Goal: Task Accomplishment & Management: Manage account settings

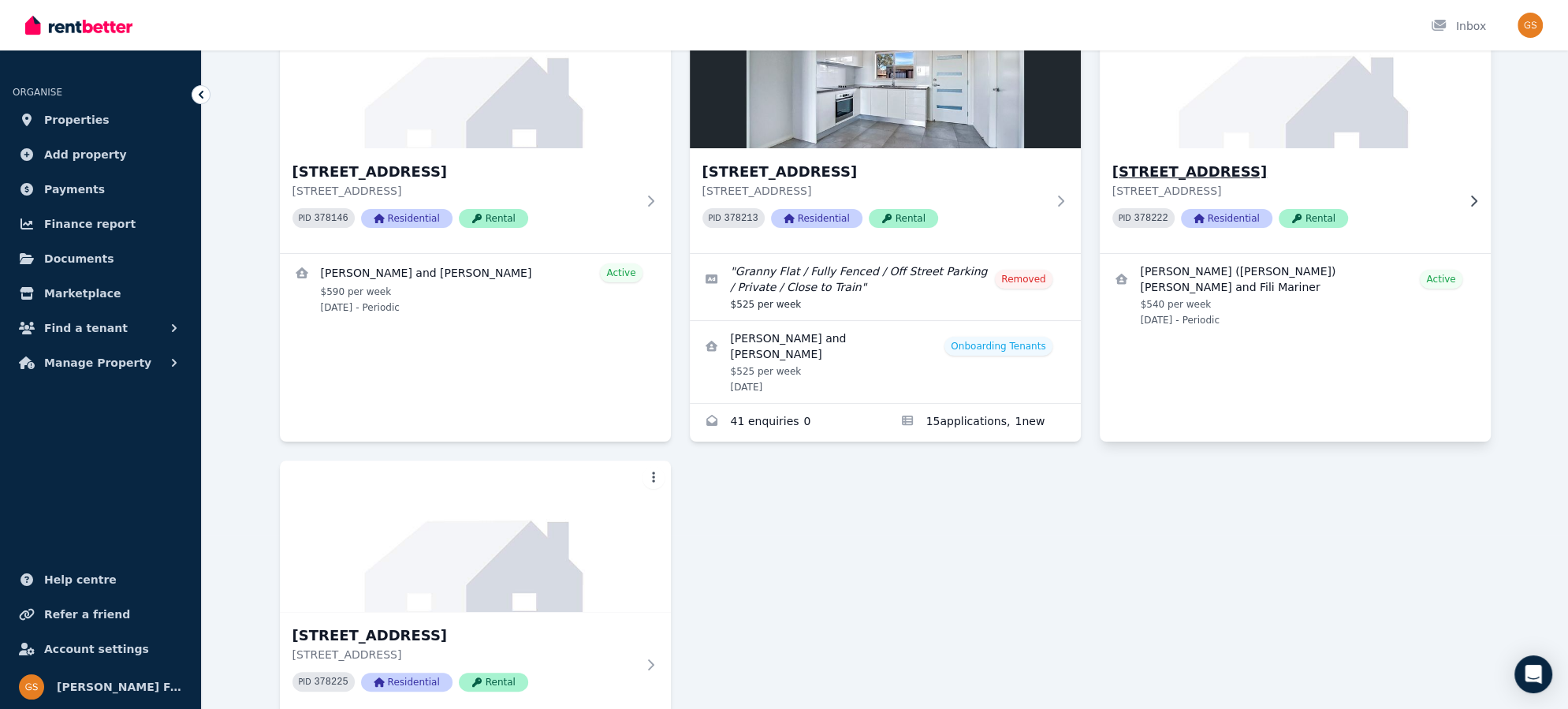
scroll to position [310, 0]
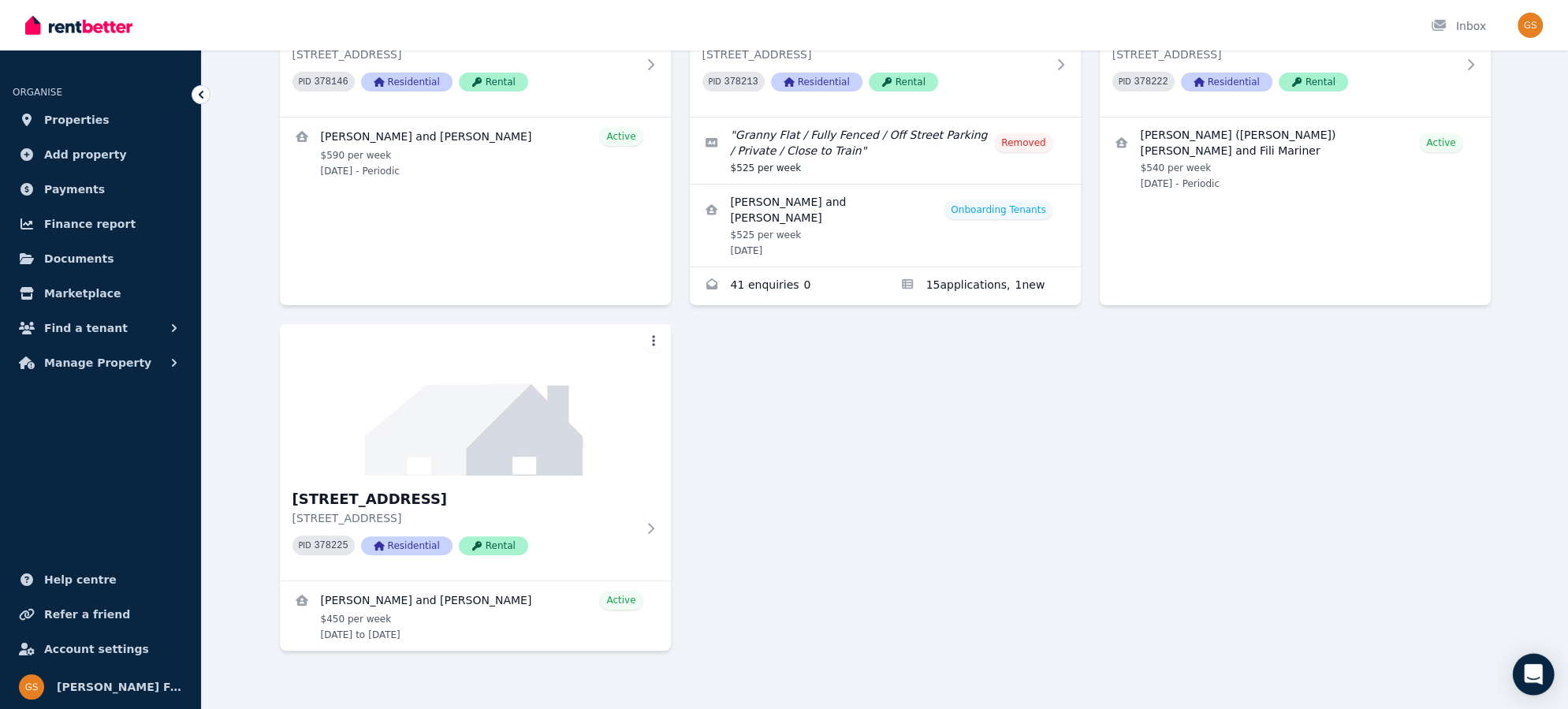
click at [1548, 673] on div "Open Intercom Messenger" at bounding box center [1533, 674] width 42 height 42
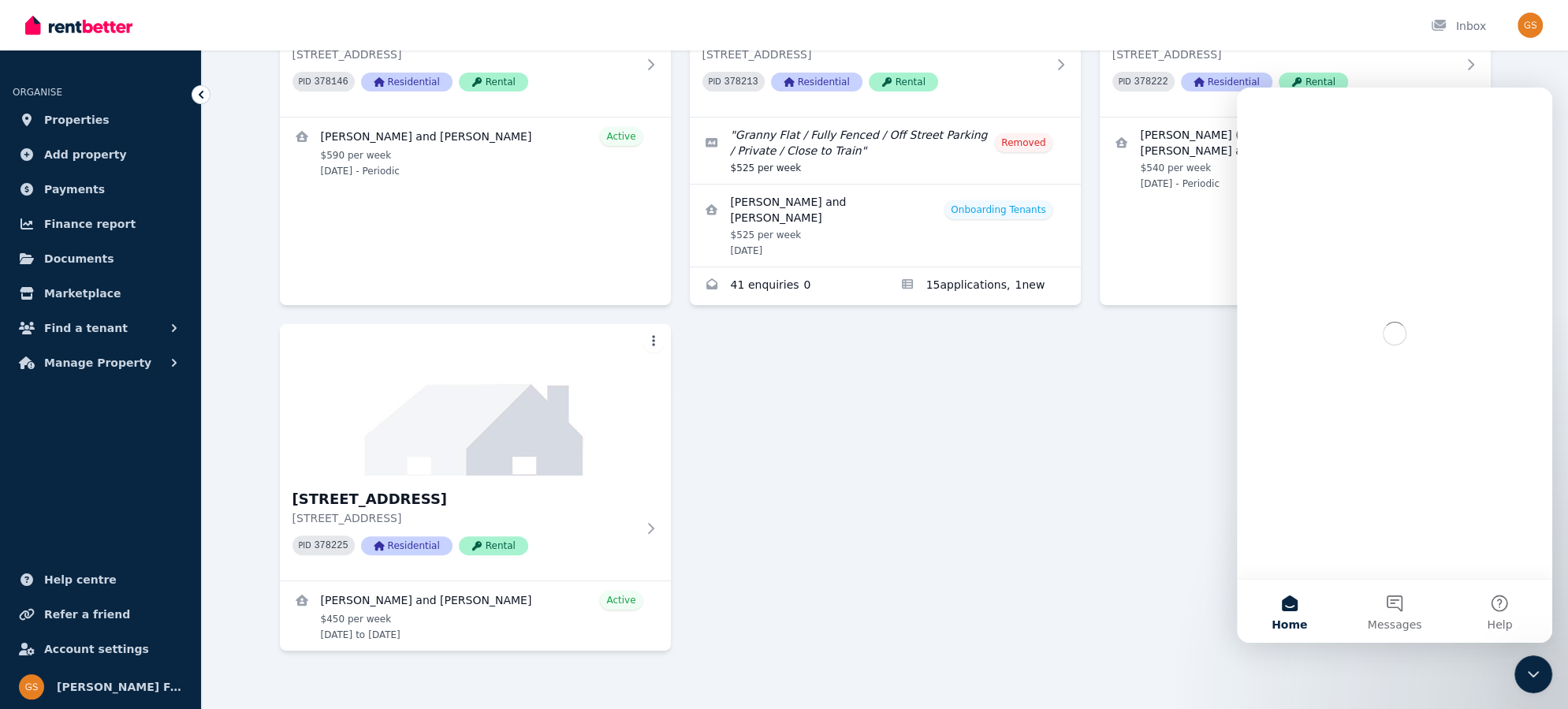
scroll to position [0, 0]
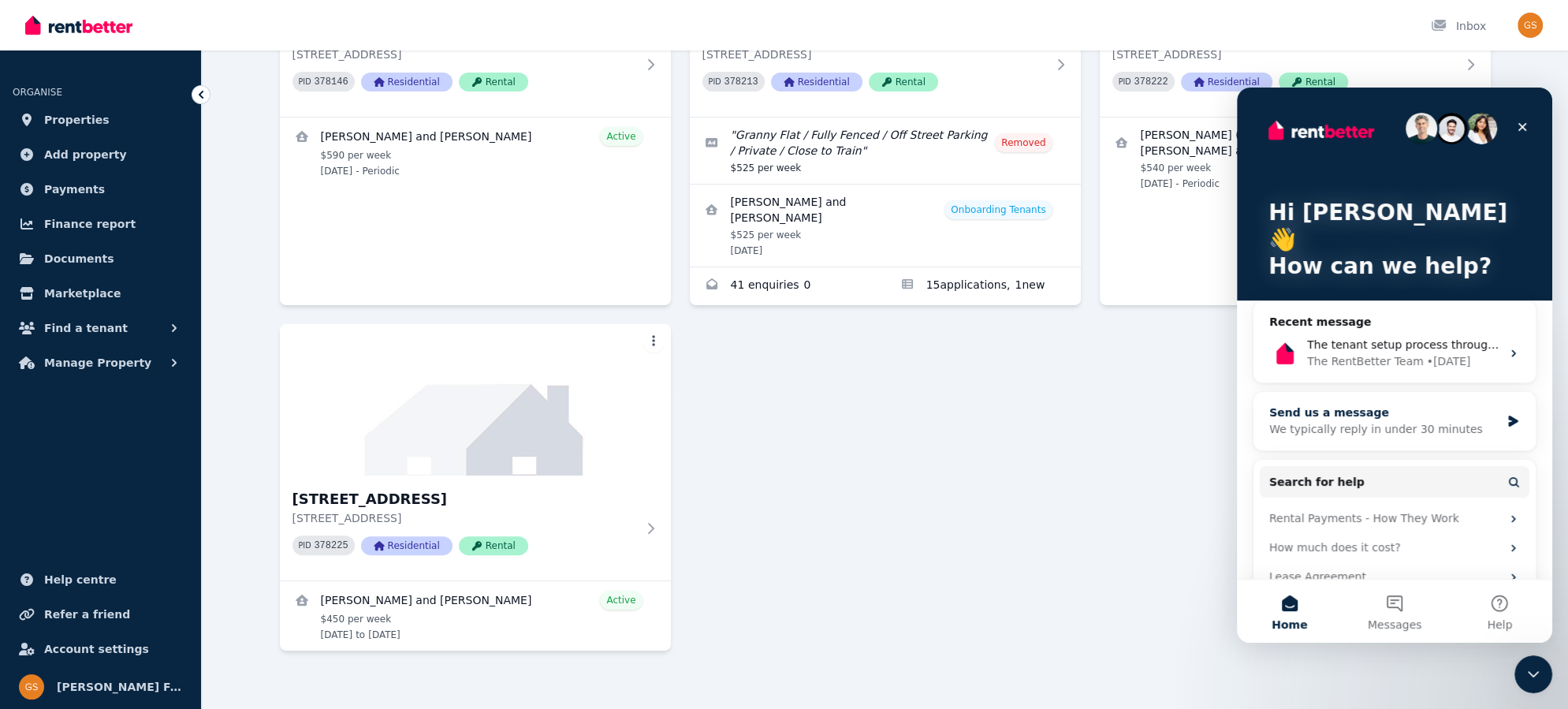
click at [1506, 392] on div "Send us a message We typically reply in under 30 minutes" at bounding box center [1395, 421] width 283 height 58
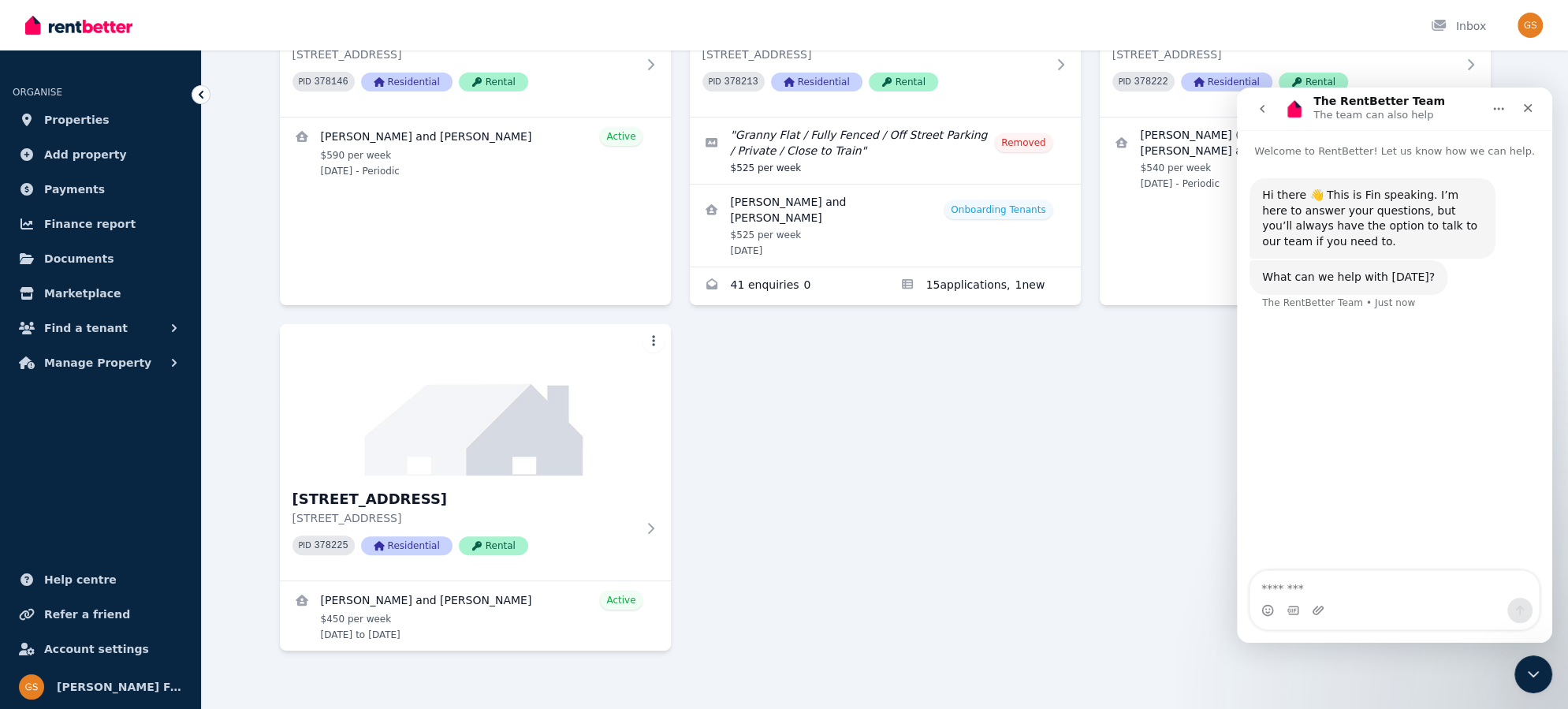
click at [1353, 588] on textarea "Message…" at bounding box center [1395, 585] width 288 height 27
click at [1368, 590] on textarea "**********" at bounding box center [1395, 585] width 289 height 27
click at [1491, 585] on textarea "**********" at bounding box center [1395, 585] width 289 height 27
click at [1292, 571] on textarea "**********" at bounding box center [1395, 576] width 289 height 43
click at [1372, 587] on textarea "**********" at bounding box center [1395, 576] width 289 height 43
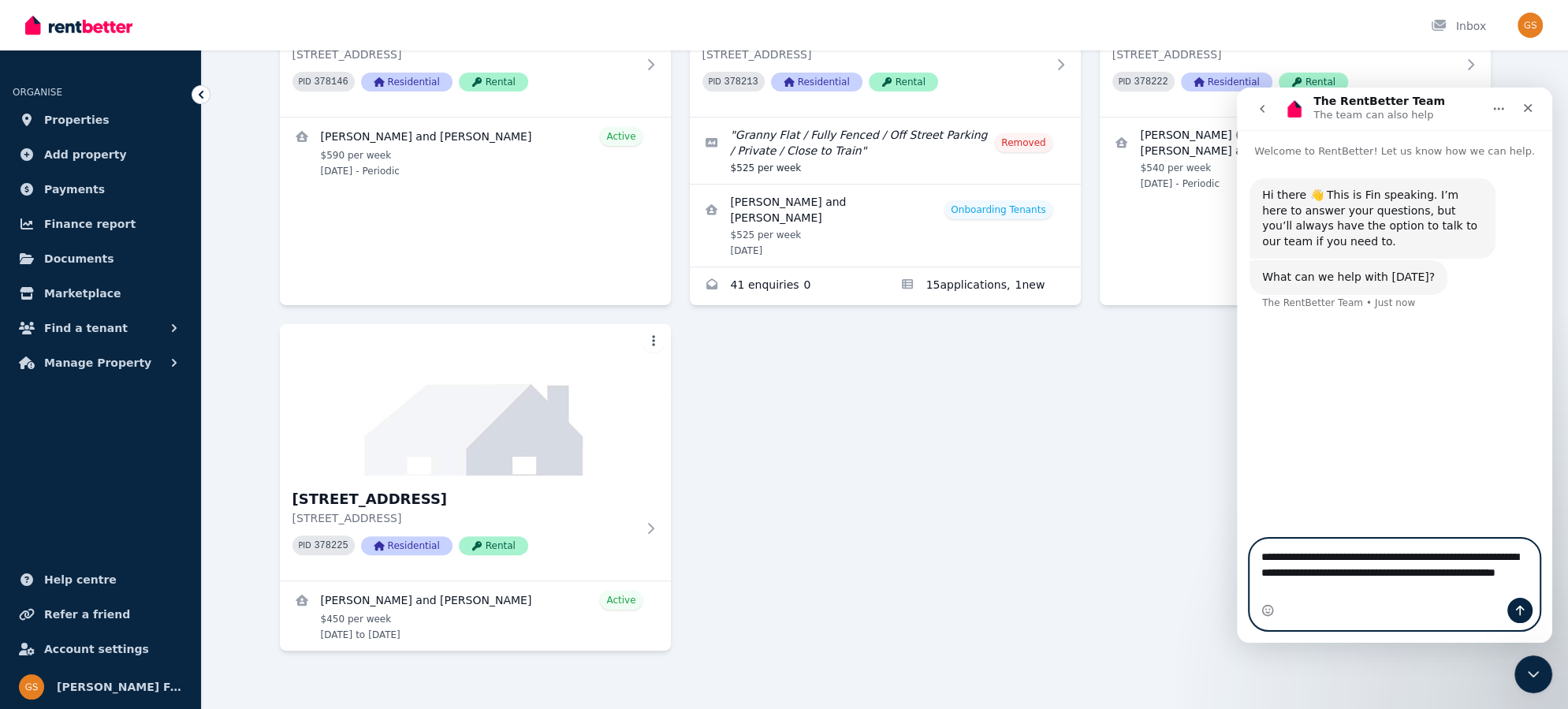
drag, startPoint x: 1478, startPoint y: 567, endPoint x: 1496, endPoint y: 585, distance: 25.5
click at [1496, 585] on textarea "**********" at bounding box center [1395, 569] width 289 height 58
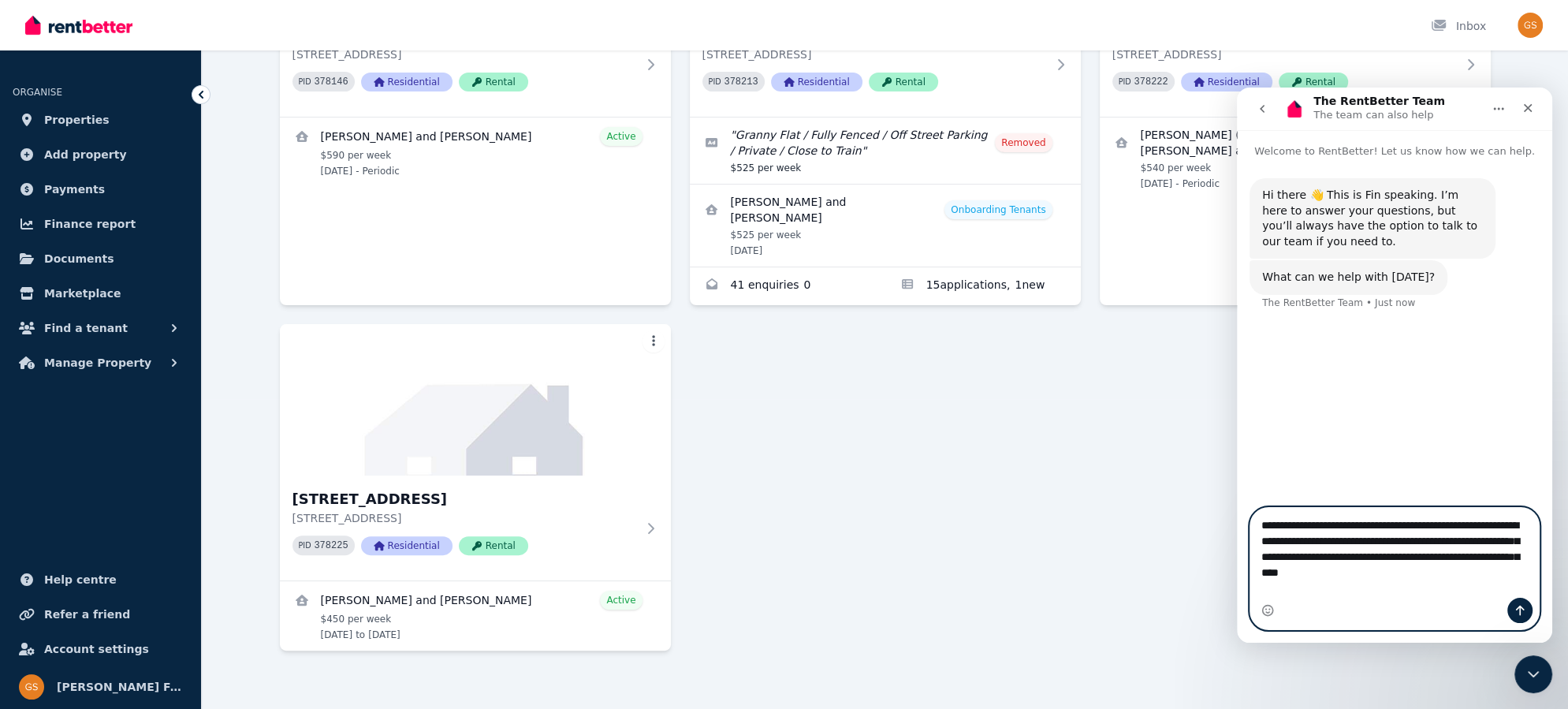
type textarea "**********"
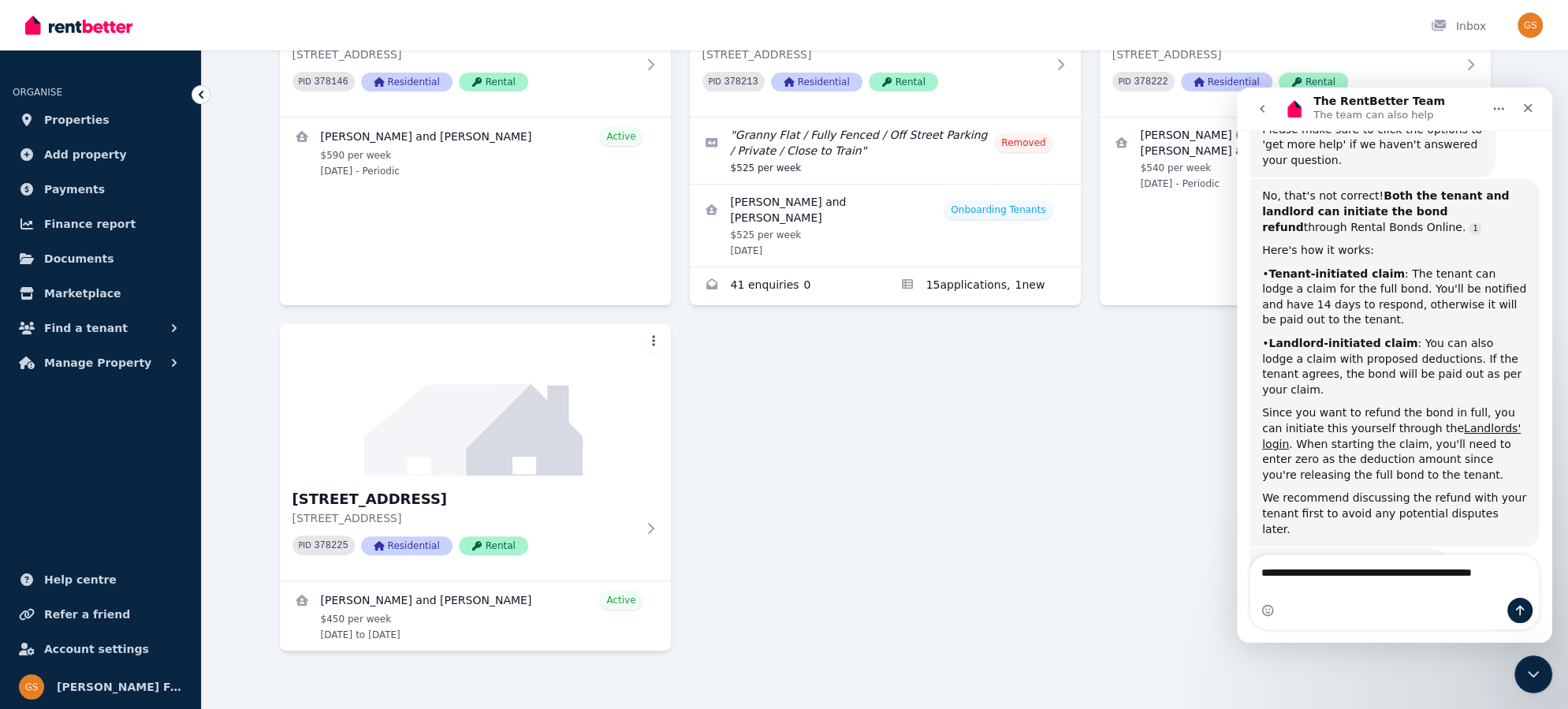
scroll to position [333, 0]
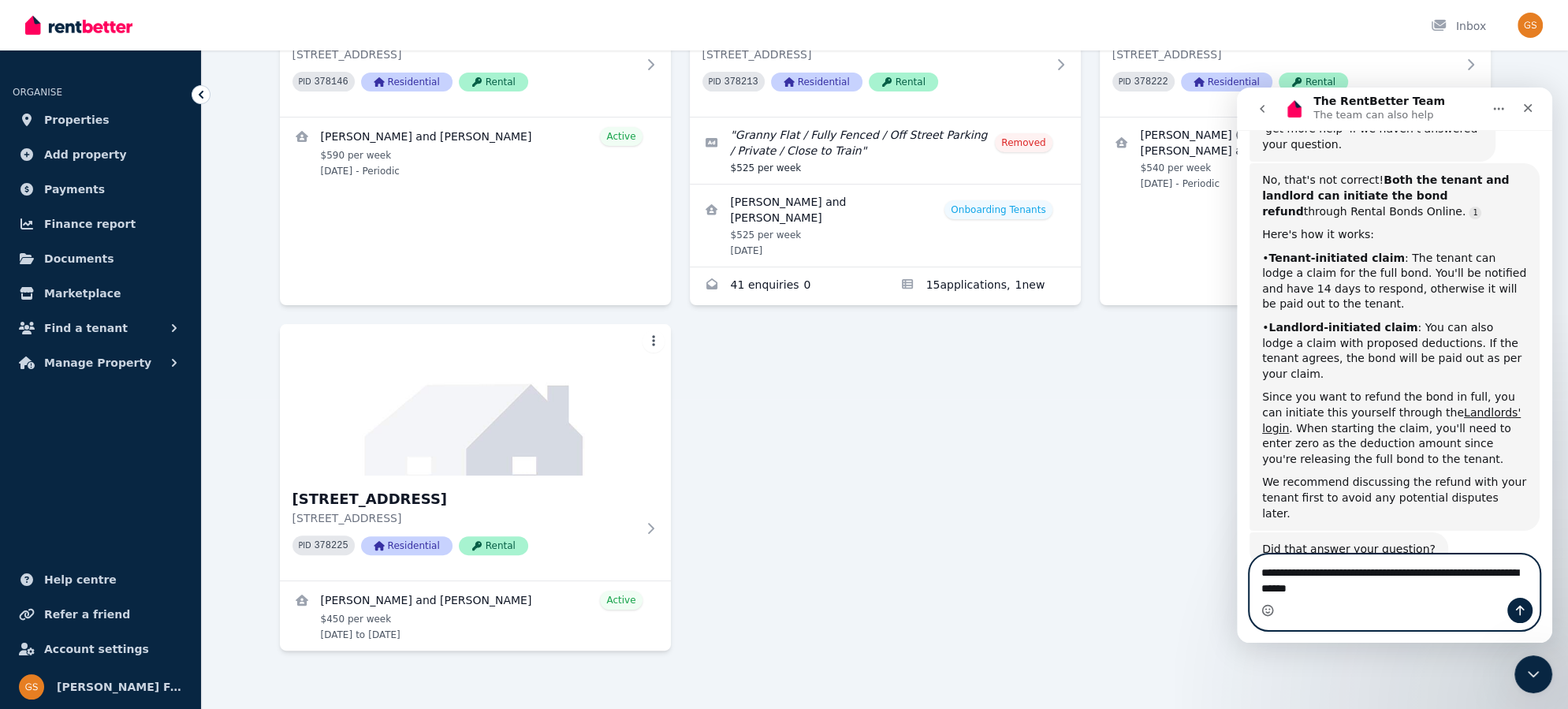
click at [1267, 610] on icon "Emoji picker" at bounding box center [1267, 610] width 13 height 13
click at [1290, 475] on div "We recommend discussing the refund with your tenant first to avoid any potentia…" at bounding box center [1395, 498] width 265 height 46
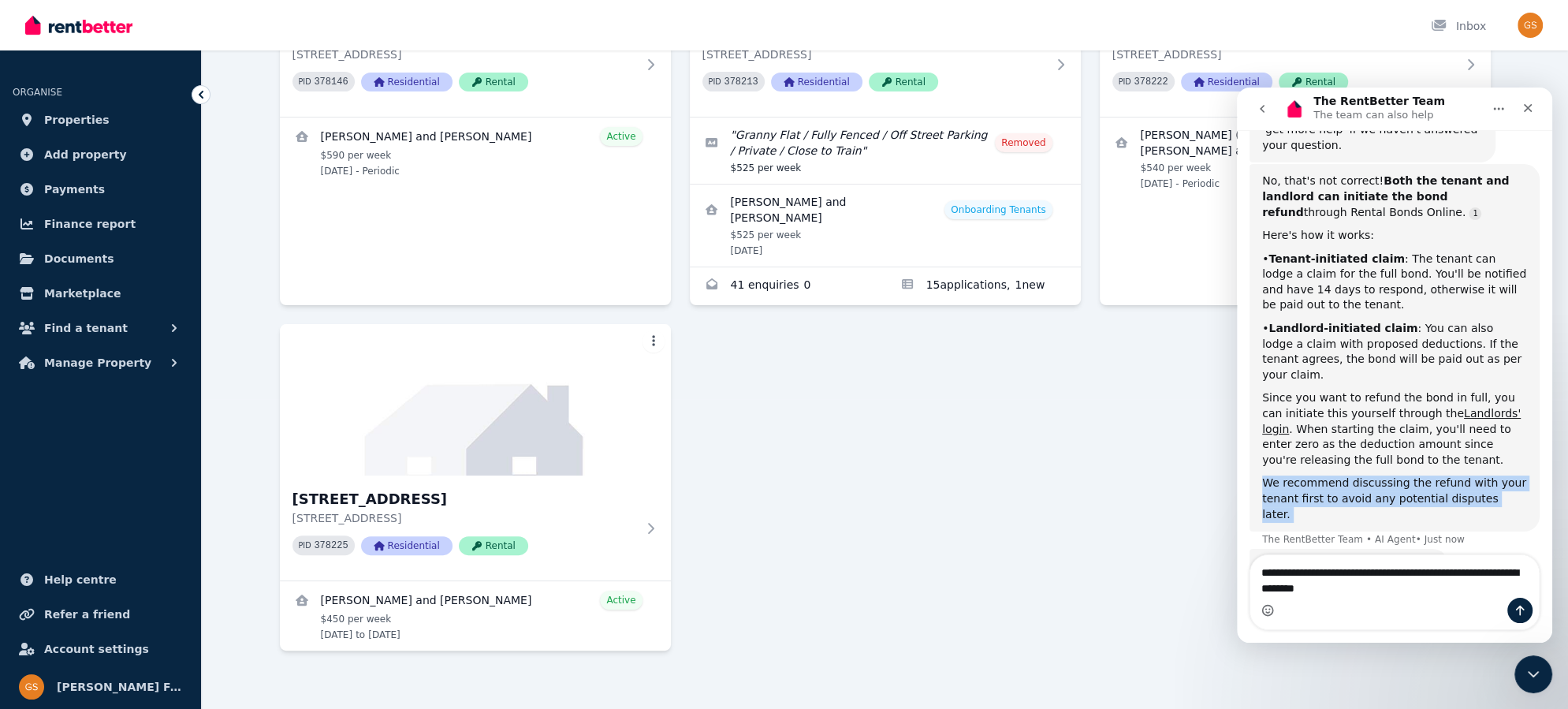
click at [1290, 476] on div "We recommend discussing the refund with your tenant first to avoid any potentia…" at bounding box center [1395, 499] width 265 height 46
click at [1264, 614] on circle "Emoji picker" at bounding box center [1267, 610] width 11 height 11
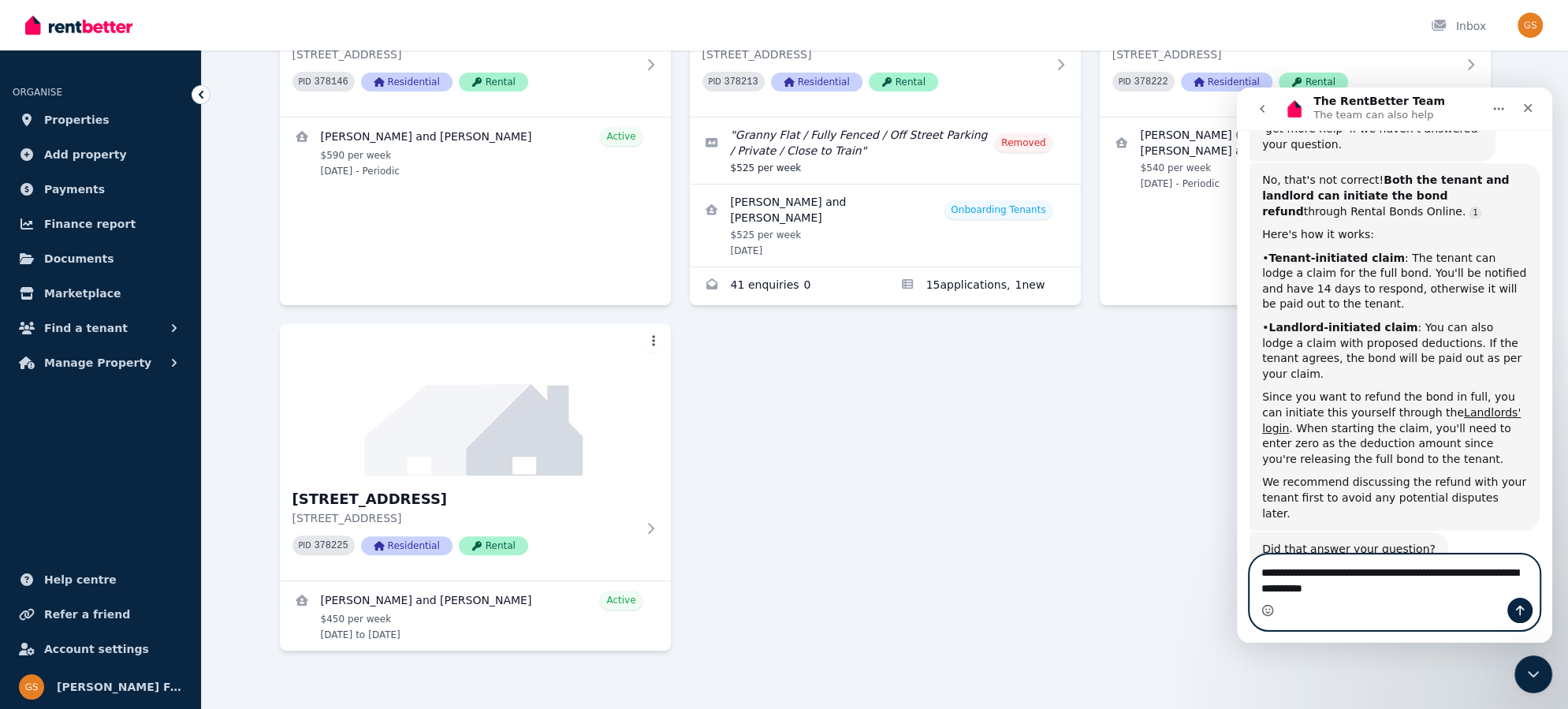
click at [1268, 608] on icon "Emoji picker" at bounding box center [1267, 610] width 13 height 13
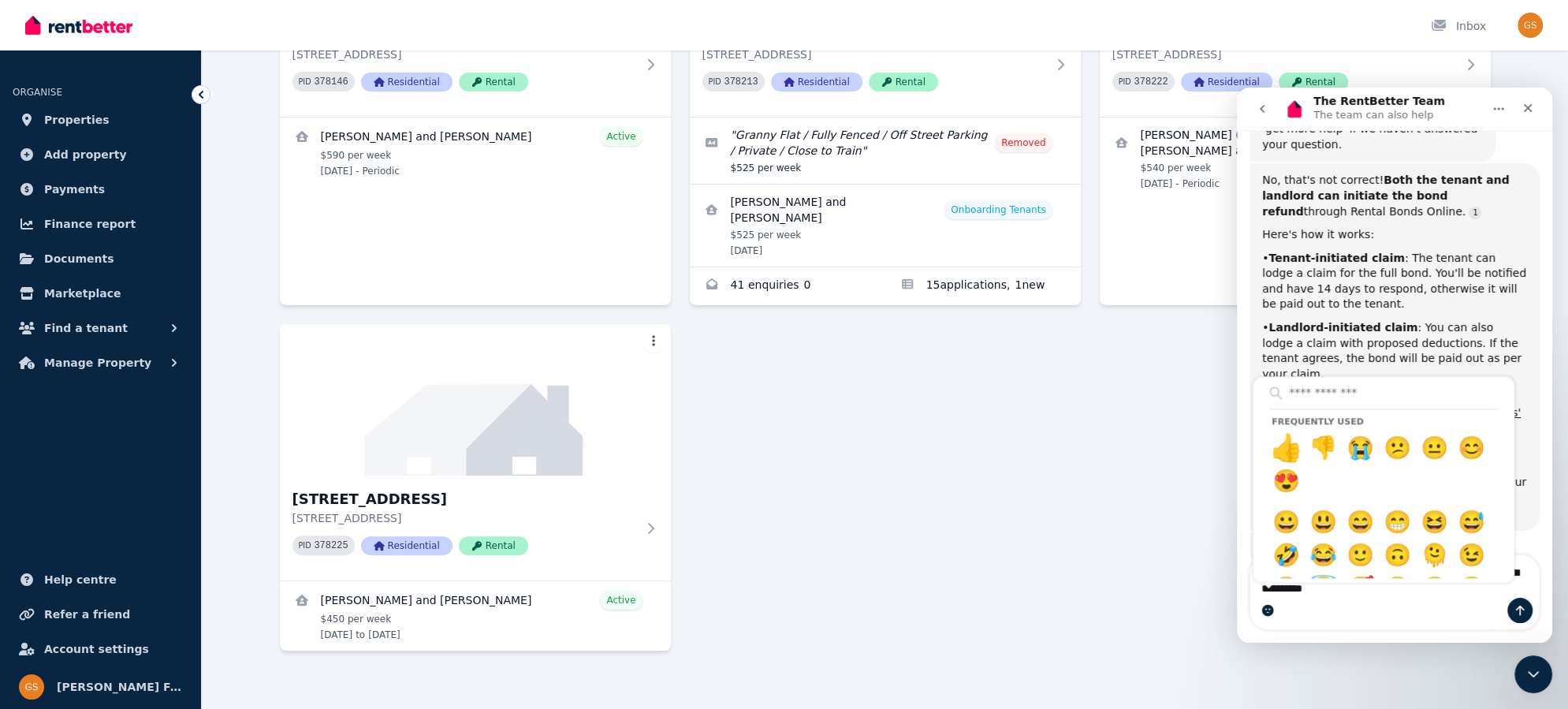
type textarea "**********"
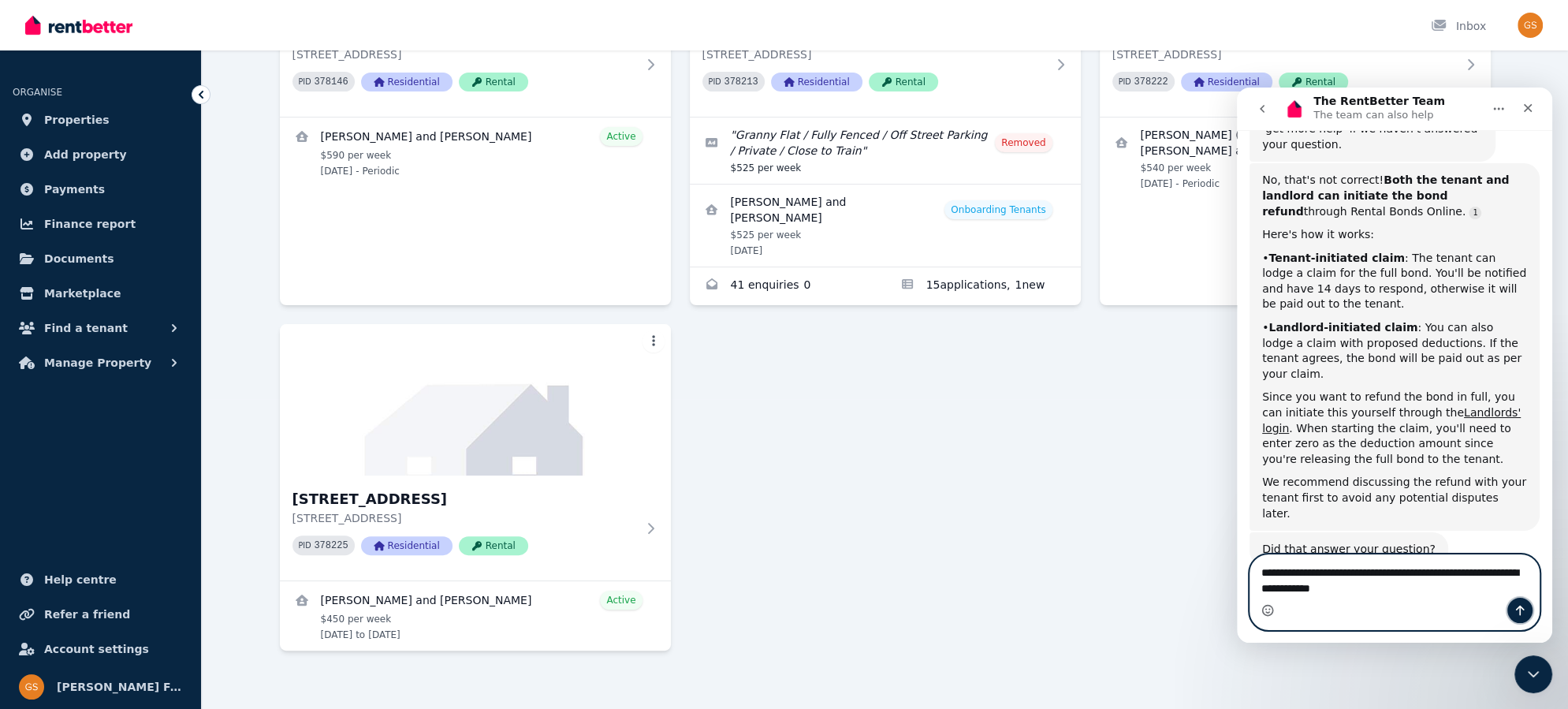
click at [1520, 610] on icon "Send a message…" at bounding box center [1520, 611] width 9 height 11
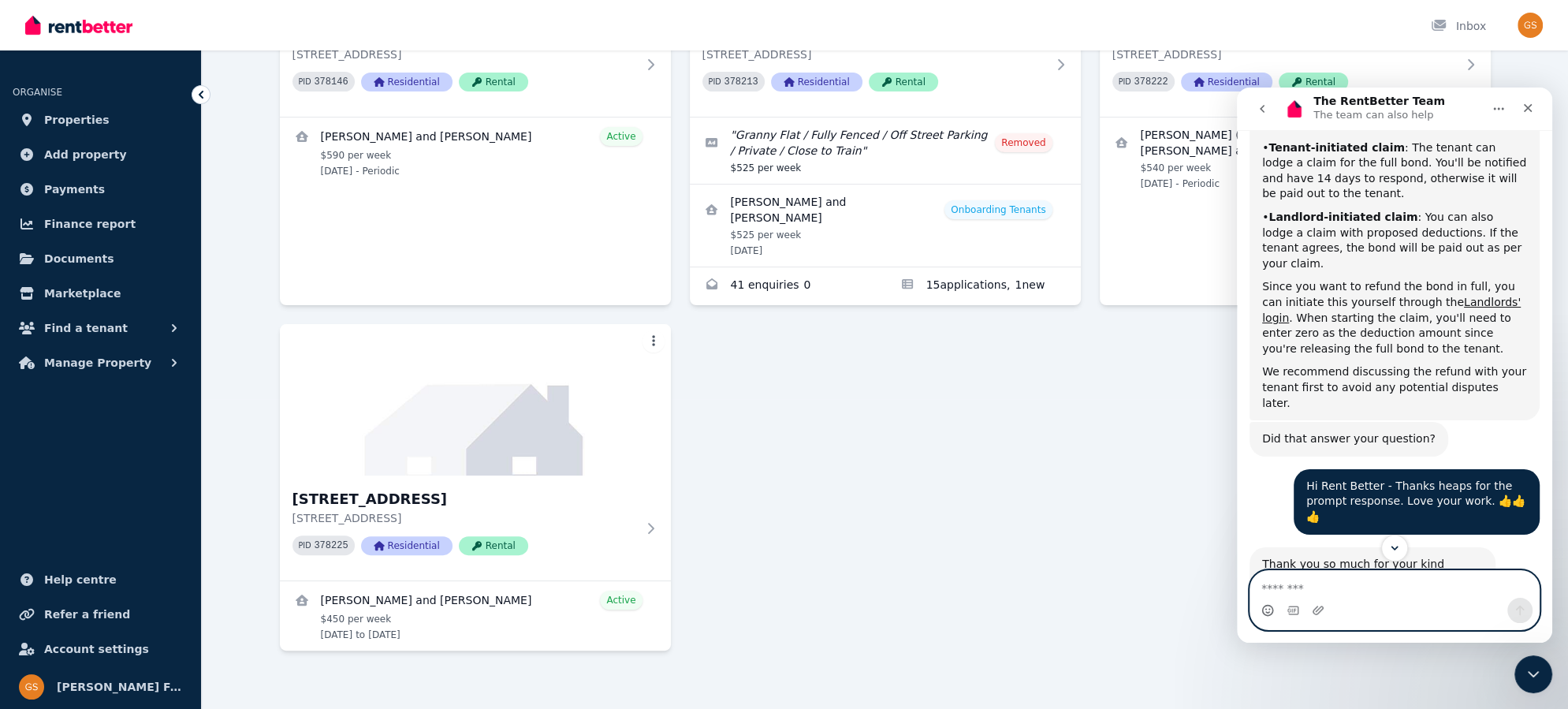
scroll to position [587, 0]
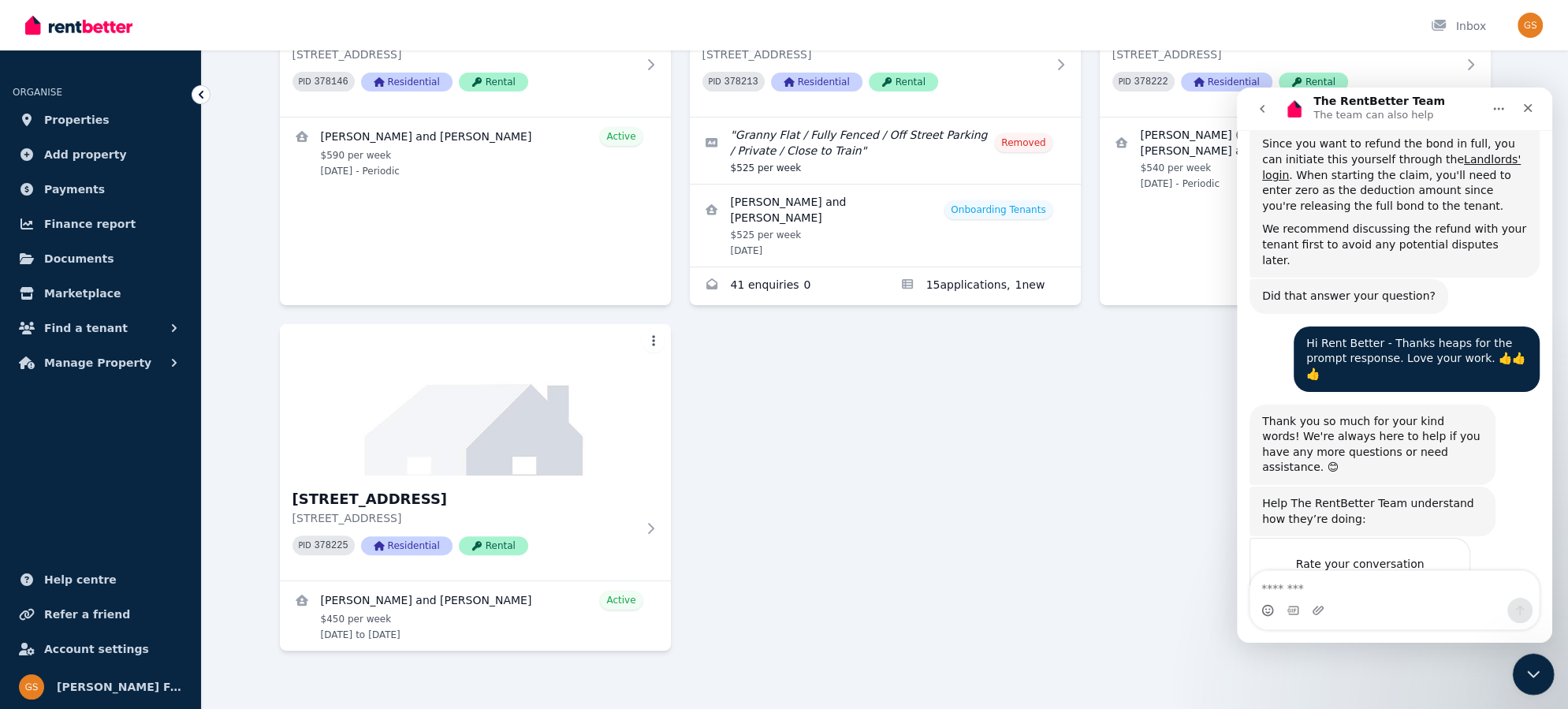
click at [1528, 669] on icon "Close Intercom Messenger" at bounding box center [1531, 672] width 19 height 19
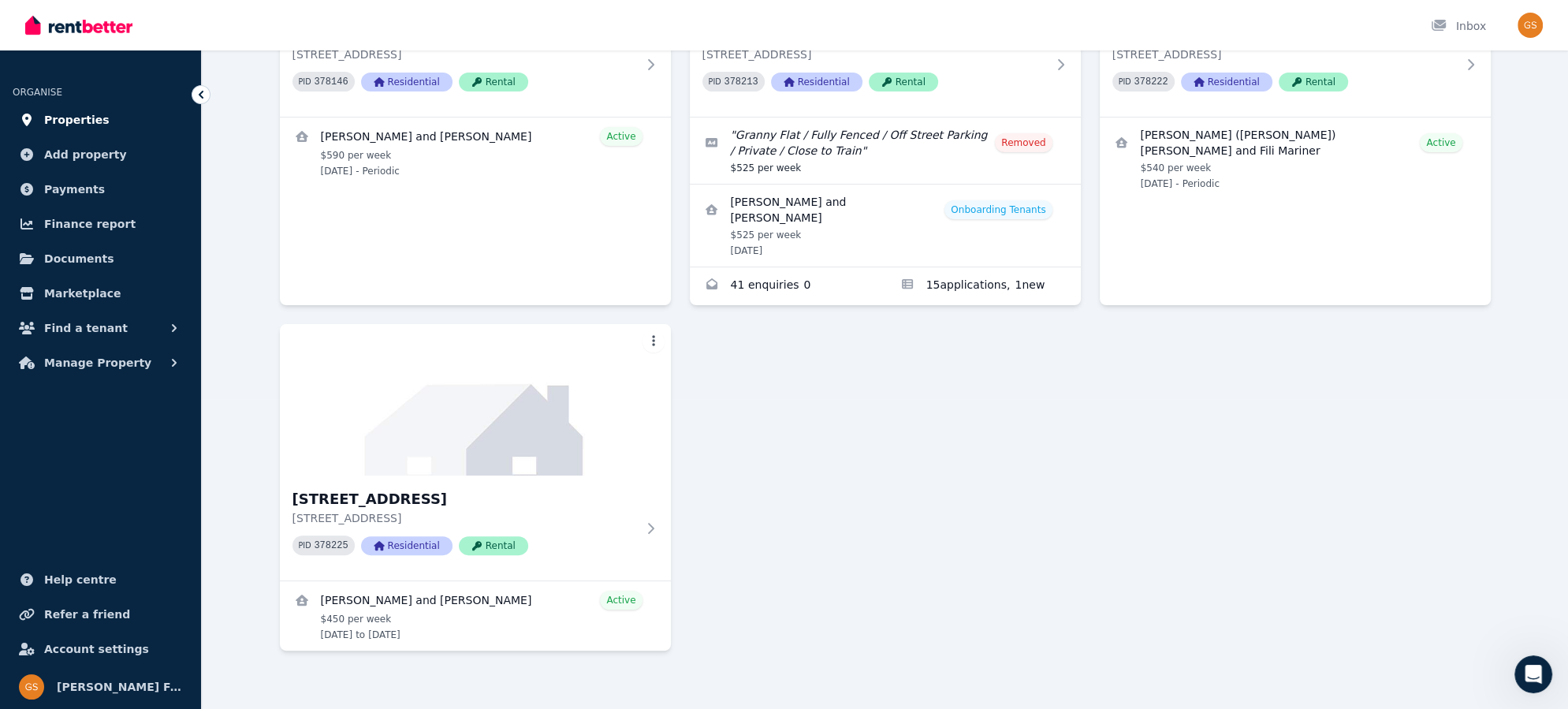
click at [78, 129] on span "Properties" at bounding box center [77, 120] width 66 height 19
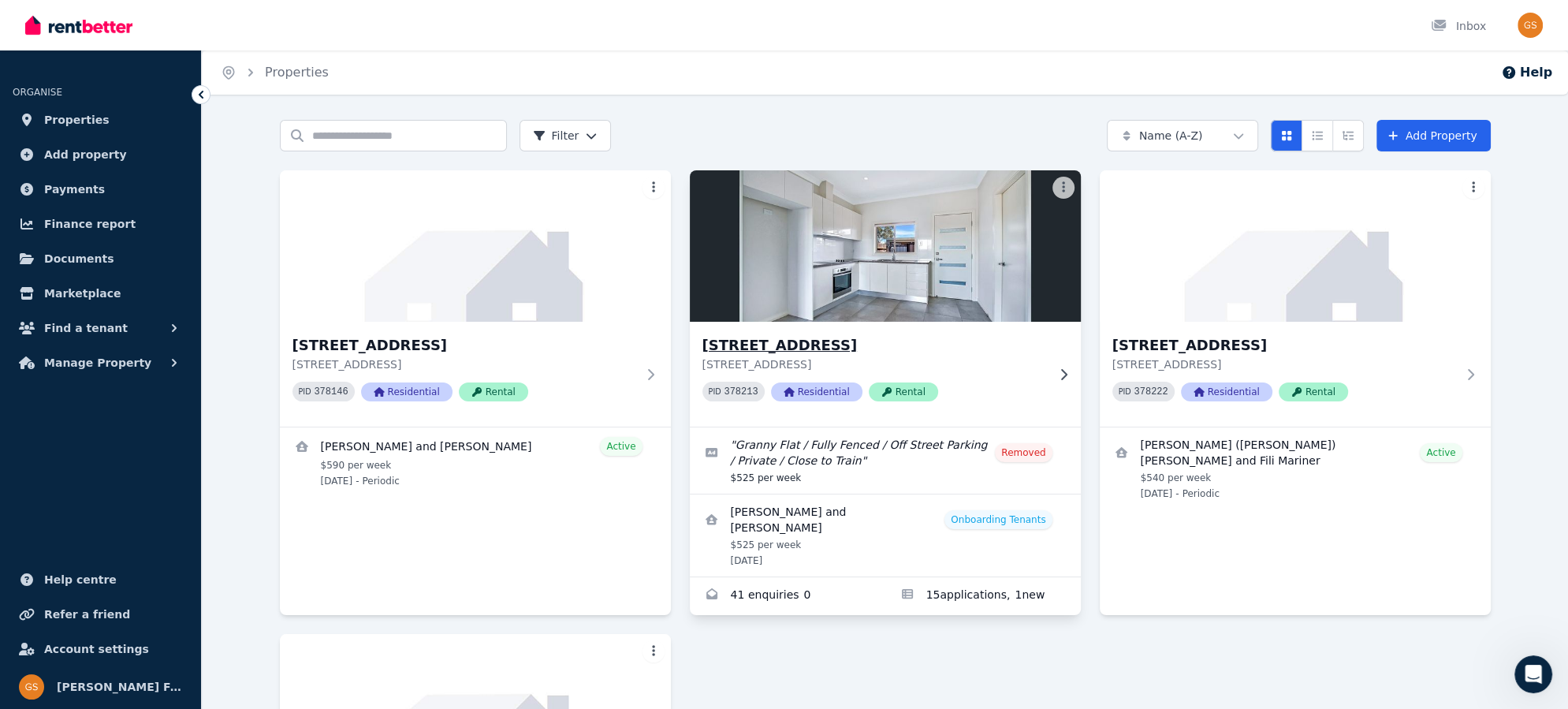
click at [768, 343] on h3 "[STREET_ADDRESS]" at bounding box center [874, 345] width 344 height 22
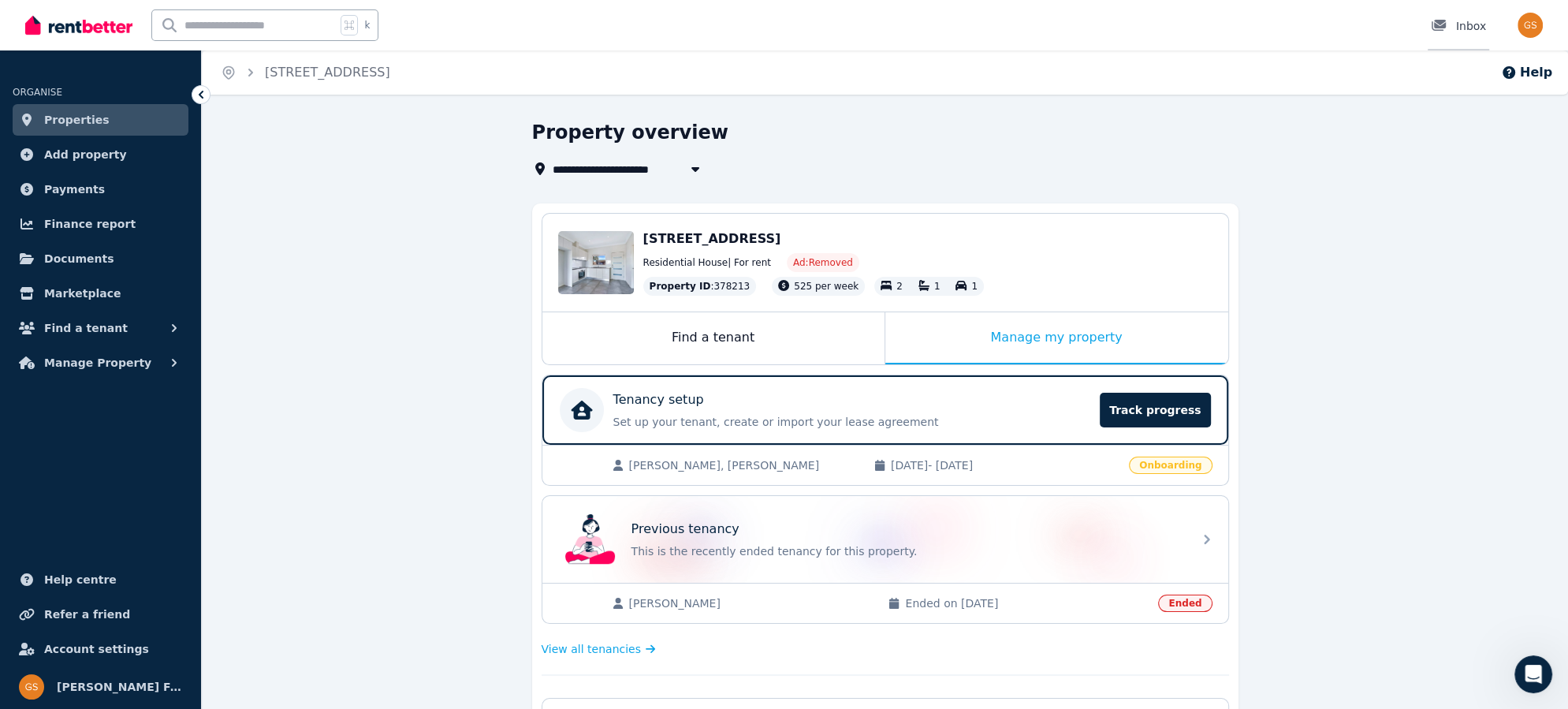
click at [1455, 23] on div at bounding box center [1443, 26] width 25 height 15
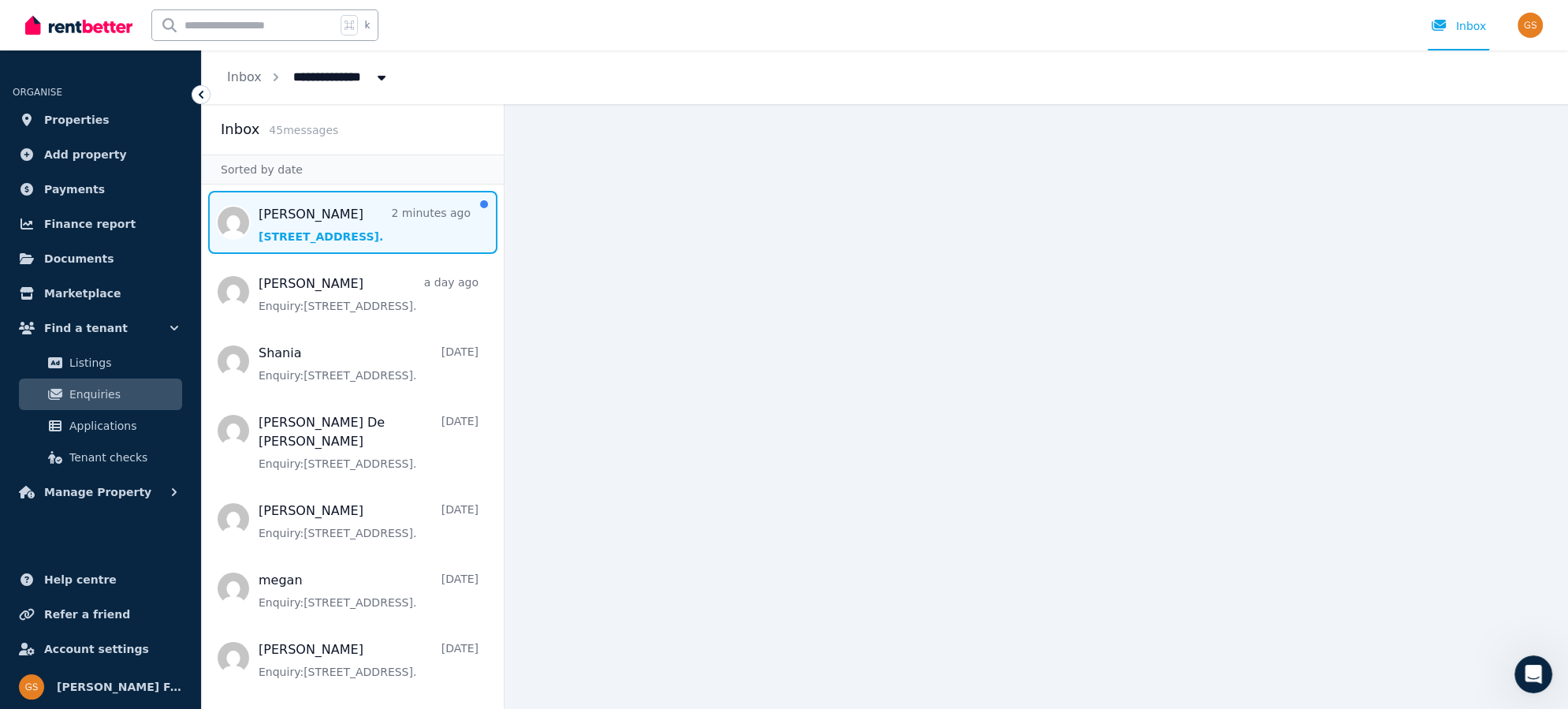
click at [332, 234] on span "Message list" at bounding box center [353, 222] width 302 height 63
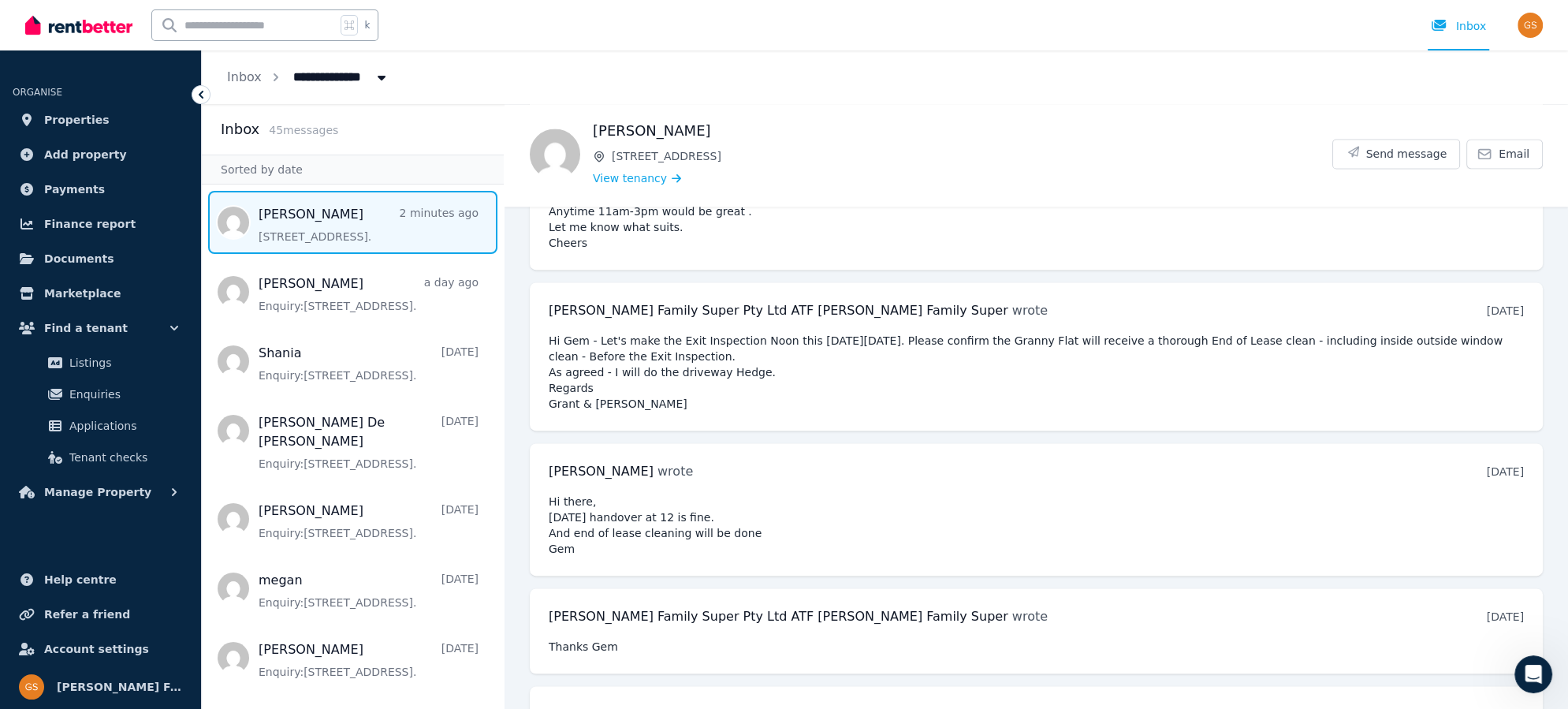
scroll to position [8714, 0]
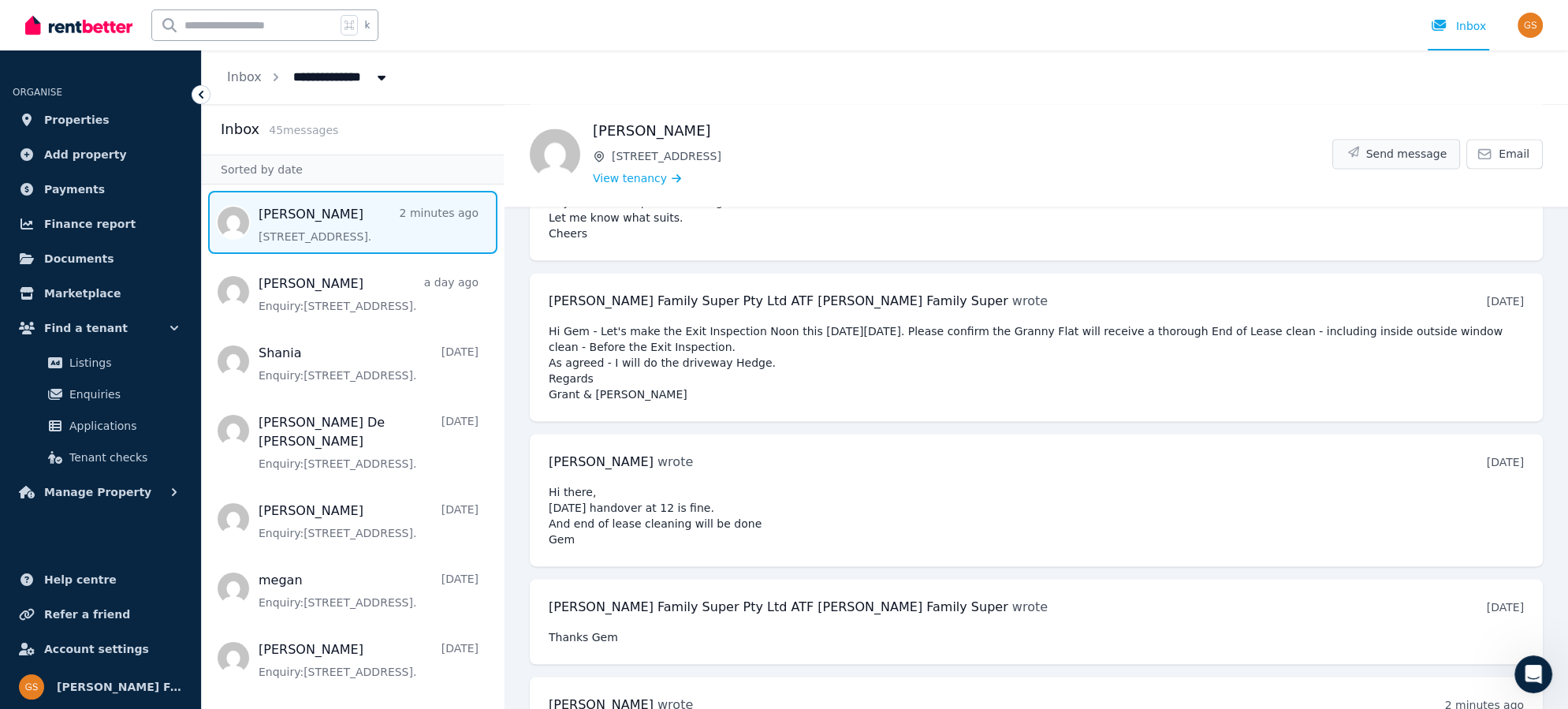
click at [1397, 151] on span "Send message" at bounding box center [1407, 154] width 81 height 15
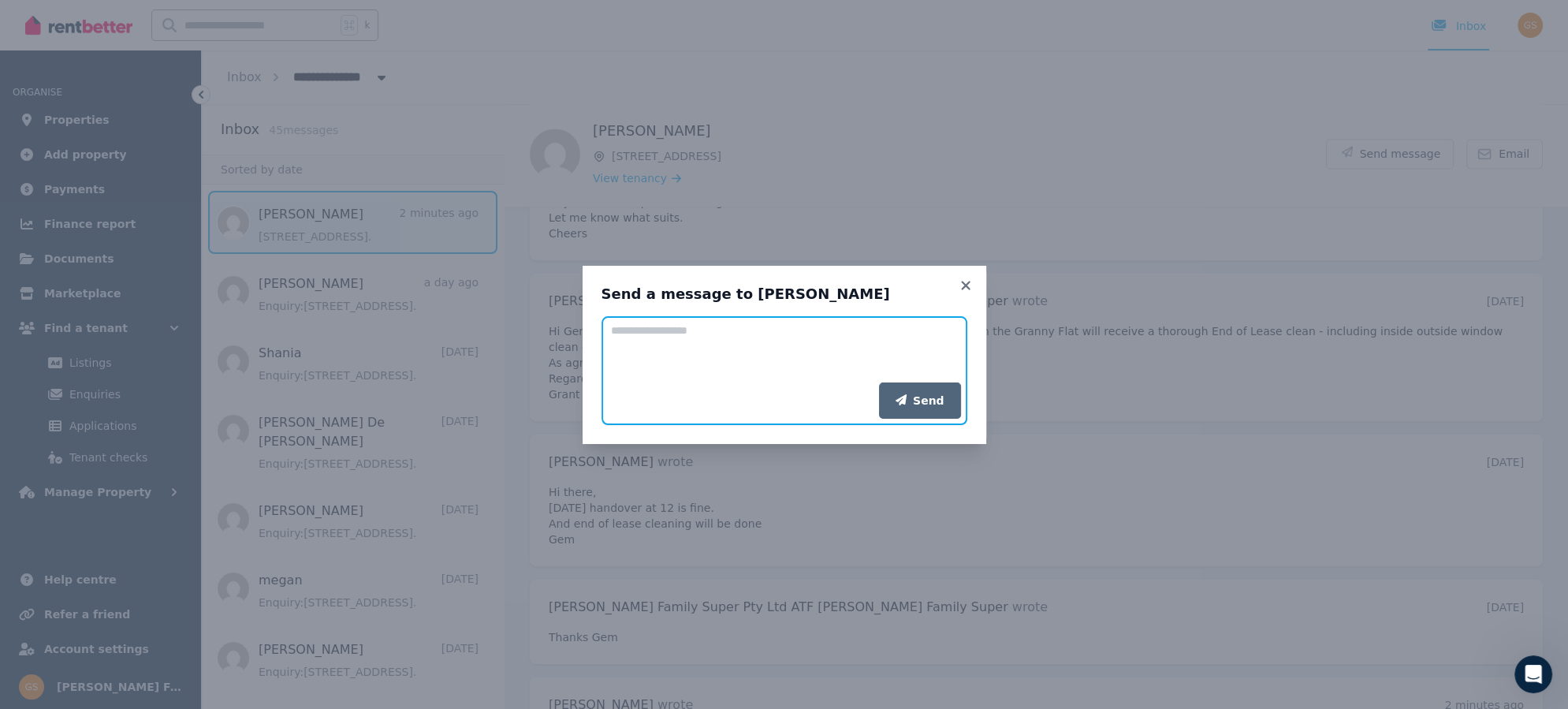
click at [715, 346] on textarea "Add your message" at bounding box center [785, 350] width 366 height 66
type textarea "*"
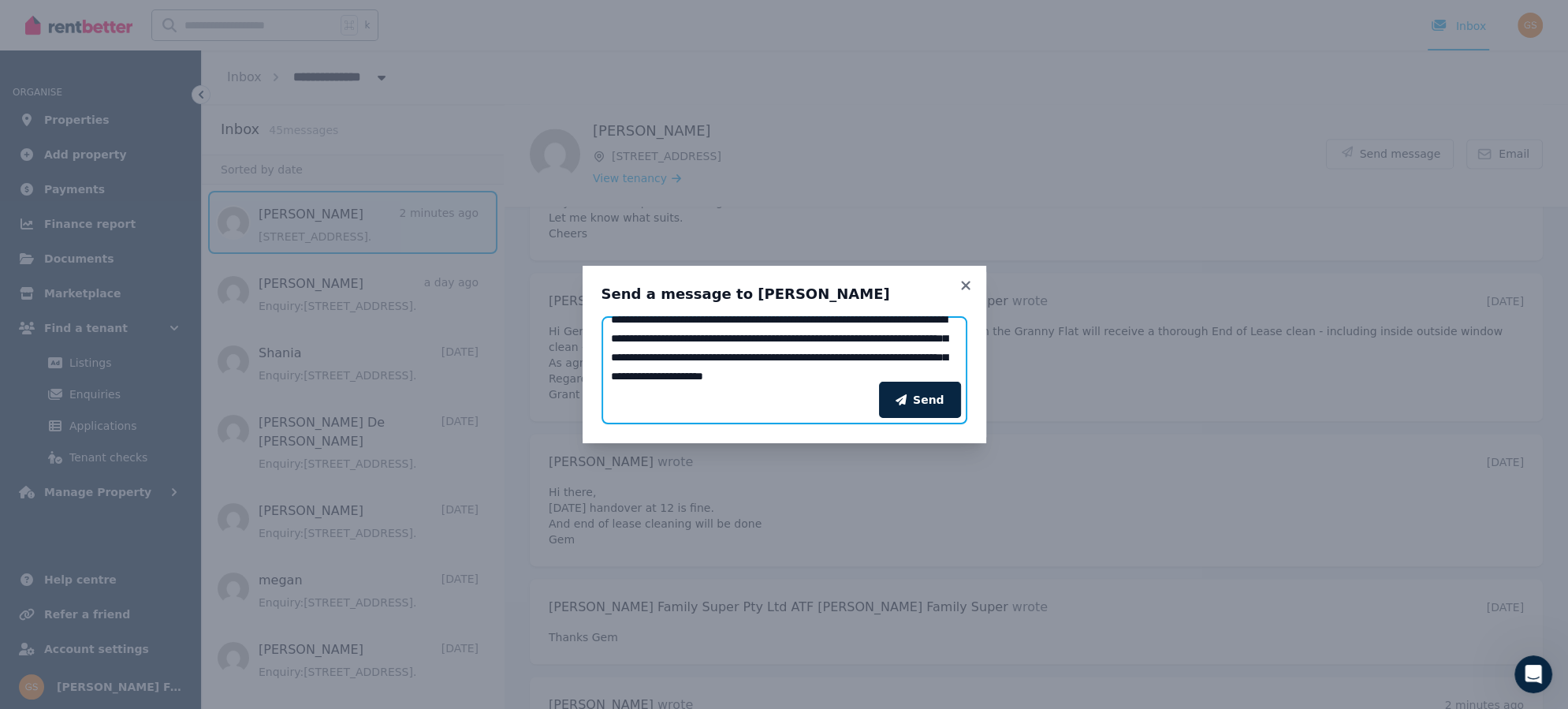
scroll to position [30, 0]
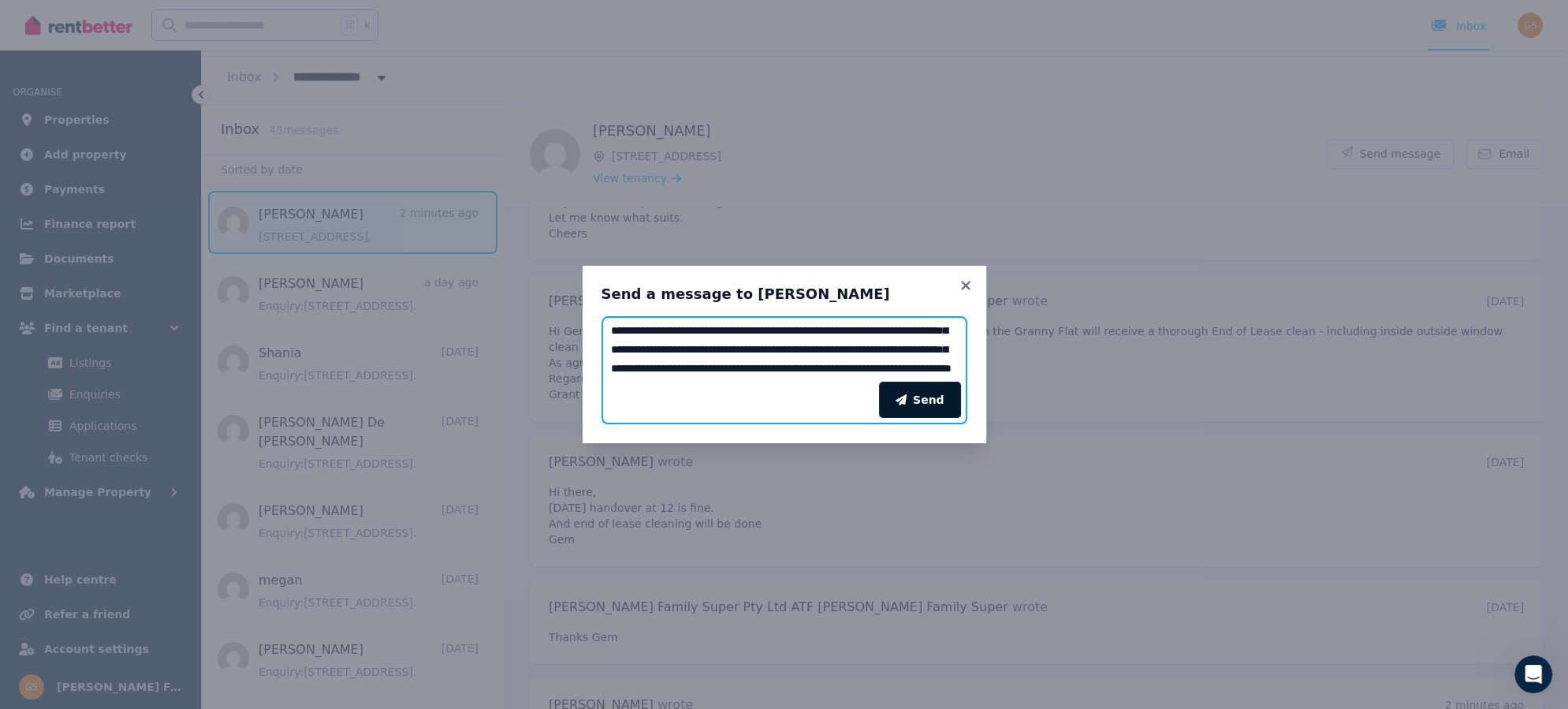
type textarea "**********"
click at [916, 398] on button "Send" at bounding box center [920, 399] width 82 height 36
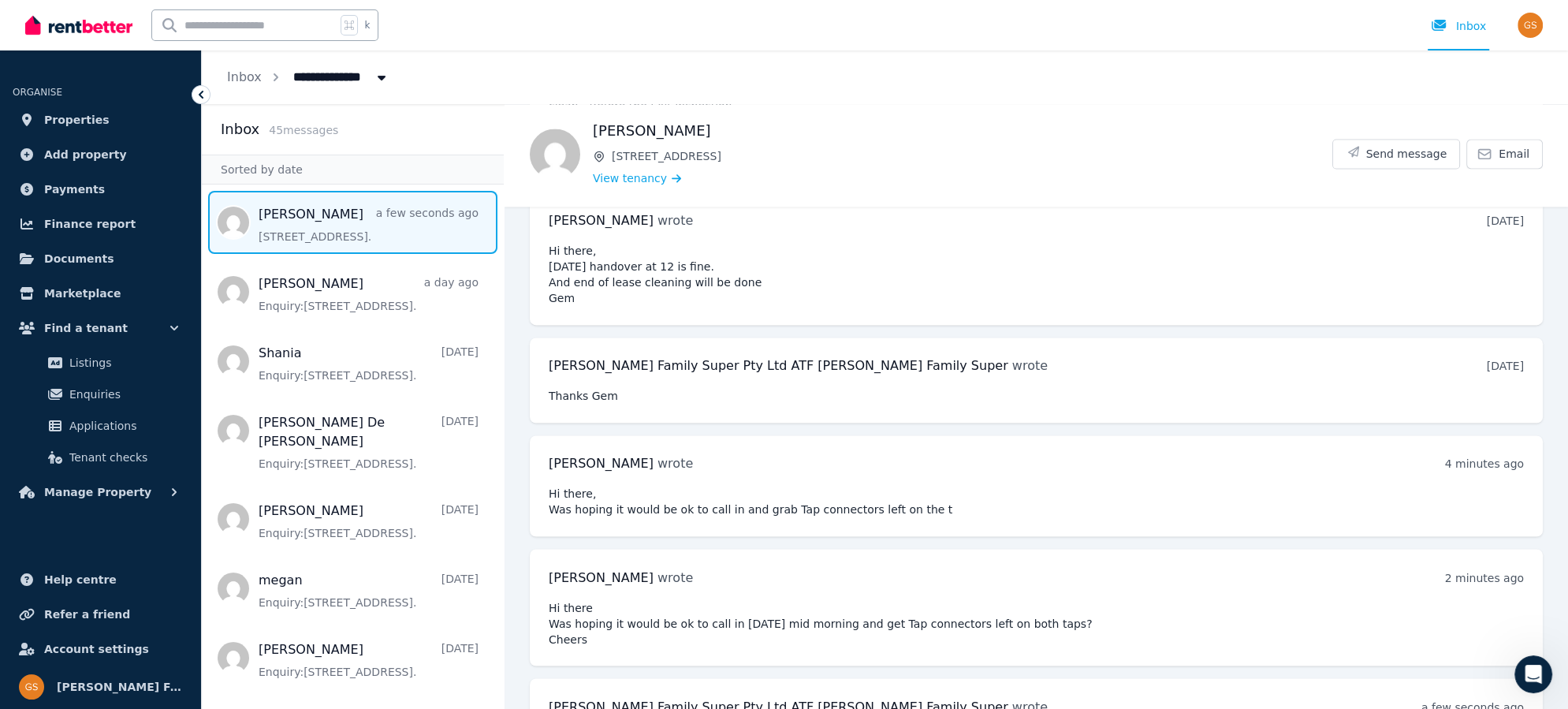
scroll to position [8957, 0]
click at [1405, 146] on span "Send message" at bounding box center [1407, 154] width 81 height 15
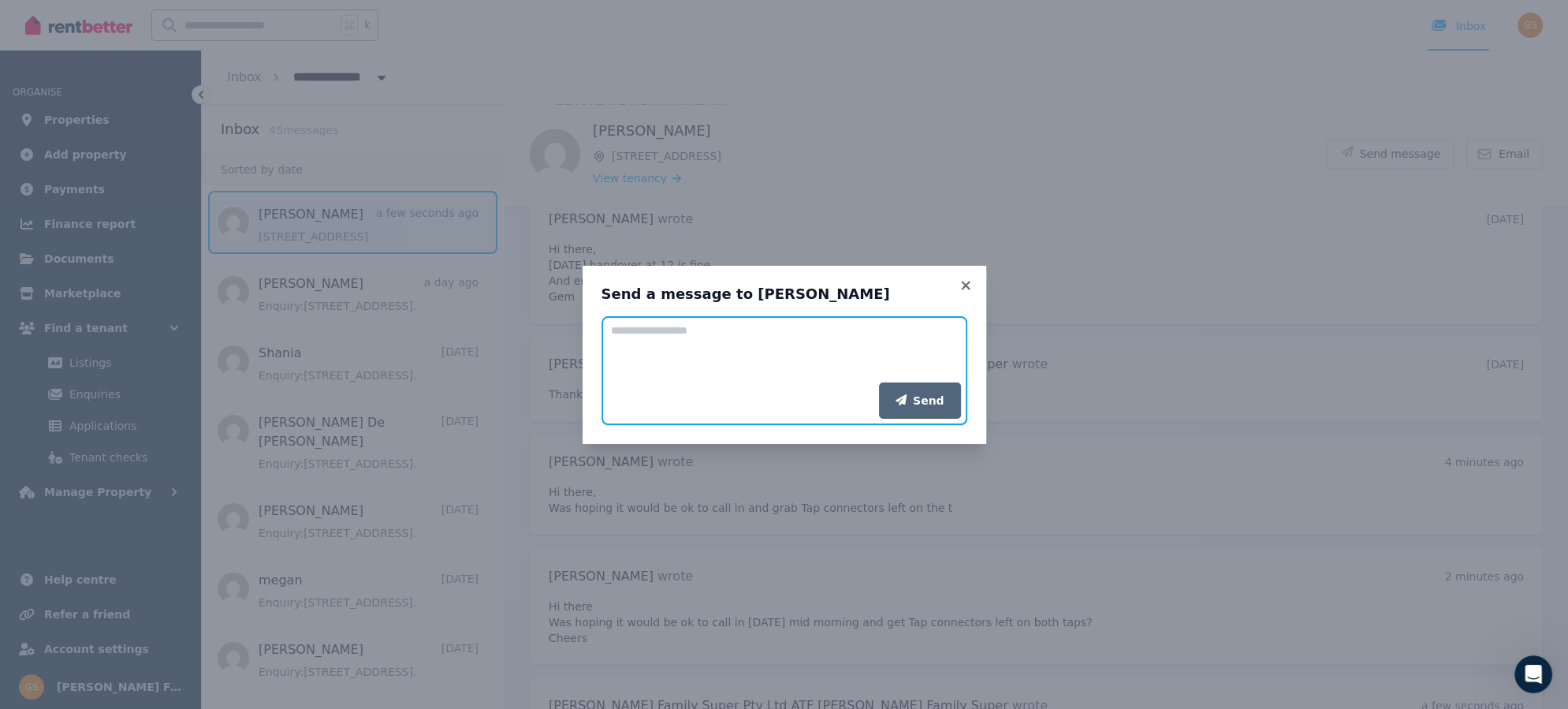
click at [695, 341] on textarea "Add your message" at bounding box center [785, 350] width 366 height 66
click at [967, 284] on icon at bounding box center [966, 286] width 15 height 15
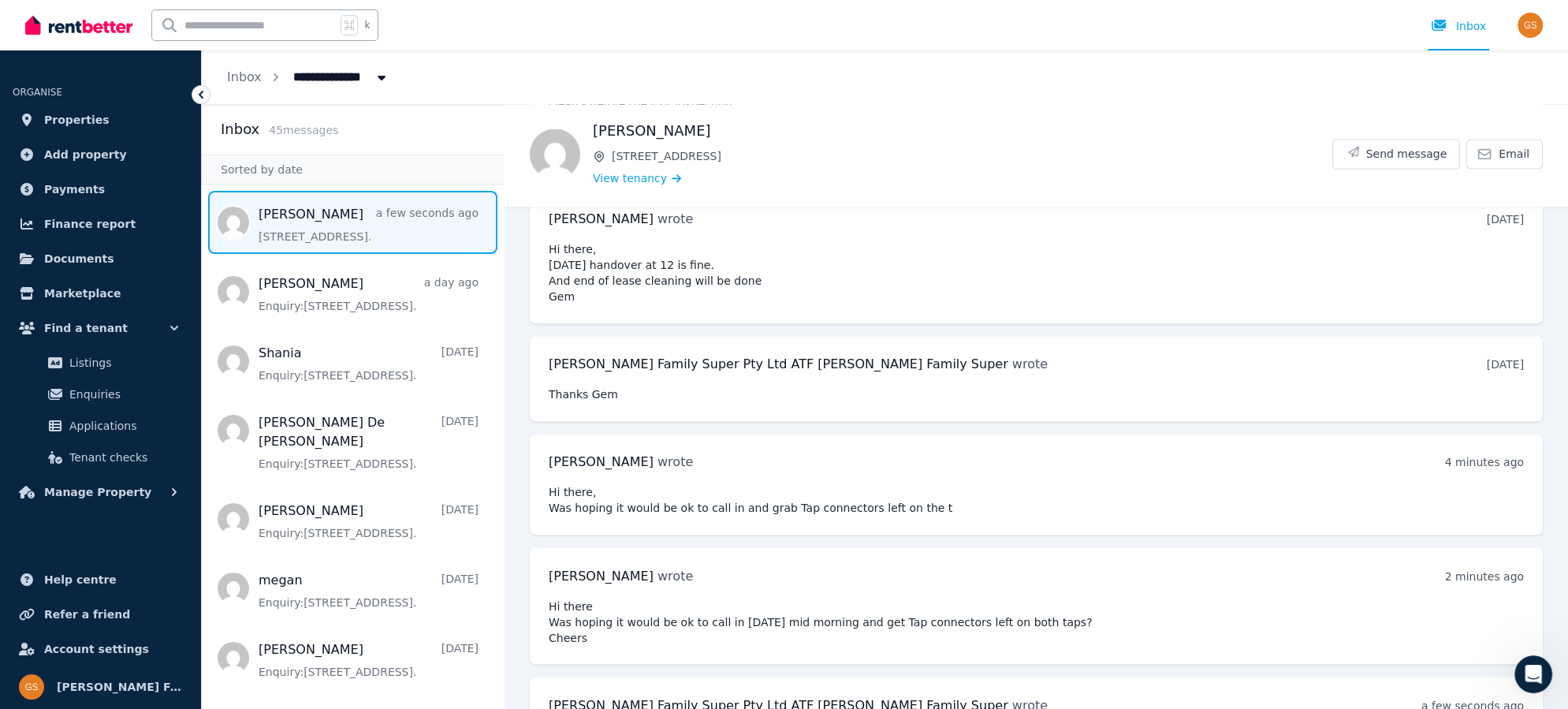
click at [1405, 157] on span "Send message" at bounding box center [1407, 154] width 81 height 15
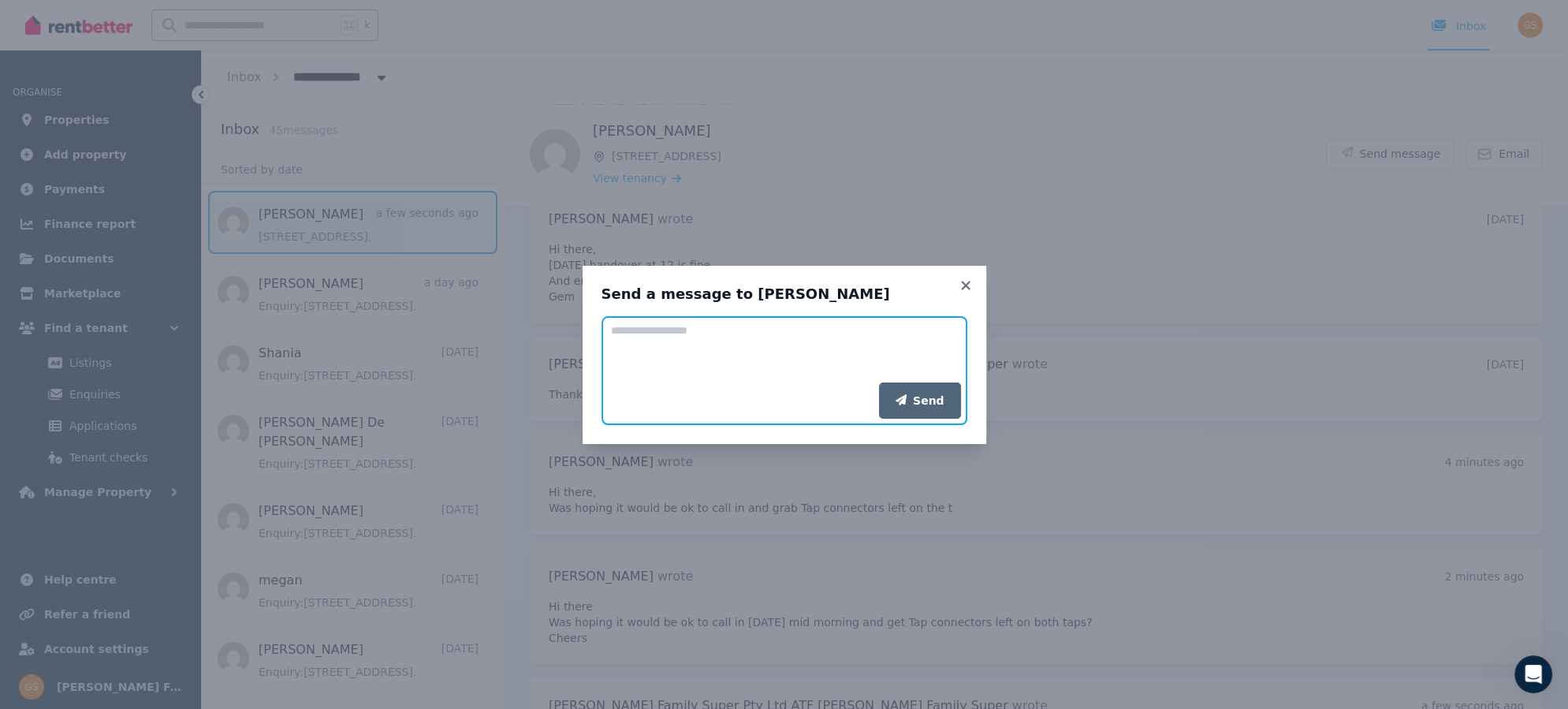
click at [713, 338] on textarea "Add your message" at bounding box center [785, 350] width 366 height 66
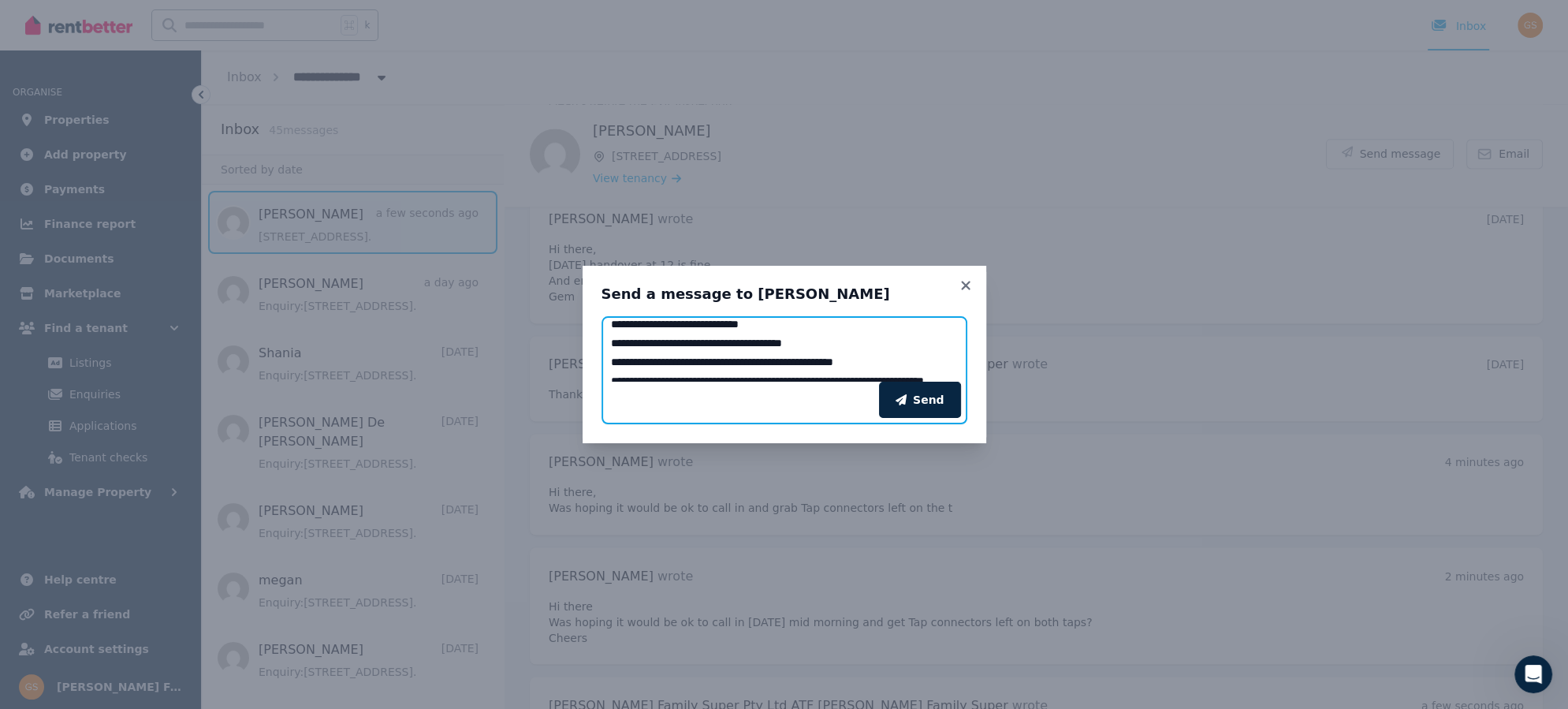
scroll to position [0, 0]
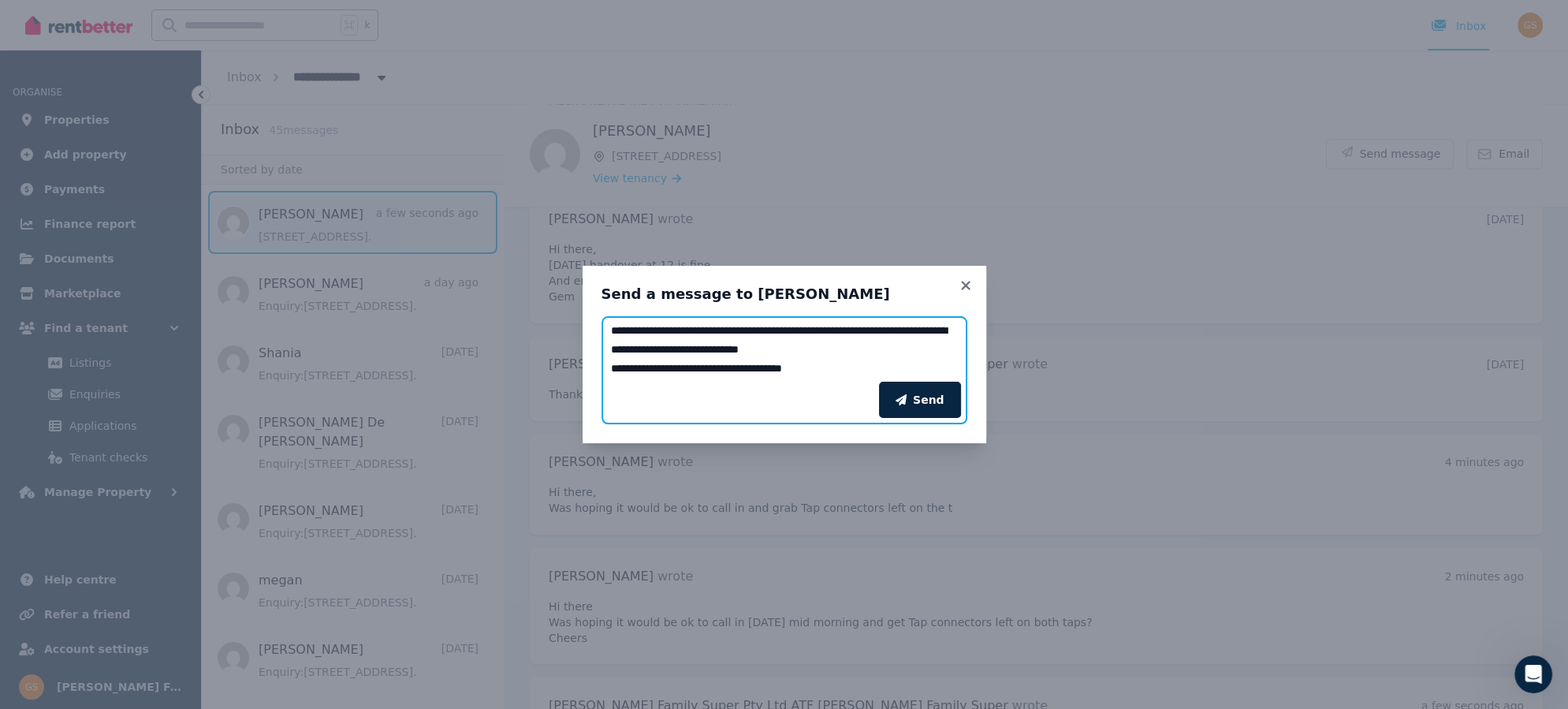
click at [724, 350] on textarea "**********" at bounding box center [785, 350] width 366 height 66
click at [690, 331] on textarea "**********" at bounding box center [785, 350] width 366 height 66
type textarea "**********"
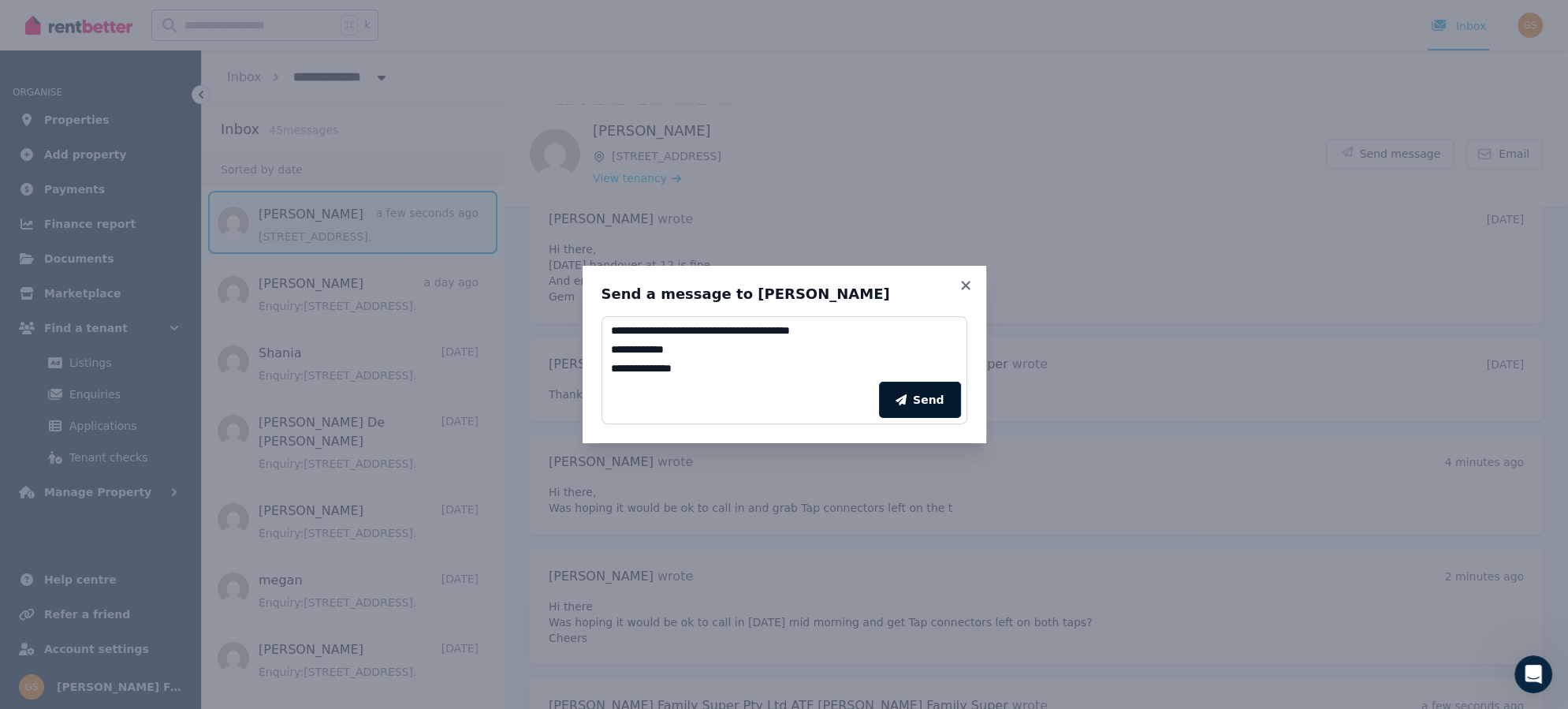
click at [920, 395] on button "Send" at bounding box center [920, 399] width 82 height 36
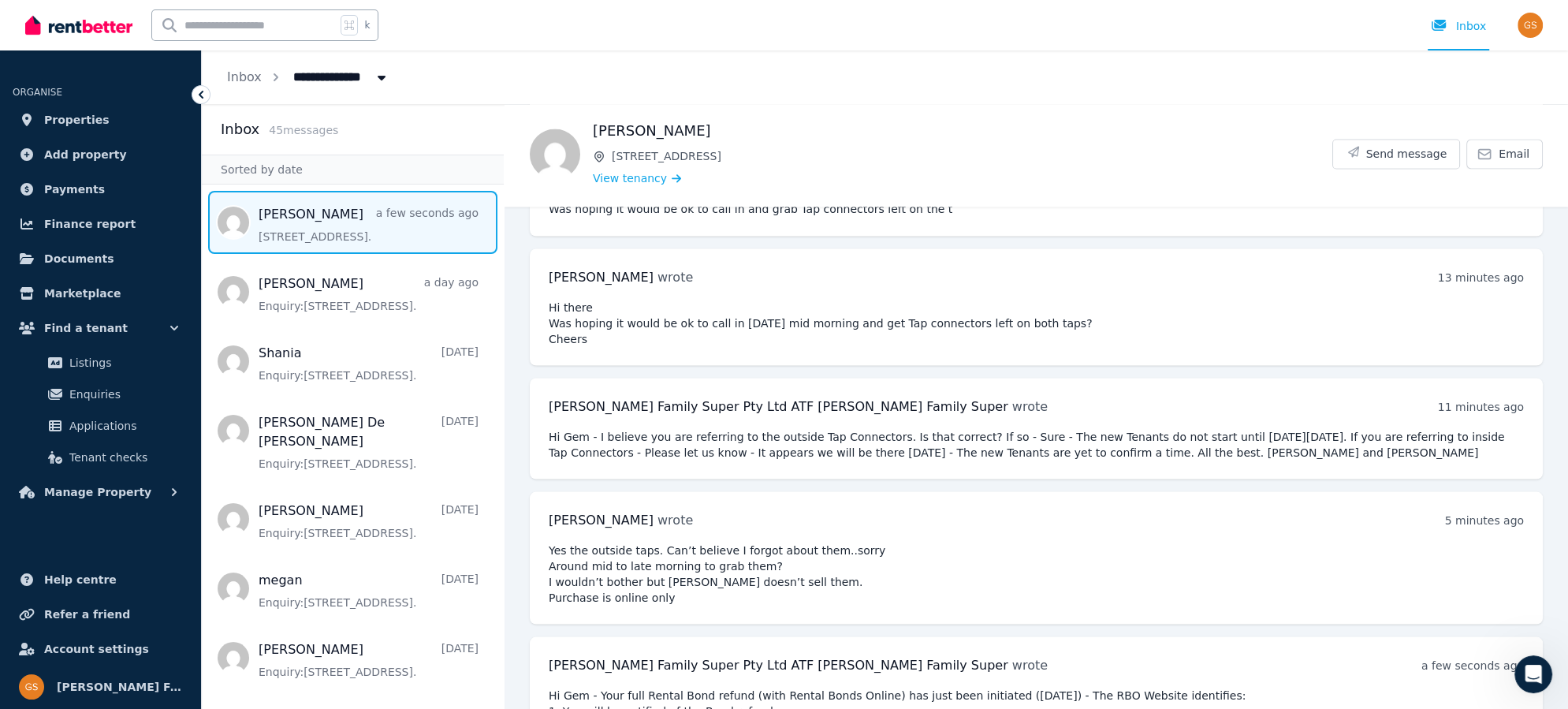
scroll to position [9295, 0]
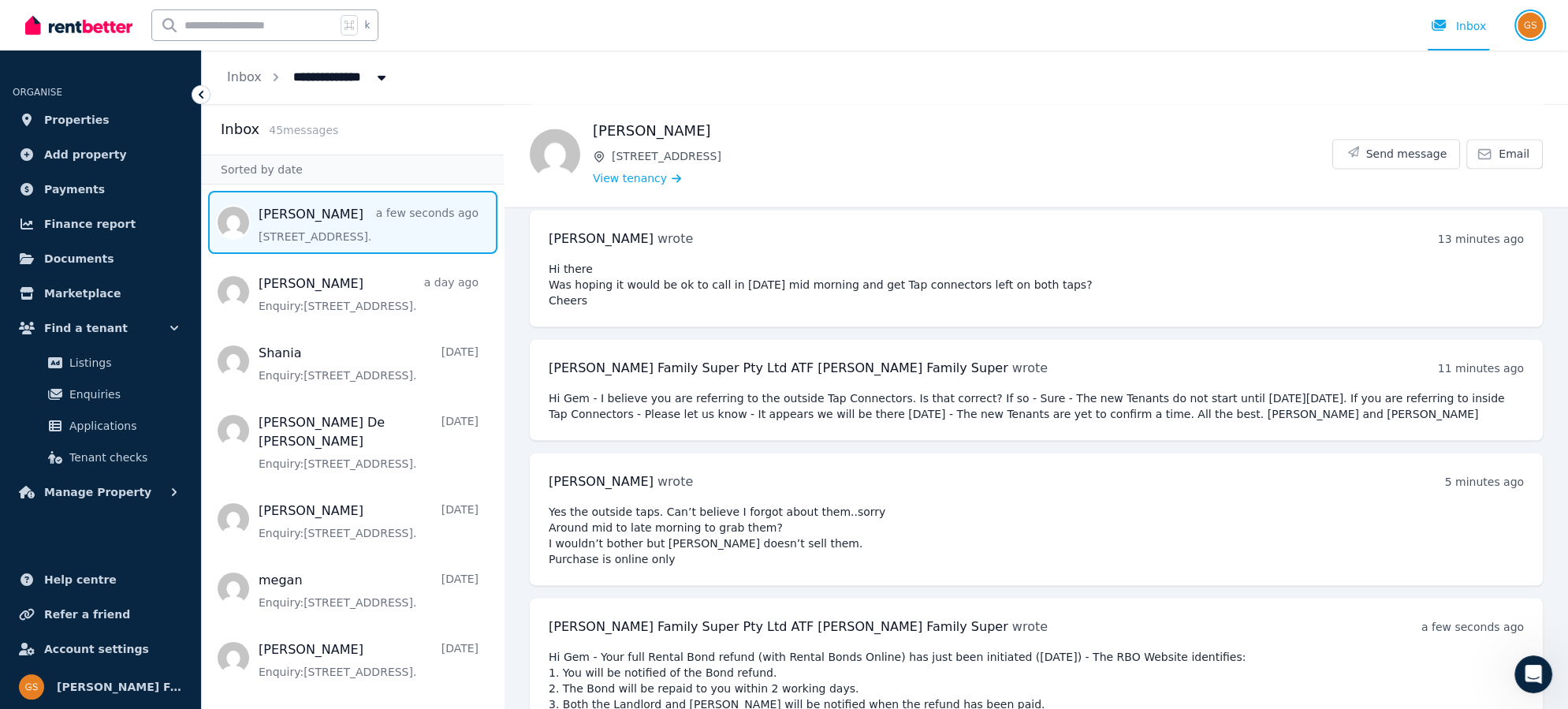
click at [1524, 28] on img "button" at bounding box center [1530, 25] width 25 height 25
click at [1444, 212] on span "Logout" at bounding box center [1467, 207] width 151 height 28
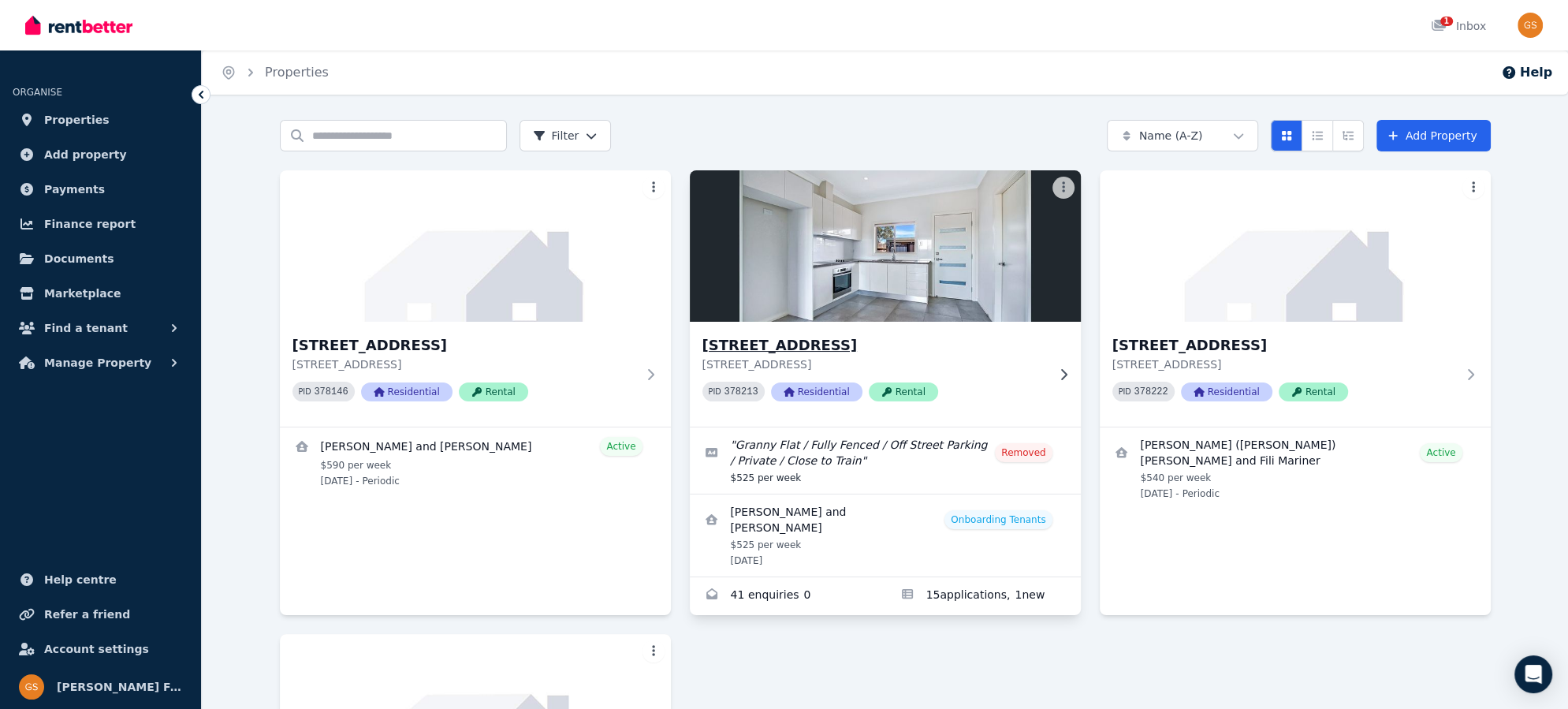
click at [747, 344] on h3 "[STREET_ADDRESS]" at bounding box center [874, 345] width 344 height 22
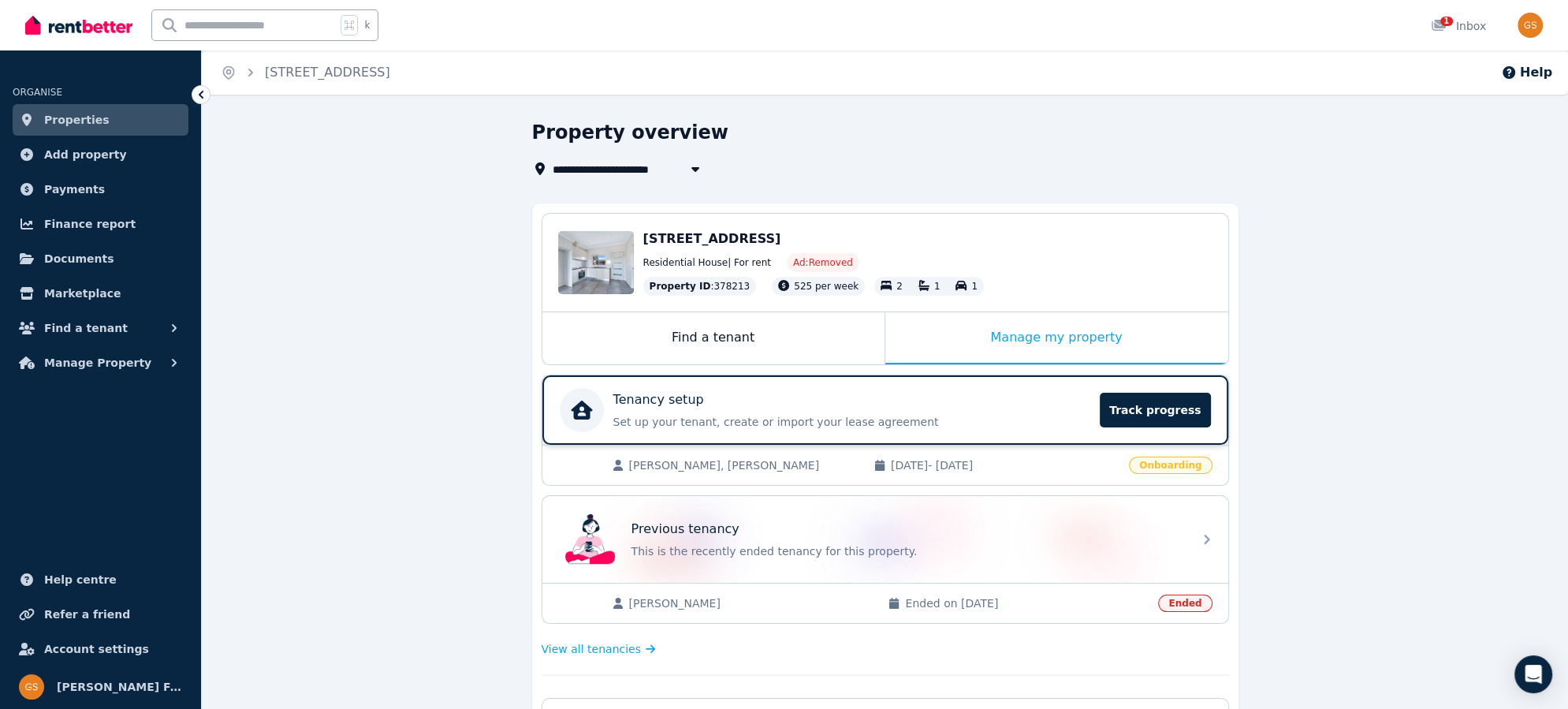
click at [1025, 400] on div "Tenancy setup" at bounding box center [853, 400] width 478 height 19
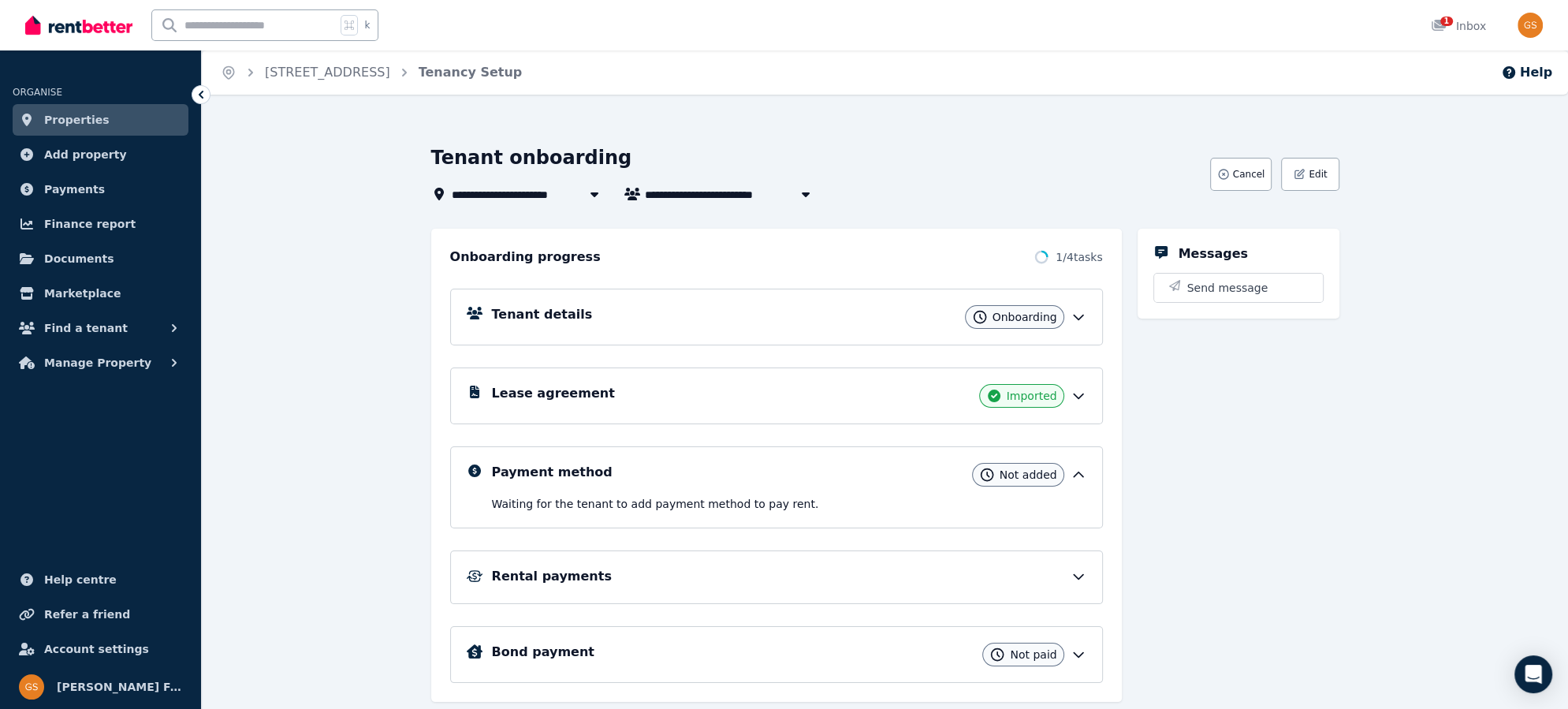
click at [1186, 246] on h5 "Messages" at bounding box center [1214, 255] width 70 height 19
click at [1448, 22] on span "1" at bounding box center [1446, 21] width 13 height 10
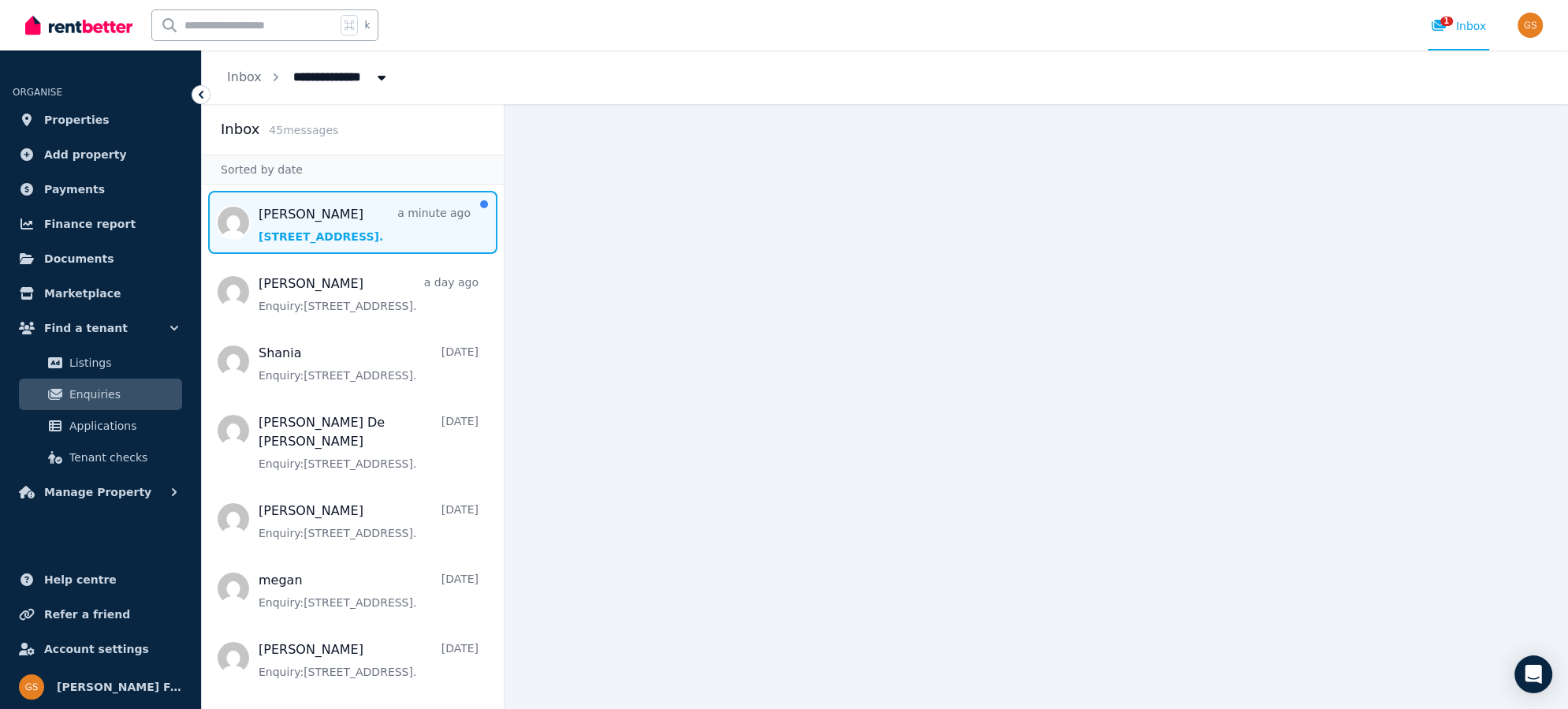
click at [434, 216] on span "Message list" at bounding box center [353, 222] width 302 height 63
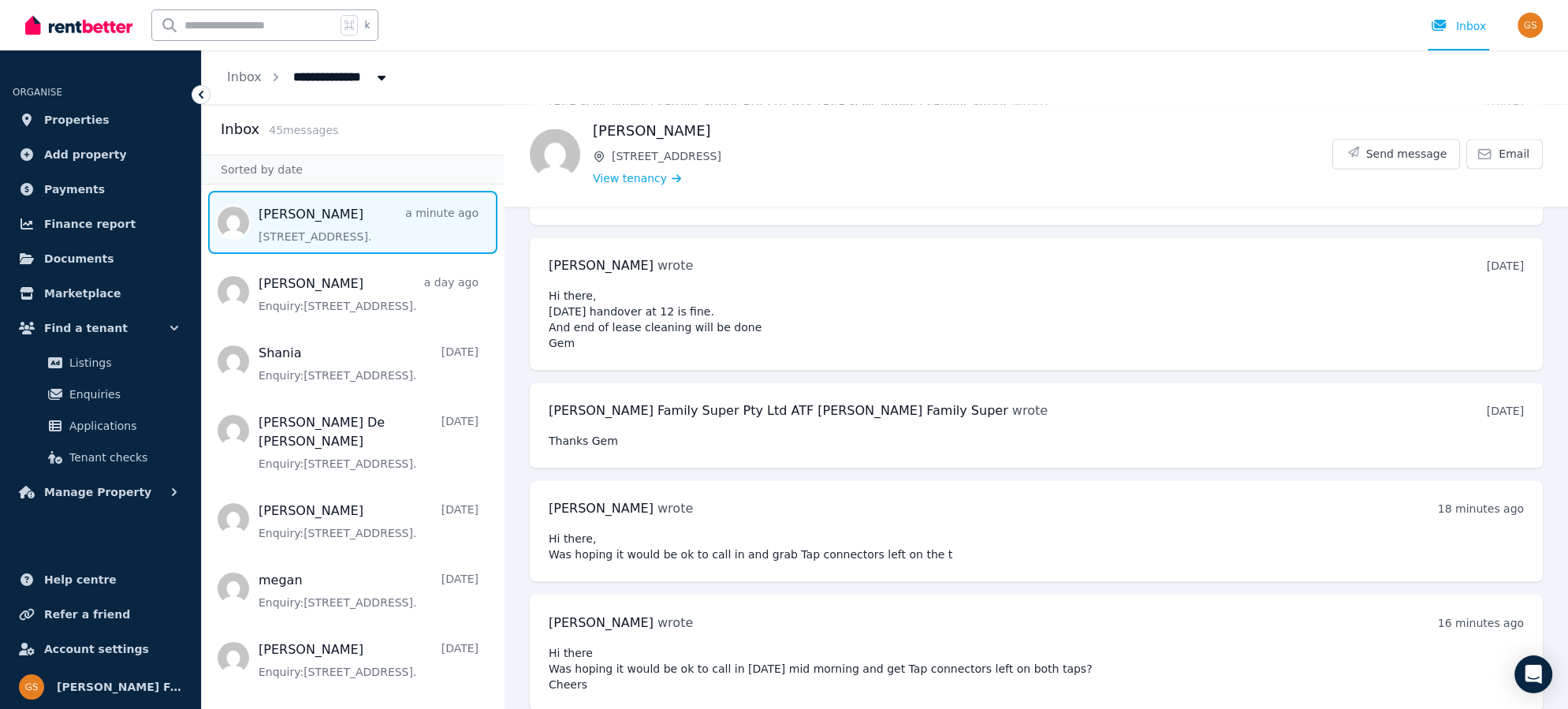
scroll to position [9440, 0]
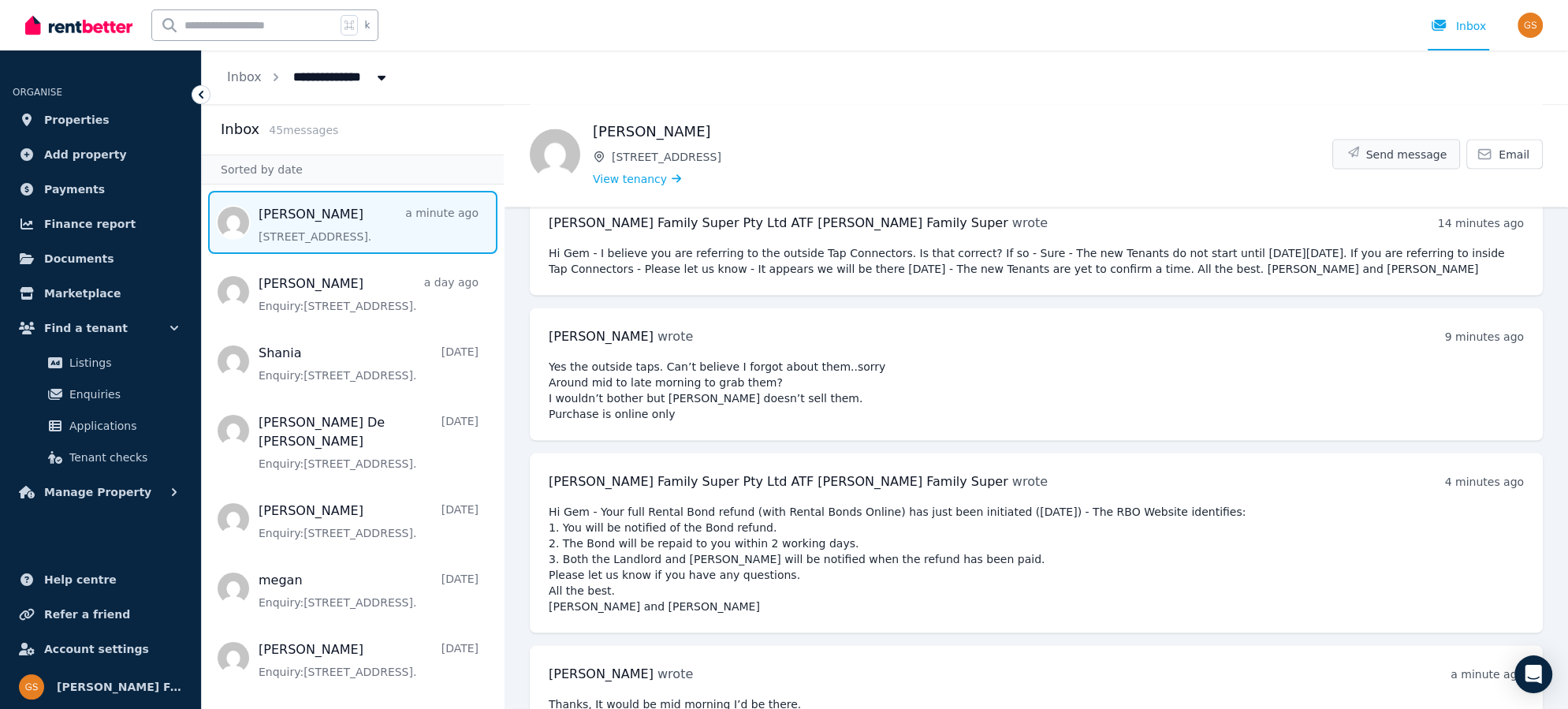
click at [1371, 147] on button "Send message" at bounding box center [1396, 153] width 127 height 28
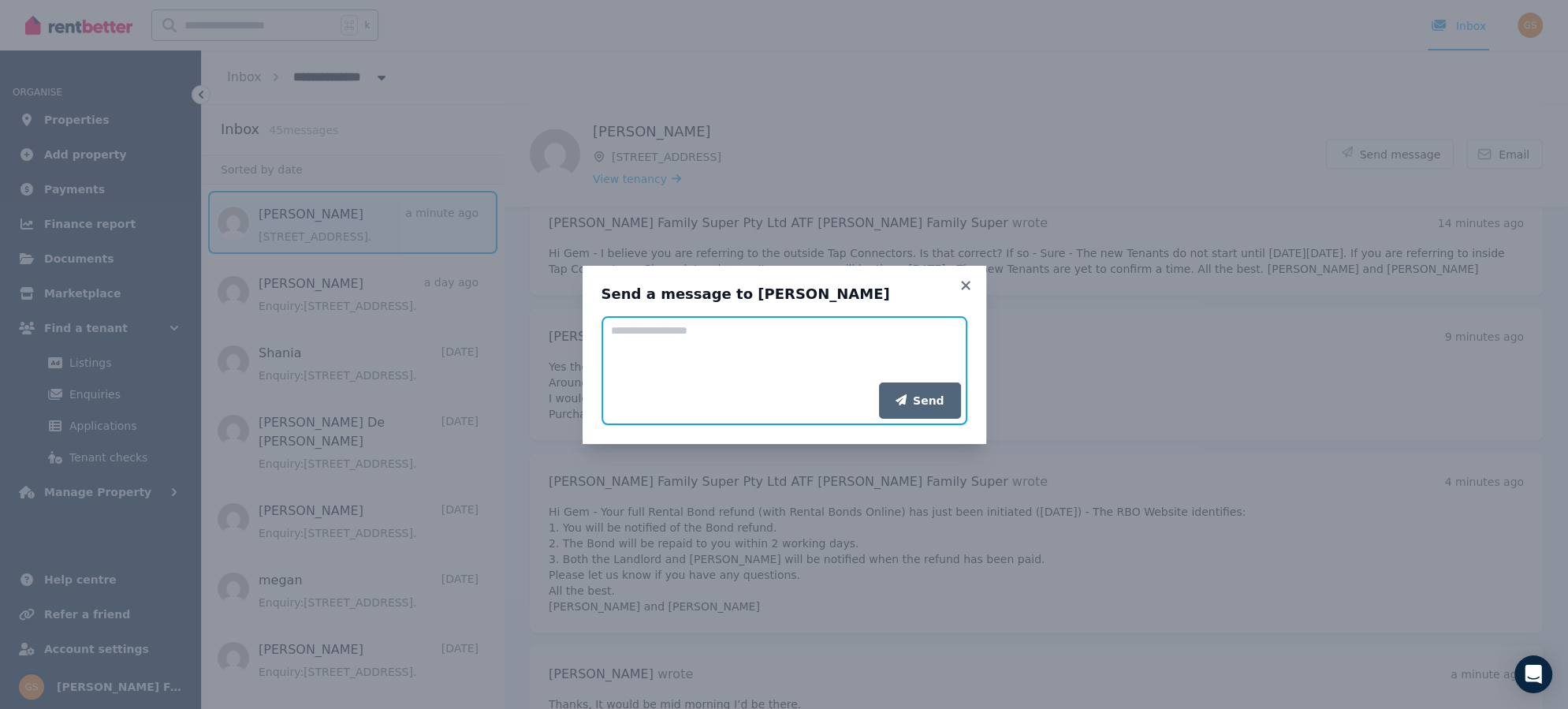
click at [650, 347] on textarea "Add your message" at bounding box center [785, 350] width 366 height 66
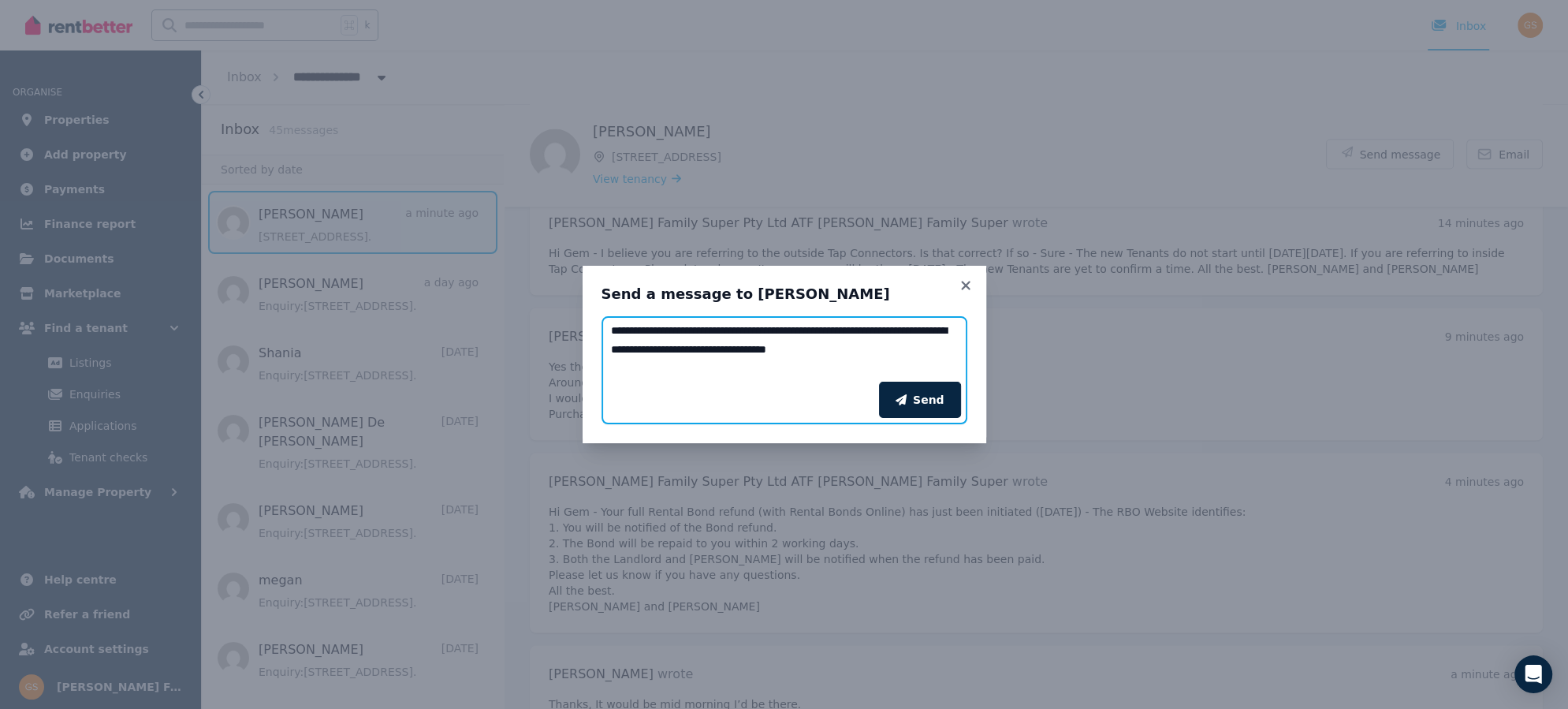
drag, startPoint x: 660, startPoint y: 333, endPoint x: 833, endPoint y: 324, distance: 173.2
click at [833, 324] on textarea "**********" at bounding box center [785, 350] width 366 height 66
click at [678, 354] on textarea "**********" at bounding box center [785, 350] width 366 height 66
click at [658, 333] on textarea "**********" at bounding box center [785, 350] width 366 height 66
click at [661, 331] on textarea "**********" at bounding box center [785, 350] width 366 height 66
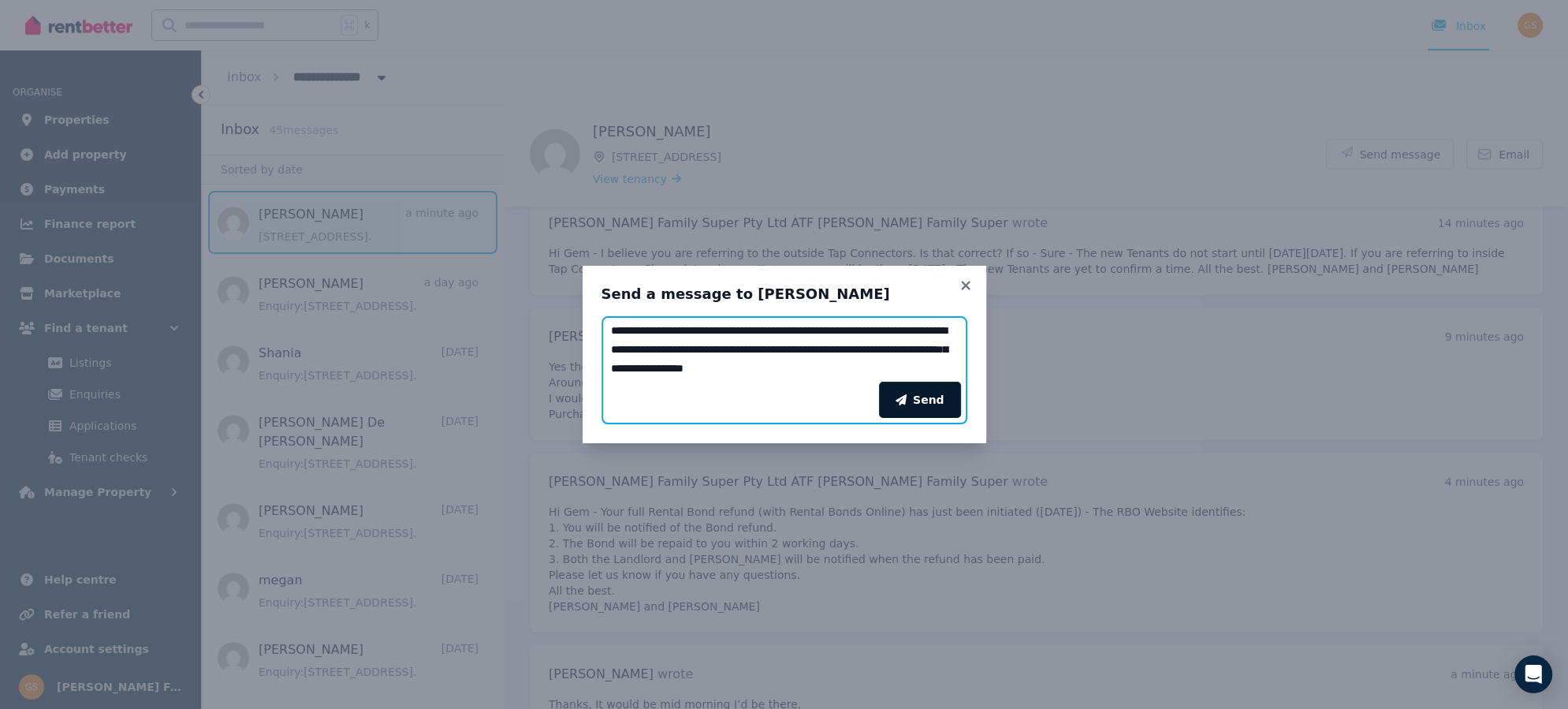
type textarea "**********"
click at [907, 403] on icon "submit" at bounding box center [900, 399] width 11 height 11
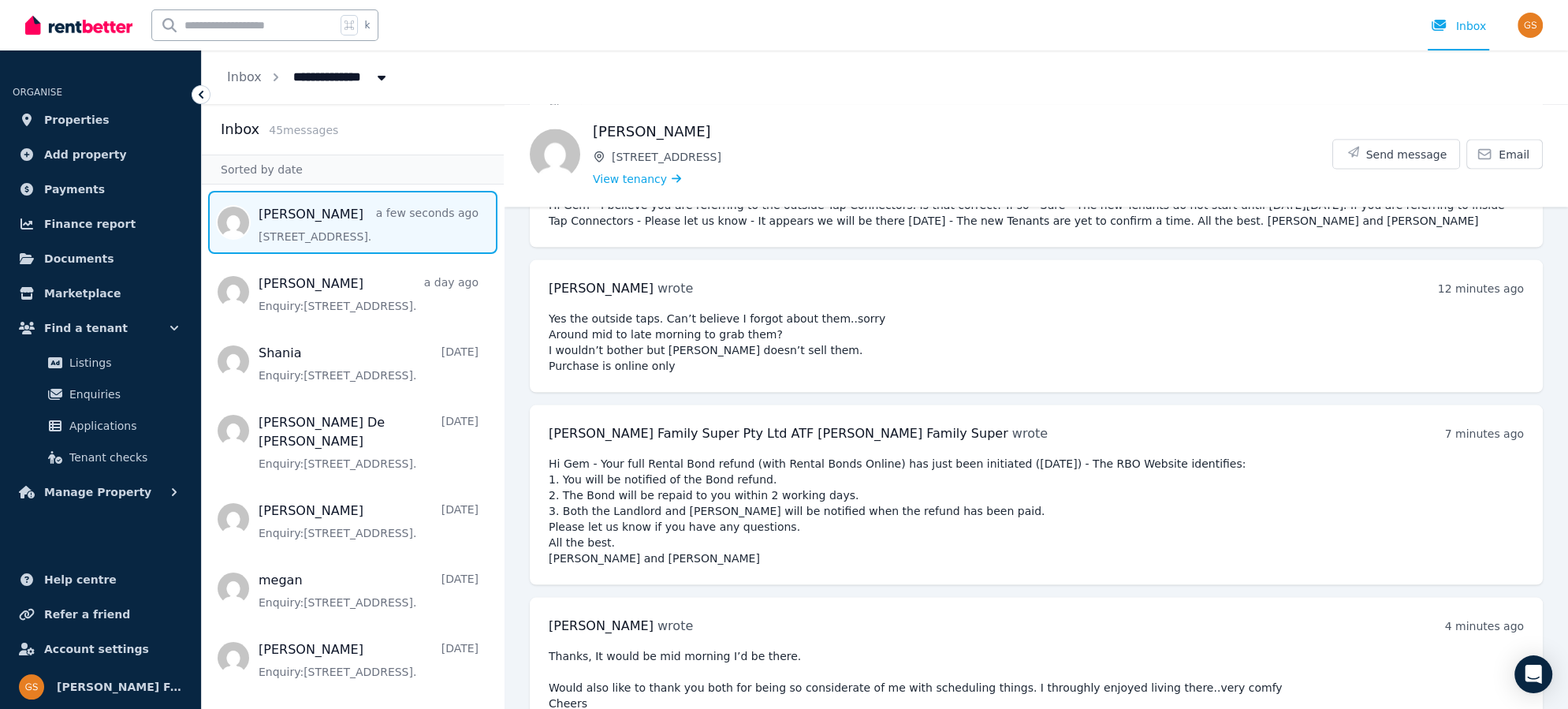
scroll to position [9539, 0]
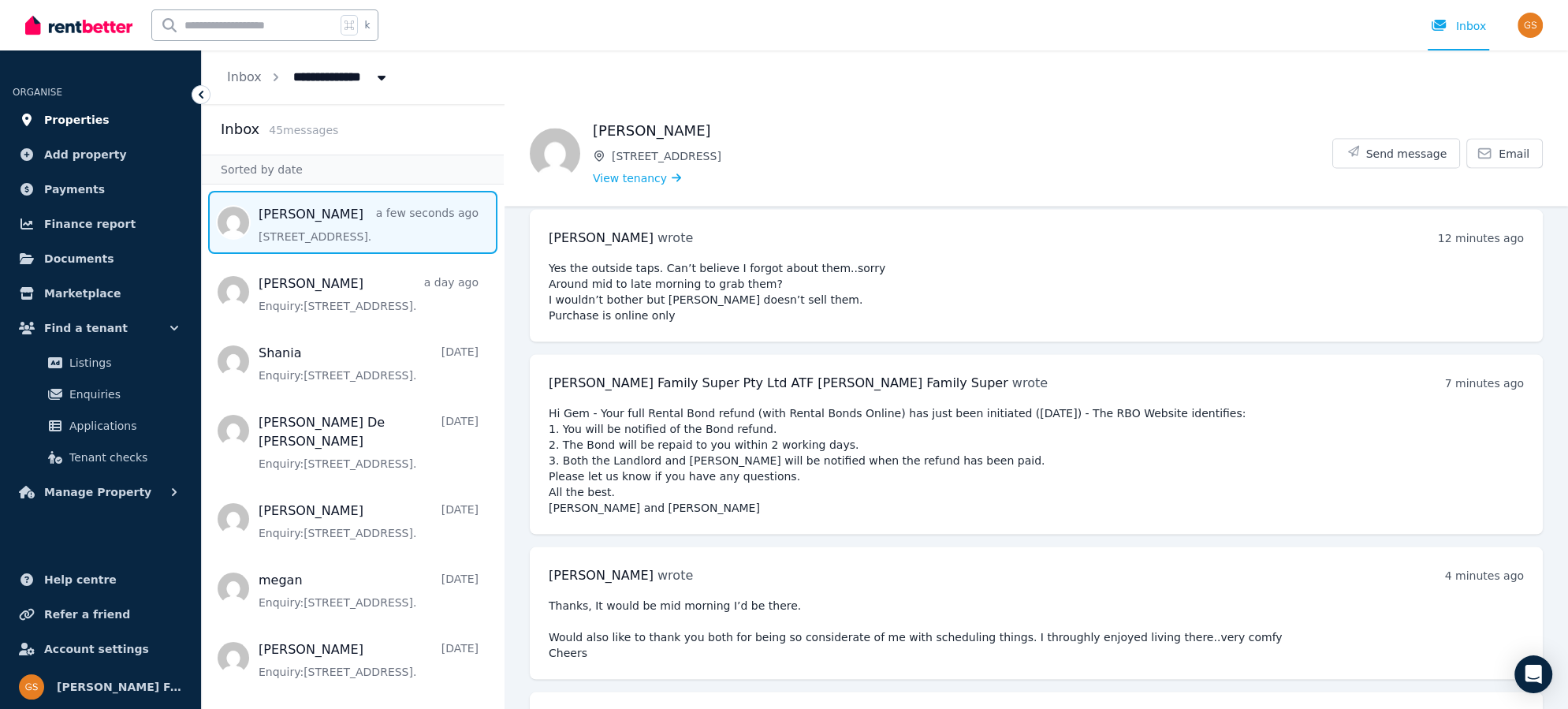
click at [99, 127] on span "Properties" at bounding box center [77, 120] width 66 height 19
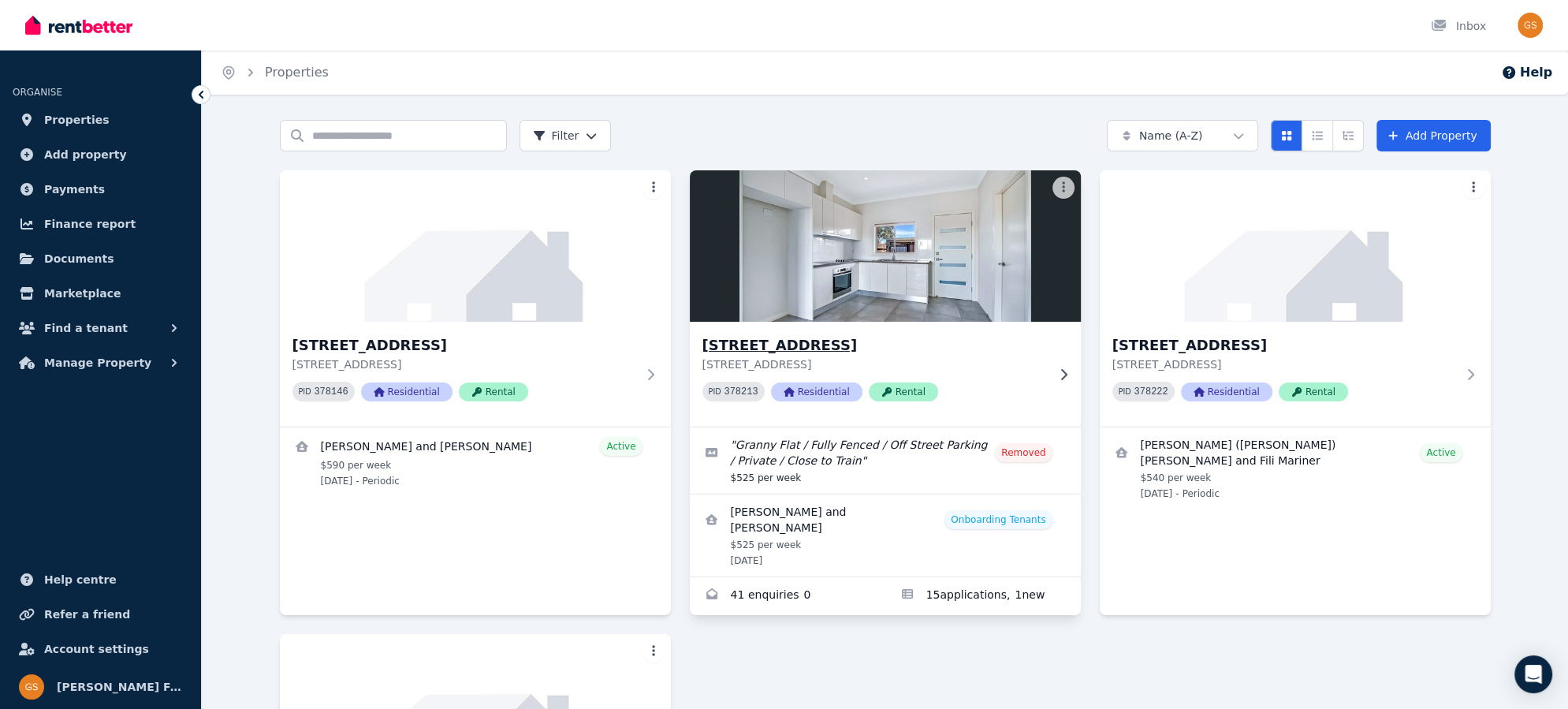
click at [755, 341] on h3 "[STREET_ADDRESS]" at bounding box center [874, 345] width 344 height 22
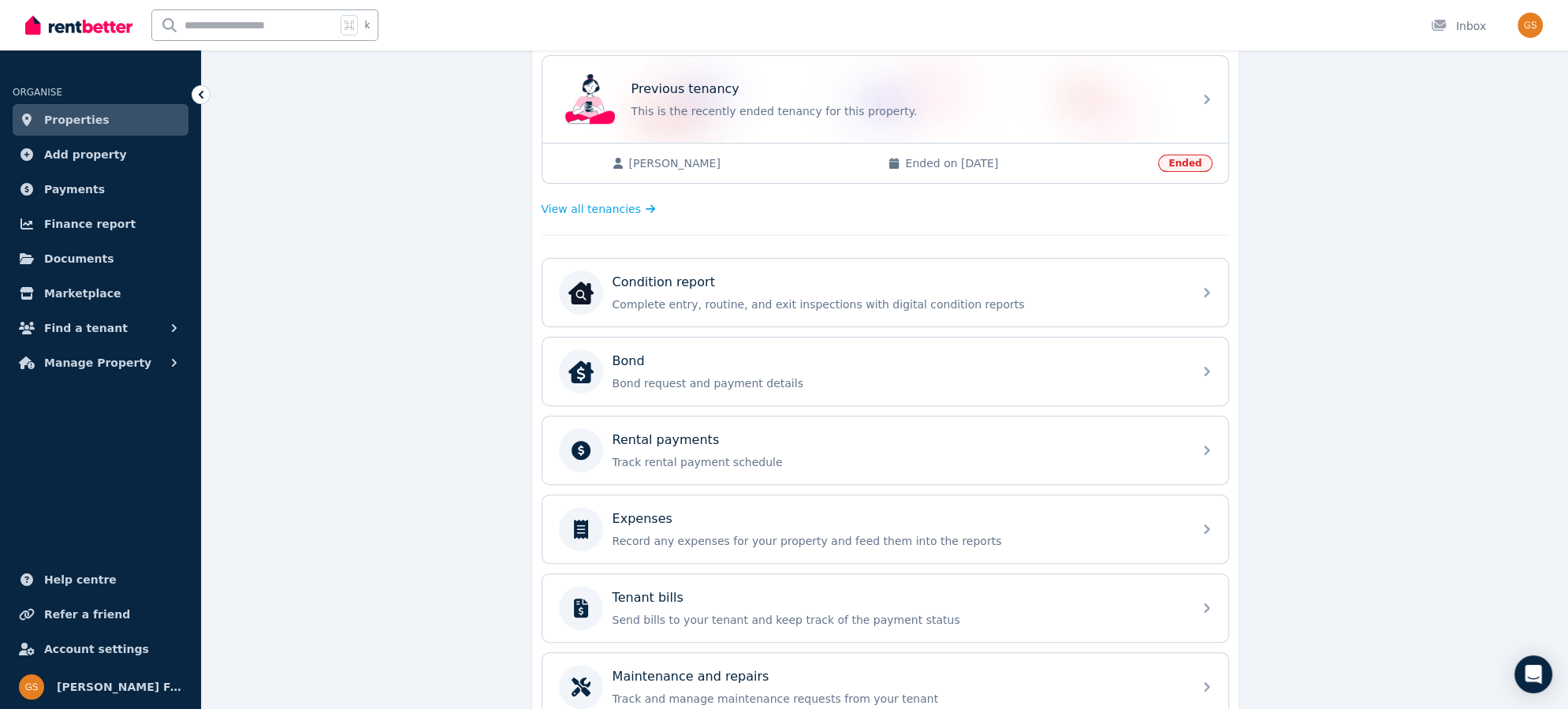
scroll to position [442, 0]
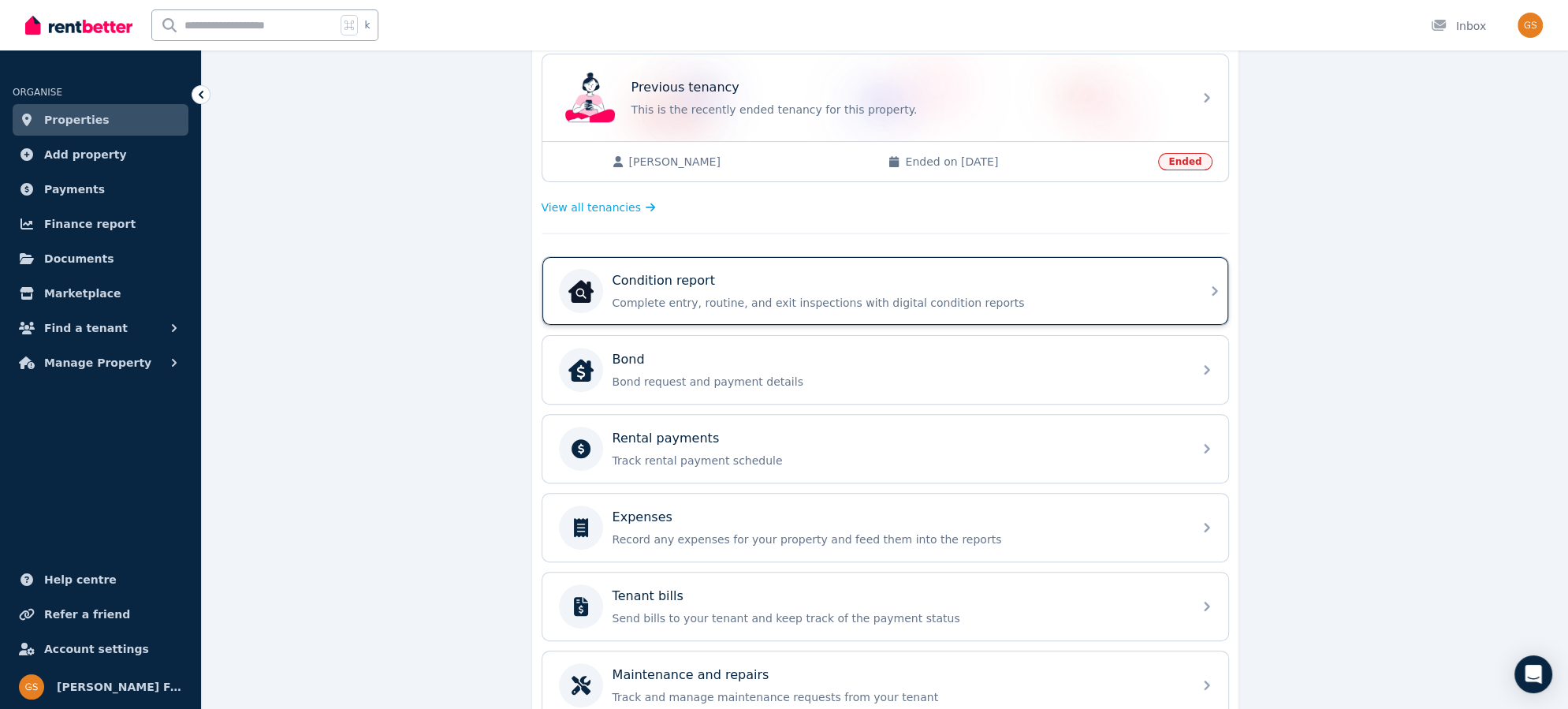
click at [1218, 285] on icon at bounding box center [1215, 292] width 19 height 19
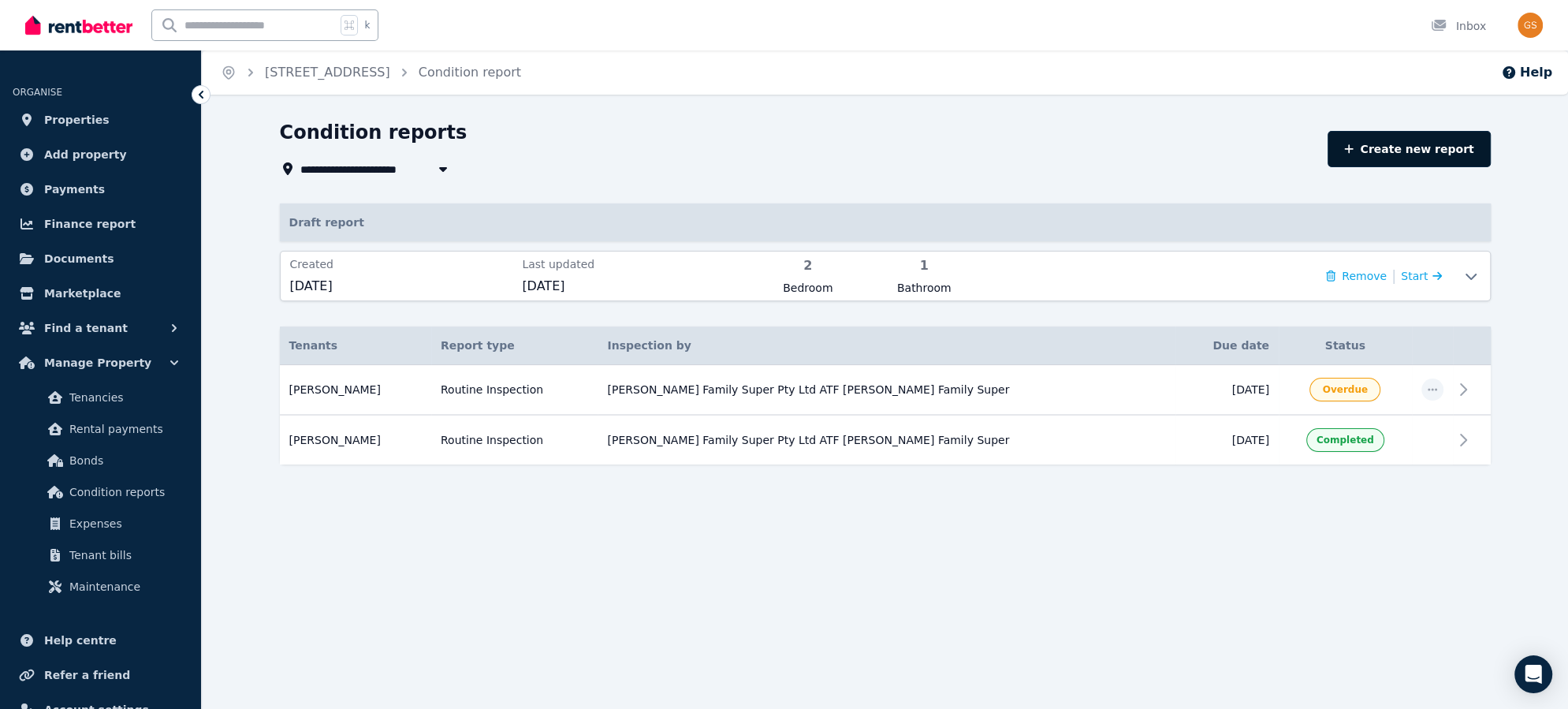
click at [1397, 146] on link "Create new report" at bounding box center [1409, 148] width 163 height 36
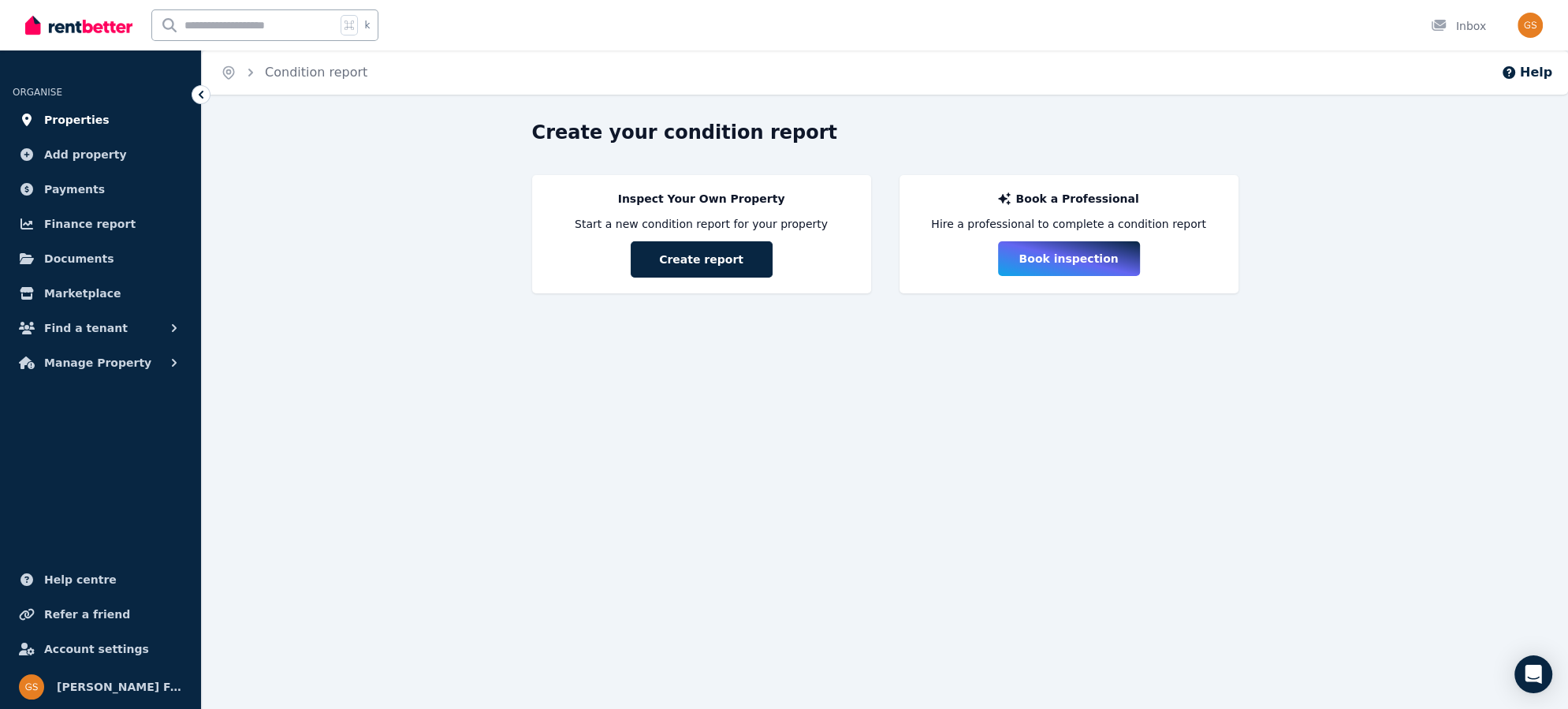
click at [83, 120] on span "Properties" at bounding box center [77, 120] width 66 height 19
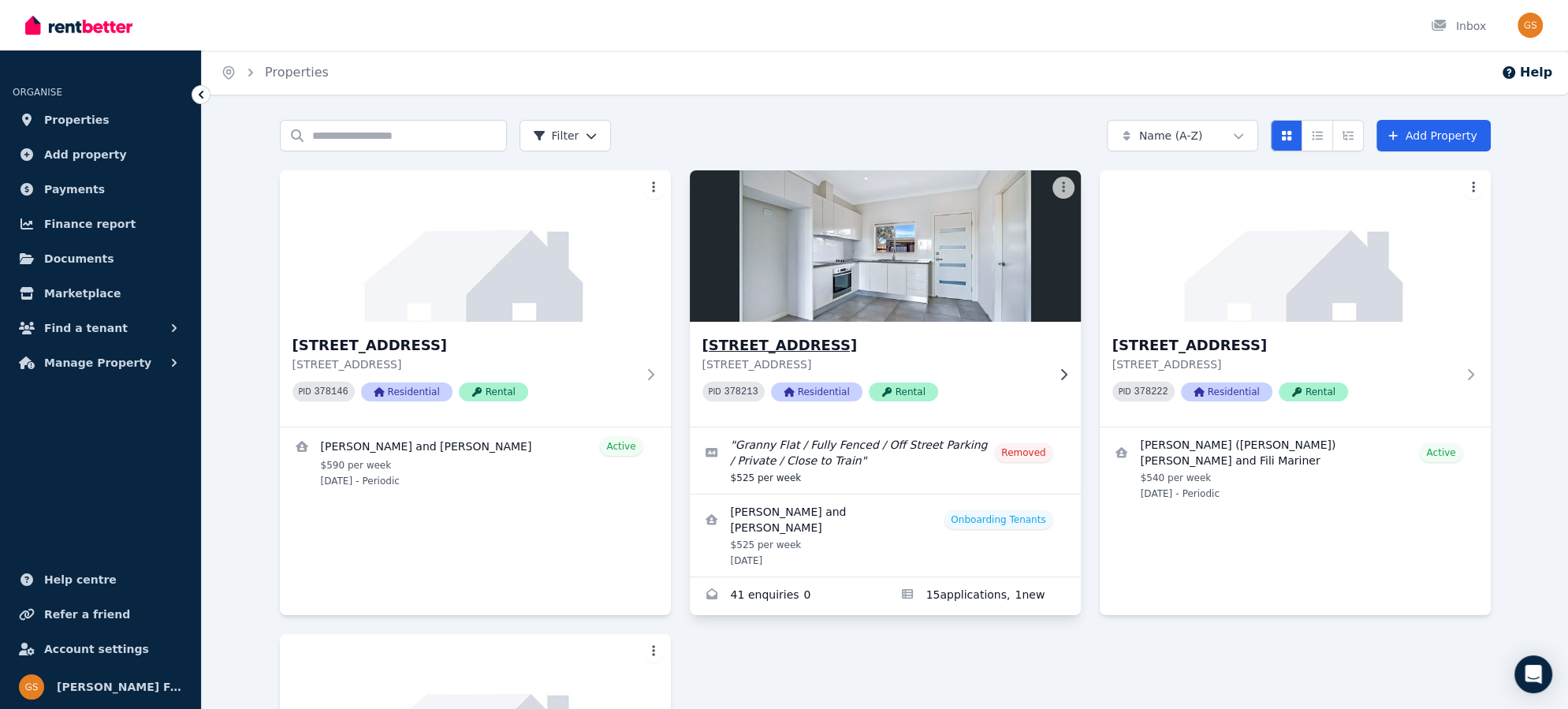
click at [764, 344] on h3 "[STREET_ADDRESS]" at bounding box center [874, 345] width 344 height 22
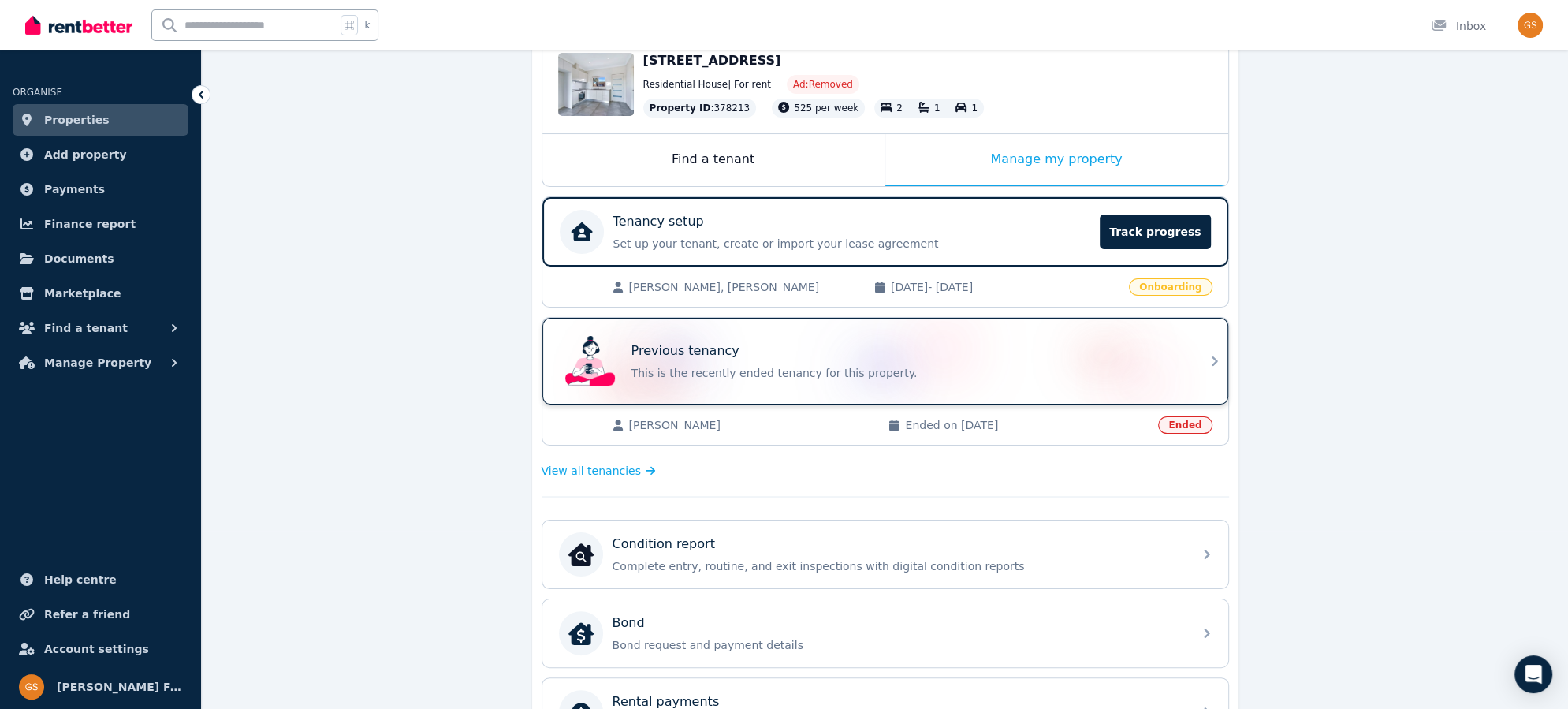
scroll to position [180, 0]
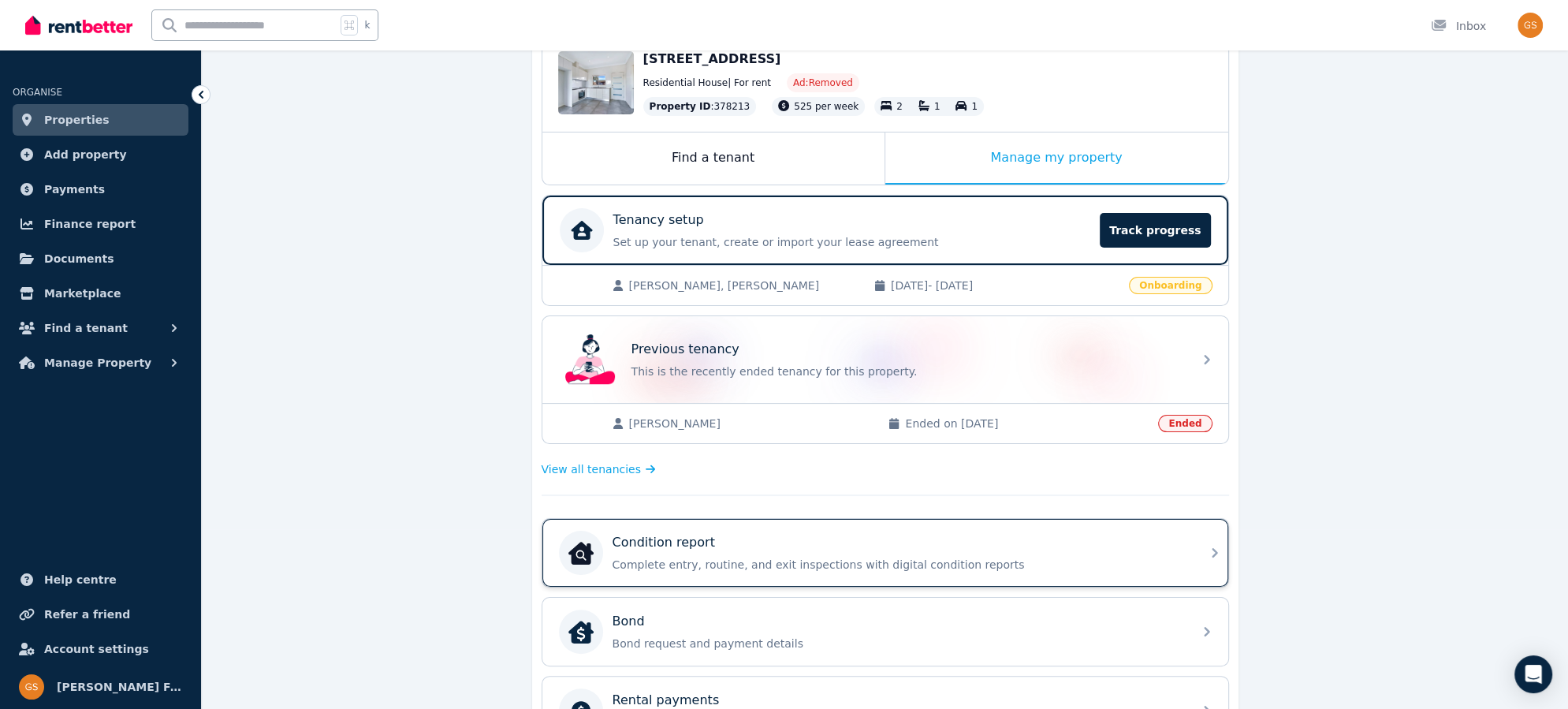
click at [1205, 547] on div "Condition report Complete entry, routine, and exit inspections with digital con…" at bounding box center [885, 553] width 686 height 68
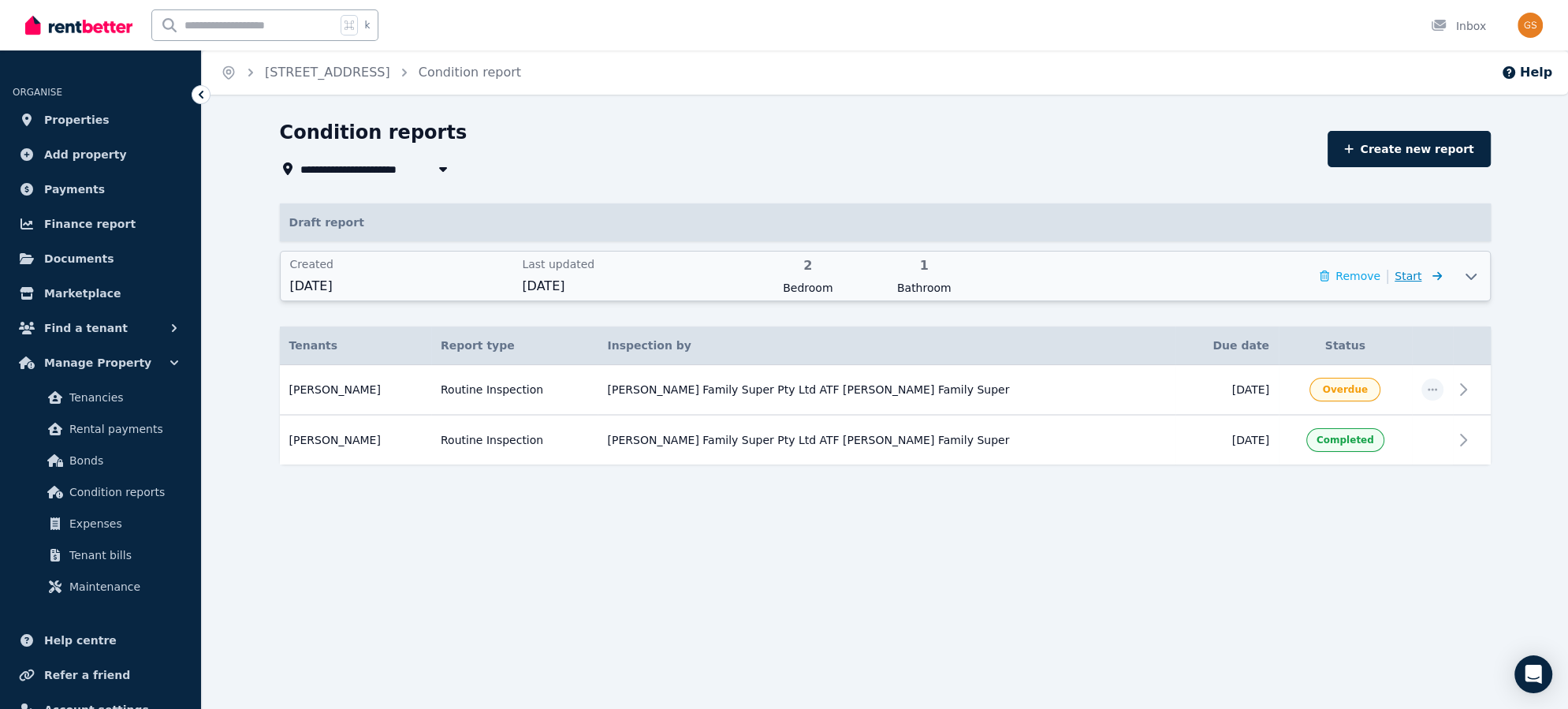
click at [1412, 278] on span "Start" at bounding box center [1408, 276] width 27 height 13
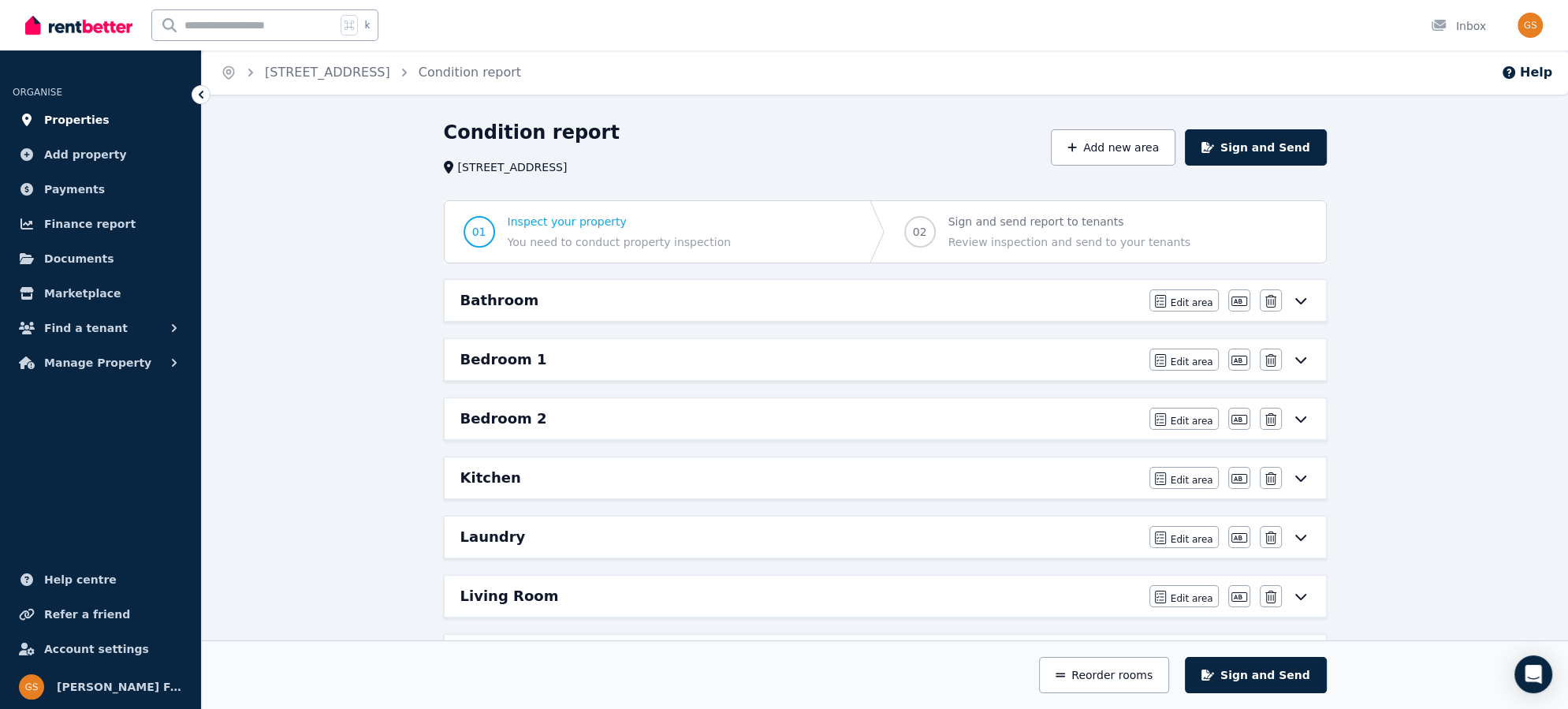
click at [83, 125] on span "Properties" at bounding box center [77, 120] width 66 height 19
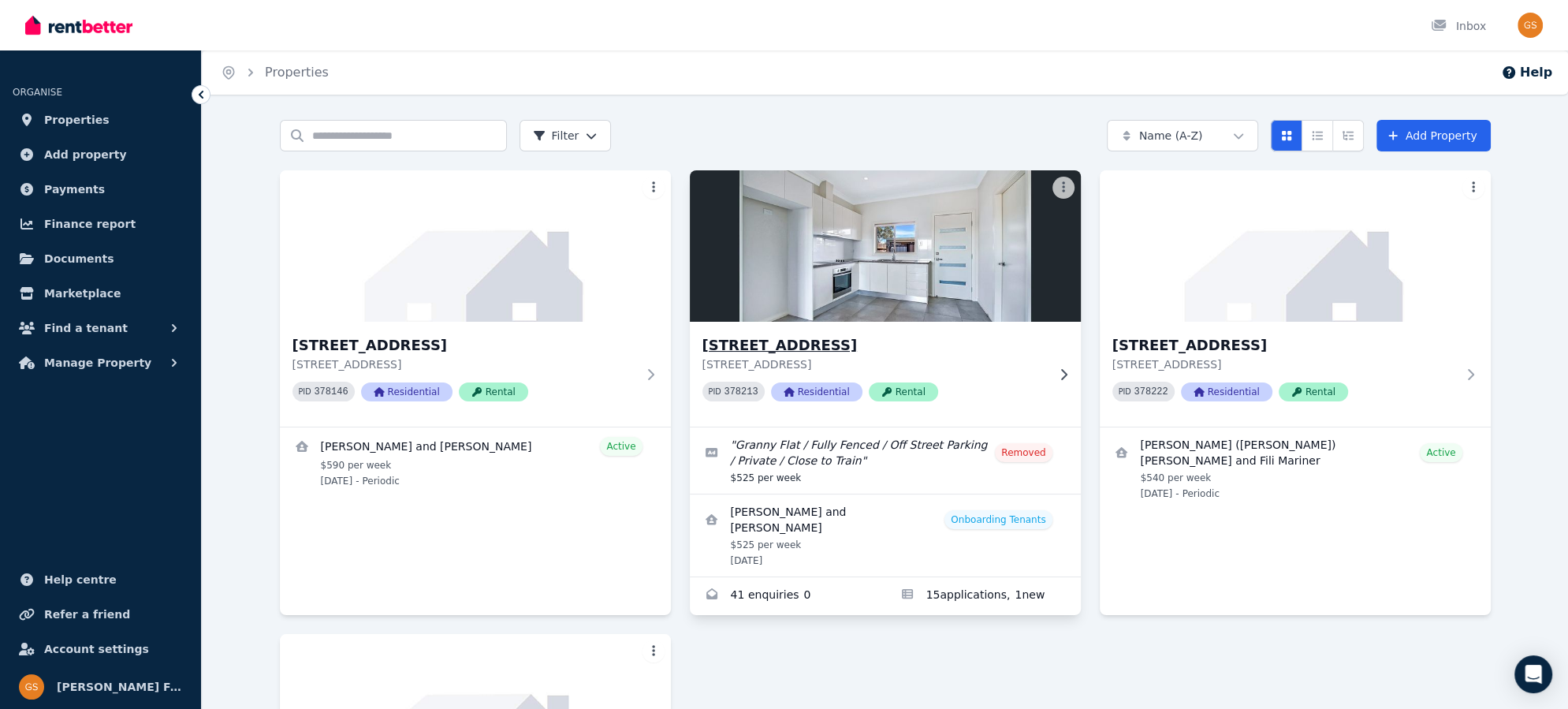
click at [805, 348] on h3 "[STREET_ADDRESS]" at bounding box center [874, 345] width 344 height 22
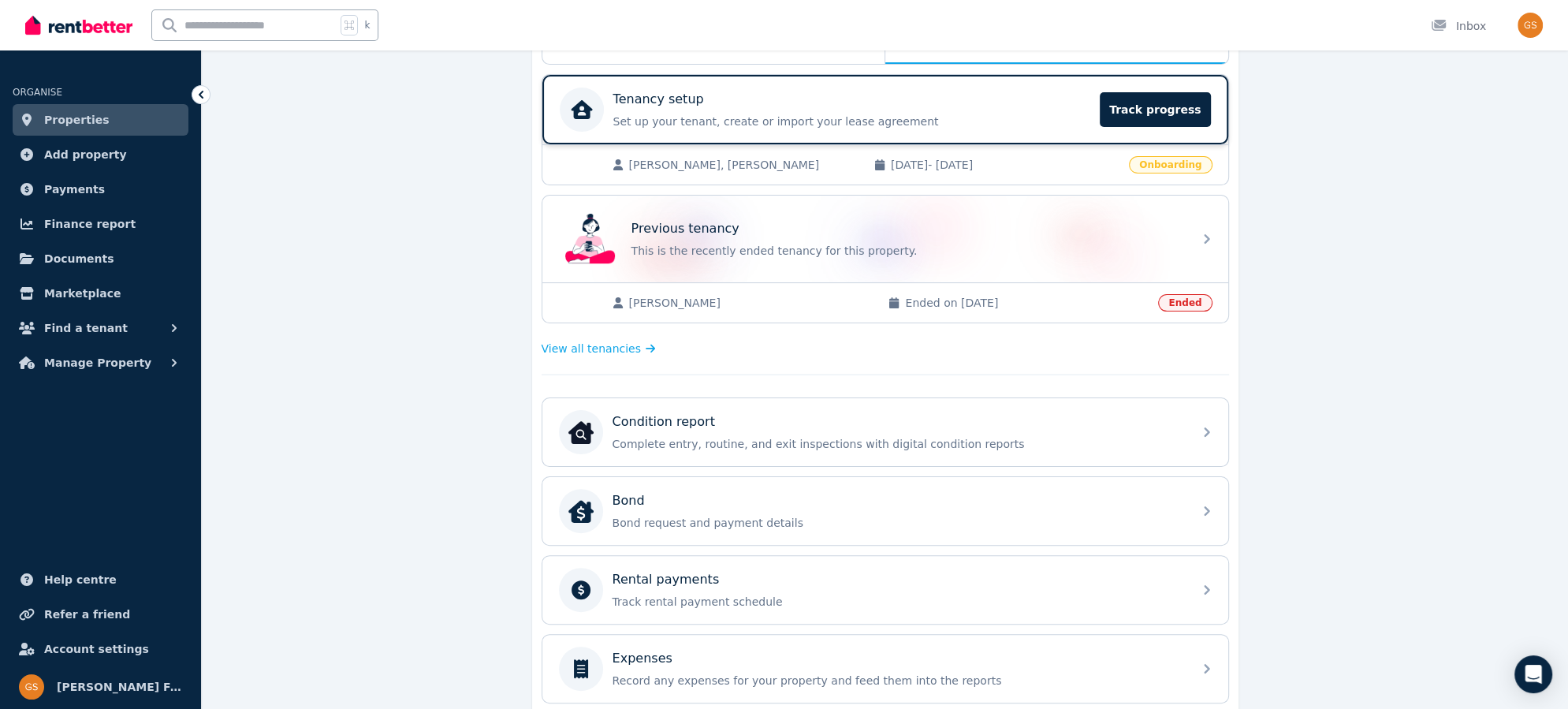
scroll to position [304, 0]
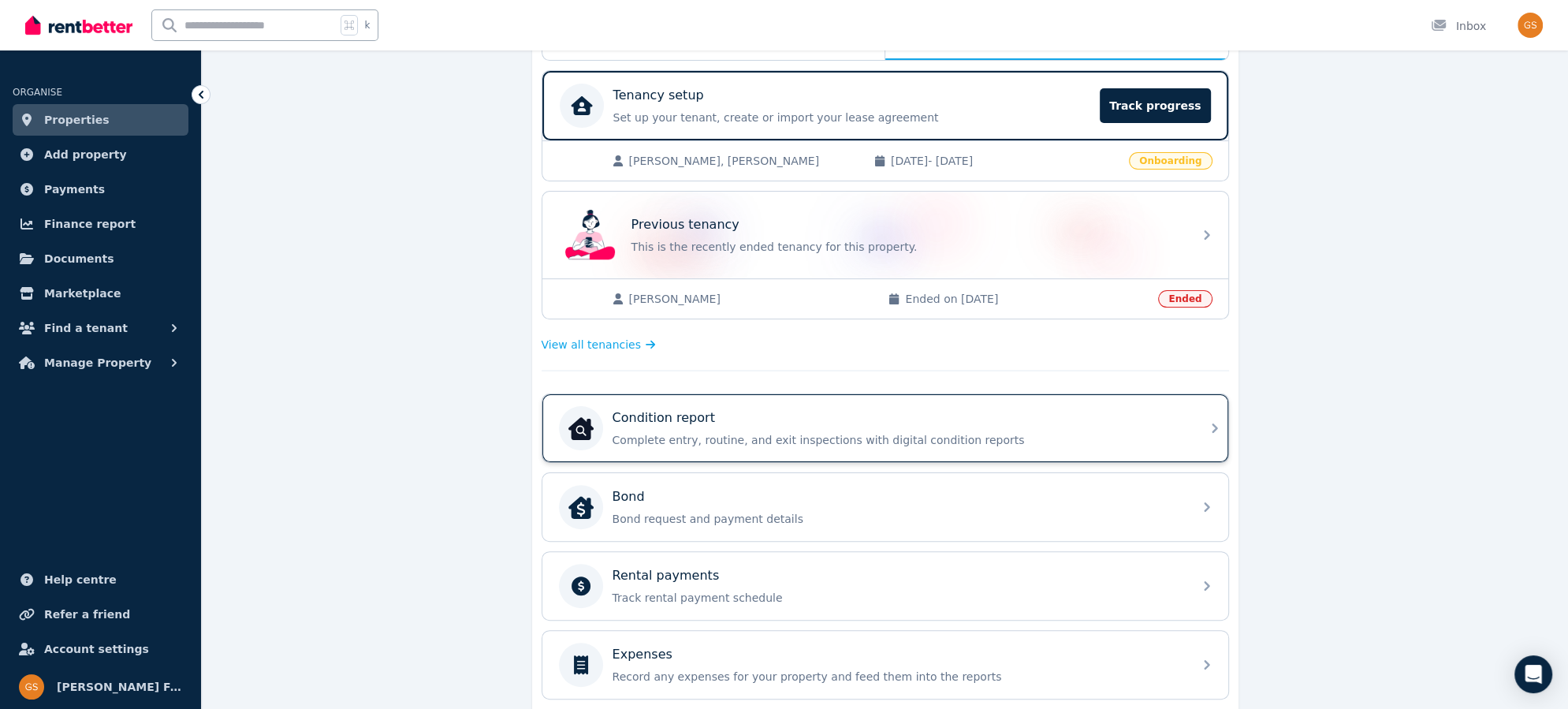
click at [1217, 419] on icon at bounding box center [1215, 429] width 19 height 19
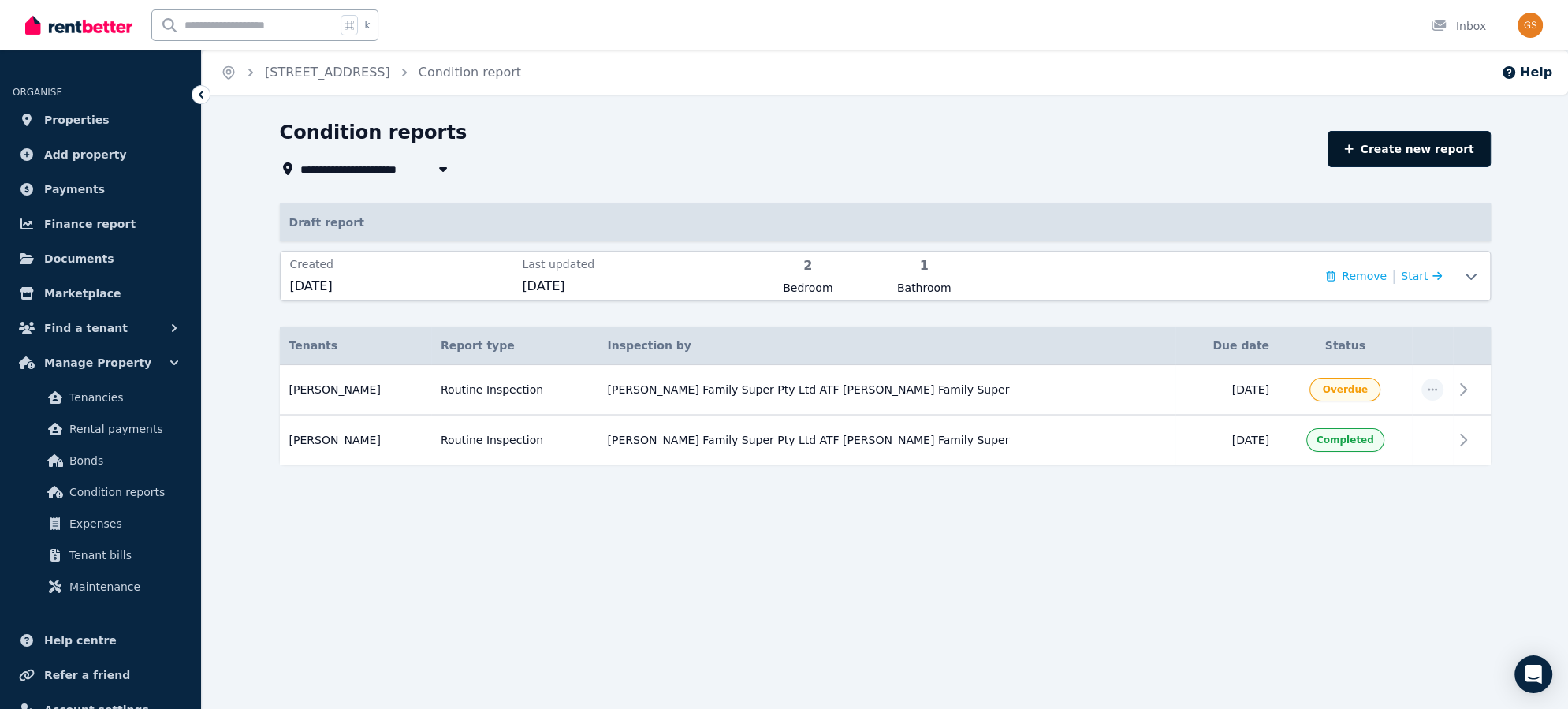
click at [1432, 146] on link "Create new report" at bounding box center [1409, 148] width 163 height 36
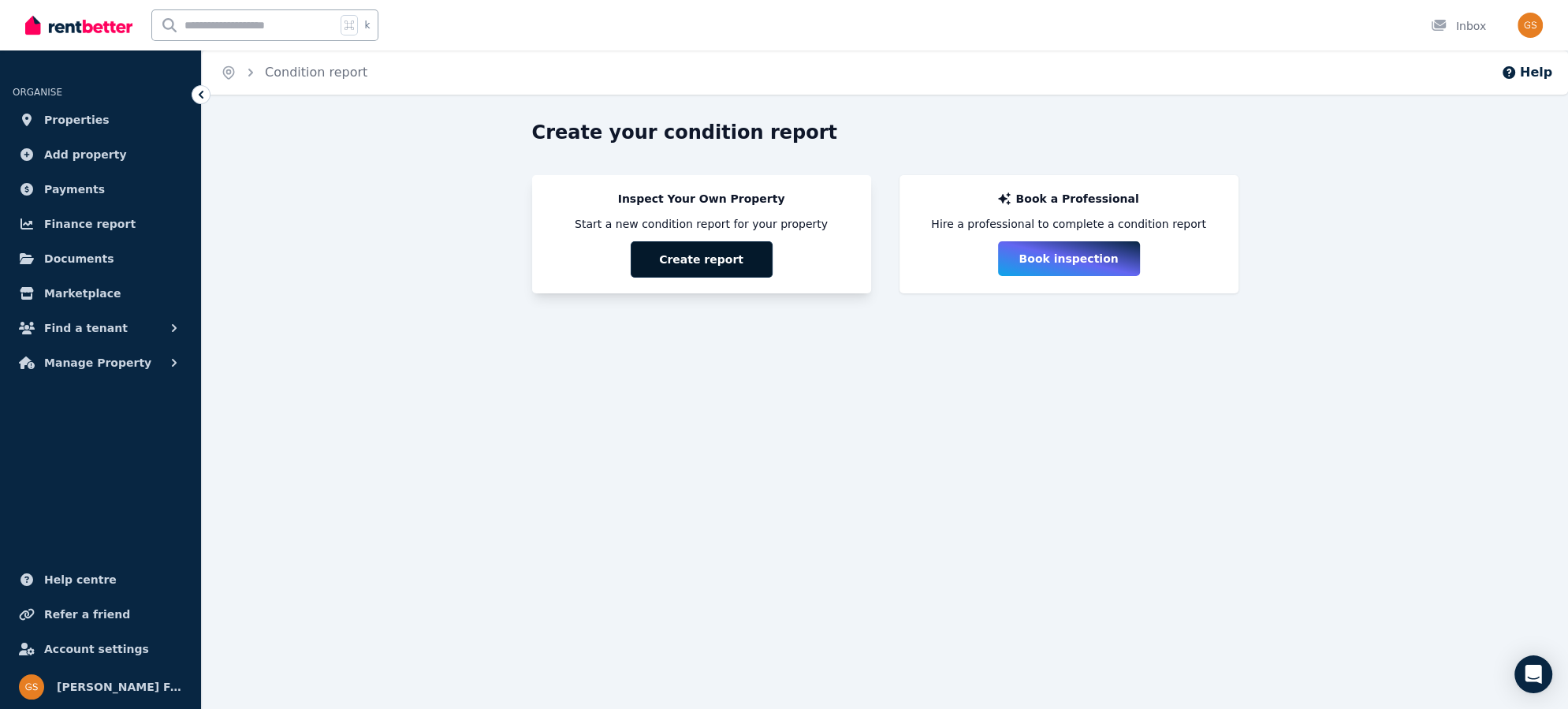
click at [707, 262] on button "Create report" at bounding box center [702, 259] width 142 height 36
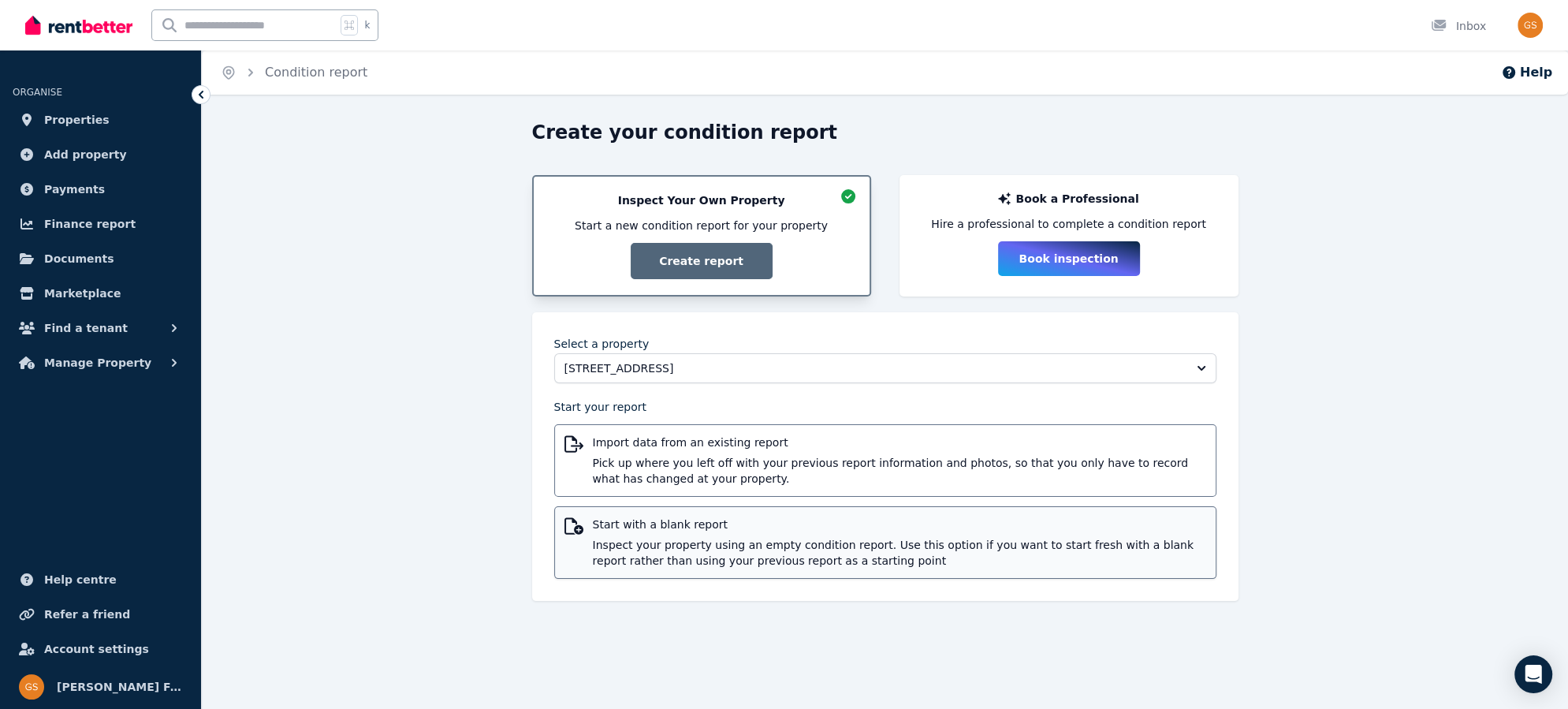
click at [681, 521] on span "Start with a blank report" at bounding box center [900, 525] width 614 height 15
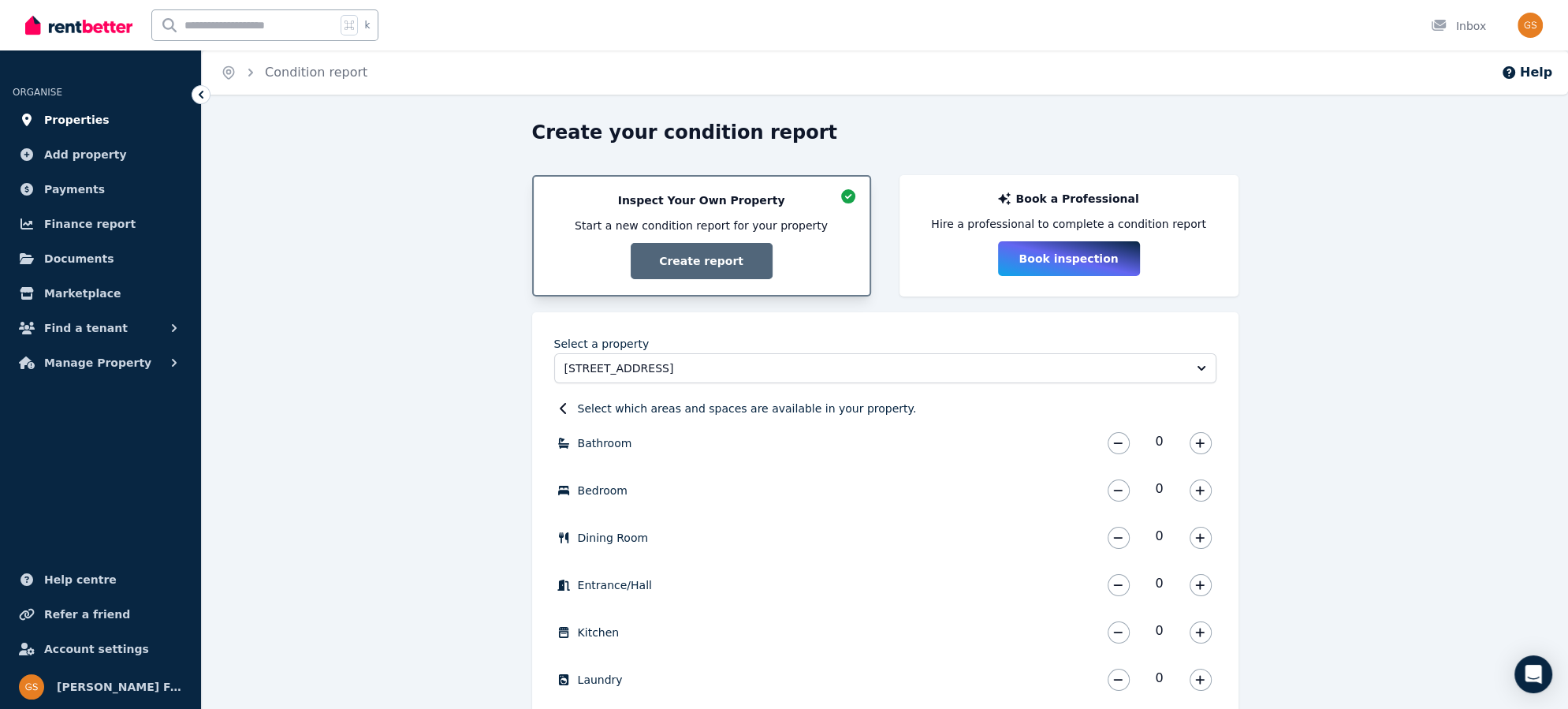
click at [61, 126] on span "Properties" at bounding box center [77, 120] width 66 height 19
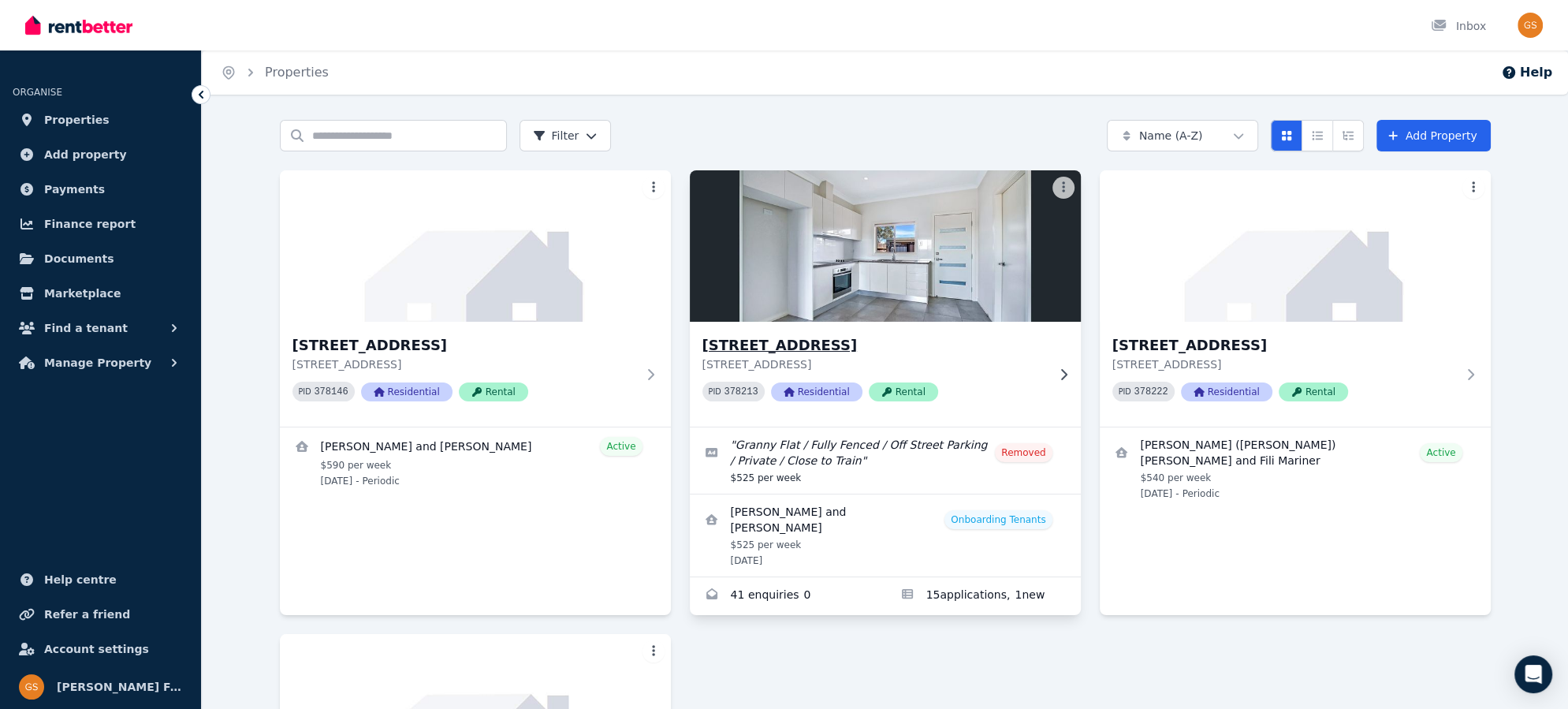
click at [723, 345] on h3 "[STREET_ADDRESS]" at bounding box center [874, 345] width 344 height 22
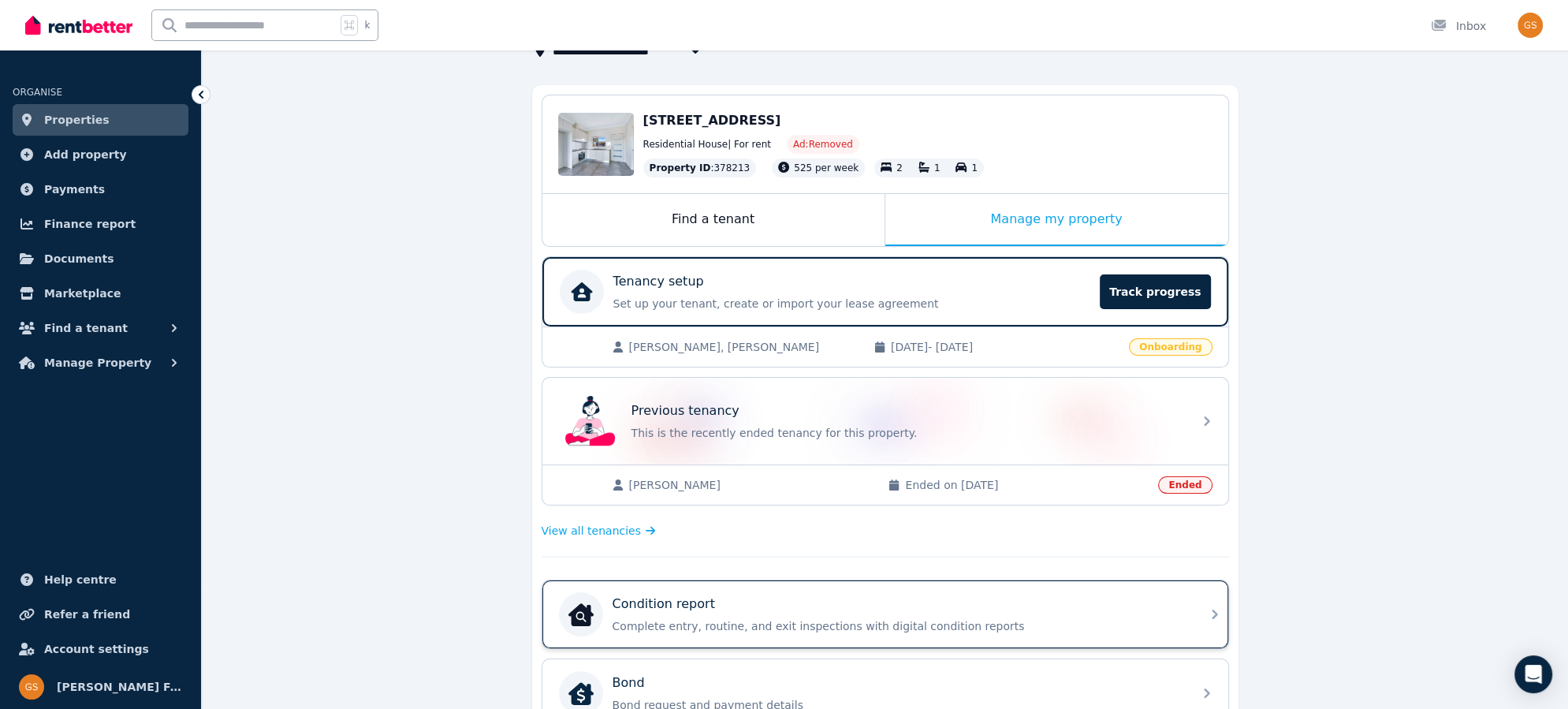
scroll to position [110, 0]
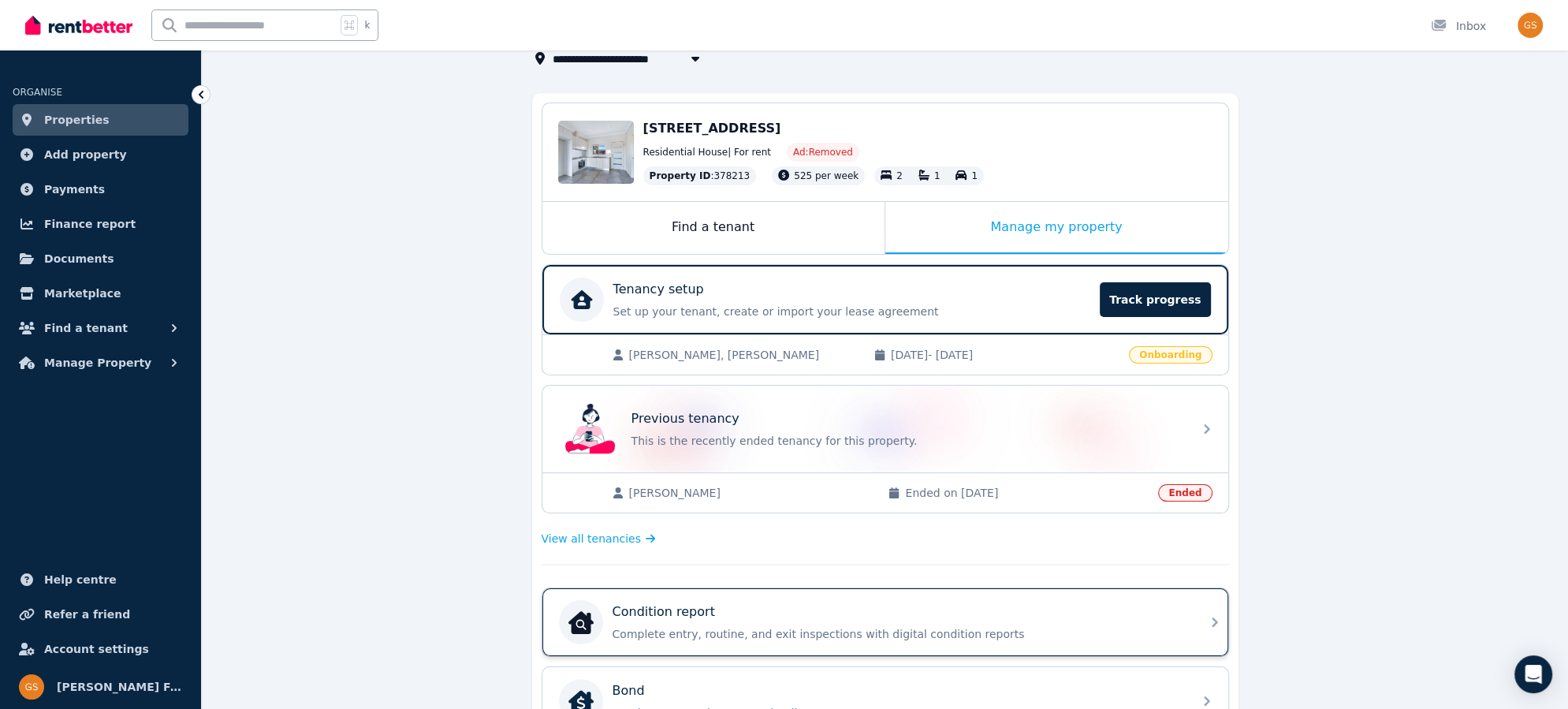
click at [1209, 613] on icon at bounding box center [1215, 623] width 19 height 19
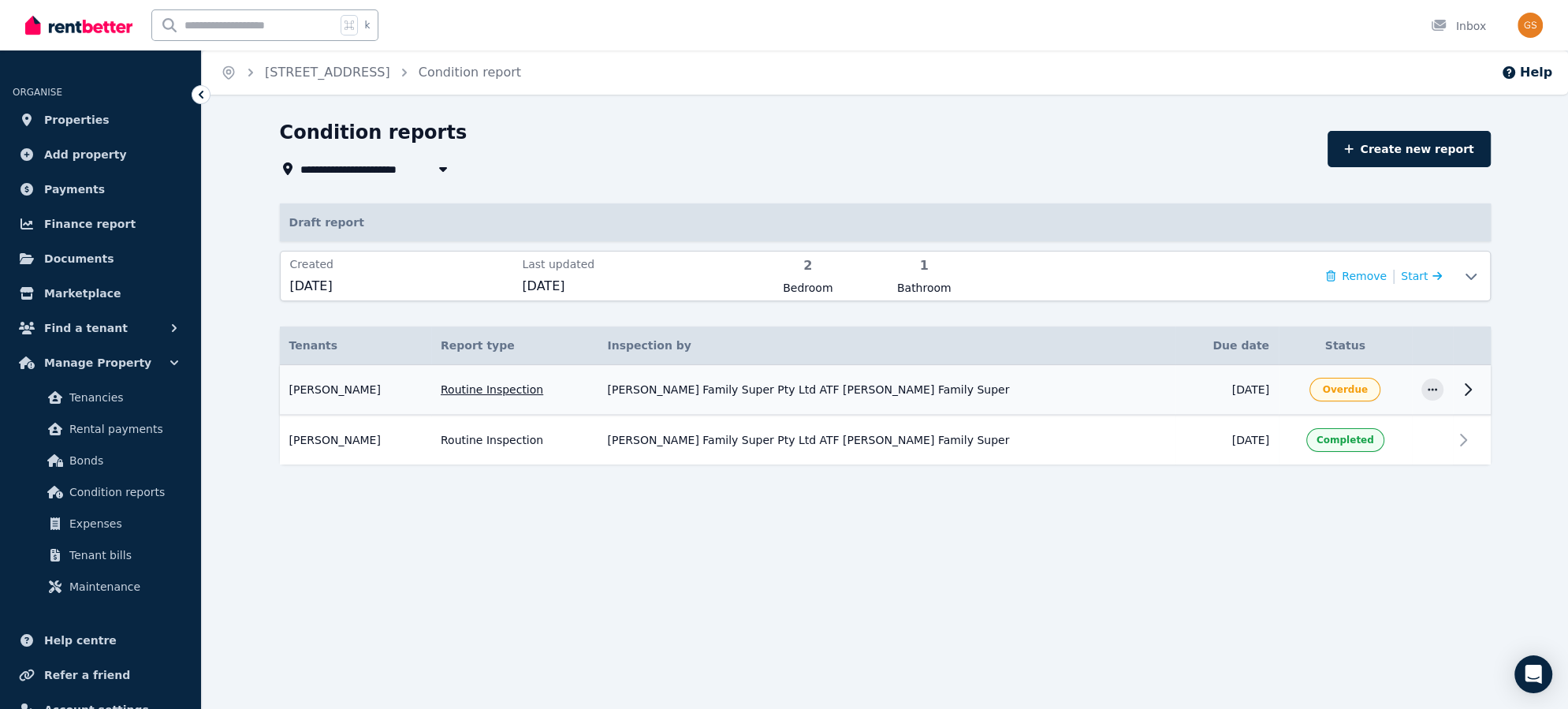
click at [1464, 387] on icon at bounding box center [1468, 390] width 19 height 19
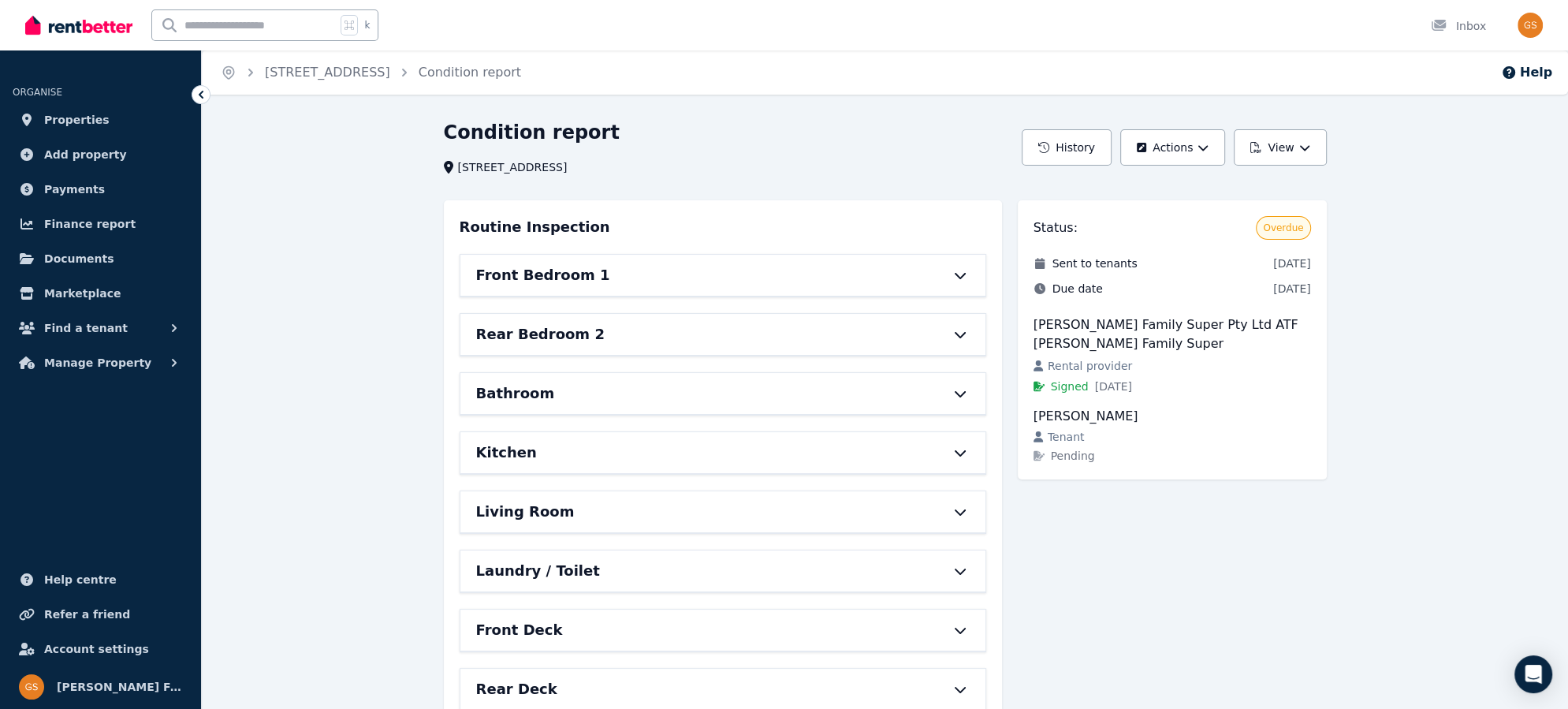
click at [959, 269] on icon at bounding box center [960, 275] width 19 height 13
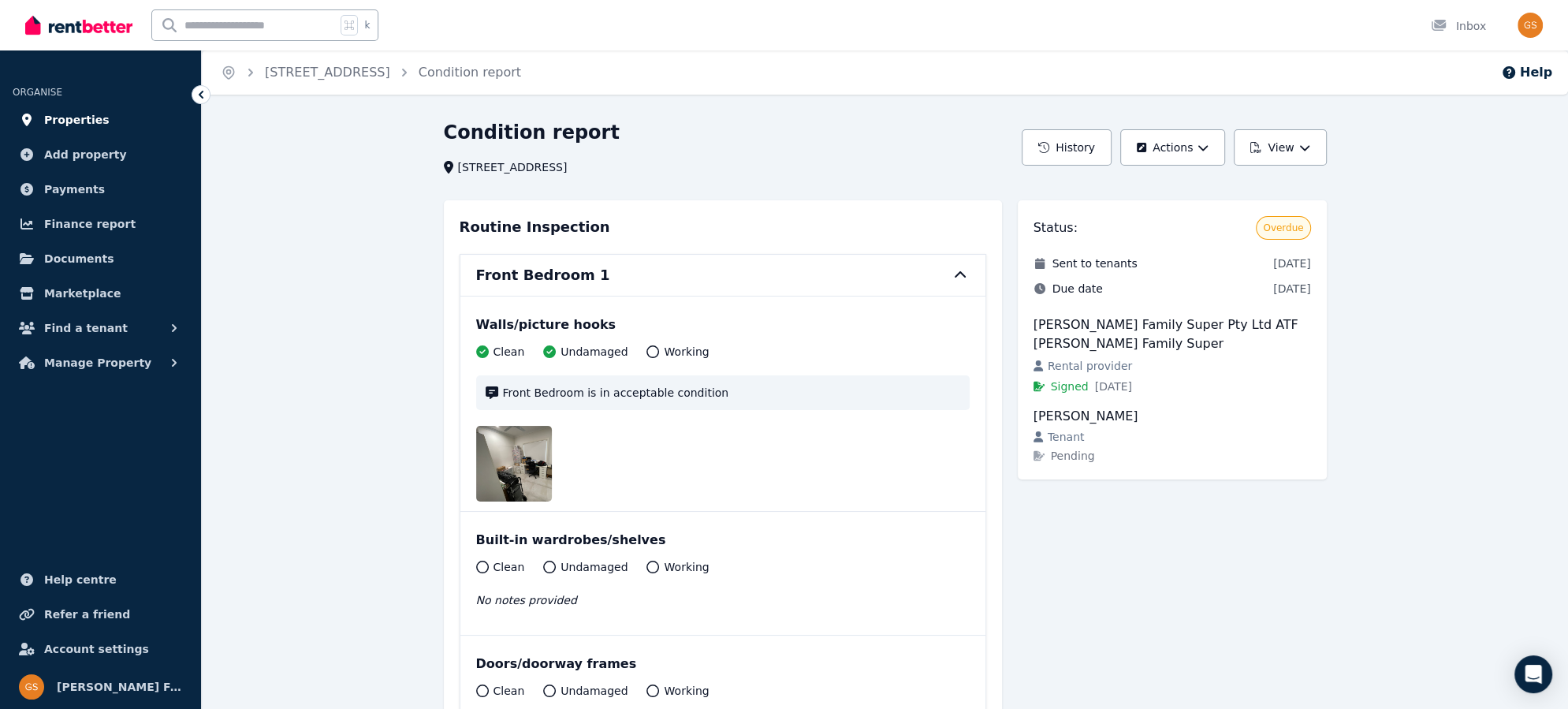
click at [91, 120] on span "Properties" at bounding box center [77, 120] width 66 height 19
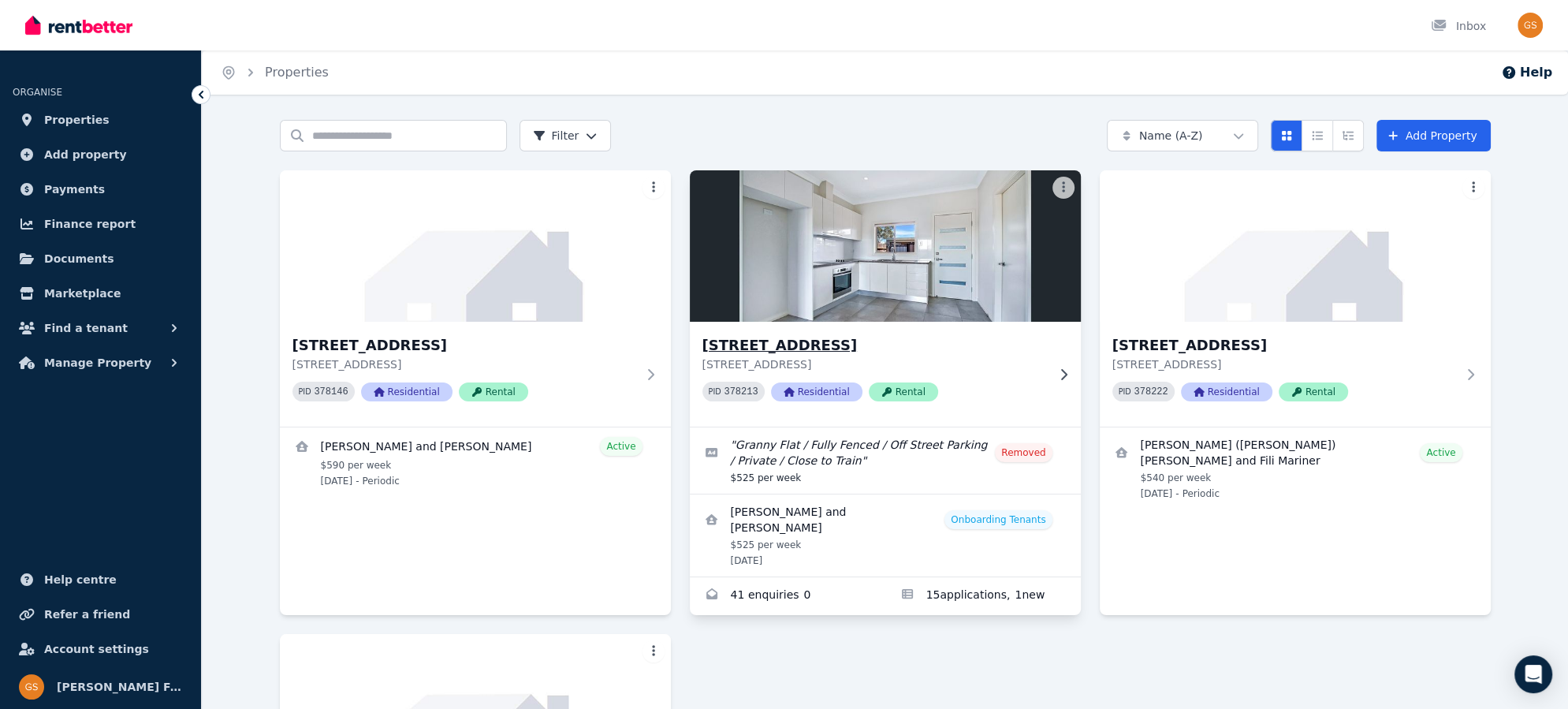
click at [740, 347] on h3 "[STREET_ADDRESS]" at bounding box center [874, 345] width 344 height 22
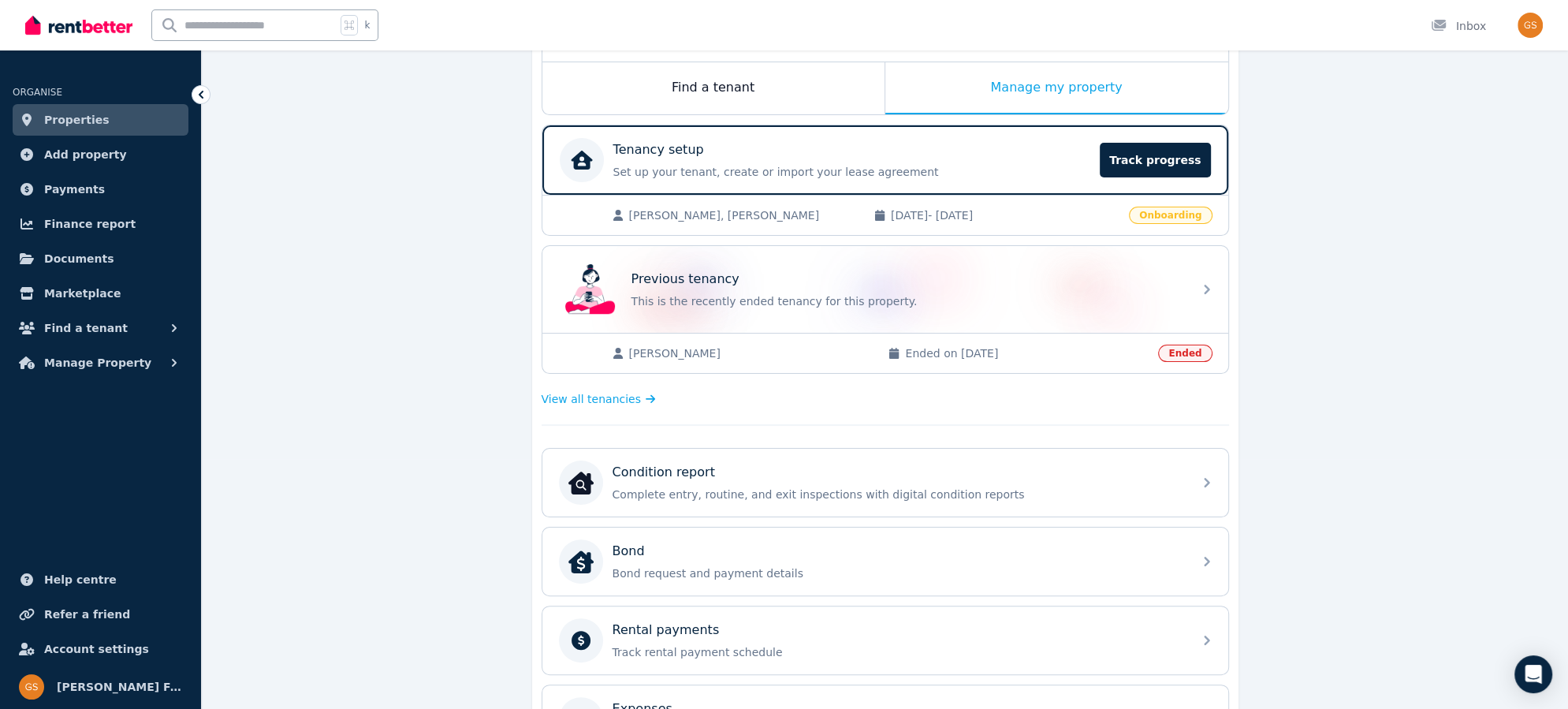
scroll to position [265, 0]
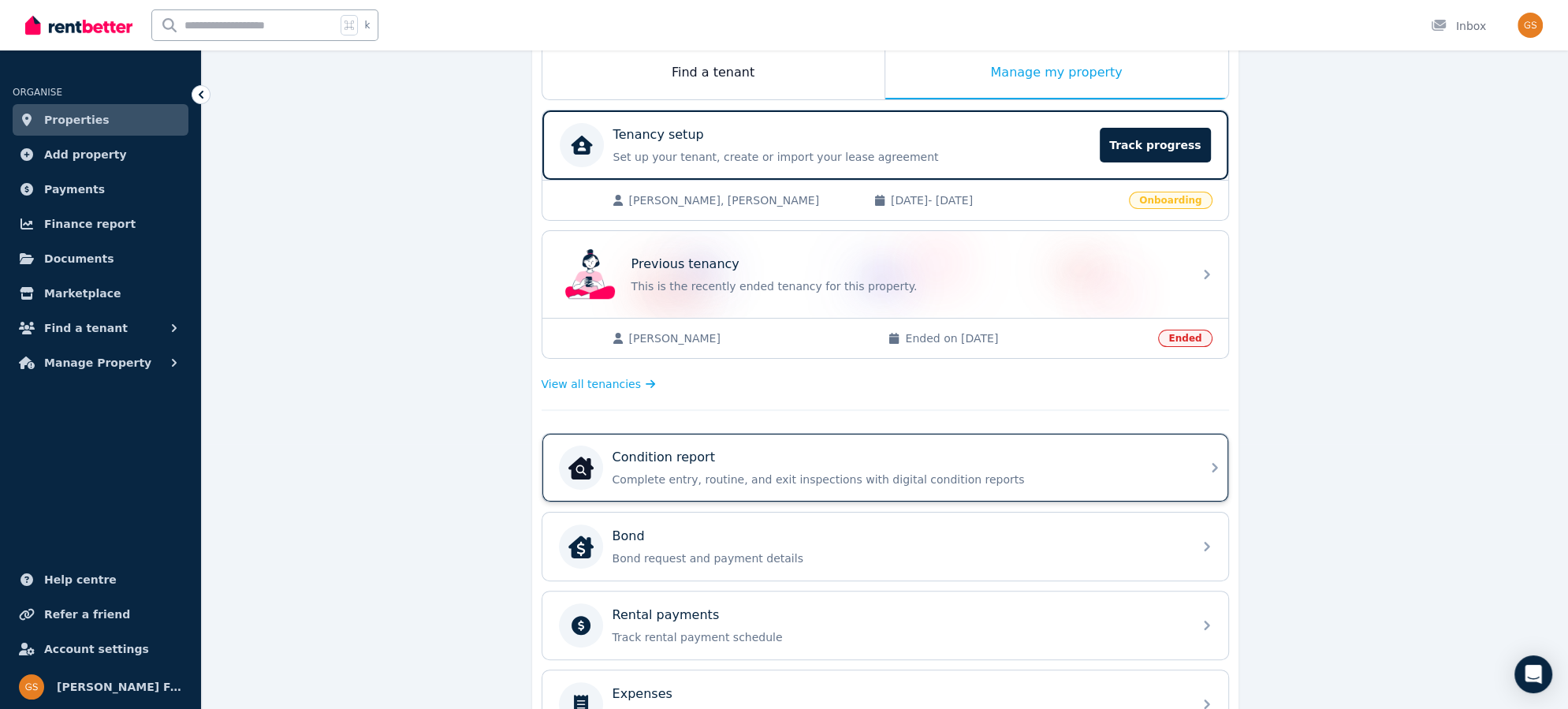
click at [1211, 464] on icon at bounding box center [1215, 468] width 19 height 19
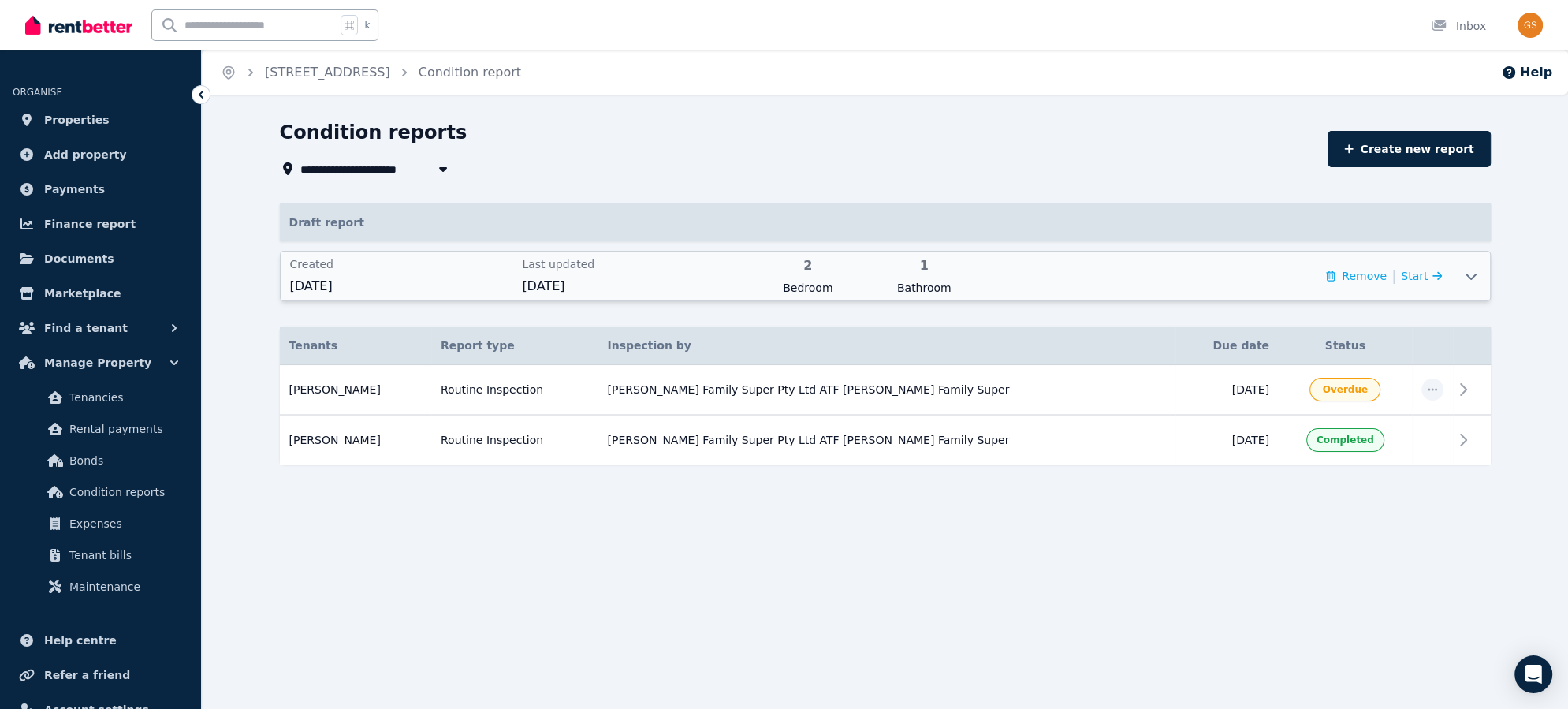
click at [1468, 274] on icon at bounding box center [1471, 276] width 19 height 13
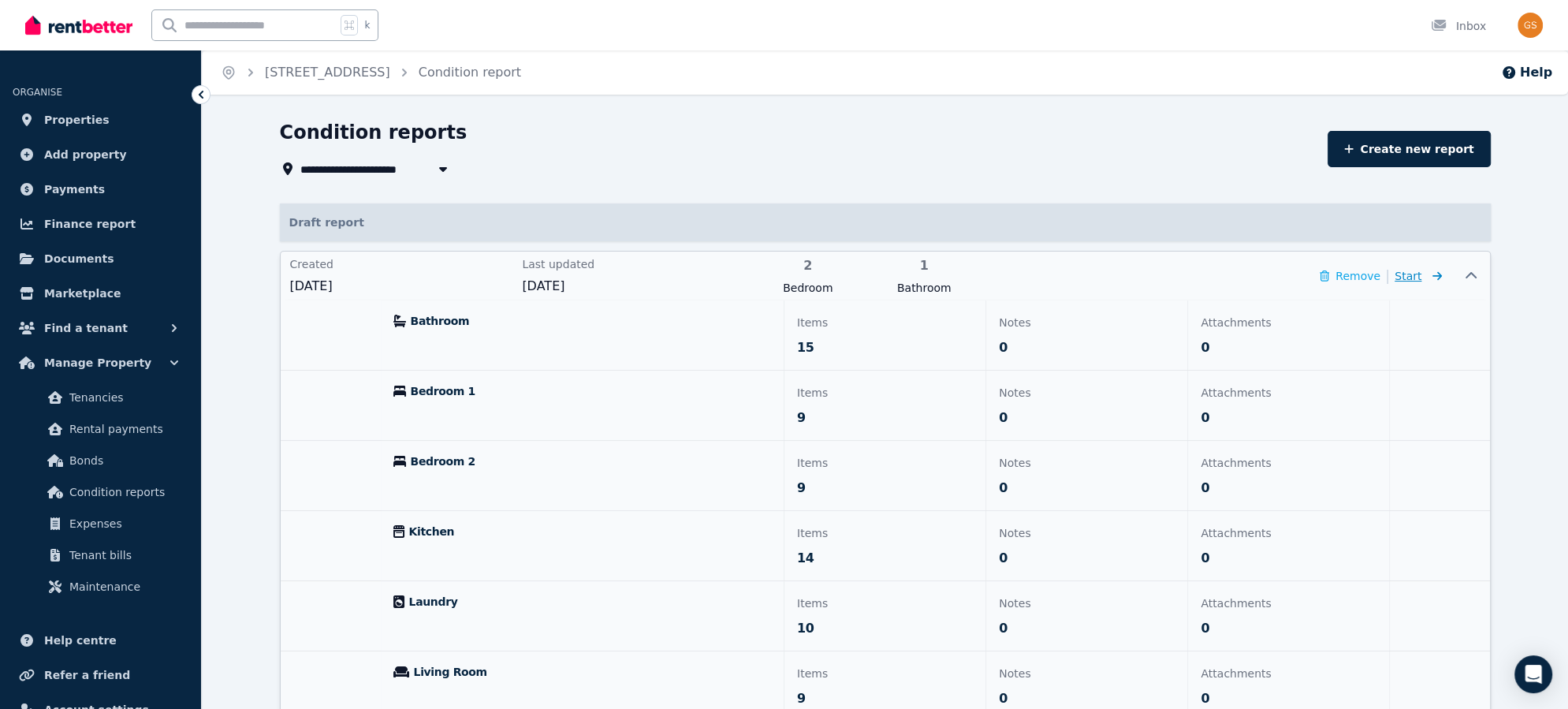
click at [1414, 278] on span "Start" at bounding box center [1408, 276] width 27 height 13
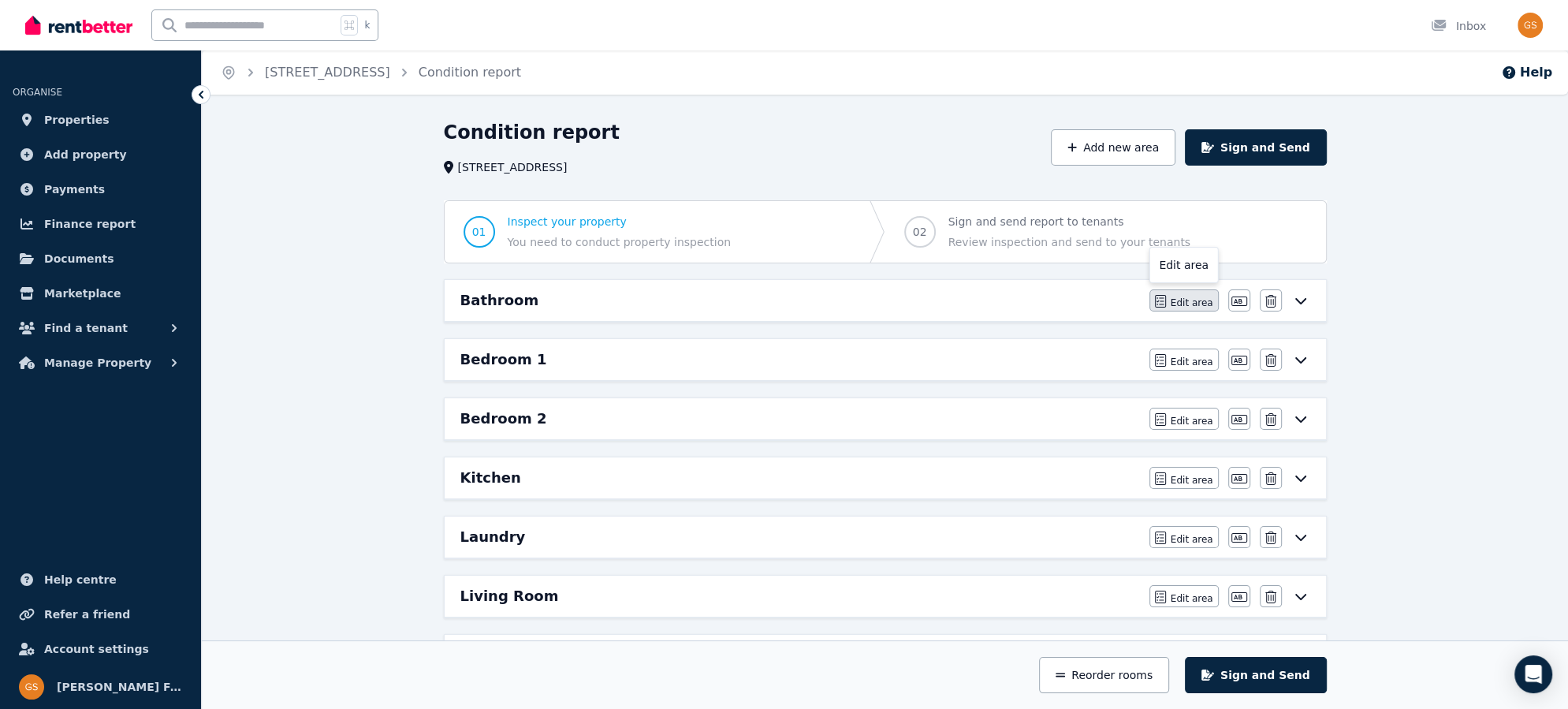
click at [1192, 302] on span "Edit area" at bounding box center [1192, 302] width 43 height 13
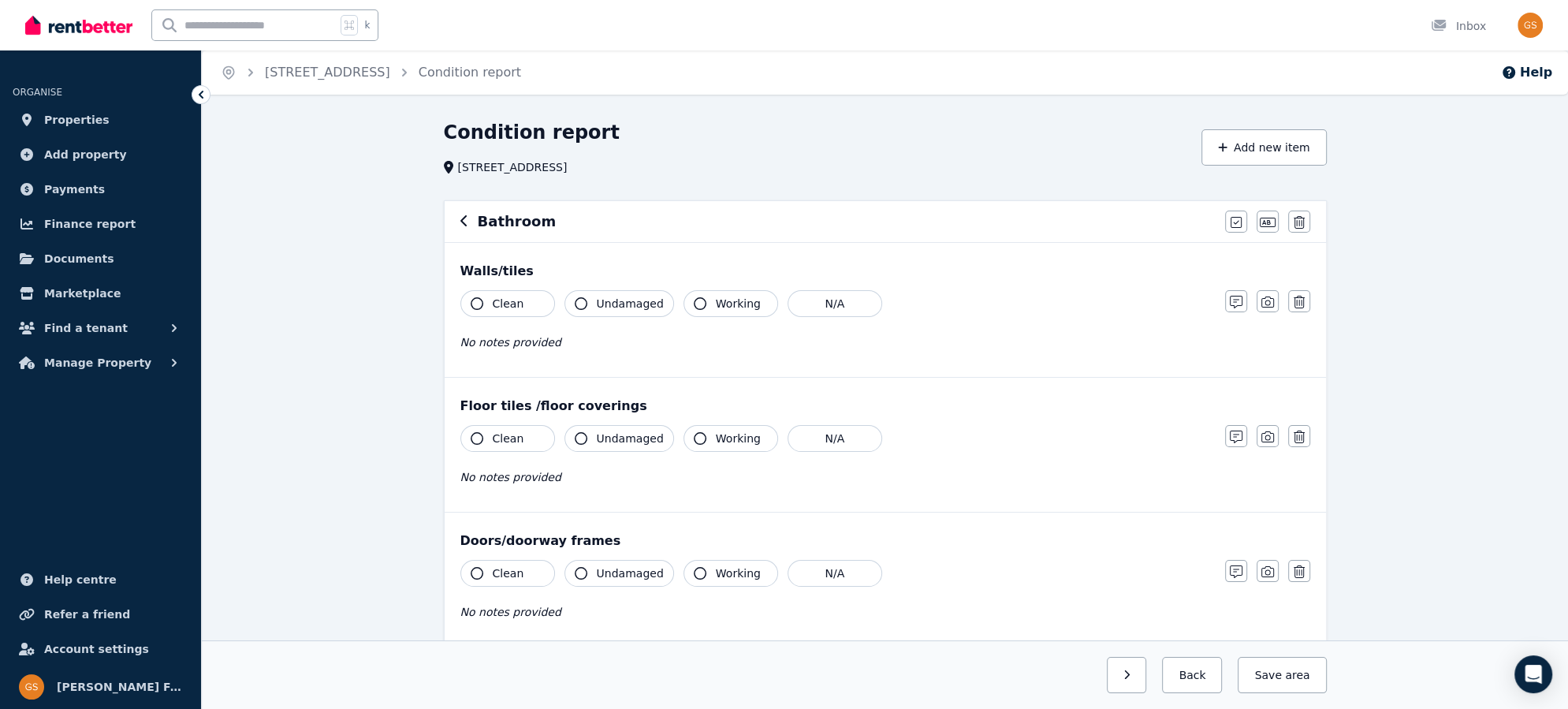
click at [477, 299] on icon "button" at bounding box center [476, 303] width 13 height 13
click at [474, 441] on icon "button" at bounding box center [476, 438] width 13 height 13
click at [470, 572] on icon "button" at bounding box center [476, 573] width 13 height 13
click at [514, 345] on span "No notes provided" at bounding box center [511, 342] width 101 height 13
click at [461, 344] on span "No notes provided" at bounding box center [511, 342] width 101 height 13
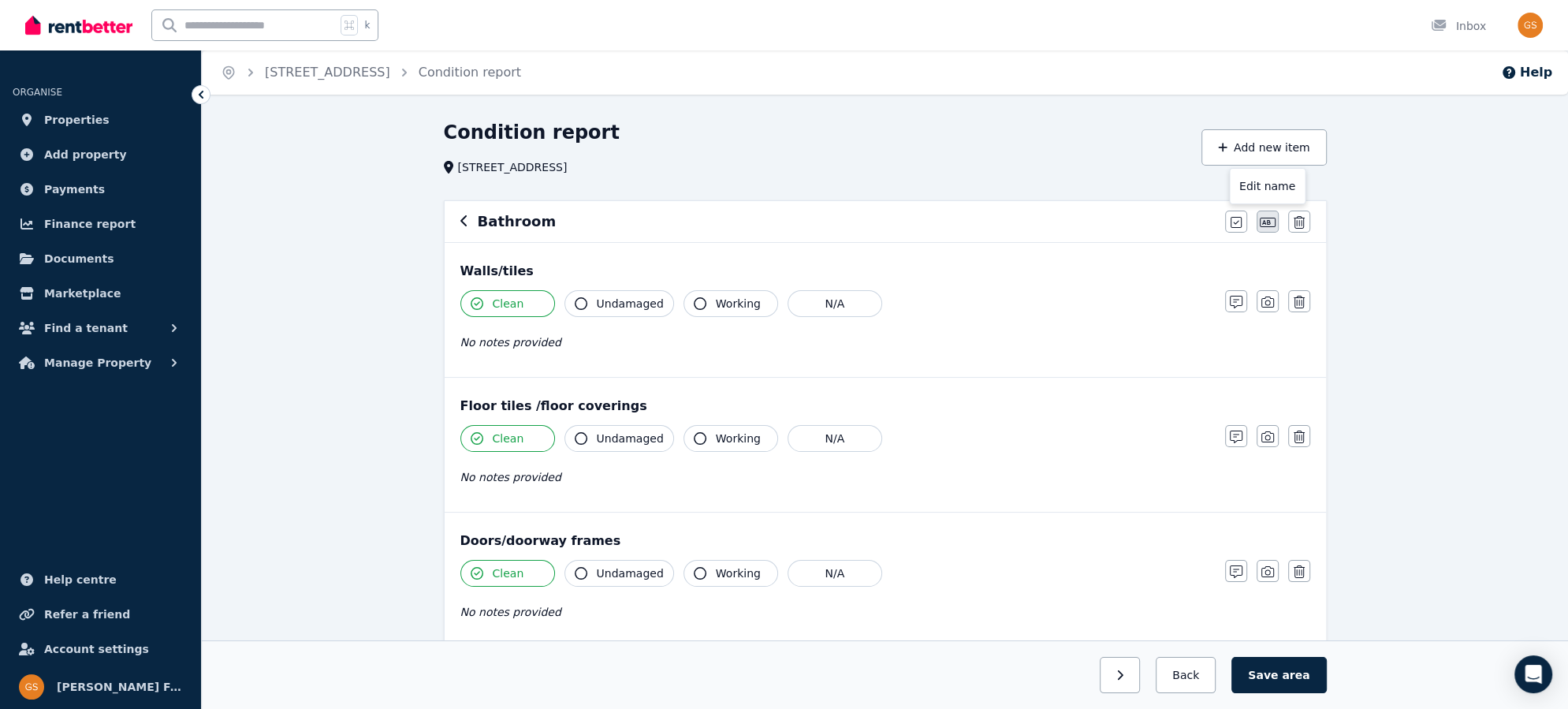
click at [1266, 224] on icon "button" at bounding box center [1268, 223] width 15 height 10
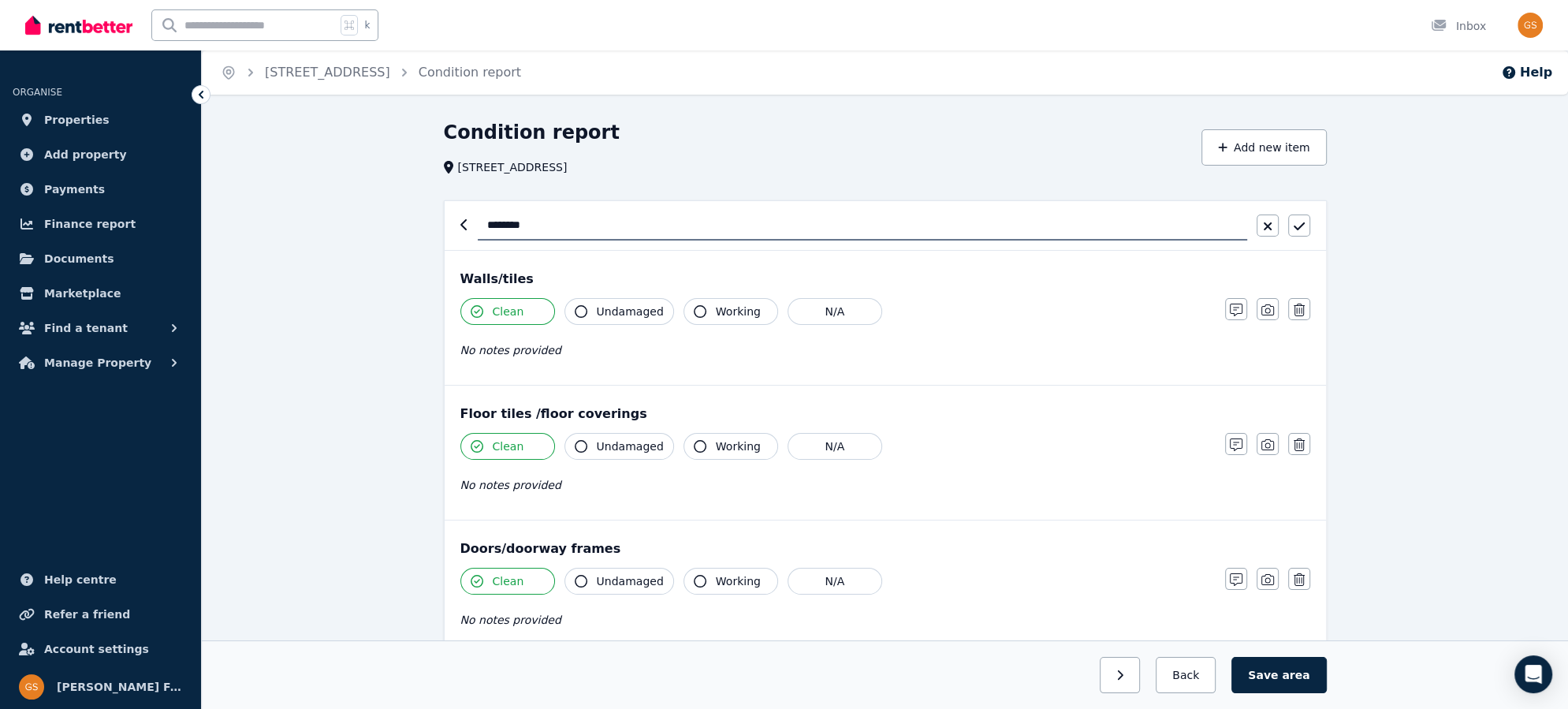
click at [517, 354] on span "No notes provided" at bounding box center [511, 350] width 101 height 13
click at [1236, 306] on icon "button" at bounding box center [1236, 310] width 13 height 13
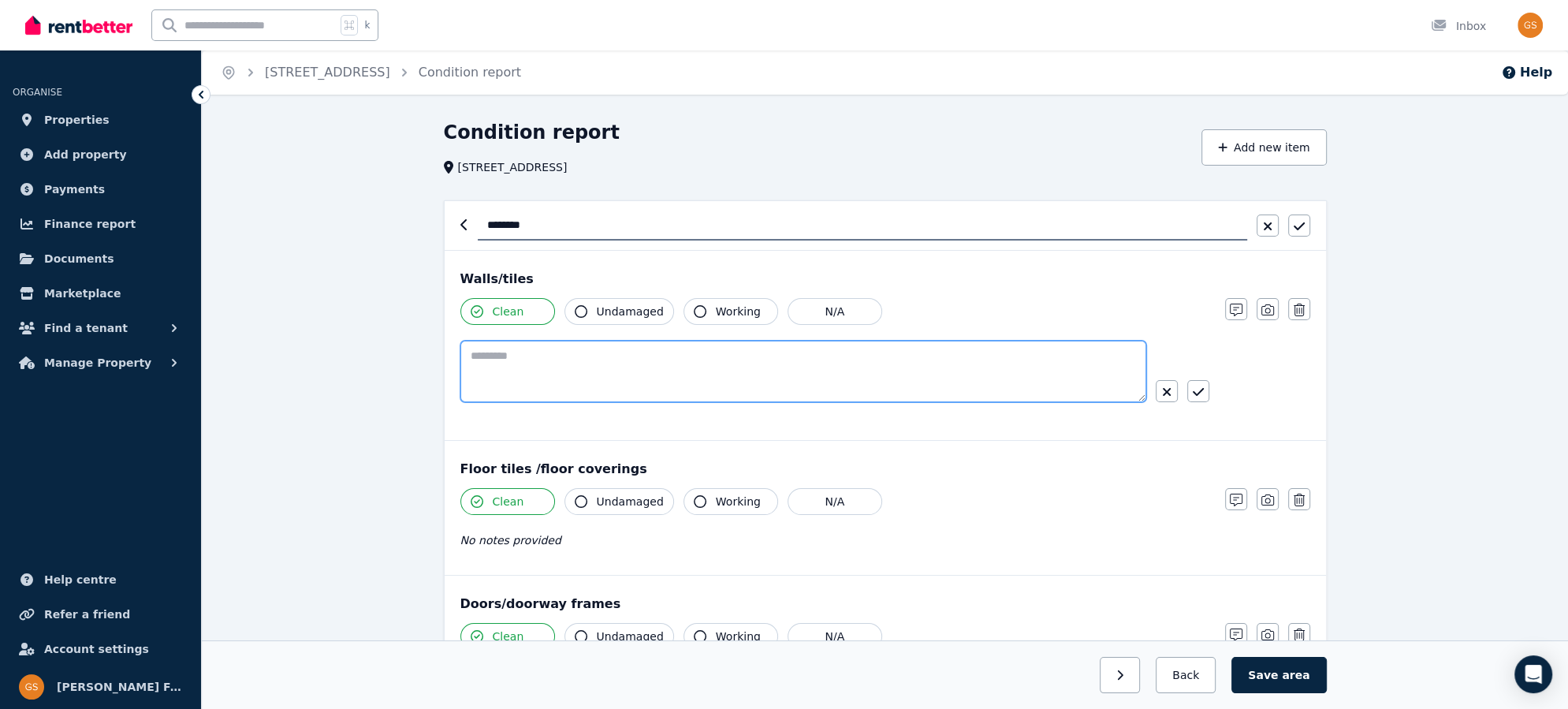
click at [598, 367] on textarea at bounding box center [803, 372] width 686 height 62
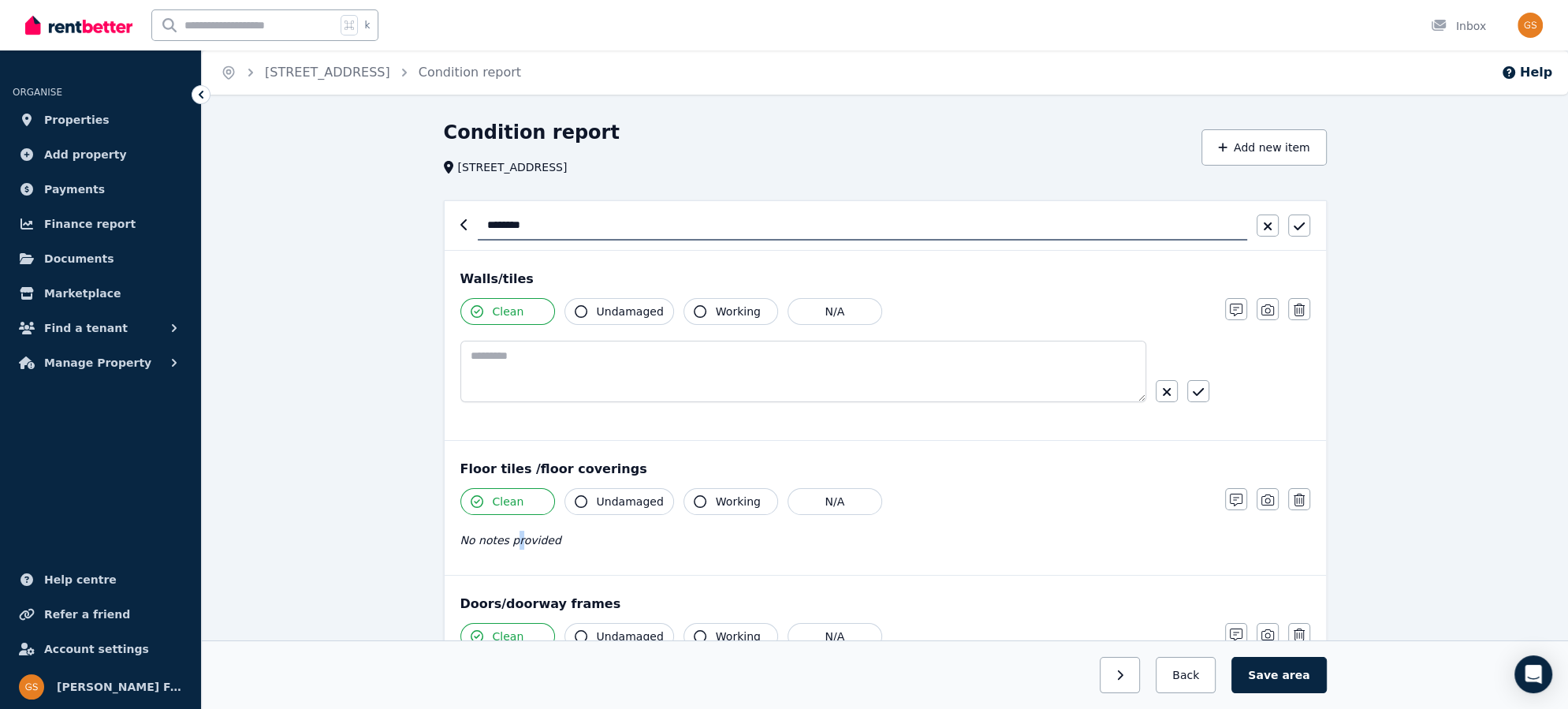
click at [517, 546] on div "No notes provided" at bounding box center [835, 540] width 749 height 19
click at [467, 542] on span "No notes provided" at bounding box center [511, 539] width 101 height 13
drag, startPoint x: 459, startPoint y: 538, endPoint x: 618, endPoint y: 538, distance: 159.0
click at [618, 538] on div "No notes provided" at bounding box center [835, 540] width 749 height 19
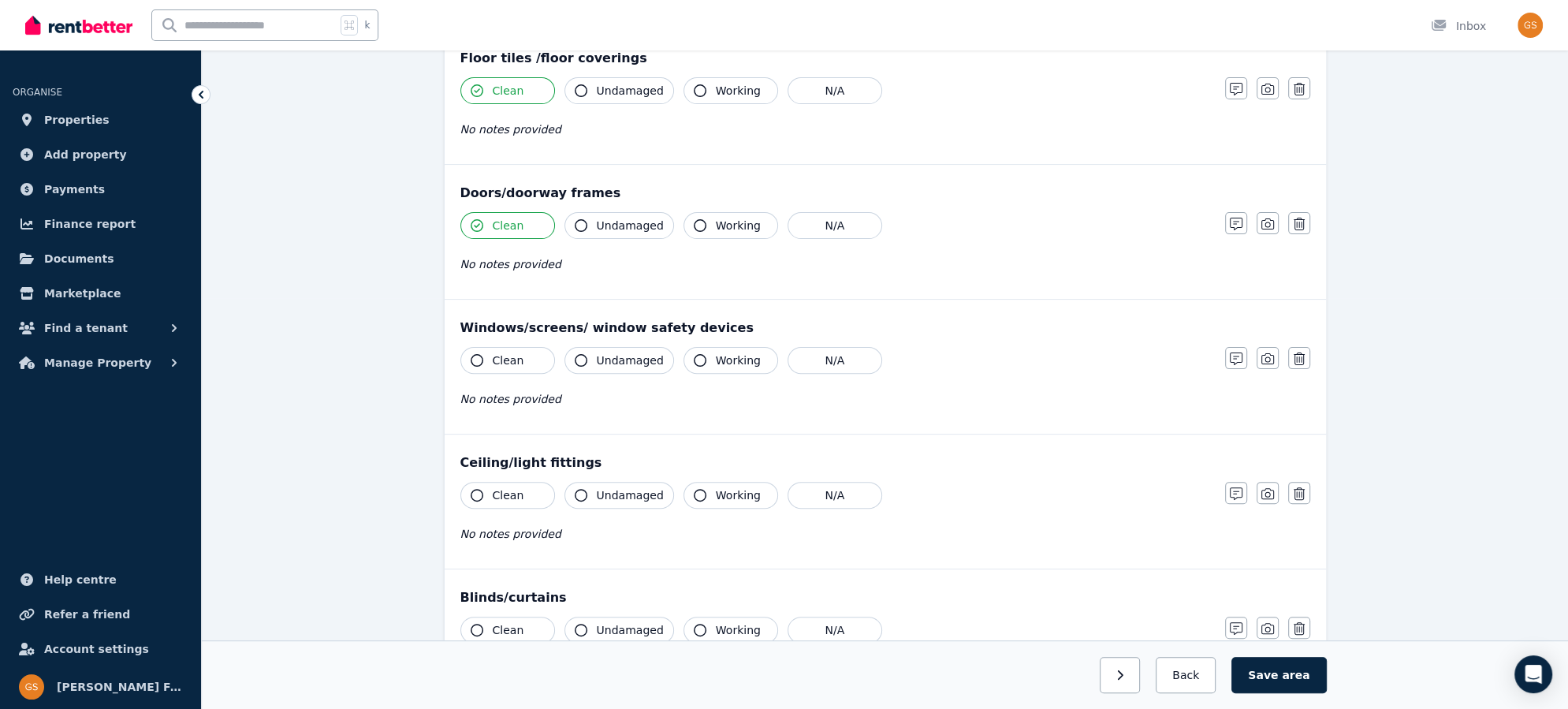
drag, startPoint x: 618, startPoint y: 538, endPoint x: 621, endPoint y: 637, distance: 99.0
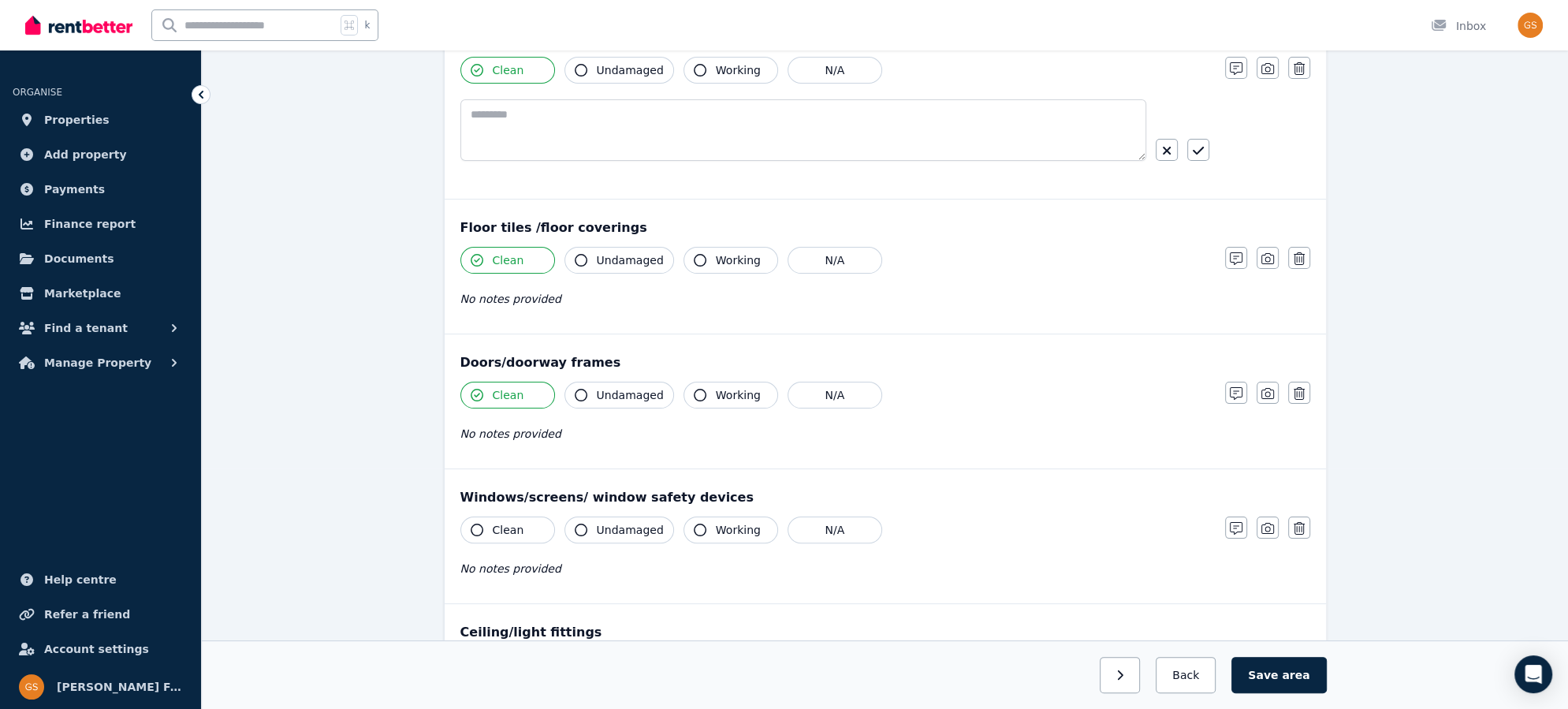
scroll to position [233, 0]
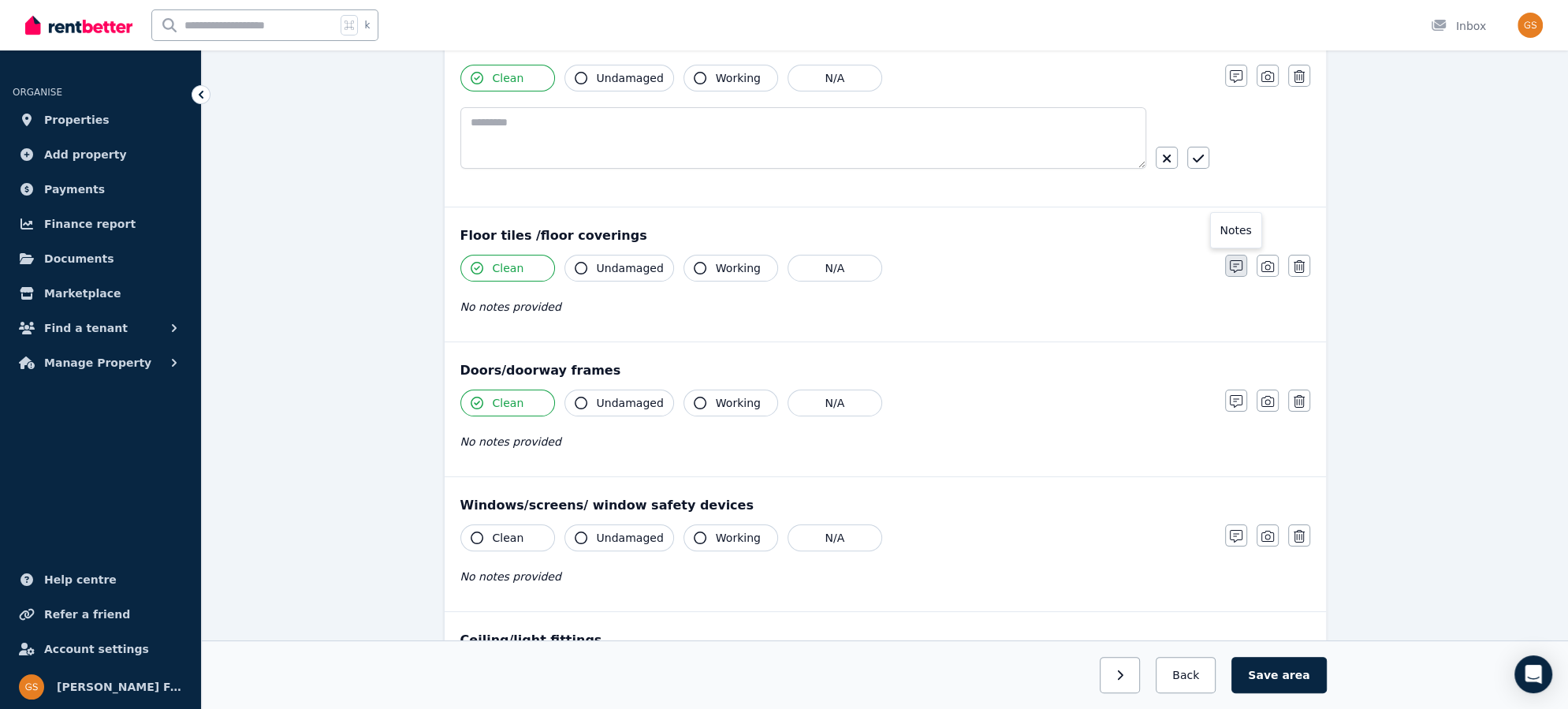
click at [1231, 263] on icon "button" at bounding box center [1236, 266] width 13 height 13
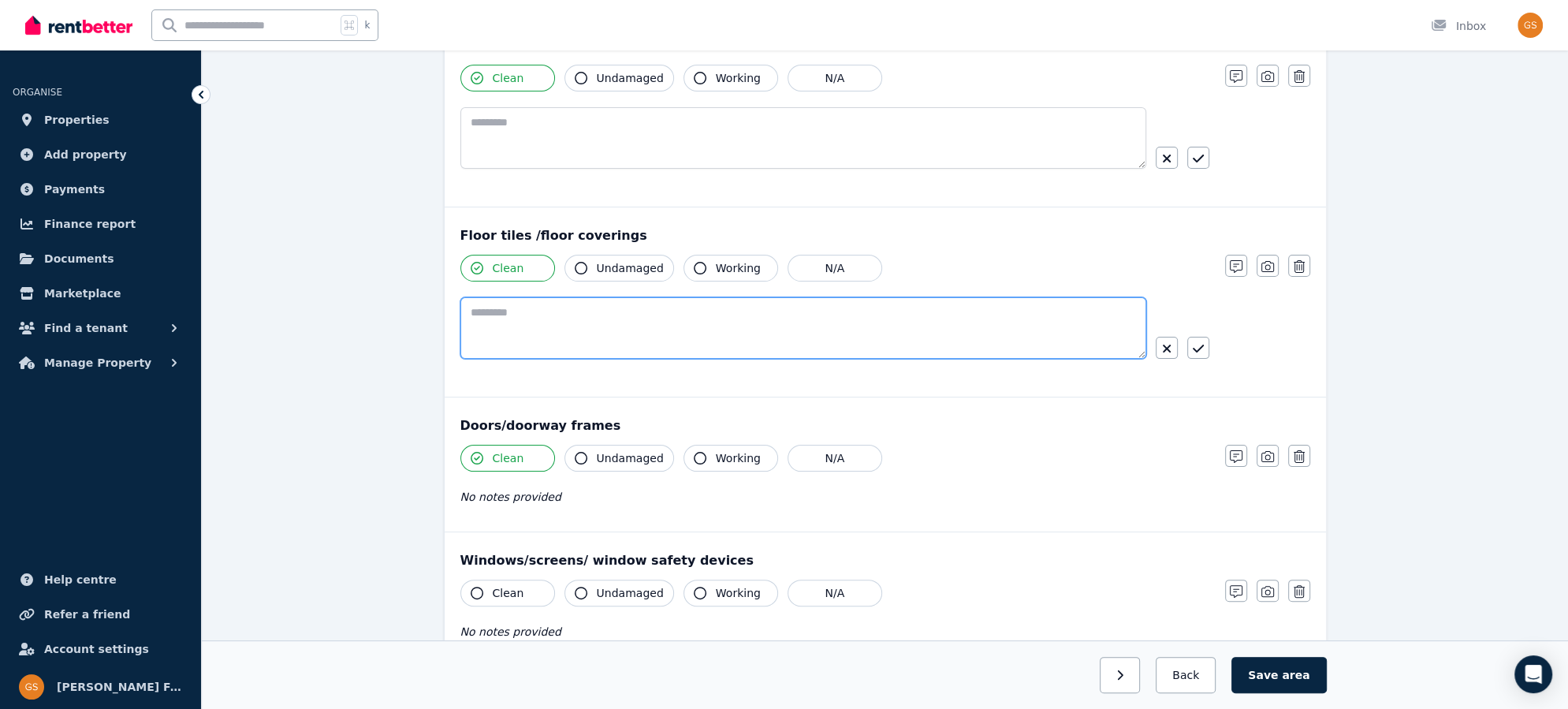
click at [624, 324] on textarea at bounding box center [803, 328] width 686 height 62
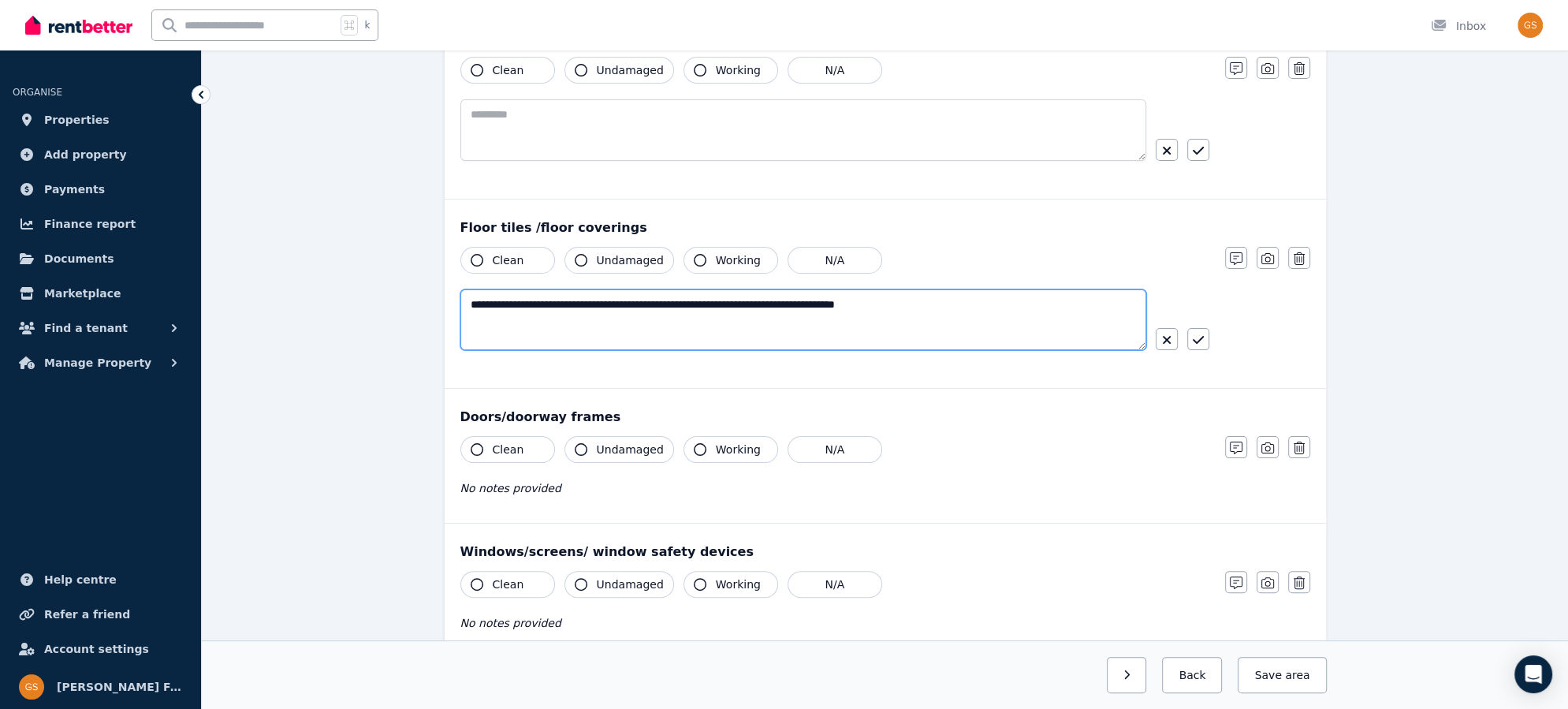
scroll to position [230, 0]
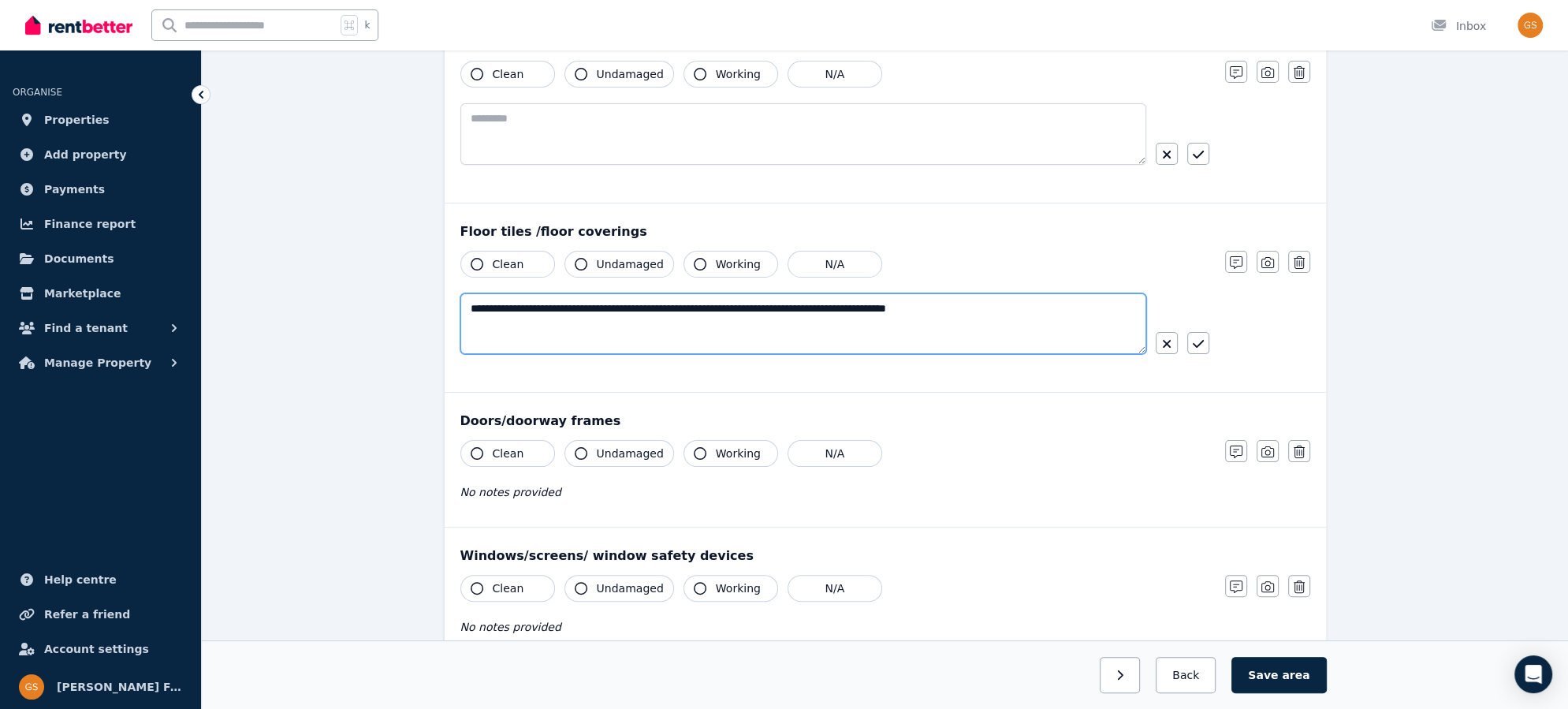
click at [925, 305] on textarea "**********" at bounding box center [804, 324] width 687 height 61
click at [1068, 299] on textarea "**********" at bounding box center [804, 324] width 687 height 61
click at [1055, 304] on textarea "**********" at bounding box center [804, 324] width 687 height 61
click at [705, 324] on textarea "**********" at bounding box center [804, 324] width 687 height 61
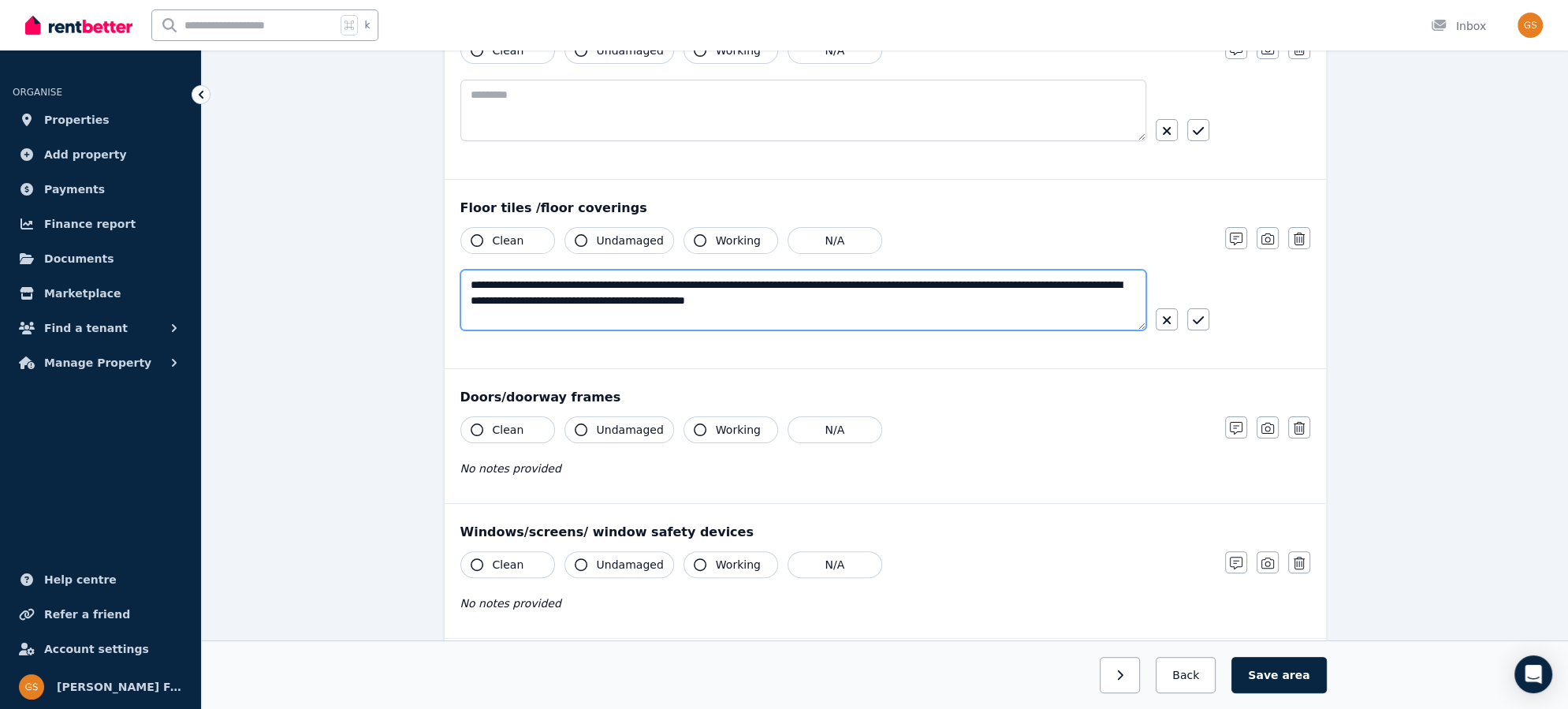
scroll to position [234, 0]
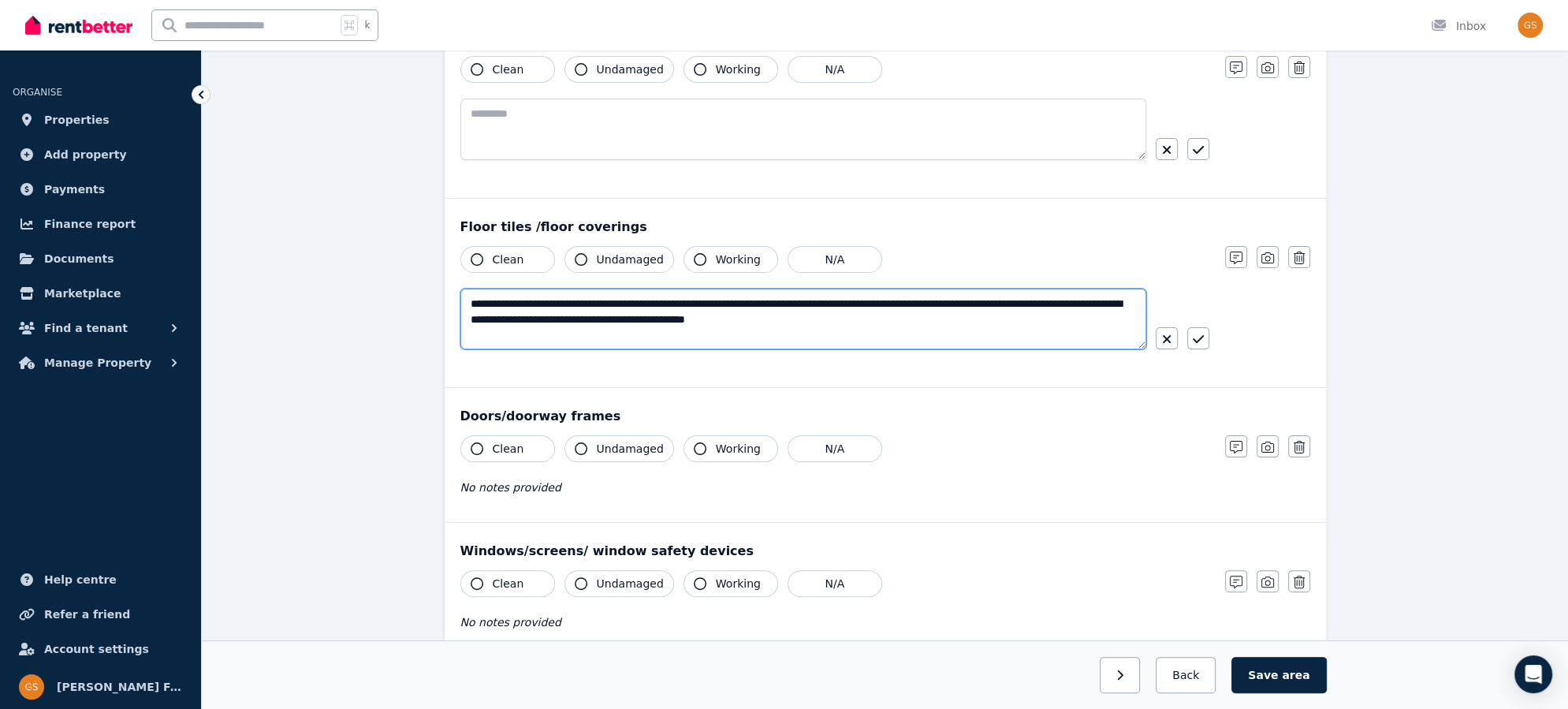
drag, startPoint x: 695, startPoint y: 317, endPoint x: 979, endPoint y: 314, distance: 284.0
click at [979, 314] on textarea "**********" at bounding box center [804, 319] width 687 height 61
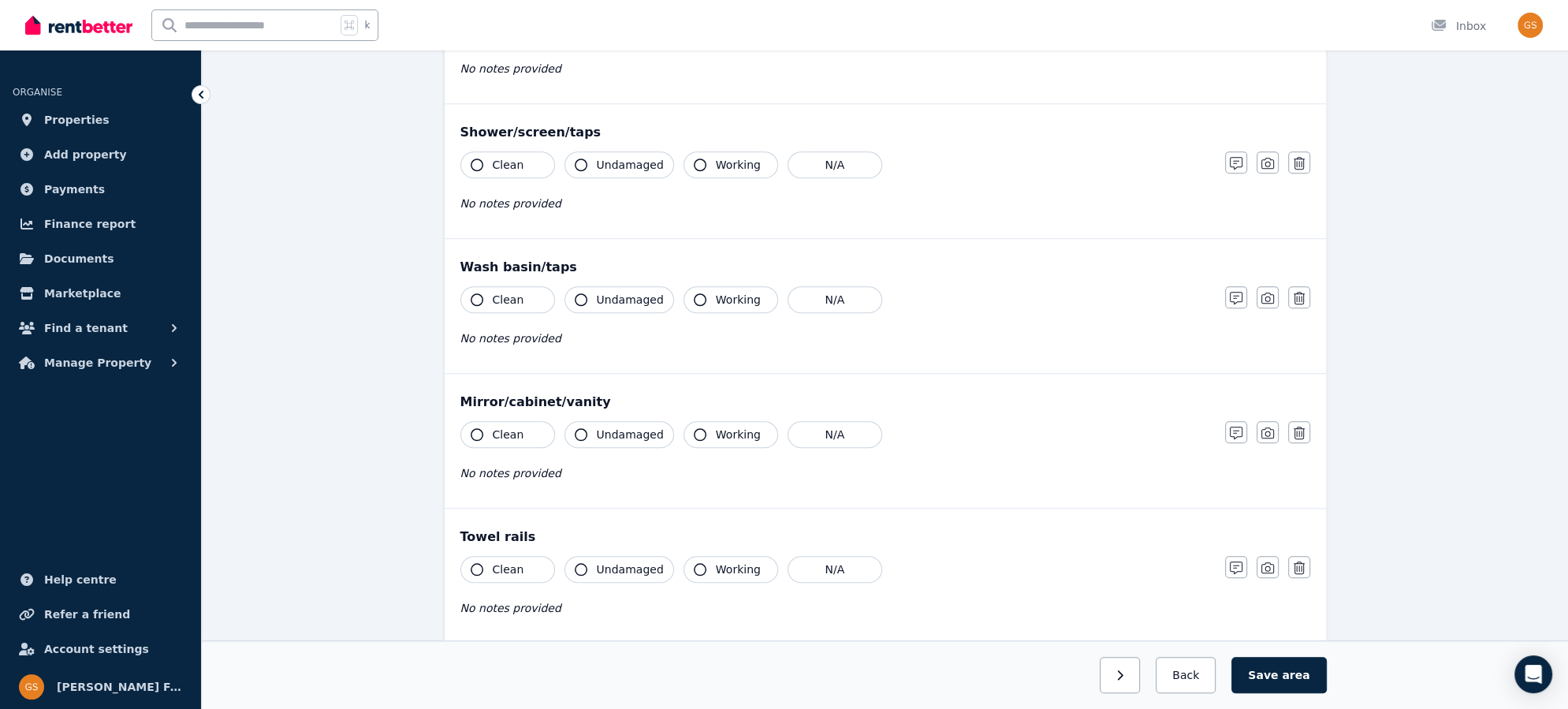
scroll to position [1330, 0]
type textarea "**********"
click at [1236, 424] on icon "button" at bounding box center [1236, 430] width 13 height 13
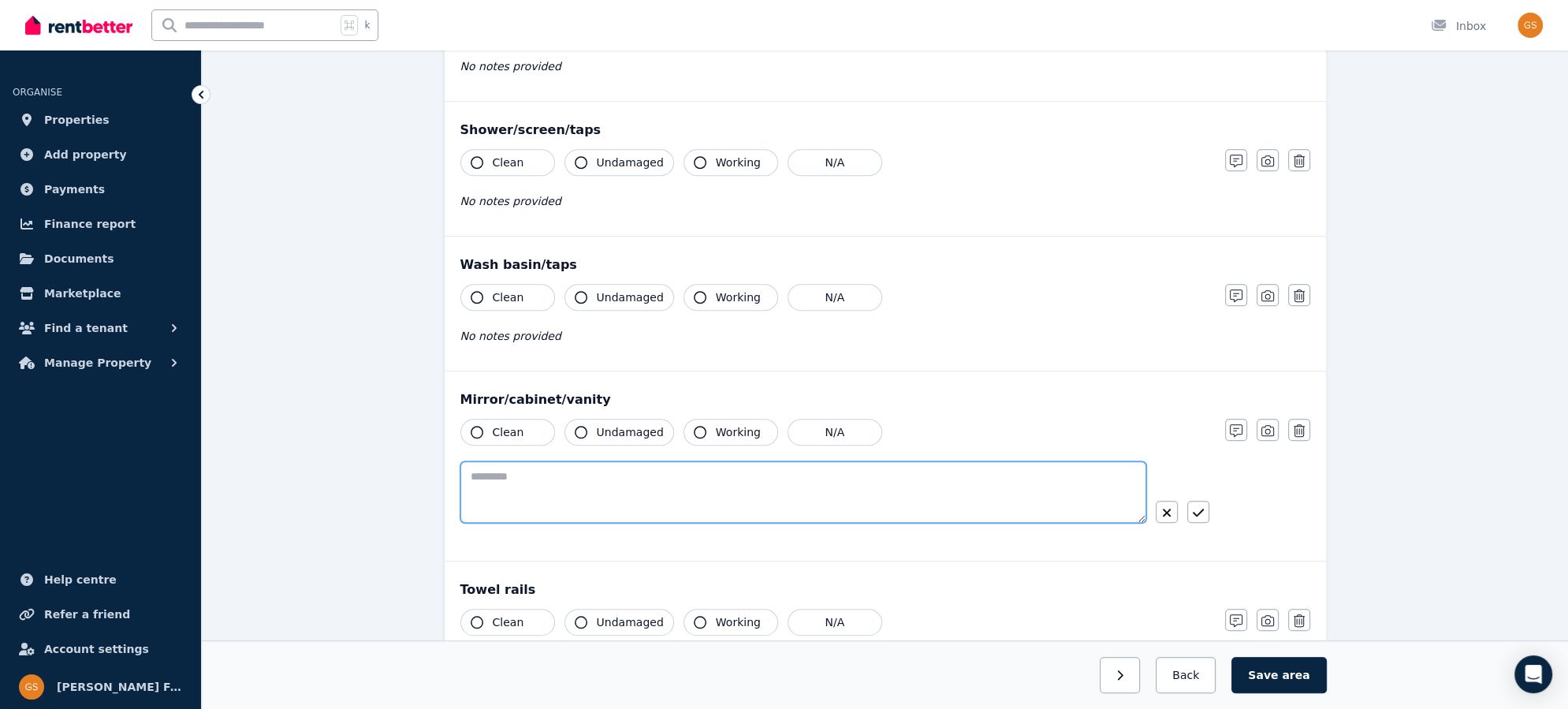
click at [676, 477] on textarea at bounding box center [803, 493] width 686 height 62
paste textarea "**********"
type textarea "**********"
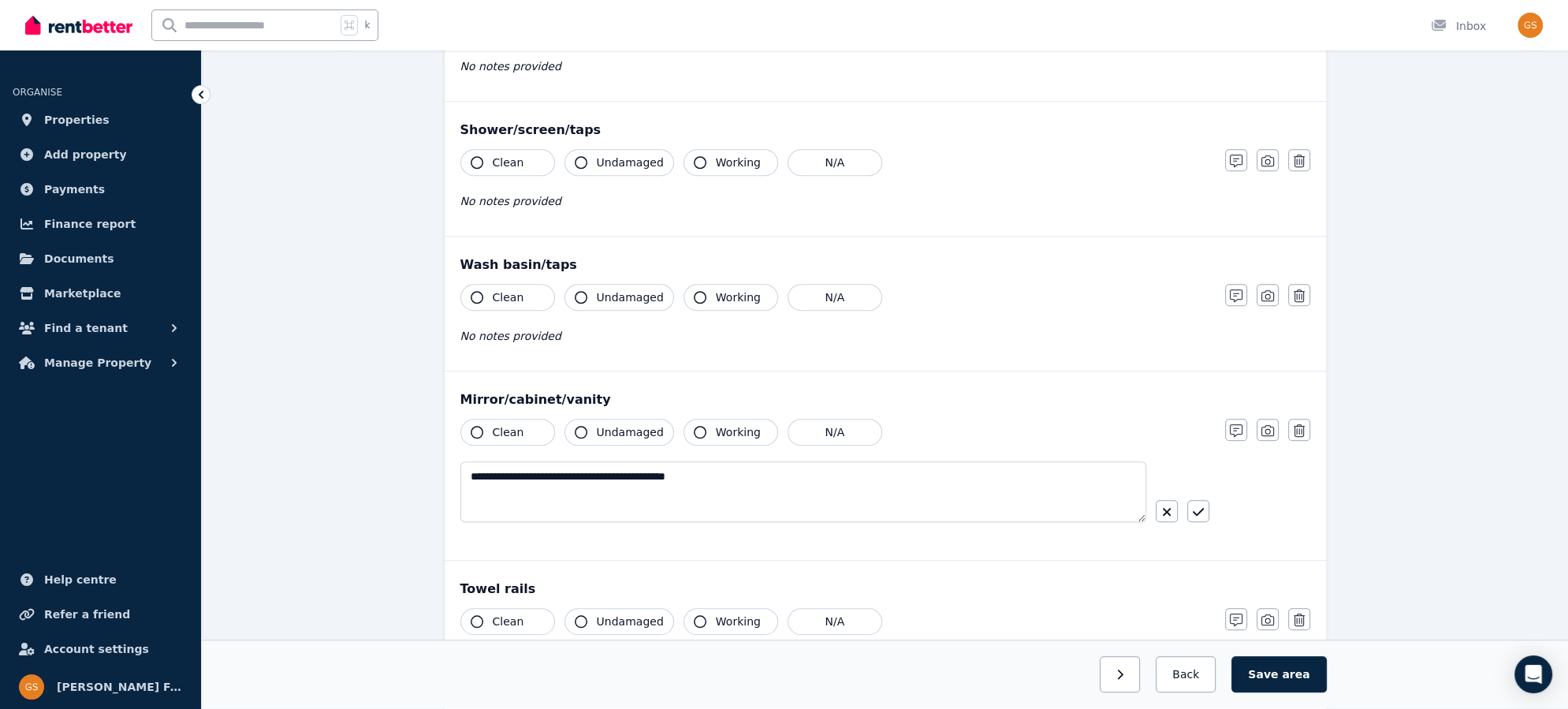
click at [496, 430] on button "Clean" at bounding box center [508, 433] width 95 height 27
click at [620, 424] on span "Undamaged" at bounding box center [630, 432] width 67 height 15
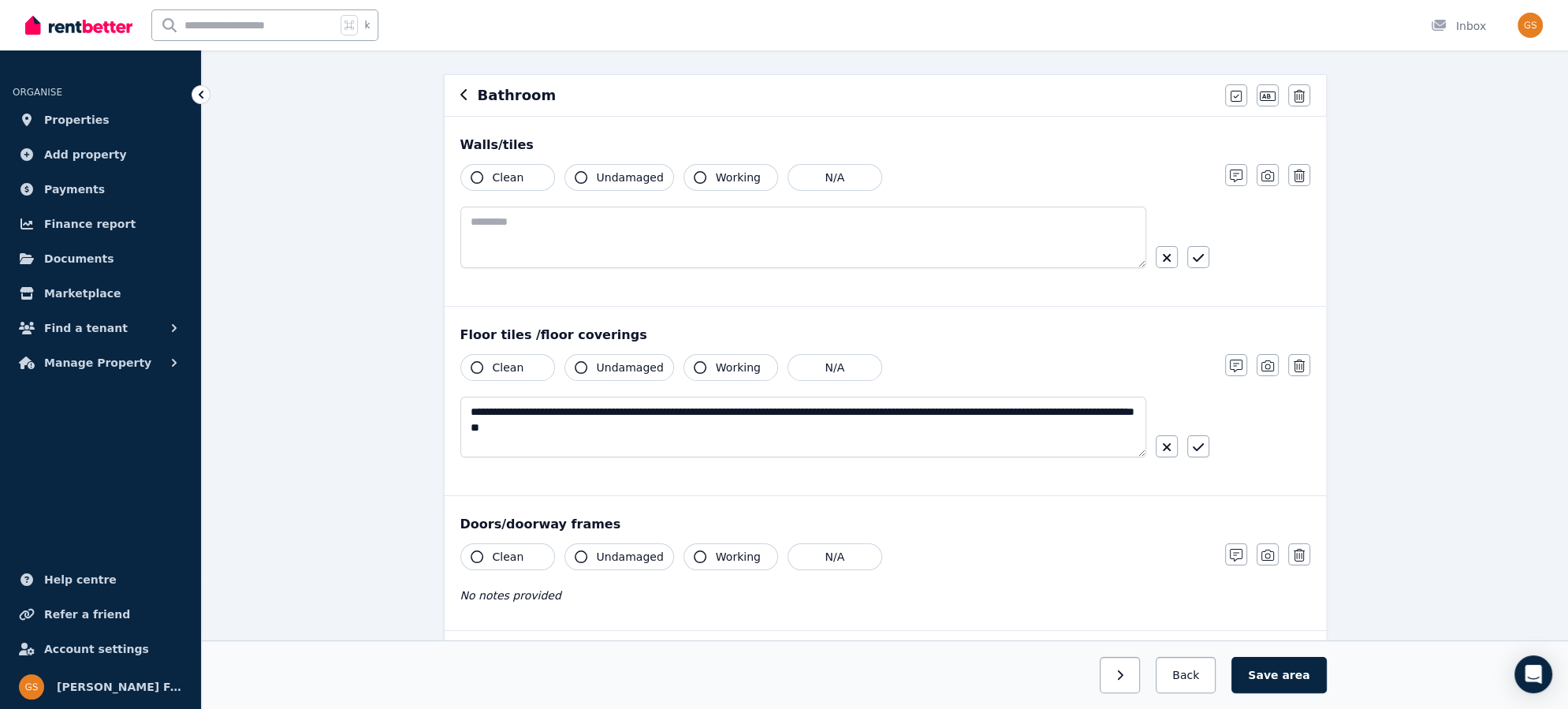
scroll to position [0, 0]
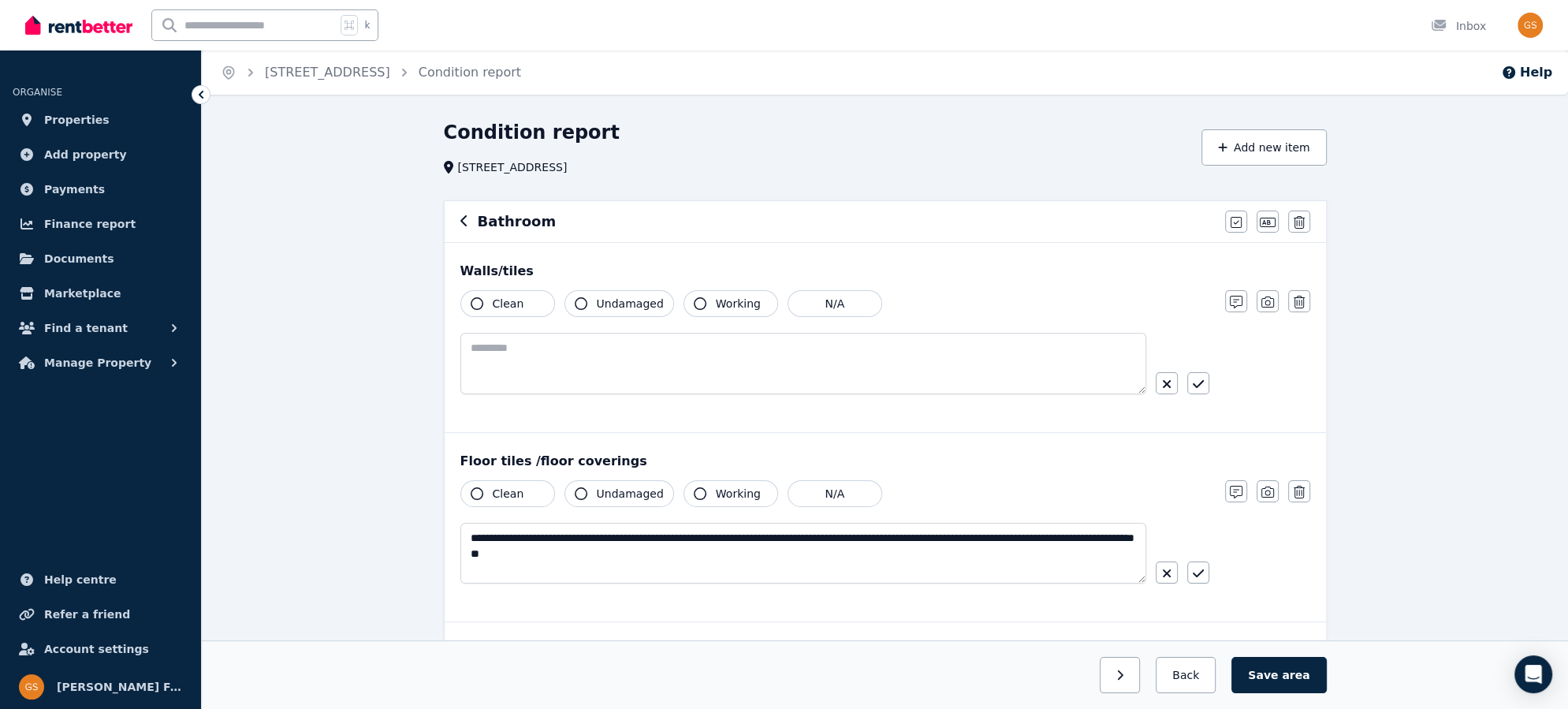
click at [478, 303] on icon "button" at bounding box center [476, 303] width 13 height 13
click at [575, 304] on icon "button" at bounding box center [581, 303] width 13 height 13
click at [581, 303] on icon "button" at bounding box center [581, 303] width 13 height 13
click at [475, 492] on icon "button" at bounding box center [476, 493] width 13 height 13
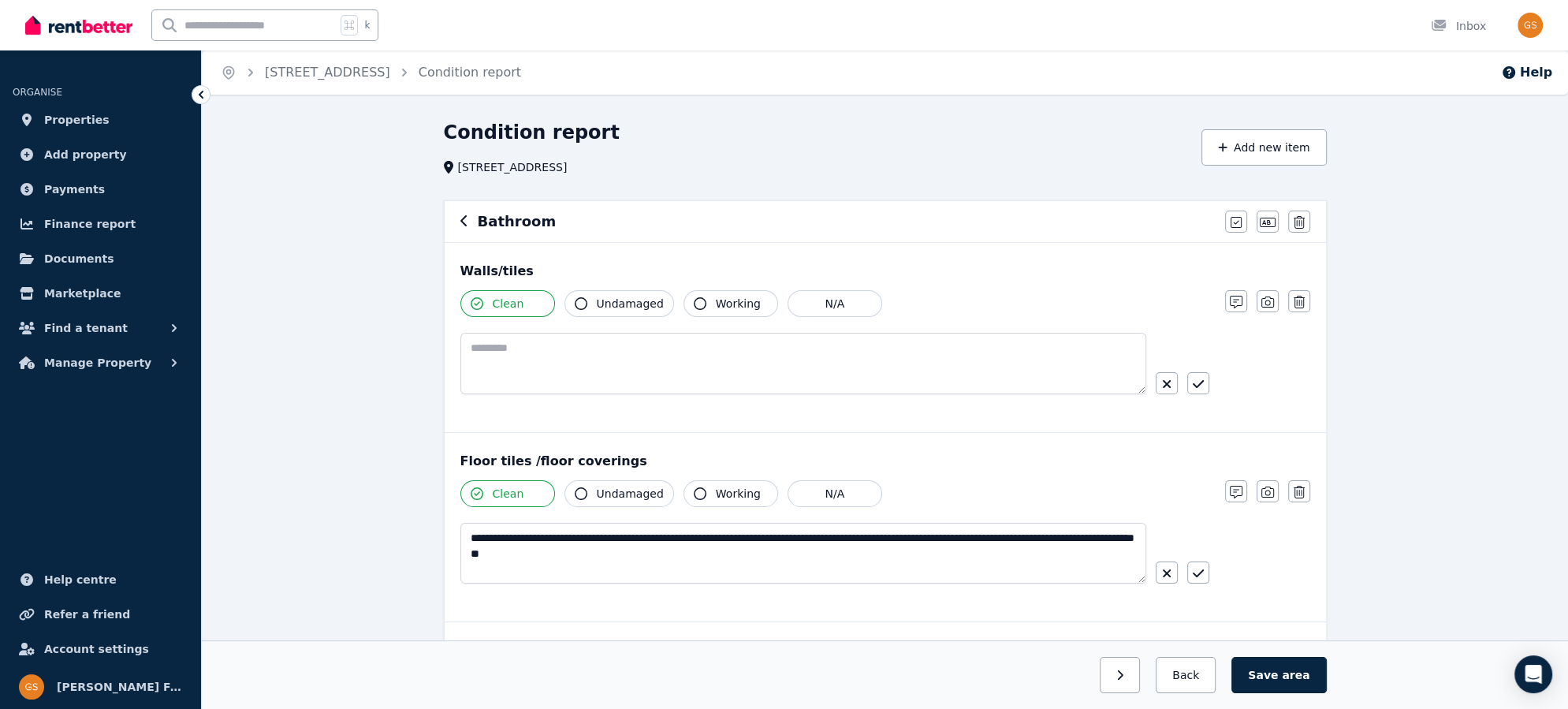
click at [577, 488] on icon "button" at bounding box center [581, 493] width 13 height 13
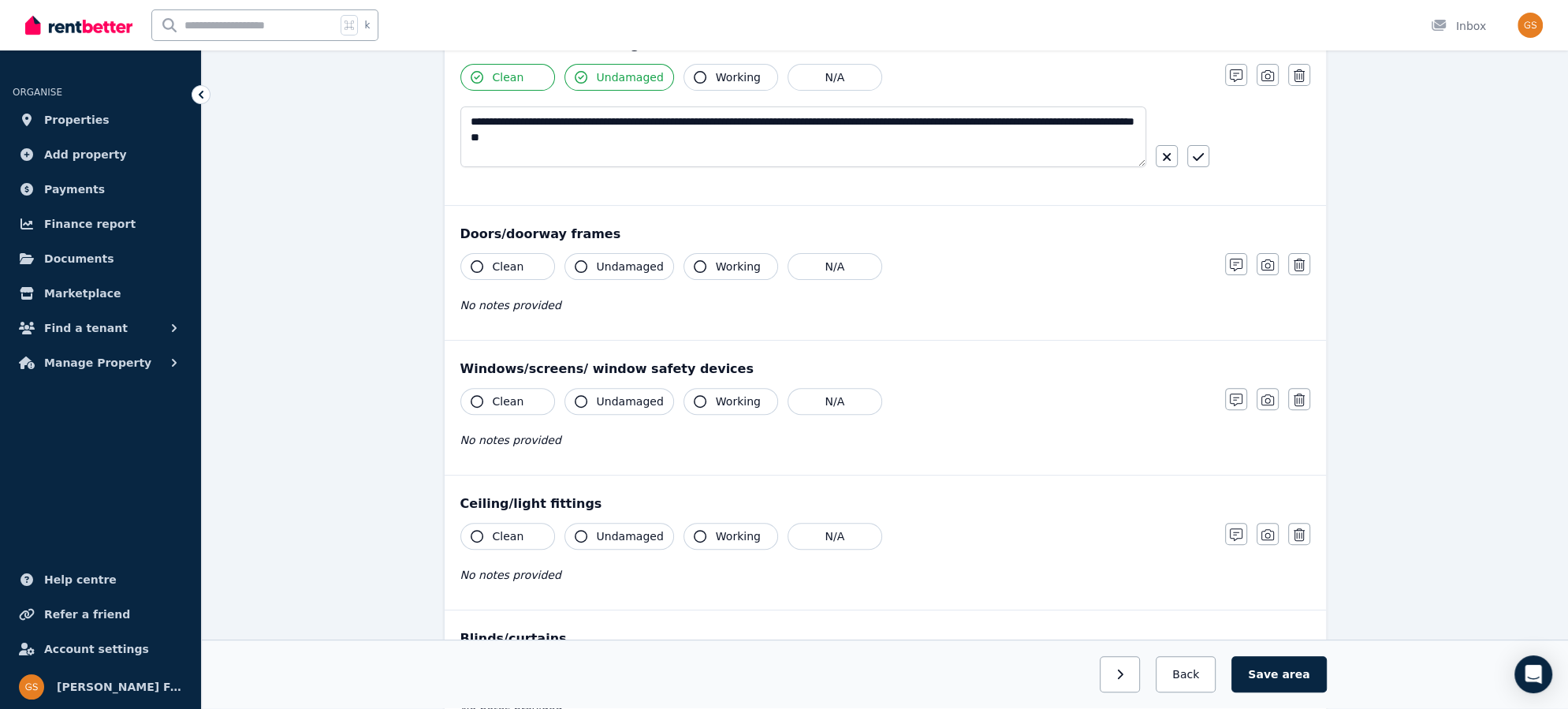
scroll to position [474, 0]
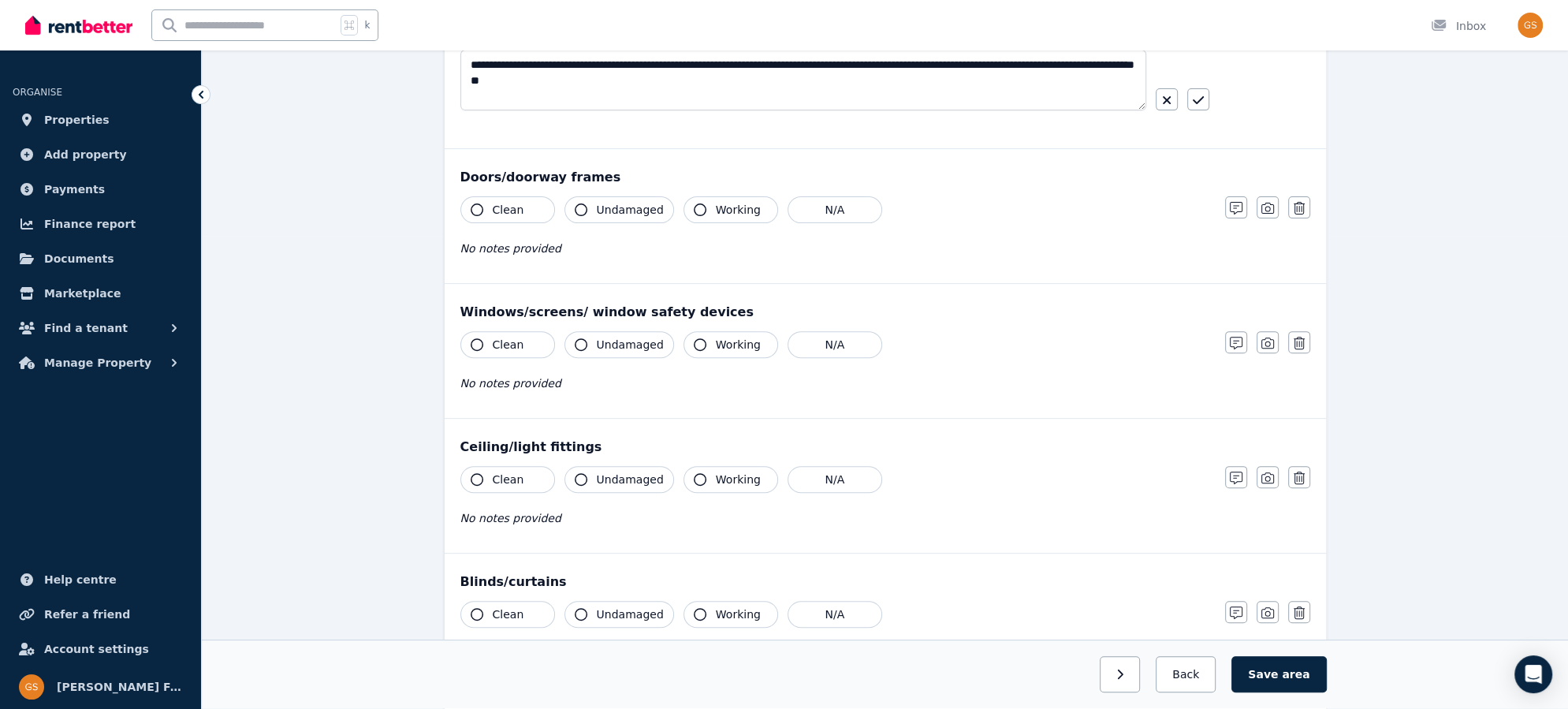
click at [477, 209] on icon "button" at bounding box center [476, 209] width 13 height 13
click at [581, 206] on icon "button" at bounding box center [581, 209] width 13 height 13
click at [1240, 207] on icon "button" at bounding box center [1236, 208] width 13 height 13
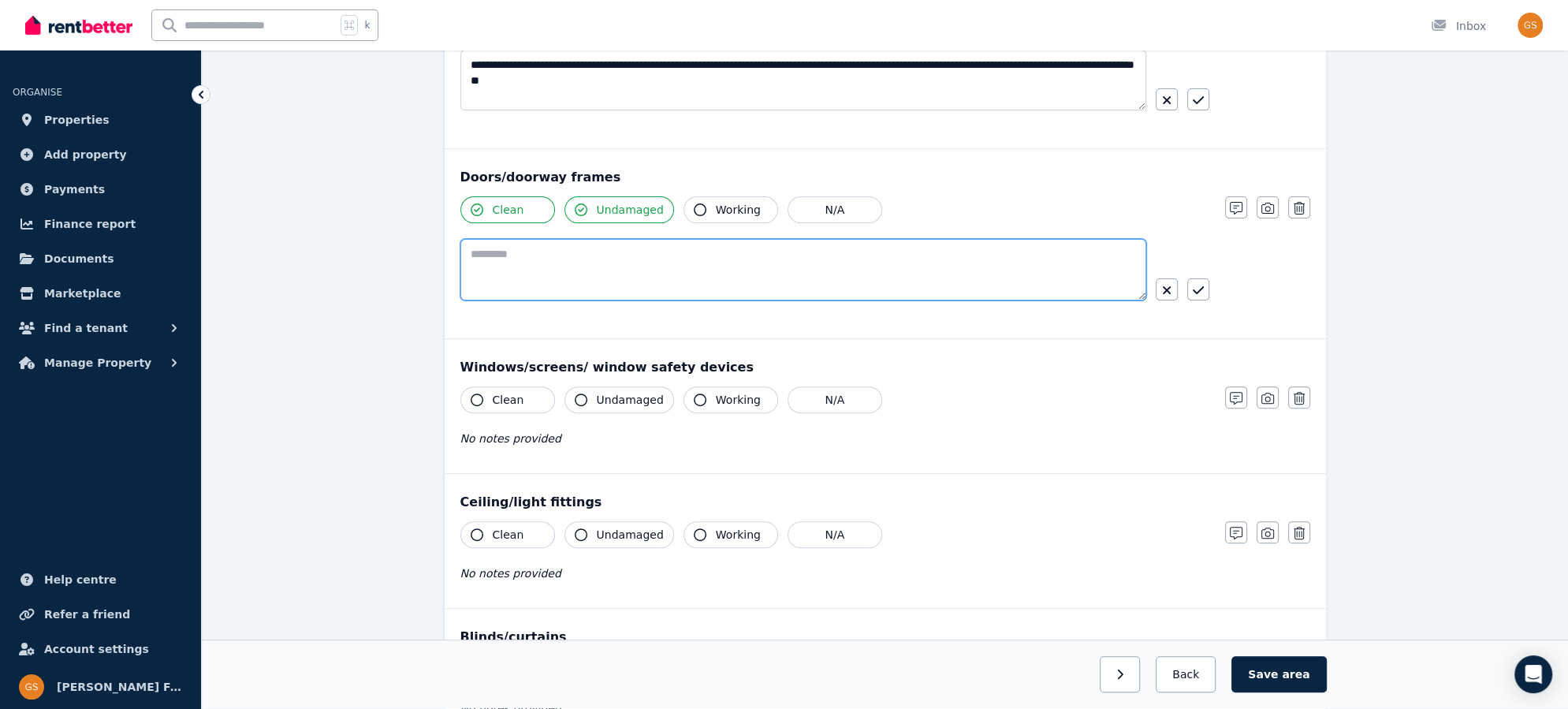
click at [709, 249] on textarea at bounding box center [803, 270] width 686 height 62
type textarea "**********"
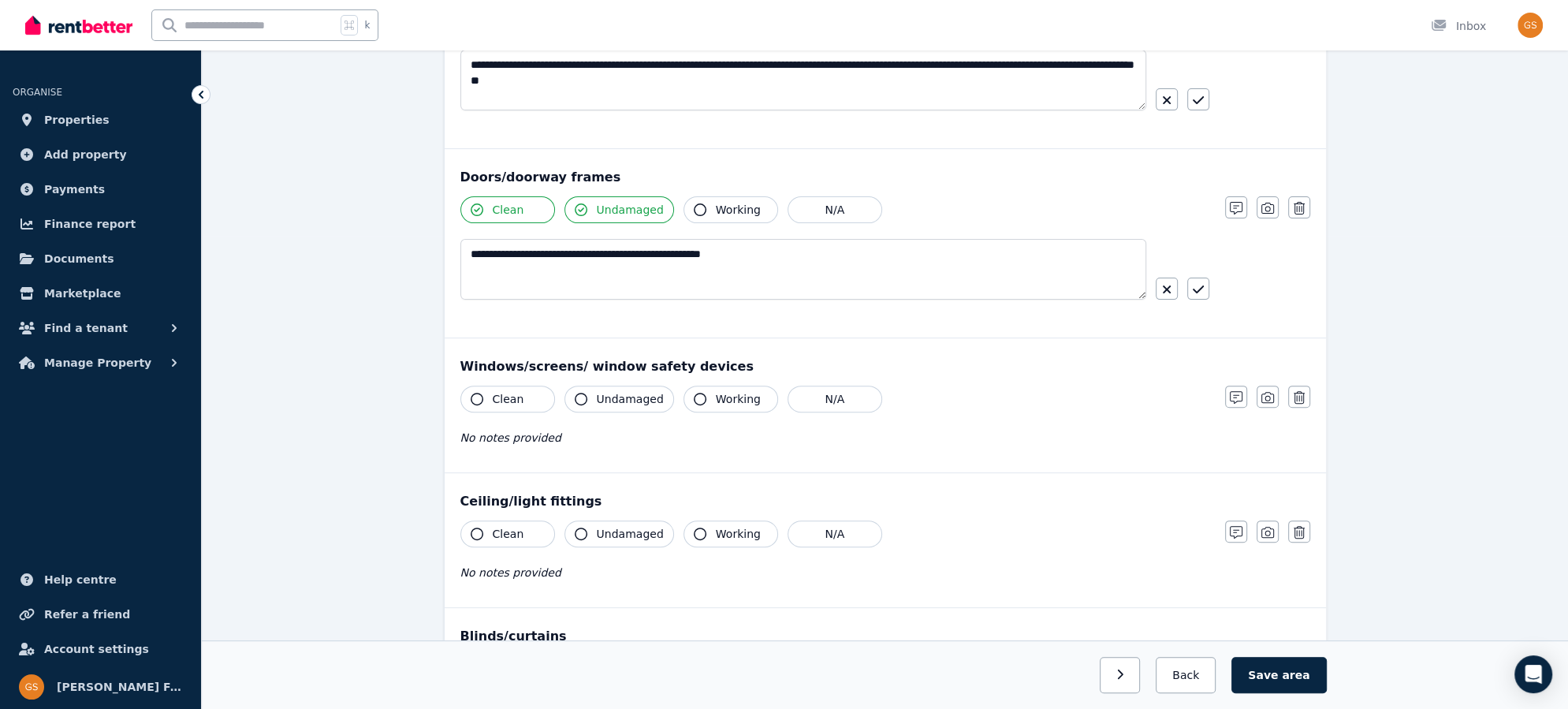
click at [475, 395] on icon "button" at bounding box center [476, 399] width 13 height 13
click at [585, 395] on icon "button" at bounding box center [581, 399] width 13 height 13
click at [477, 529] on icon "button" at bounding box center [476, 534] width 13 height 13
click at [582, 528] on icon "button" at bounding box center [581, 534] width 13 height 13
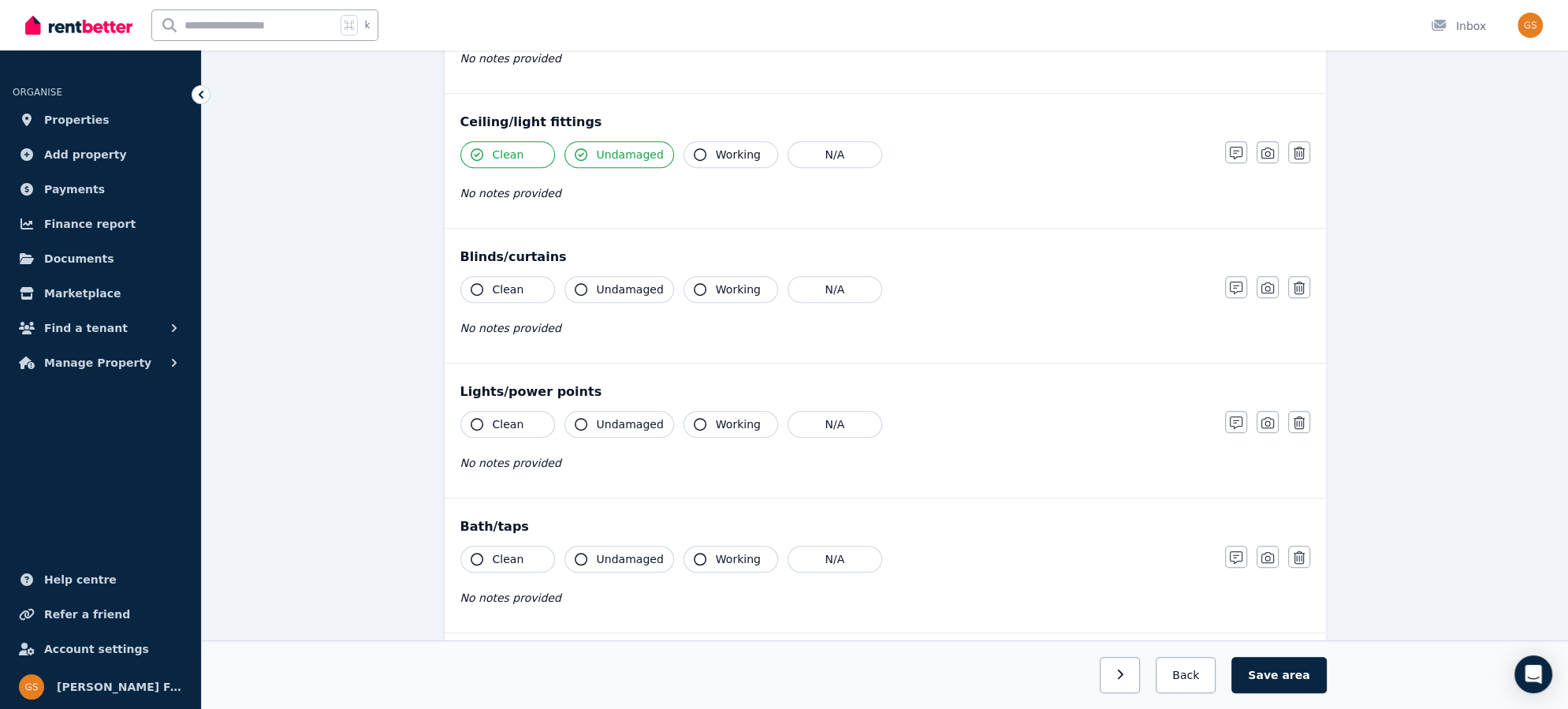
scroll to position [876, 0]
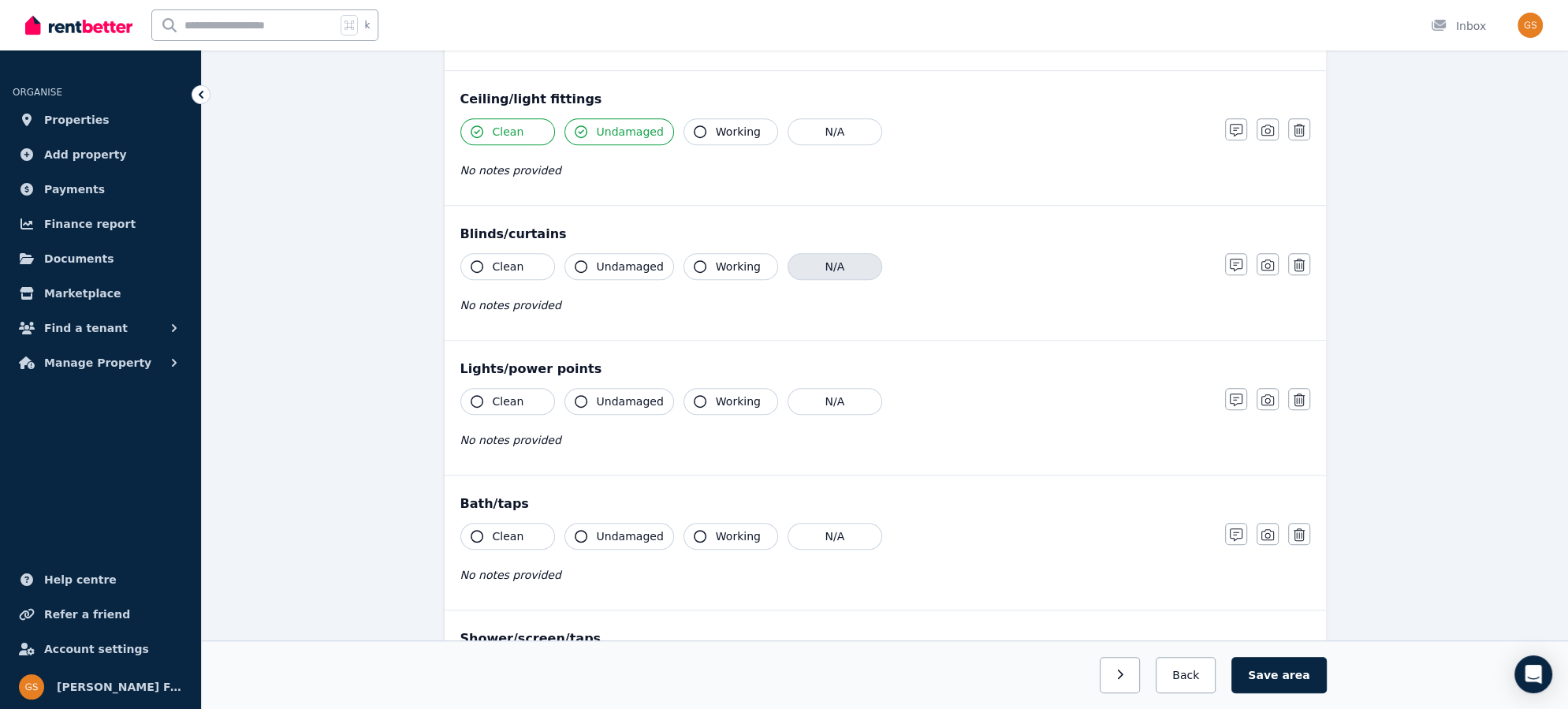
click at [829, 257] on button "N/A" at bounding box center [835, 266] width 95 height 27
click at [476, 395] on icon "button" at bounding box center [476, 401] width 13 height 13
click at [585, 395] on icon "button" at bounding box center [581, 401] width 13 height 13
click at [474, 530] on icon "button" at bounding box center [476, 536] width 13 height 13
click at [583, 534] on icon "button" at bounding box center [581, 536] width 13 height 13
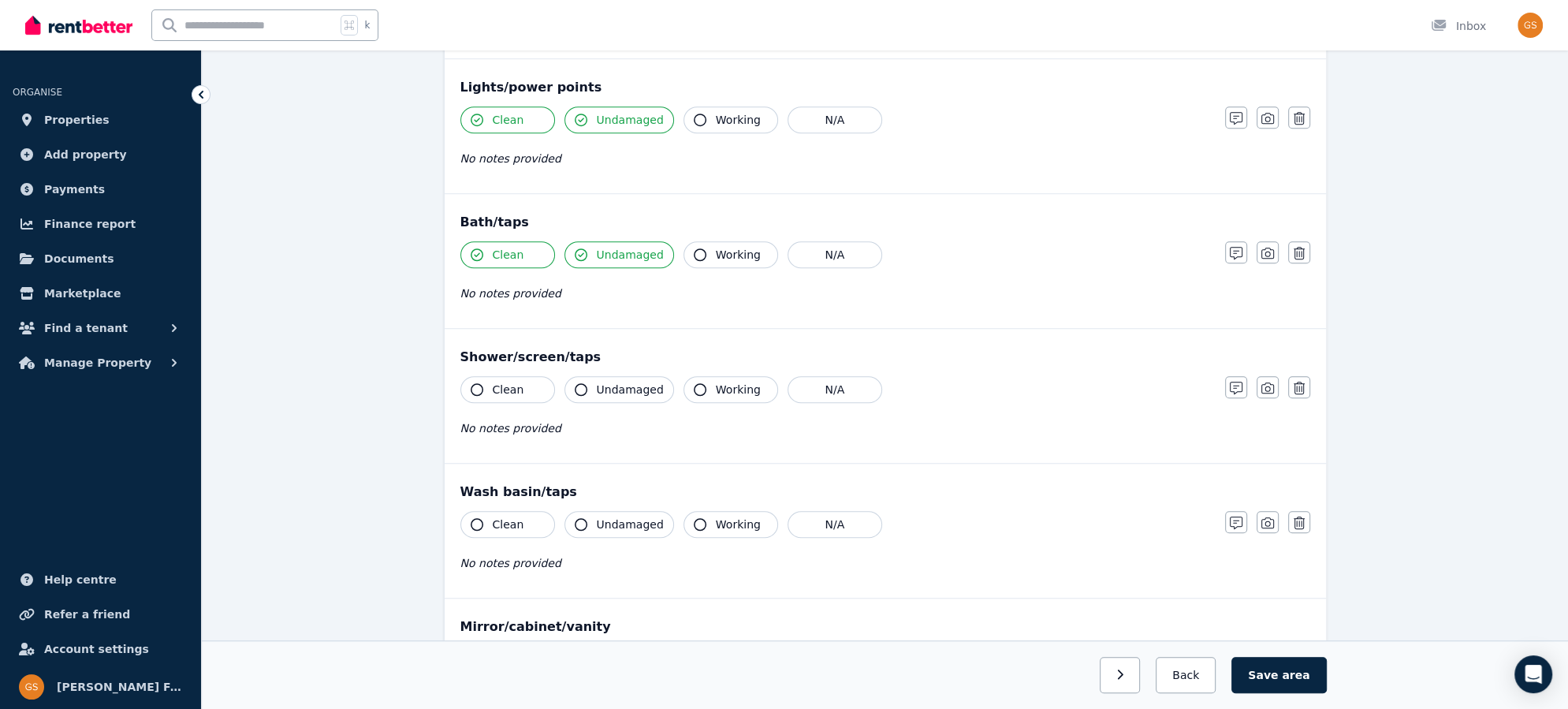
scroll to position [1172, 0]
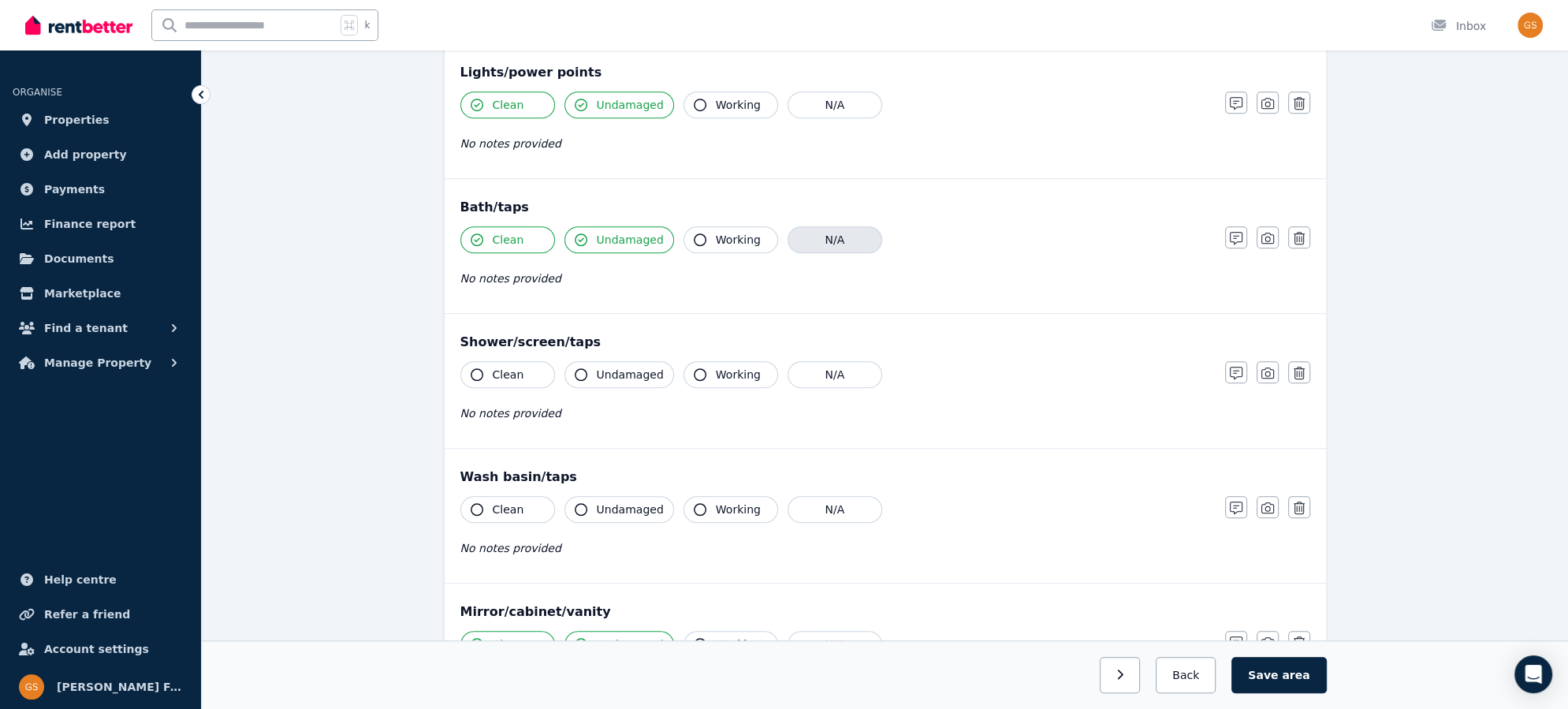
click at [828, 234] on button "N/A" at bounding box center [835, 240] width 95 height 27
click at [482, 368] on button "Clean" at bounding box center [508, 375] width 95 height 27
click at [584, 368] on icon "button" at bounding box center [581, 374] width 13 height 13
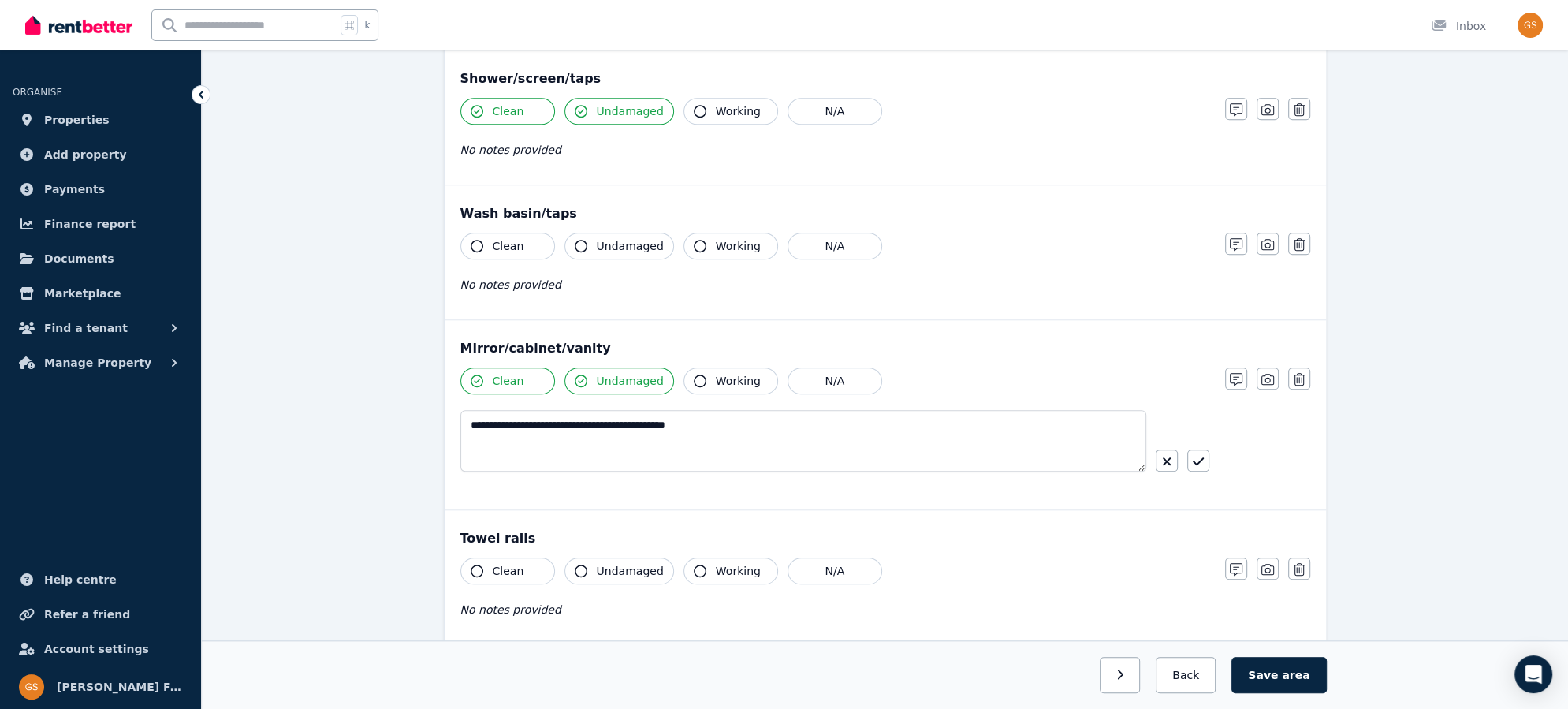
scroll to position [1442, 0]
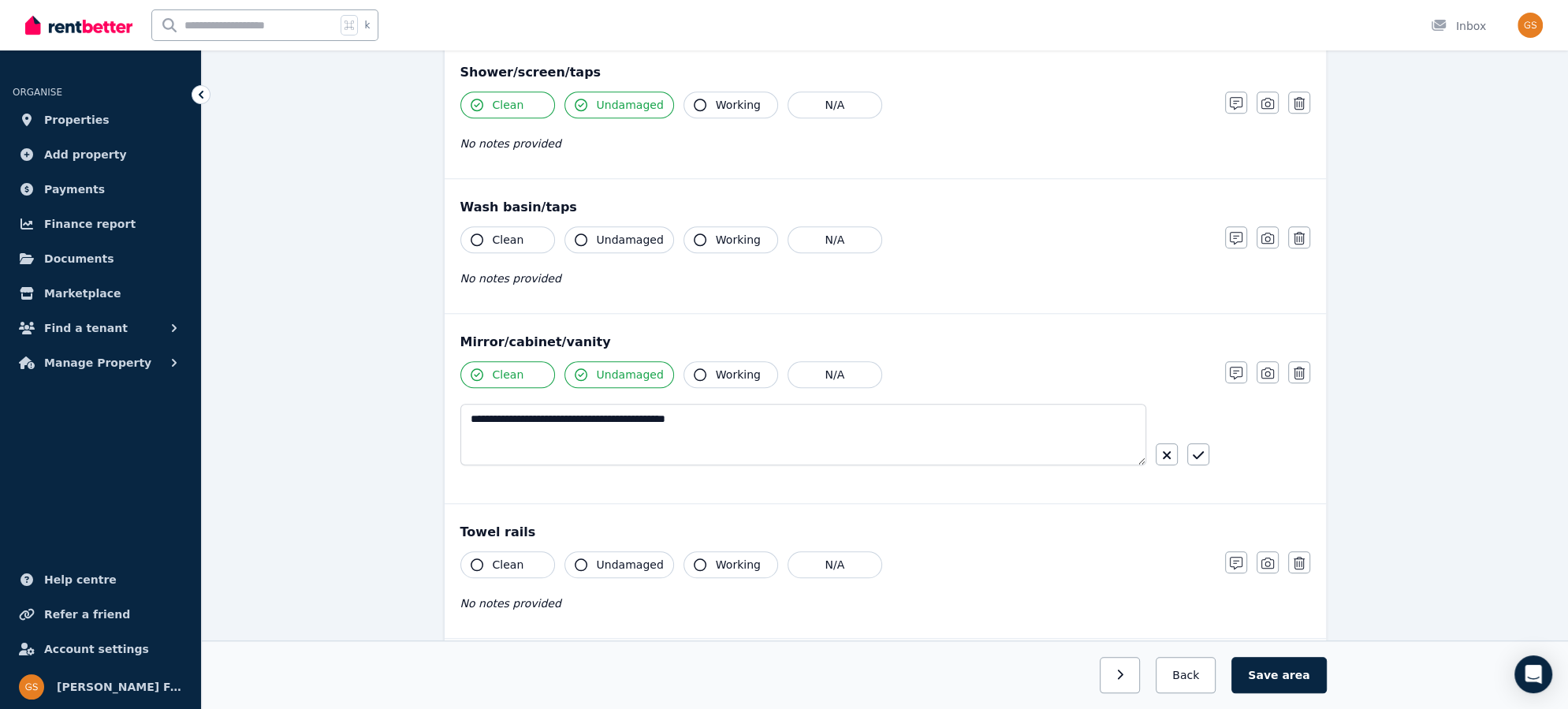
click at [474, 233] on icon "button" at bounding box center [476, 239] width 13 height 13
click at [580, 233] on icon "button" at bounding box center [581, 239] width 13 height 13
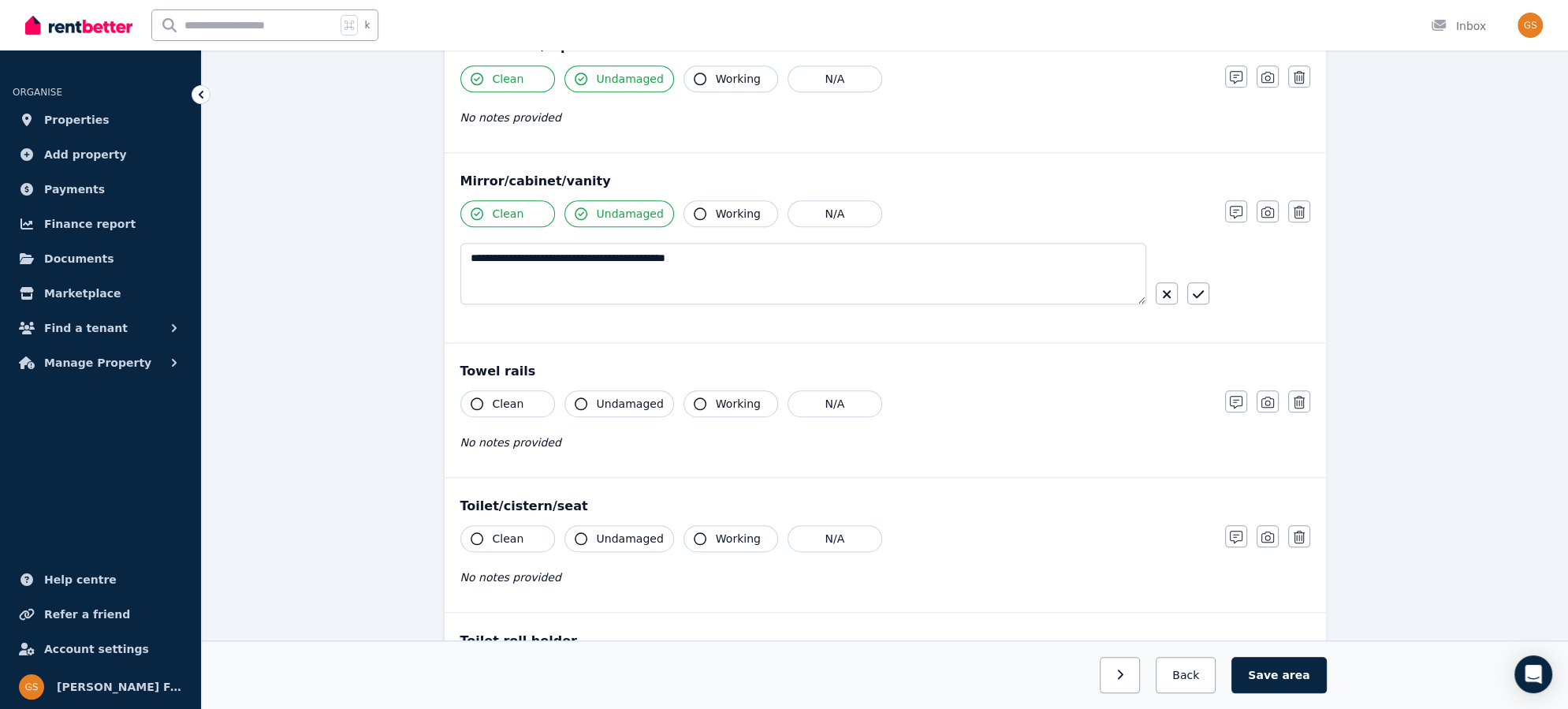
scroll to position [1618, 0]
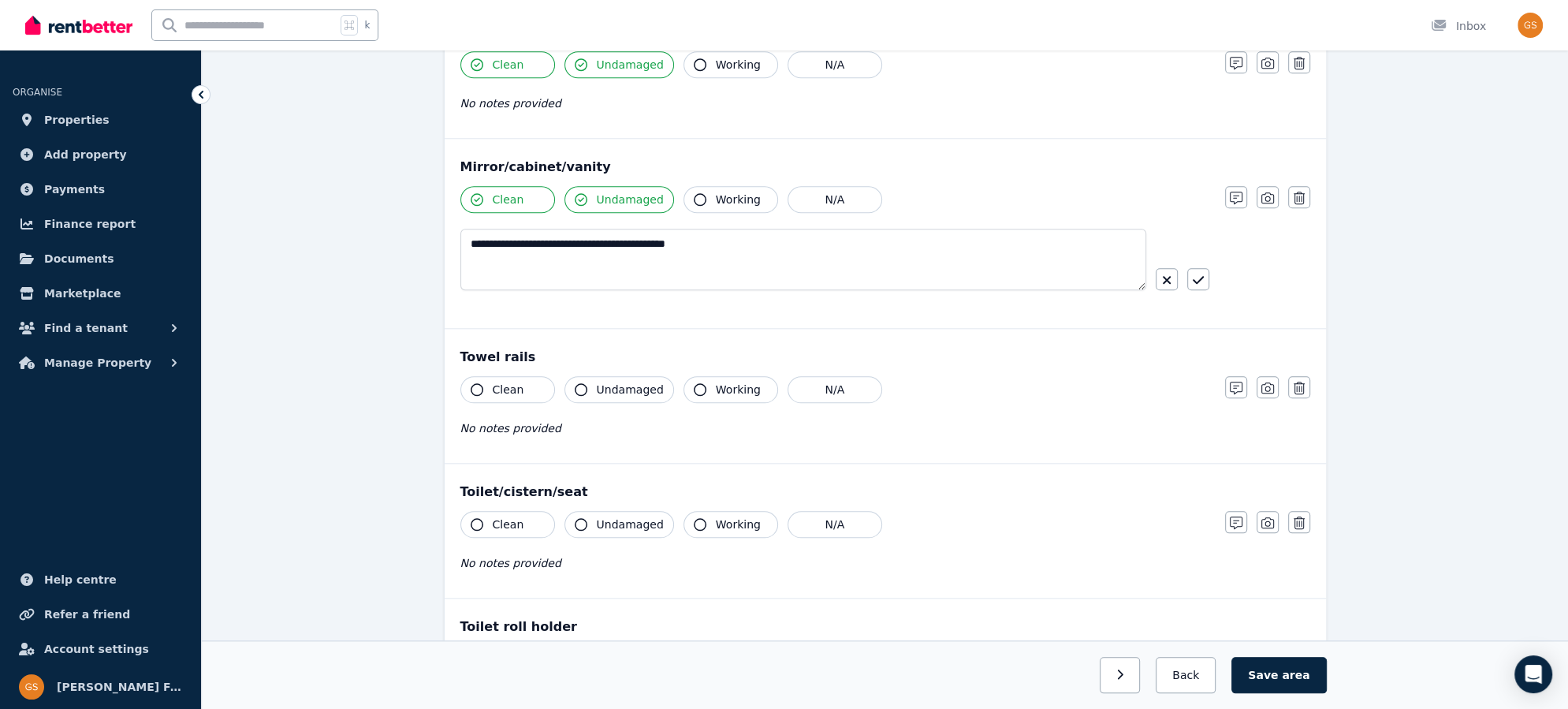
click at [478, 384] on icon "button" at bounding box center [476, 389] width 13 height 13
click at [602, 382] on span "Undamaged" at bounding box center [630, 389] width 67 height 15
click at [480, 518] on icon "button" at bounding box center [476, 524] width 13 height 13
click at [606, 517] on span "Undamaged" at bounding box center [630, 525] width 67 height 15
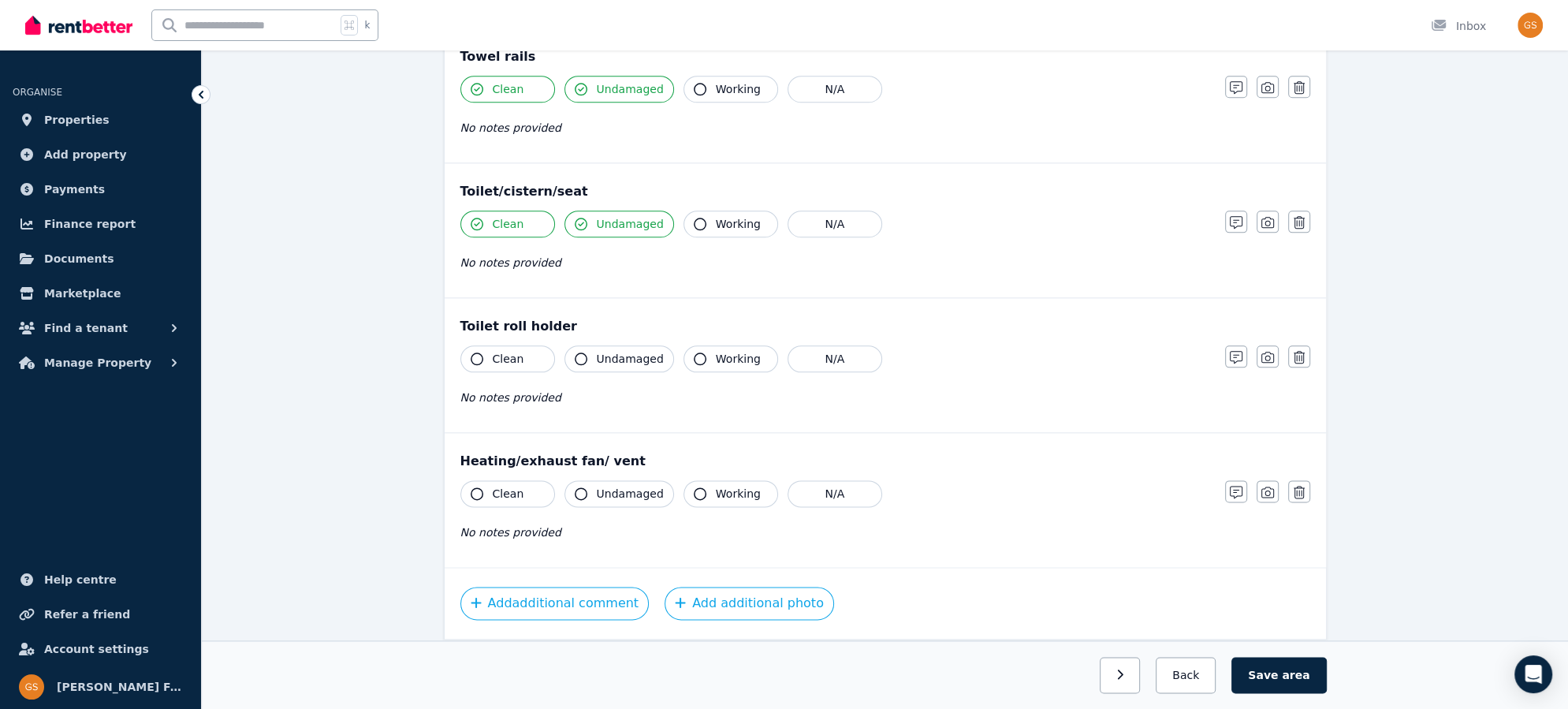
scroll to position [1957, 0]
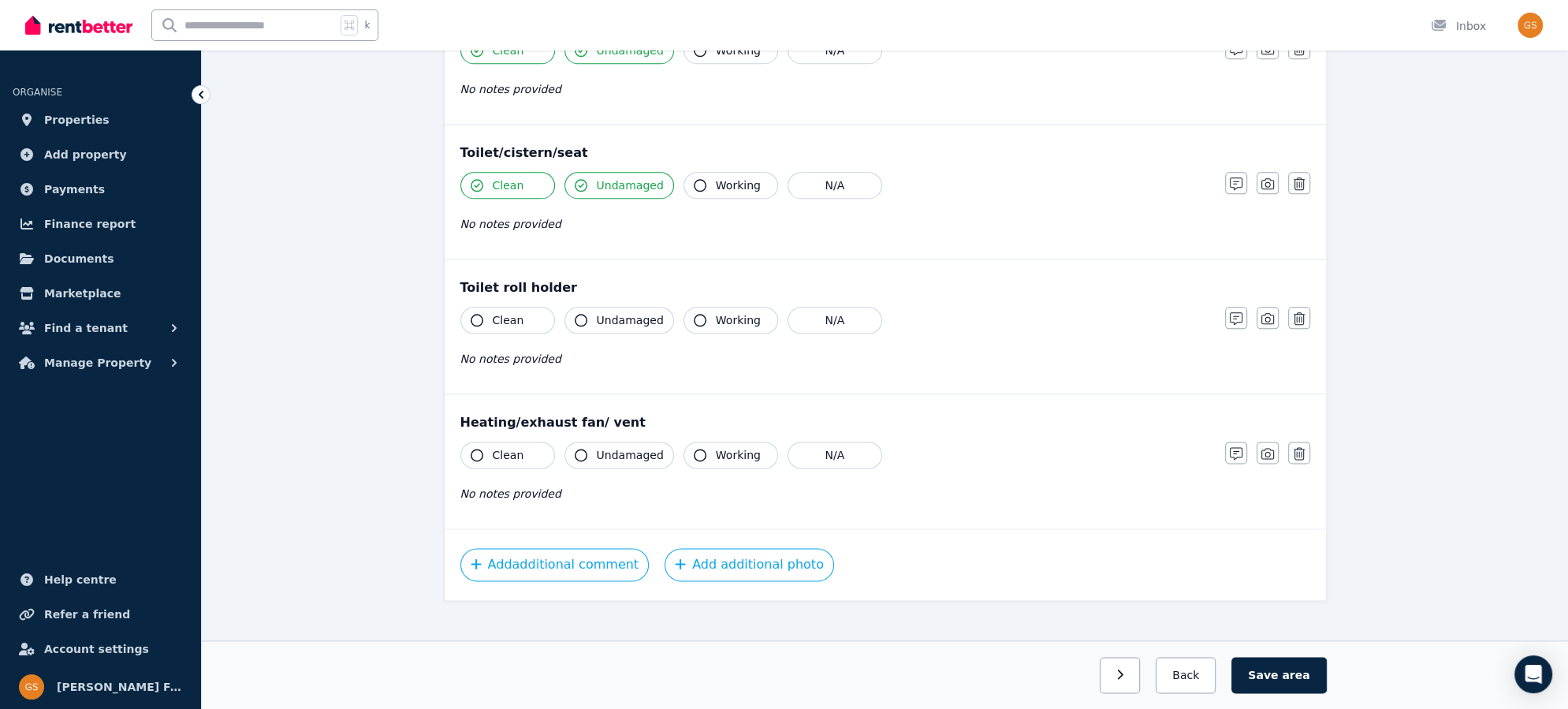
click at [477, 307] on button "Clean" at bounding box center [508, 321] width 95 height 27
click at [585, 314] on icon "button" at bounding box center [581, 320] width 13 height 13
click at [478, 448] on icon "button" at bounding box center [476, 454] width 13 height 13
click at [572, 442] on button "Undamaged" at bounding box center [618, 455] width 109 height 27
click at [1263, 673] on button "Save area" at bounding box center [1279, 675] width 95 height 36
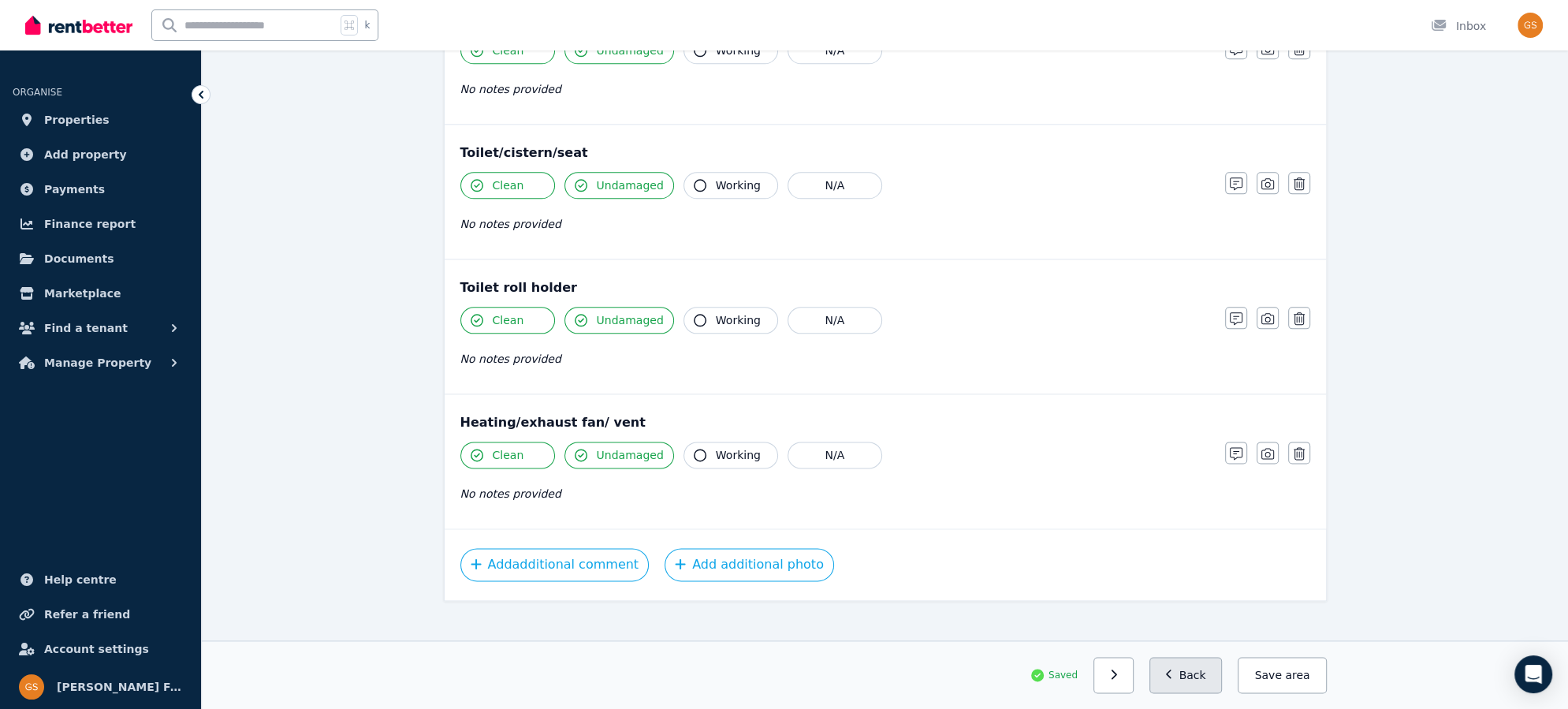
click at [1193, 662] on button "Back" at bounding box center [1187, 675] width 74 height 36
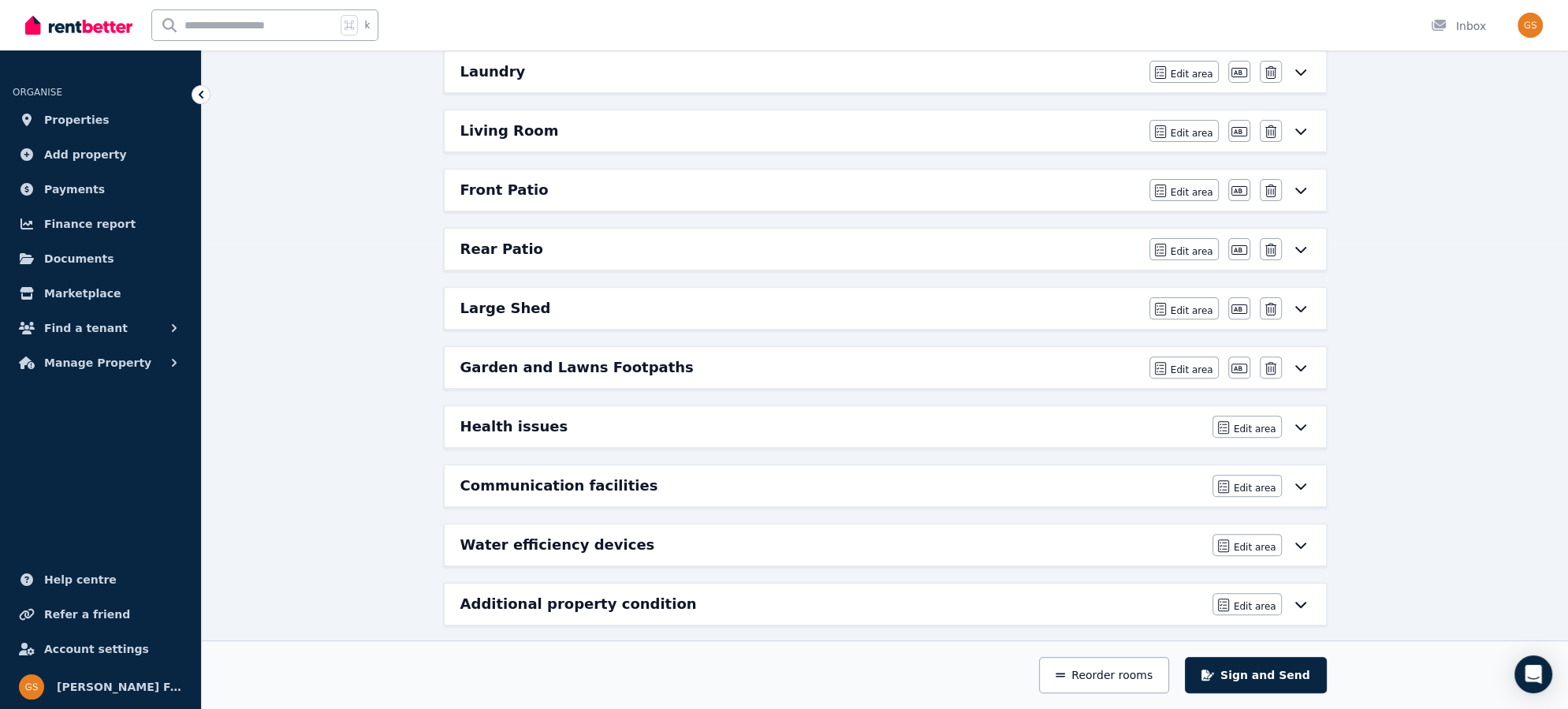
scroll to position [0, 0]
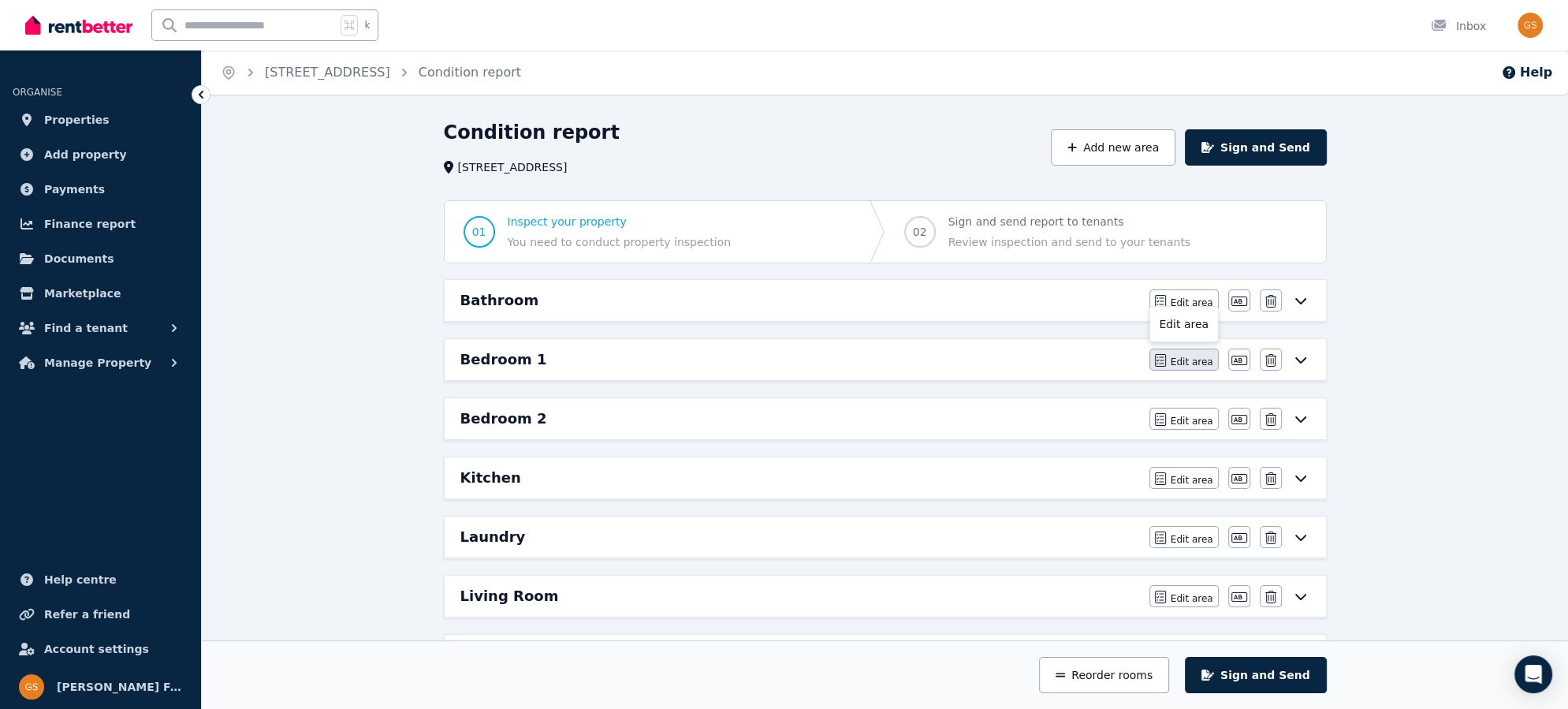
click at [1183, 360] on span "Edit area" at bounding box center [1192, 361] width 43 height 13
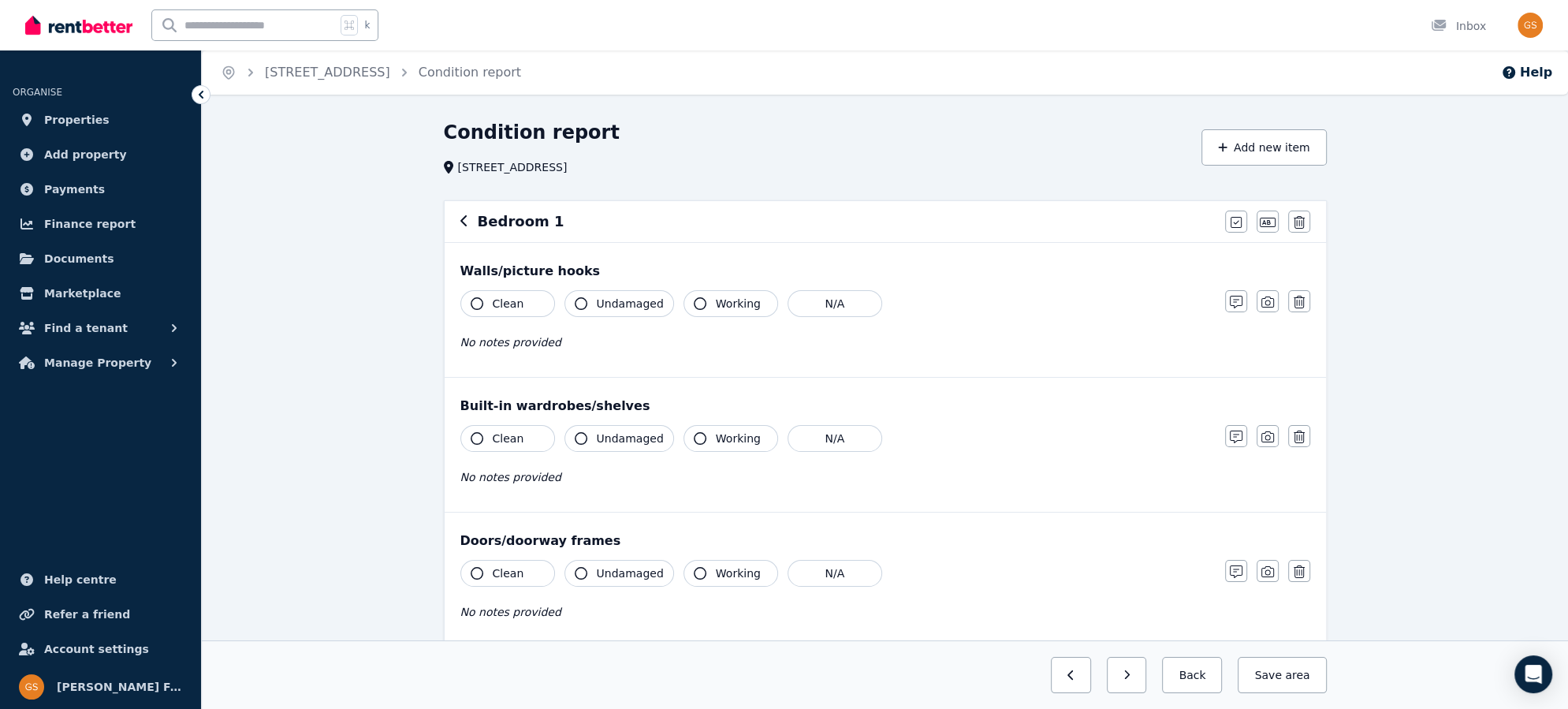
click at [478, 306] on icon "button" at bounding box center [476, 303] width 13 height 13
click at [588, 302] on button "Undamaged" at bounding box center [618, 304] width 109 height 27
click at [479, 435] on icon "button" at bounding box center [476, 438] width 13 height 13
click at [585, 437] on icon "button" at bounding box center [581, 438] width 13 height 13
click at [478, 572] on icon "button" at bounding box center [476, 573] width 13 height 13
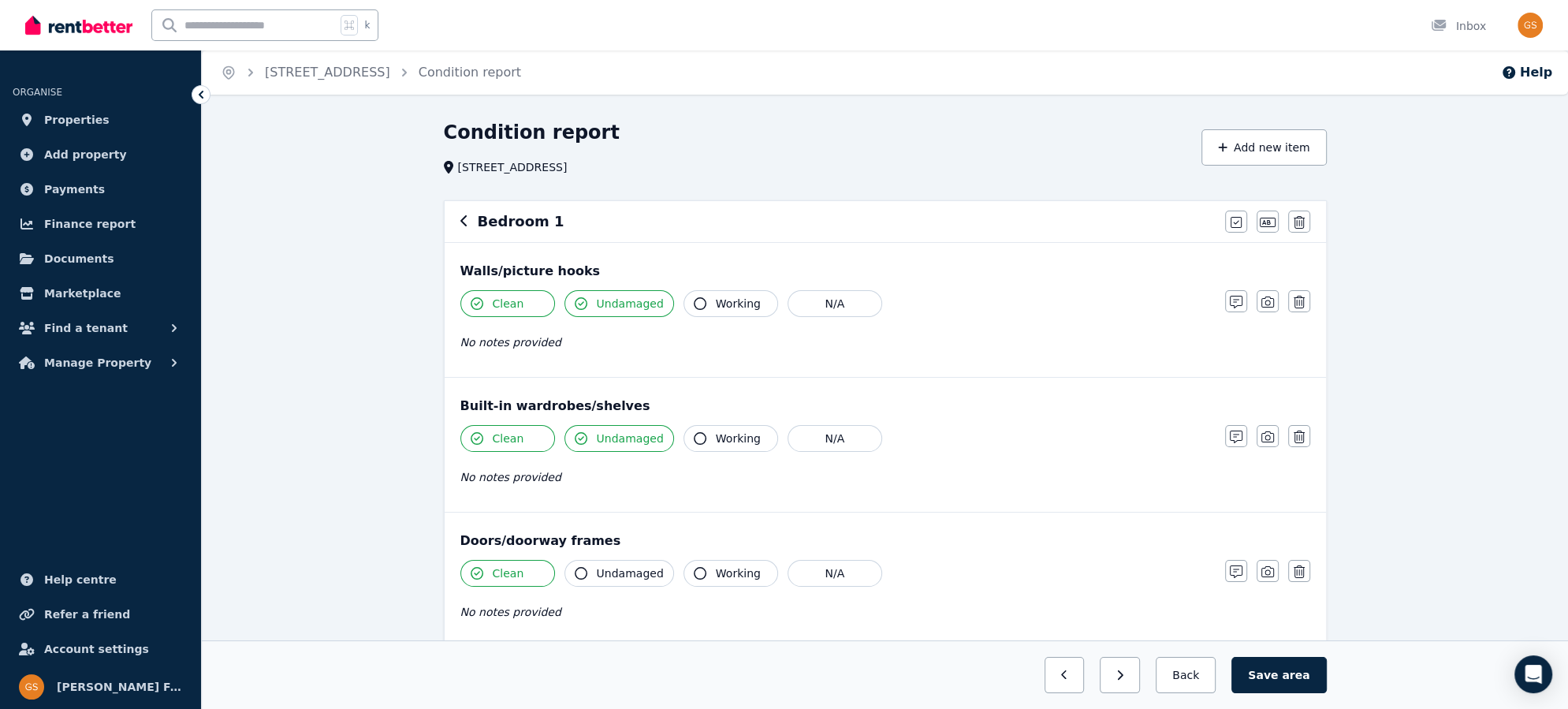
click at [588, 569] on button "Undamaged" at bounding box center [618, 573] width 109 height 27
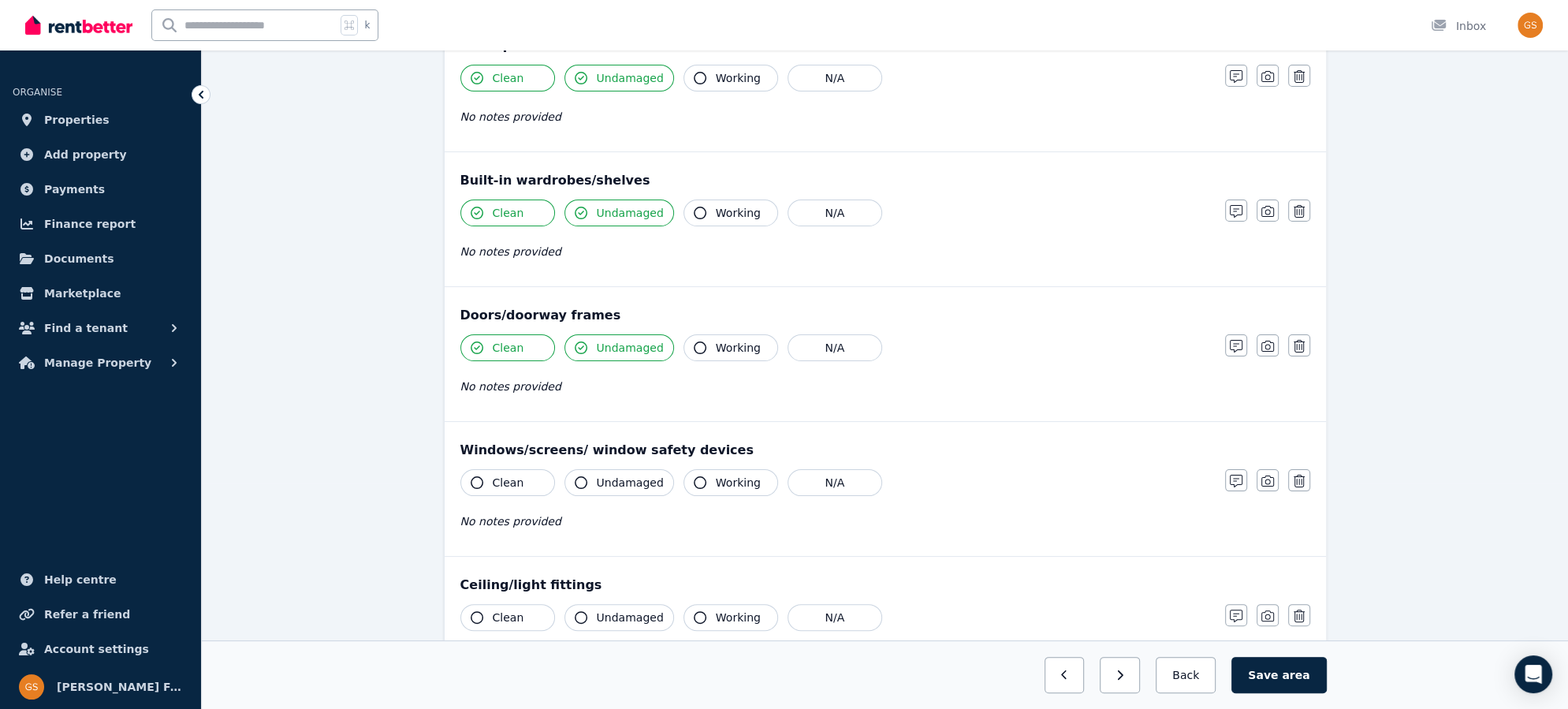
scroll to position [231, 0]
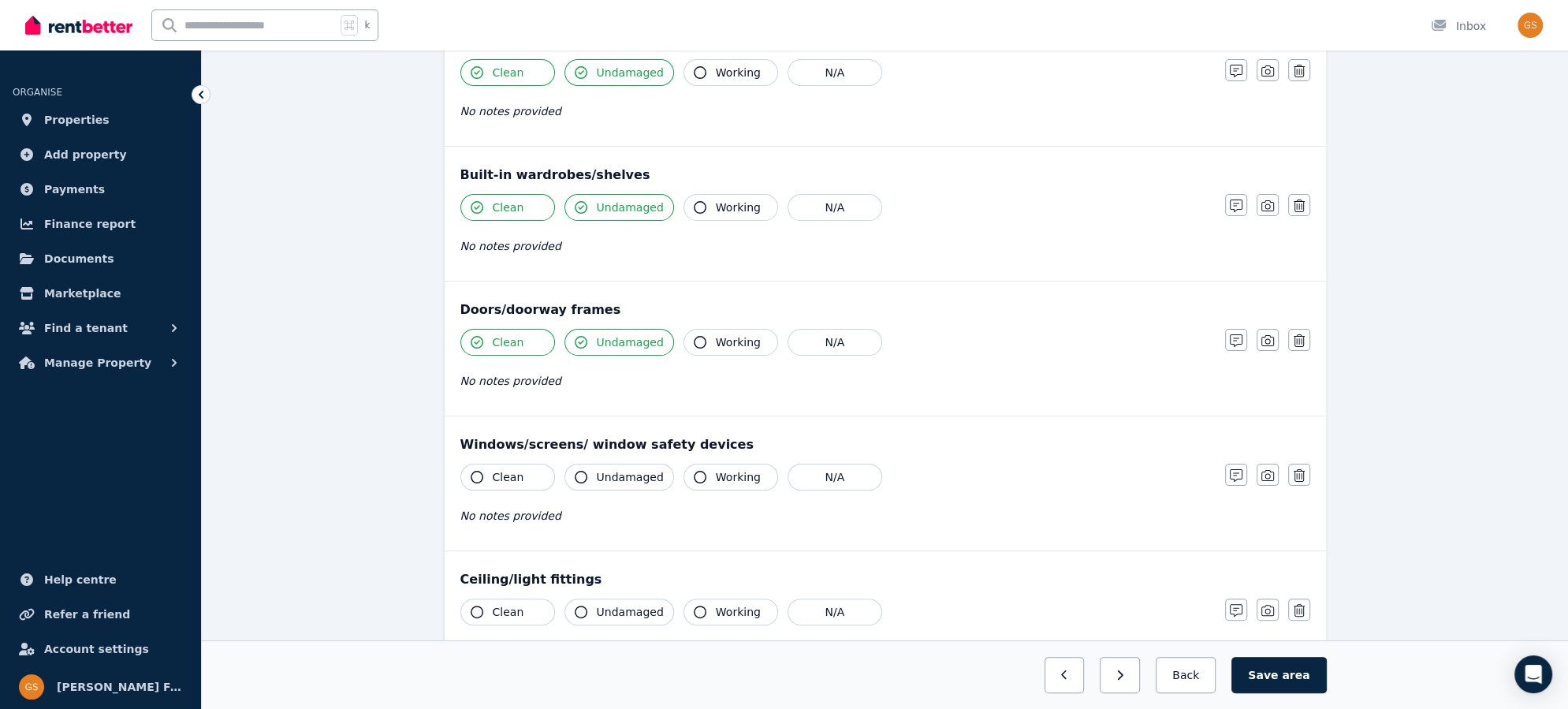
click at [472, 471] on icon "button" at bounding box center [476, 477] width 13 height 13
click at [585, 475] on icon "button" at bounding box center [581, 477] width 13 height 13
click at [477, 611] on icon "button" at bounding box center [476, 612] width 13 height 13
click at [585, 606] on icon "button" at bounding box center [581, 612] width 13 height 13
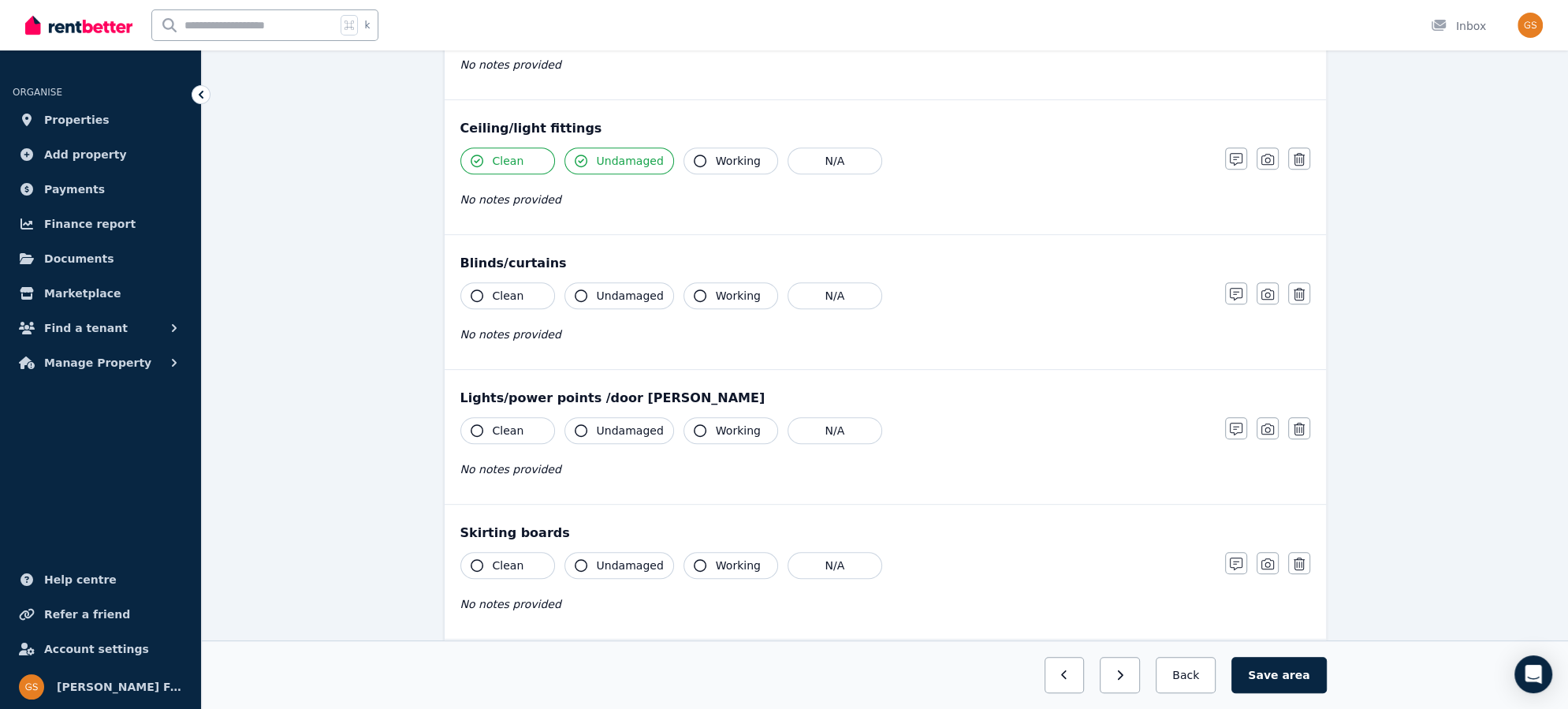
scroll to position [716, 0]
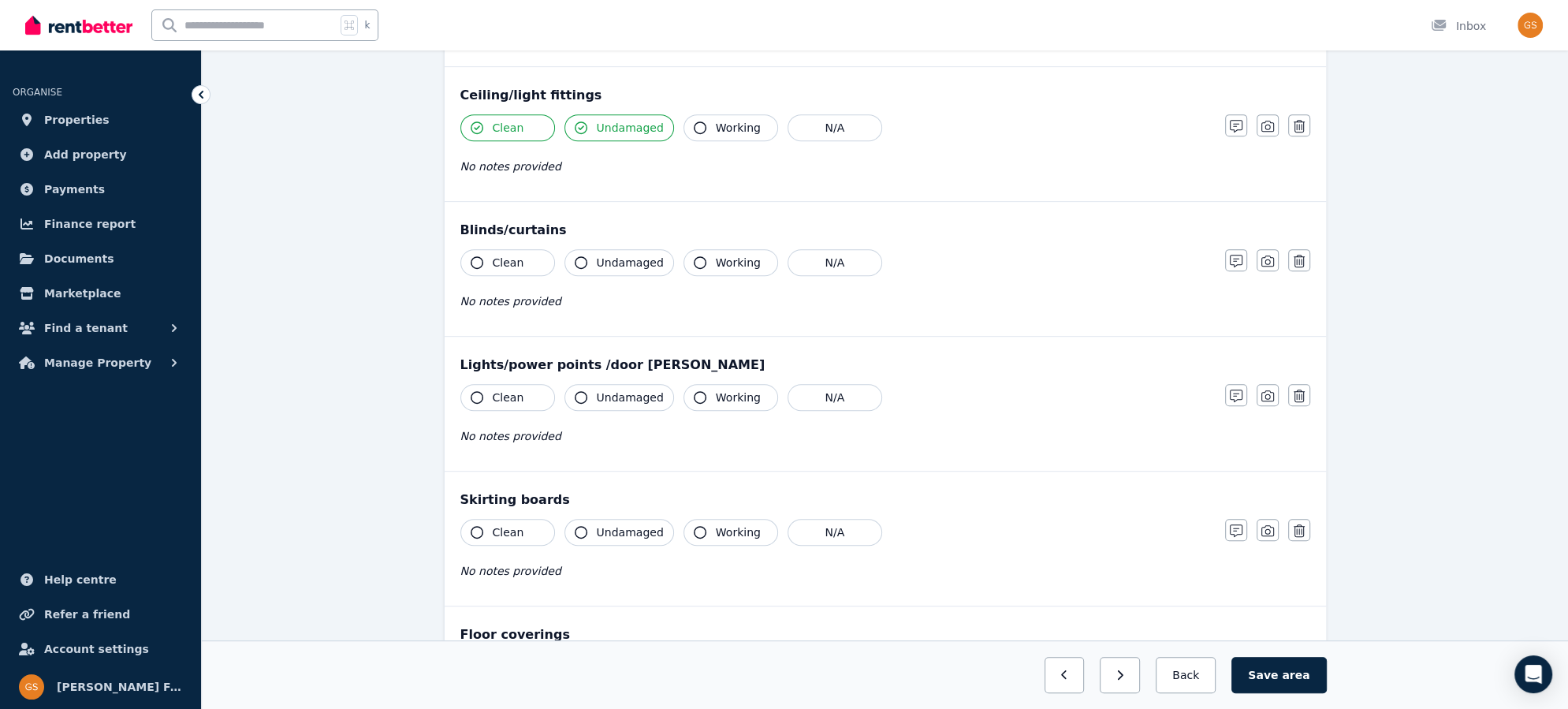
click at [477, 258] on icon "button" at bounding box center [476, 262] width 13 height 13
click at [579, 258] on icon "button" at bounding box center [581, 262] width 13 height 13
click at [478, 391] on icon "button" at bounding box center [476, 397] width 13 height 13
click at [575, 391] on icon "button" at bounding box center [581, 397] width 13 height 13
click at [475, 526] on icon "button" at bounding box center [476, 532] width 13 height 13
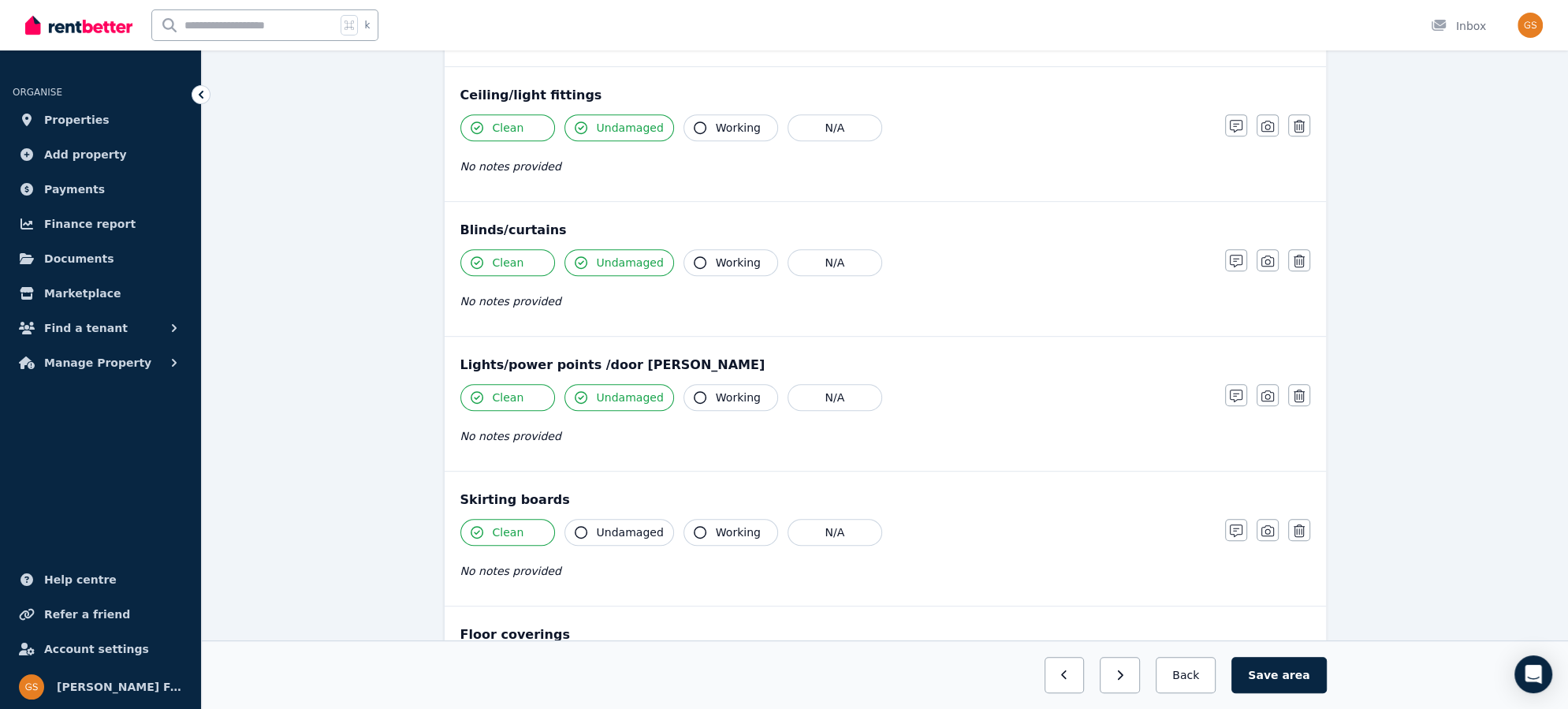
click at [583, 526] on icon "button" at bounding box center [581, 532] width 13 height 13
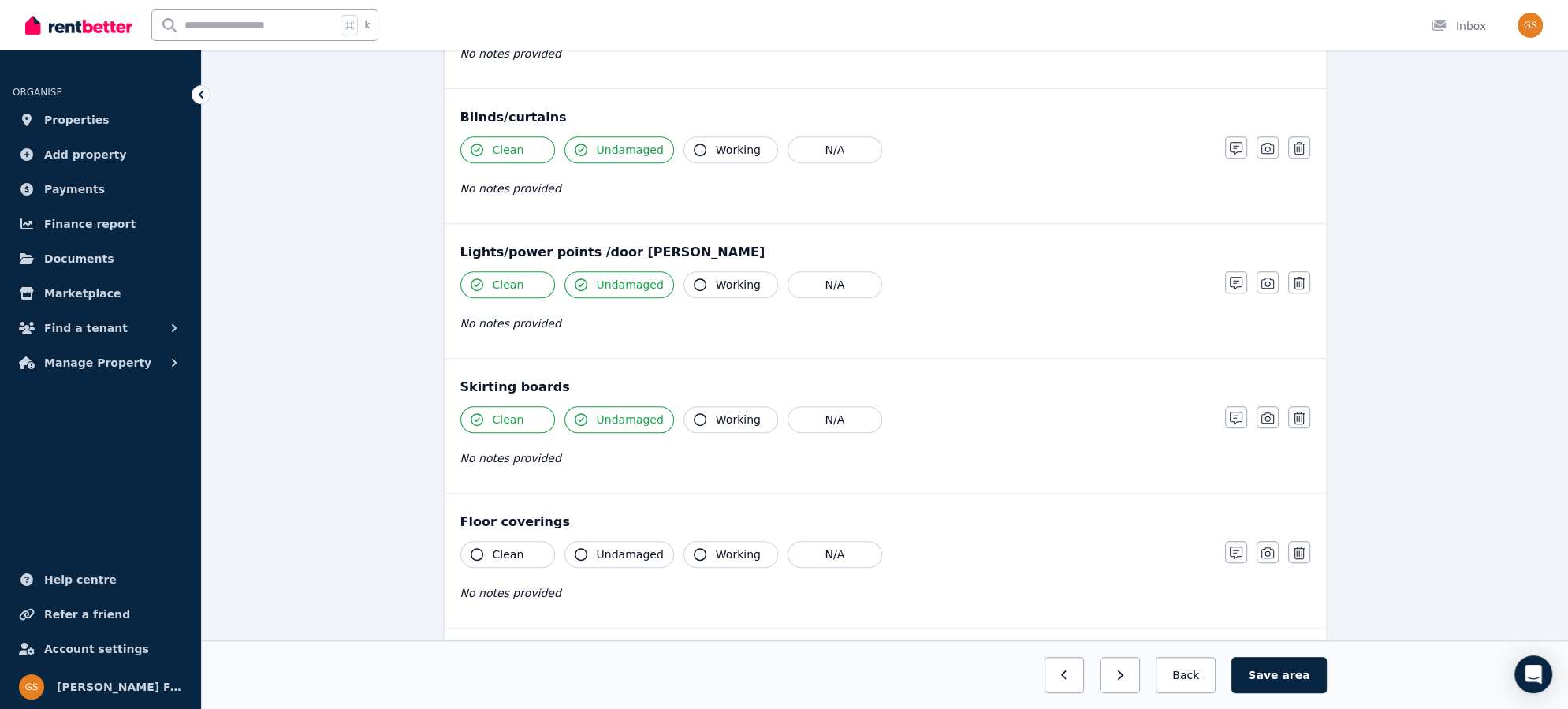
scroll to position [934, 0]
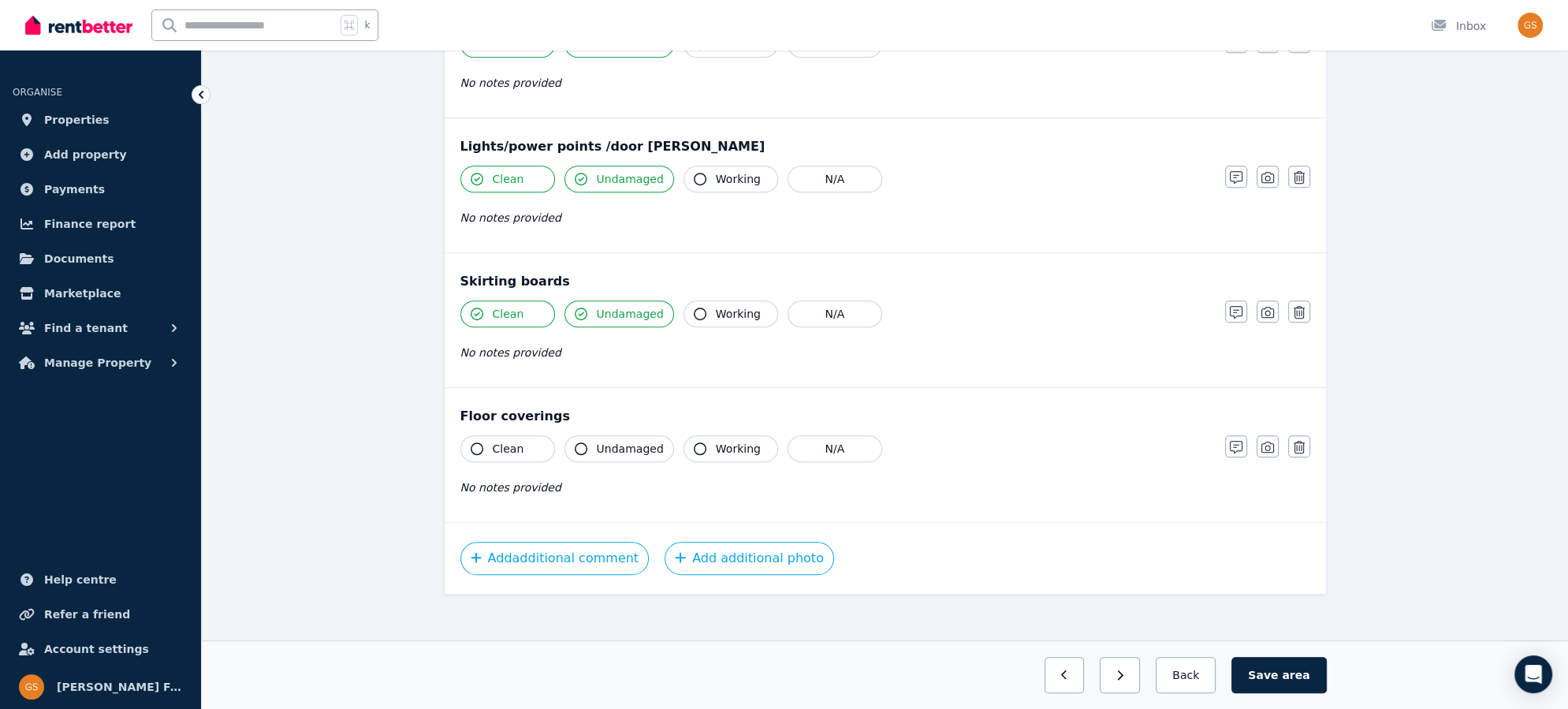
click at [477, 443] on icon "button" at bounding box center [476, 448] width 13 height 13
click at [585, 445] on button "Undamaged" at bounding box center [618, 449] width 109 height 27
click at [1296, 681] on span "area" at bounding box center [1296, 675] width 28 height 15
click at [1190, 694] on div "Saved Previous: Bathroom Next: Bedroom 2 Back Save area" at bounding box center [886, 674] width 1367 height 69
click at [1190, 688] on button "Back" at bounding box center [1187, 675] width 74 height 36
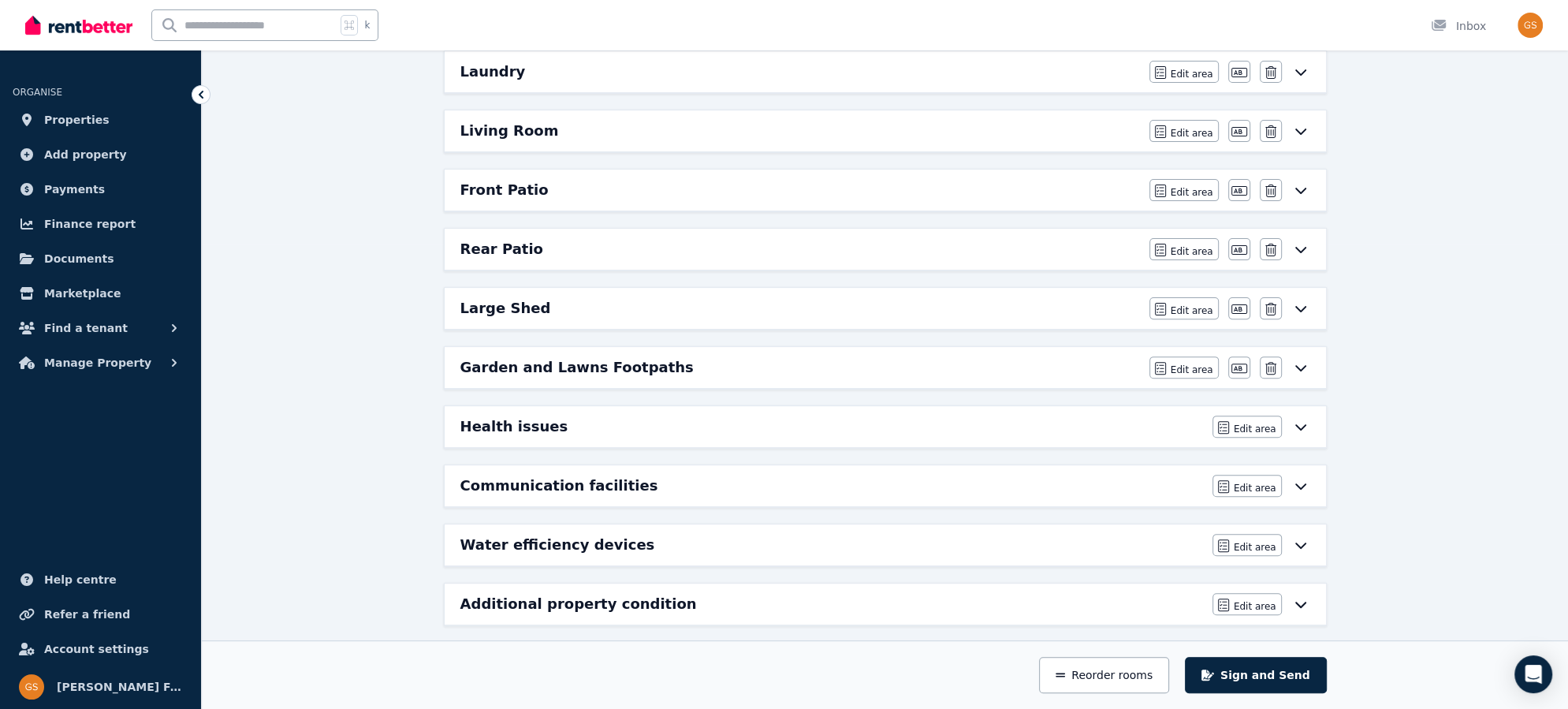
scroll to position [0, 0]
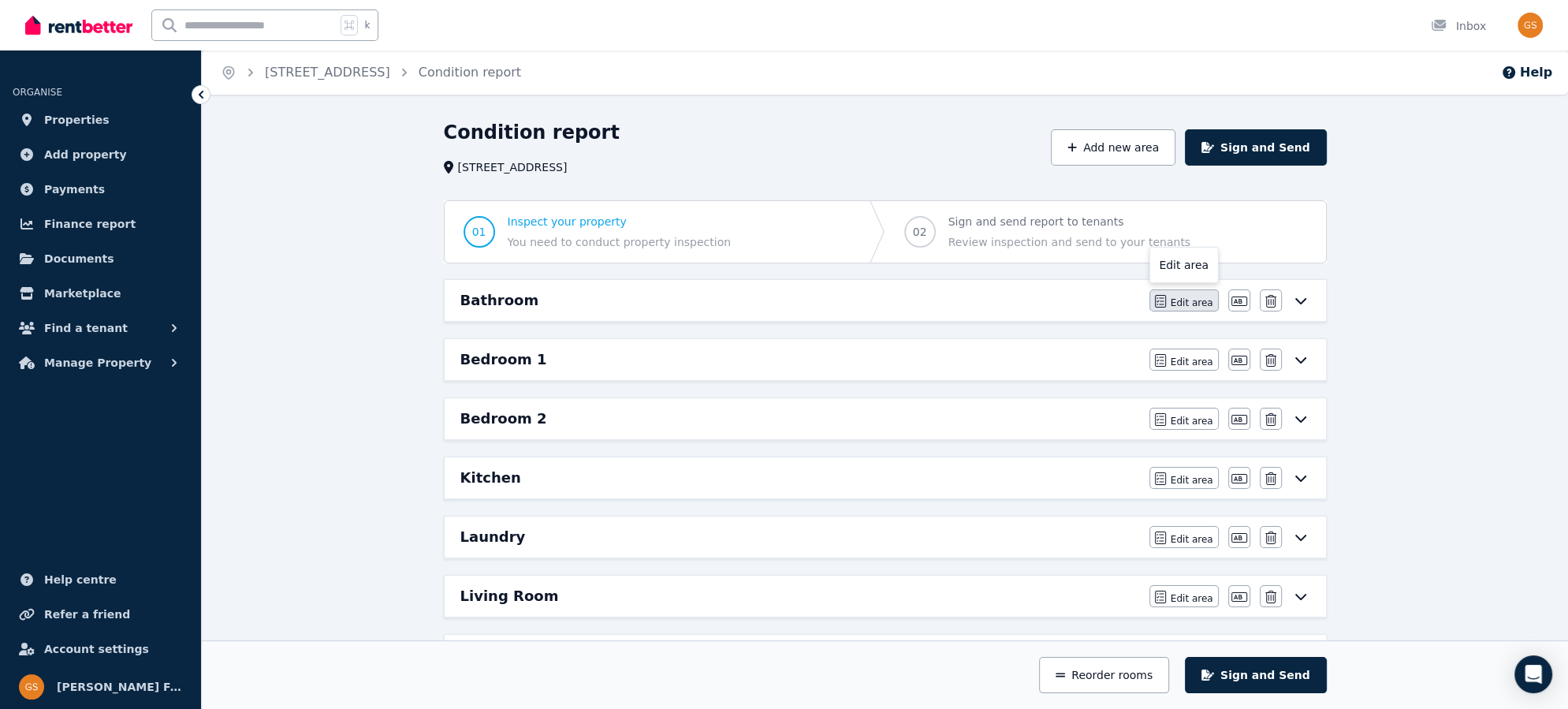
click at [1186, 304] on span "Edit area" at bounding box center [1192, 302] width 43 height 13
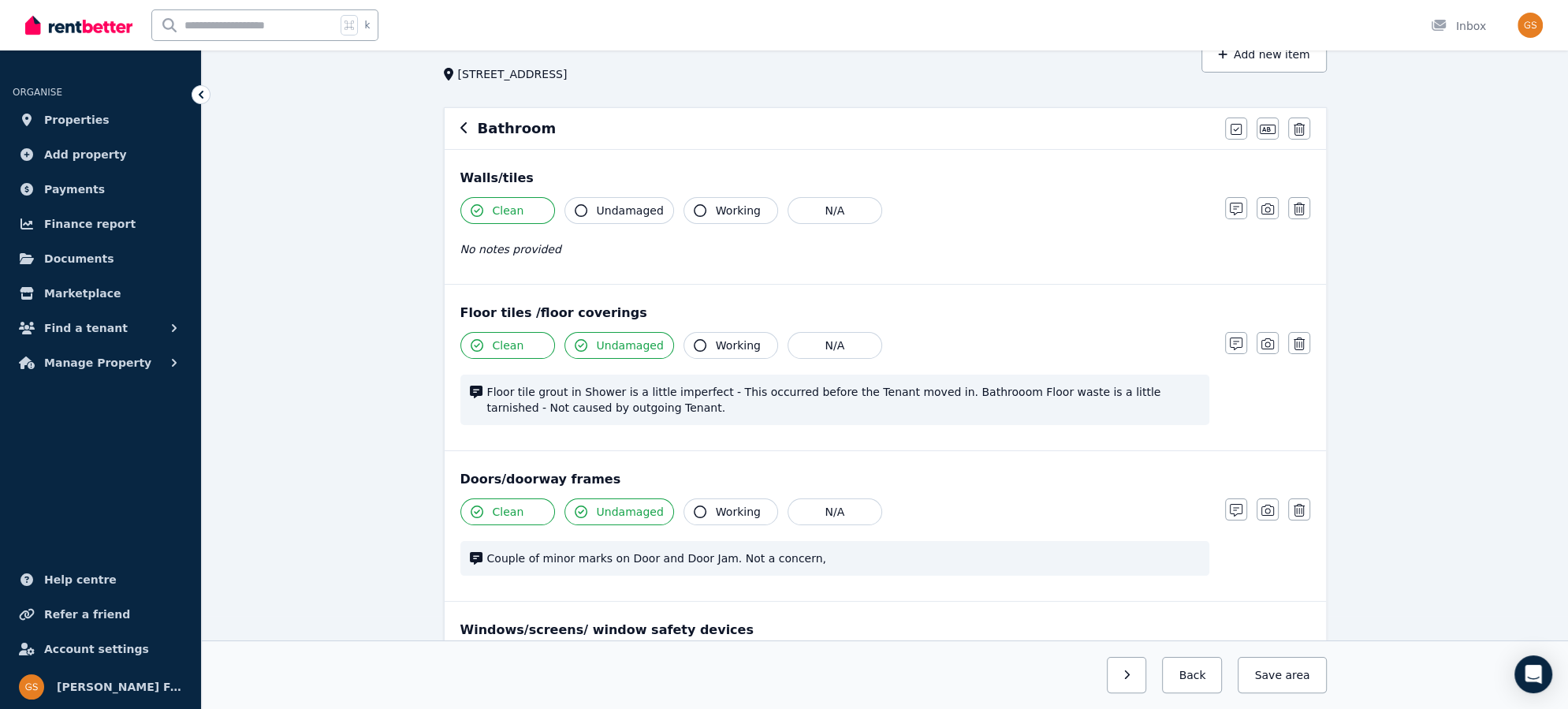
scroll to position [97, 0]
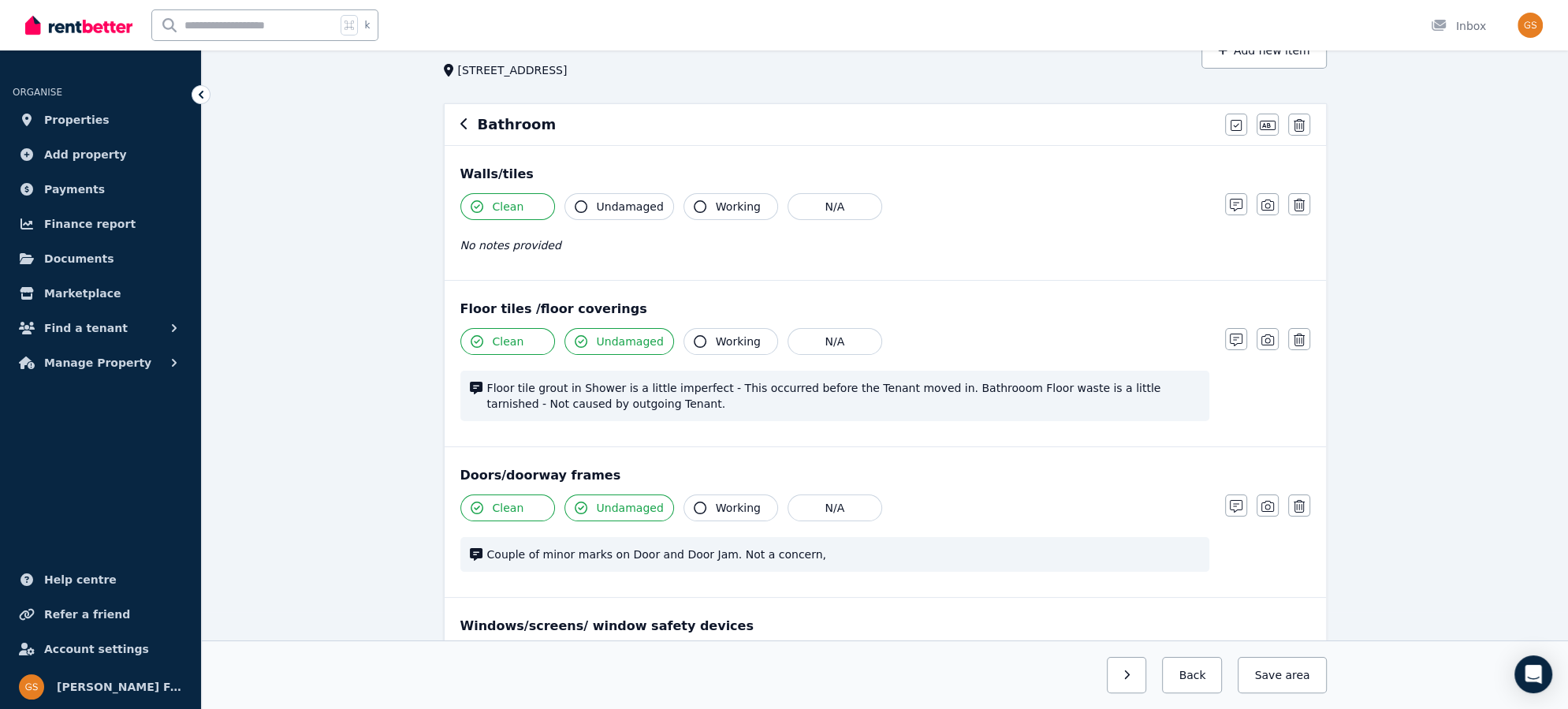
click at [581, 340] on icon "button" at bounding box center [581, 341] width 13 height 13
click at [603, 335] on span "Undamaged" at bounding box center [630, 342] width 67 height 15
click at [601, 336] on span "Undamaged" at bounding box center [630, 342] width 67 height 15
click at [487, 386] on span "Floor tile grout in Shower is a little imperfect - This occurred before the Ten…" at bounding box center [843, 396] width 712 height 32
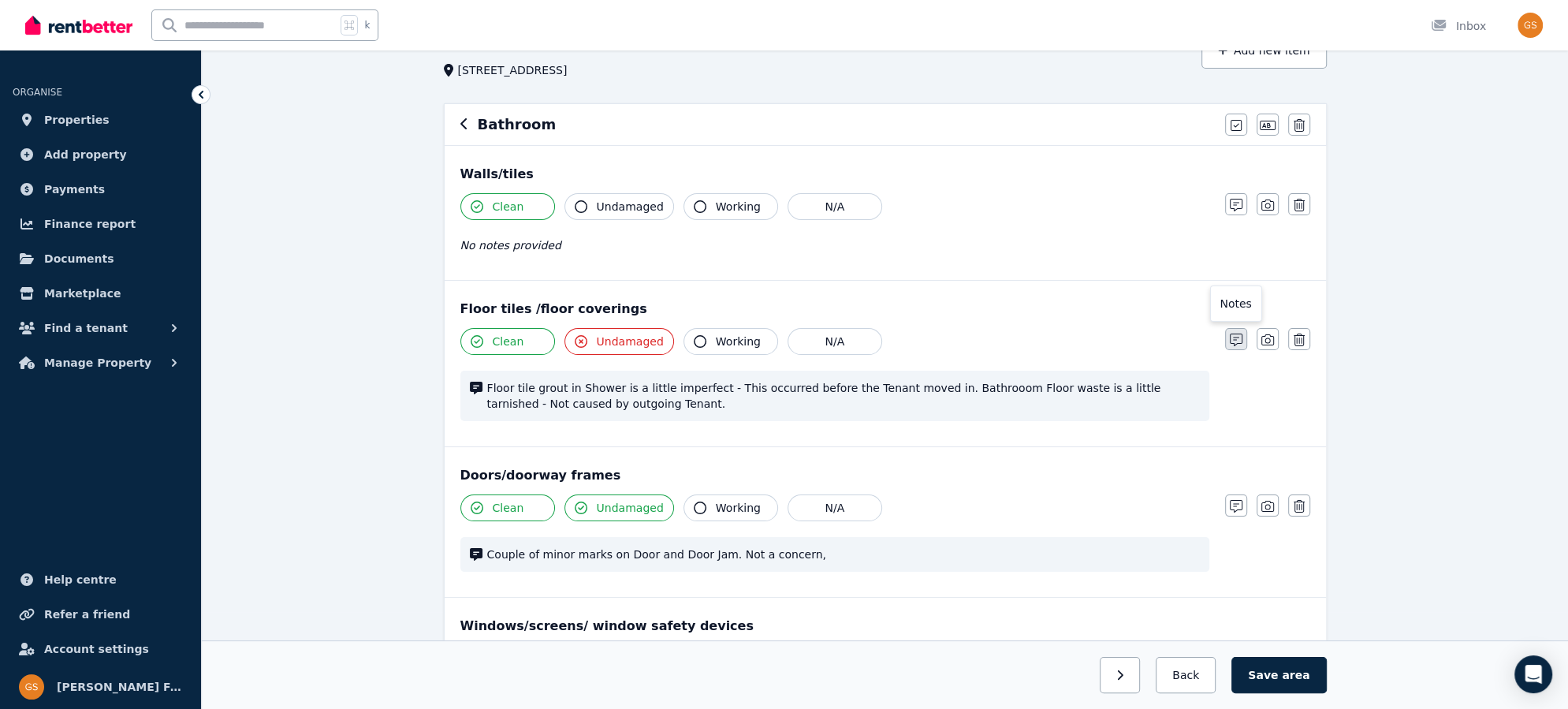
click at [1238, 336] on icon "button" at bounding box center [1236, 340] width 13 height 13
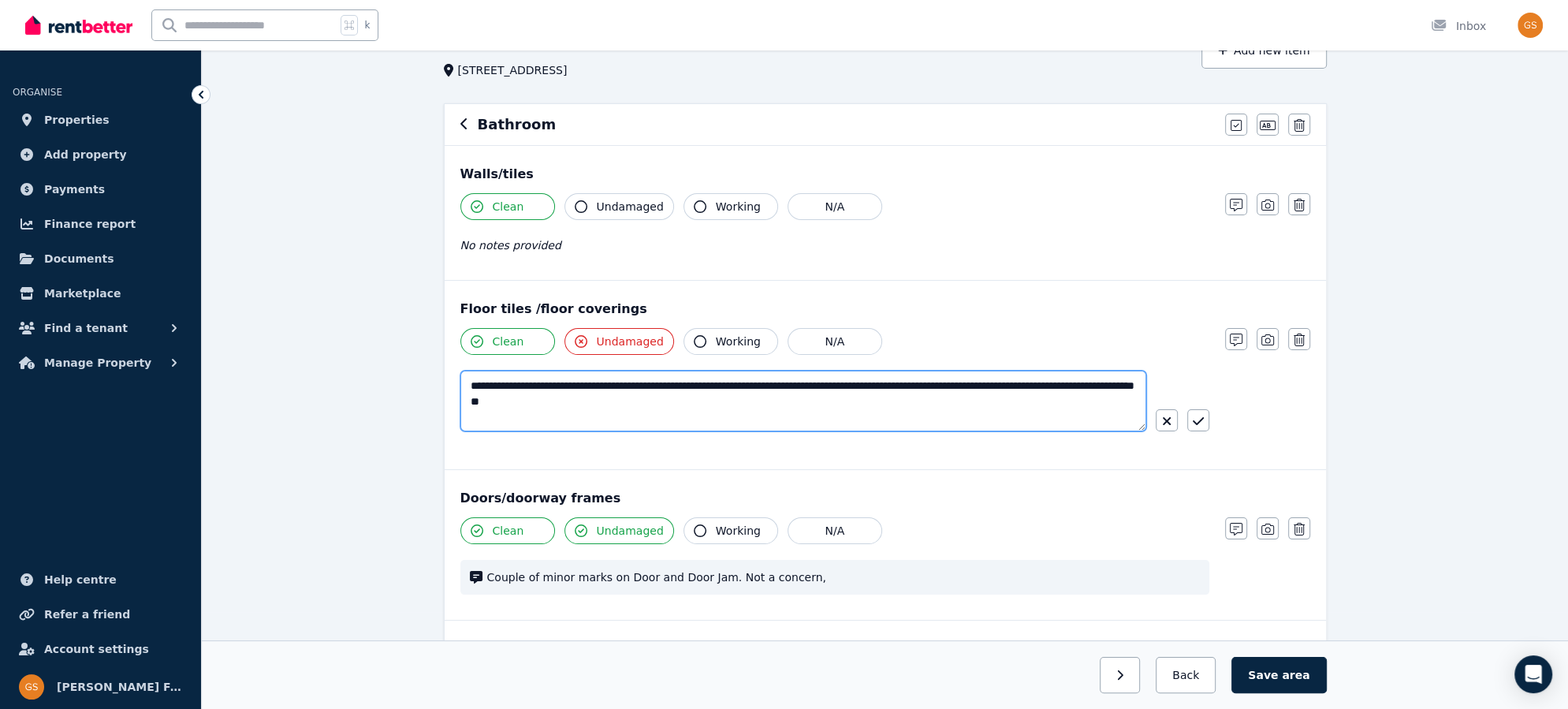
click at [474, 384] on textarea "**********" at bounding box center [804, 401] width 687 height 61
click at [829, 383] on textarea "**********" at bounding box center [804, 401] width 687 height 61
click at [1023, 381] on textarea "**********" at bounding box center [804, 401] width 687 height 61
drag, startPoint x: 1006, startPoint y: 385, endPoint x: 600, endPoint y: 407, distance: 406.6
click at [600, 407] on textarea "**********" at bounding box center [804, 401] width 687 height 61
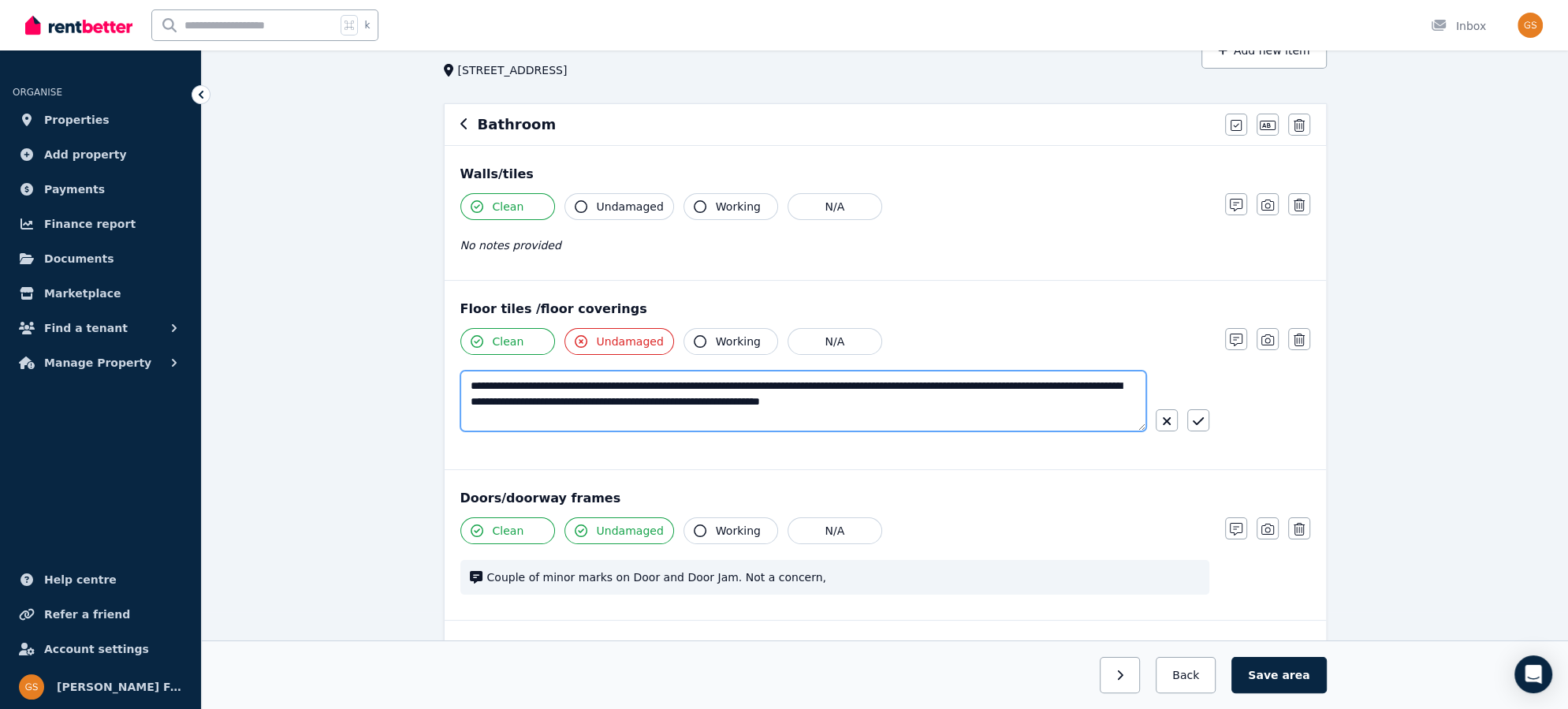
click at [993, 374] on textarea "**********" at bounding box center [804, 401] width 687 height 61
drag, startPoint x: 1006, startPoint y: 382, endPoint x: 613, endPoint y: 398, distance: 393.3
click at [613, 398] on textarea "**********" at bounding box center [804, 401] width 687 height 61
drag, startPoint x: 563, startPoint y: 402, endPoint x: 744, endPoint y: 402, distance: 181.0
click at [744, 402] on textarea "**********" at bounding box center [804, 401] width 687 height 61
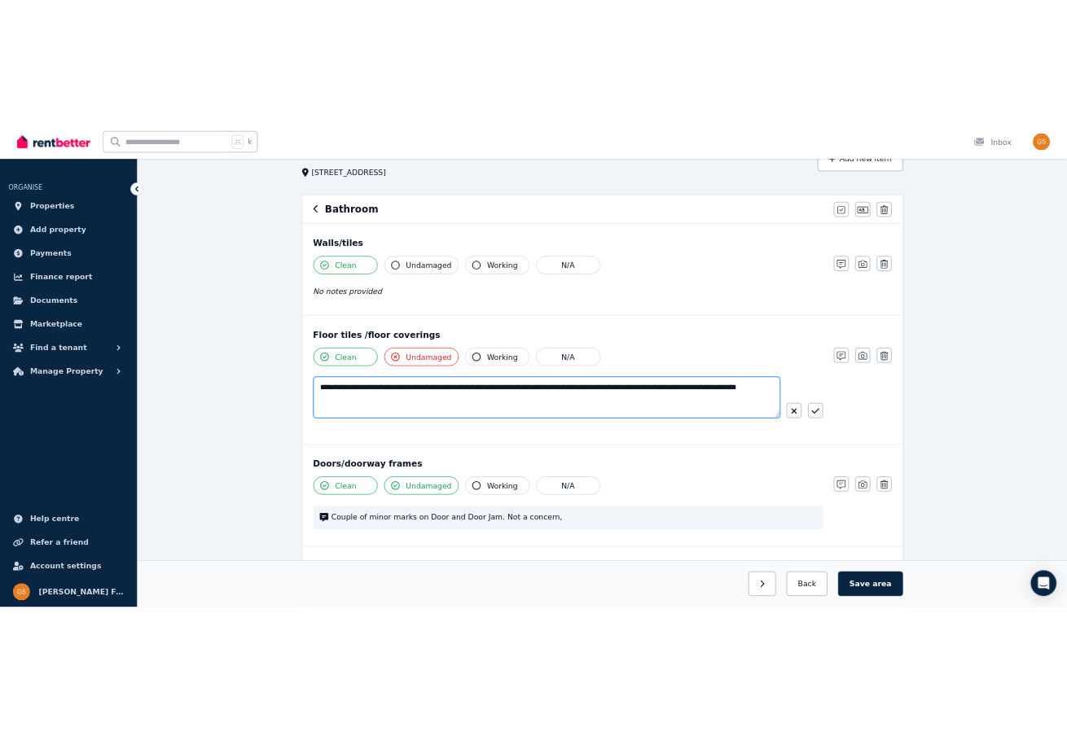
scroll to position [0, 0]
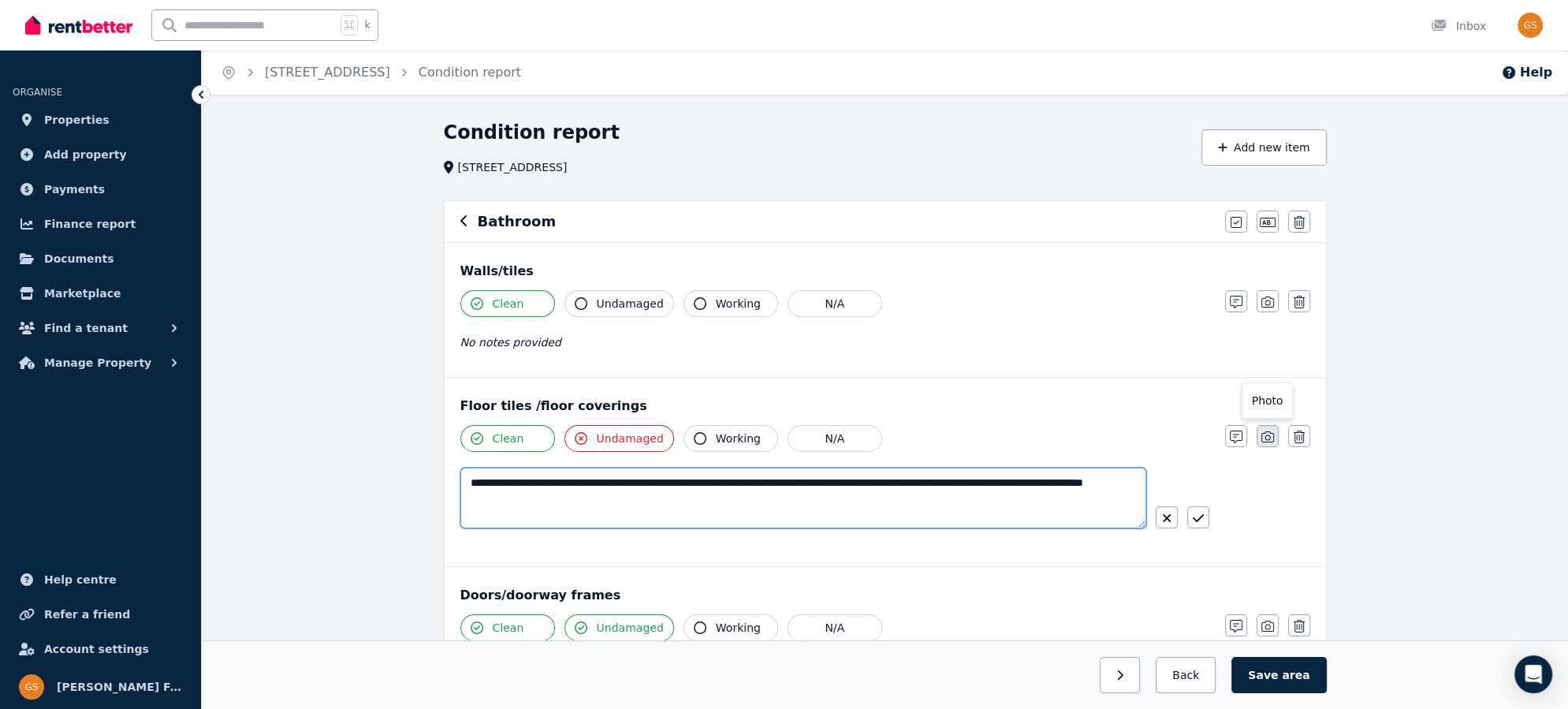
type textarea "**********"
click at [1272, 434] on icon "button" at bounding box center [1267, 437] width 13 height 13
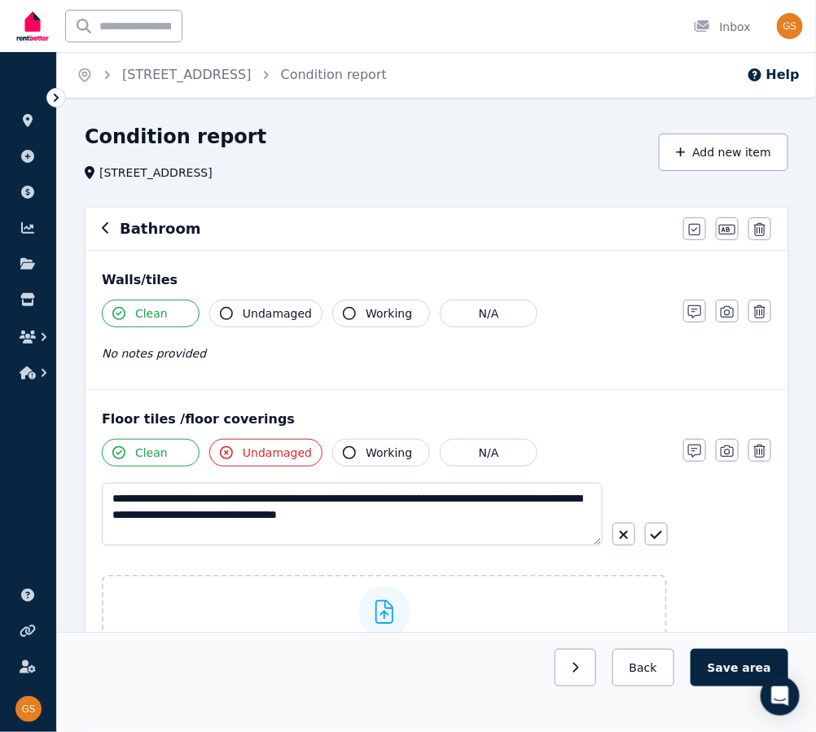
click at [339, 356] on div "No notes provided" at bounding box center [384, 354] width 565 height 20
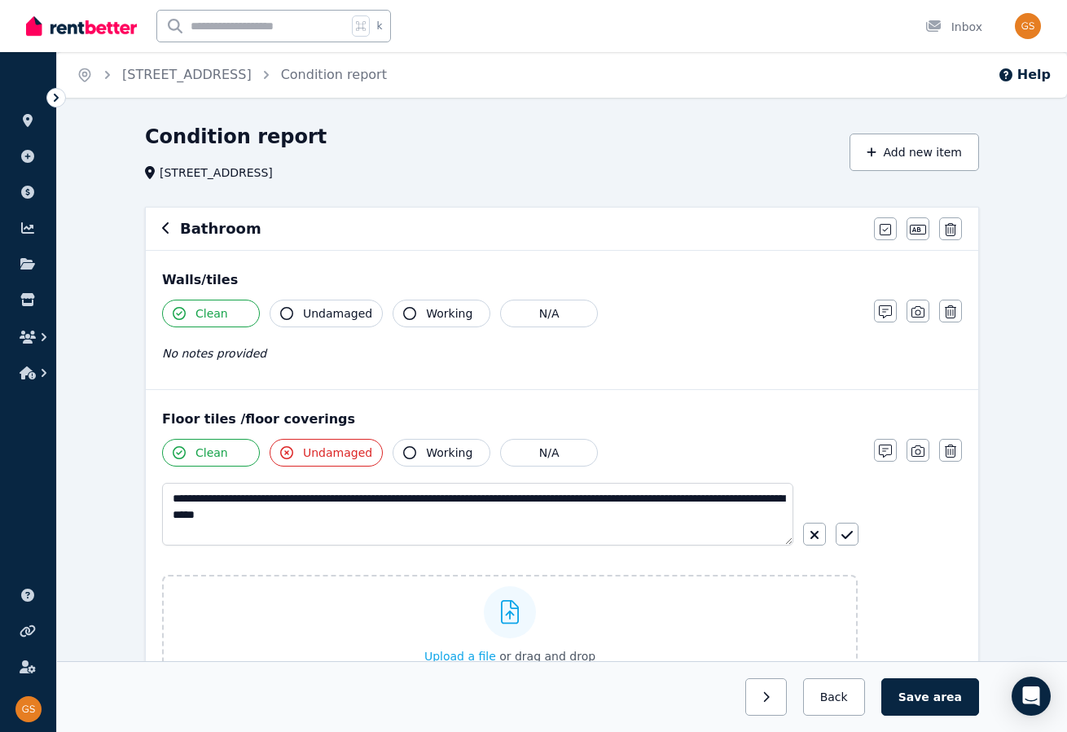
click at [259, 347] on div "No notes provided" at bounding box center [510, 354] width 696 height 20
click at [921, 313] on icon "button" at bounding box center [918, 311] width 13 height 13
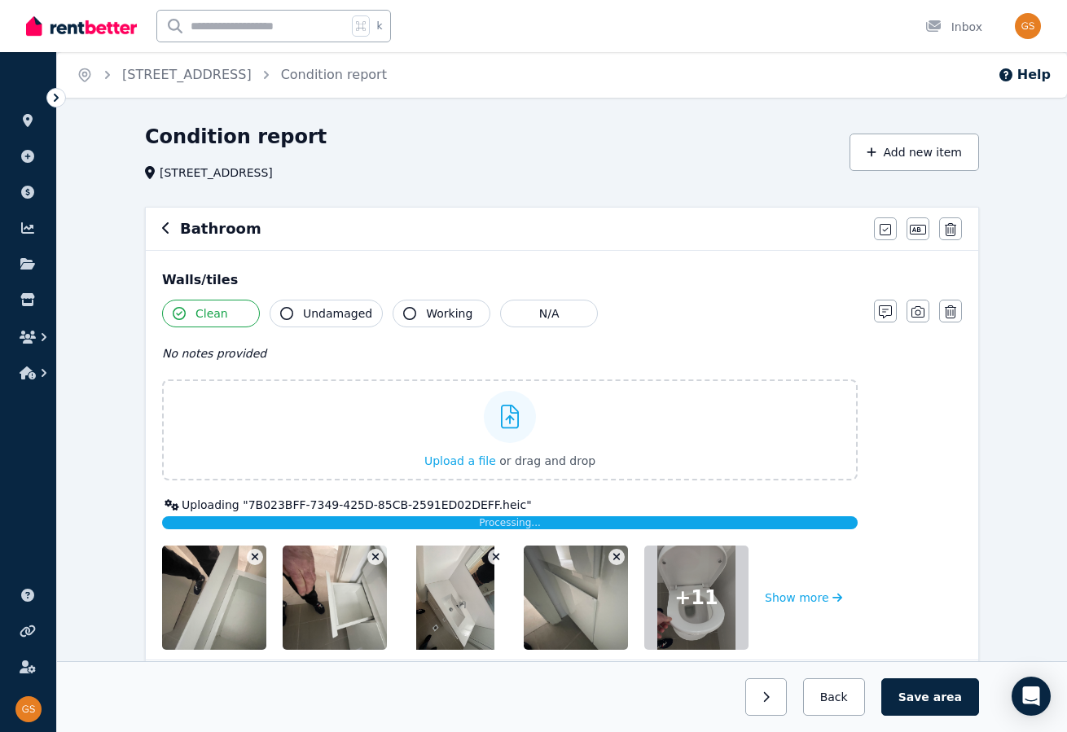
click at [332, 306] on span "Undamaged" at bounding box center [337, 313] width 69 height 16
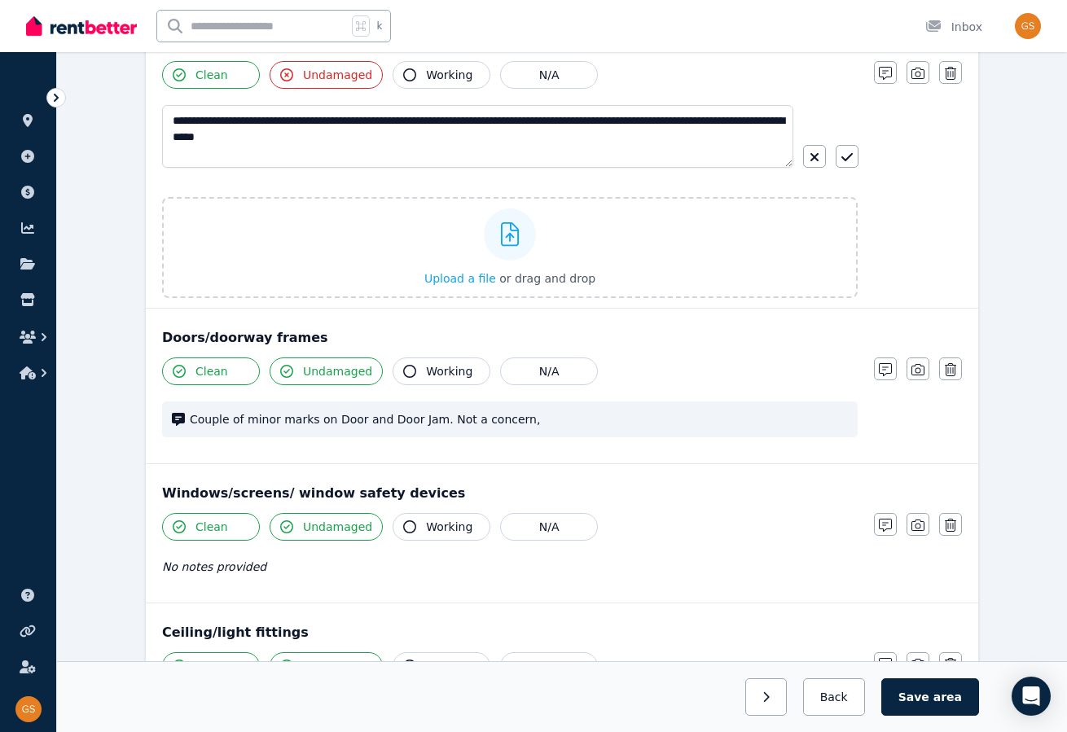
scroll to position [657, 0]
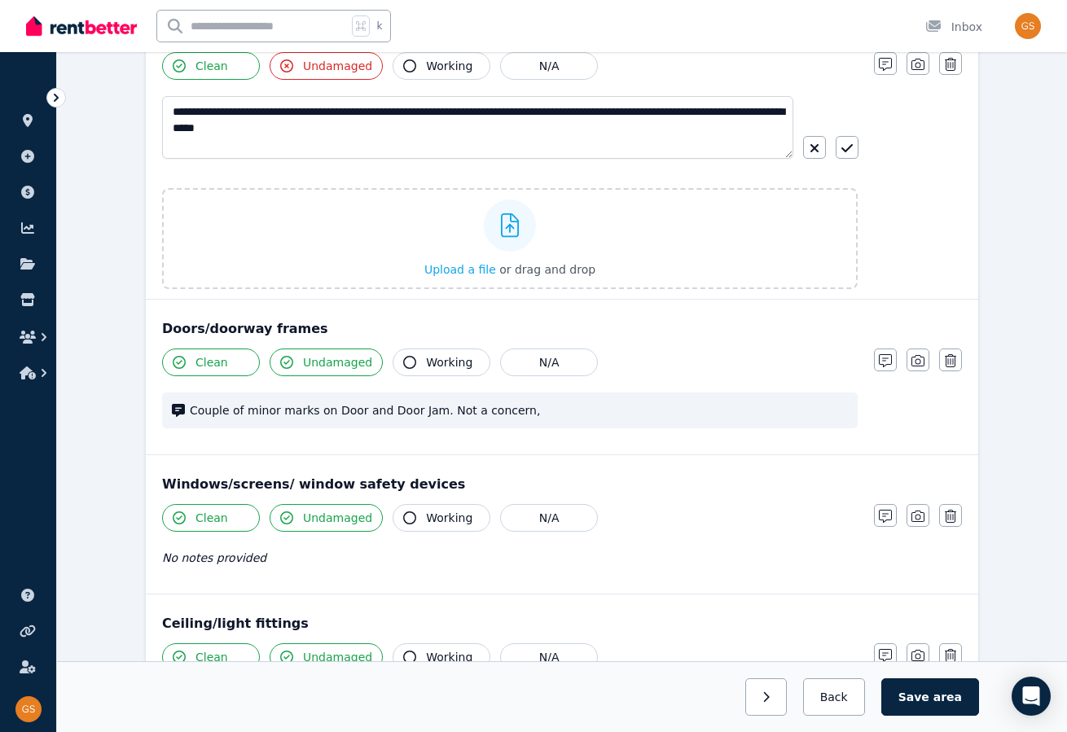
click at [323, 358] on span "Undamaged" at bounding box center [337, 362] width 69 height 16
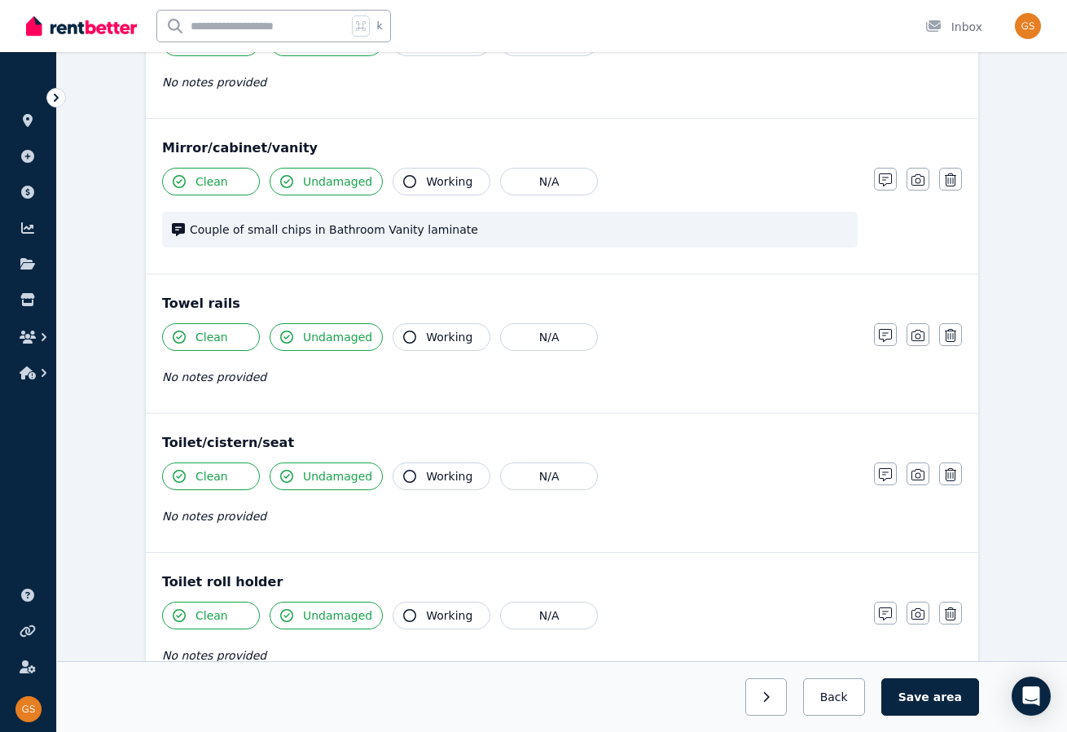
scroll to position [1978, 0]
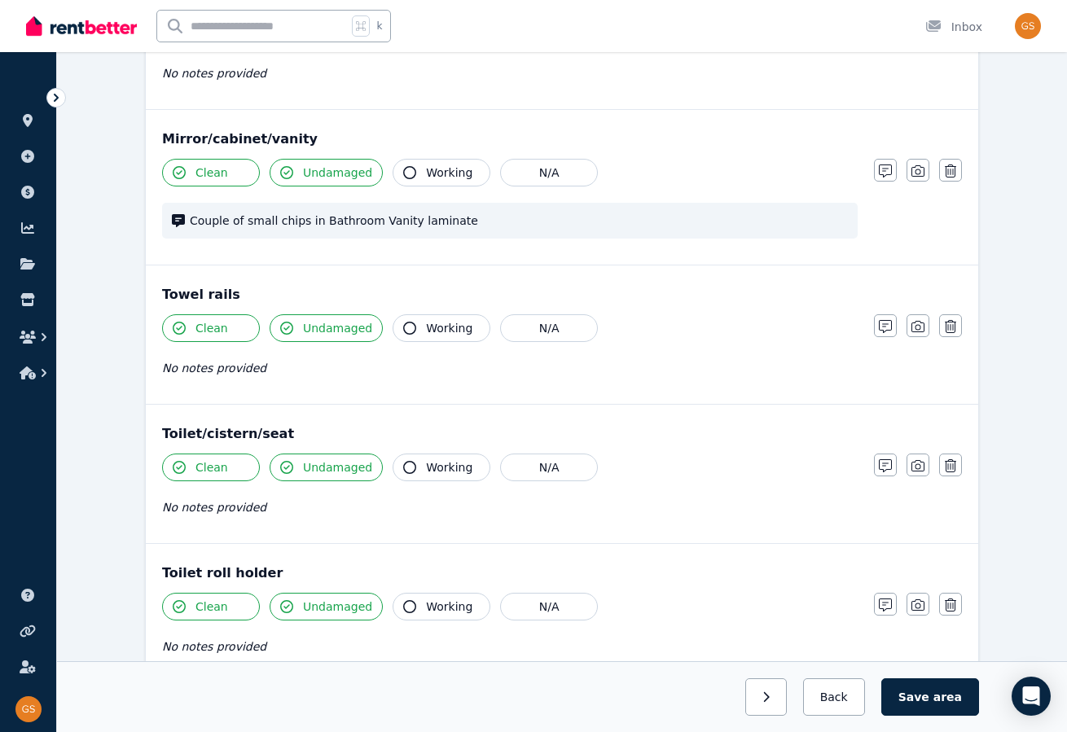
click at [316, 165] on span "Undamaged" at bounding box center [337, 173] width 69 height 16
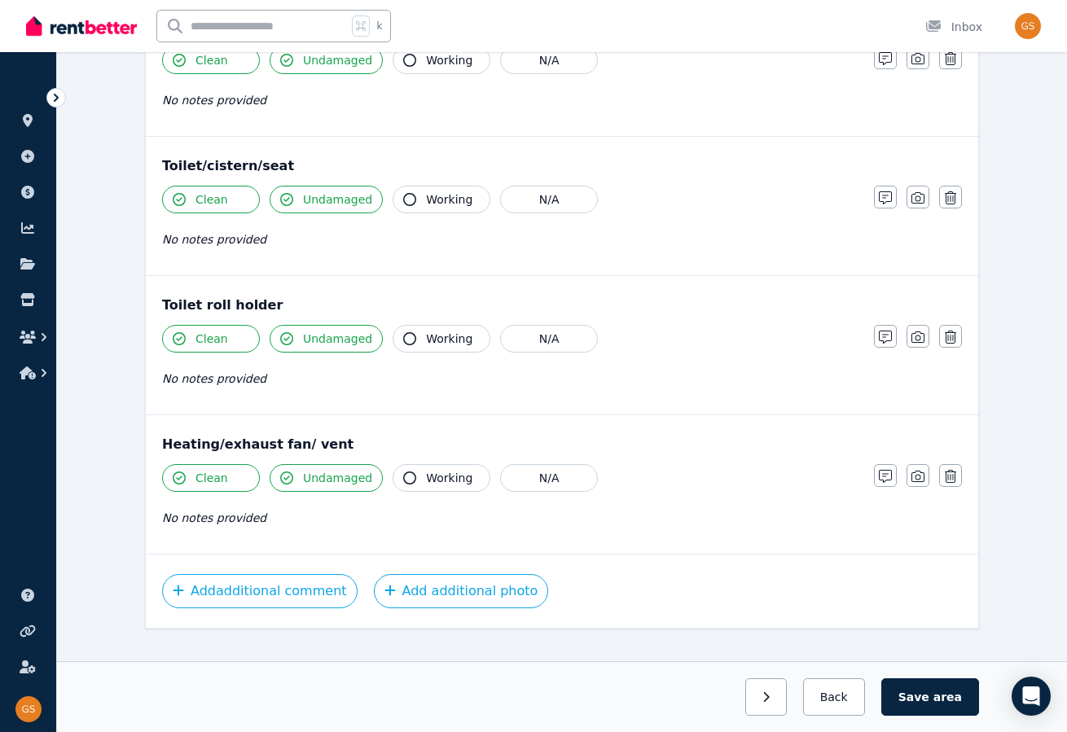
scroll to position [2255, 0]
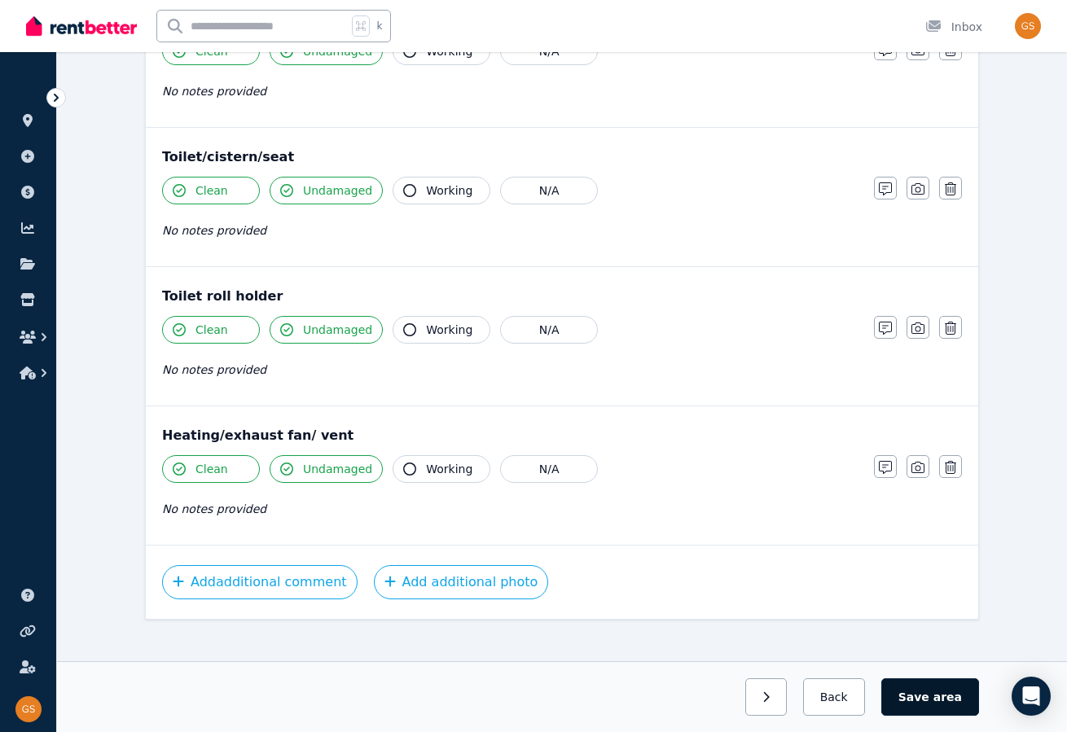
click at [953, 693] on span "area" at bounding box center [948, 697] width 29 height 16
click at [846, 695] on button "Back" at bounding box center [834, 697] width 76 height 37
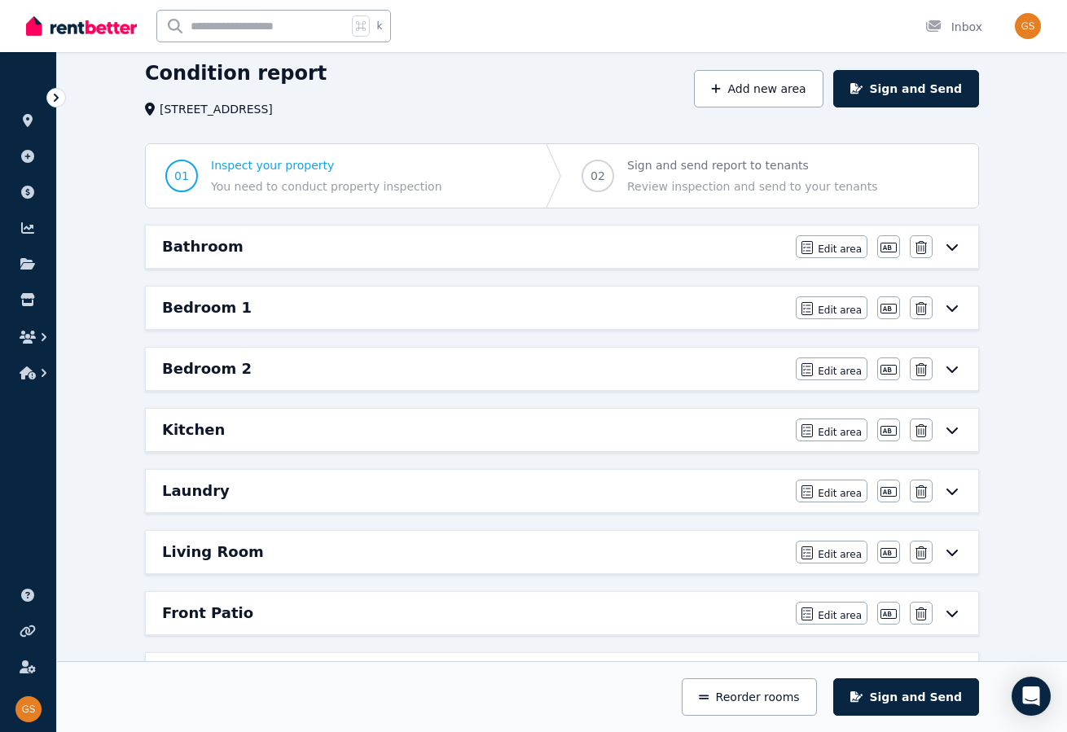
scroll to position [59, 0]
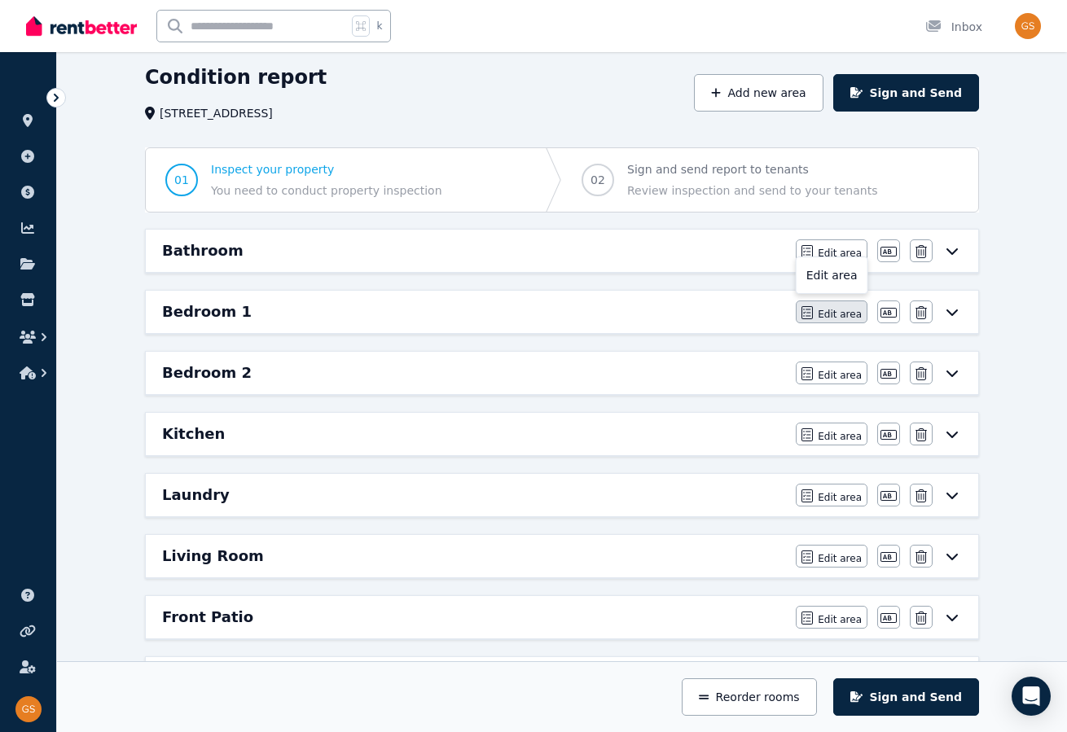
click at [823, 315] on span "Edit area" at bounding box center [840, 314] width 44 height 13
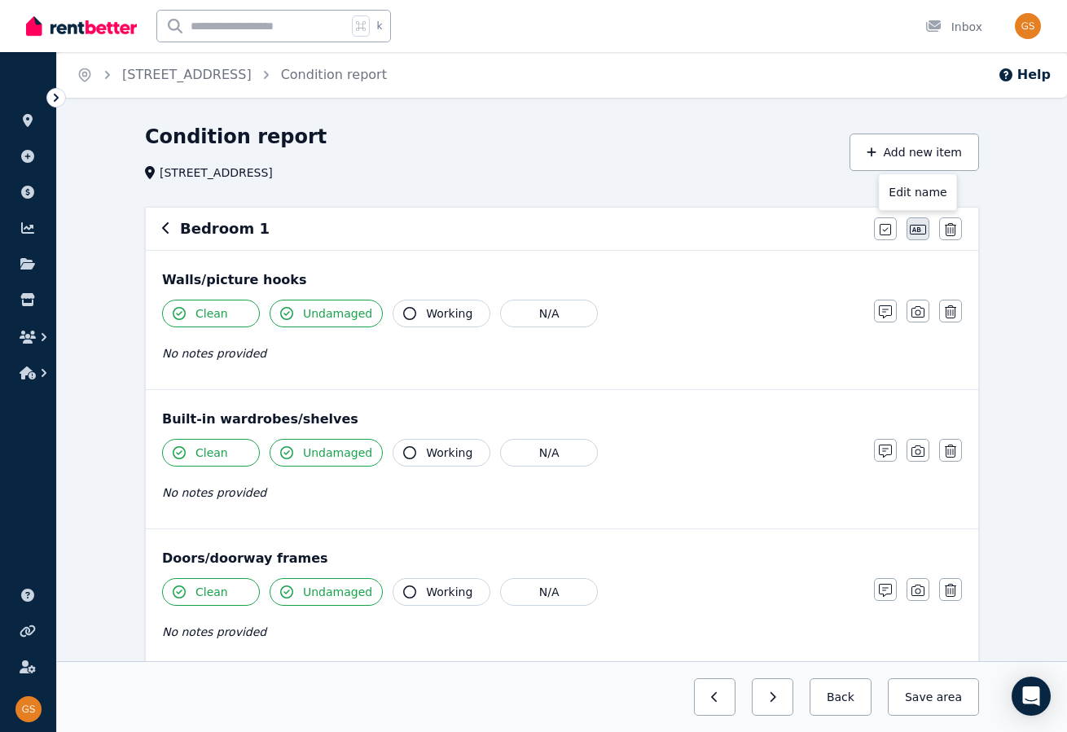
click at [917, 227] on icon "button" at bounding box center [918, 230] width 16 height 10
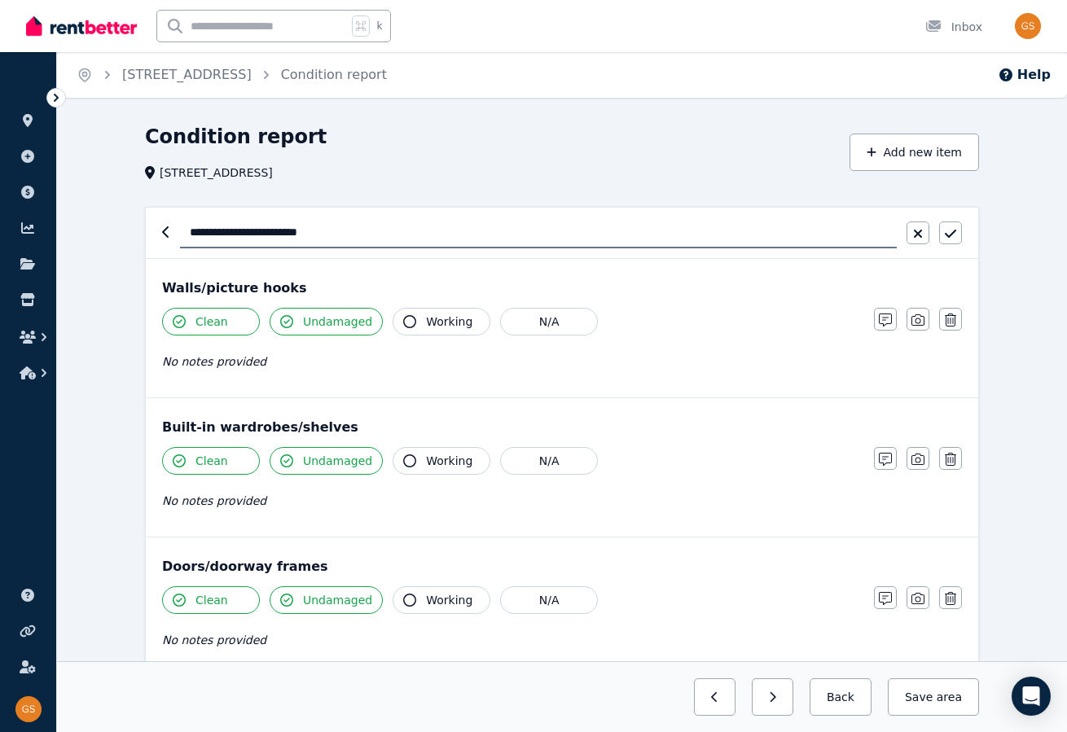
click at [259, 234] on input "**********" at bounding box center [538, 232] width 717 height 31
type input "**********"
click at [939, 230] on button "button" at bounding box center [950, 233] width 23 height 23
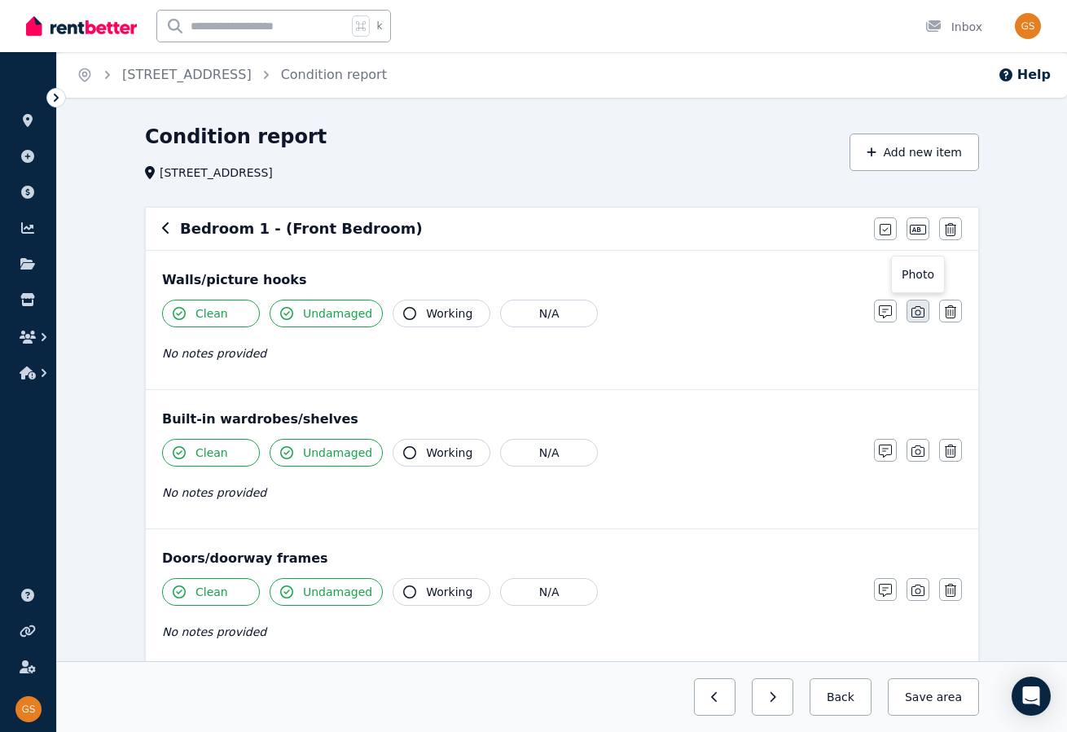
click at [912, 308] on icon "button" at bounding box center [918, 311] width 13 height 13
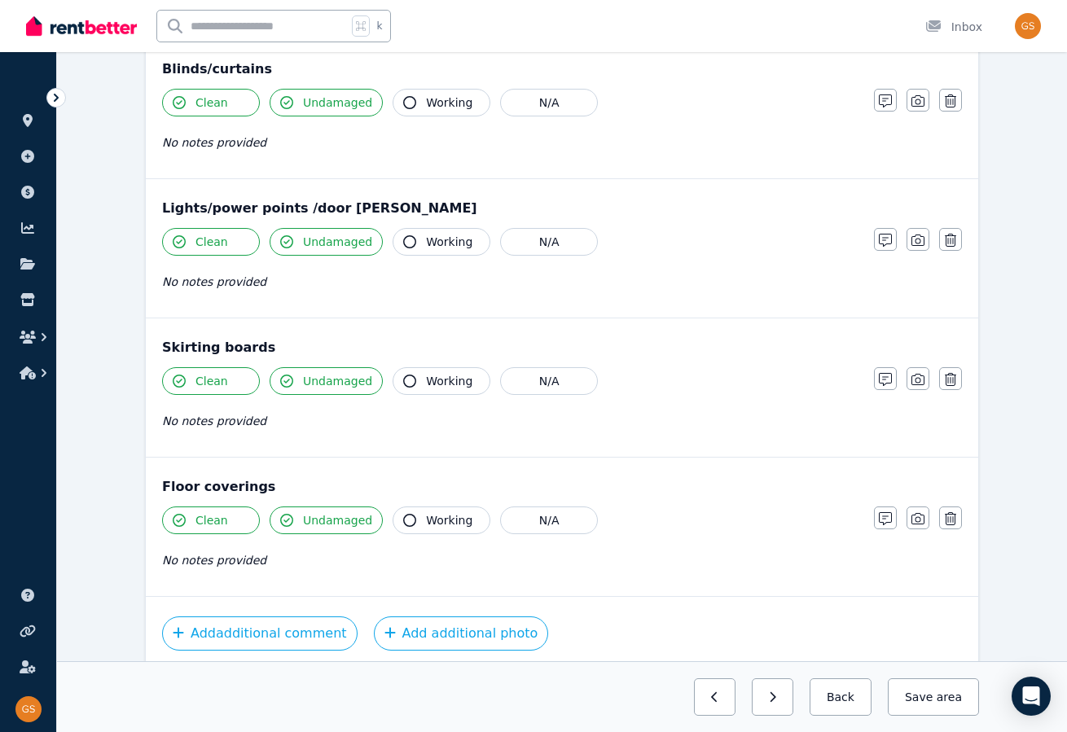
scroll to position [1235, 0]
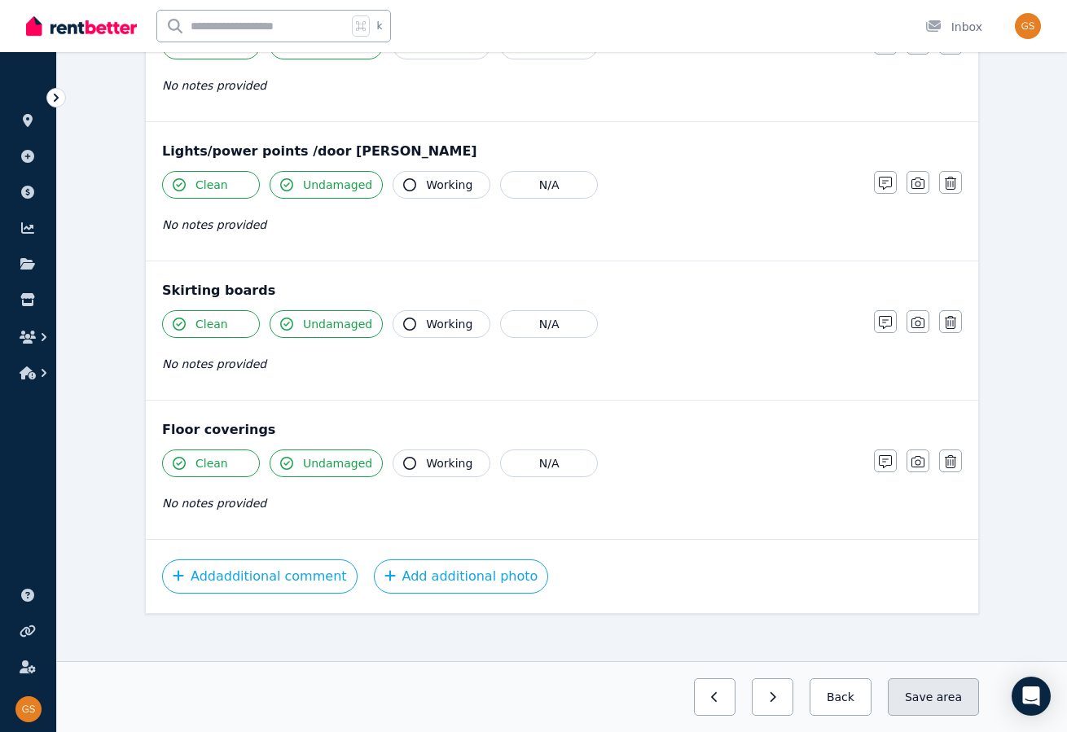
click at [933, 698] on button "Save area" at bounding box center [933, 697] width 91 height 37
click at [846, 683] on button "Back" at bounding box center [834, 697] width 76 height 37
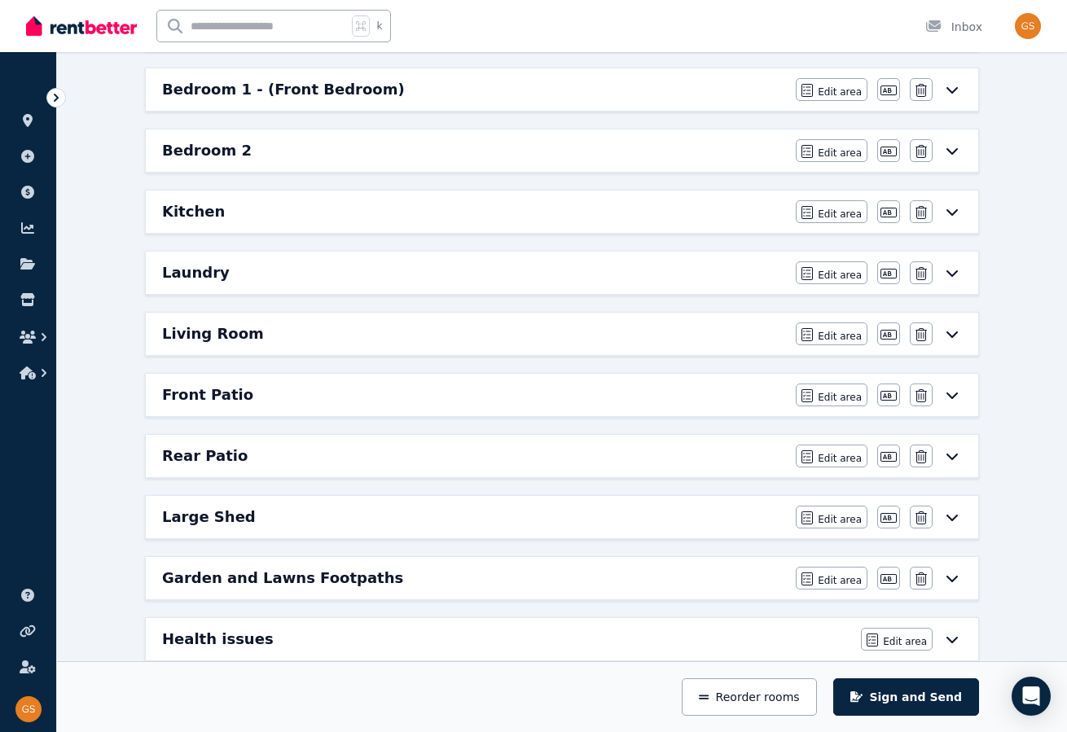
scroll to position [0, 0]
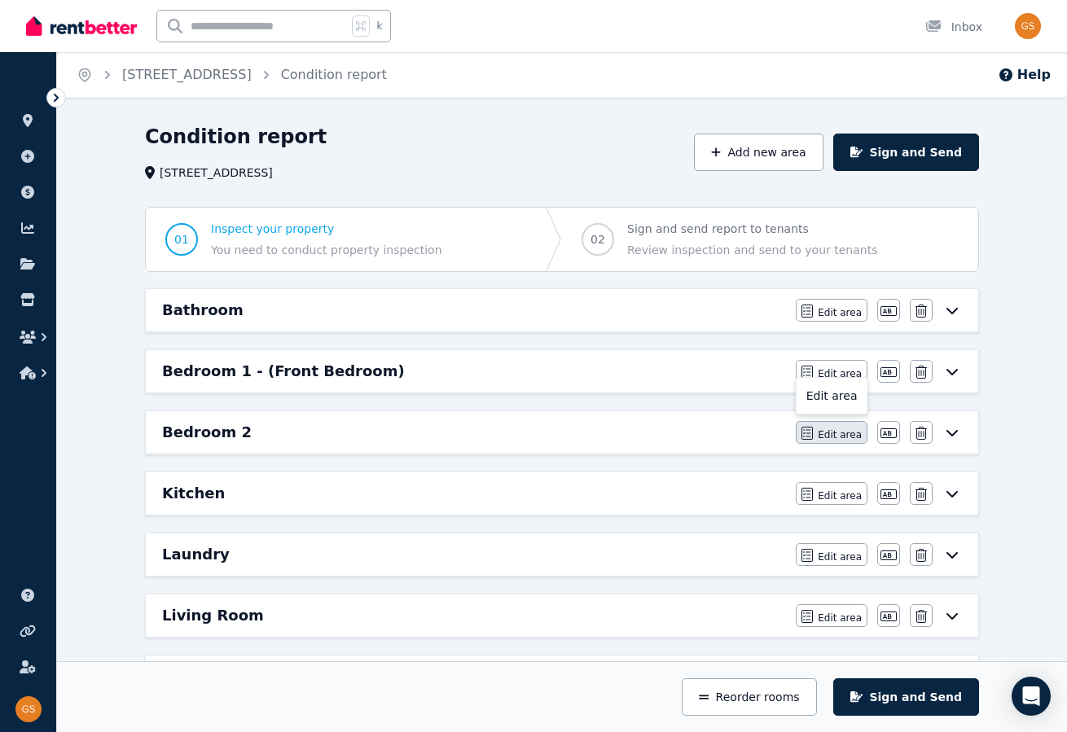
click at [833, 433] on span "Edit area" at bounding box center [840, 434] width 44 height 13
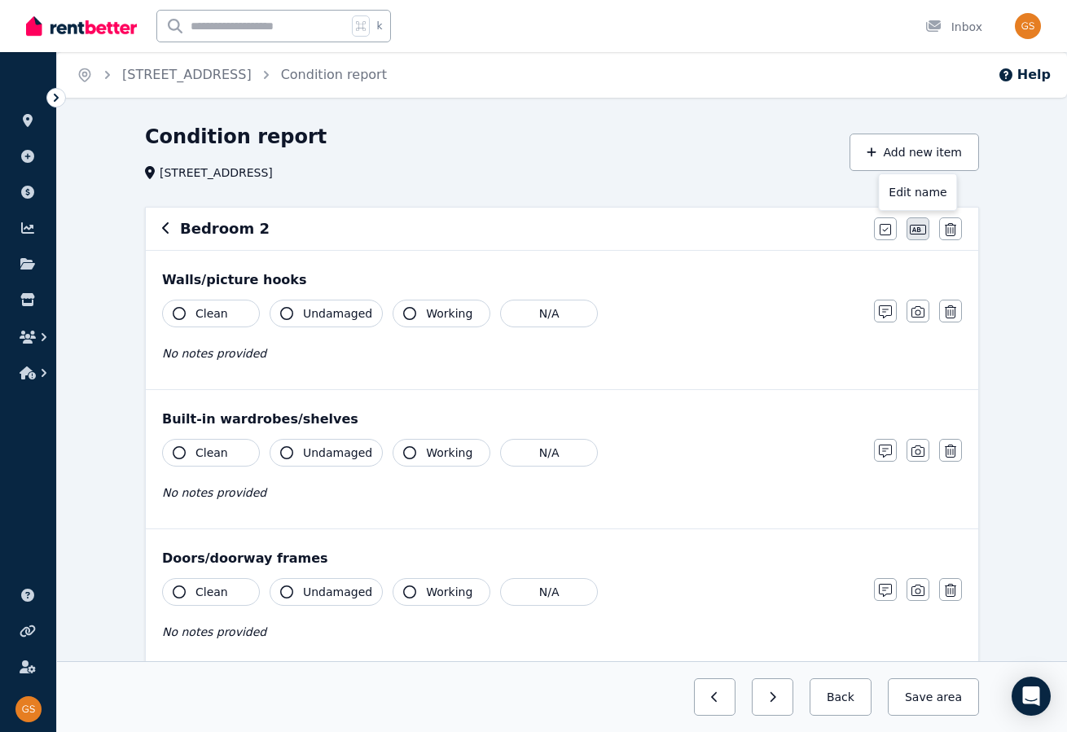
click at [921, 222] on button "button" at bounding box center [918, 228] width 23 height 23
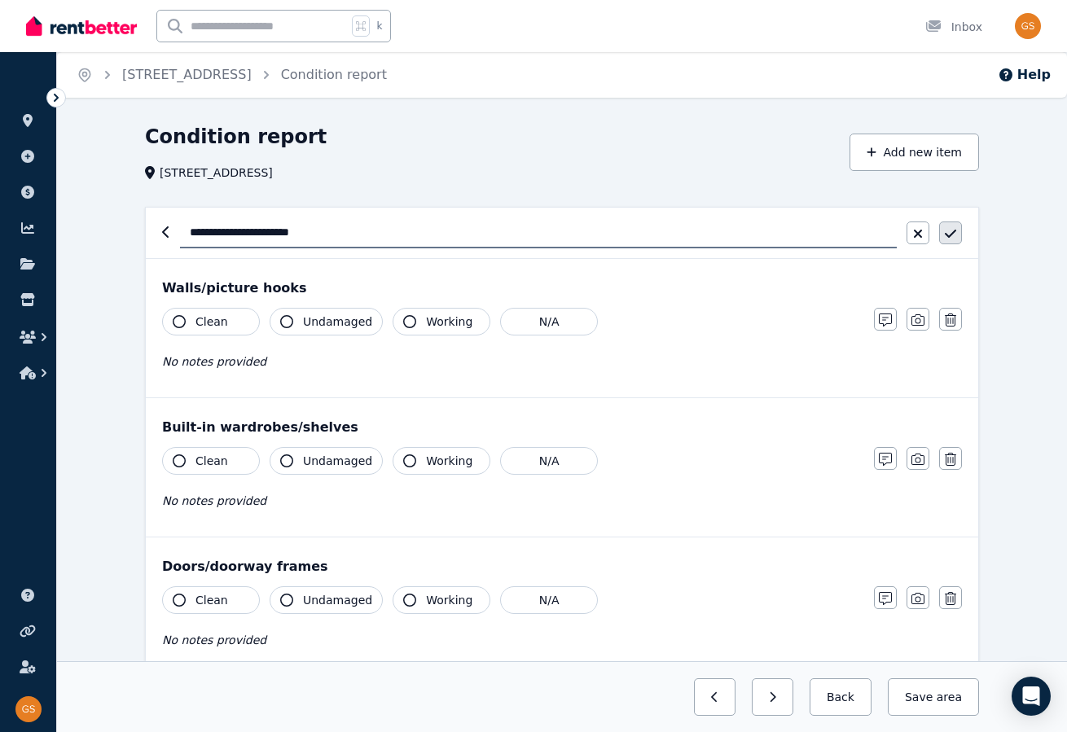
type input "**********"
click at [954, 235] on icon "button" at bounding box center [950, 233] width 11 height 13
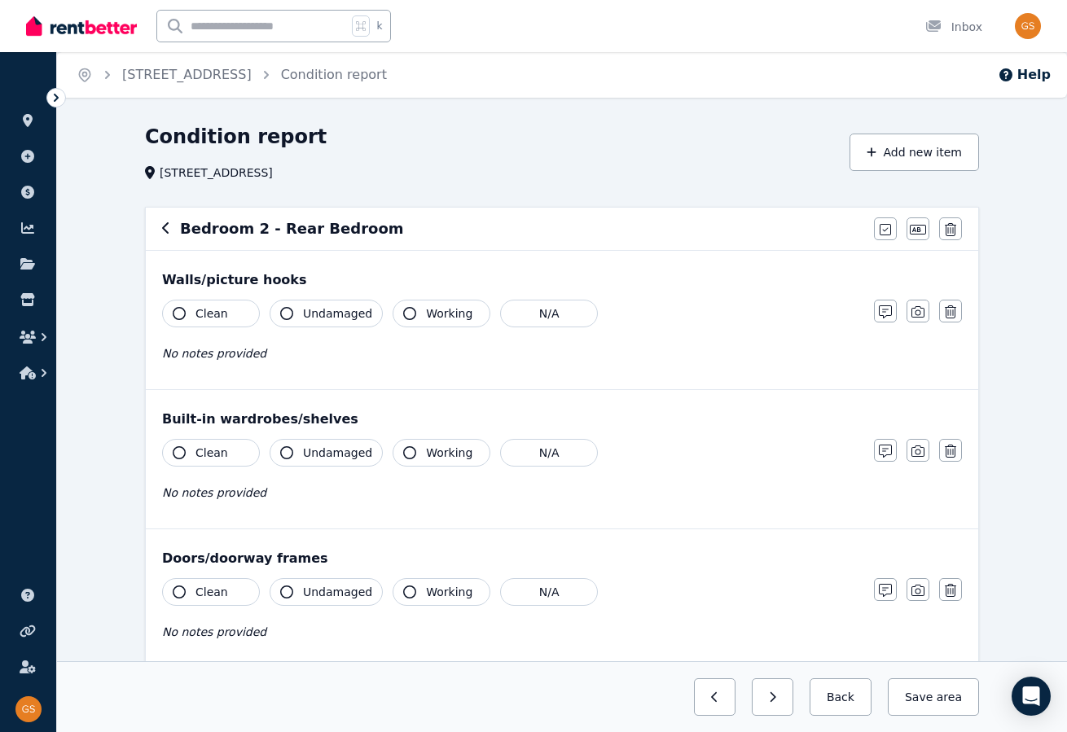
click at [271, 351] on div "No notes provided" at bounding box center [510, 354] width 696 height 20
click at [923, 310] on icon "button" at bounding box center [918, 311] width 13 height 13
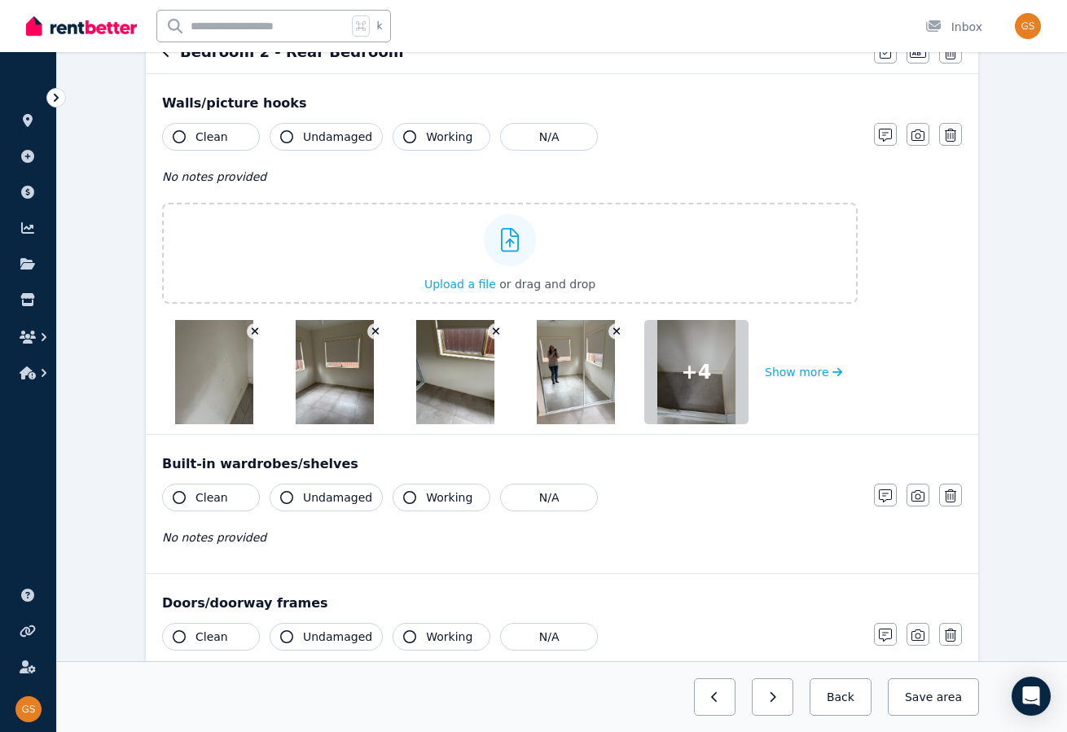
scroll to position [192, 0]
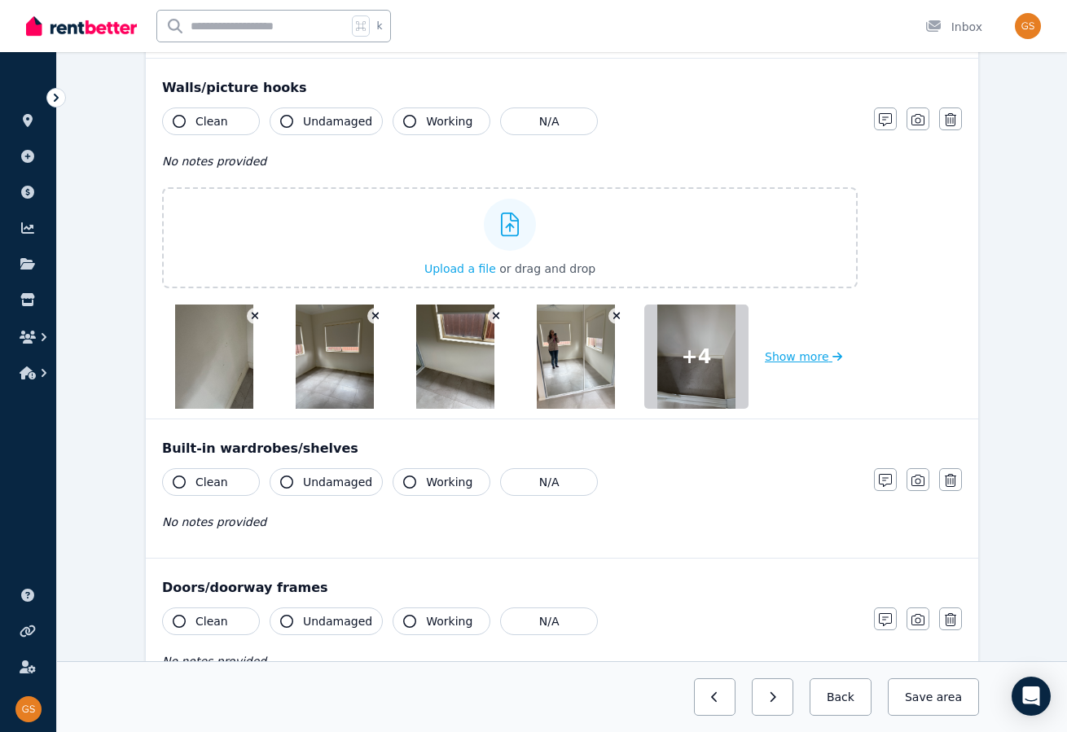
click at [792, 354] on button "Show more" at bounding box center [803, 357] width 77 height 104
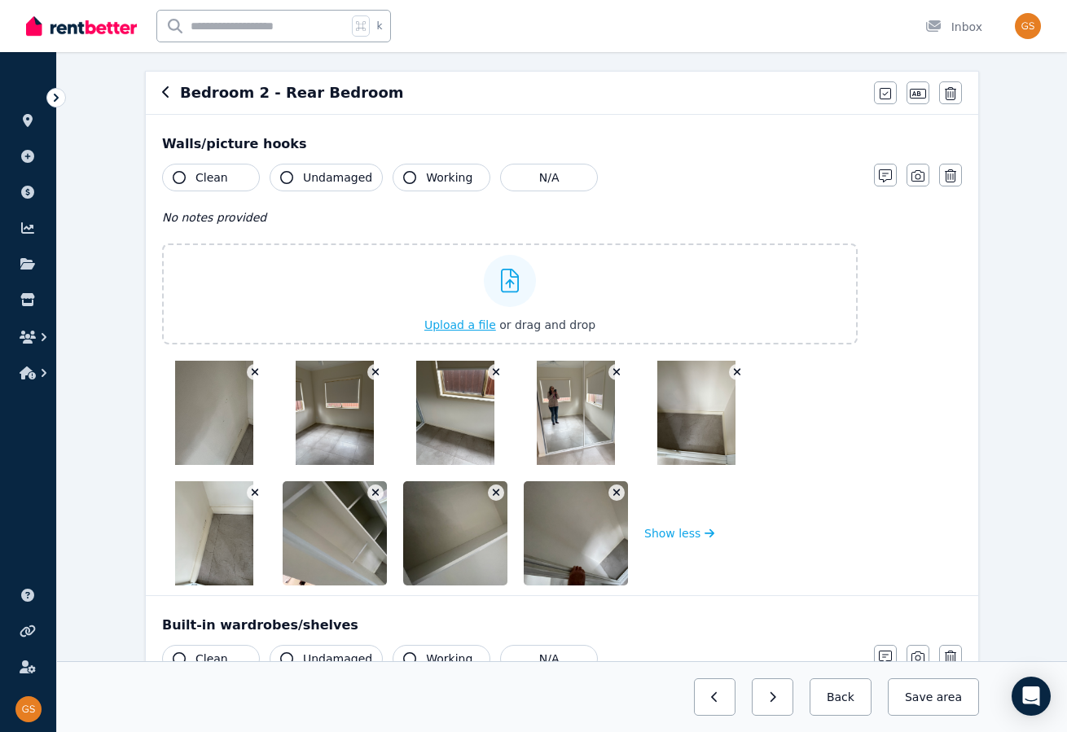
scroll to position [143, 0]
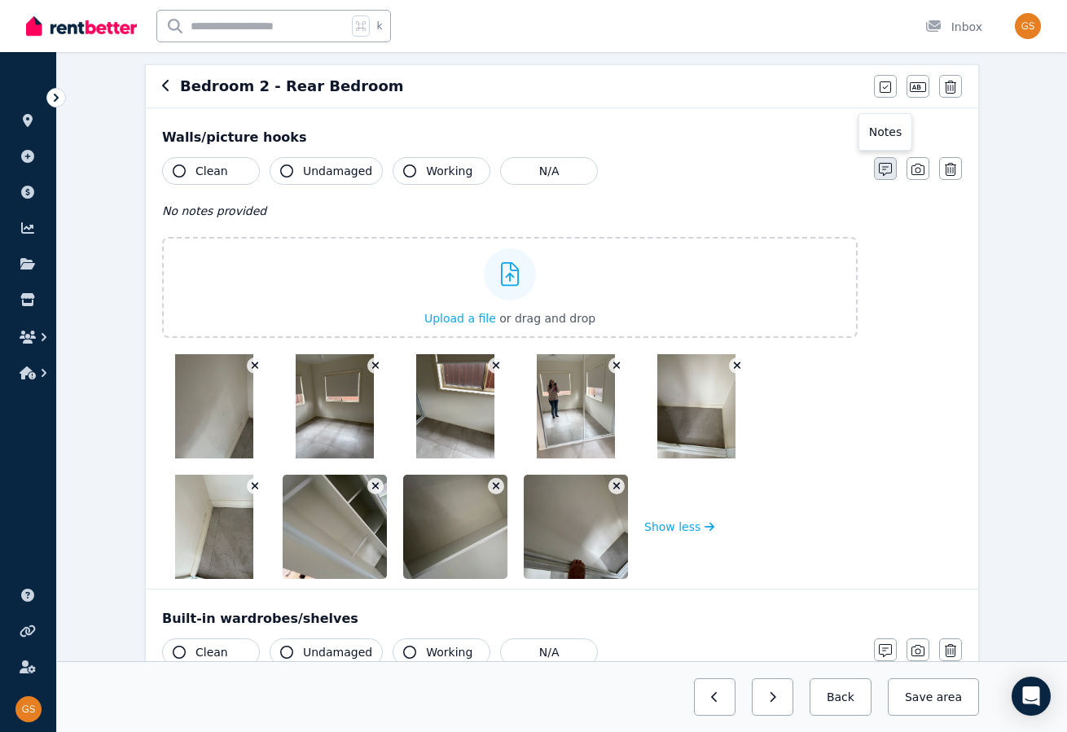
click at [884, 165] on icon "button" at bounding box center [885, 169] width 13 height 13
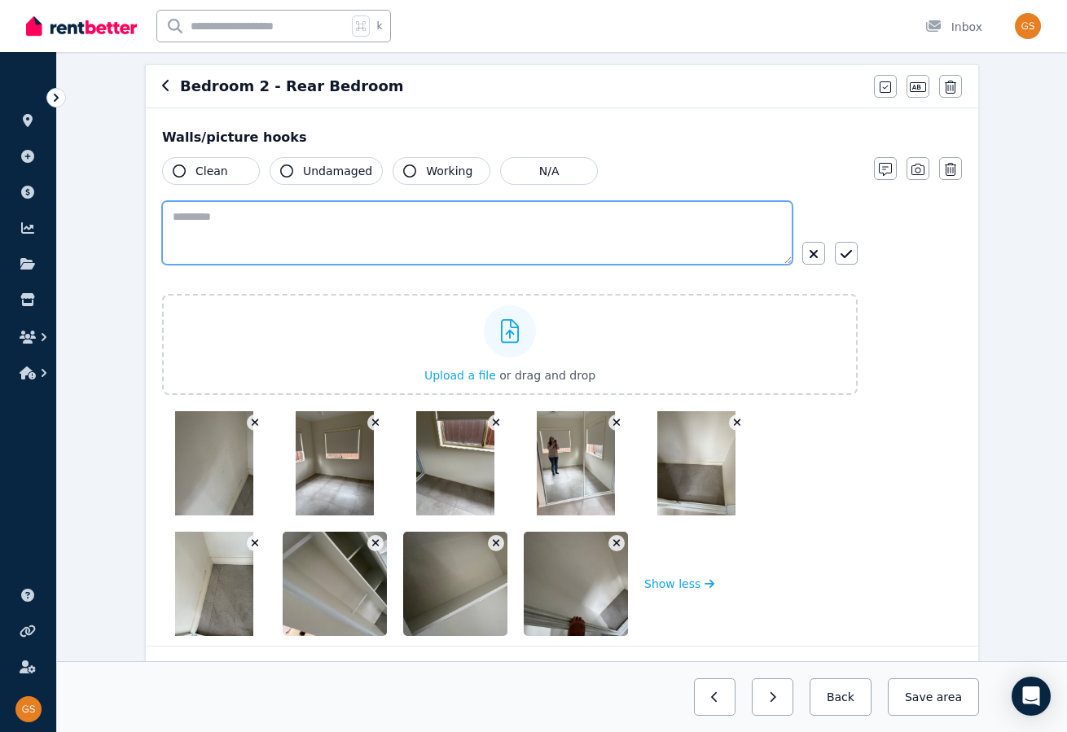
click at [222, 221] on textarea at bounding box center [477, 233] width 630 height 64
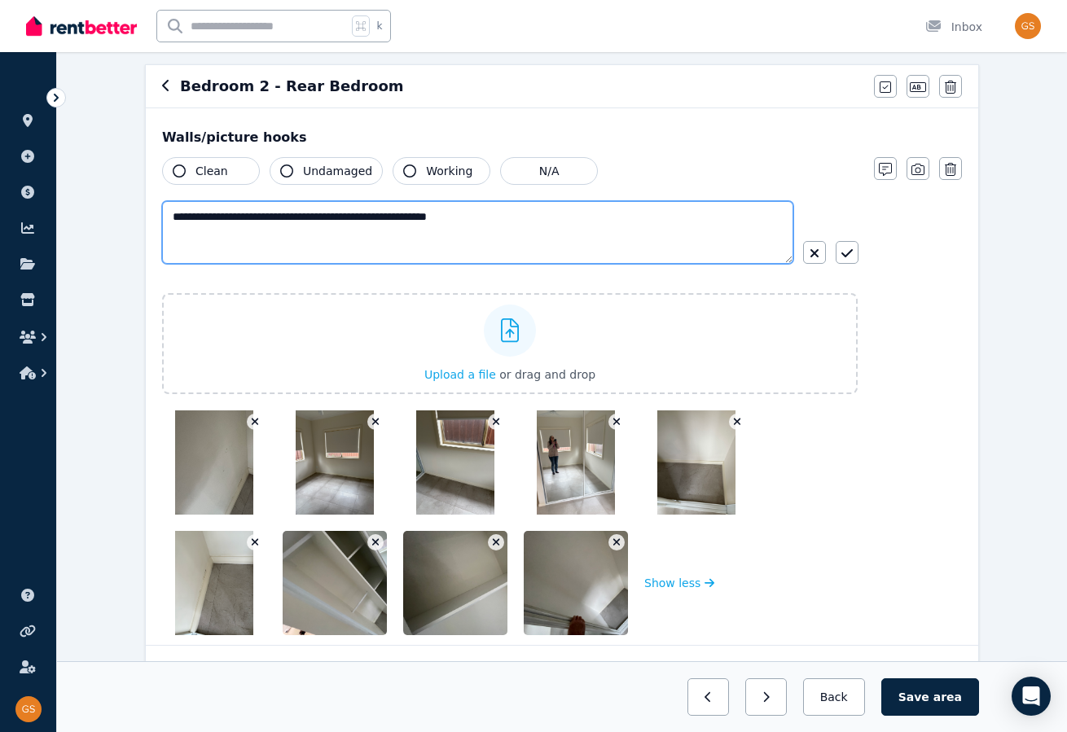
type textarea "**********"
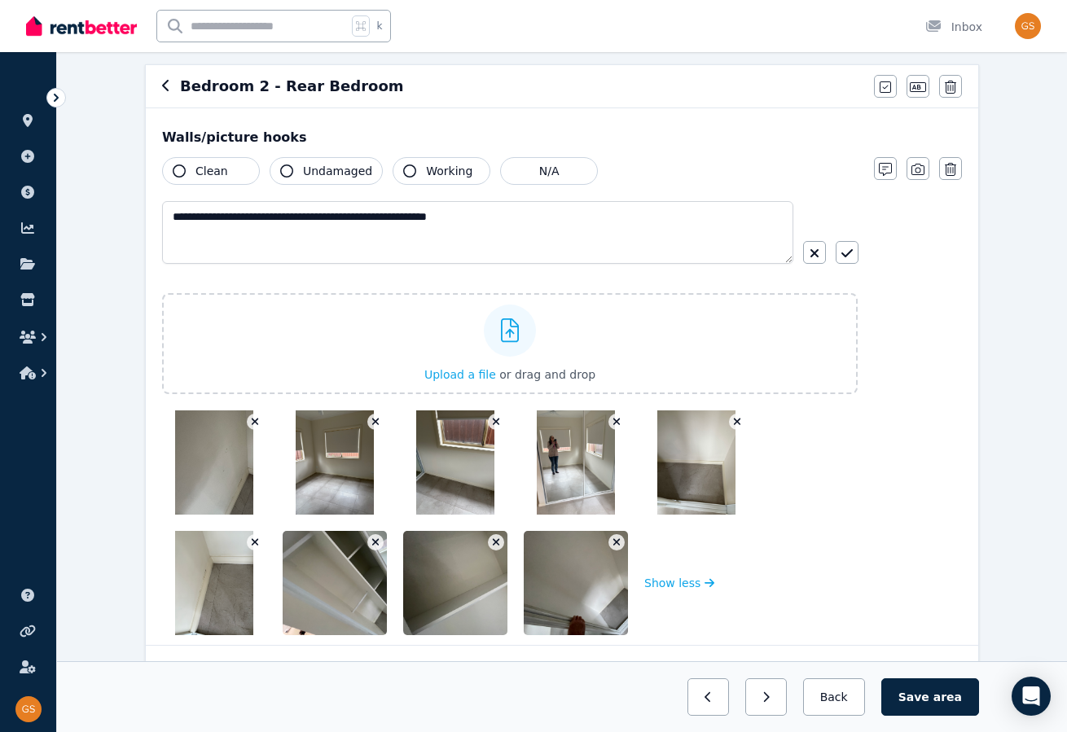
click at [188, 167] on button "Clean" at bounding box center [211, 171] width 98 height 28
click at [287, 169] on icon "button" at bounding box center [286, 171] width 13 height 13
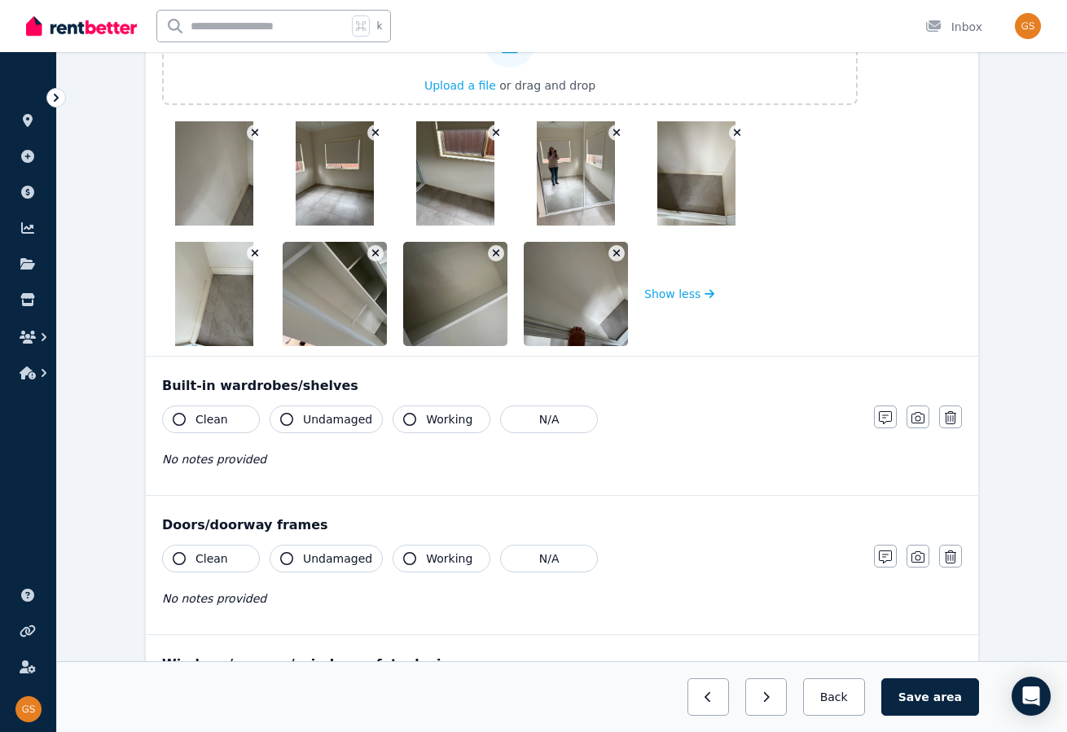
scroll to position [437, 0]
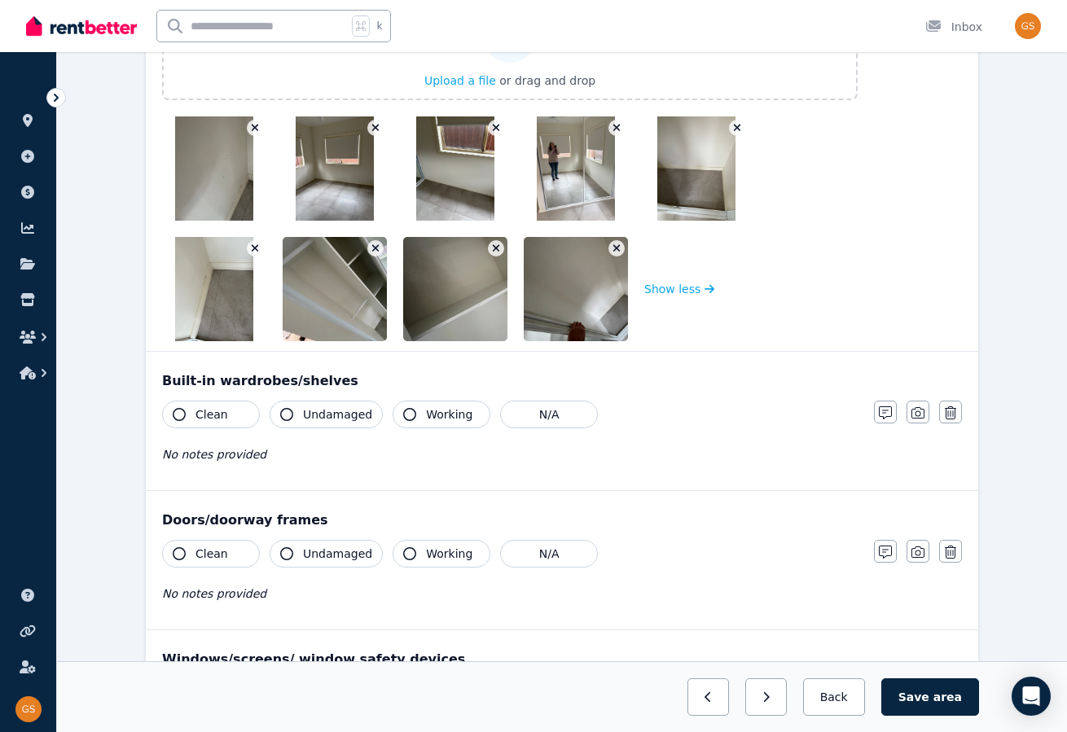
click at [178, 412] on icon "button" at bounding box center [179, 414] width 13 height 13
click at [308, 420] on span "Undamaged" at bounding box center [337, 414] width 69 height 16
click at [182, 547] on icon "button" at bounding box center [179, 553] width 13 height 13
click at [297, 553] on button "Undamaged" at bounding box center [326, 554] width 113 height 28
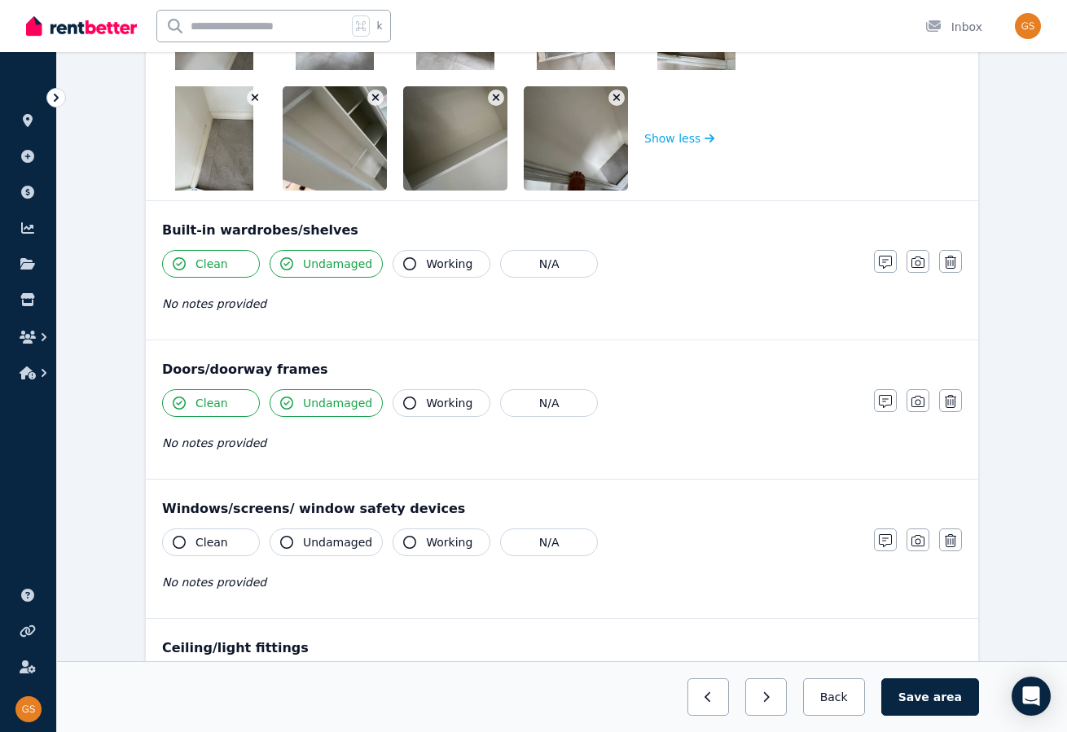
scroll to position [607, 0]
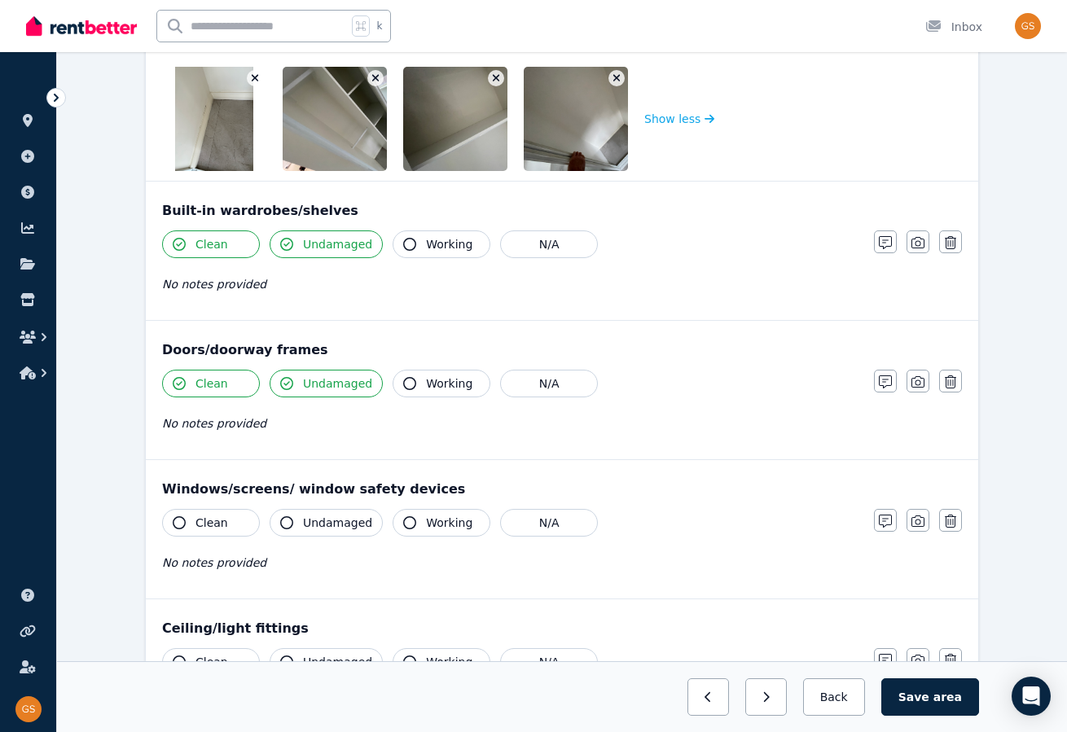
click at [179, 522] on icon "button" at bounding box center [179, 522] width 13 height 13
click at [289, 518] on icon "button" at bounding box center [286, 522] width 13 height 13
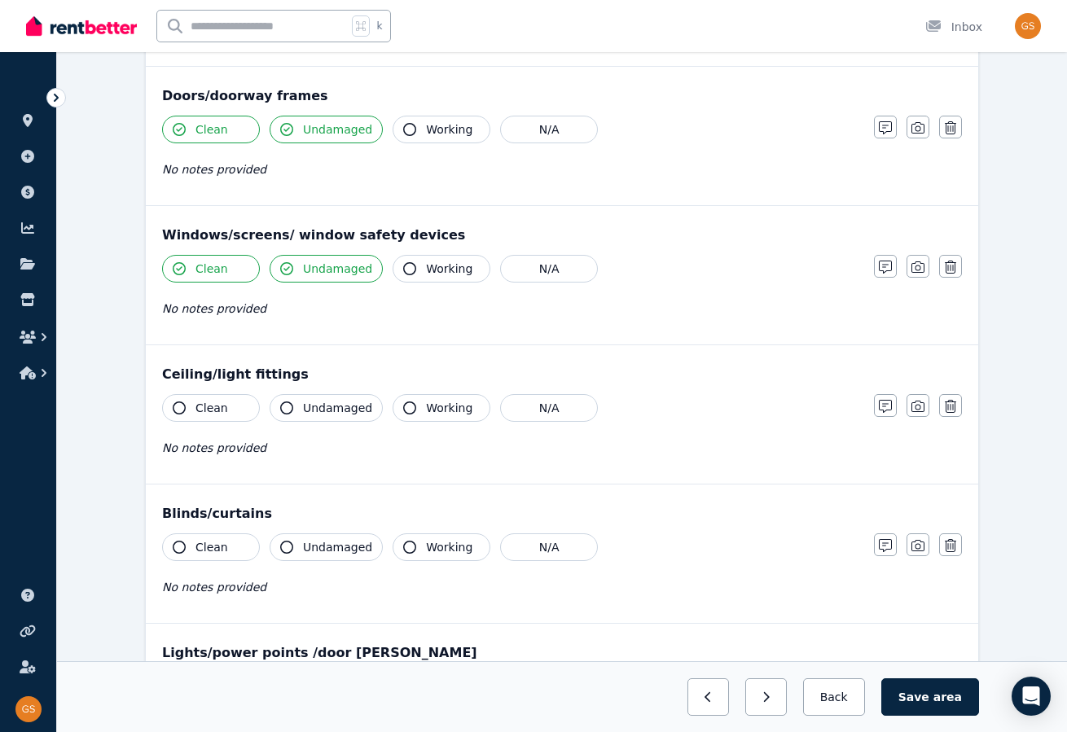
scroll to position [863, 0]
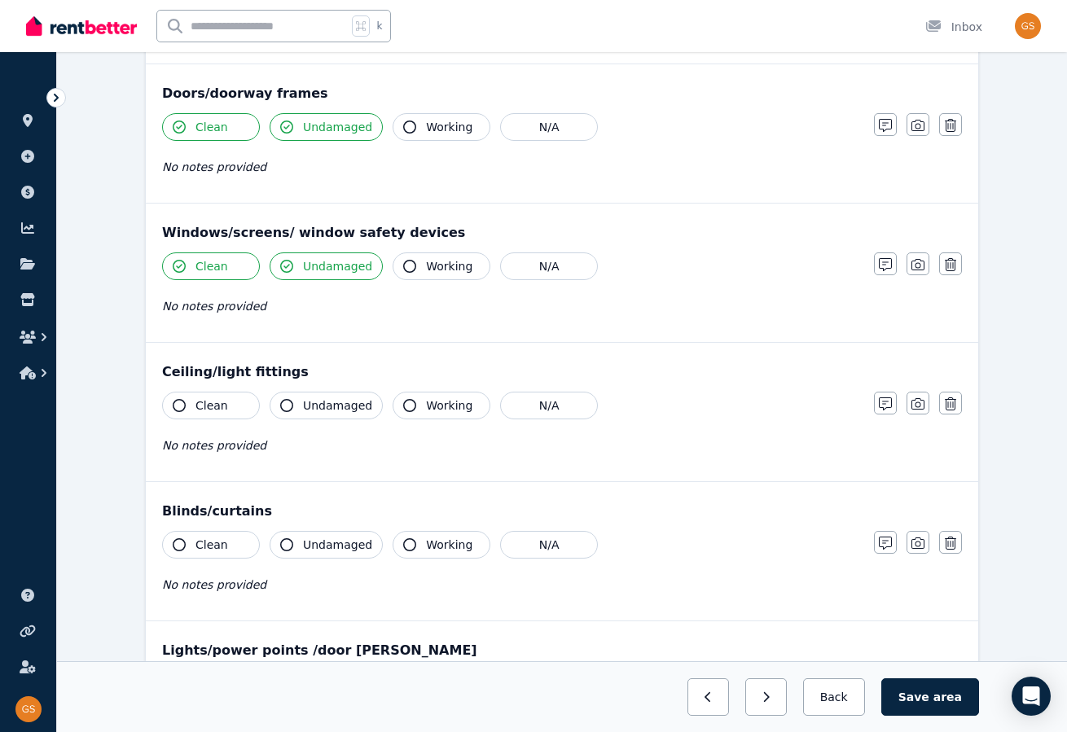
click at [186, 397] on button "Clean" at bounding box center [211, 406] width 98 height 28
click at [288, 402] on icon "button" at bounding box center [286, 405] width 13 height 13
click at [178, 541] on icon "button" at bounding box center [179, 544] width 13 height 13
click at [288, 538] on icon "button" at bounding box center [286, 544] width 13 height 13
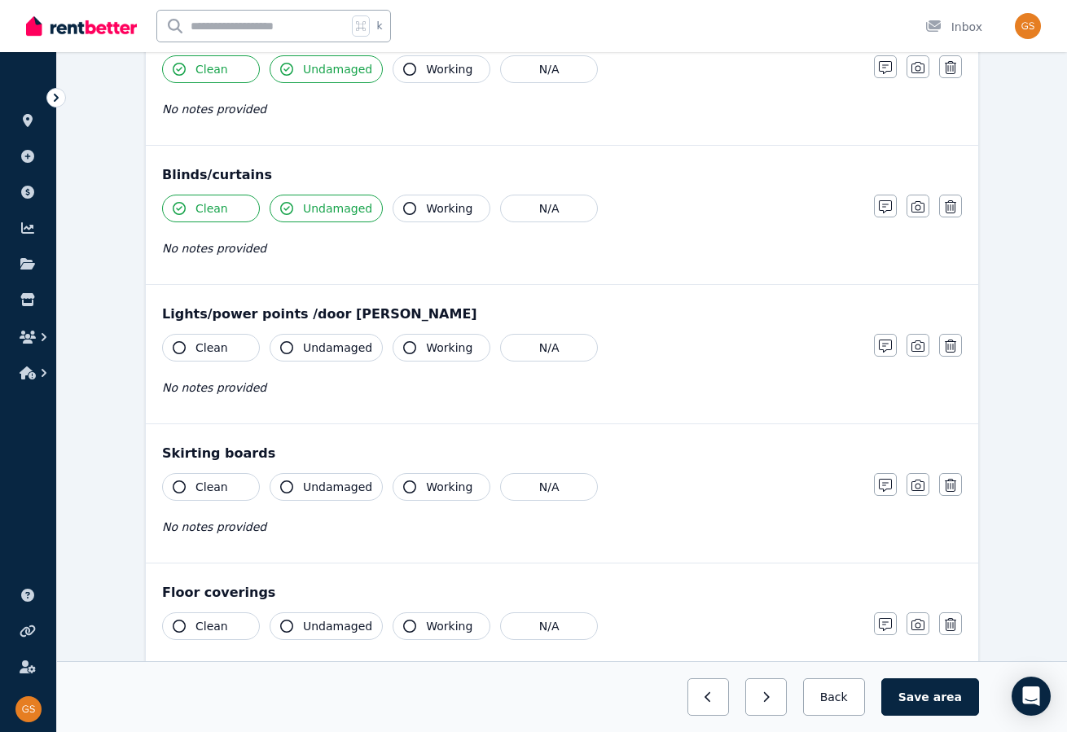
scroll to position [1219, 0]
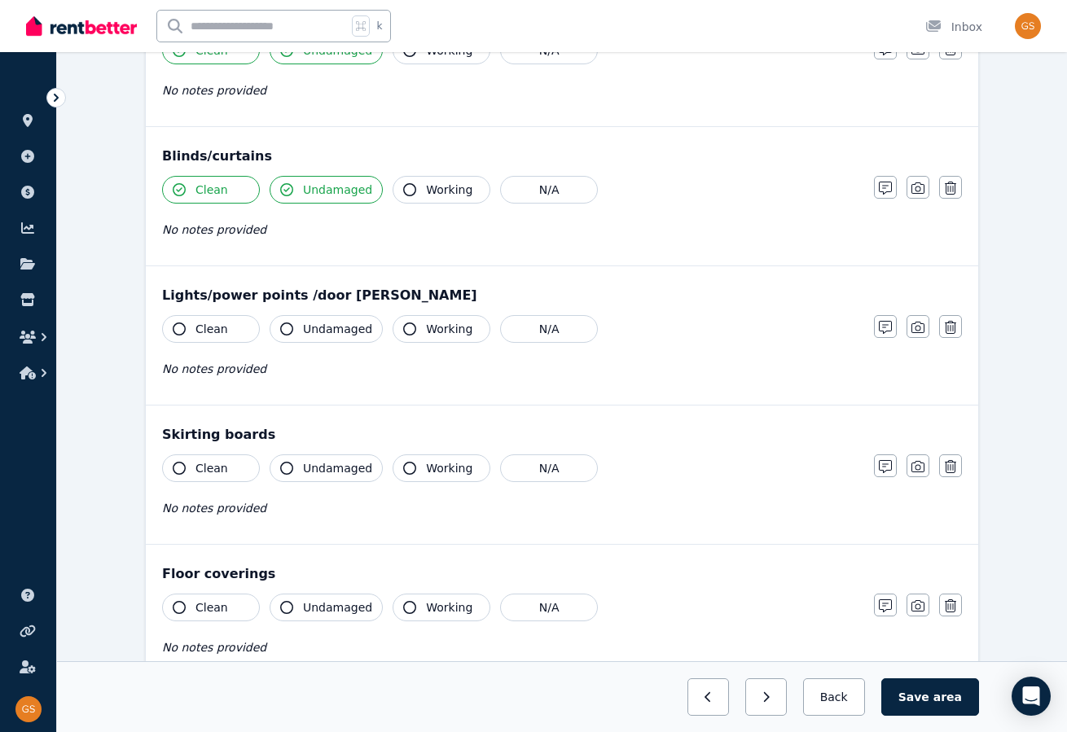
click at [182, 323] on icon "button" at bounding box center [179, 329] width 13 height 13
click at [292, 323] on icon "button" at bounding box center [286, 329] width 13 height 13
click at [180, 462] on icon "button" at bounding box center [179, 468] width 13 height 13
click at [294, 456] on button "Undamaged" at bounding box center [326, 469] width 113 height 28
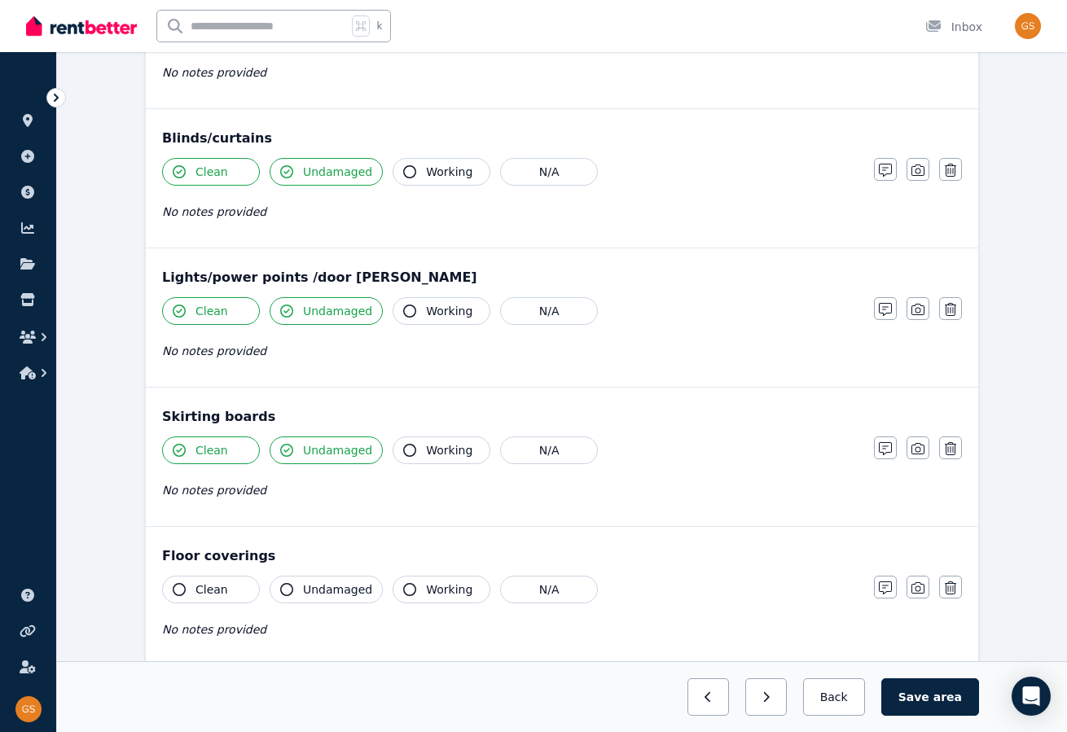
scroll to position [1245, 0]
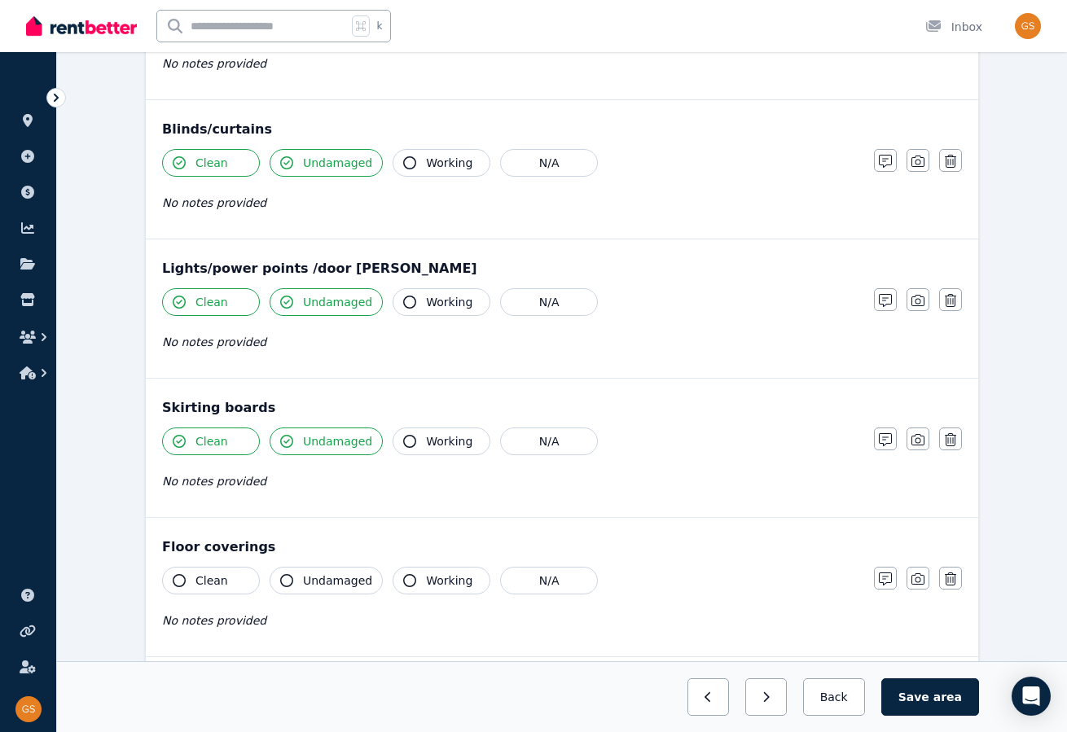
click at [191, 572] on button "Clean" at bounding box center [211, 581] width 98 height 28
click at [305, 573] on span "Undamaged" at bounding box center [337, 581] width 69 height 16
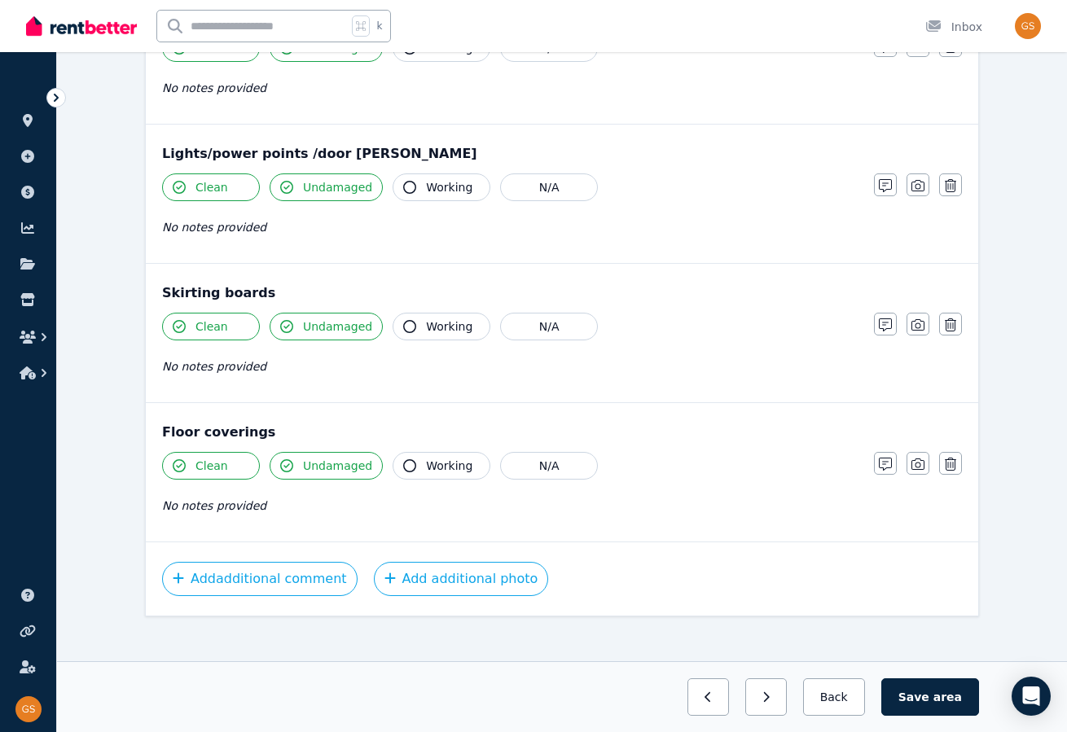
scroll to position [1412, 0]
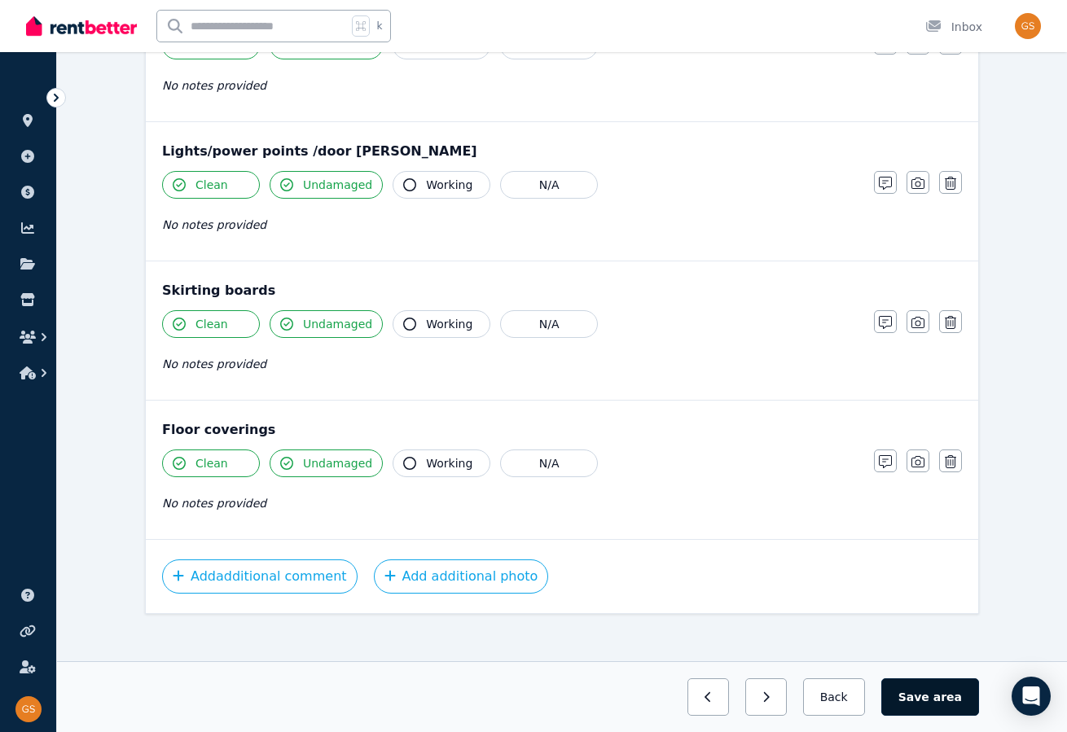
click at [934, 701] on button "Save area" at bounding box center [930, 697] width 98 height 37
click at [923, 701] on button "Save area" at bounding box center [933, 697] width 91 height 37
click at [852, 696] on button "Back" at bounding box center [834, 697] width 76 height 37
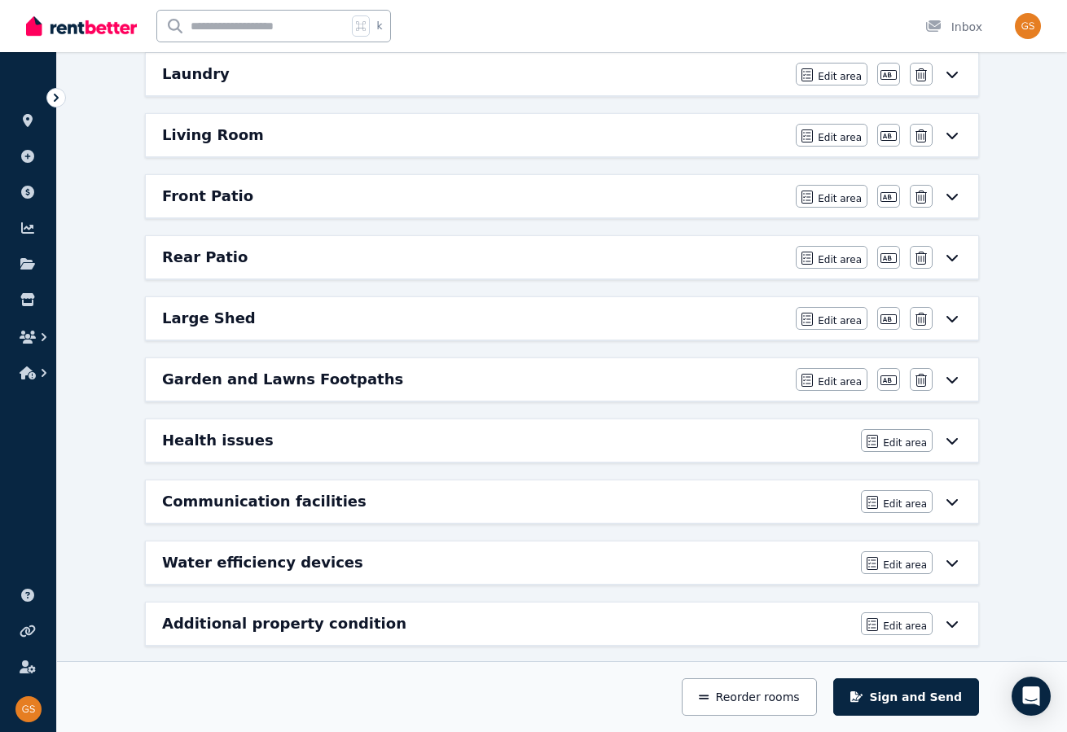
scroll to position [0, 0]
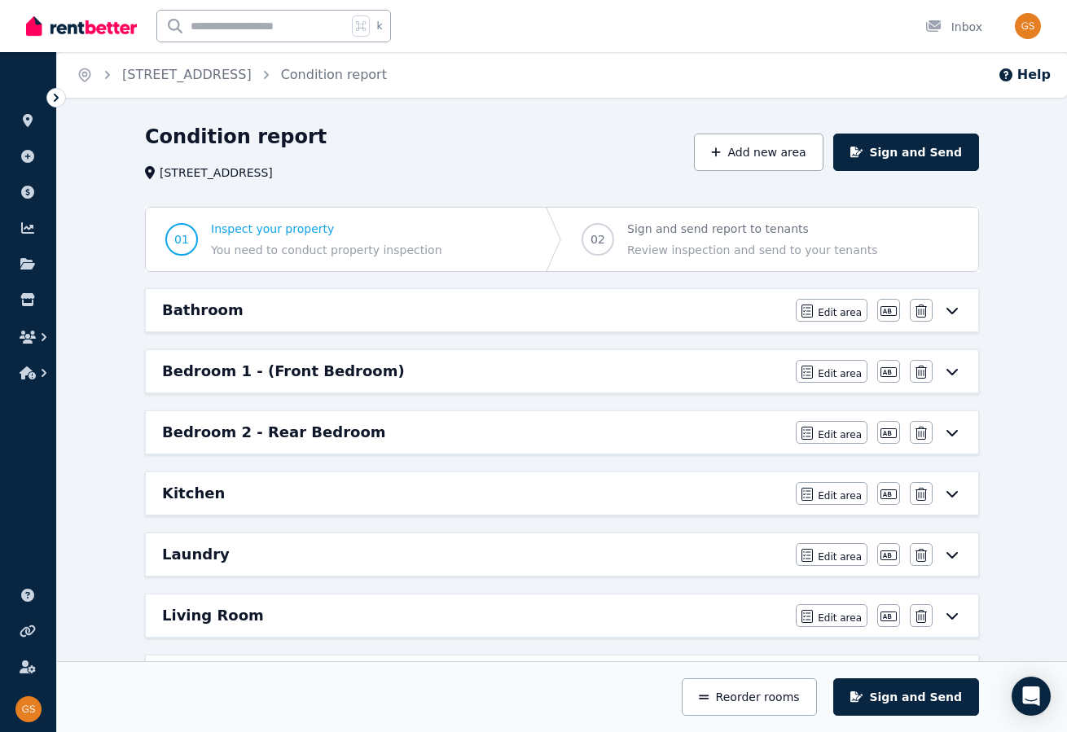
click at [956, 369] on icon at bounding box center [952, 372] width 11 height 7
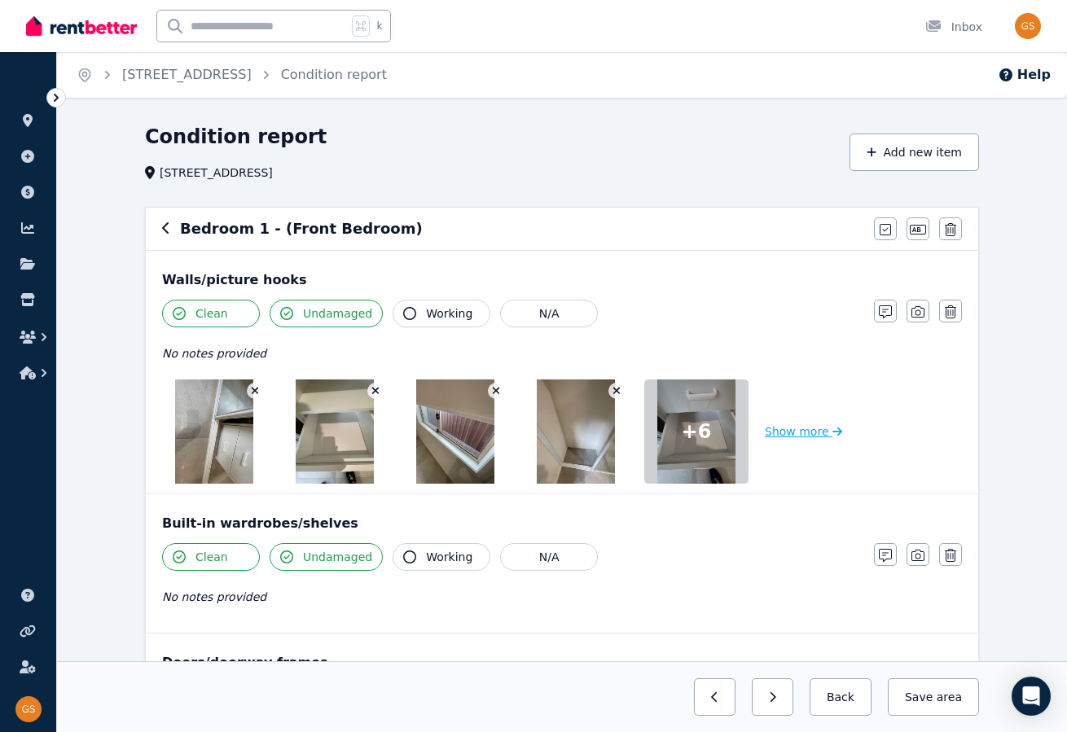
click at [811, 428] on button "Show more" at bounding box center [803, 432] width 77 height 104
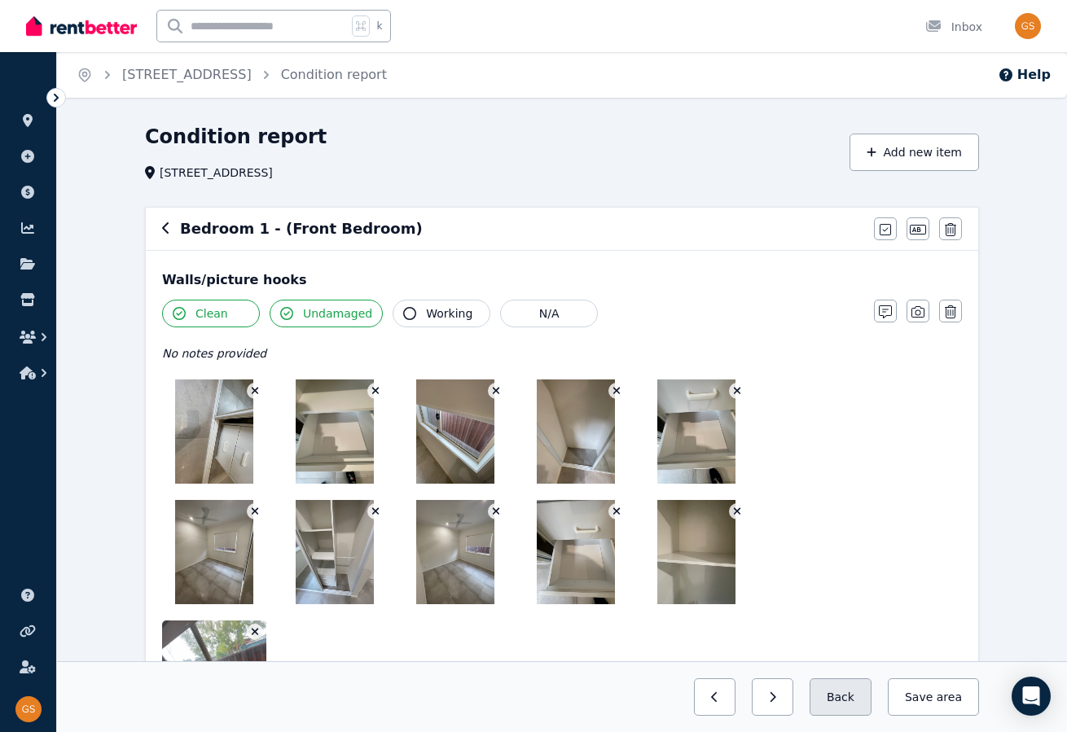
click at [841, 692] on button "Back" at bounding box center [841, 697] width 62 height 37
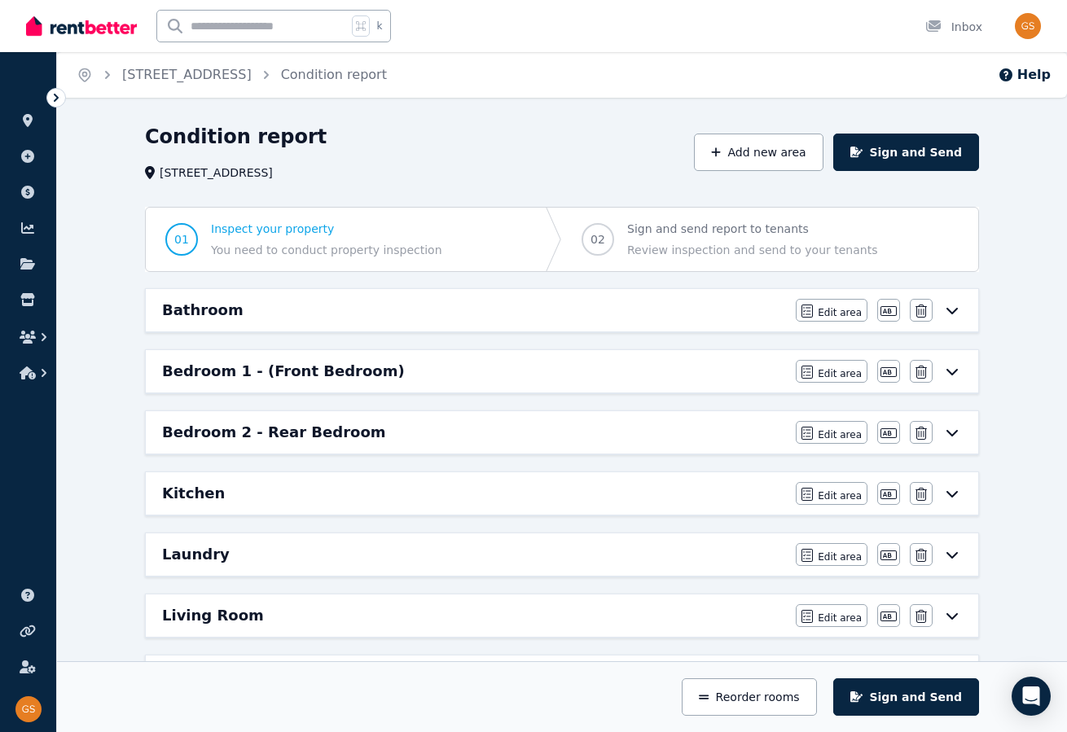
click at [960, 366] on icon at bounding box center [952, 371] width 20 height 13
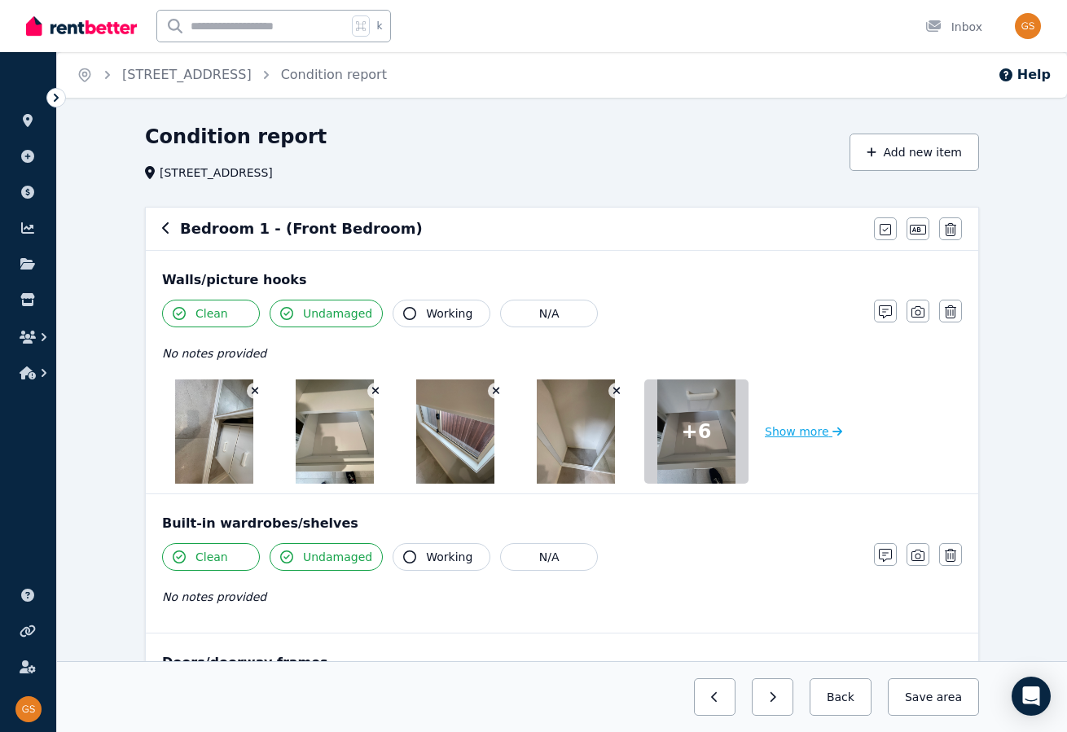
click at [780, 433] on button "Show more" at bounding box center [803, 432] width 77 height 104
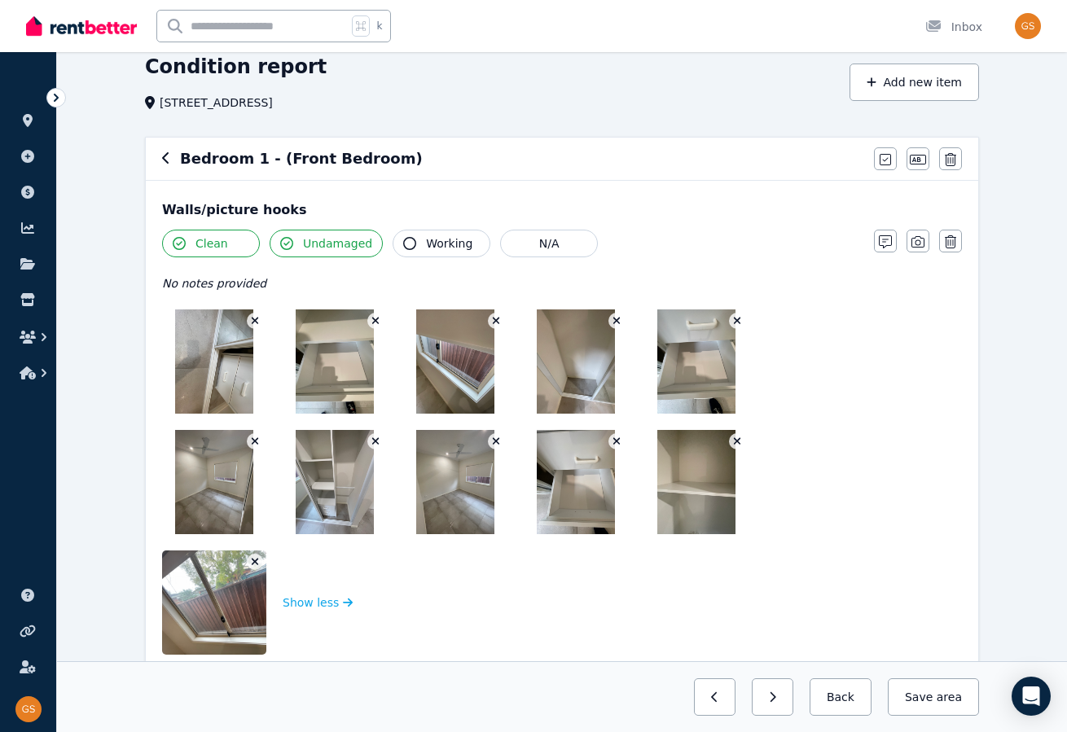
scroll to position [66, 0]
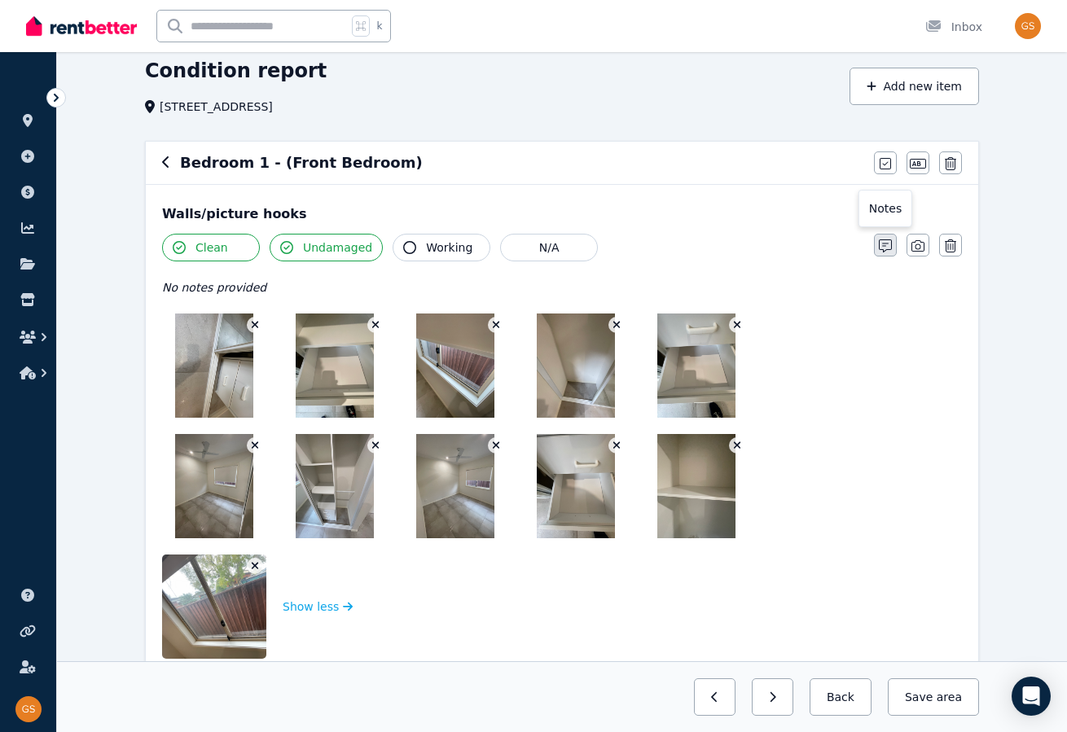
click at [885, 244] on icon "button" at bounding box center [885, 245] width 13 height 13
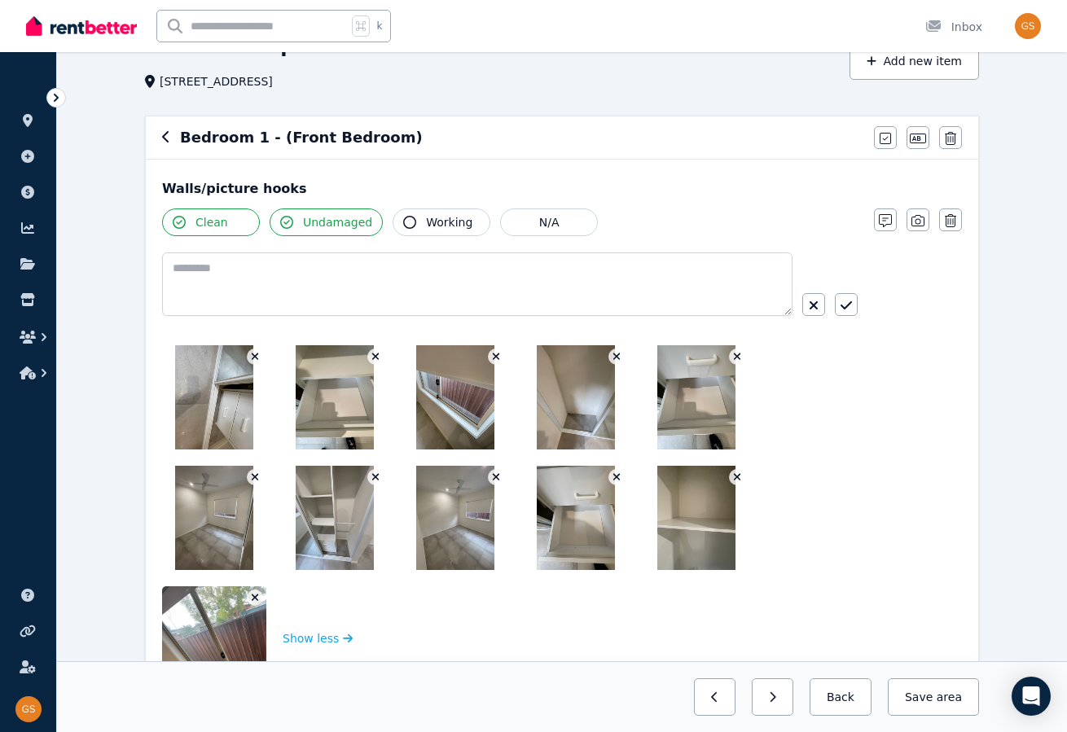
scroll to position [94, 0]
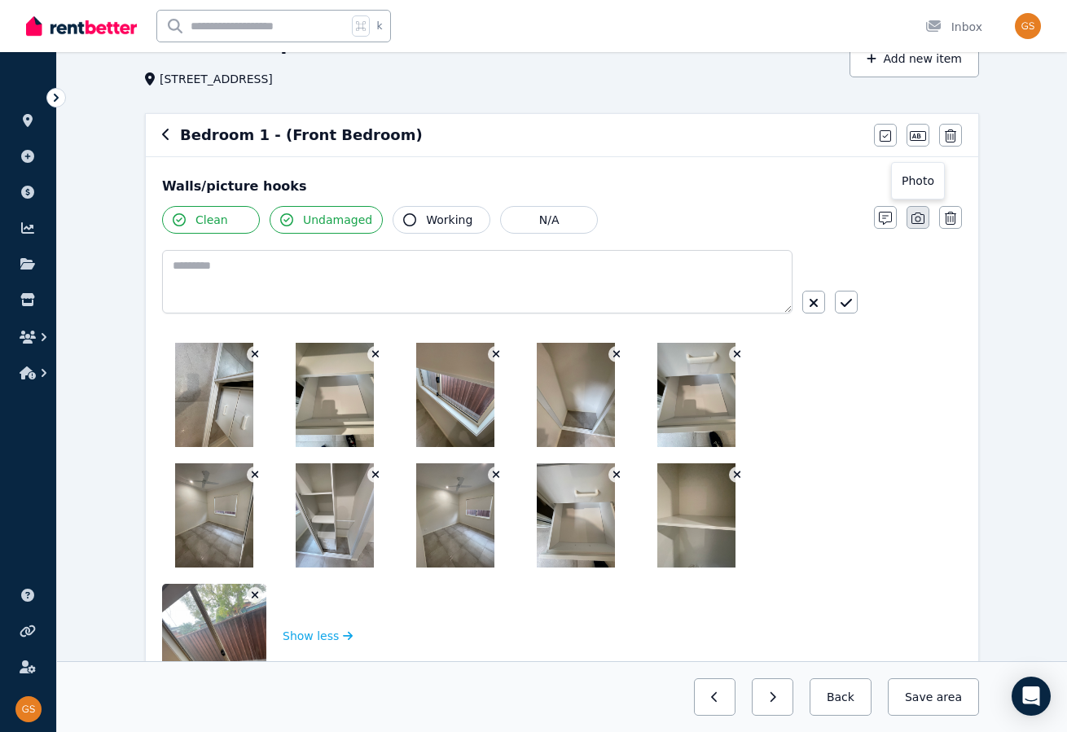
click at [923, 215] on icon "button" at bounding box center [918, 218] width 13 height 13
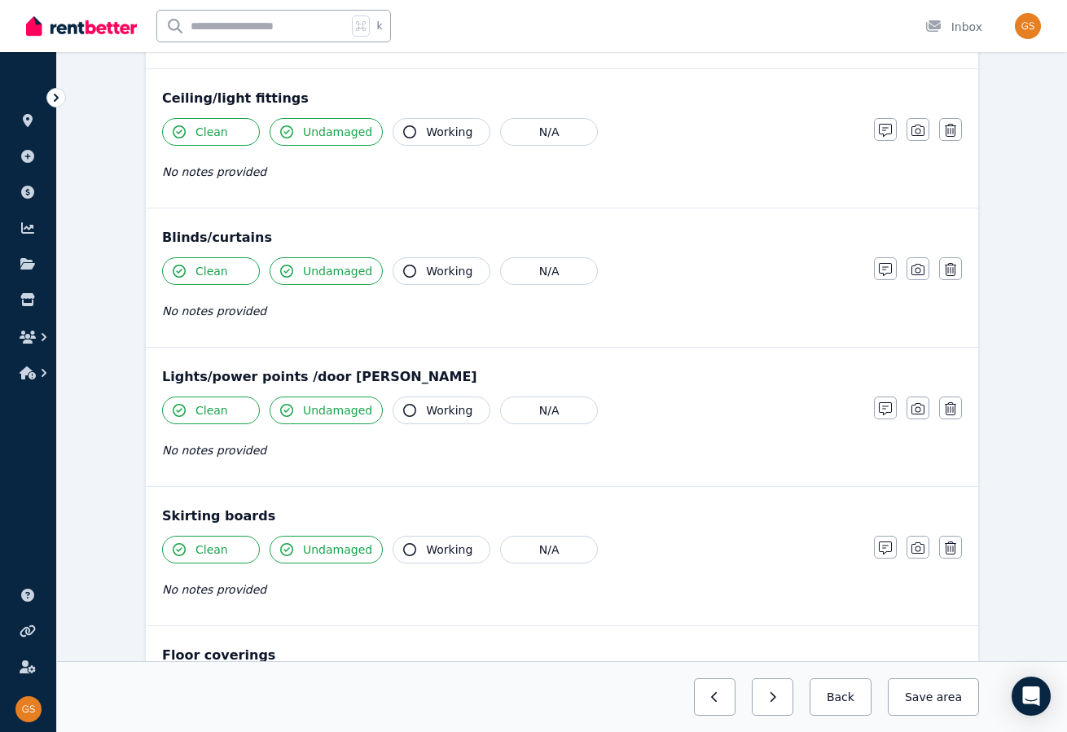
scroll to position [1532, 0]
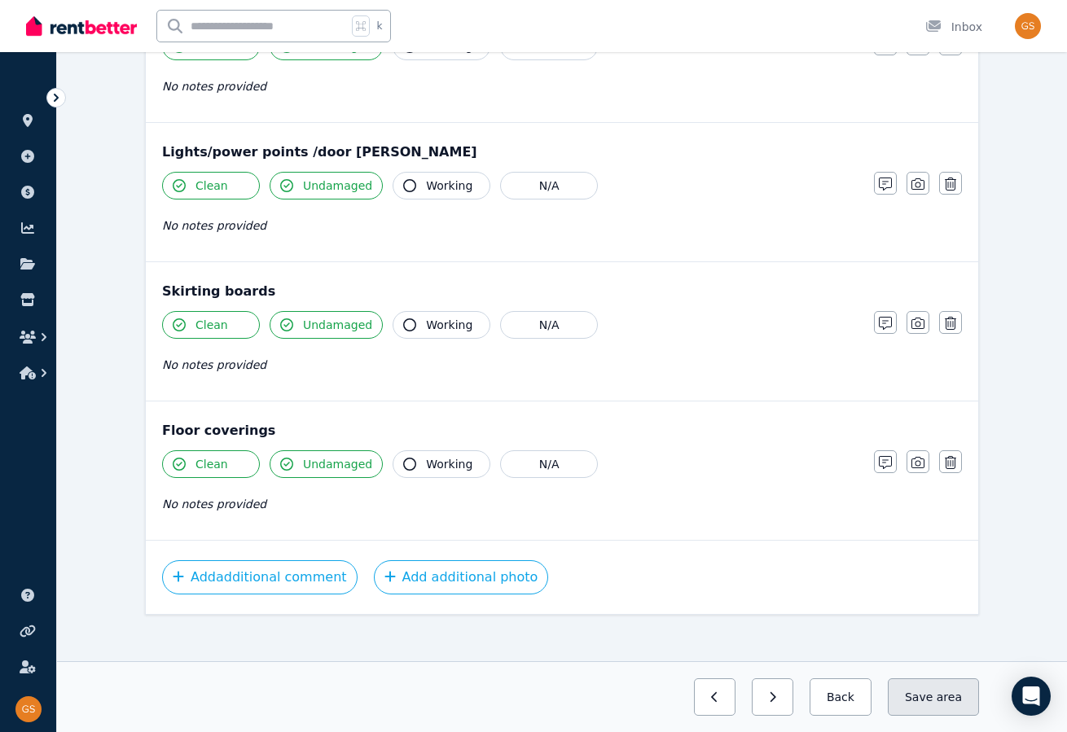
click at [926, 692] on button "Save area" at bounding box center [933, 697] width 91 height 37
click at [820, 701] on icon "button" at bounding box center [816, 697] width 7 height 11
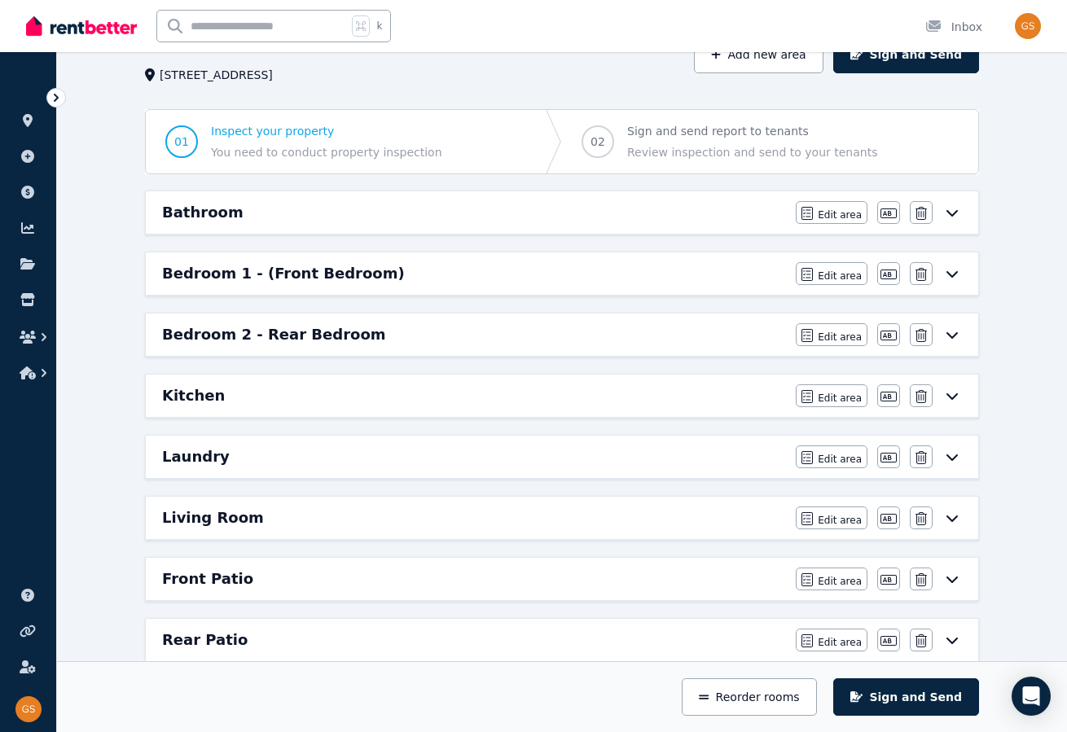
scroll to position [94, 0]
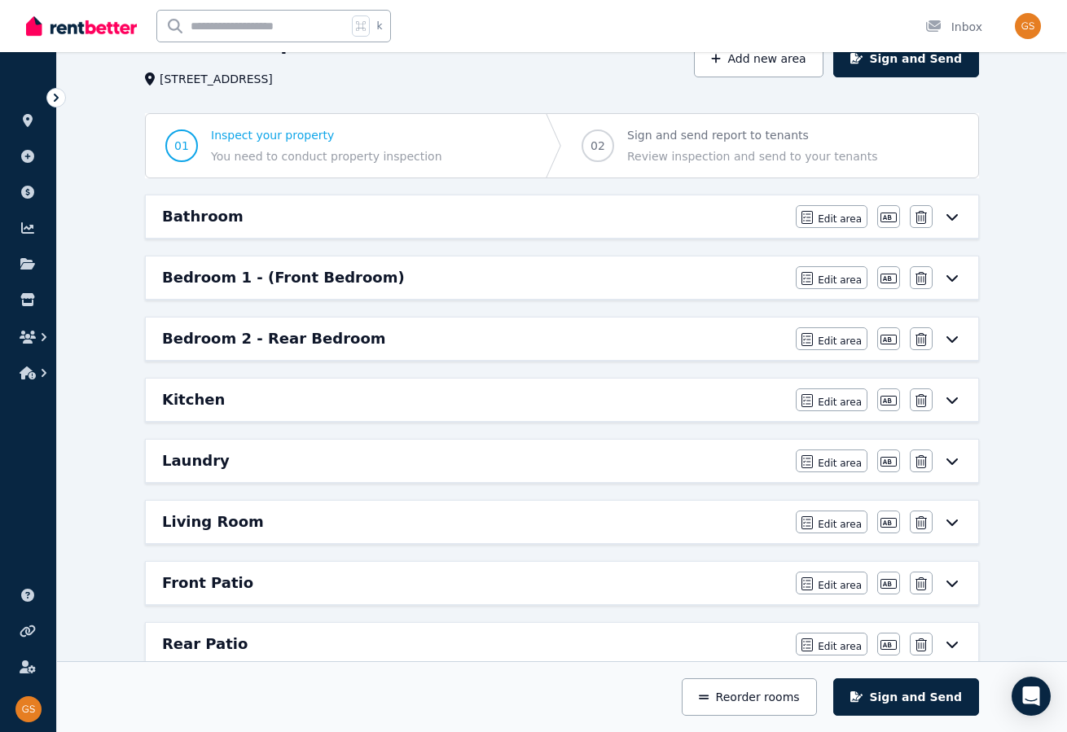
click at [951, 396] on icon at bounding box center [952, 399] width 20 height 13
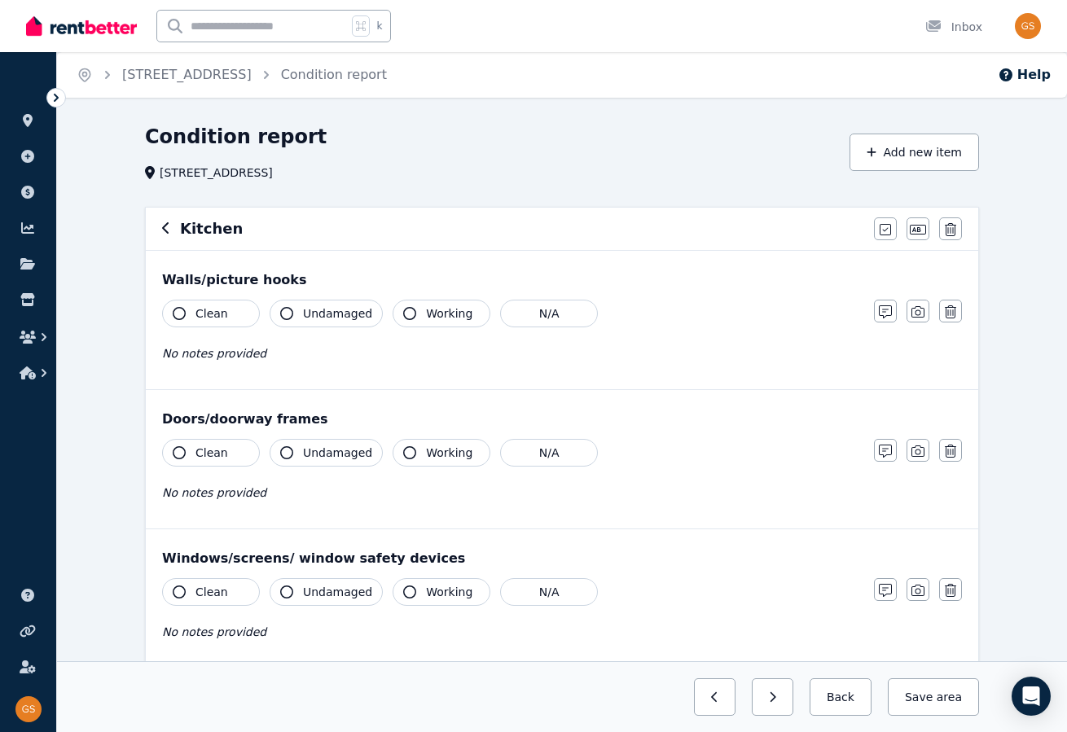
click at [178, 314] on icon "button" at bounding box center [179, 313] width 13 height 13
click at [288, 314] on icon "button" at bounding box center [286, 313] width 13 height 13
click at [179, 450] on icon "button" at bounding box center [179, 452] width 13 height 13
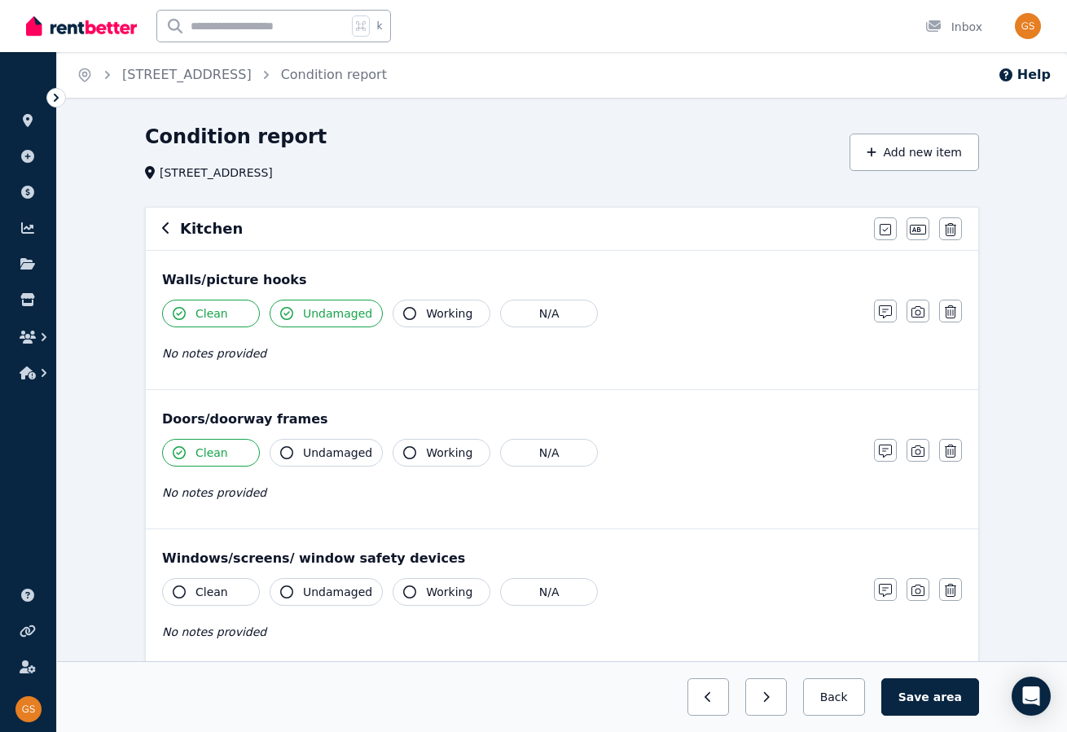
click at [286, 450] on icon "button" at bounding box center [286, 452] width 13 height 13
click at [174, 594] on icon "button" at bounding box center [179, 592] width 13 height 13
click at [292, 589] on icon "button" at bounding box center [286, 592] width 13 height 13
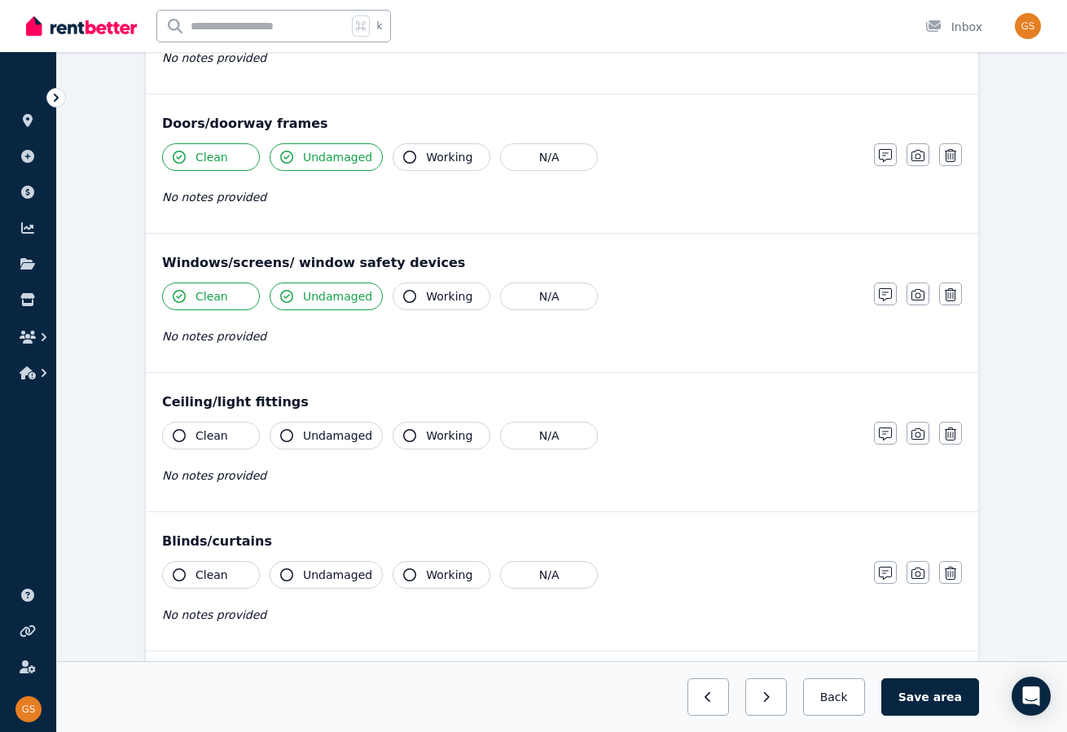
scroll to position [323, 0]
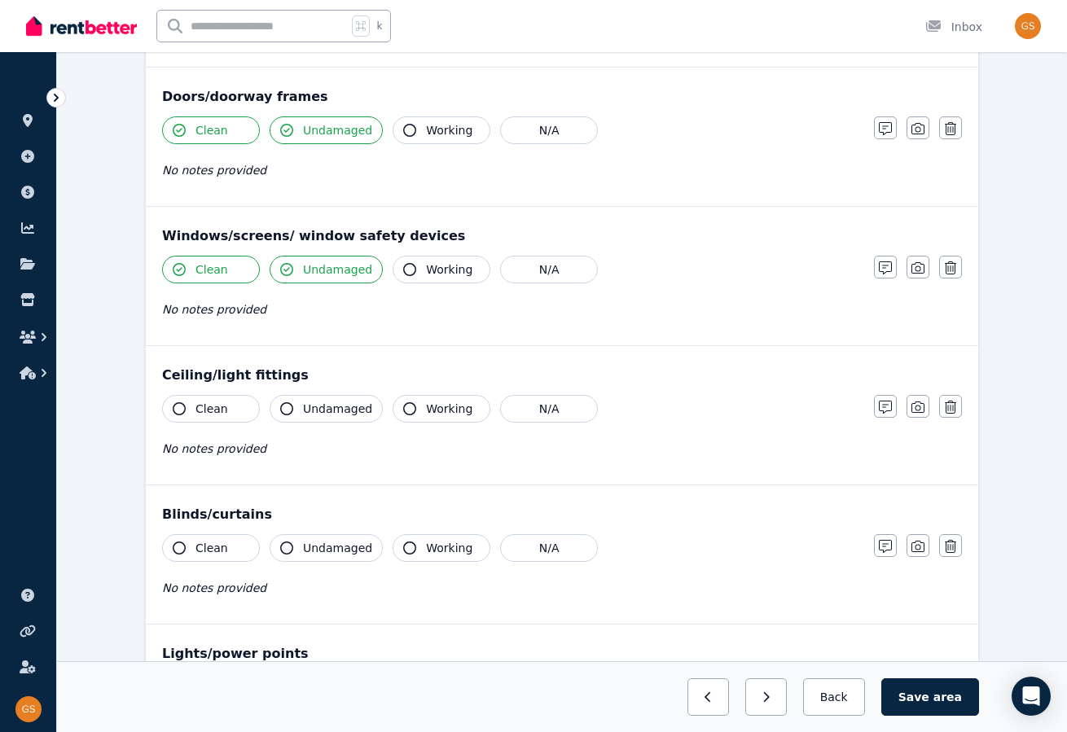
click at [179, 403] on icon "button" at bounding box center [179, 408] width 13 height 13
click at [288, 405] on icon "button" at bounding box center [286, 408] width 13 height 13
click at [181, 542] on icon "button" at bounding box center [179, 548] width 13 height 13
click at [285, 542] on icon "button" at bounding box center [286, 548] width 13 height 13
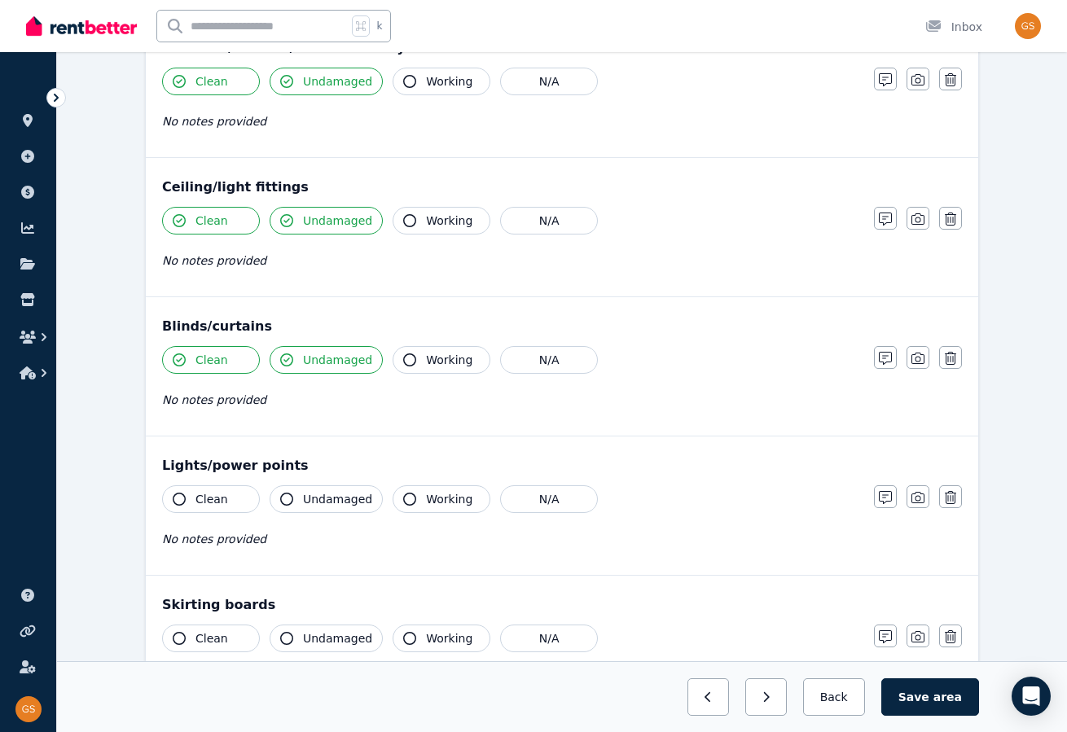
scroll to position [519, 0]
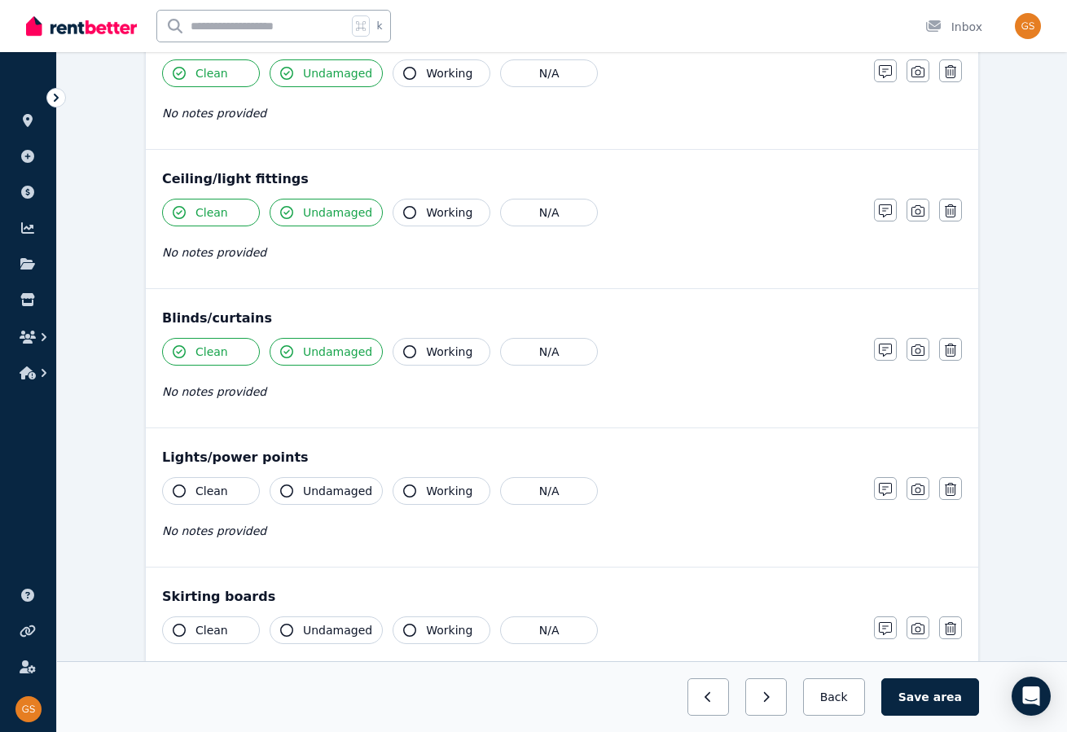
click at [178, 486] on icon "button" at bounding box center [179, 491] width 13 height 13
click at [286, 485] on icon "button" at bounding box center [286, 491] width 13 height 13
click at [180, 624] on icon "button" at bounding box center [179, 630] width 13 height 13
click at [283, 624] on icon "button" at bounding box center [286, 630] width 13 height 13
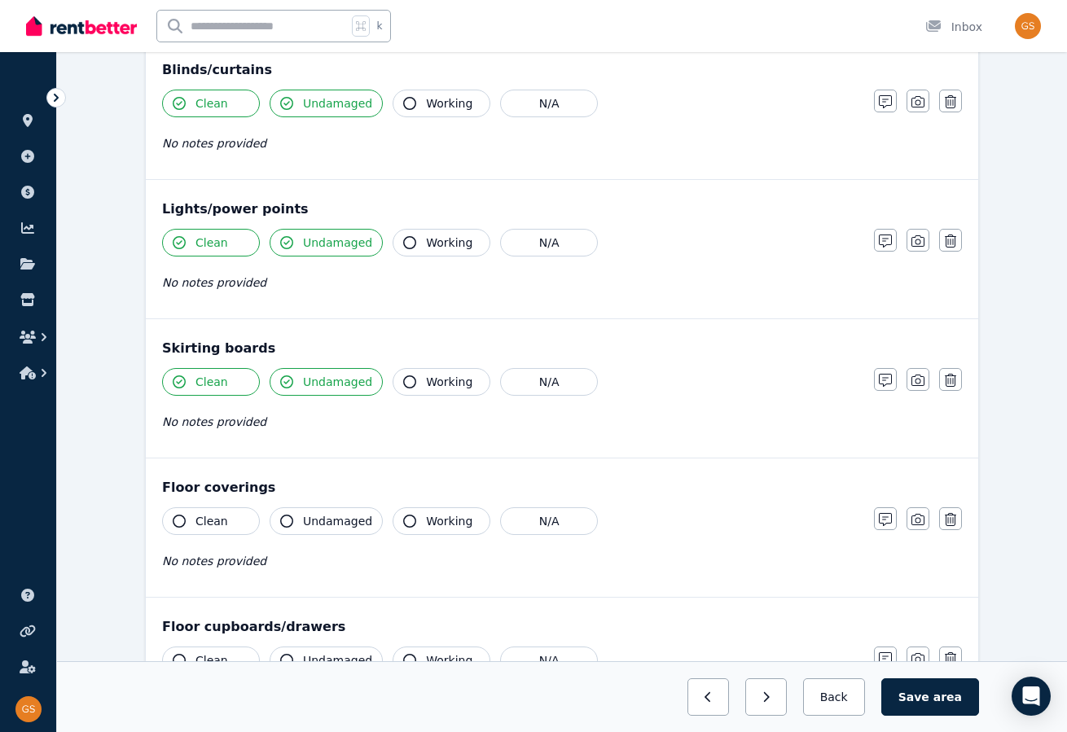
scroll to position [795, 0]
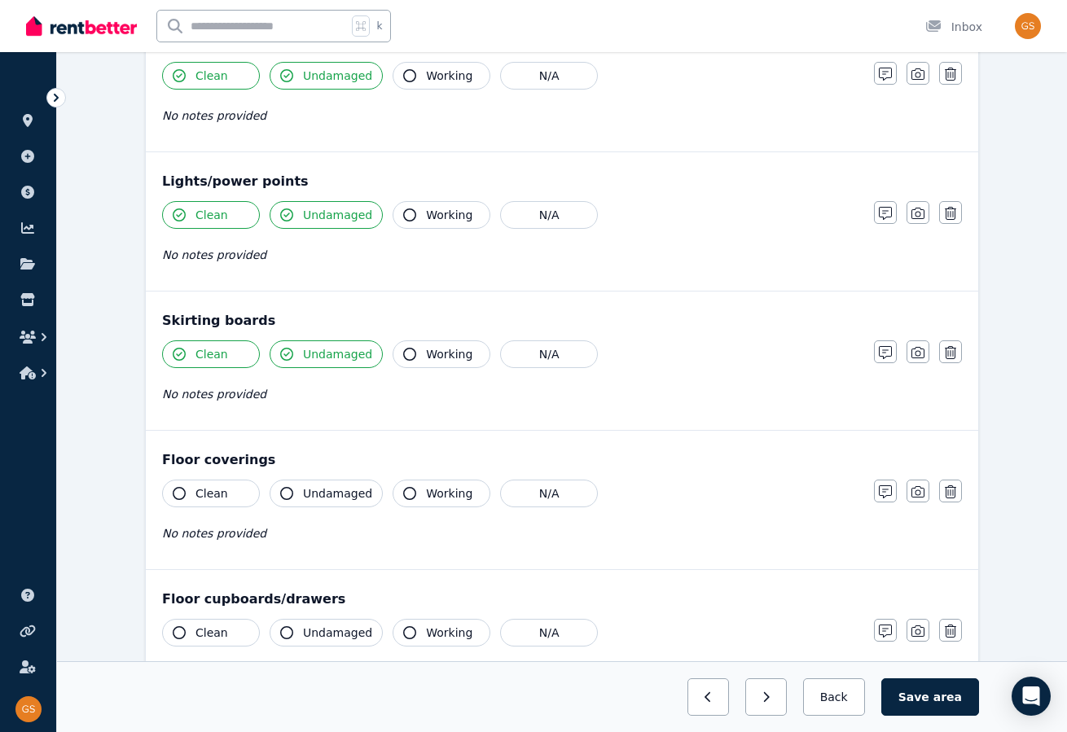
click at [182, 487] on icon "button" at bounding box center [179, 493] width 13 height 13
click at [287, 487] on icon "button" at bounding box center [286, 493] width 13 height 13
click at [179, 634] on button "Clean" at bounding box center [211, 633] width 98 height 28
click at [284, 626] on icon "button" at bounding box center [286, 632] width 13 height 13
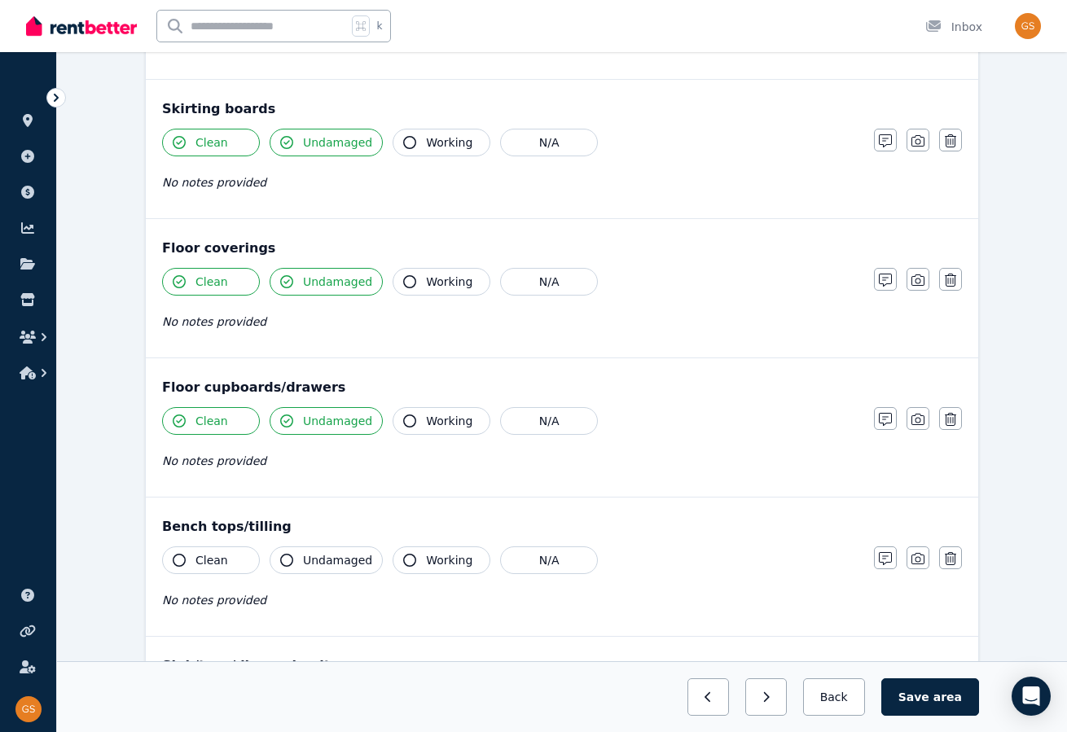
scroll to position [1008, 0]
click at [178, 552] on icon "button" at bounding box center [179, 558] width 13 height 13
click at [291, 552] on icon "button" at bounding box center [286, 558] width 13 height 13
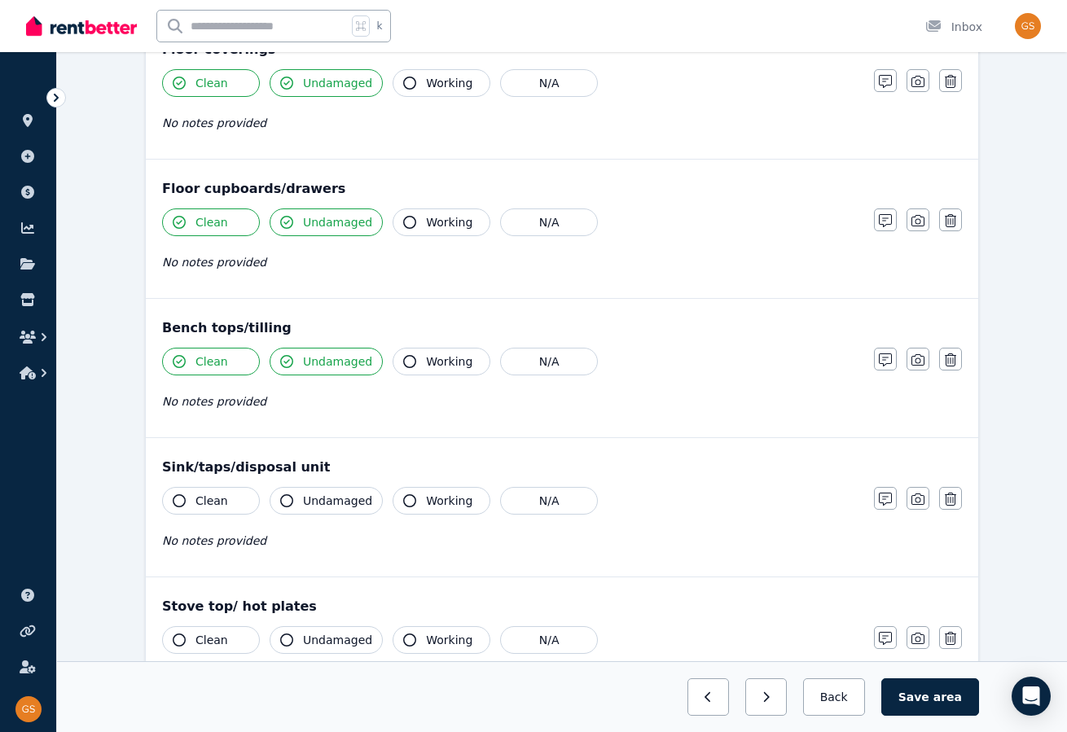
scroll to position [1228, 0]
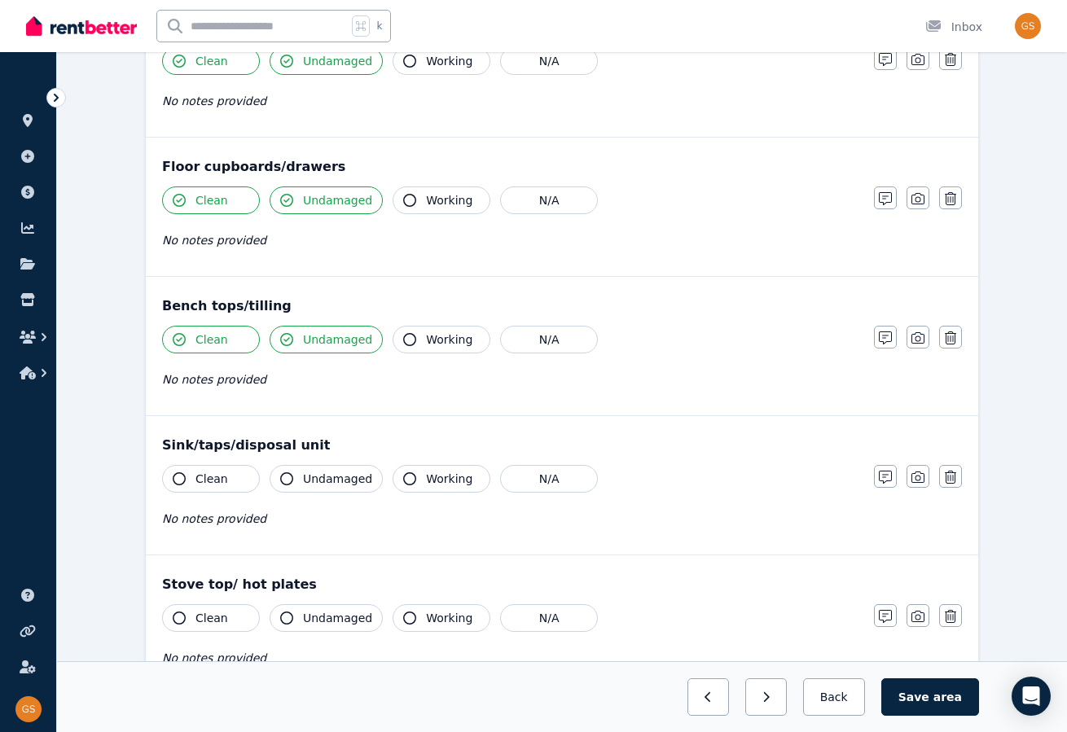
click at [182, 472] on icon "button" at bounding box center [179, 478] width 13 height 13
click at [289, 472] on icon "button" at bounding box center [286, 478] width 13 height 13
click at [182, 612] on icon "button" at bounding box center [179, 618] width 13 height 13
click at [284, 612] on icon "button" at bounding box center [286, 618] width 13 height 13
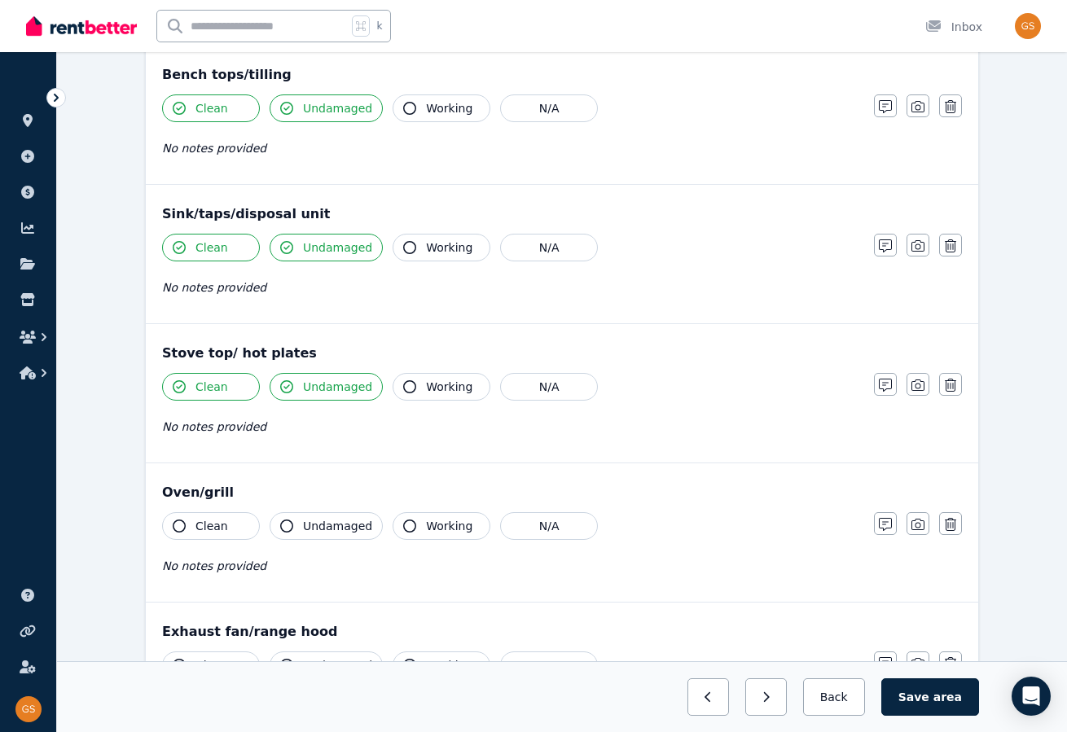
scroll to position [1470, 0]
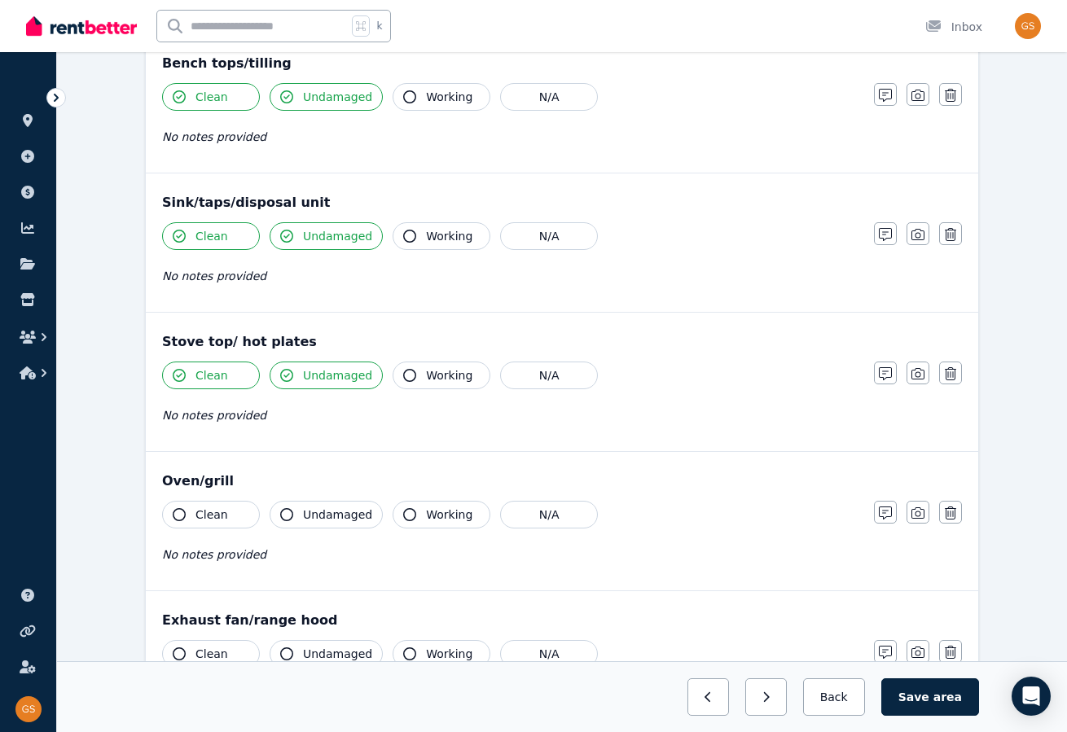
click at [178, 508] on icon "button" at bounding box center [179, 514] width 13 height 13
click at [284, 508] on icon "button" at bounding box center [286, 514] width 13 height 13
click at [189, 643] on button "Clean" at bounding box center [211, 654] width 98 height 28
click at [304, 646] on span "Undamaged" at bounding box center [337, 654] width 69 height 16
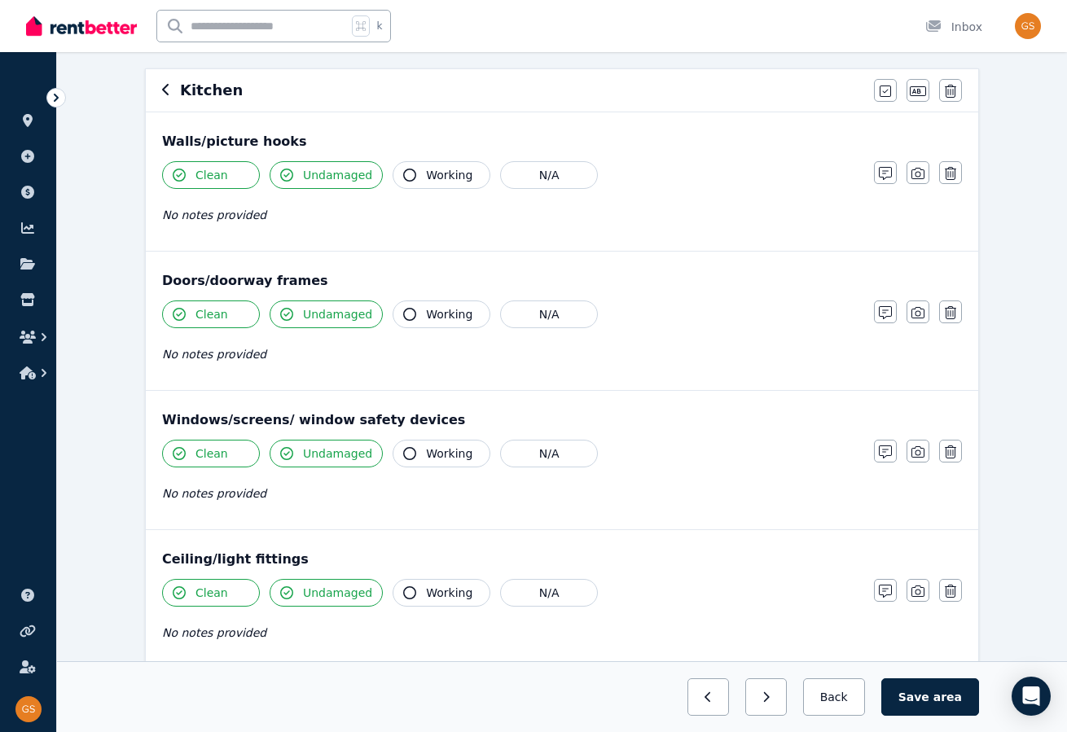
scroll to position [0, 0]
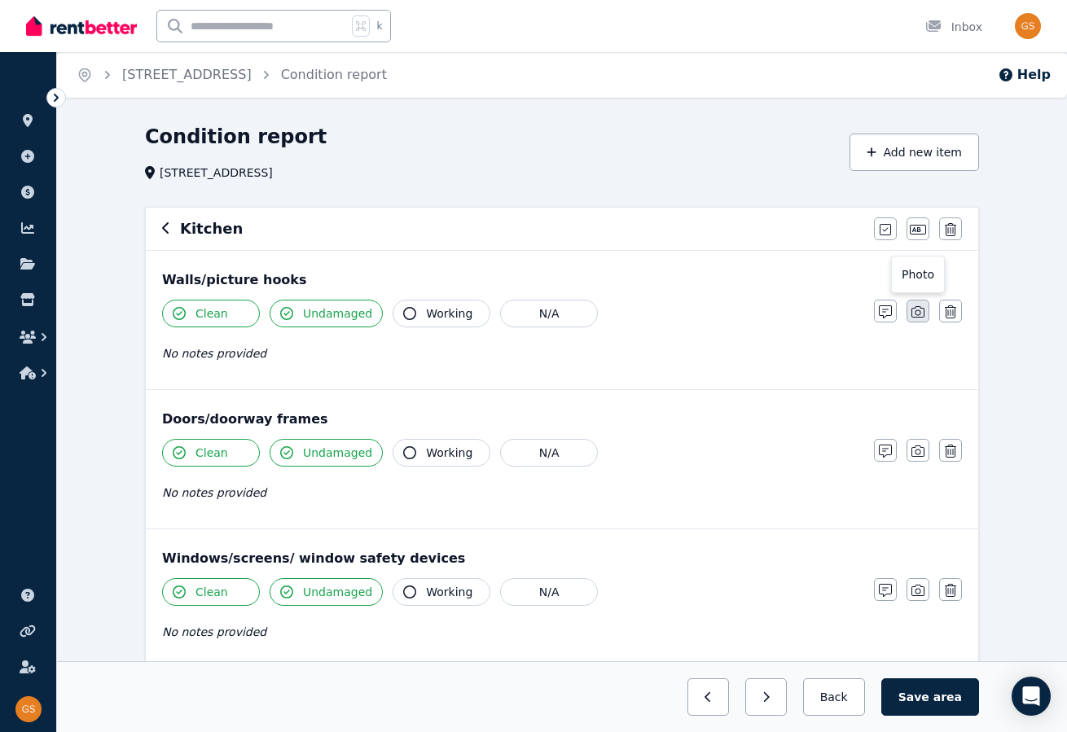
click at [921, 310] on icon "button" at bounding box center [918, 311] width 13 height 13
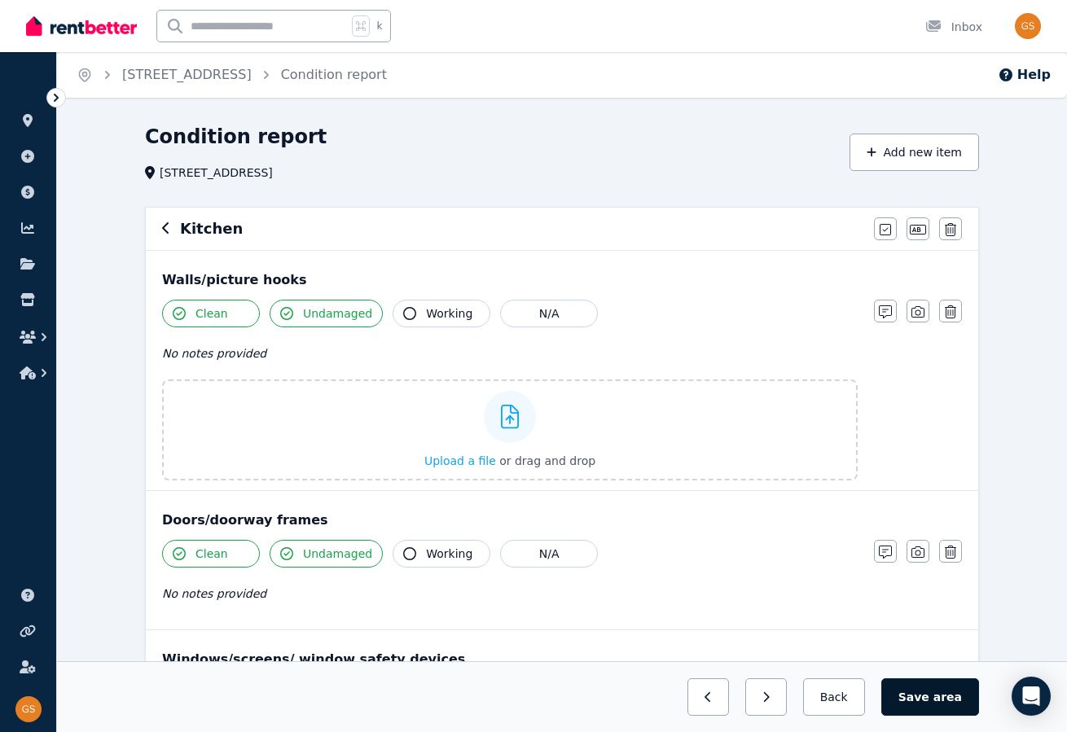
click at [910, 684] on button "Save area" at bounding box center [930, 697] width 98 height 37
click at [860, 698] on button "Back" at bounding box center [834, 697] width 76 height 37
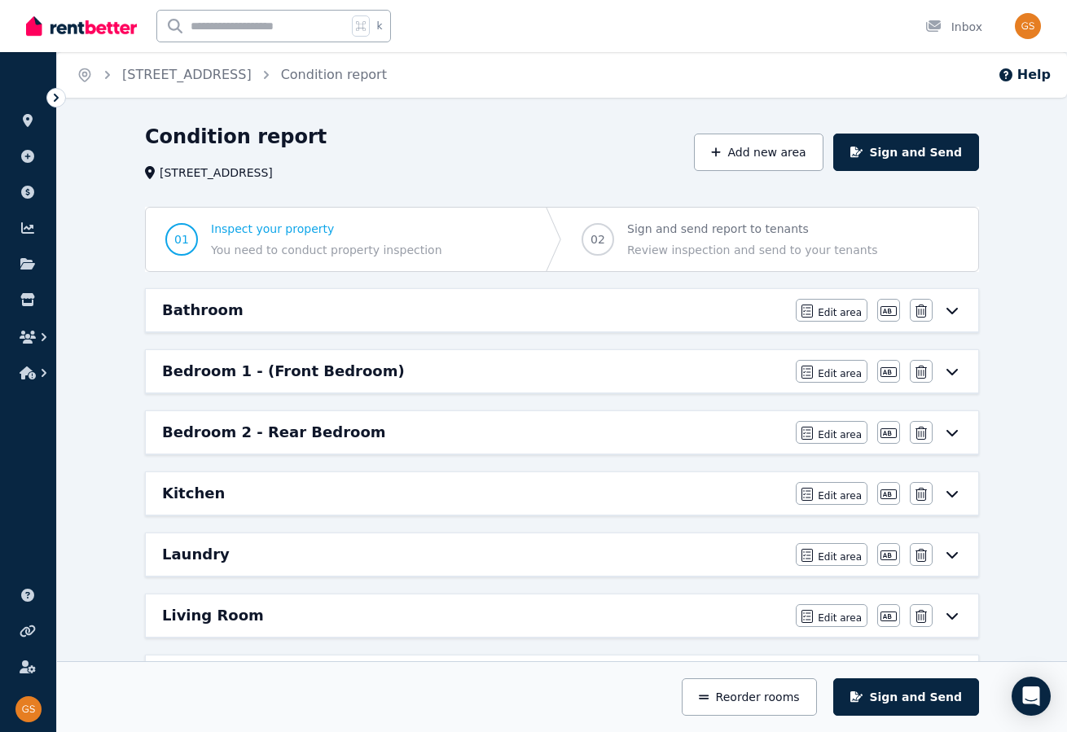
click at [954, 428] on icon at bounding box center [952, 432] width 20 height 13
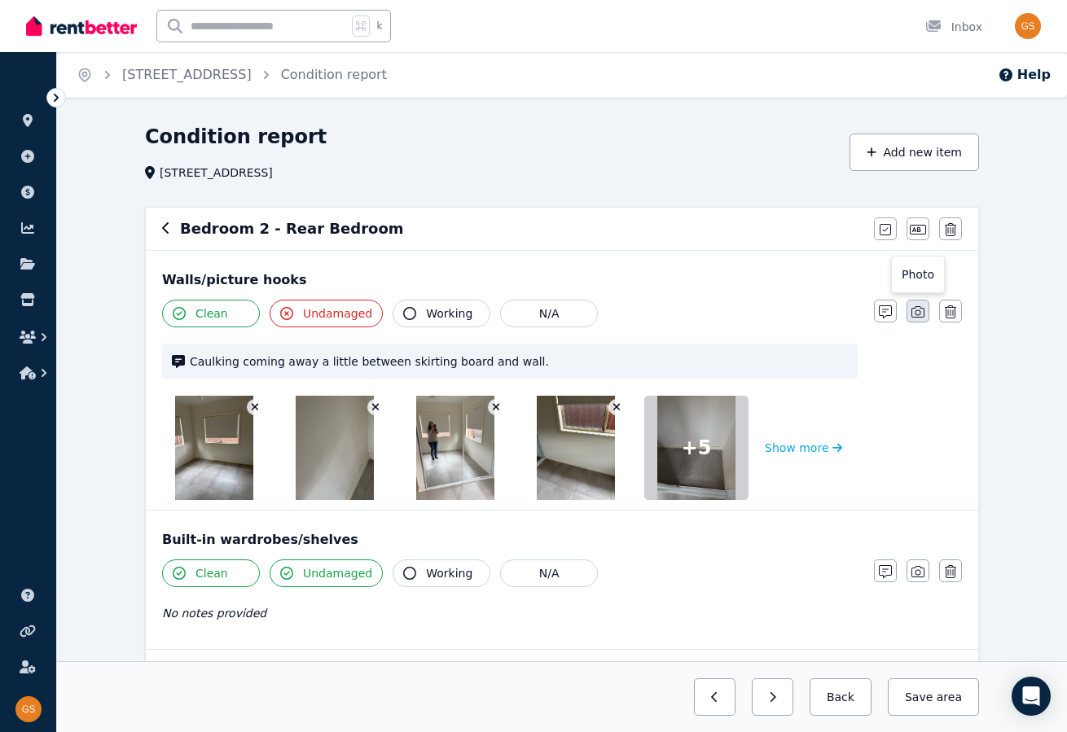
click at [916, 314] on icon "button" at bounding box center [918, 311] width 13 height 13
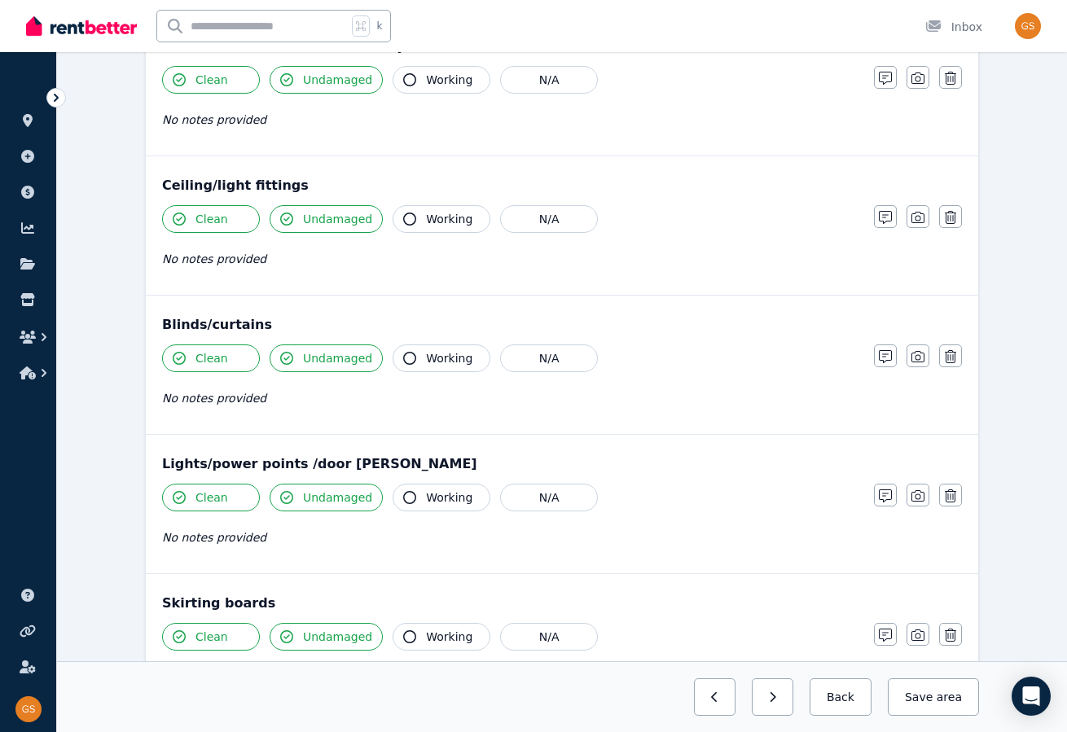
scroll to position [888, 0]
click at [307, 221] on span "Undamaged" at bounding box center [337, 221] width 69 height 16
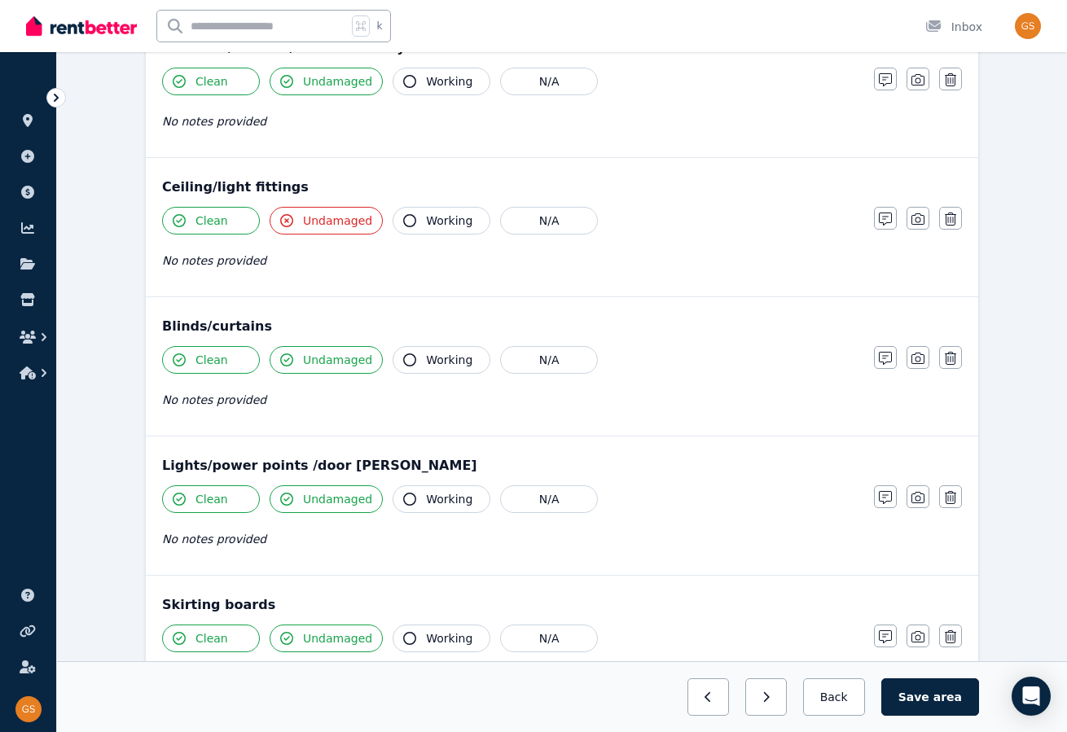
click at [212, 256] on span "No notes provided" at bounding box center [214, 260] width 104 height 13
click at [885, 214] on icon "button" at bounding box center [885, 219] width 13 height 13
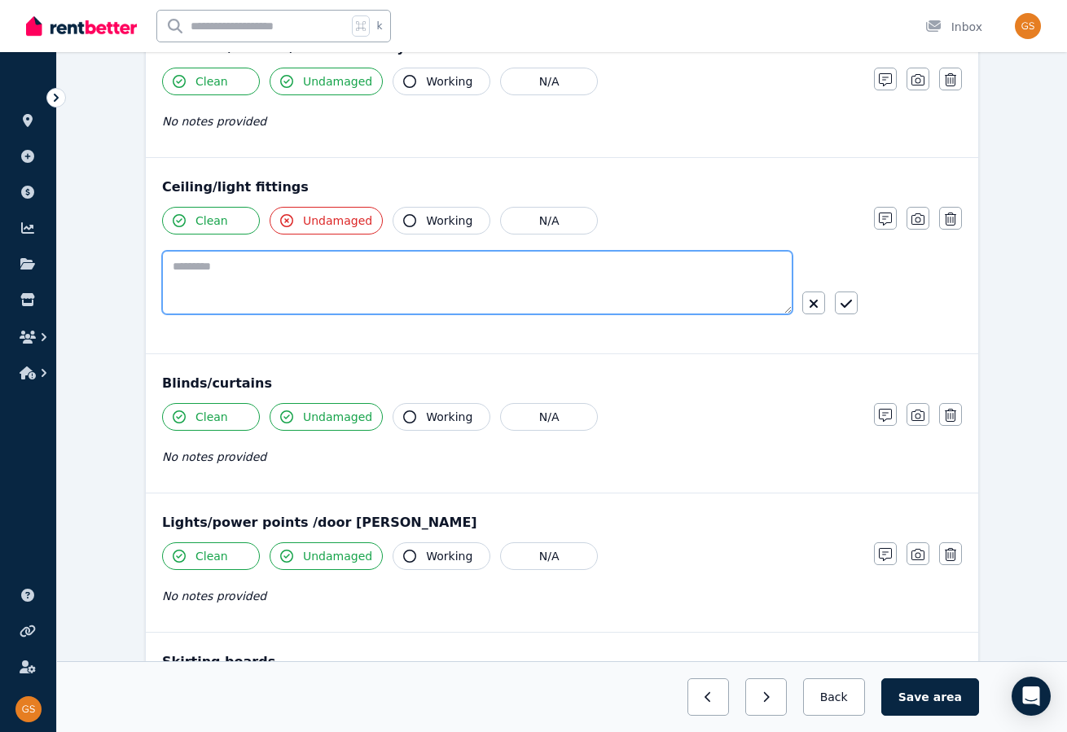
click at [216, 255] on textarea at bounding box center [477, 283] width 630 height 64
type textarea "**********"
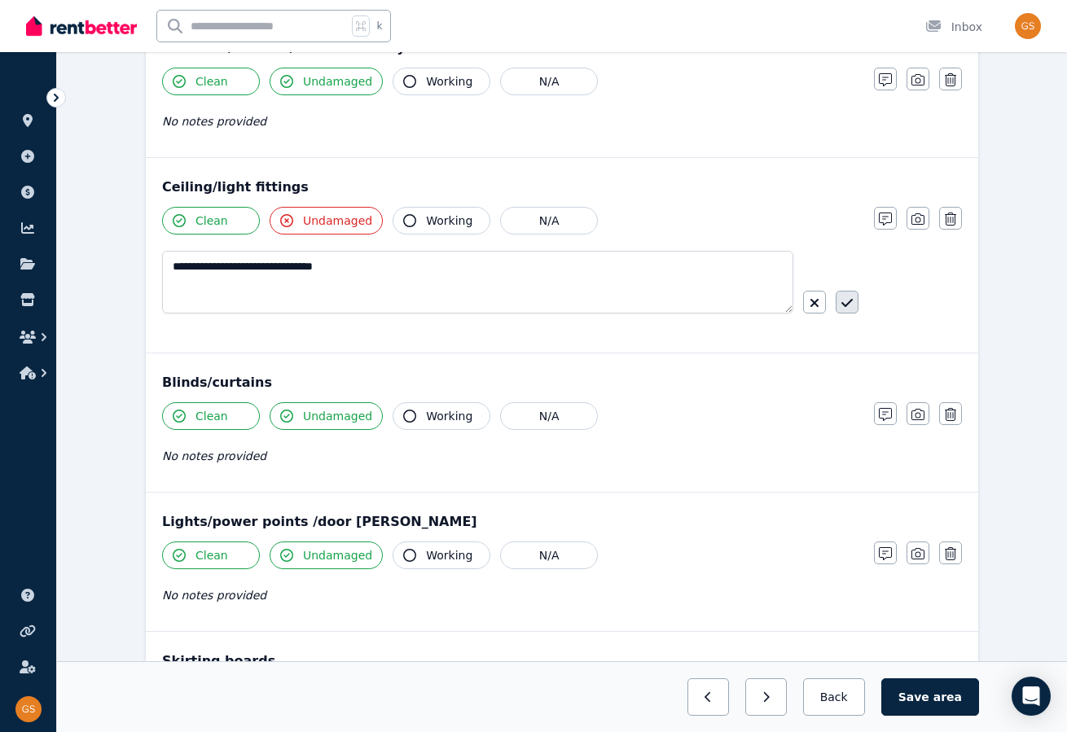
click at [849, 299] on icon "button" at bounding box center [846, 303] width 11 height 13
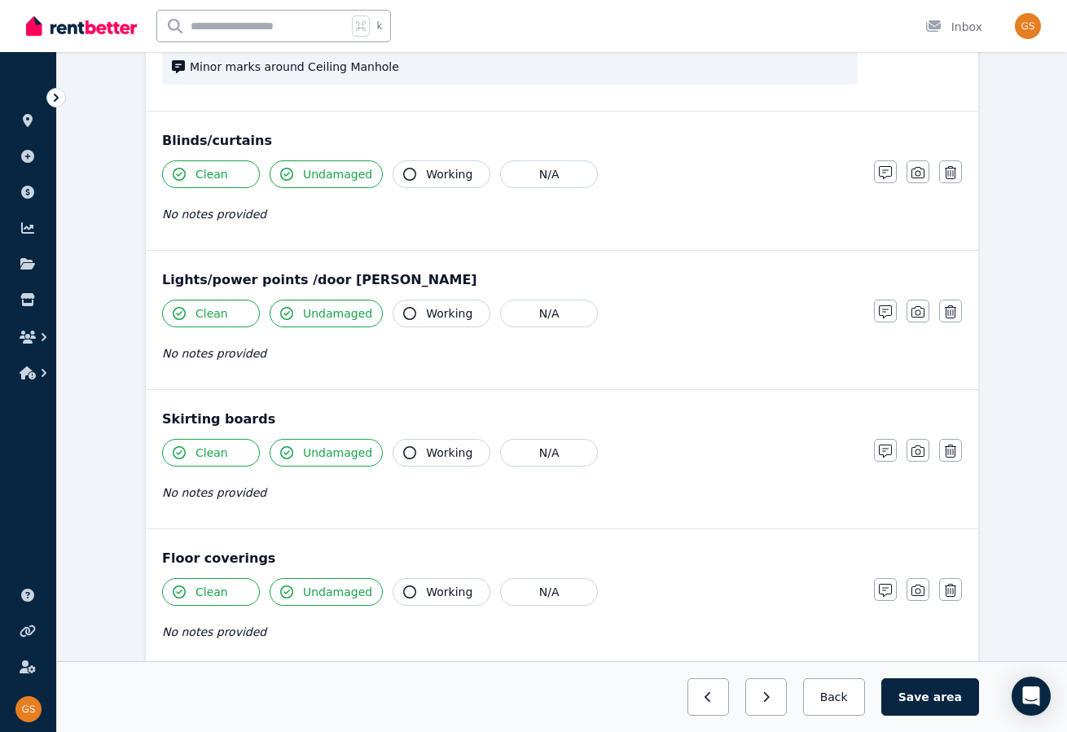
scroll to position [1219, 0]
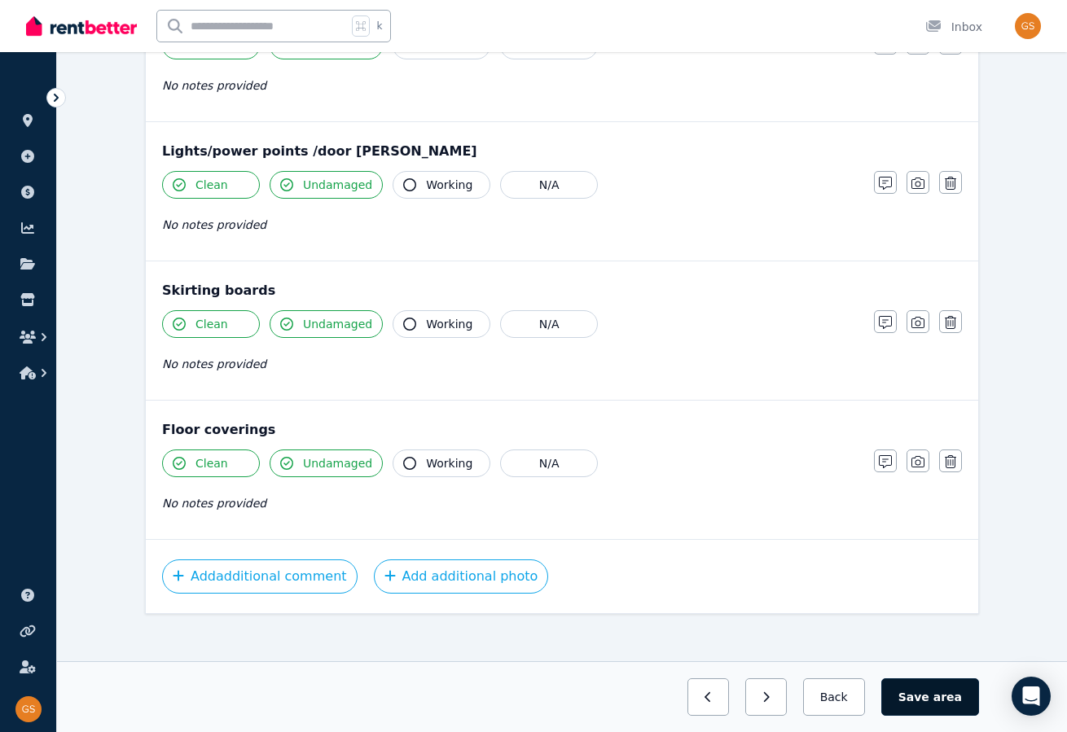
click at [925, 700] on button "Save area" at bounding box center [930, 697] width 98 height 37
click at [848, 695] on button "Back" at bounding box center [834, 697] width 76 height 37
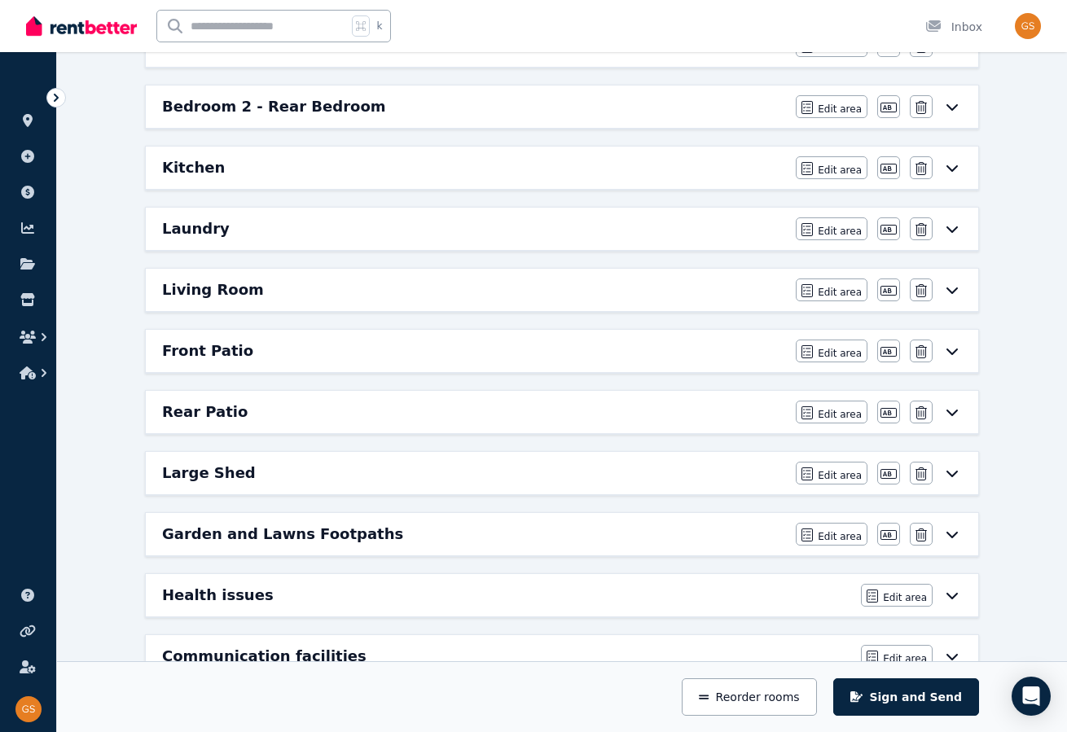
scroll to position [253, 0]
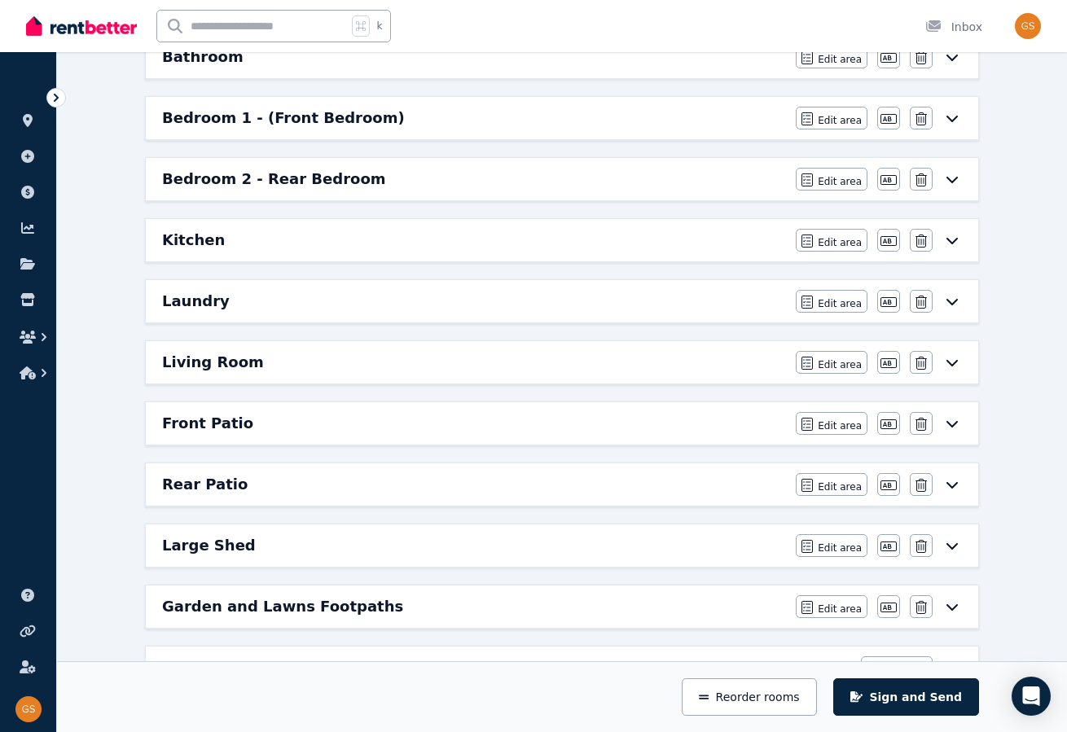
click at [949, 299] on icon at bounding box center [952, 302] width 11 height 7
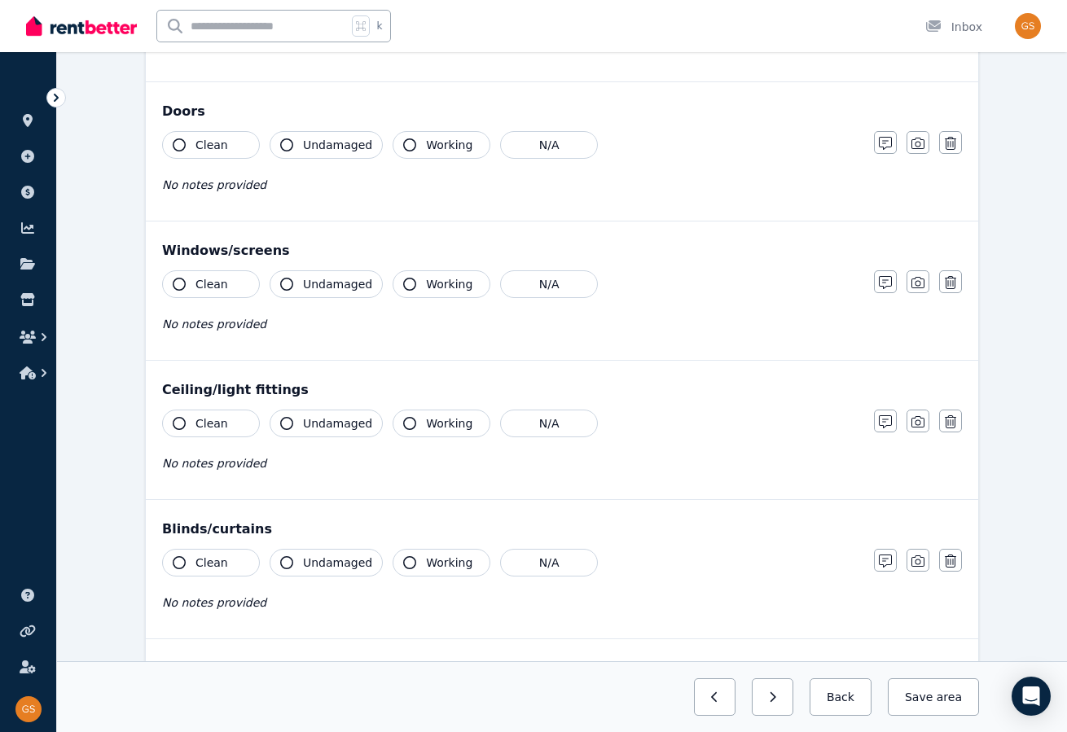
scroll to position [320, 0]
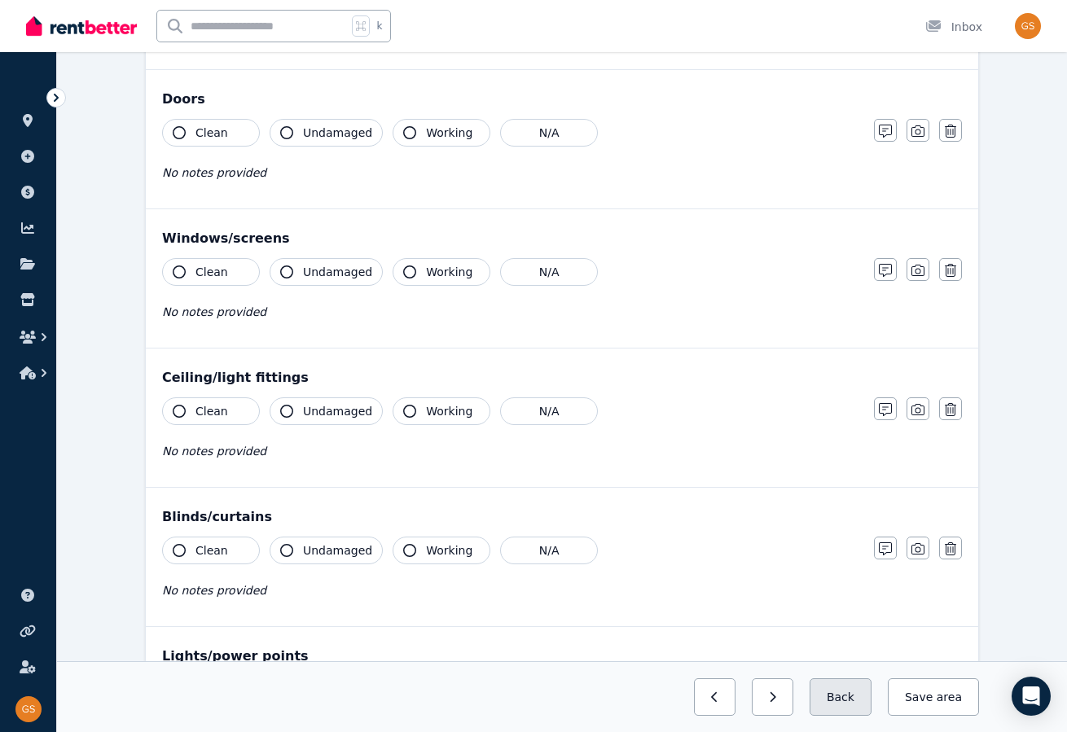
click at [846, 697] on button "Back" at bounding box center [841, 697] width 62 height 37
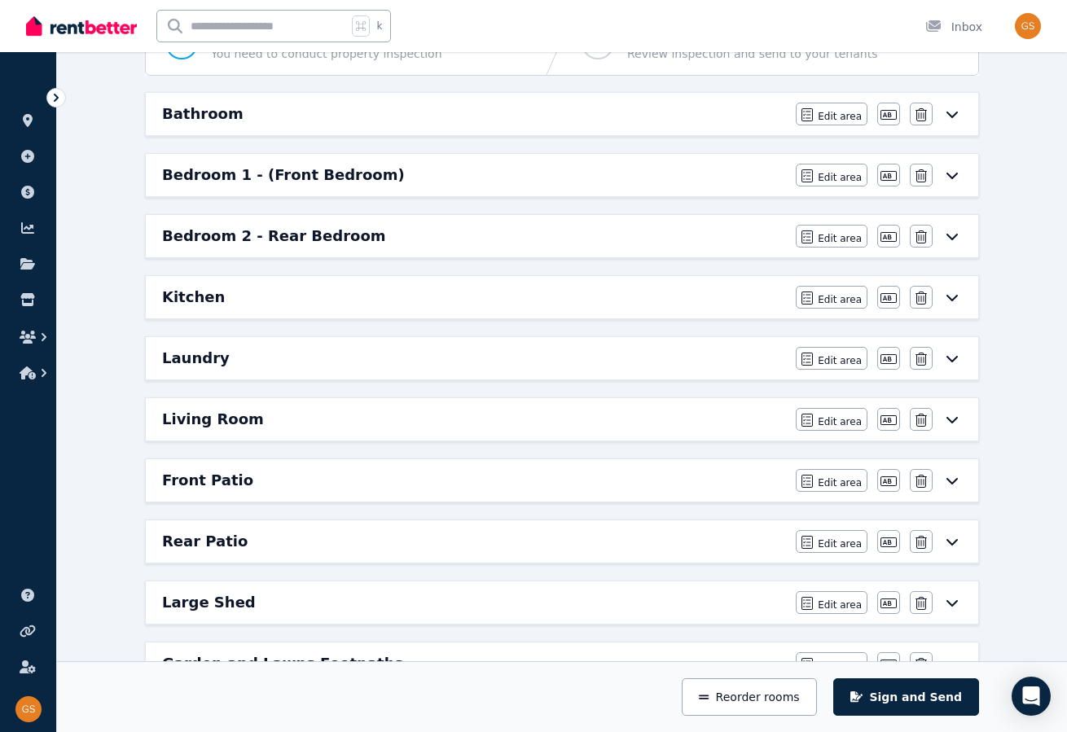
scroll to position [194, 0]
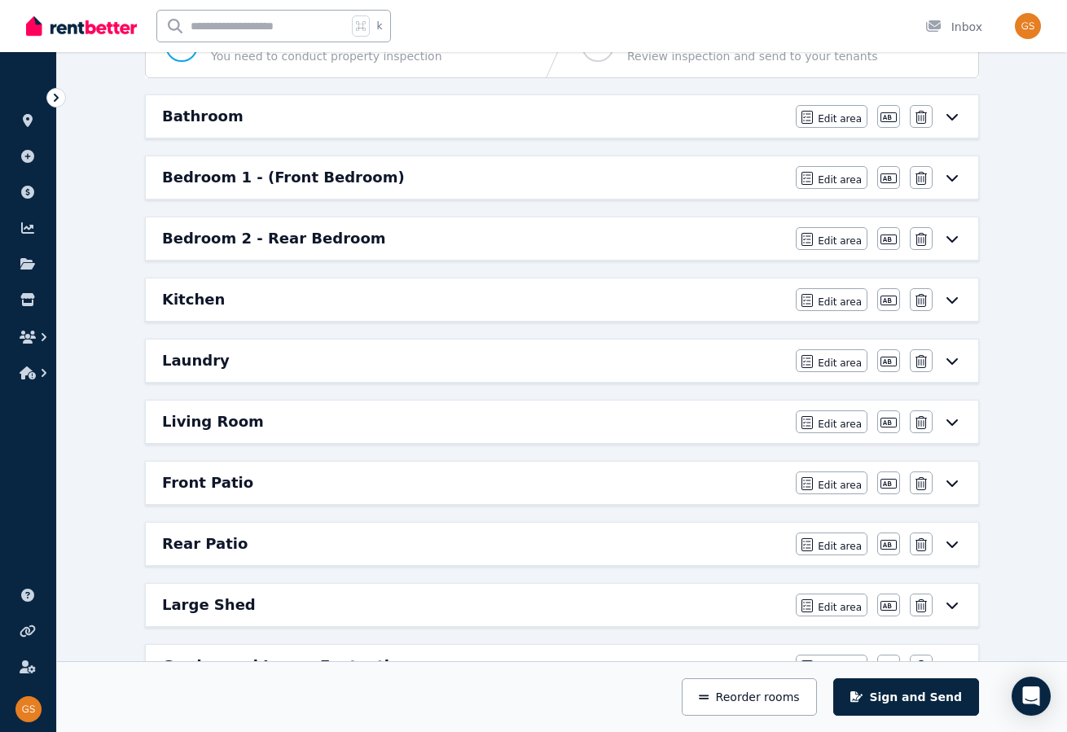
click at [951, 297] on icon at bounding box center [952, 300] width 11 height 7
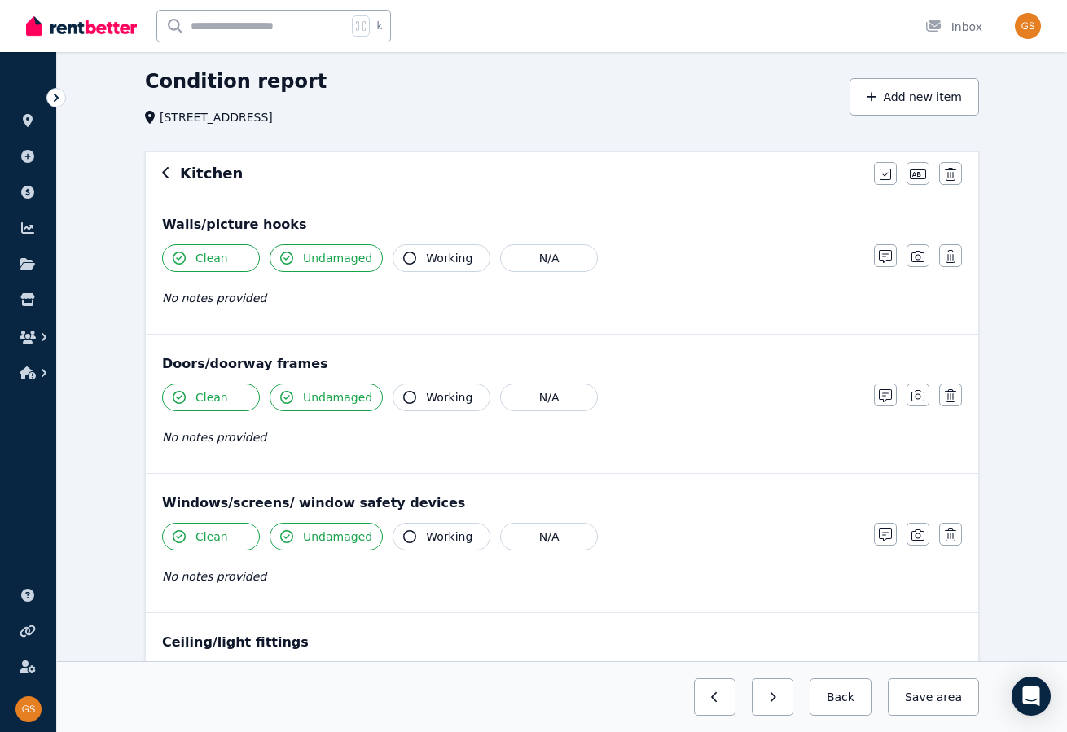
scroll to position [0, 0]
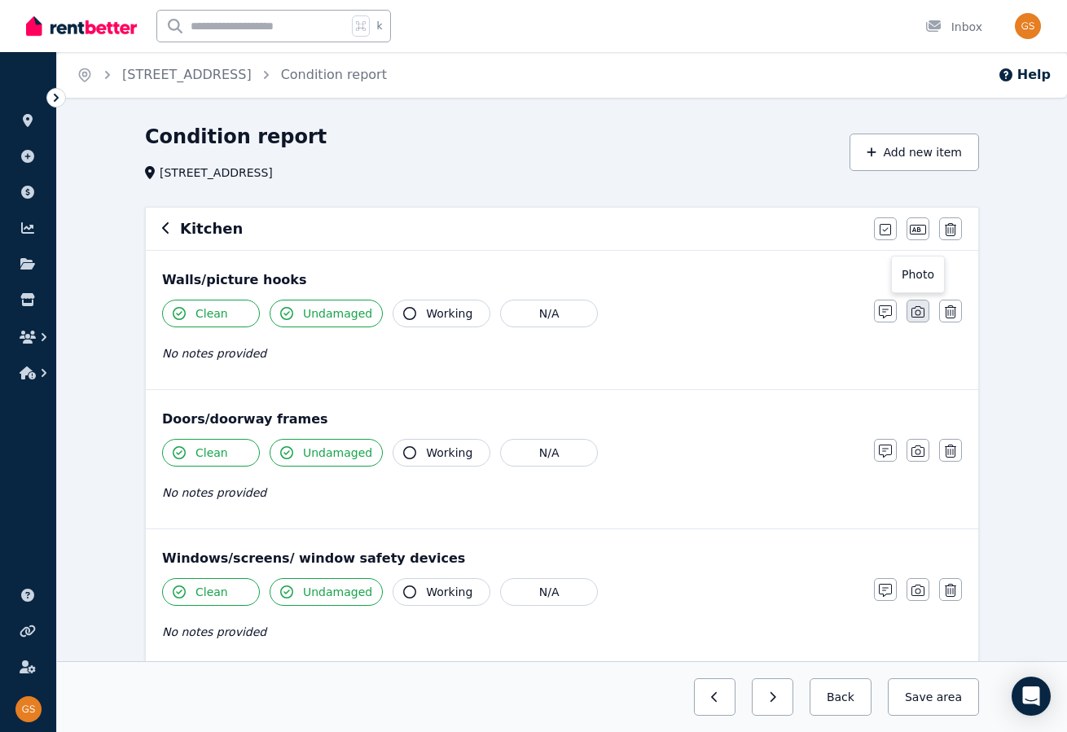
click at [923, 306] on icon "button" at bounding box center [918, 311] width 13 height 13
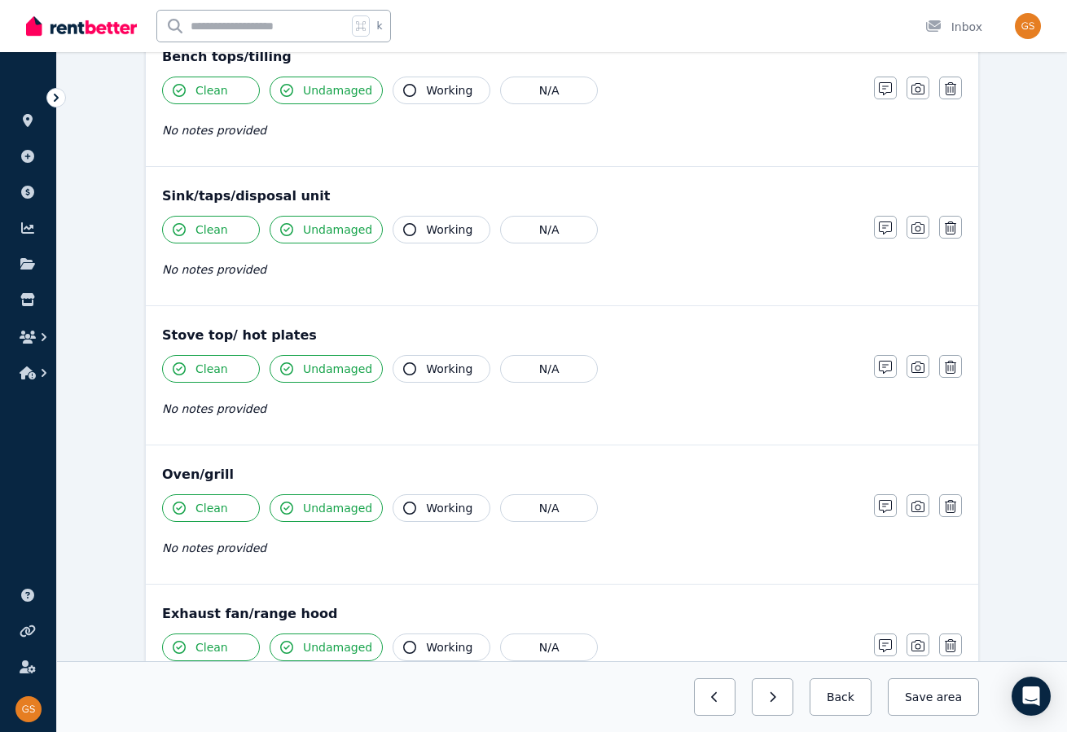
scroll to position [1878, 0]
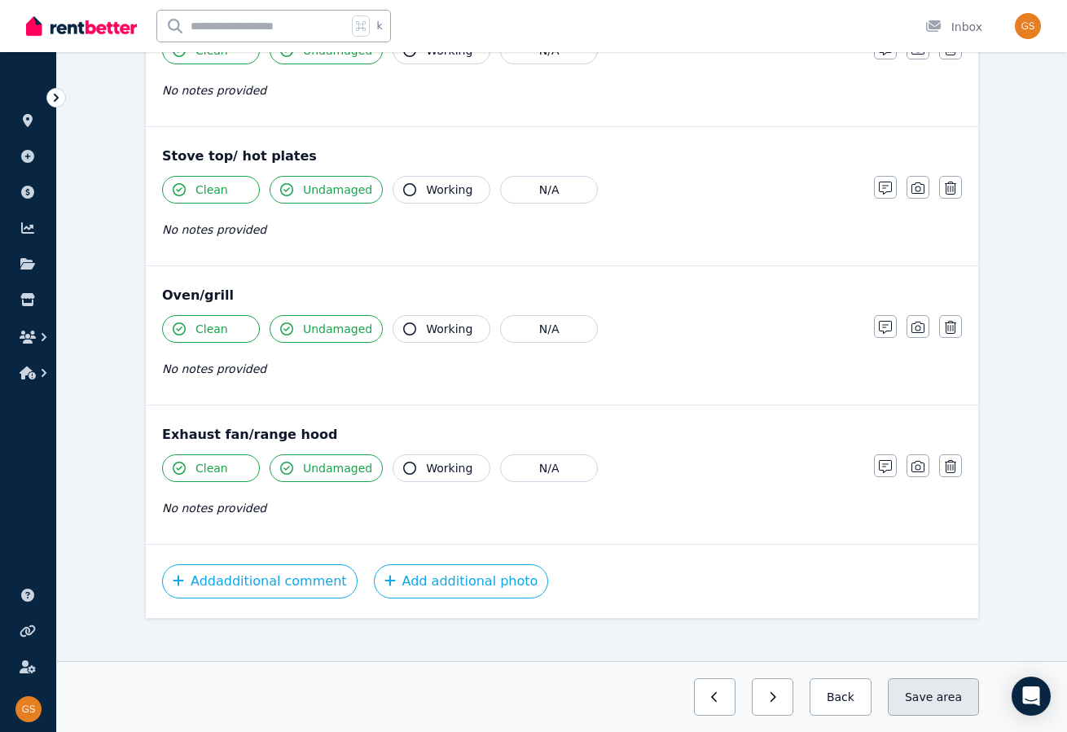
click at [926, 691] on button "Save area" at bounding box center [933, 697] width 91 height 37
click at [852, 694] on button "Back" at bounding box center [834, 697] width 76 height 37
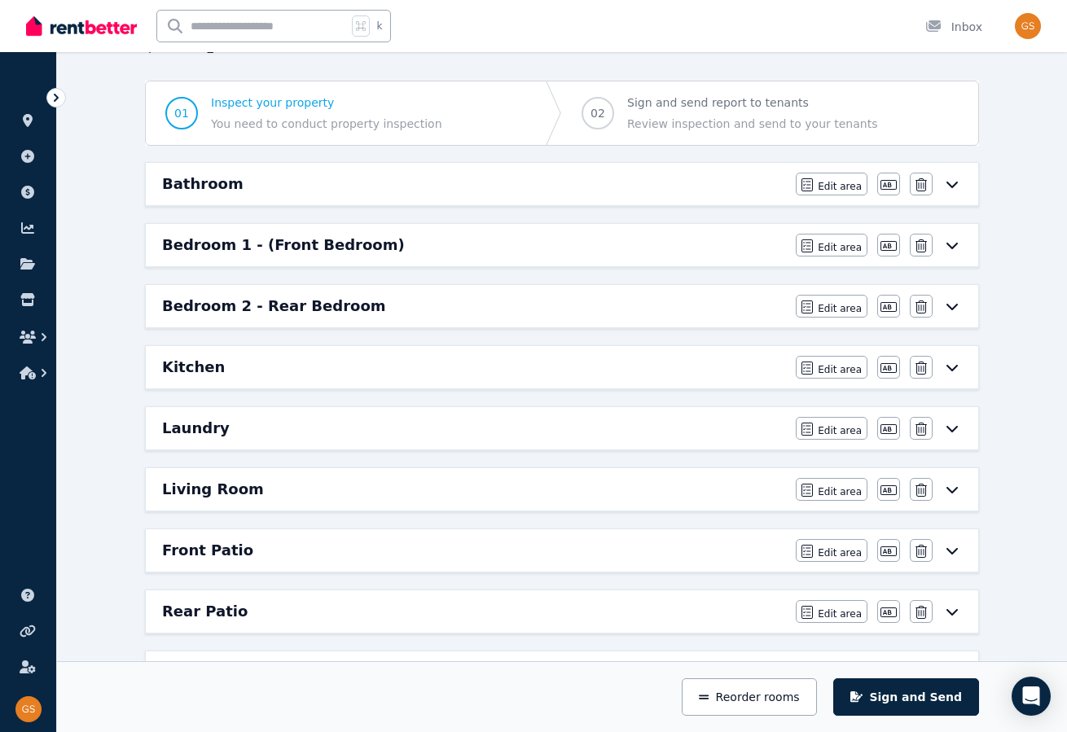
scroll to position [0, 0]
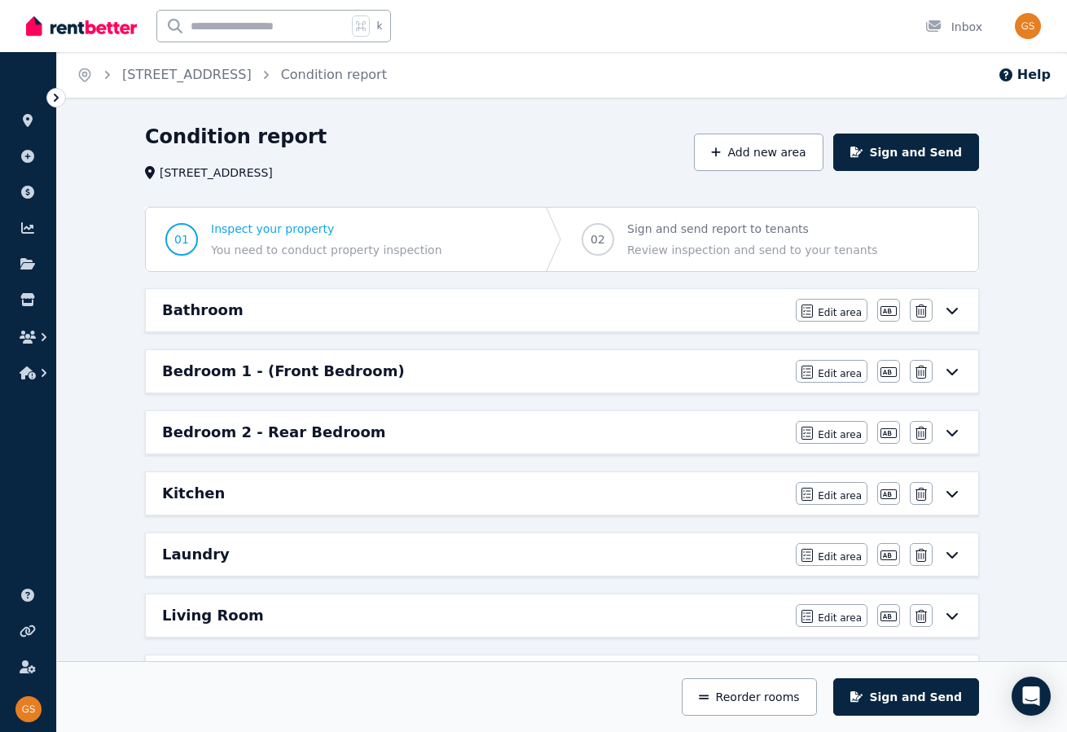
click at [955, 548] on icon at bounding box center [952, 554] width 20 height 13
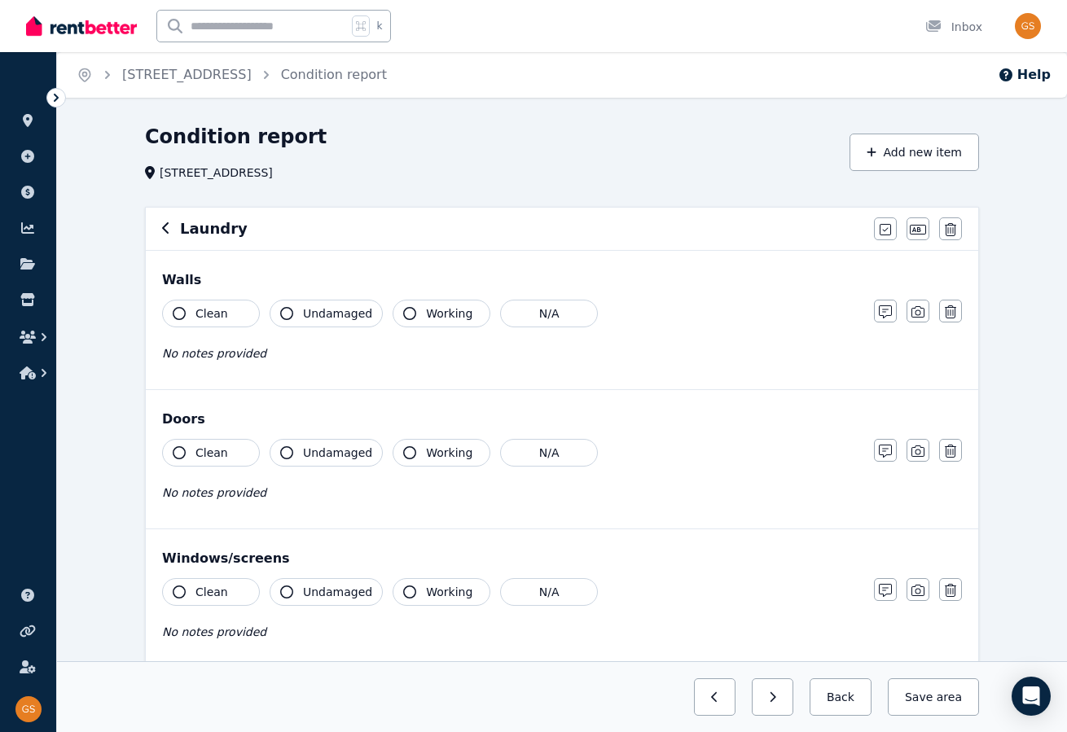
click at [184, 313] on icon "button" at bounding box center [179, 313] width 13 height 13
click at [314, 307] on span "Undamaged" at bounding box center [337, 313] width 69 height 16
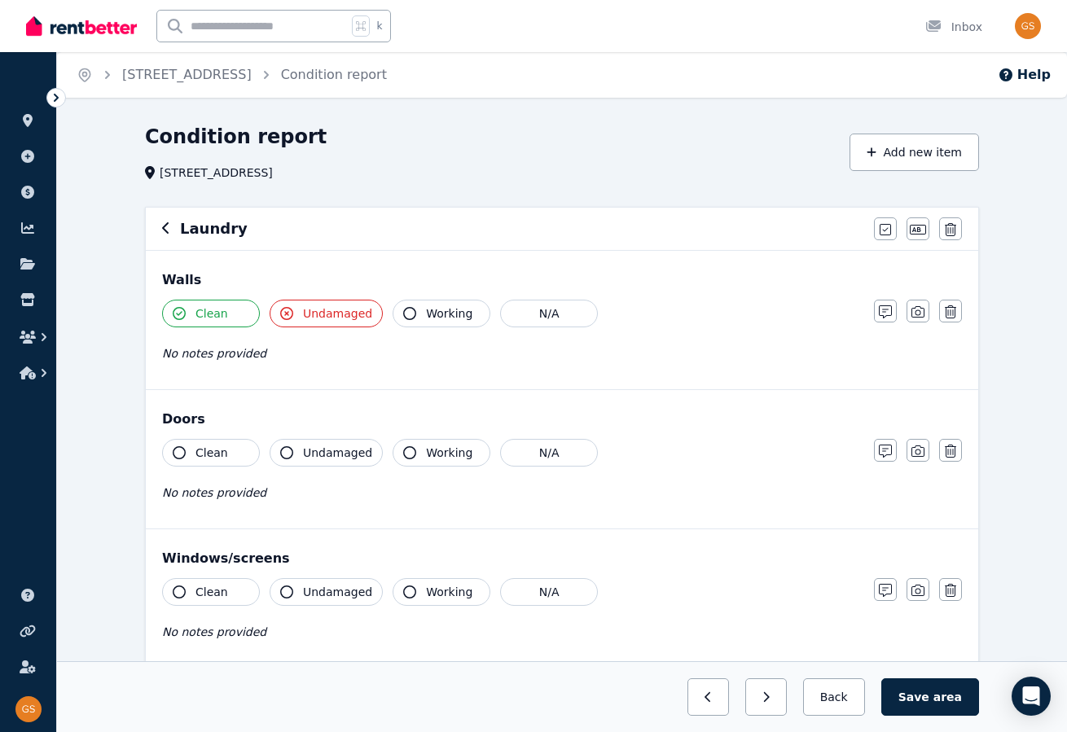
click at [244, 356] on span "No notes provided" at bounding box center [214, 353] width 104 height 13
click at [889, 305] on icon "button" at bounding box center [885, 311] width 13 height 13
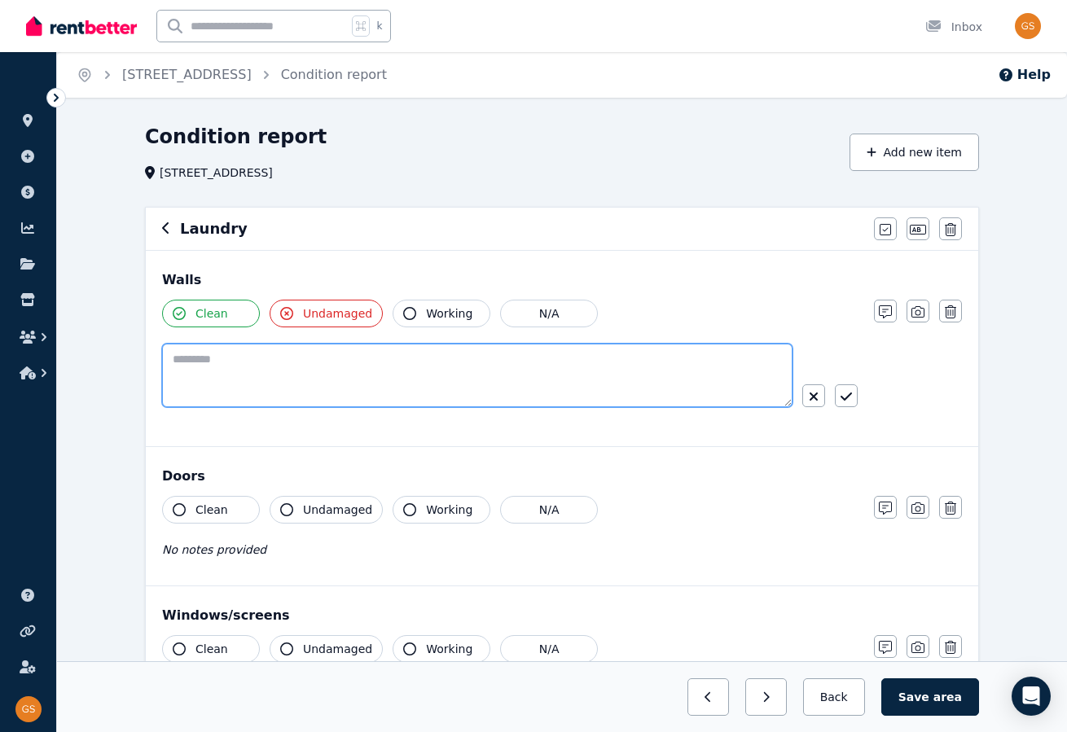
click at [280, 377] on textarea at bounding box center [477, 376] width 630 height 64
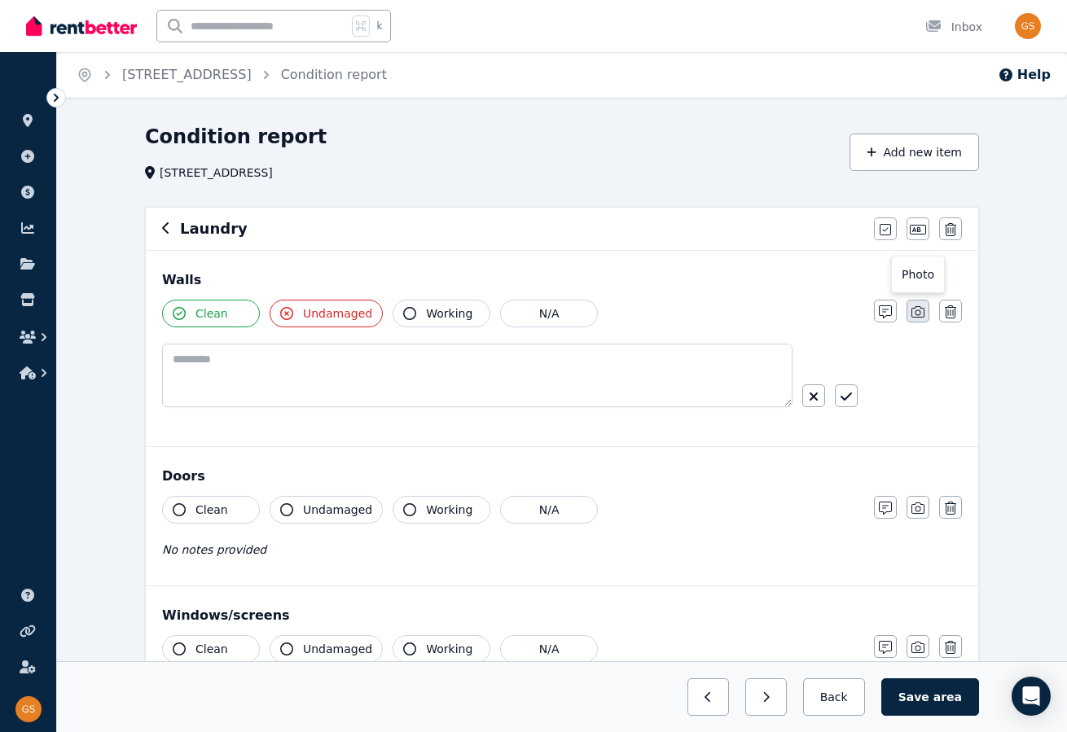
click at [916, 304] on button "button" at bounding box center [918, 311] width 23 height 23
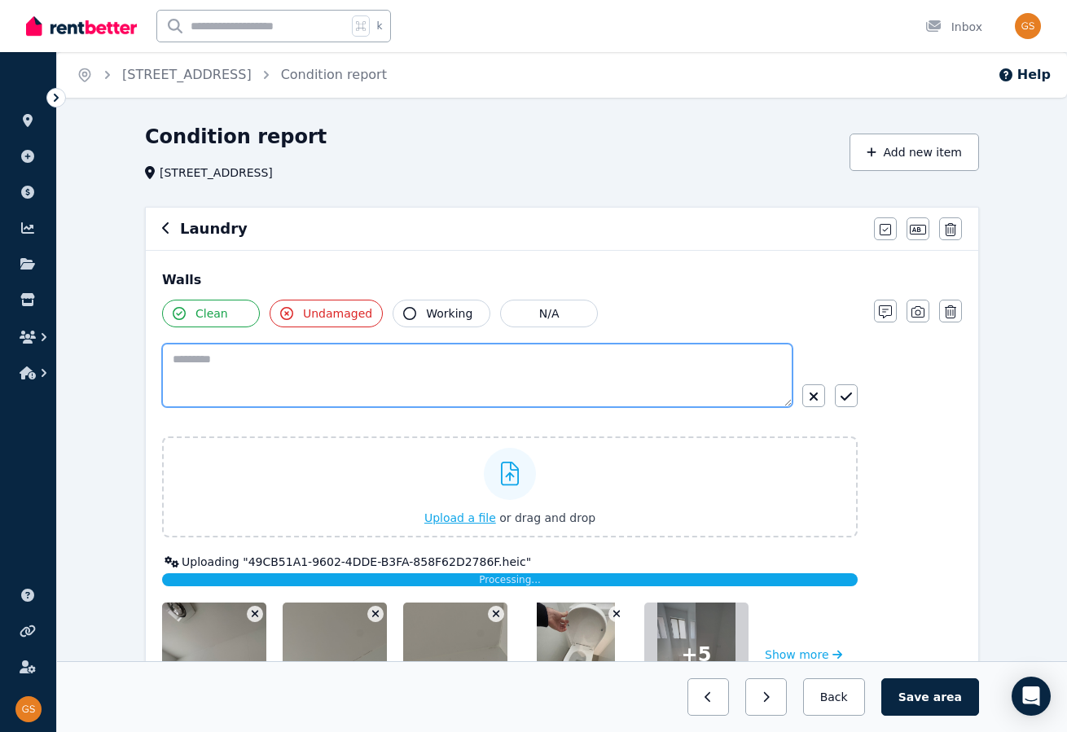
click at [280, 356] on textarea at bounding box center [477, 376] width 630 height 64
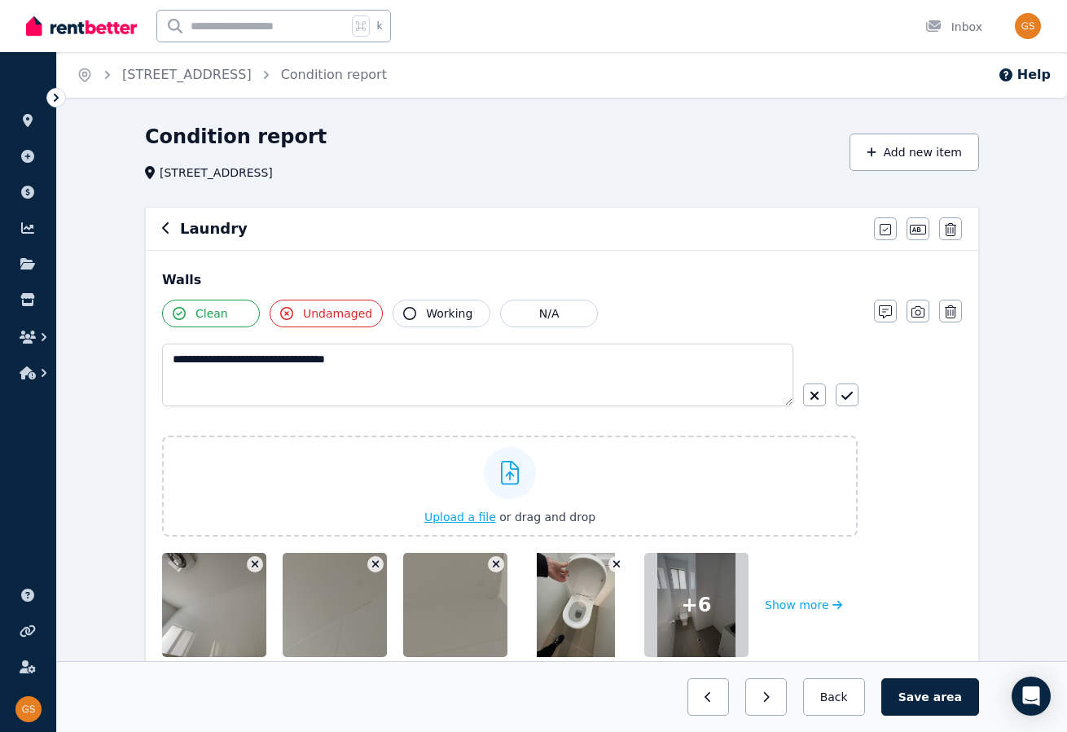
click at [671, 309] on div "Clean Undamaged Working N/A" at bounding box center [510, 314] width 696 height 28
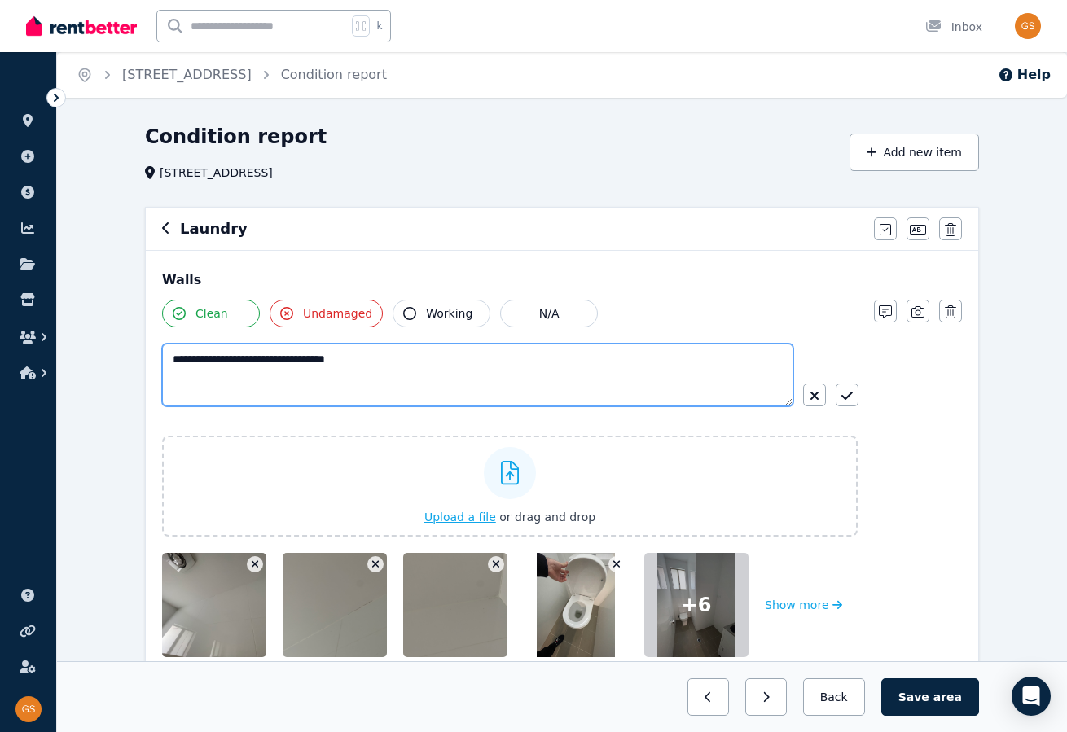
click at [394, 361] on textarea "**********" at bounding box center [477, 375] width 631 height 63
type textarea "**********"
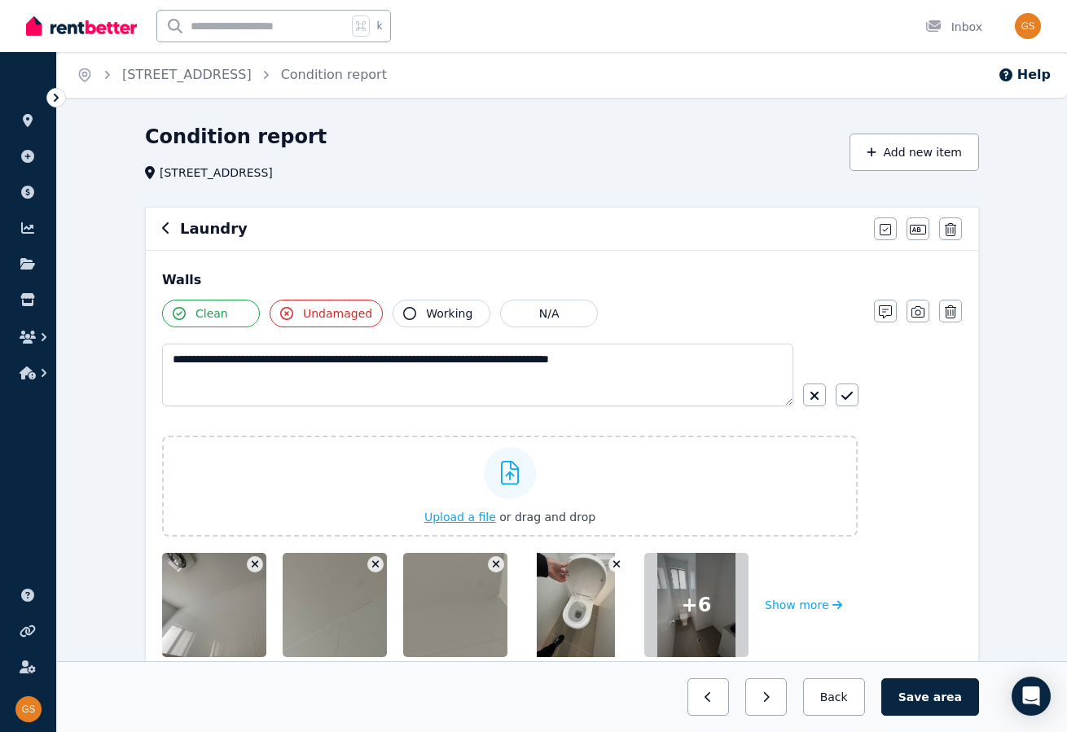
click at [627, 292] on div "**********" at bounding box center [562, 459] width 833 height 416
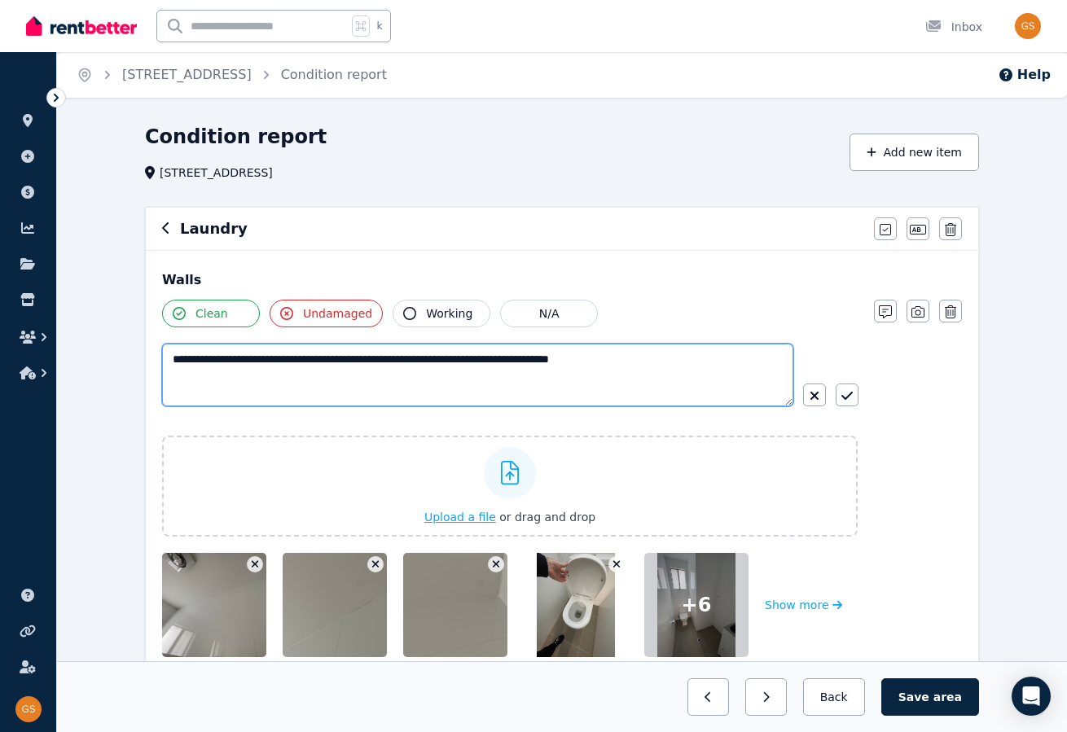
click at [673, 358] on textarea "**********" at bounding box center [477, 375] width 631 height 63
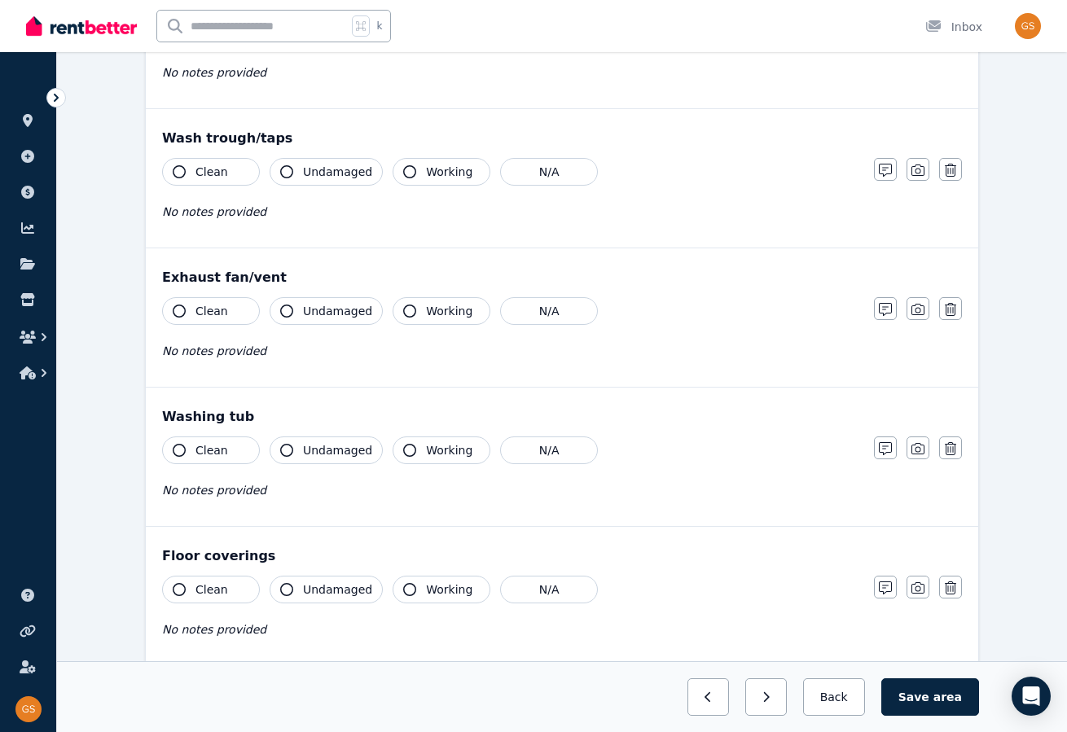
scroll to position [1257, 0]
click at [177, 442] on icon "button" at bounding box center [179, 448] width 13 height 13
click at [284, 442] on icon "button" at bounding box center [286, 448] width 13 height 13
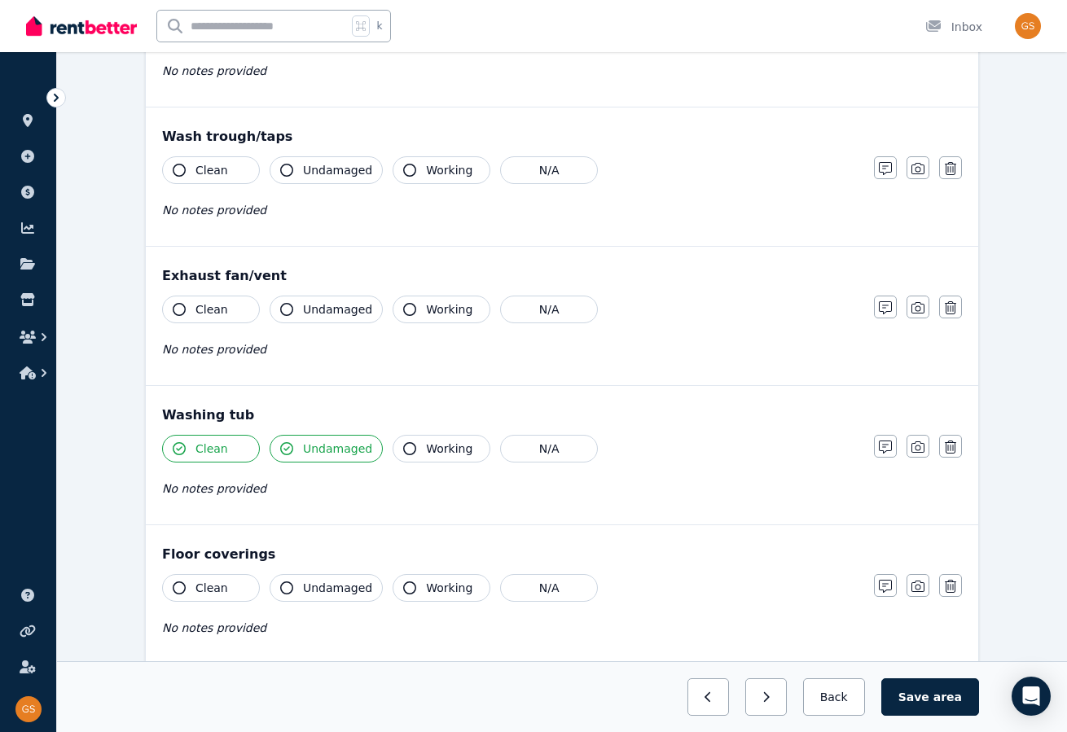
click at [284, 442] on icon "button" at bounding box center [286, 448] width 13 height 13
click at [276, 480] on div "No notes provided" at bounding box center [510, 489] width 696 height 20
click at [889, 441] on icon "button" at bounding box center [885, 447] width 13 height 13
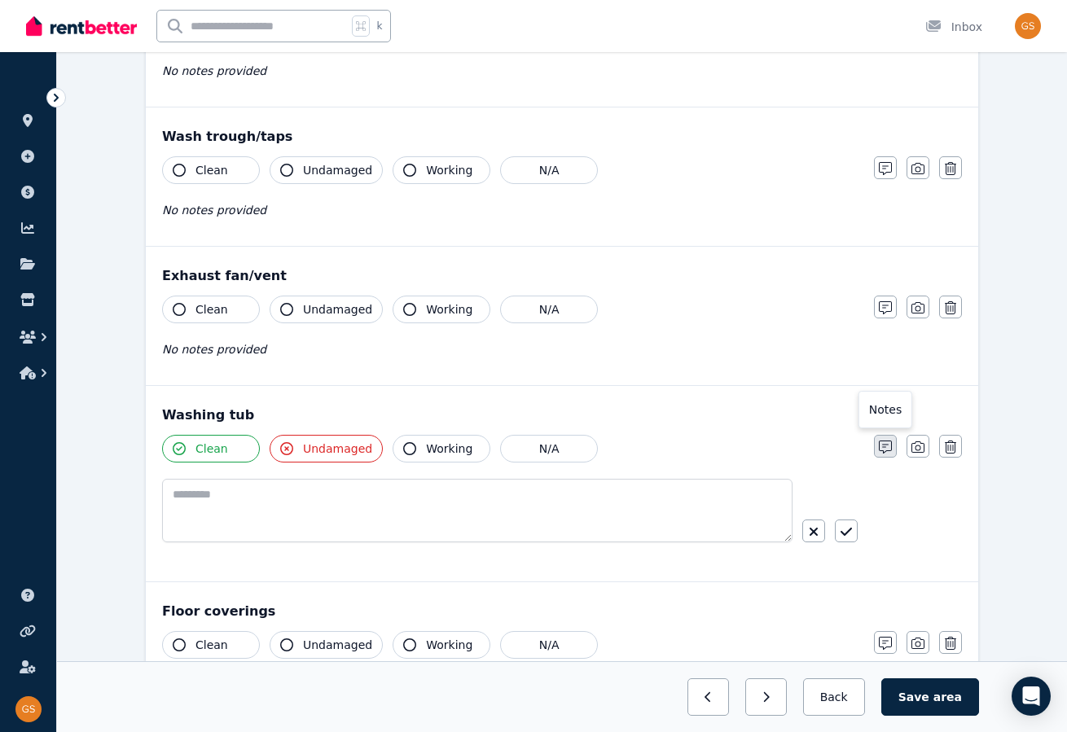
scroll to position [1314, 0]
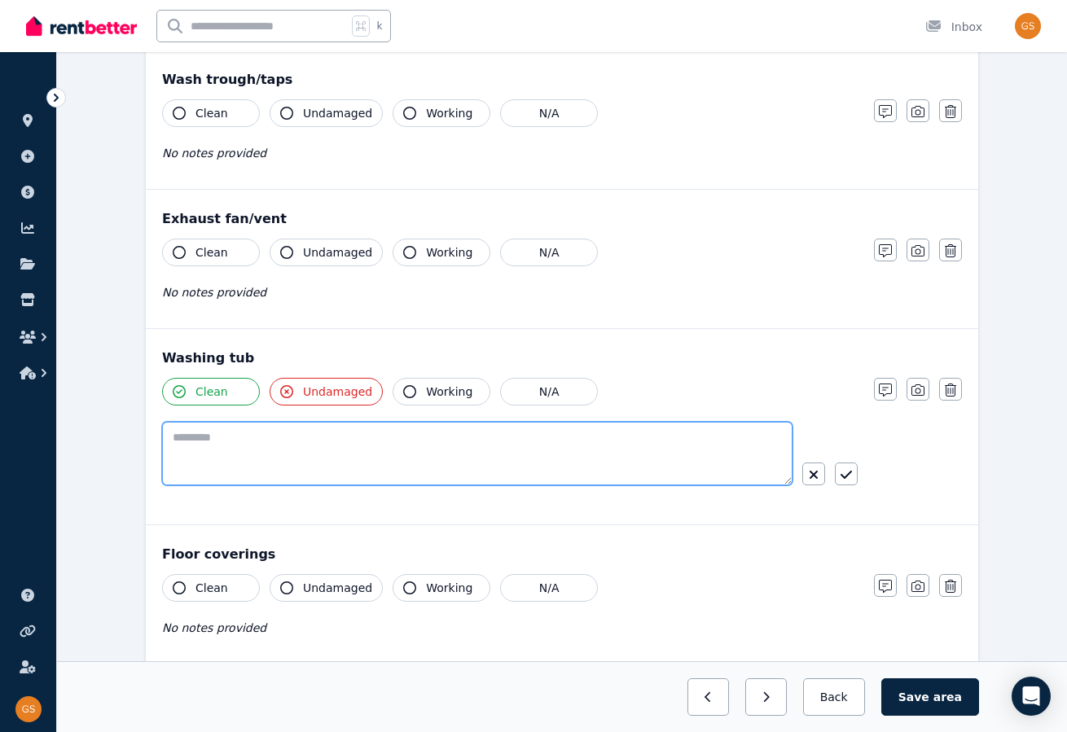
click at [208, 437] on textarea at bounding box center [477, 454] width 630 height 64
type textarea "**********"
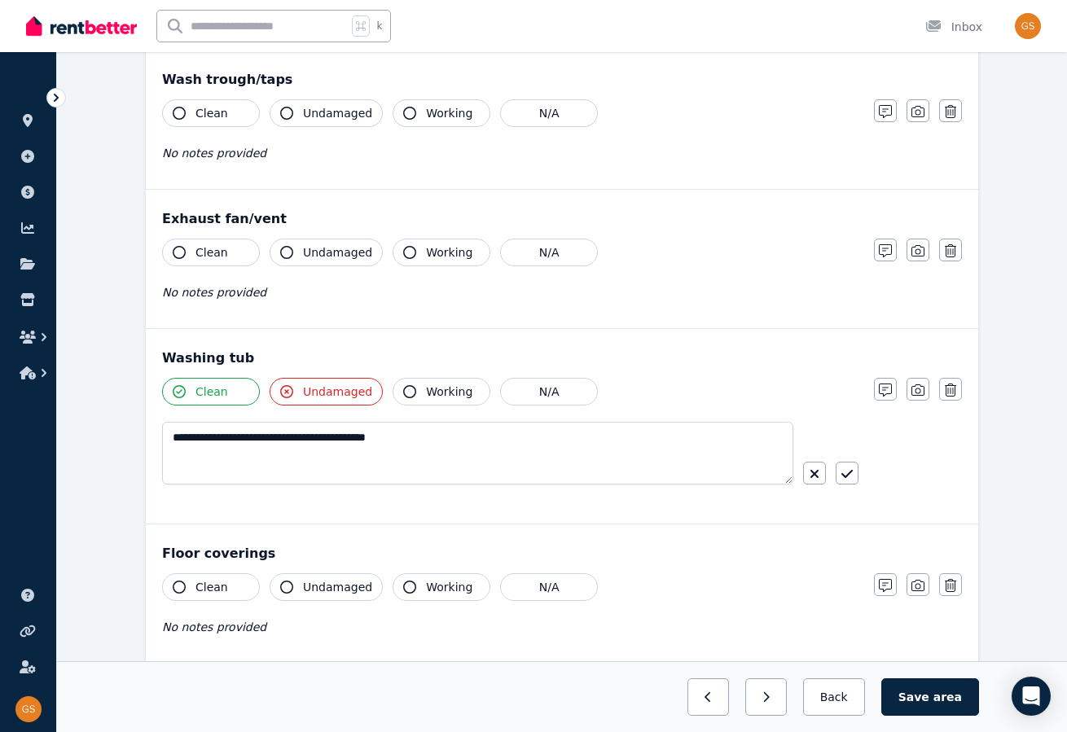
click at [364, 338] on div "**********" at bounding box center [562, 426] width 833 height 195
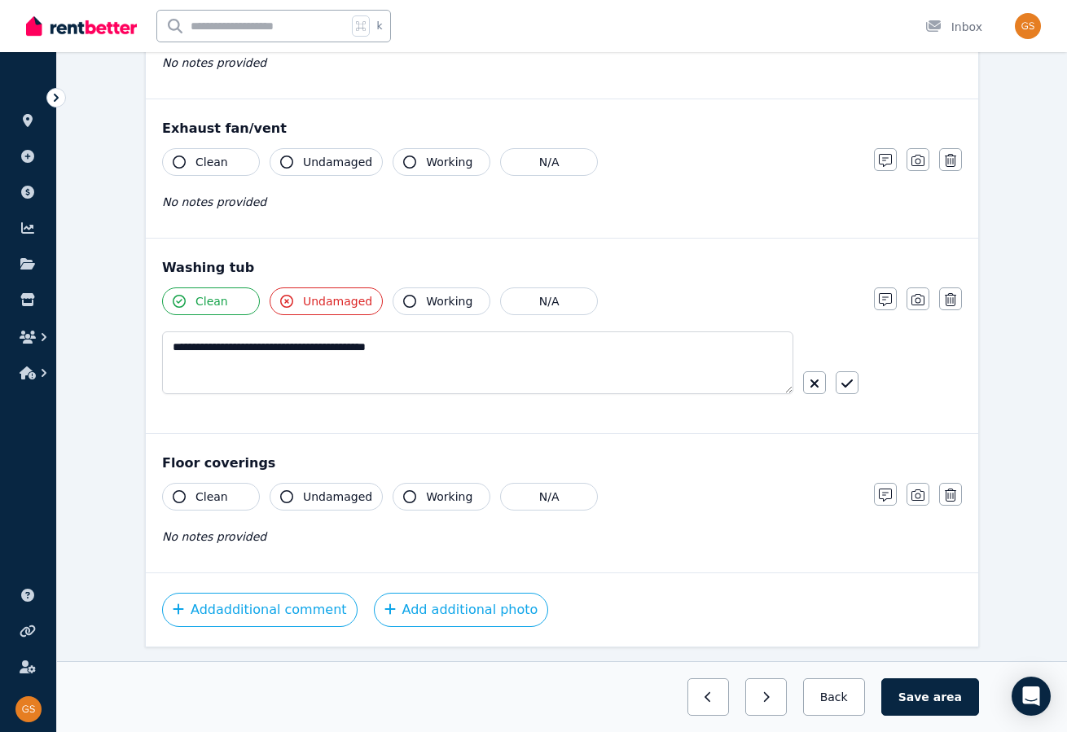
scroll to position [1438, 0]
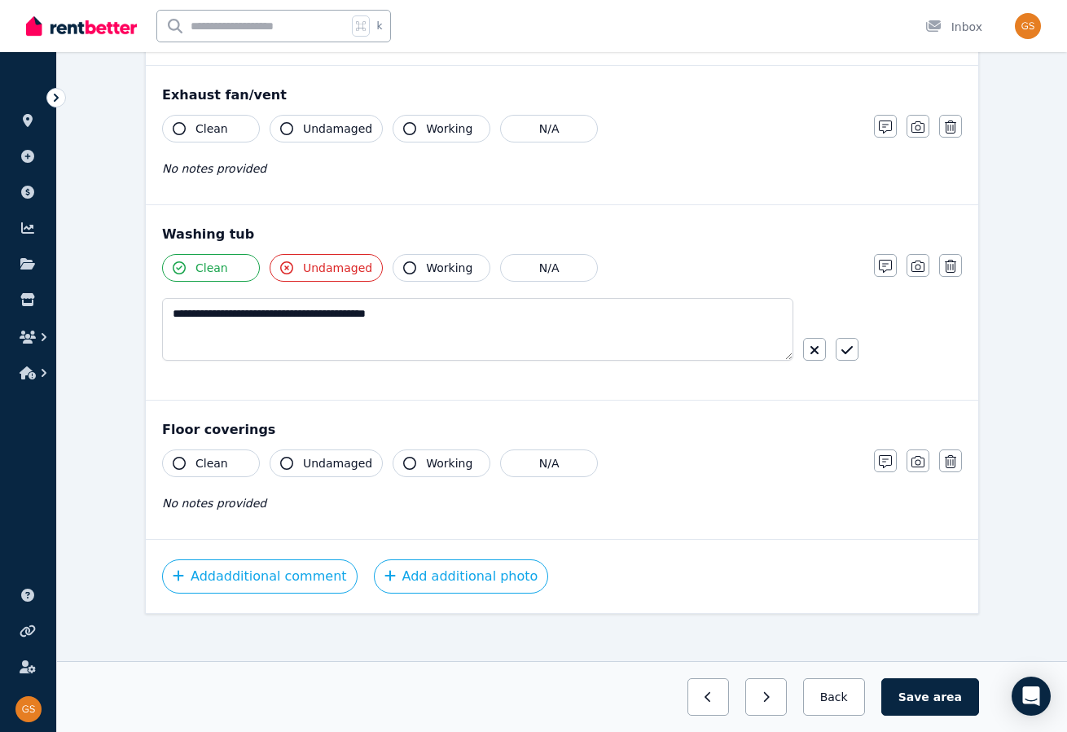
click at [175, 457] on icon "button" at bounding box center [179, 463] width 13 height 13
click at [299, 454] on button "Undamaged" at bounding box center [326, 464] width 113 height 28
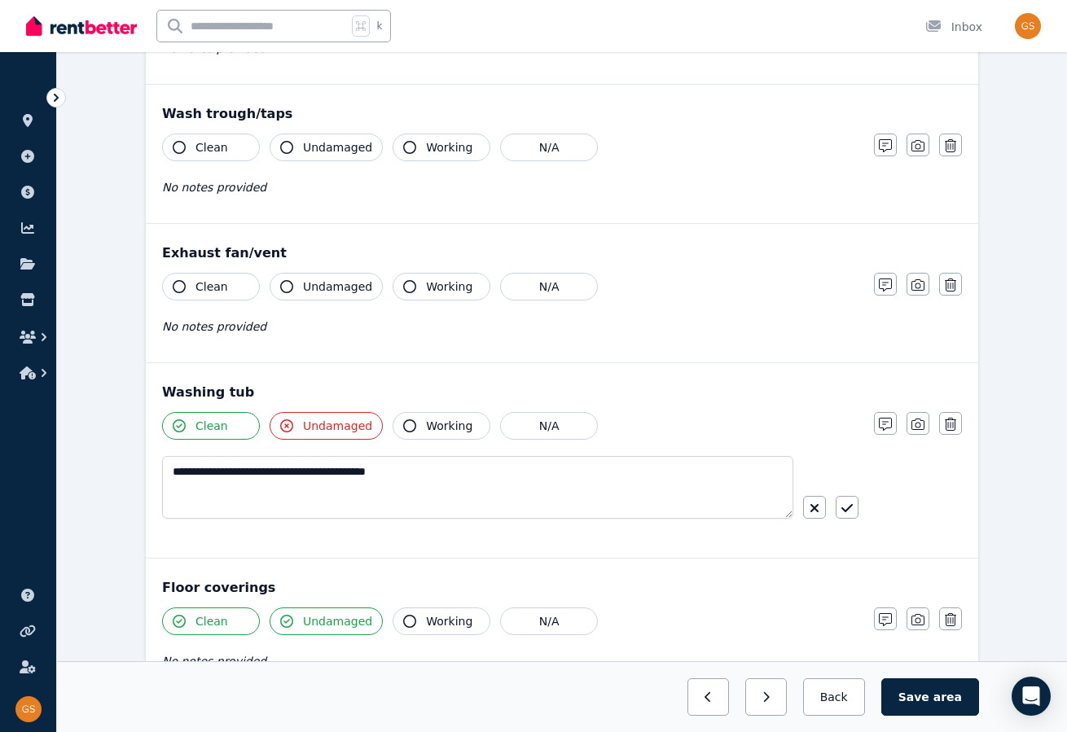
scroll to position [1276, 0]
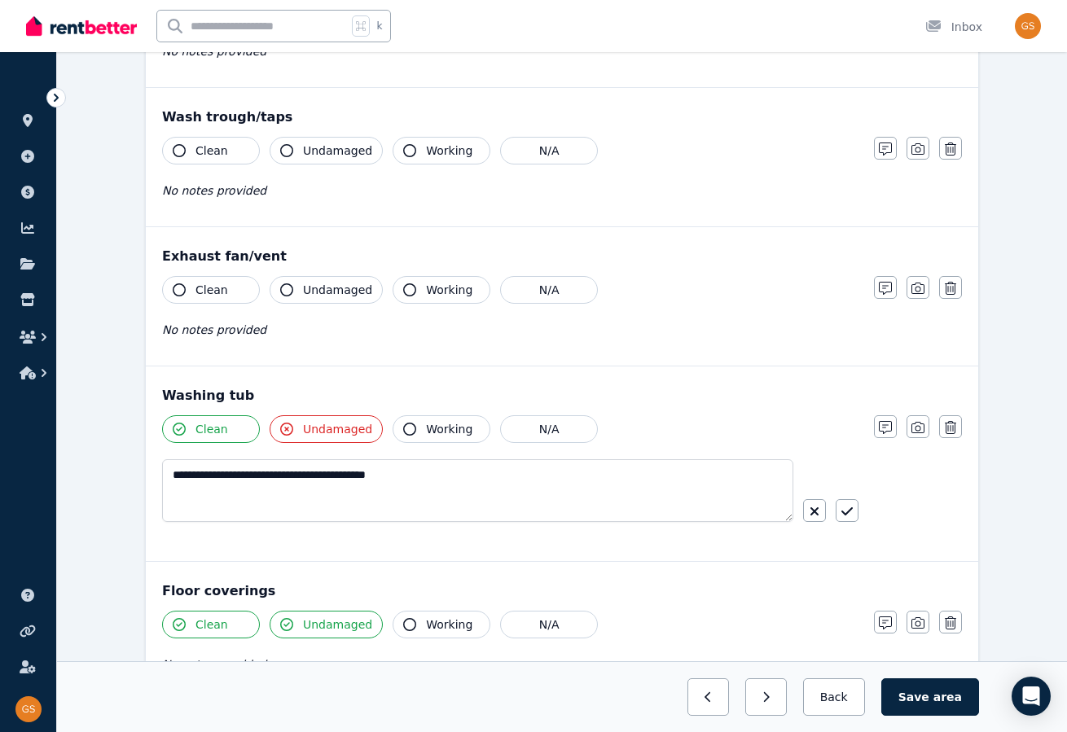
click at [185, 276] on button "Clean" at bounding box center [211, 290] width 98 height 28
click at [288, 283] on icon "button" at bounding box center [286, 289] width 13 height 13
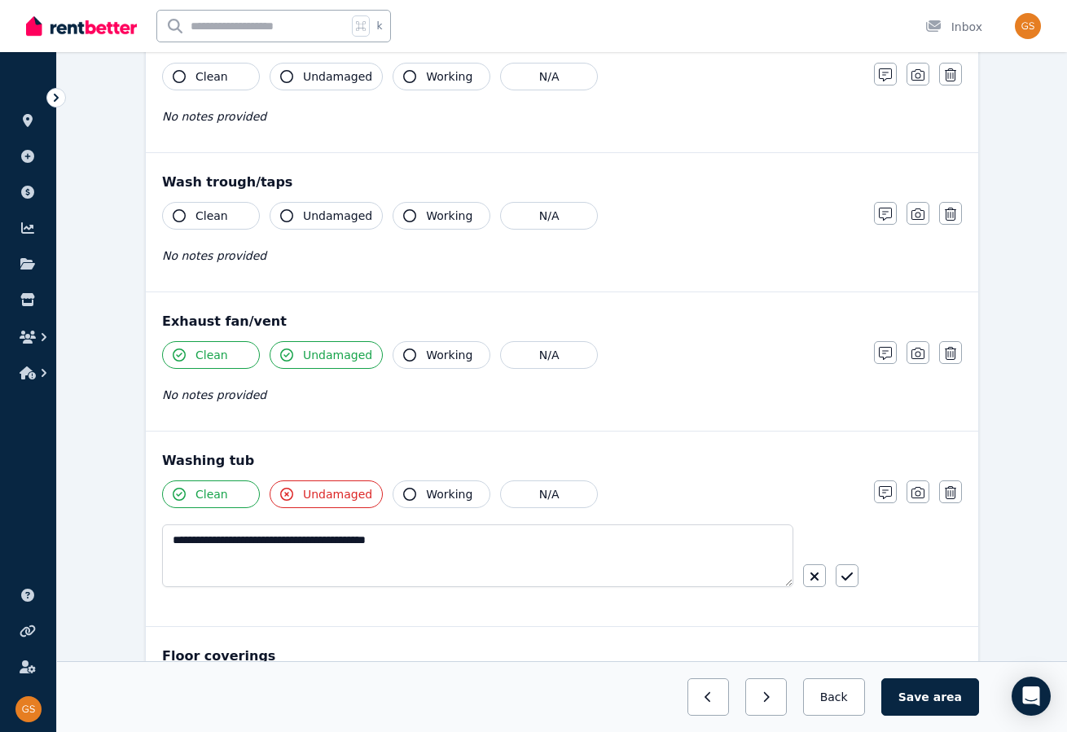
scroll to position [1162, 0]
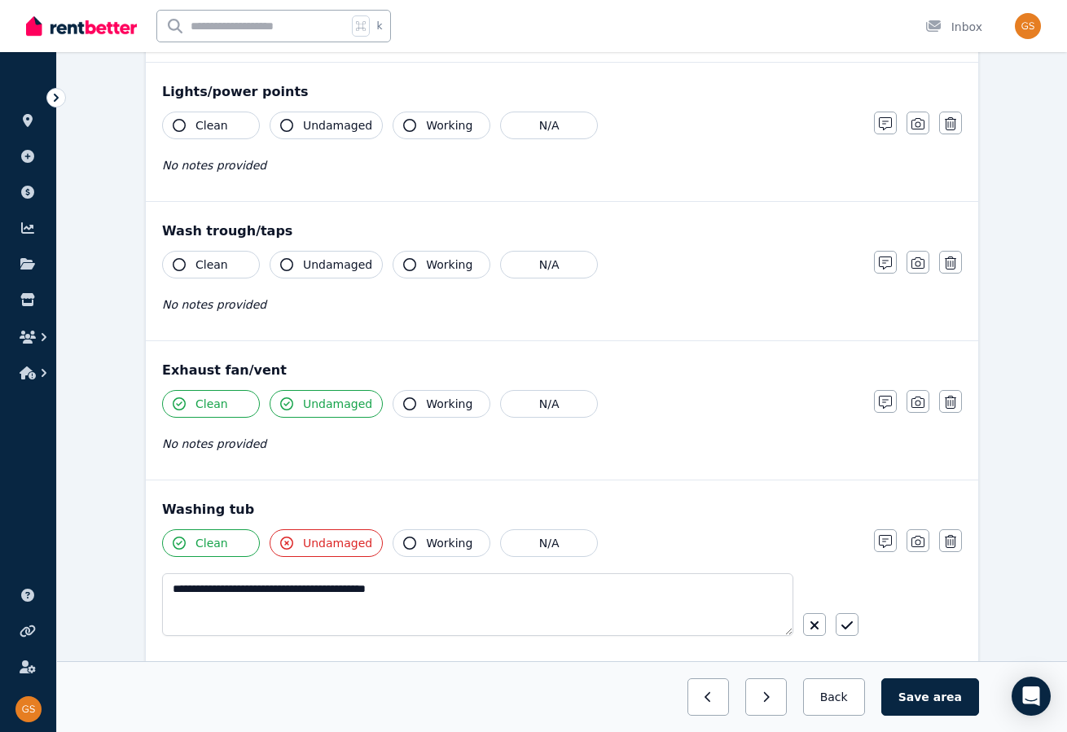
click at [179, 259] on icon "button" at bounding box center [179, 264] width 13 height 13
click at [288, 258] on icon "button" at bounding box center [286, 264] width 13 height 13
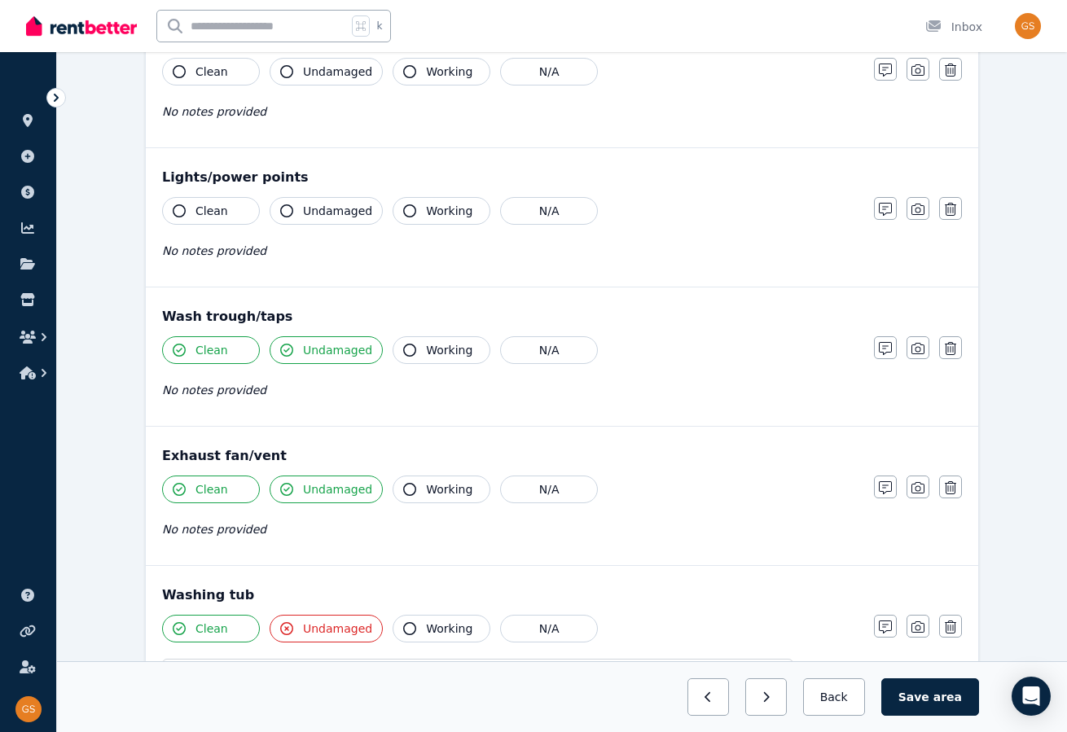
scroll to position [1024, 0]
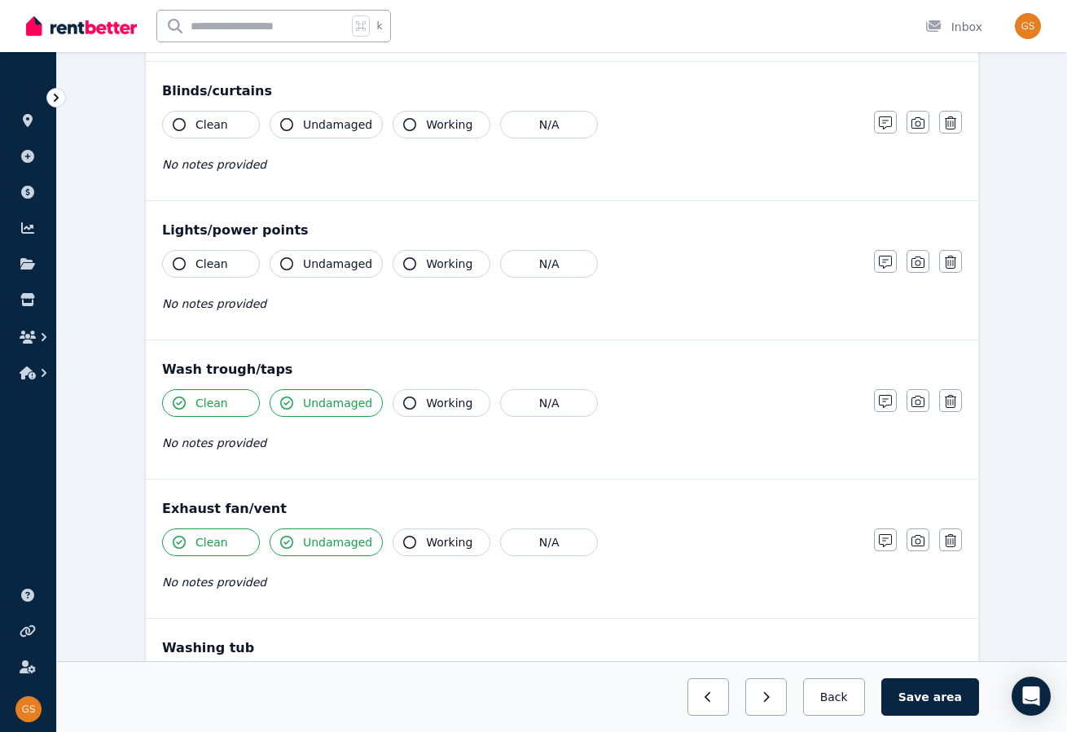
click at [178, 257] on icon "button" at bounding box center [179, 263] width 13 height 13
click at [283, 257] on icon "button" at bounding box center [286, 263] width 13 height 13
click at [547, 121] on button "N/A" at bounding box center [549, 125] width 98 height 28
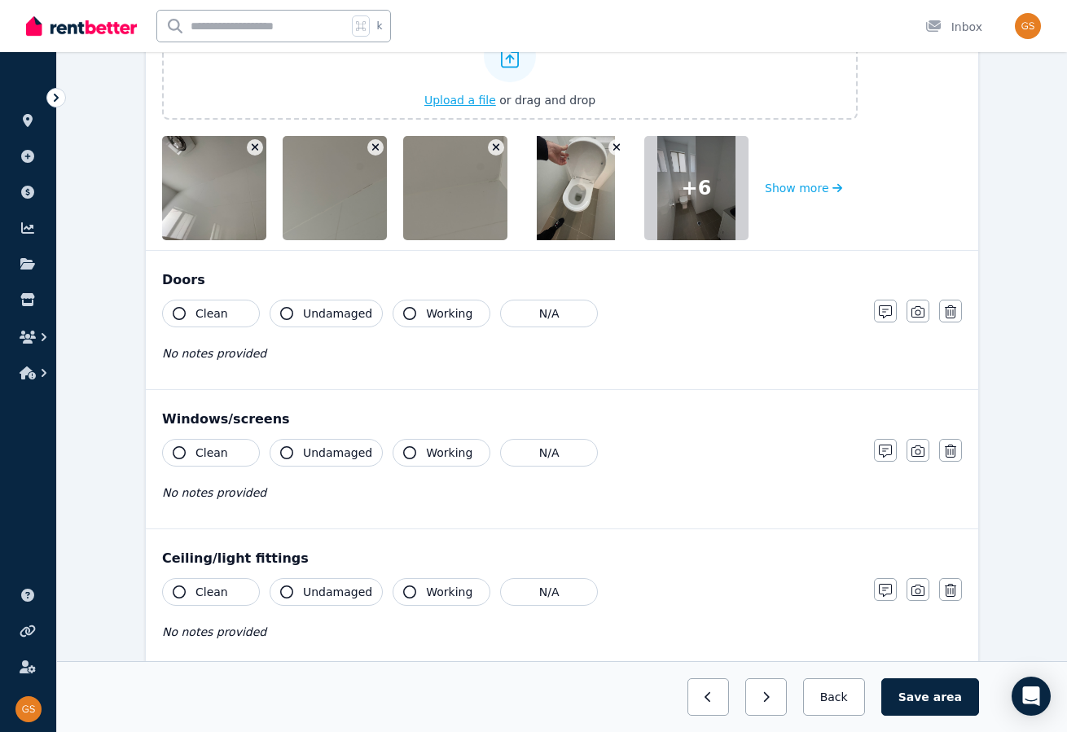
scroll to position [425, 0]
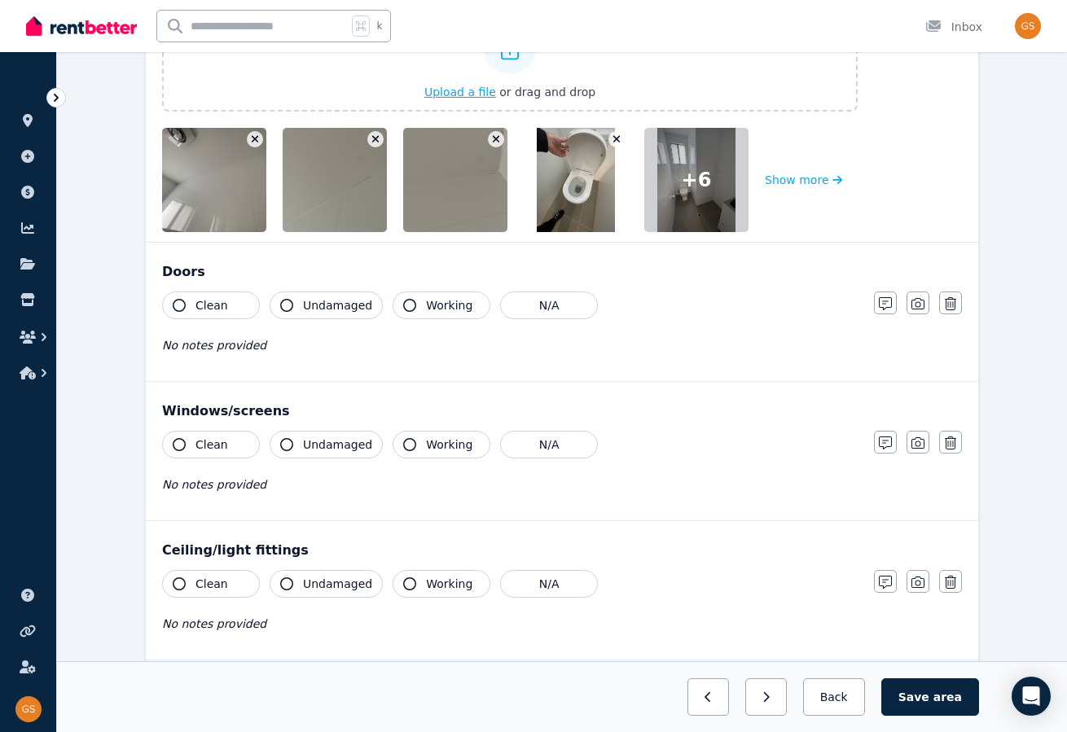
click at [183, 574] on button "Clean" at bounding box center [211, 584] width 98 height 28
click at [288, 586] on button "Undamaged" at bounding box center [326, 584] width 113 height 28
click at [191, 440] on button "Clean" at bounding box center [211, 445] width 98 height 28
click at [285, 443] on icon "button" at bounding box center [286, 444] width 13 height 13
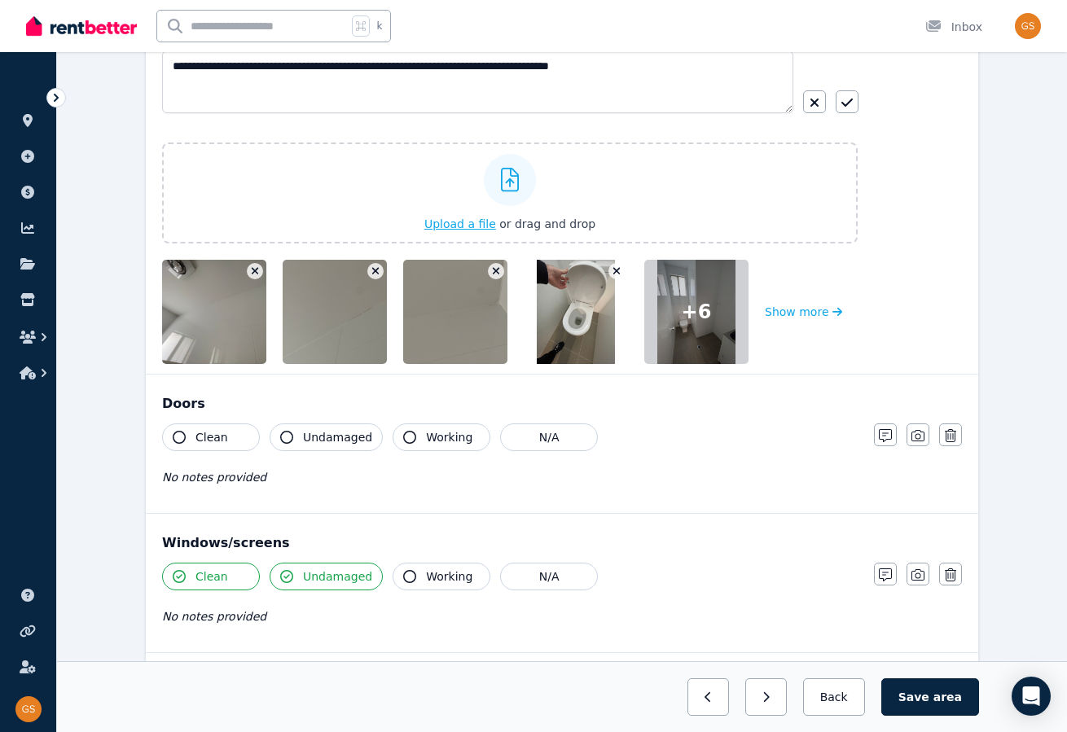
scroll to position [286, 0]
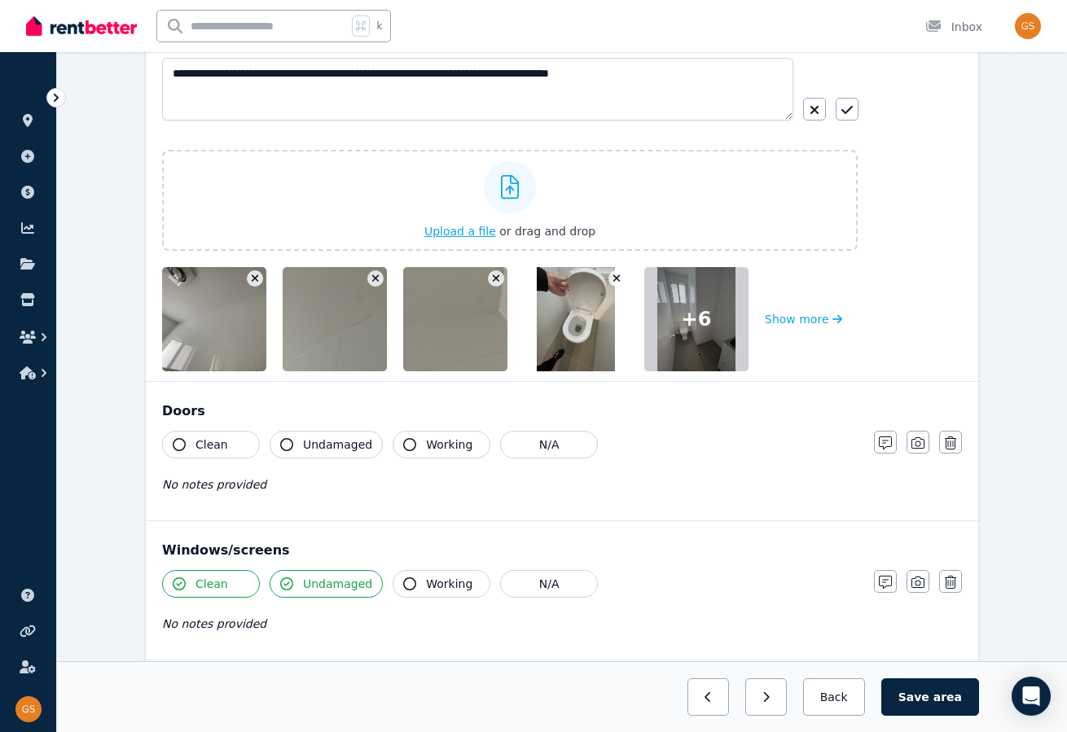
click at [191, 441] on button "Clean" at bounding box center [211, 445] width 98 height 28
click at [297, 441] on button "Undamaged" at bounding box center [326, 445] width 113 height 28
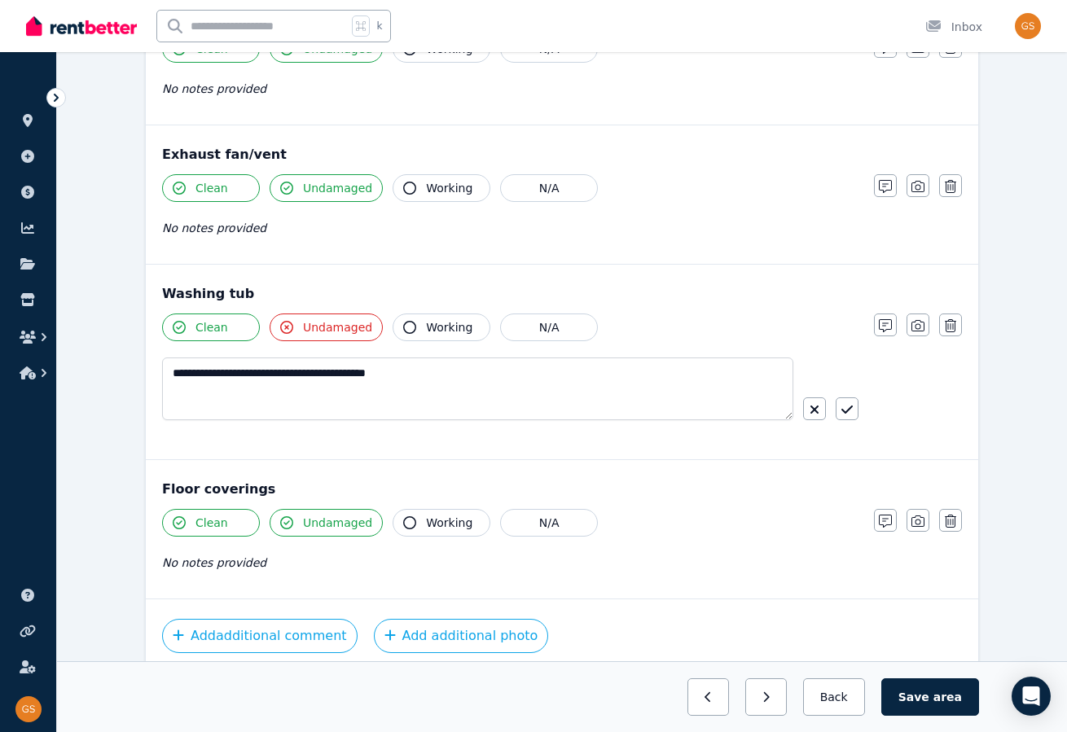
scroll to position [1438, 0]
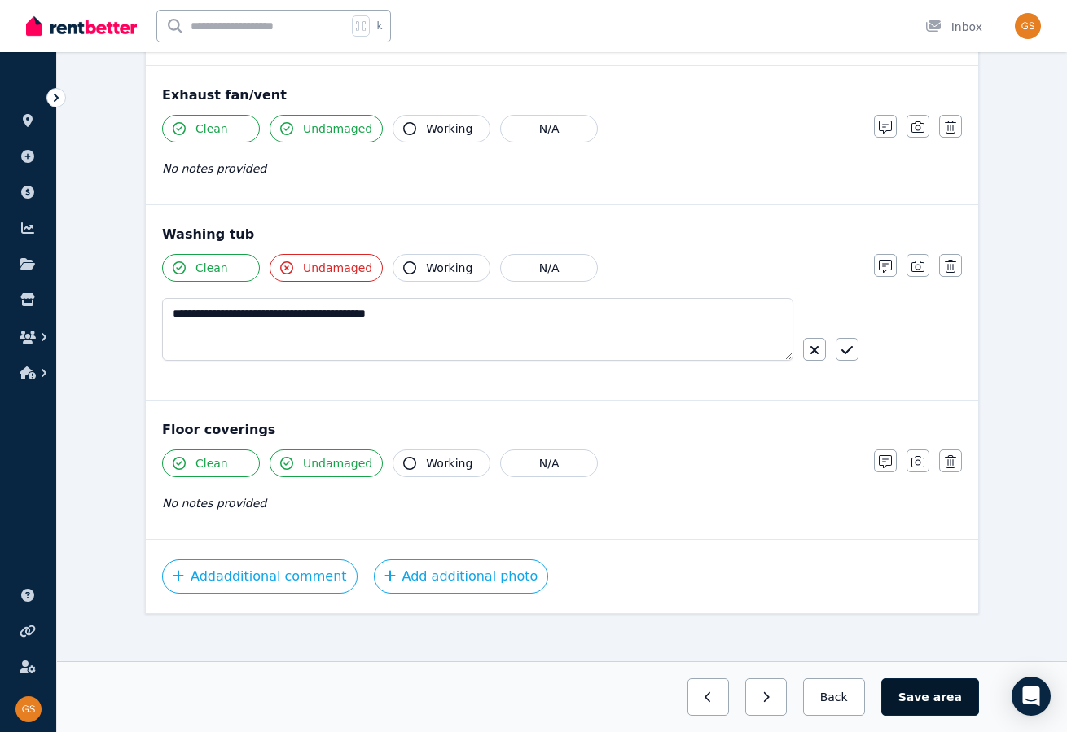
click at [917, 696] on button "Save area" at bounding box center [930, 697] width 98 height 37
click at [841, 701] on button "Back" at bounding box center [834, 697] width 76 height 37
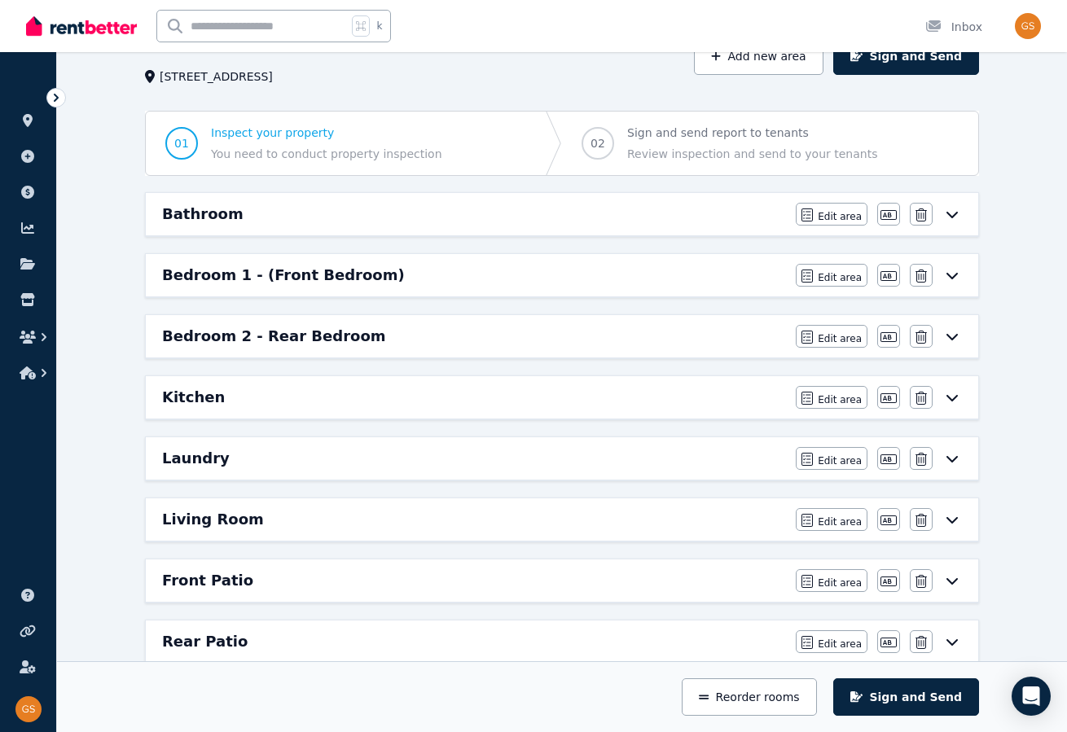
scroll to position [93, 0]
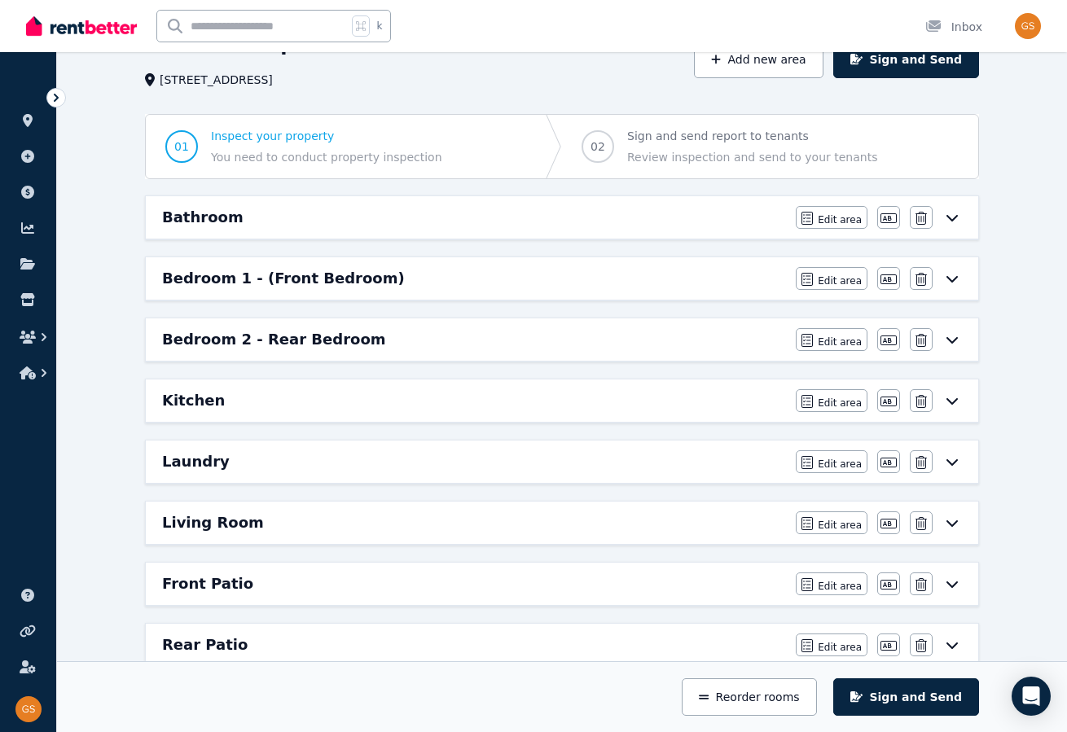
click at [958, 516] on icon at bounding box center [952, 522] width 20 height 13
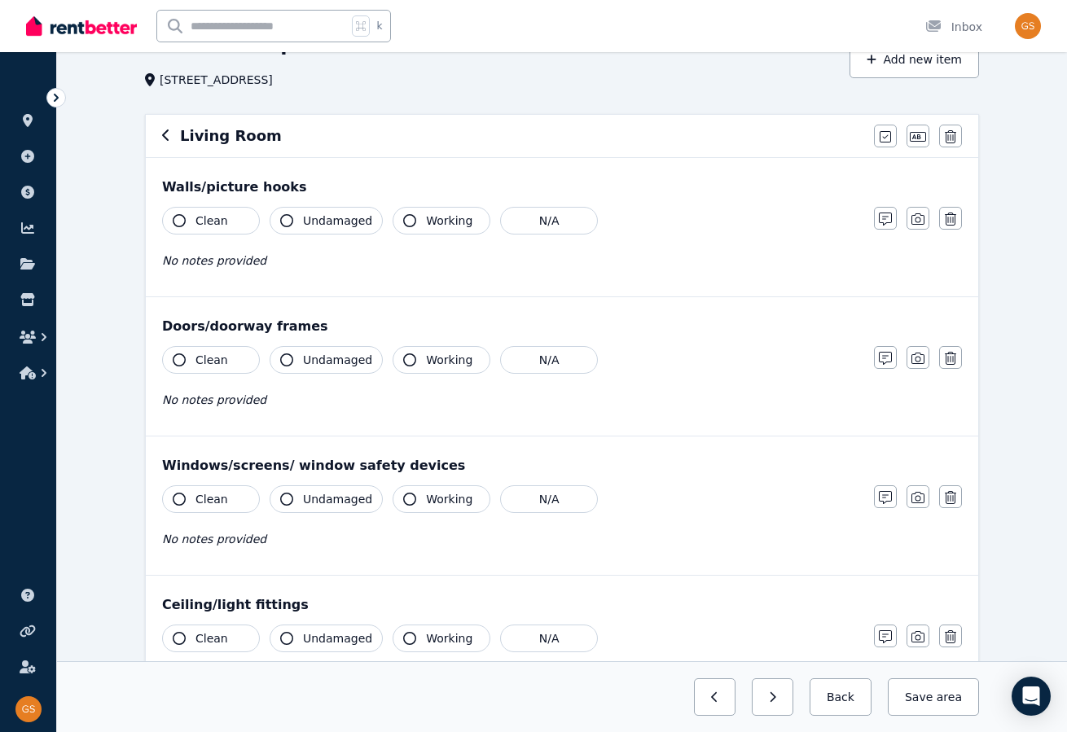
scroll to position [0, 0]
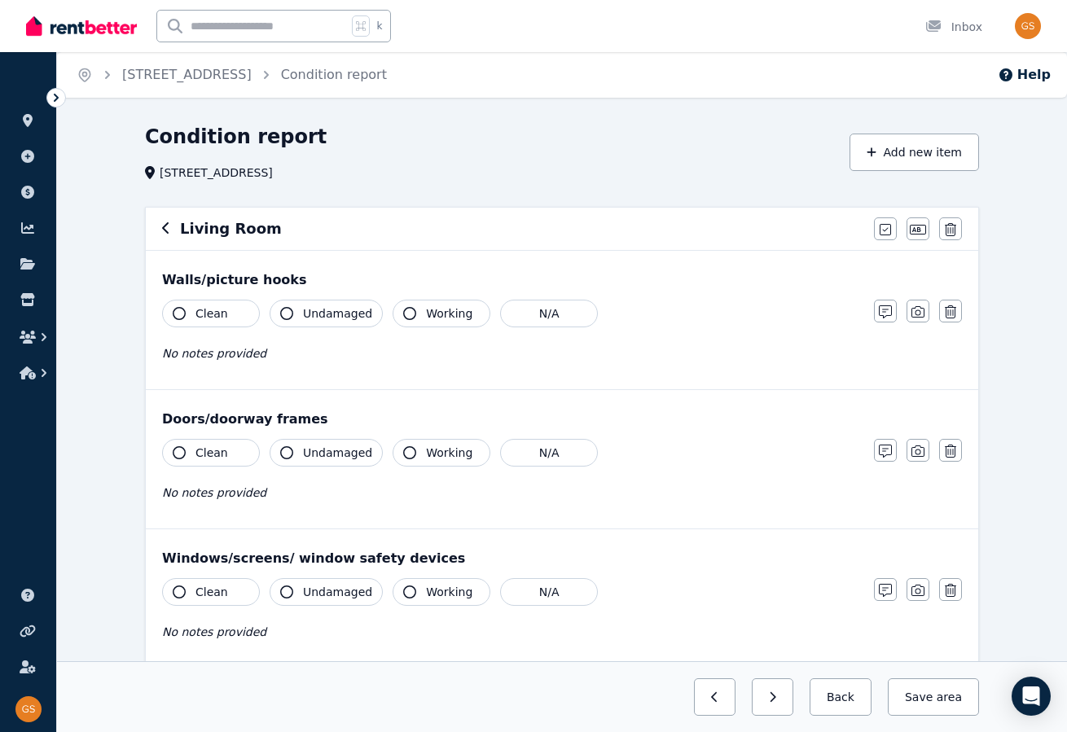
click at [182, 309] on icon "button" at bounding box center [179, 313] width 13 height 13
click at [293, 313] on button "Undamaged" at bounding box center [326, 314] width 113 height 28
click at [181, 451] on icon "button" at bounding box center [179, 452] width 13 height 13
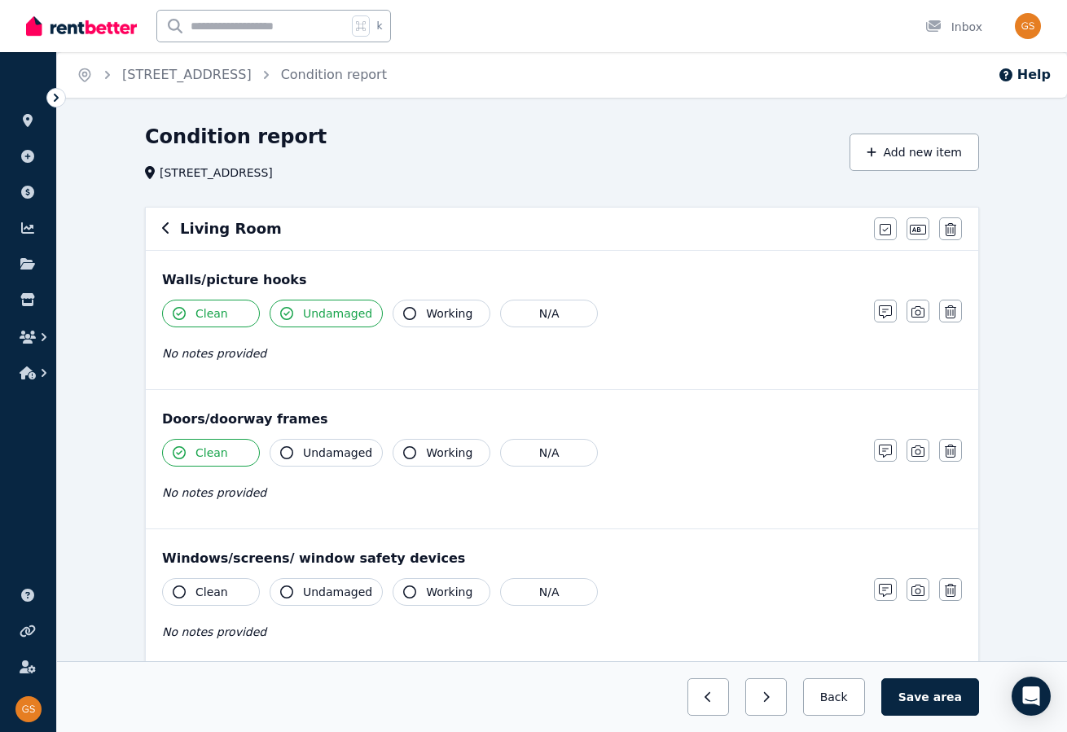
click at [291, 455] on icon "button" at bounding box center [286, 452] width 13 height 13
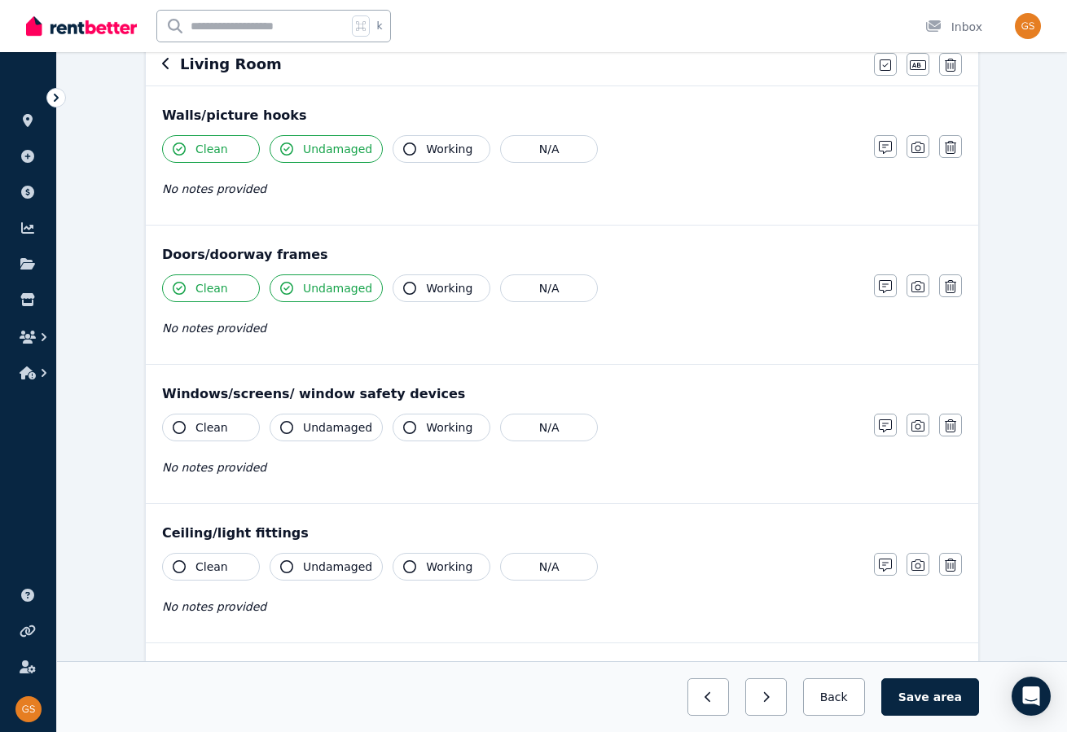
scroll to position [175, 0]
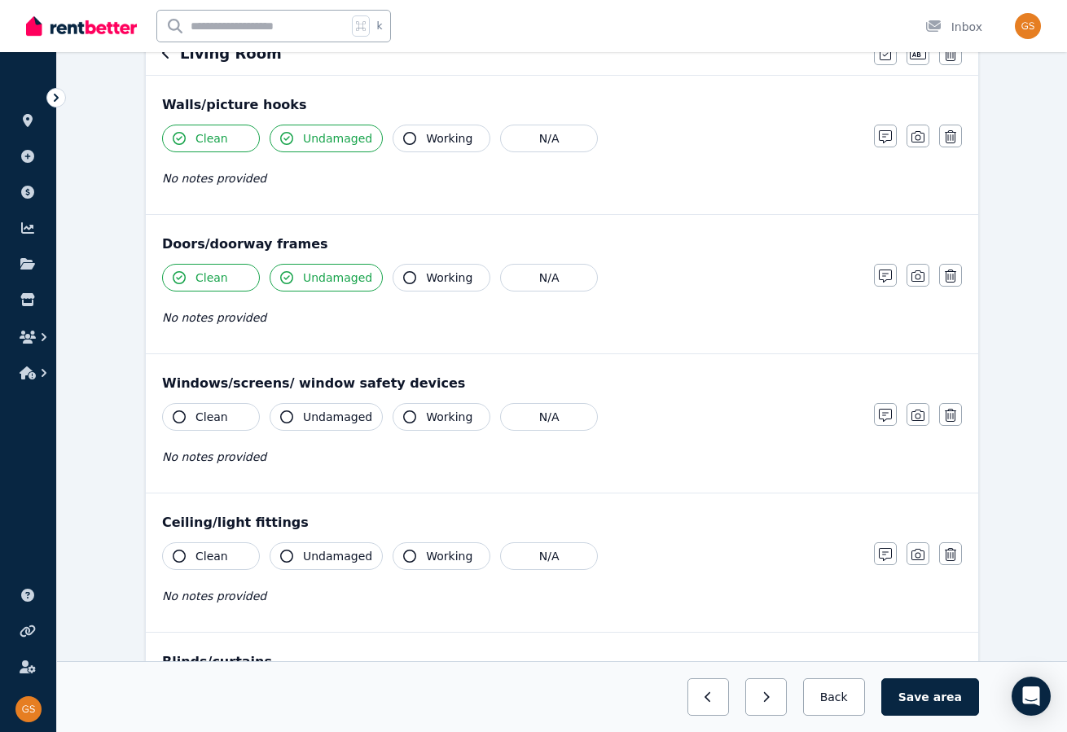
click at [185, 415] on button "Clean" at bounding box center [211, 417] width 98 height 28
click at [282, 414] on icon "button" at bounding box center [286, 417] width 13 height 13
click at [177, 556] on icon "button" at bounding box center [179, 556] width 13 height 13
click at [292, 556] on button "Undamaged" at bounding box center [326, 557] width 113 height 28
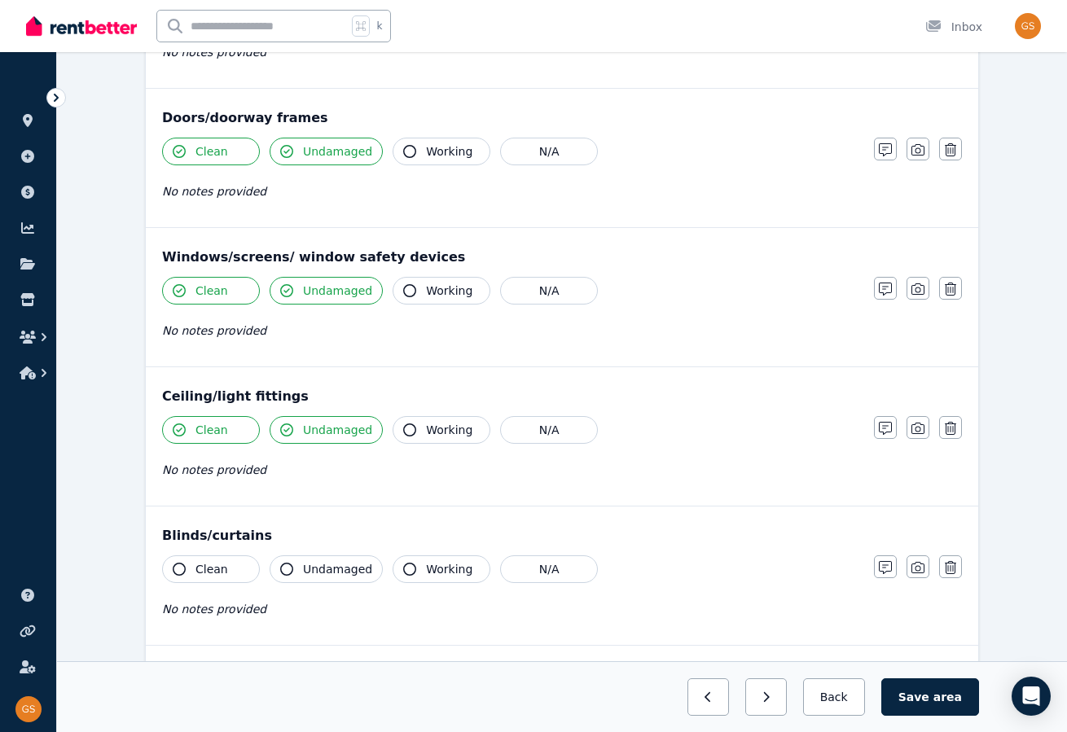
scroll to position [306, 0]
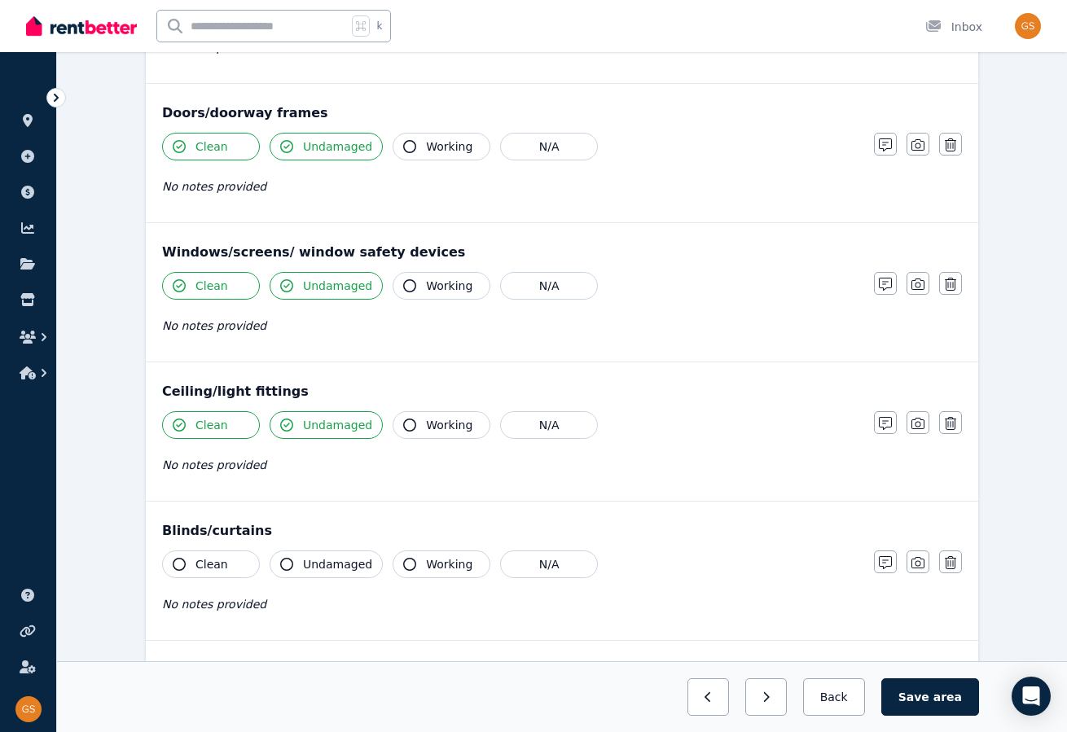
click at [182, 560] on icon "button" at bounding box center [179, 564] width 13 height 13
click at [288, 558] on icon "button" at bounding box center [286, 564] width 13 height 13
click at [303, 568] on button "Undamaged" at bounding box center [326, 565] width 113 height 28
click at [253, 586] on div "Clean Undamaged Working N/A No notes provided" at bounding box center [510, 591] width 696 height 80
click at [245, 603] on span "No notes provided" at bounding box center [214, 604] width 104 height 13
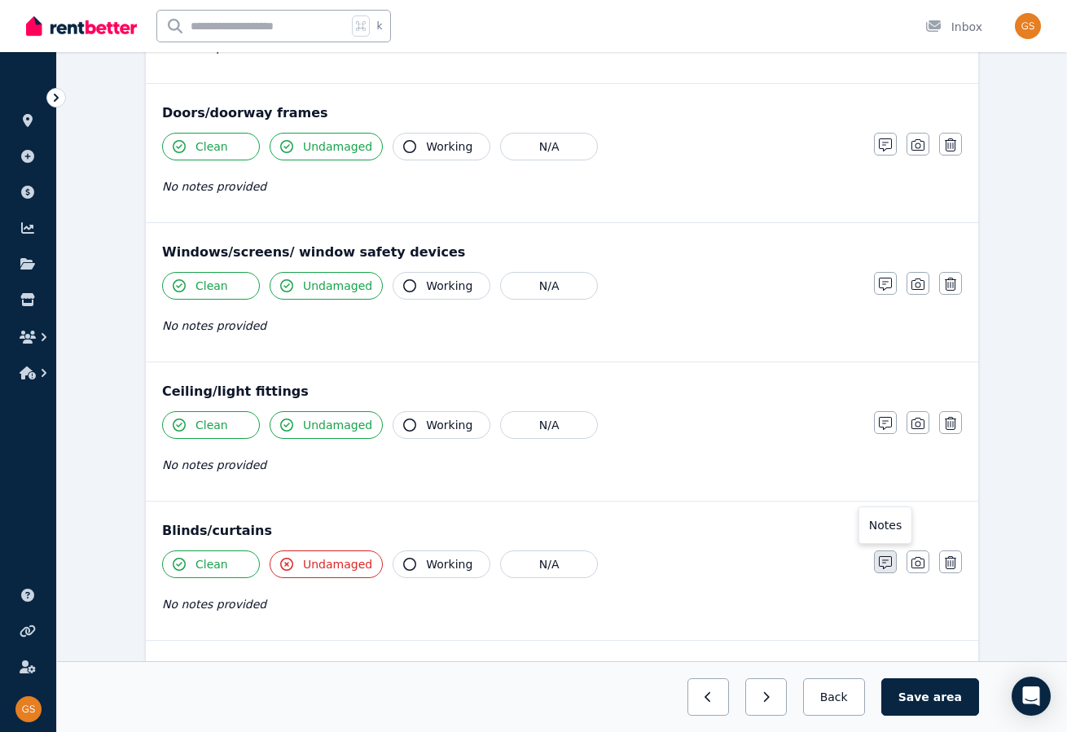
click at [885, 562] on icon "button" at bounding box center [885, 562] width 13 height 13
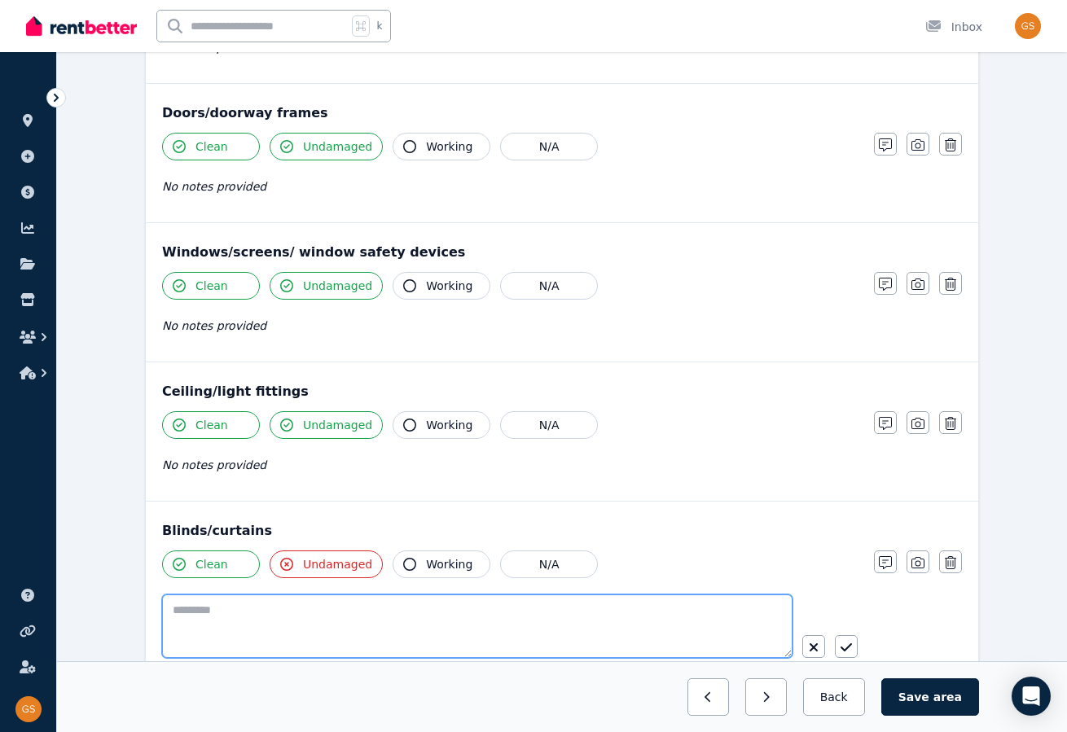
click at [299, 595] on textarea at bounding box center [477, 627] width 630 height 64
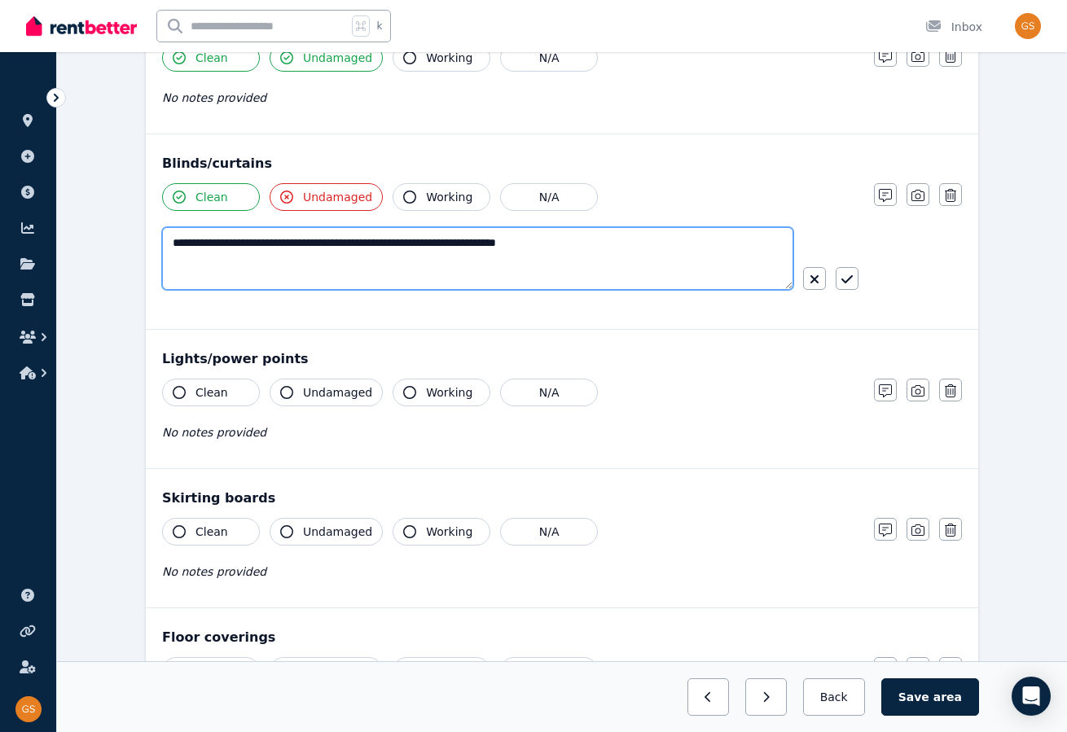
scroll to position [683, 0]
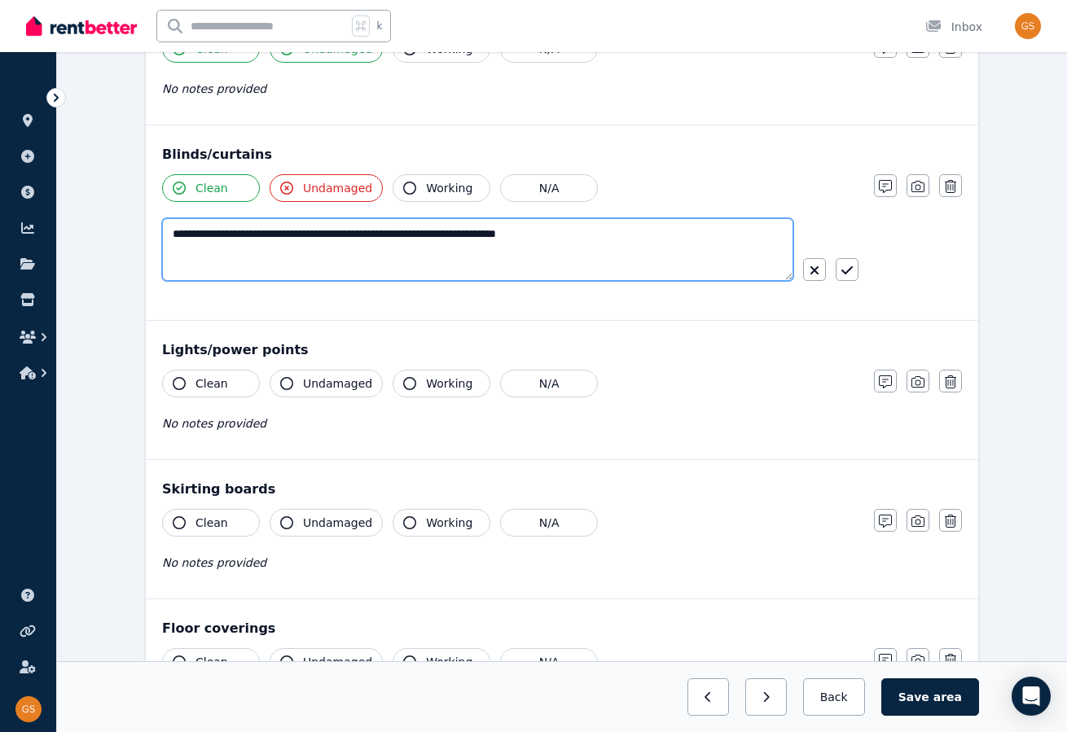
type textarea "**********"
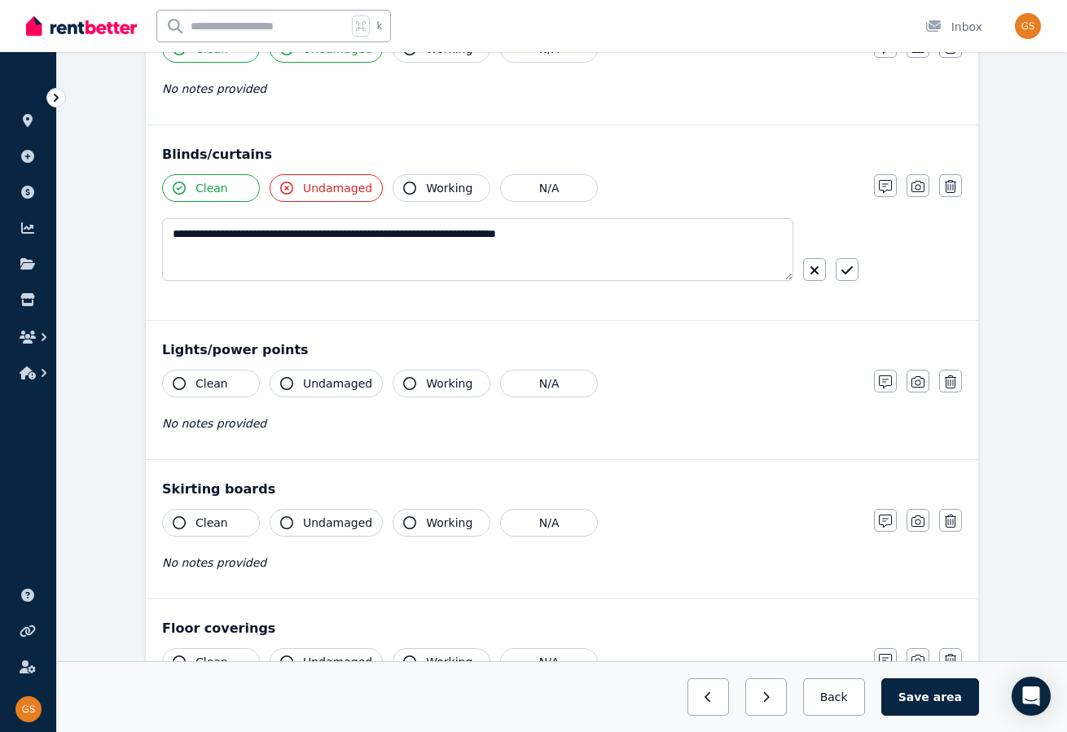
click at [180, 377] on icon "button" at bounding box center [179, 383] width 13 height 13
click at [305, 380] on span "Undamaged" at bounding box center [337, 384] width 69 height 16
click at [181, 516] on icon "button" at bounding box center [179, 522] width 13 height 13
click at [292, 517] on button "Undamaged" at bounding box center [326, 523] width 113 height 28
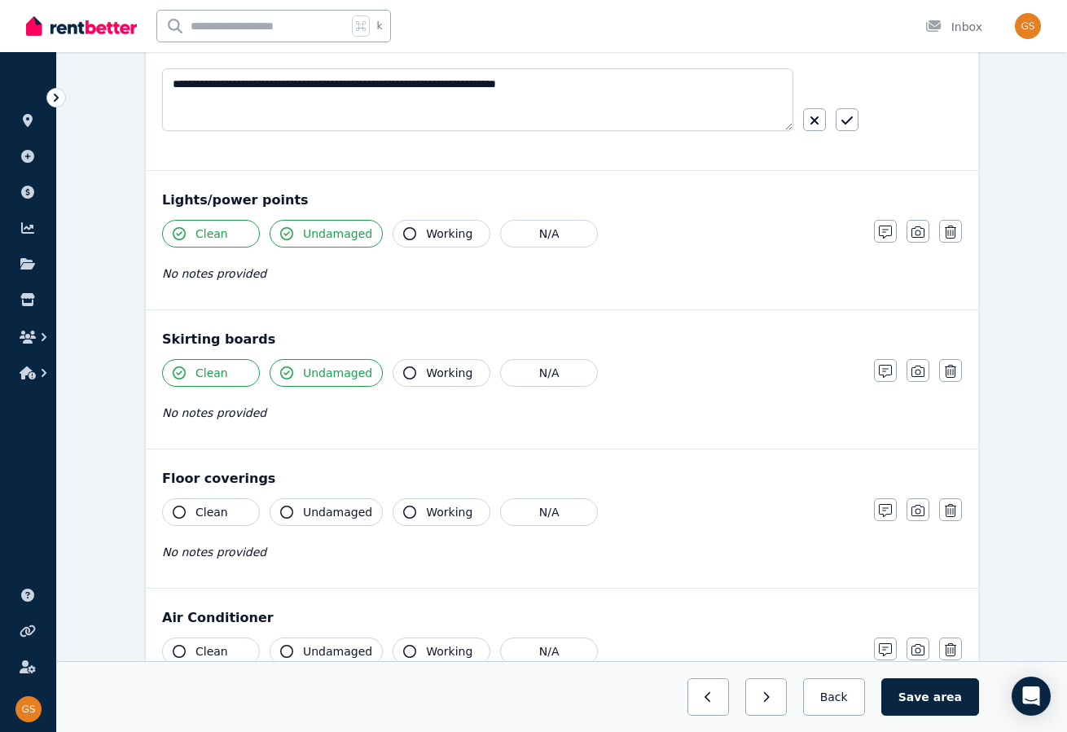
scroll to position [841, 0]
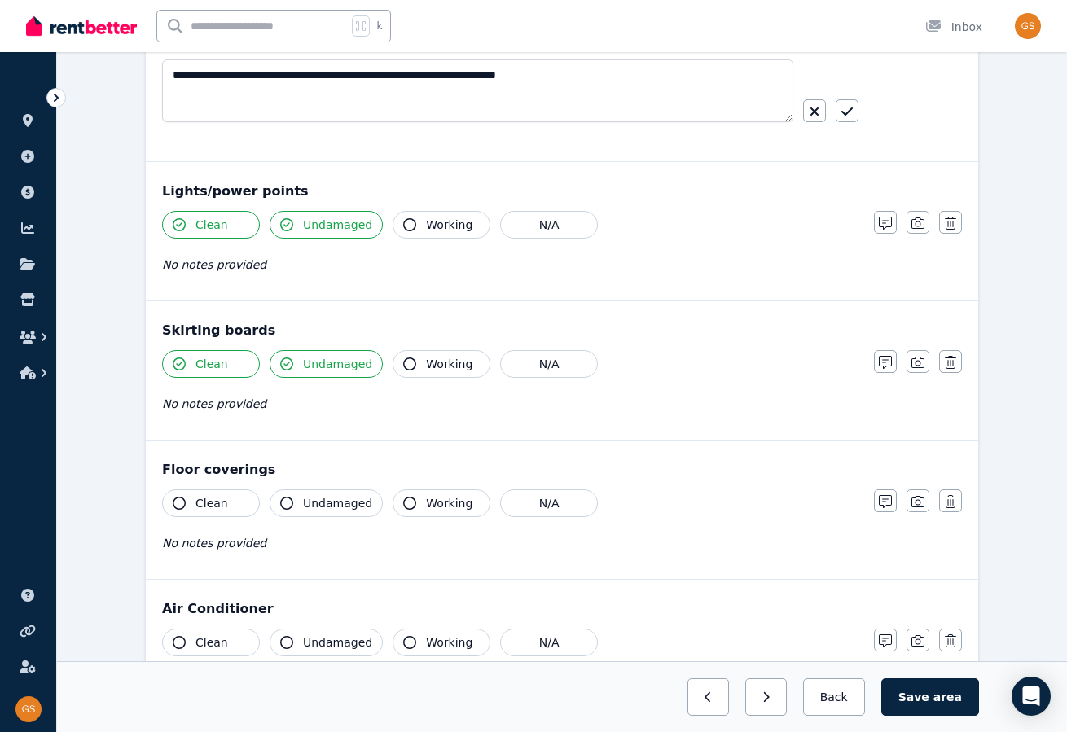
click at [182, 497] on icon "button" at bounding box center [179, 503] width 13 height 13
click at [283, 498] on icon "button" at bounding box center [286, 503] width 13 height 13
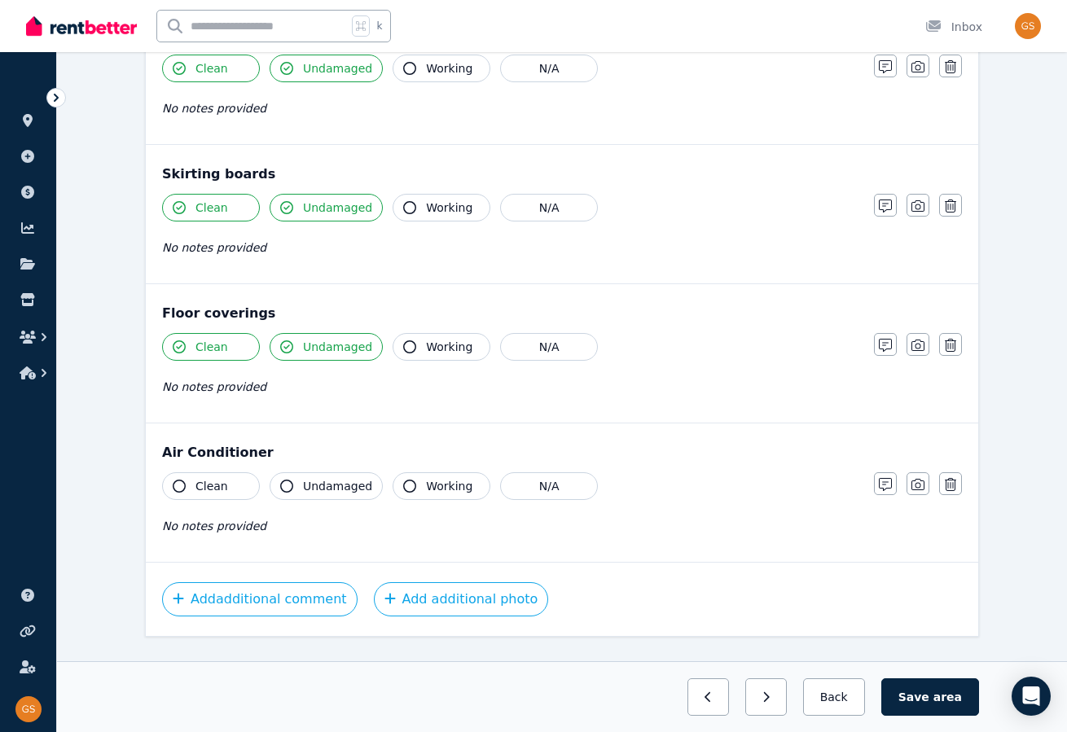
scroll to position [1002, 0]
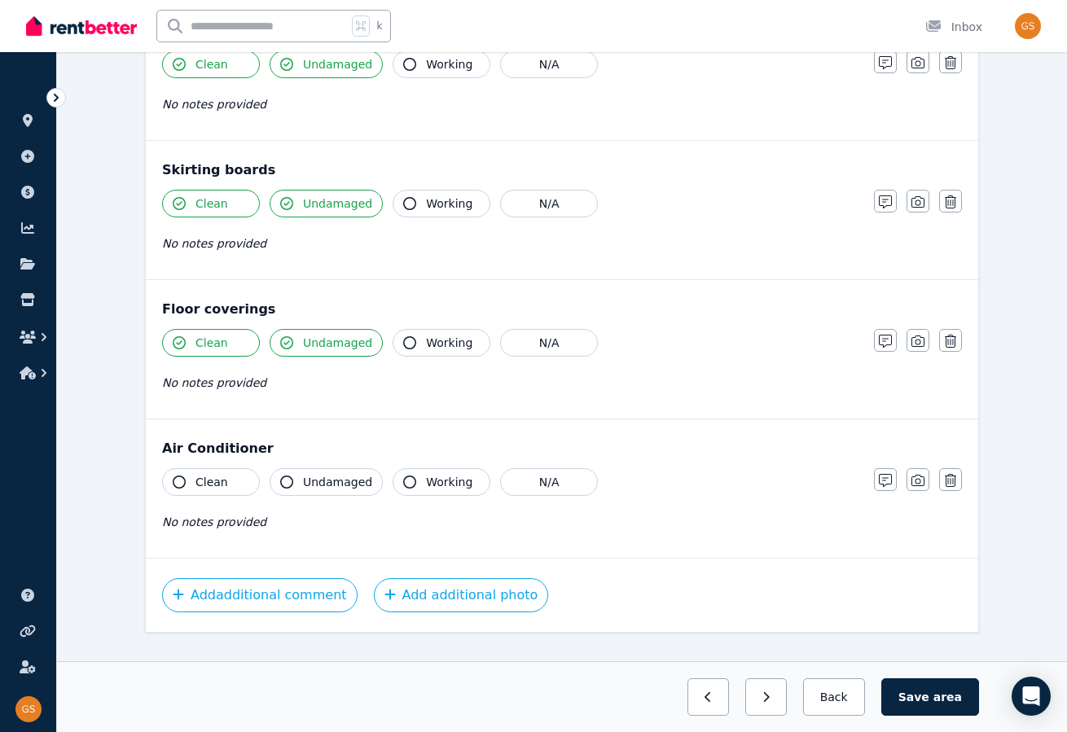
click at [178, 476] on icon "button" at bounding box center [179, 482] width 13 height 13
click at [289, 476] on icon "button" at bounding box center [286, 482] width 13 height 13
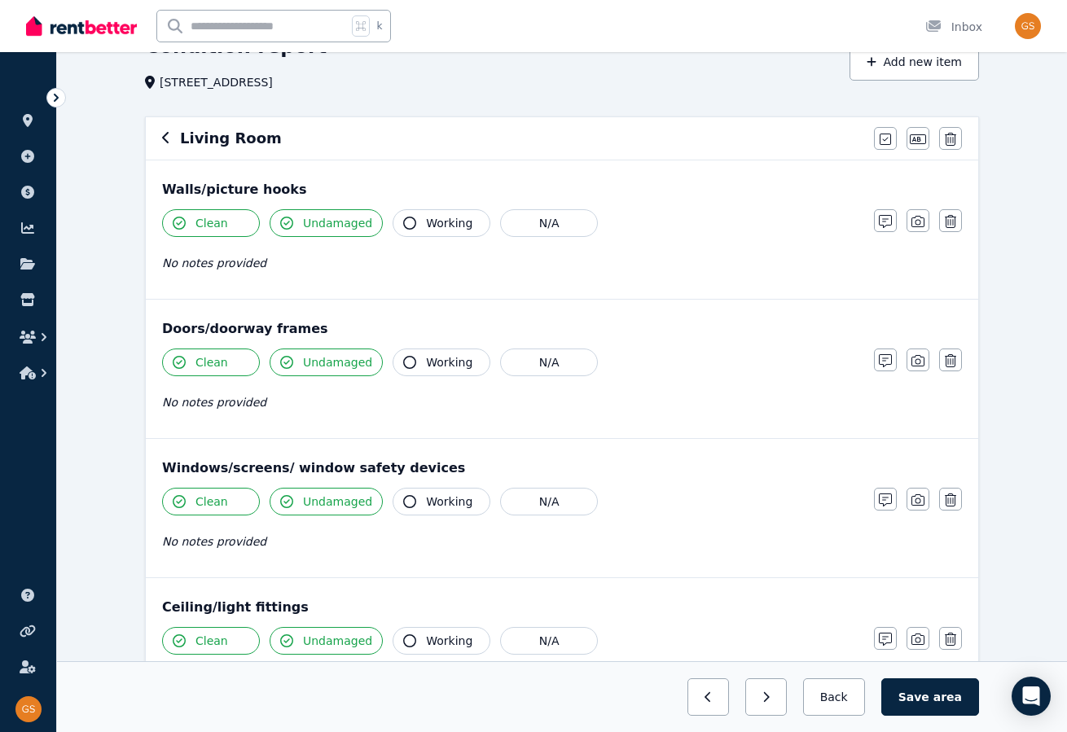
scroll to position [0, 0]
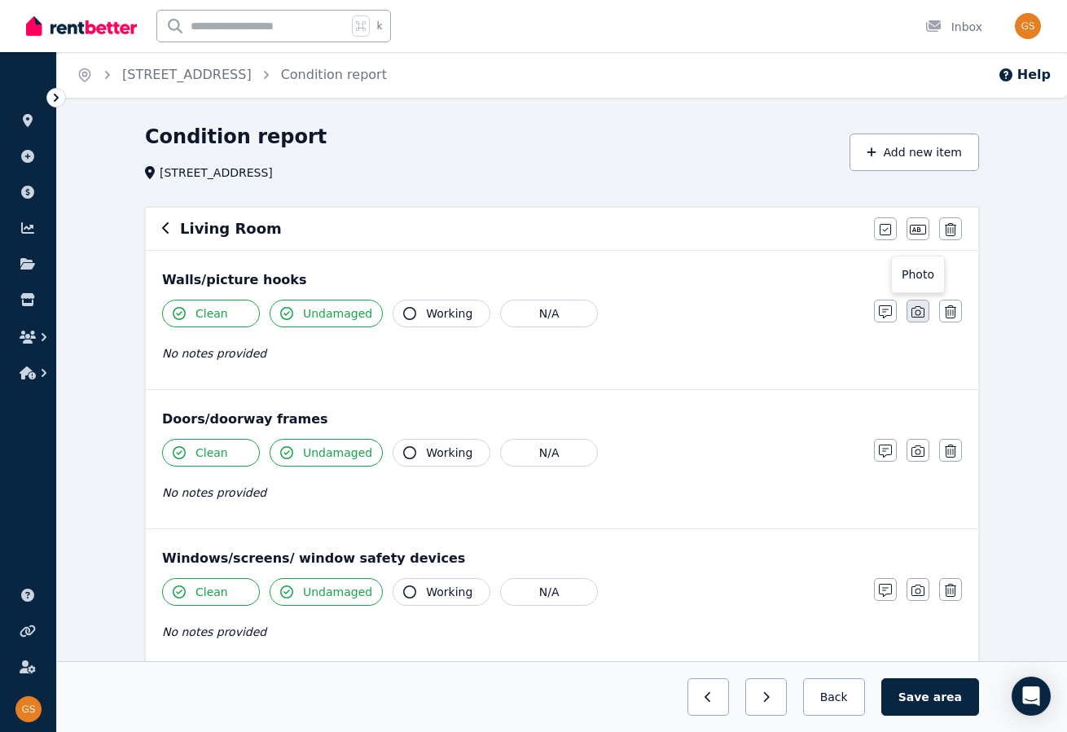
click at [920, 308] on icon "button" at bounding box center [918, 311] width 13 height 11
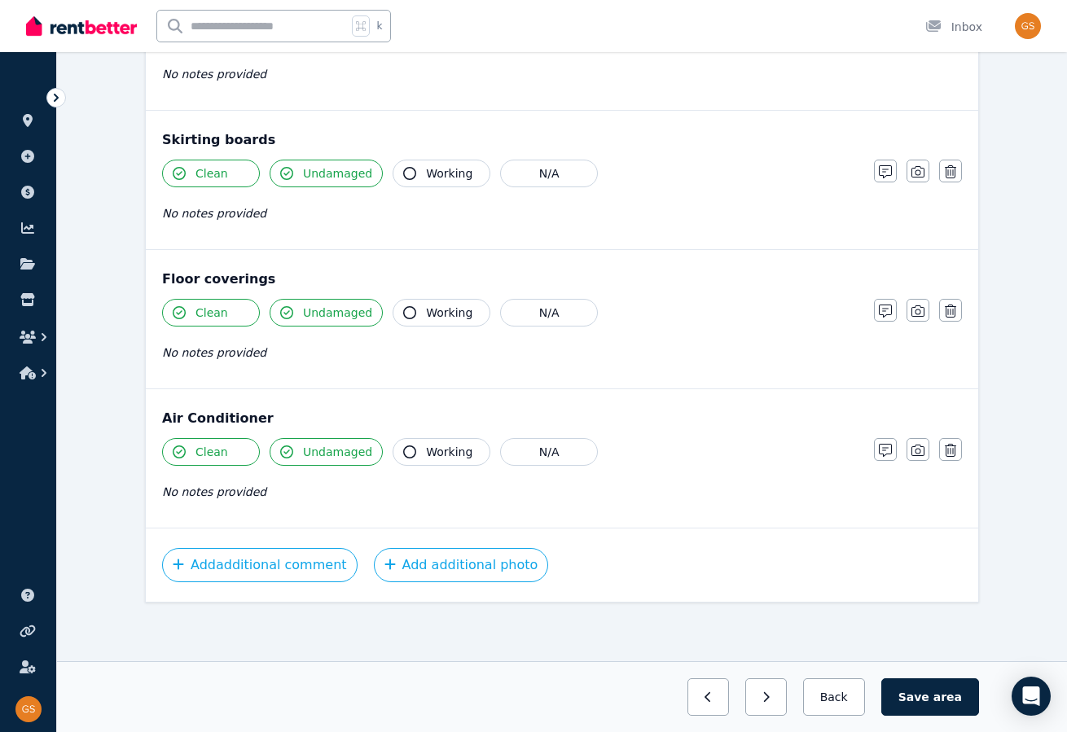
scroll to position [1330, 0]
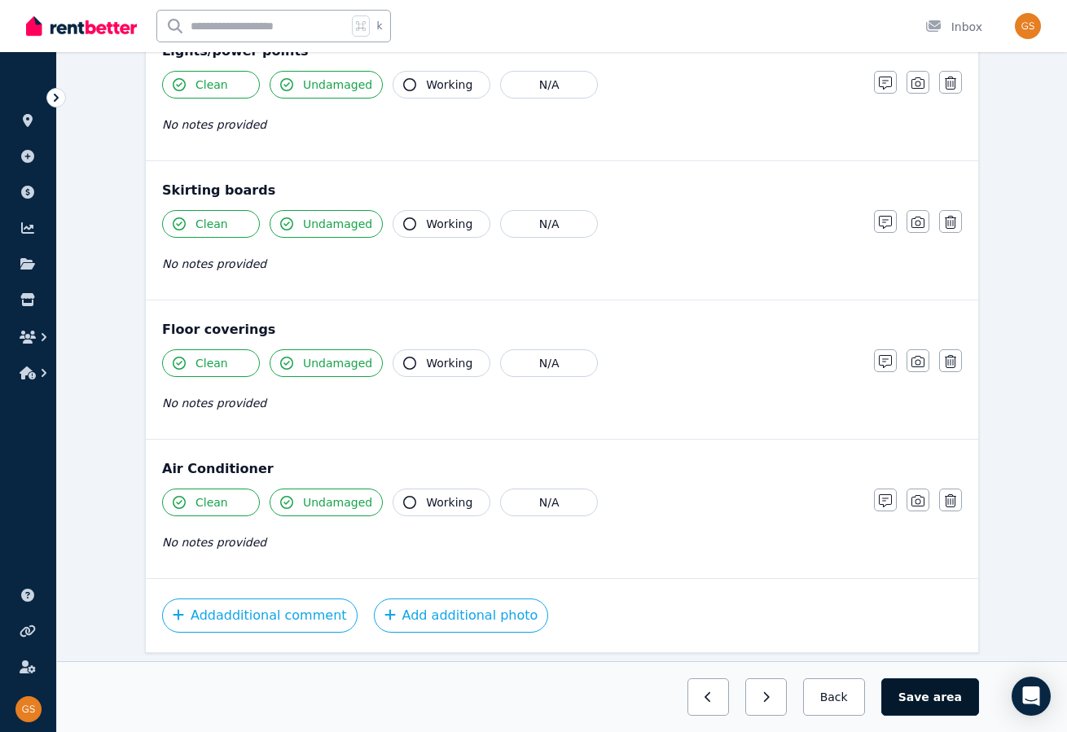
click at [954, 688] on button "Save area" at bounding box center [930, 697] width 98 height 37
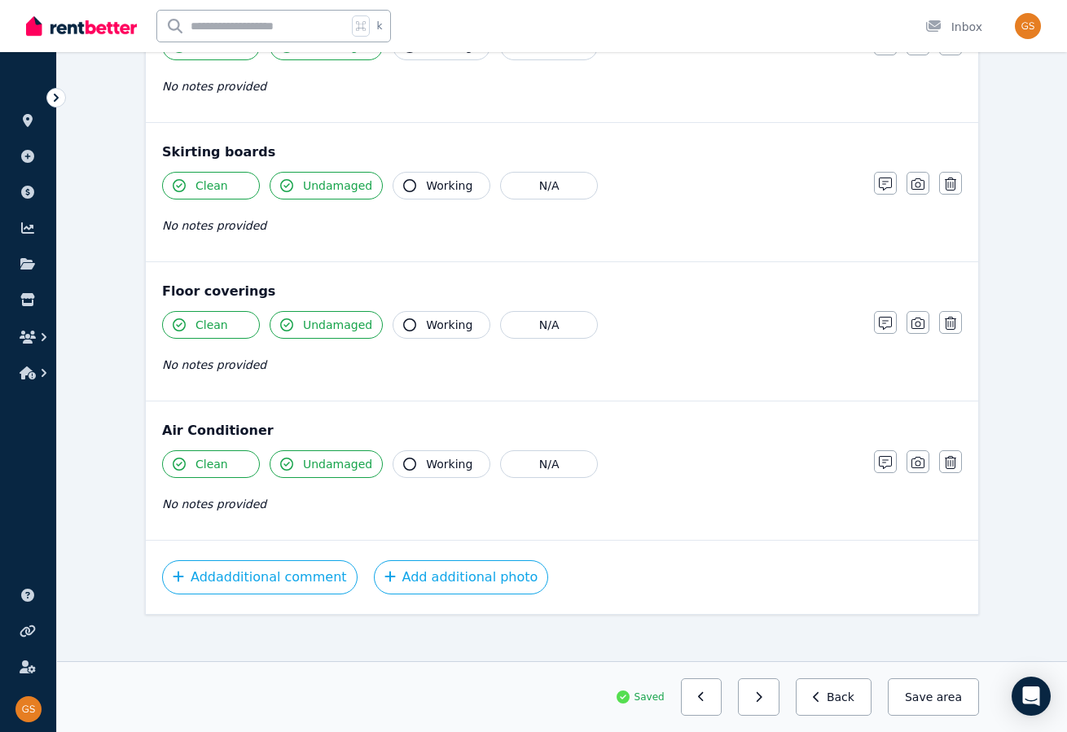
scroll to position [1291, 0]
click at [934, 688] on button "Save area" at bounding box center [933, 697] width 91 height 37
click at [837, 692] on button "Back" at bounding box center [834, 697] width 76 height 37
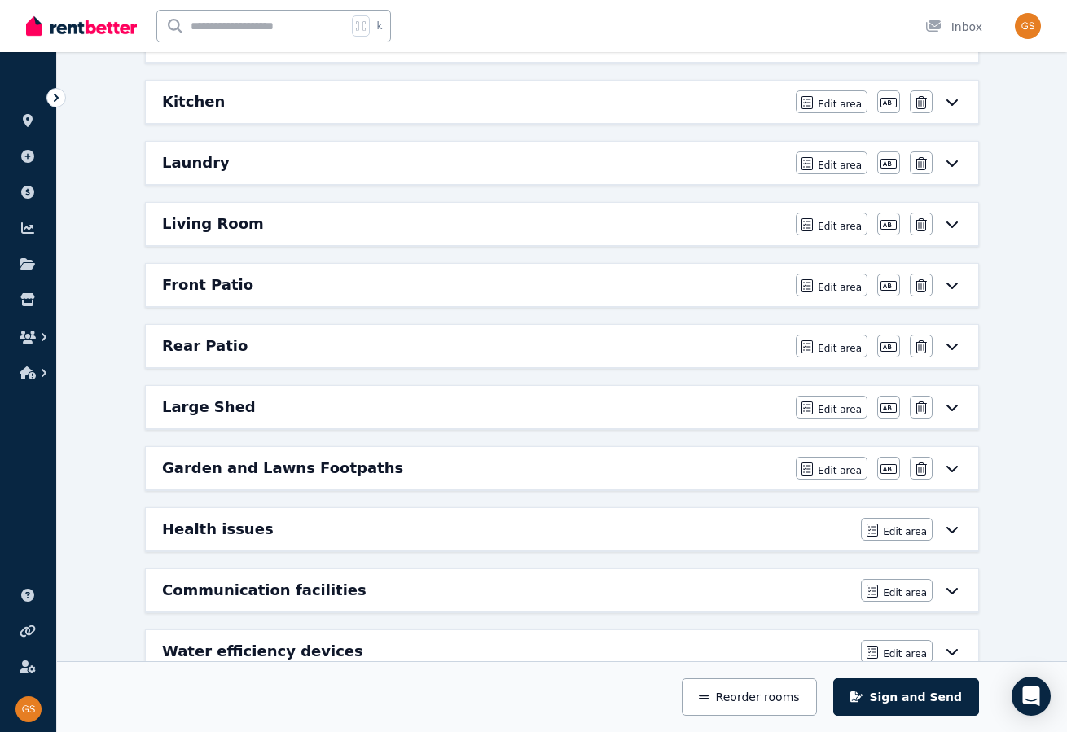
scroll to position [384, 0]
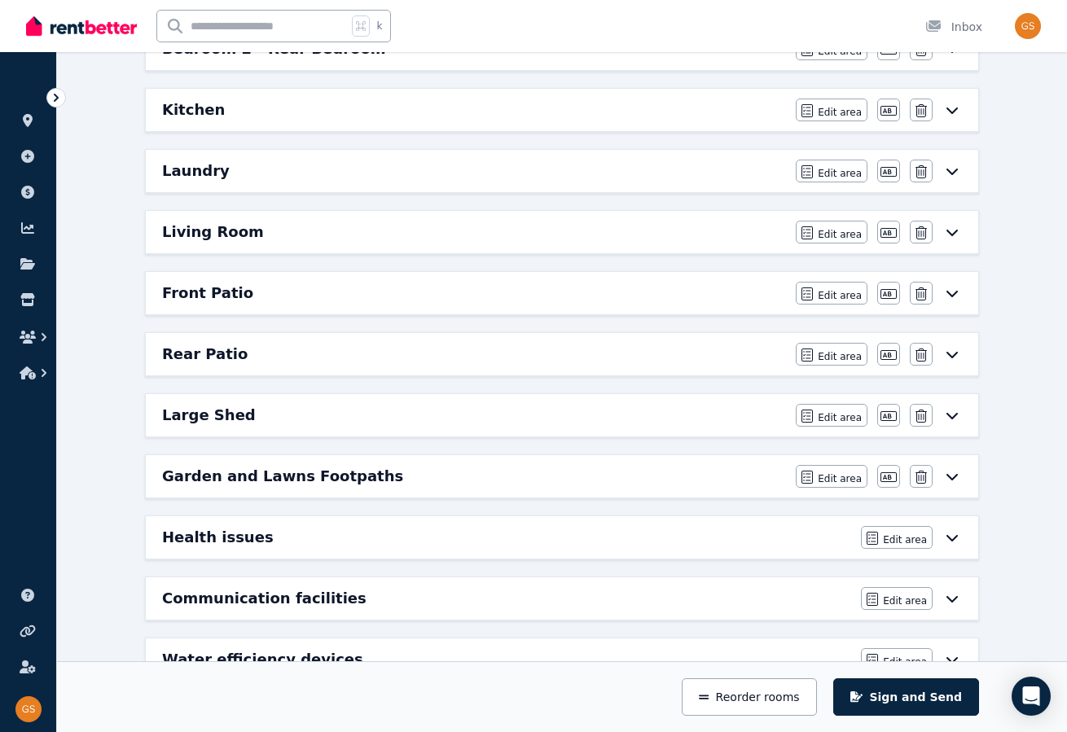
click at [951, 291] on icon at bounding box center [952, 294] width 11 height 7
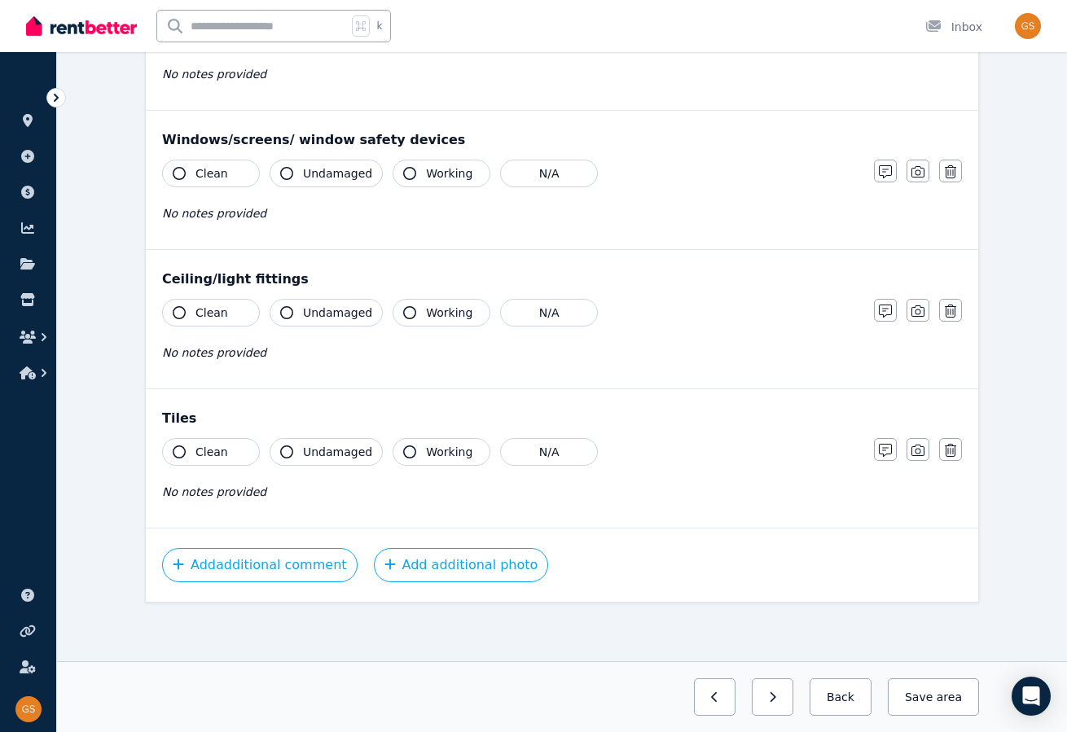
scroll to position [0, 0]
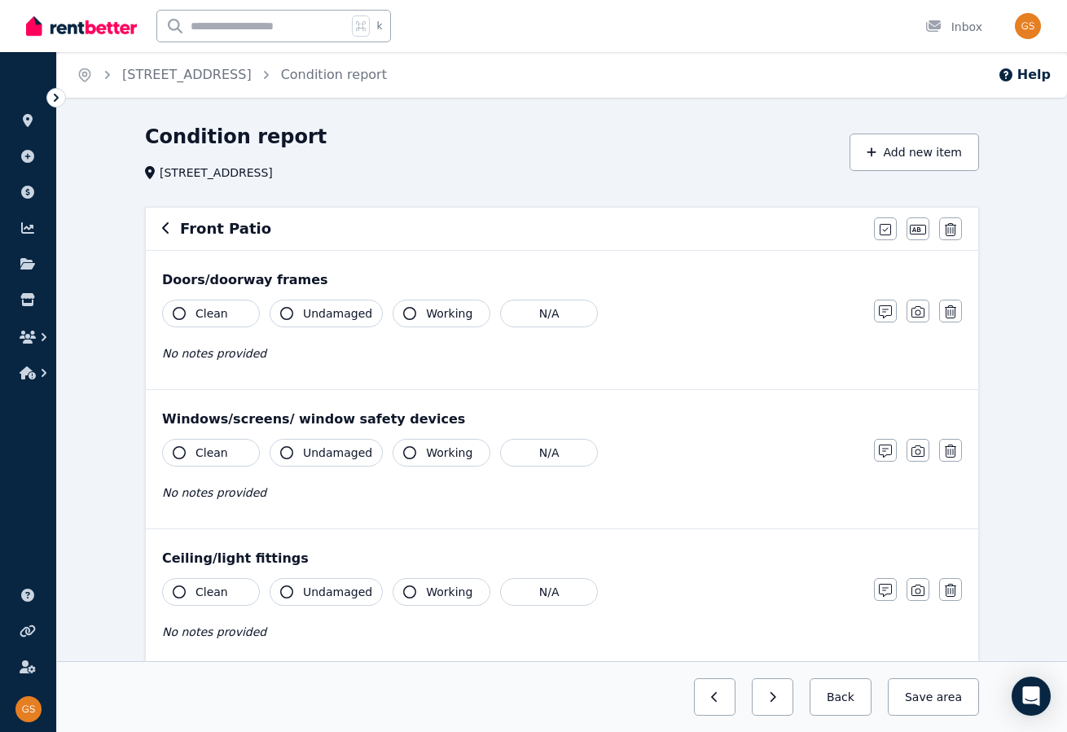
click at [186, 310] on button "Clean" at bounding box center [211, 314] width 98 height 28
click at [289, 312] on icon "button" at bounding box center [286, 313] width 13 height 13
click at [183, 450] on icon "button" at bounding box center [179, 452] width 13 height 13
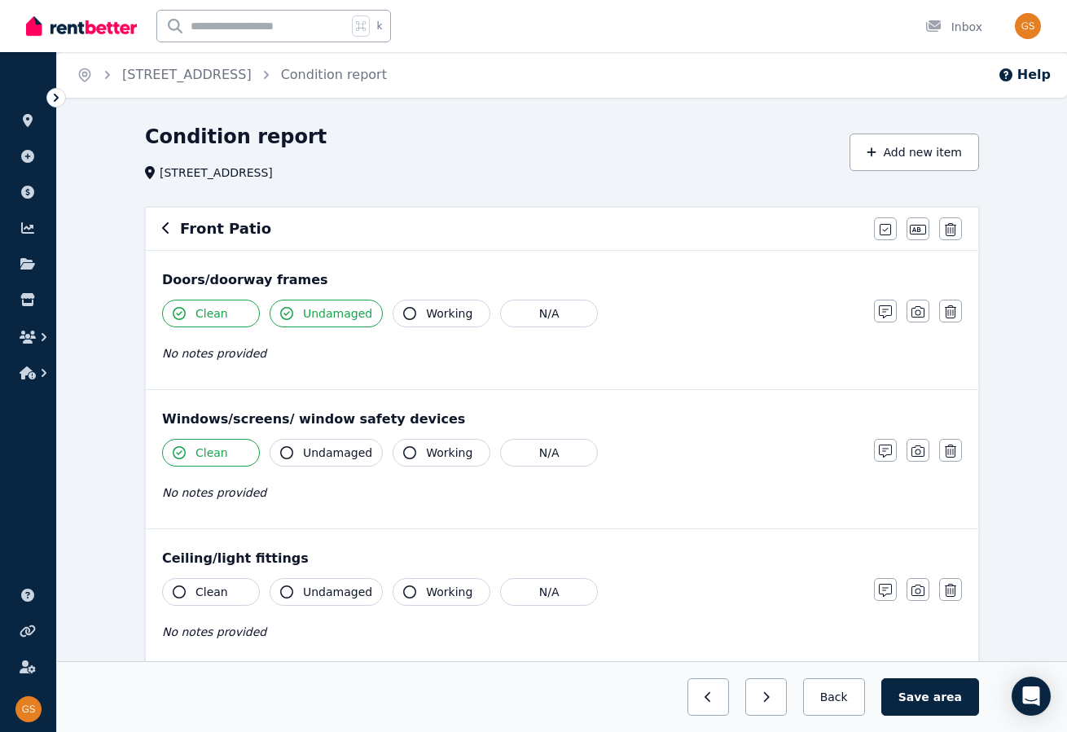
click at [306, 448] on span "Undamaged" at bounding box center [337, 453] width 69 height 16
click at [174, 588] on icon "button" at bounding box center [179, 592] width 13 height 13
click at [287, 587] on icon "button" at bounding box center [286, 592] width 13 height 13
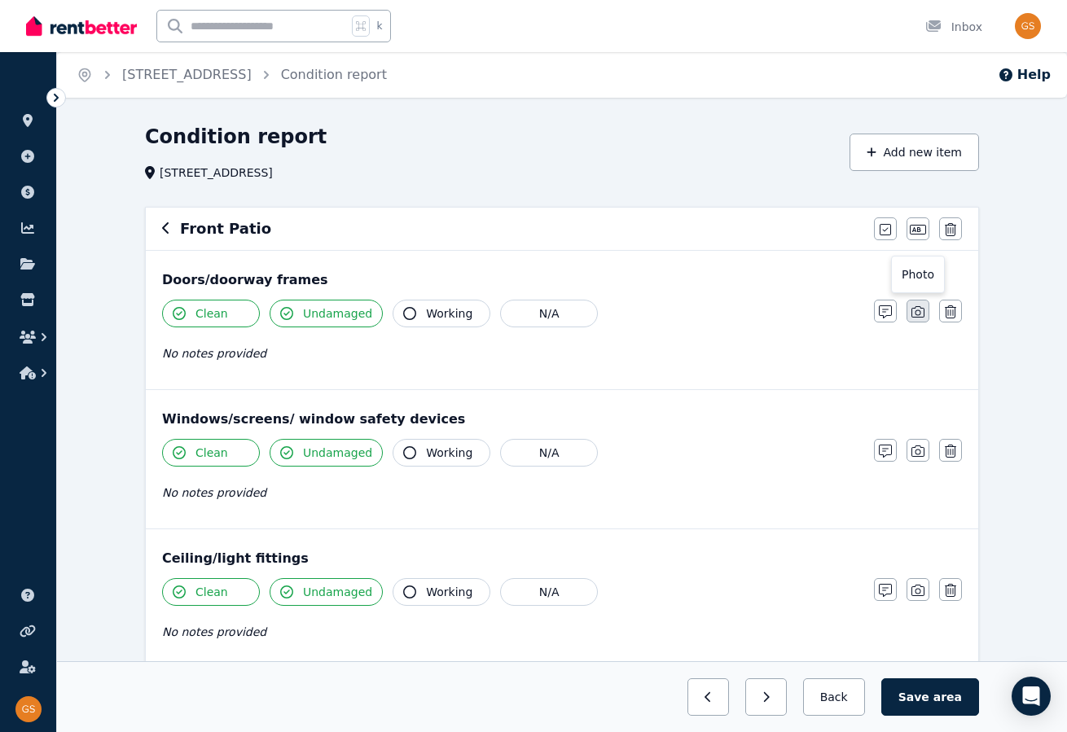
click at [920, 310] on icon "button" at bounding box center [918, 311] width 13 height 13
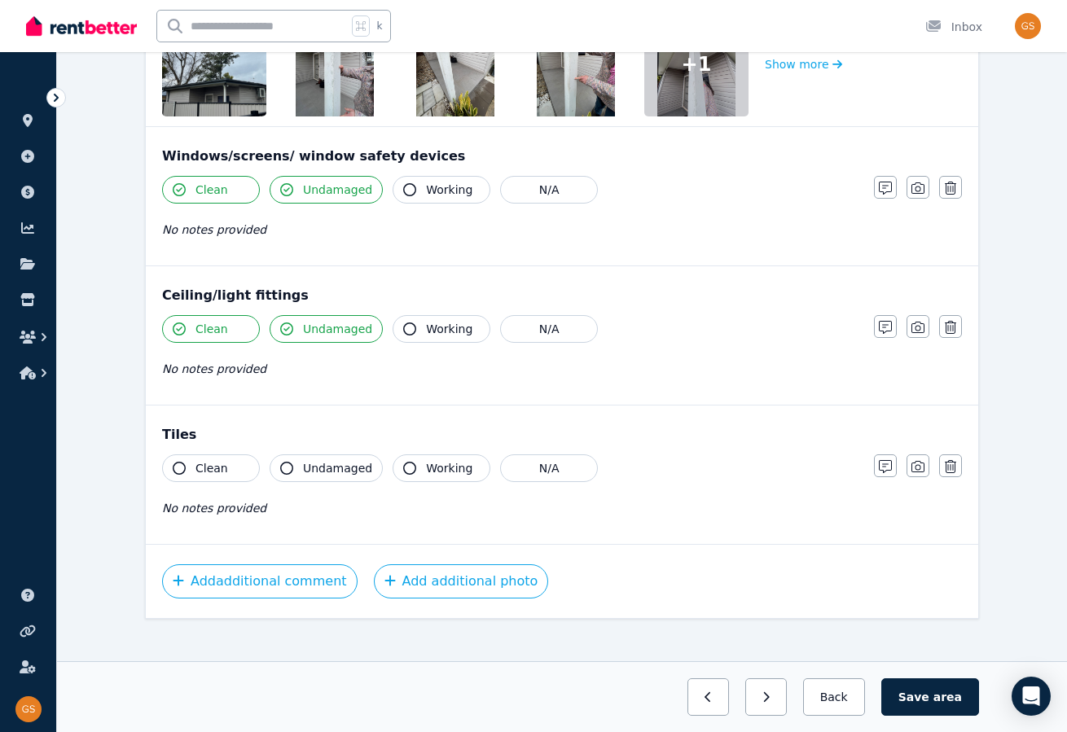
scroll to position [494, 0]
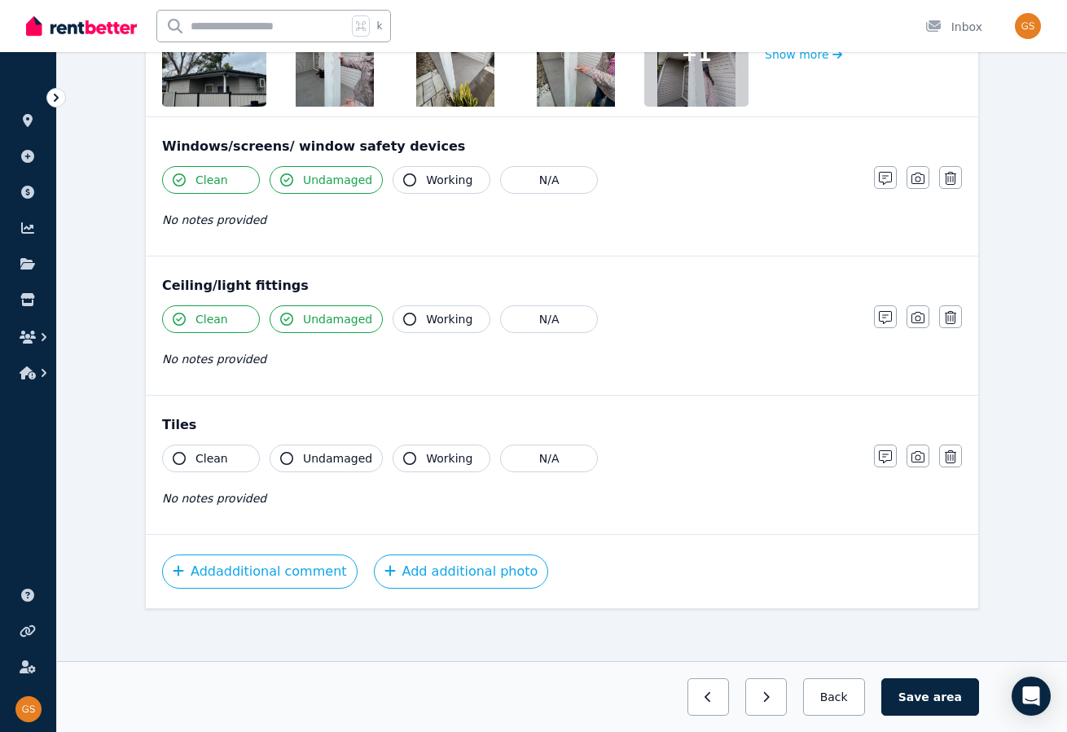
click at [185, 452] on icon "button" at bounding box center [179, 458] width 13 height 13
click at [306, 454] on span "Undamaged" at bounding box center [337, 458] width 69 height 16
click at [926, 696] on button "Save area" at bounding box center [930, 697] width 98 height 37
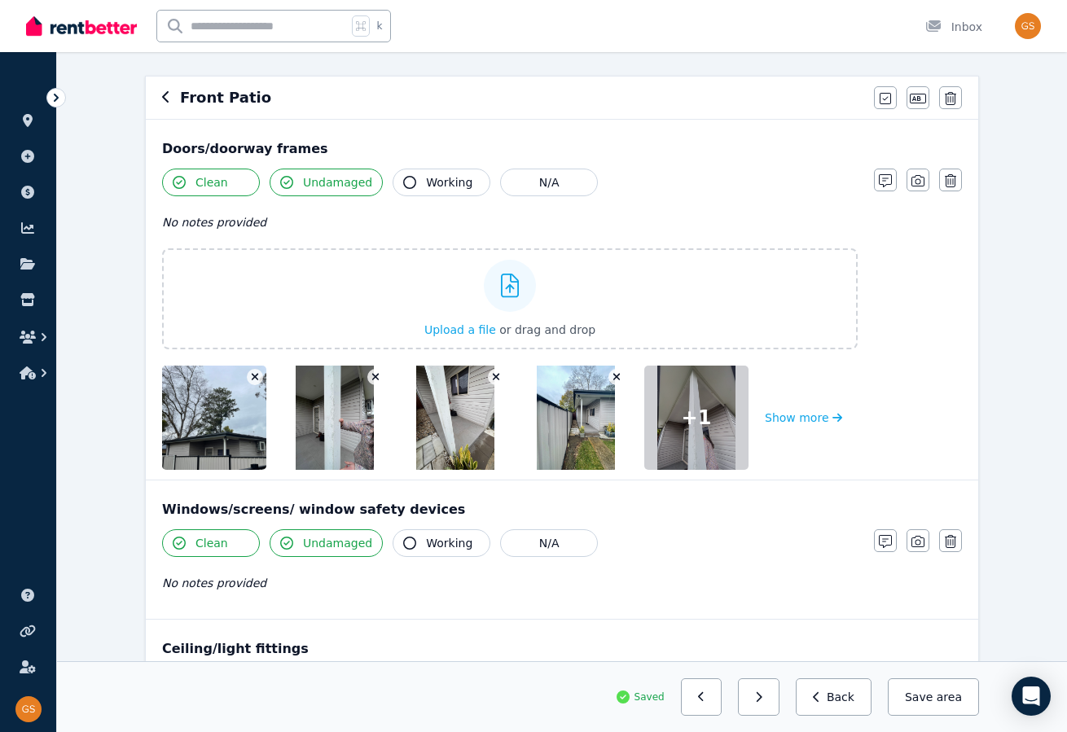
scroll to position [134, 0]
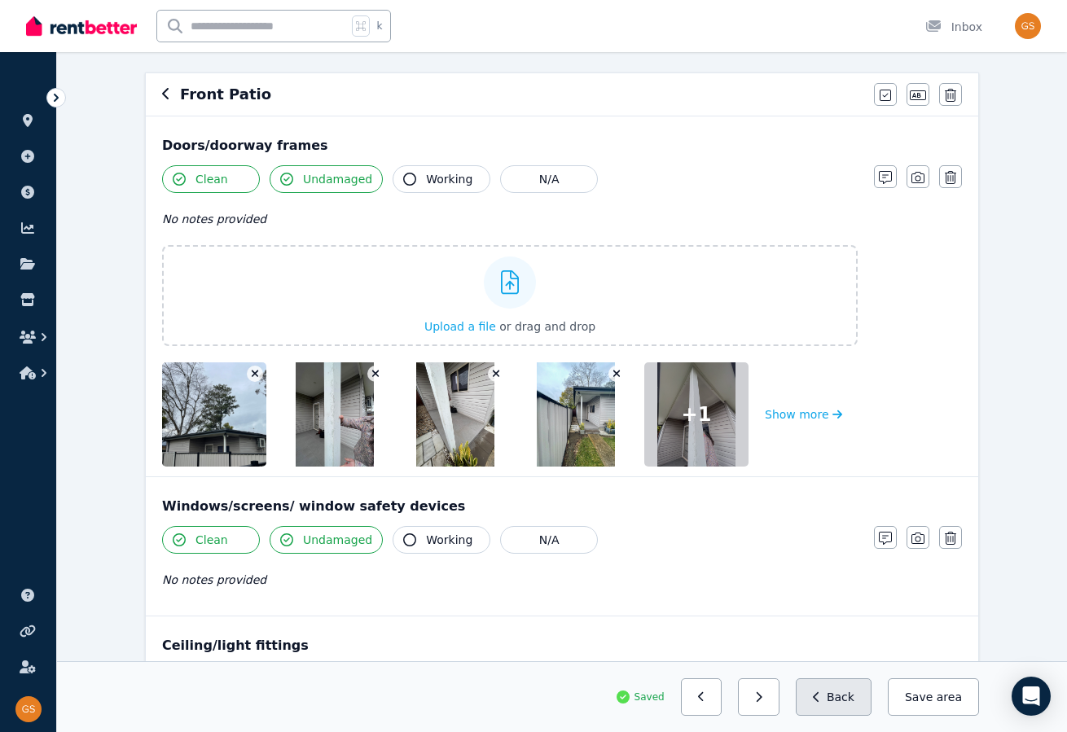
click at [850, 691] on button "Back" at bounding box center [834, 697] width 76 height 37
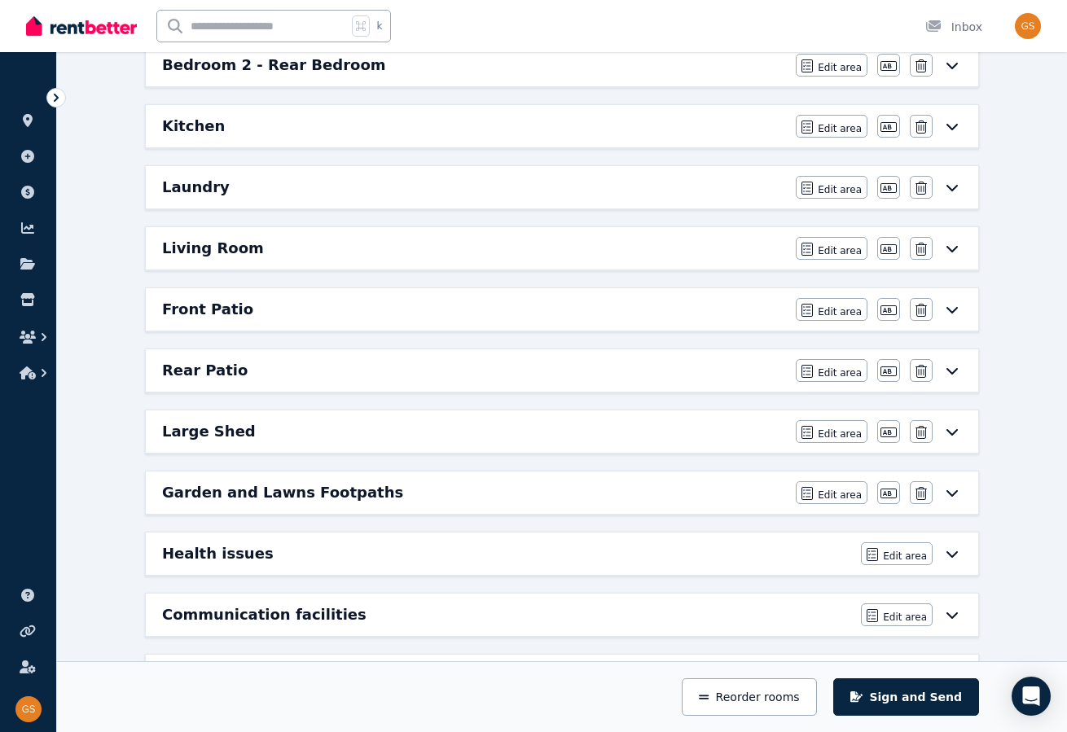
scroll to position [369, 0]
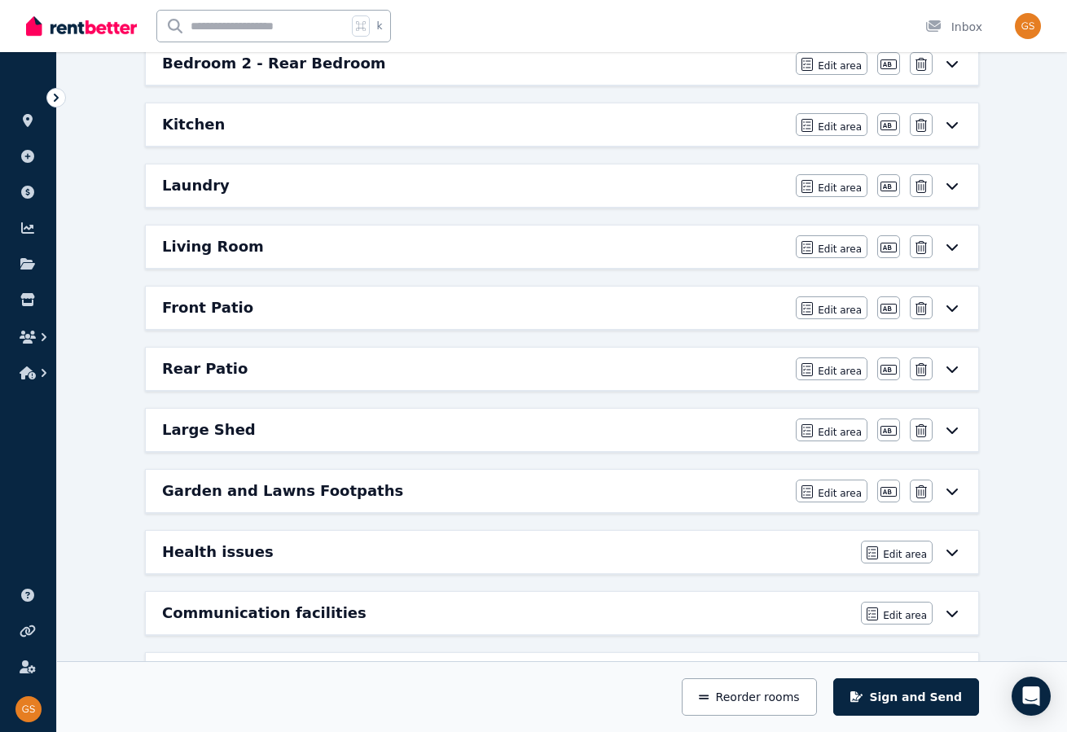
click at [948, 363] on icon at bounding box center [952, 368] width 20 height 13
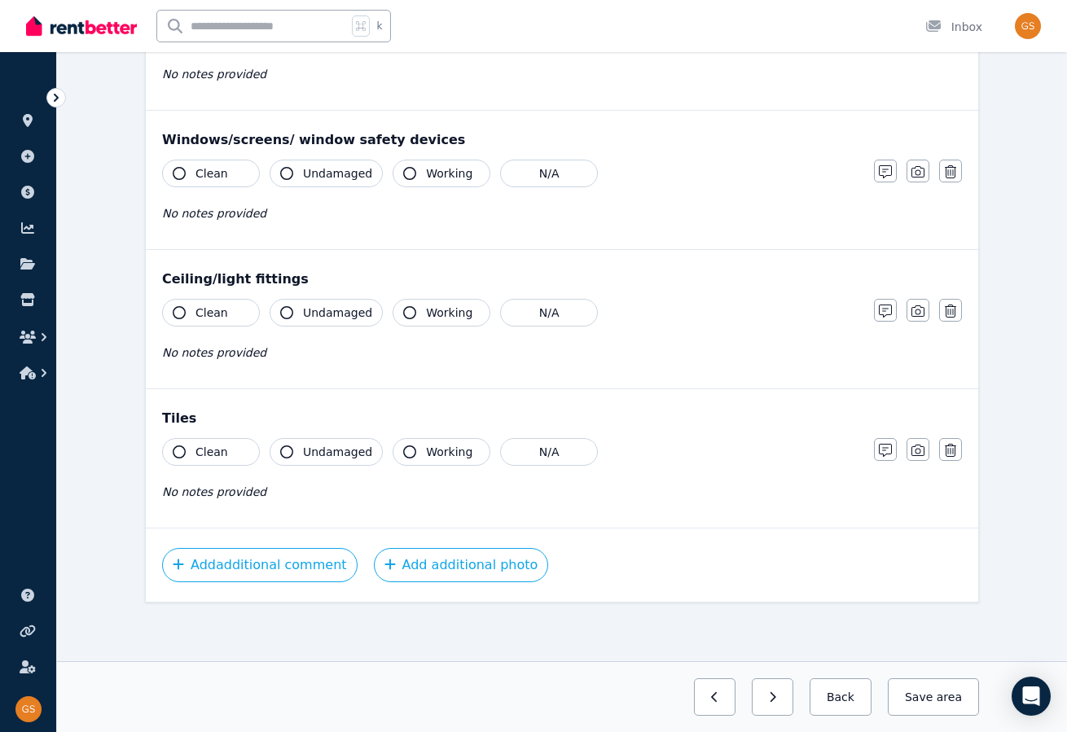
scroll to position [0, 0]
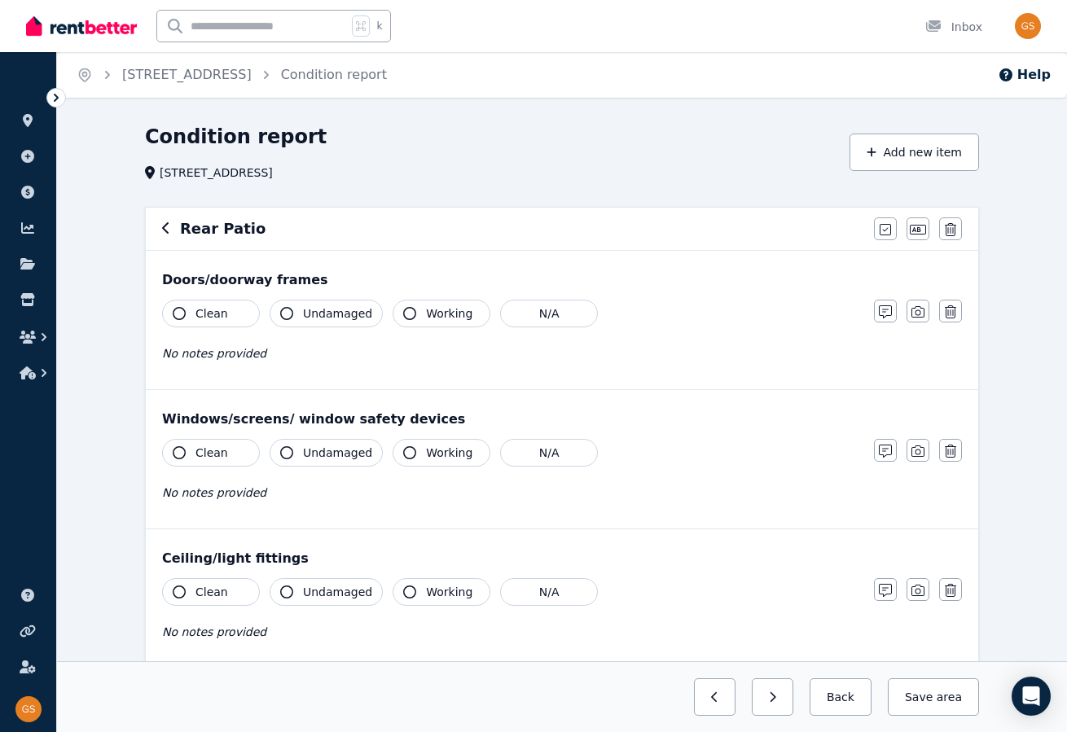
click at [183, 310] on icon "button" at bounding box center [179, 313] width 13 height 13
click at [305, 306] on span "Undamaged" at bounding box center [337, 313] width 69 height 16
click at [201, 446] on span "Clean" at bounding box center [212, 453] width 33 height 16
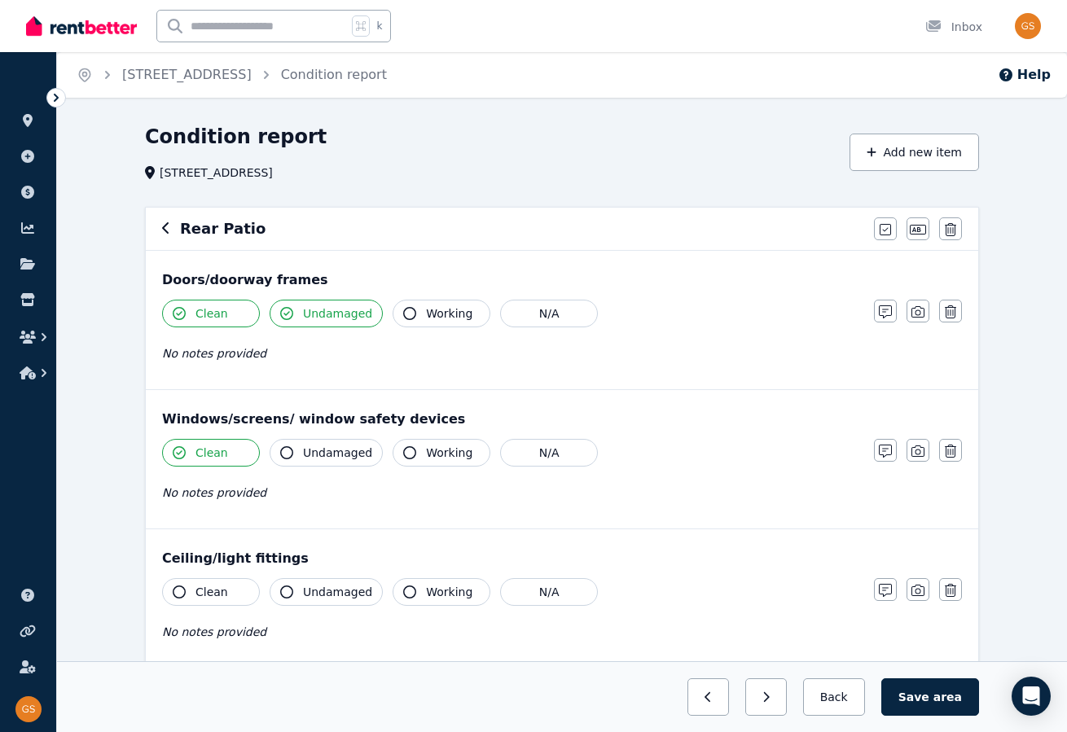
click at [296, 449] on button "Undamaged" at bounding box center [326, 453] width 113 height 28
click at [178, 590] on icon "button" at bounding box center [179, 592] width 13 height 13
click at [291, 587] on icon "button" at bounding box center [286, 592] width 13 height 13
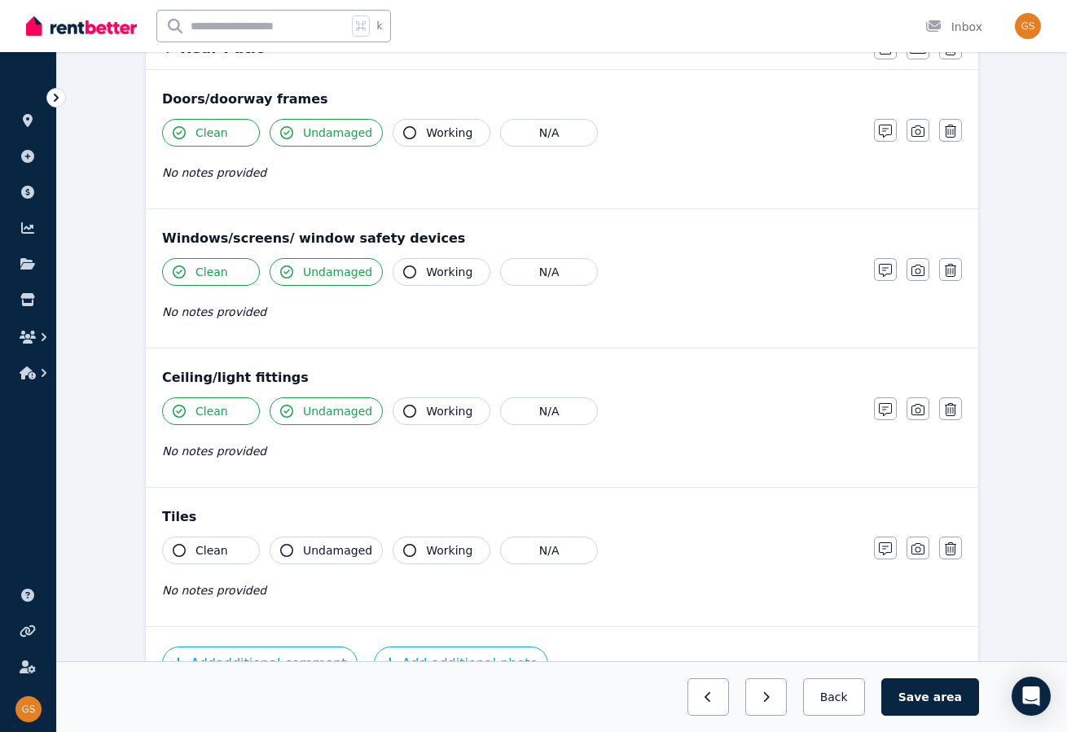
scroll to position [204, 0]
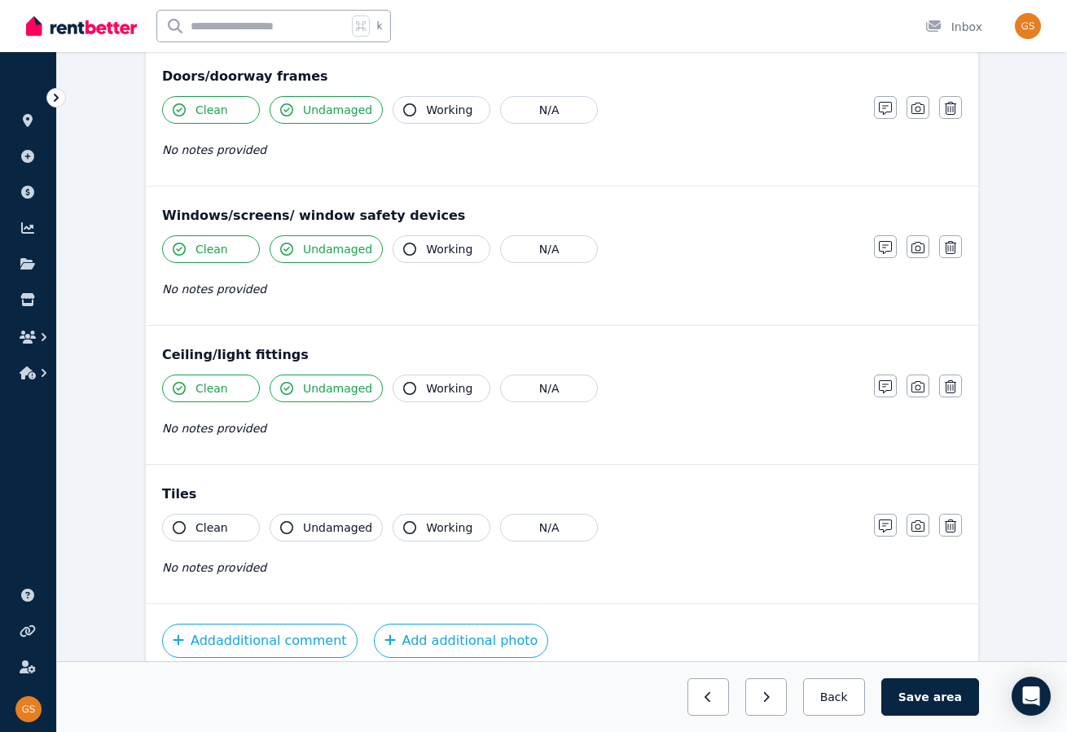
click at [174, 527] on icon "button" at bounding box center [179, 527] width 13 height 13
click at [290, 525] on icon "button" at bounding box center [286, 527] width 13 height 13
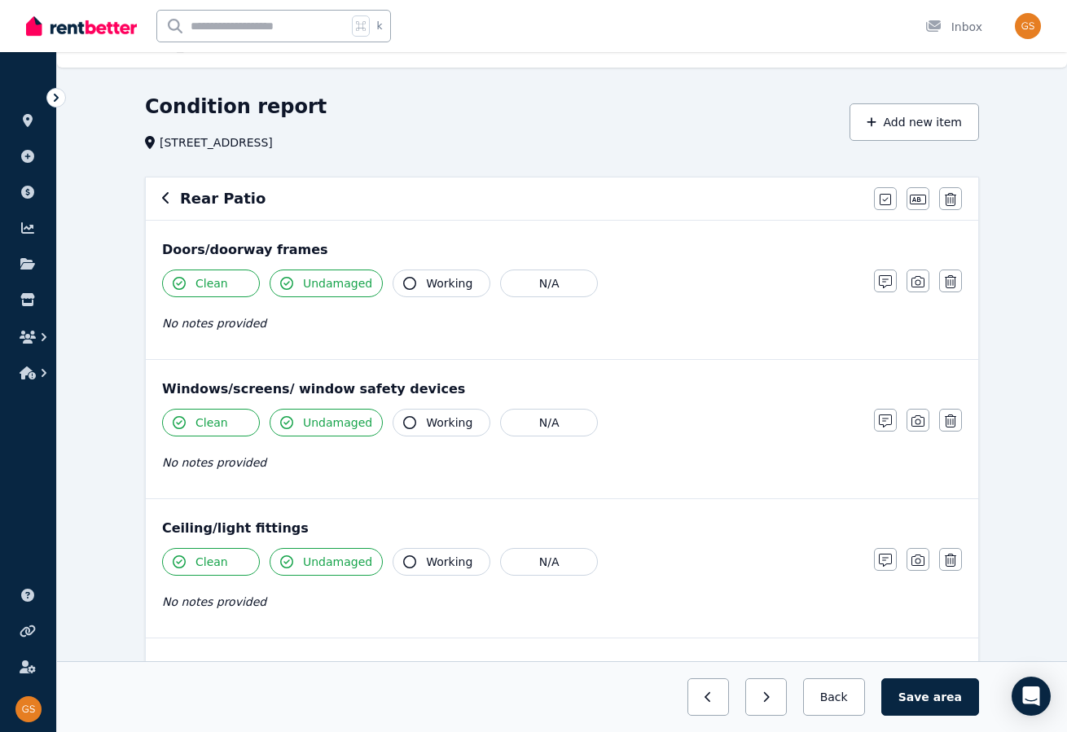
scroll to position [0, 0]
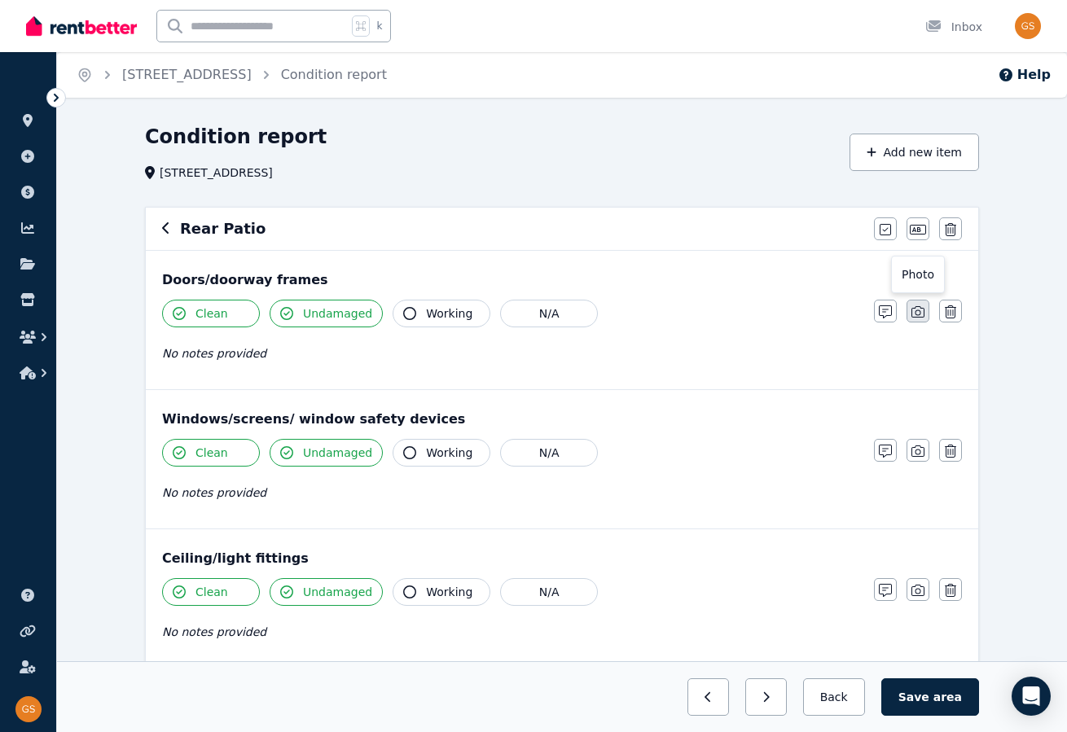
click at [915, 310] on icon "button" at bounding box center [918, 311] width 13 height 13
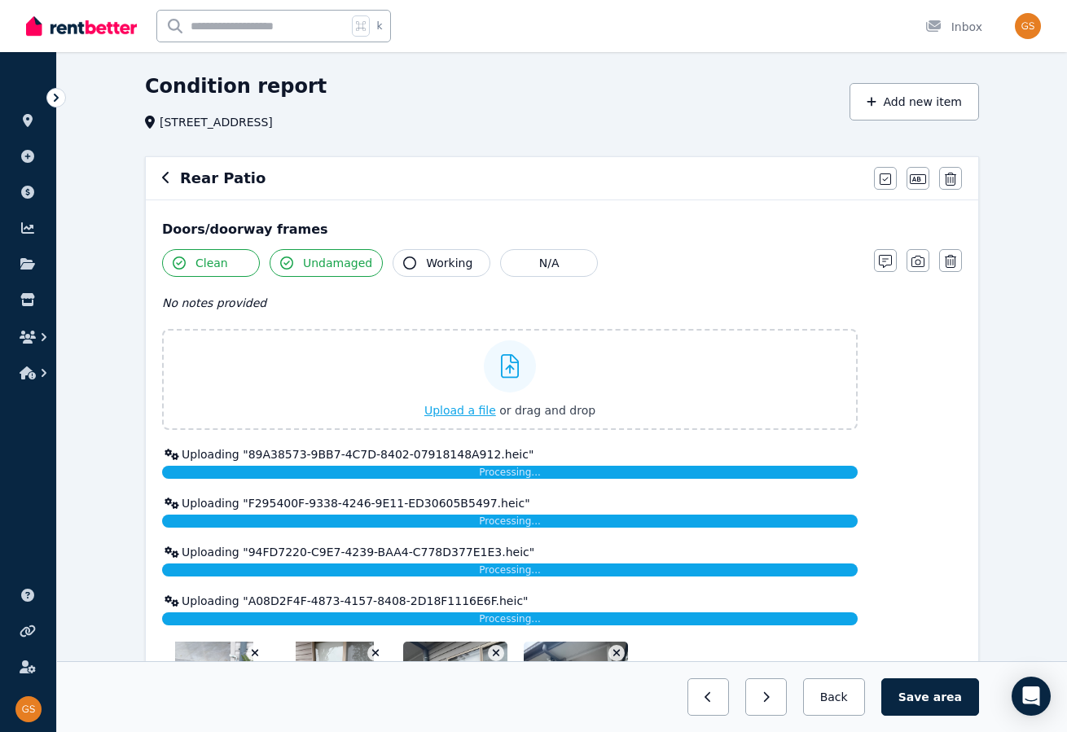
scroll to position [54, 0]
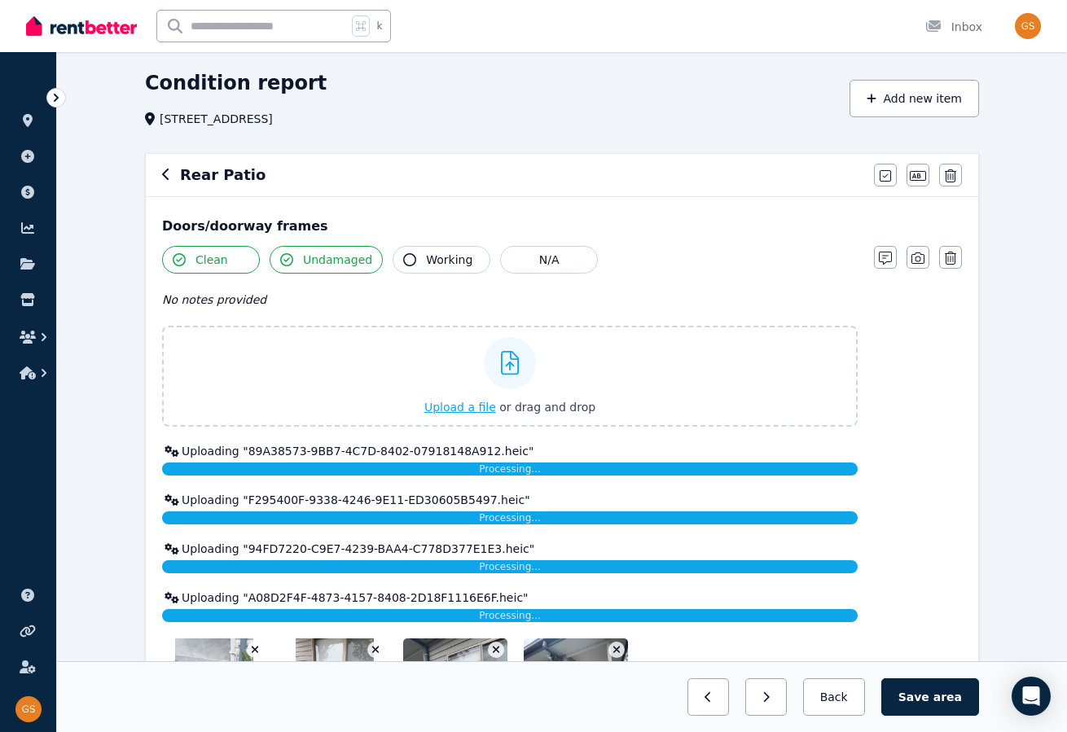
click at [907, 371] on div "Clean Undamaged Working N/A No notes provided Upload a file or drag and drop Up…" at bounding box center [562, 494] width 800 height 497
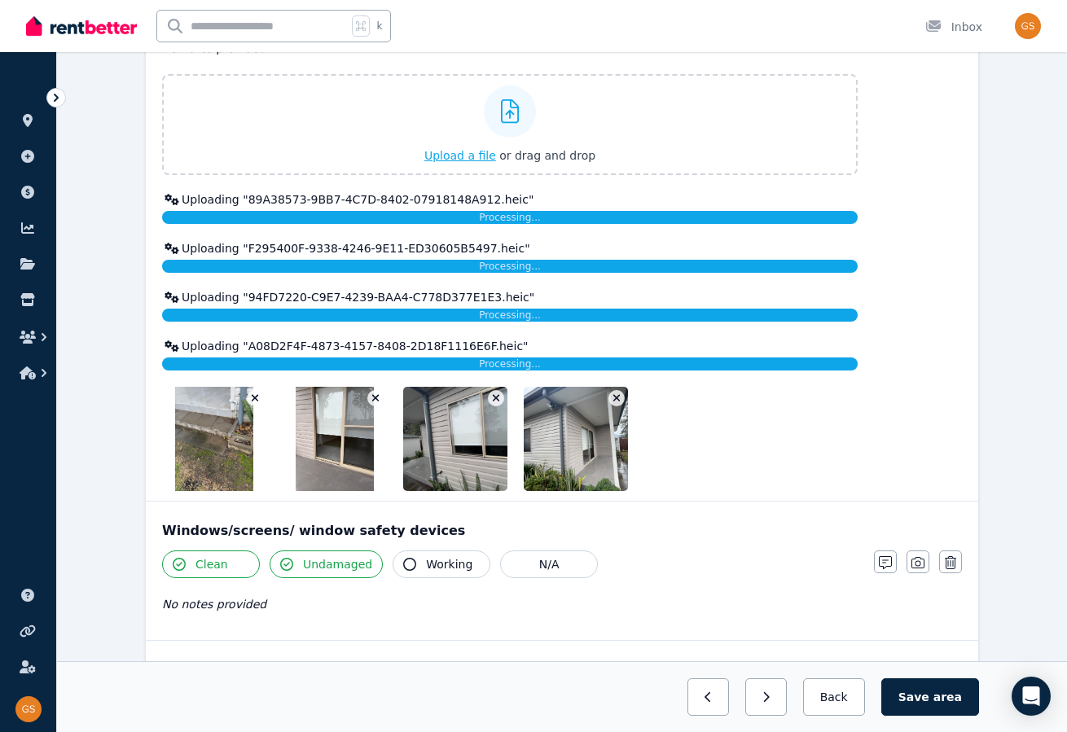
scroll to position [314, 0]
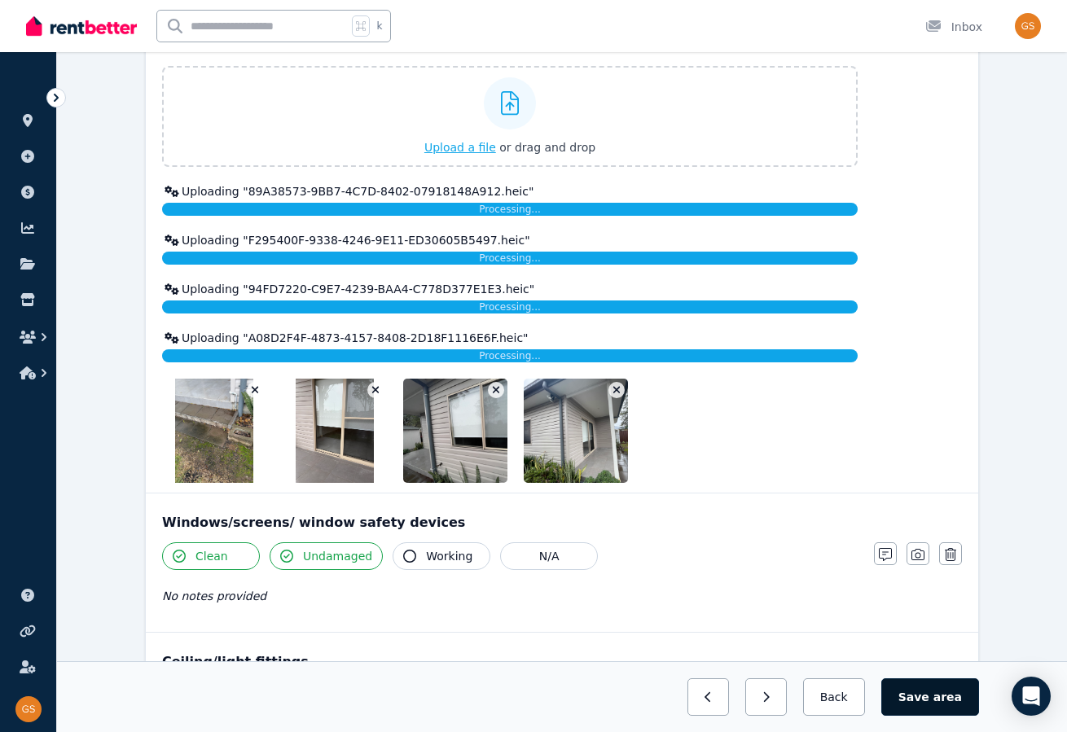
click at [927, 687] on button "Save area" at bounding box center [930, 697] width 98 height 37
click at [833, 696] on button "Back" at bounding box center [834, 697] width 76 height 37
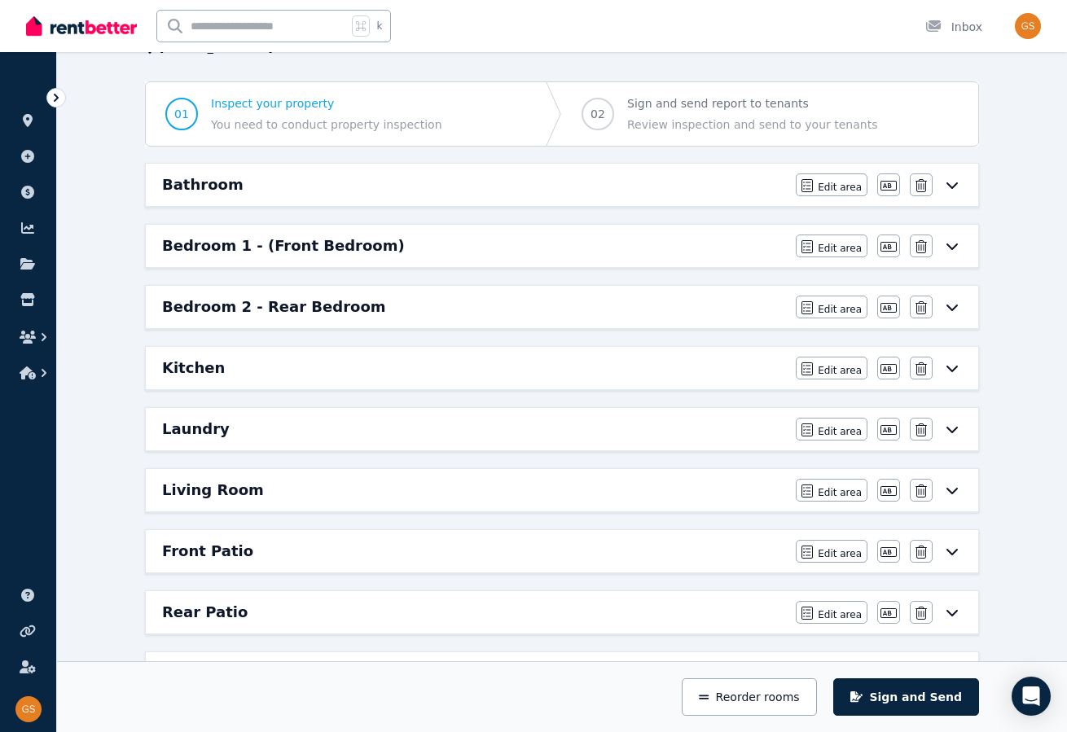
scroll to position [100, 0]
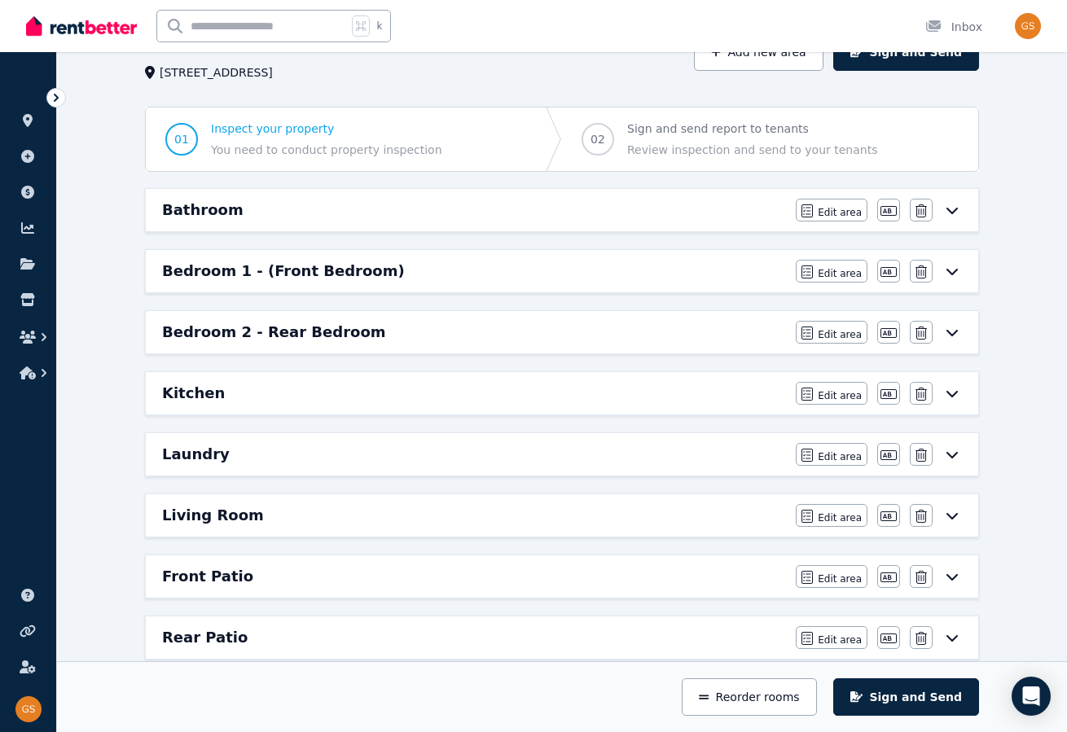
click at [953, 266] on icon at bounding box center [952, 271] width 20 height 13
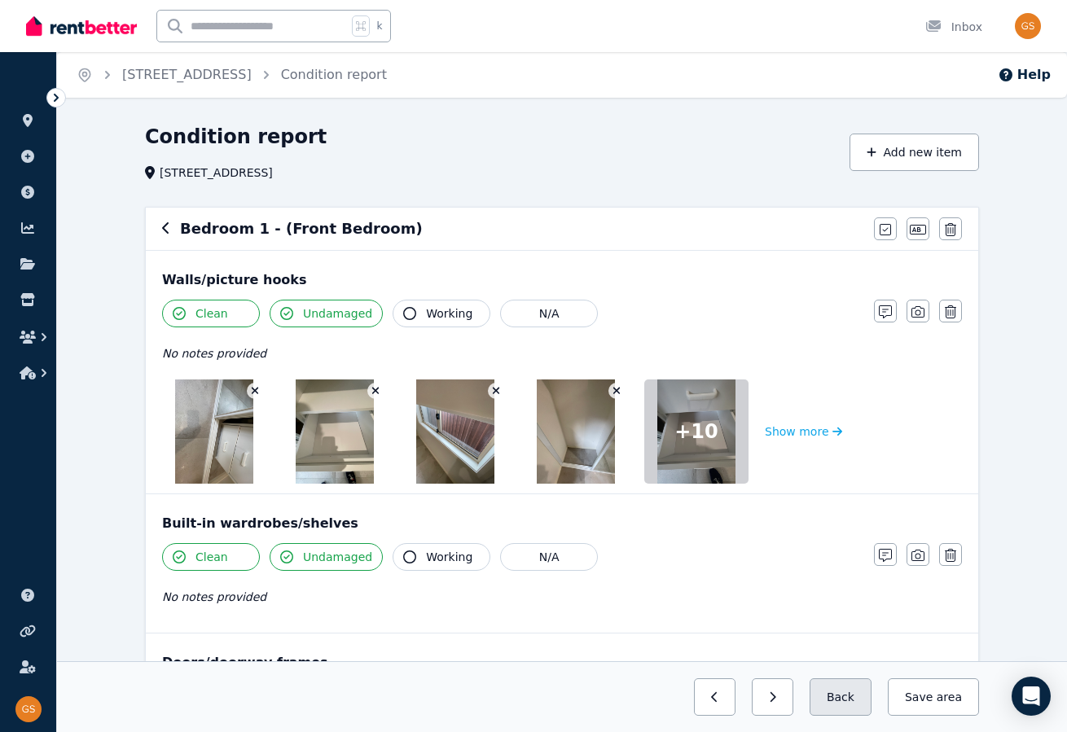
click at [837, 697] on button "Back" at bounding box center [841, 697] width 62 height 37
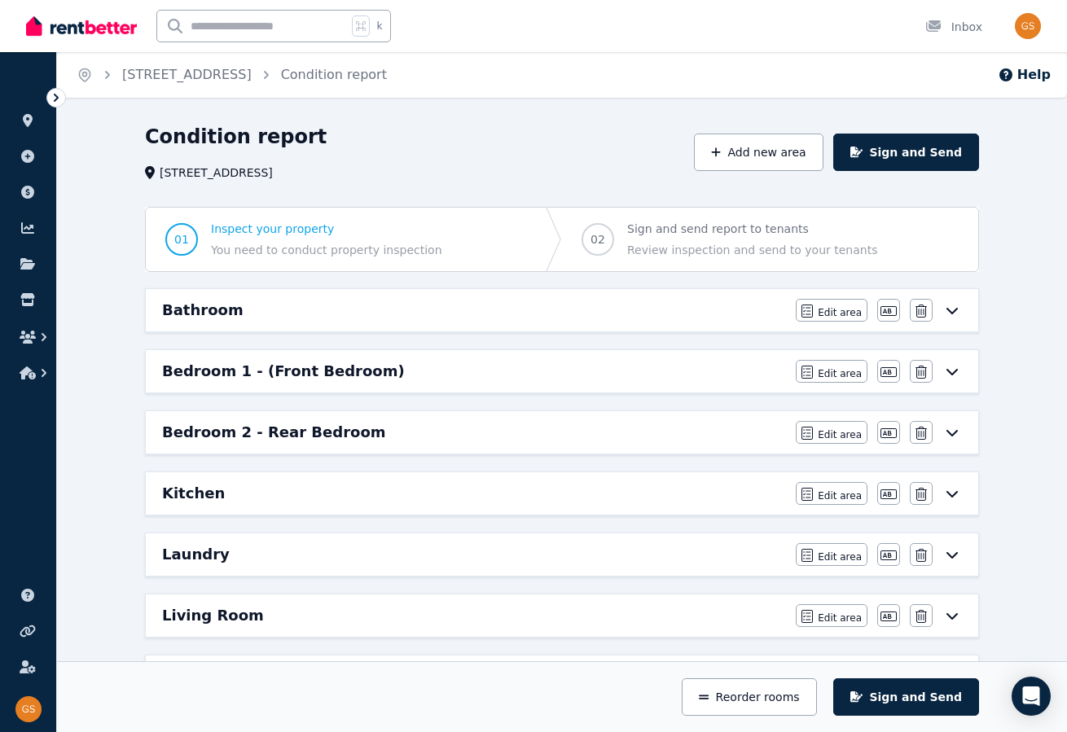
click at [951, 490] on icon at bounding box center [952, 493] width 20 height 13
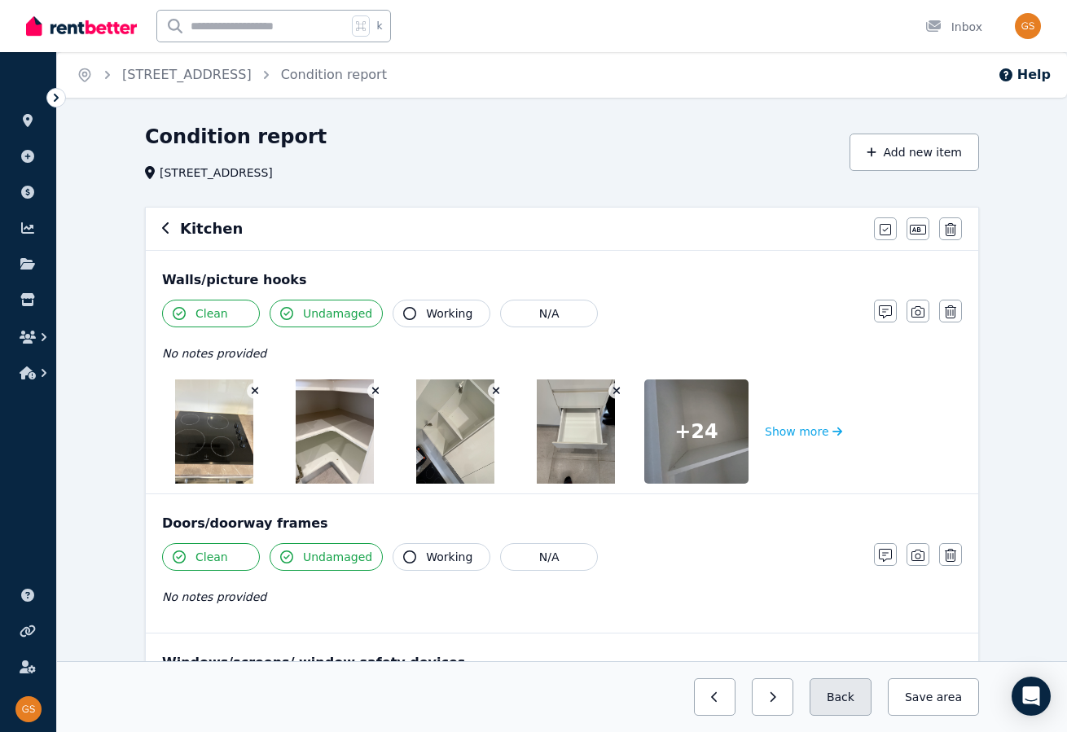
click at [852, 695] on button "Back" at bounding box center [841, 697] width 62 height 37
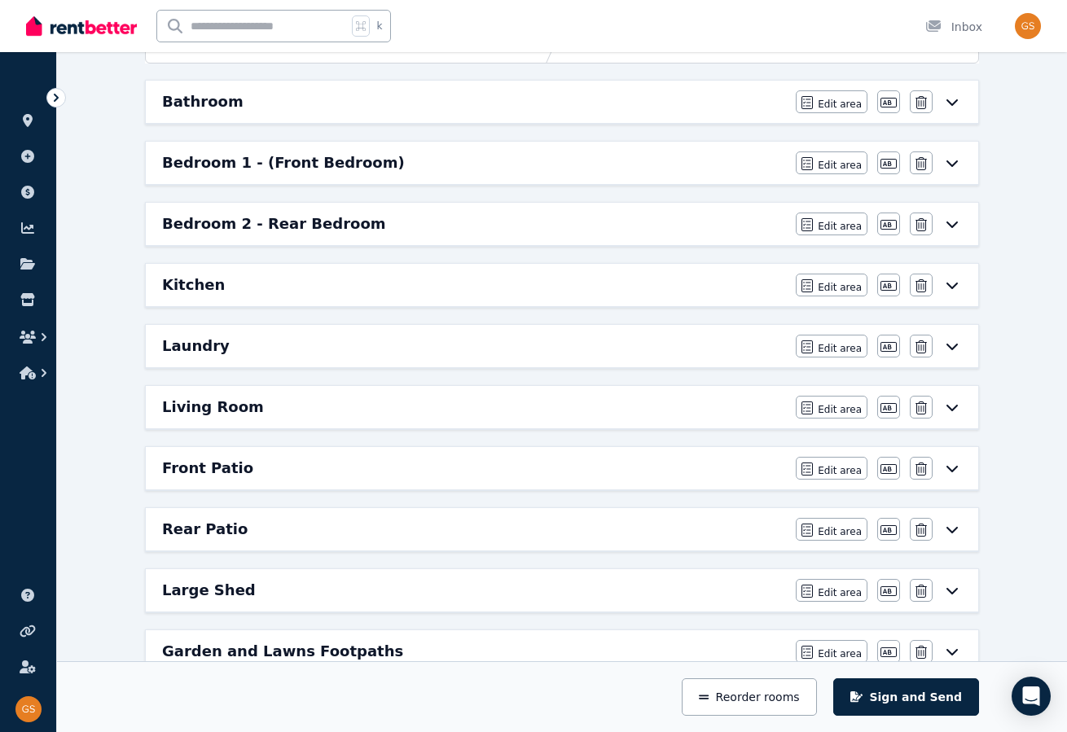
scroll to position [212, 0]
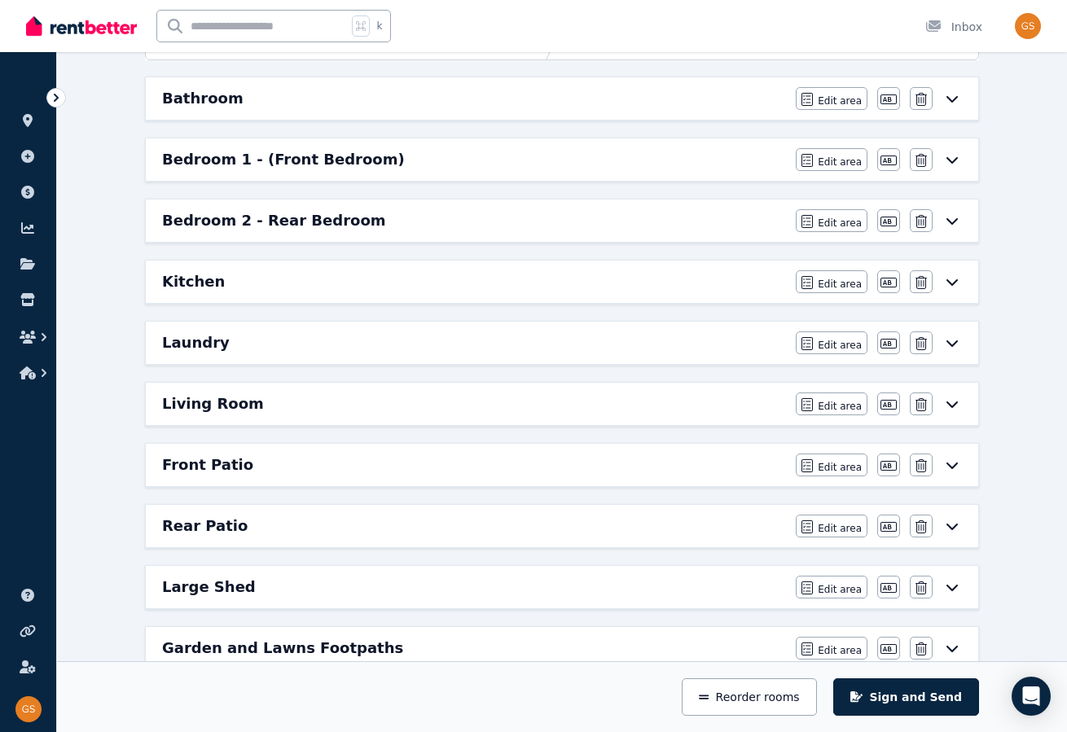
click at [957, 520] on icon at bounding box center [952, 526] width 20 height 13
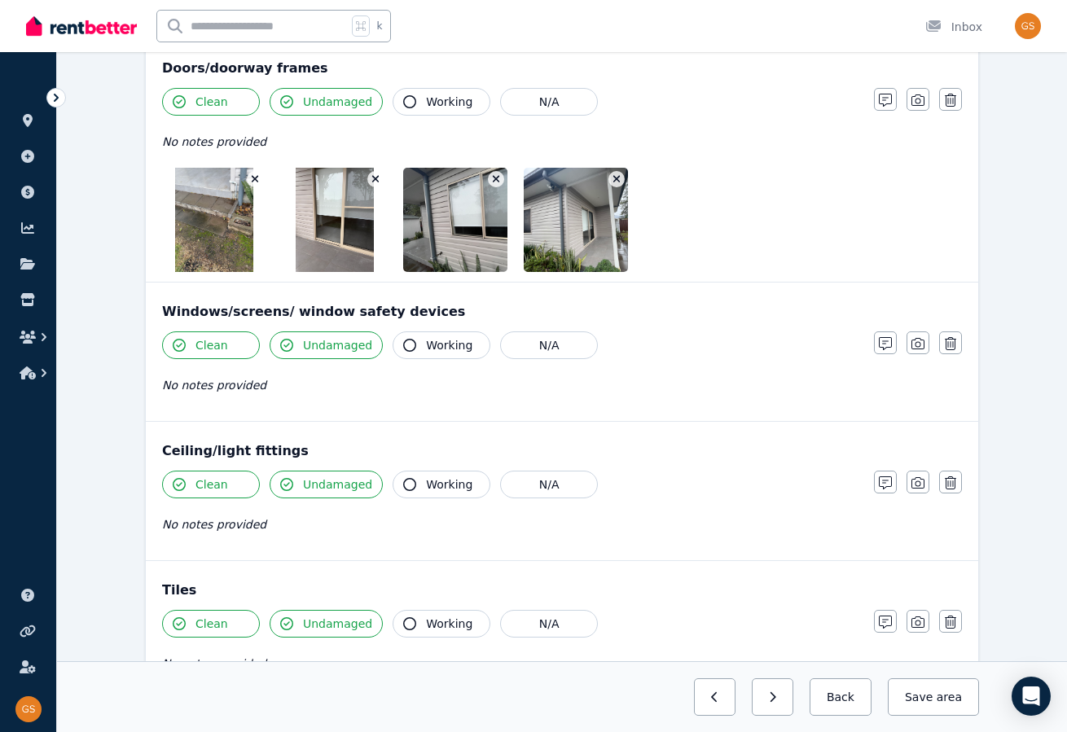
scroll to position [0, 0]
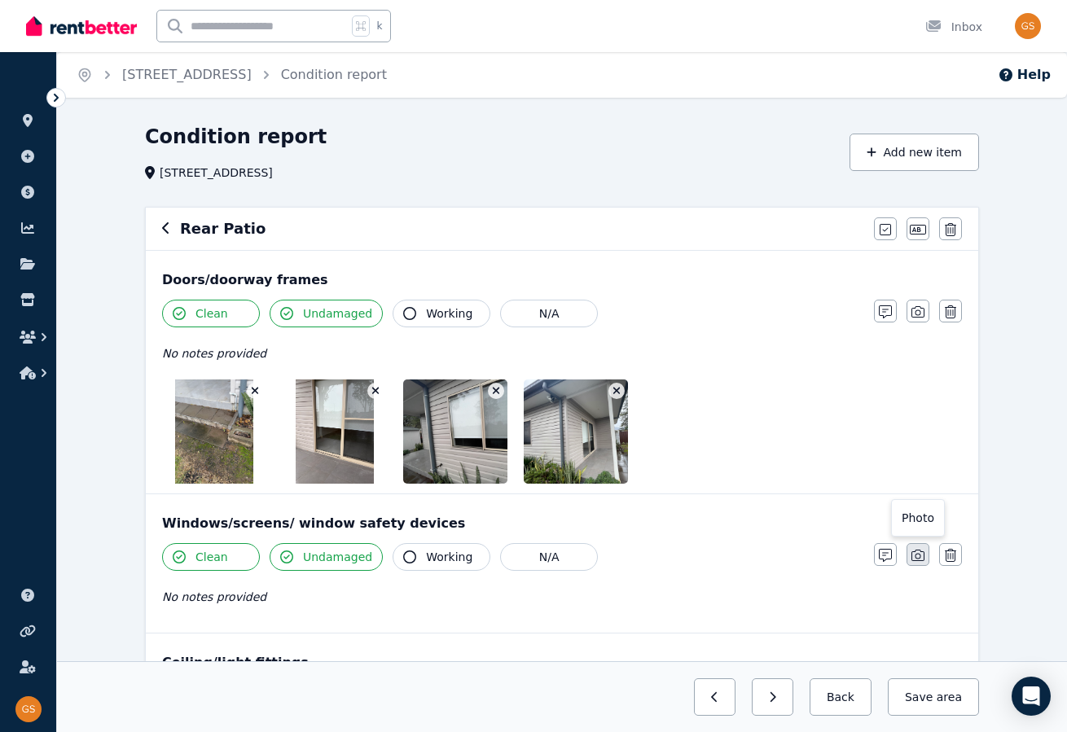
click at [914, 551] on icon "button" at bounding box center [918, 555] width 13 height 13
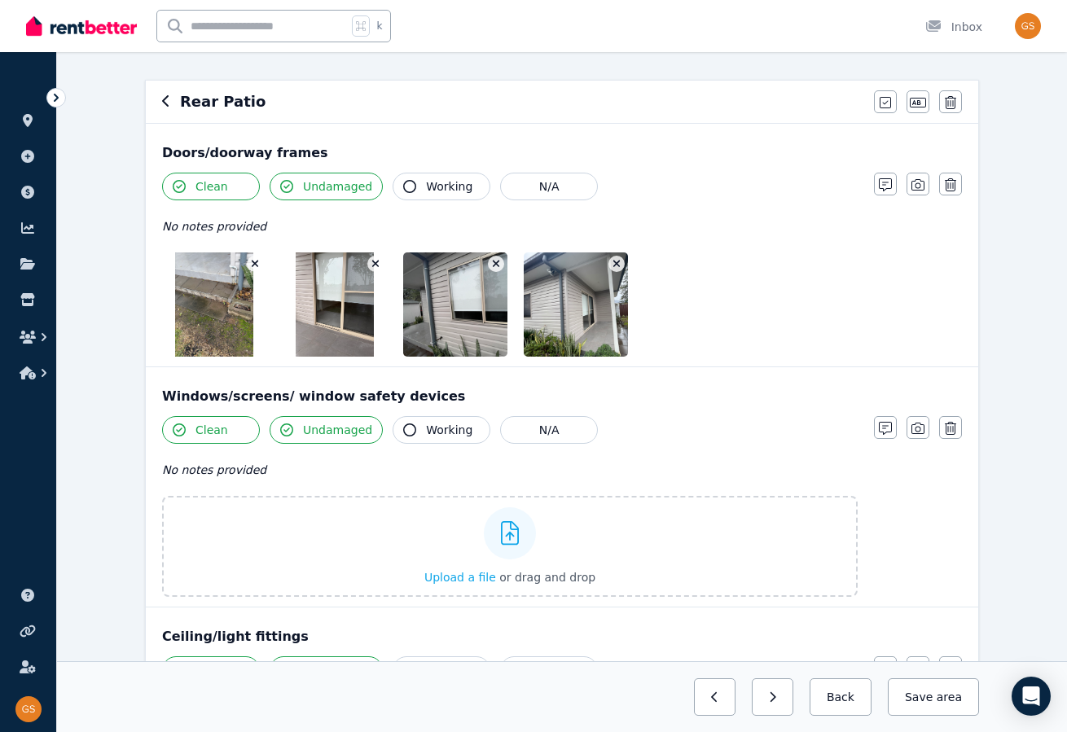
scroll to position [133, 0]
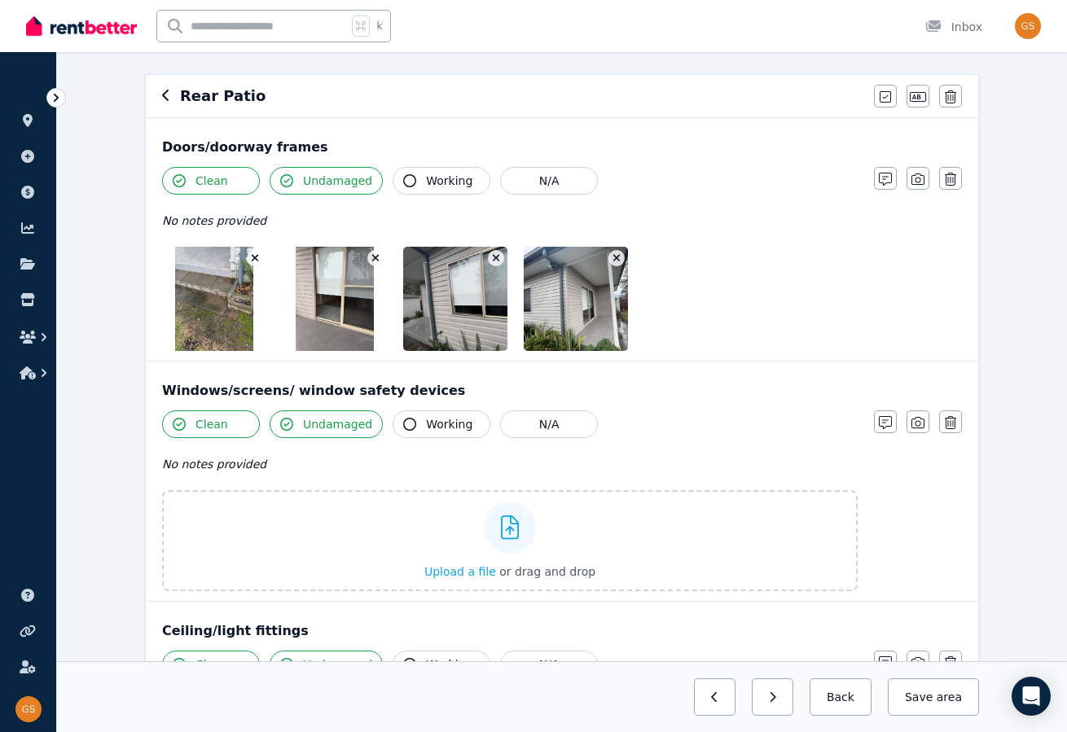
click at [839, 320] on div at bounding box center [510, 299] width 696 height 104
click at [917, 179] on icon "button" at bounding box center [918, 179] width 13 height 13
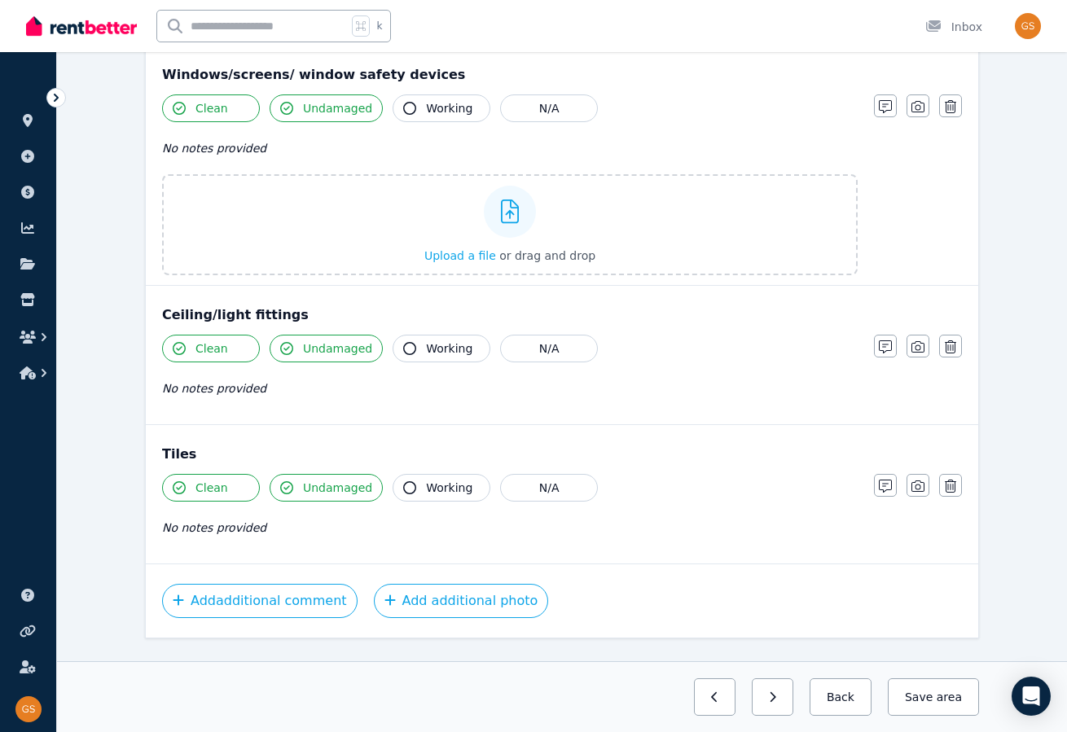
scroll to position [595, 0]
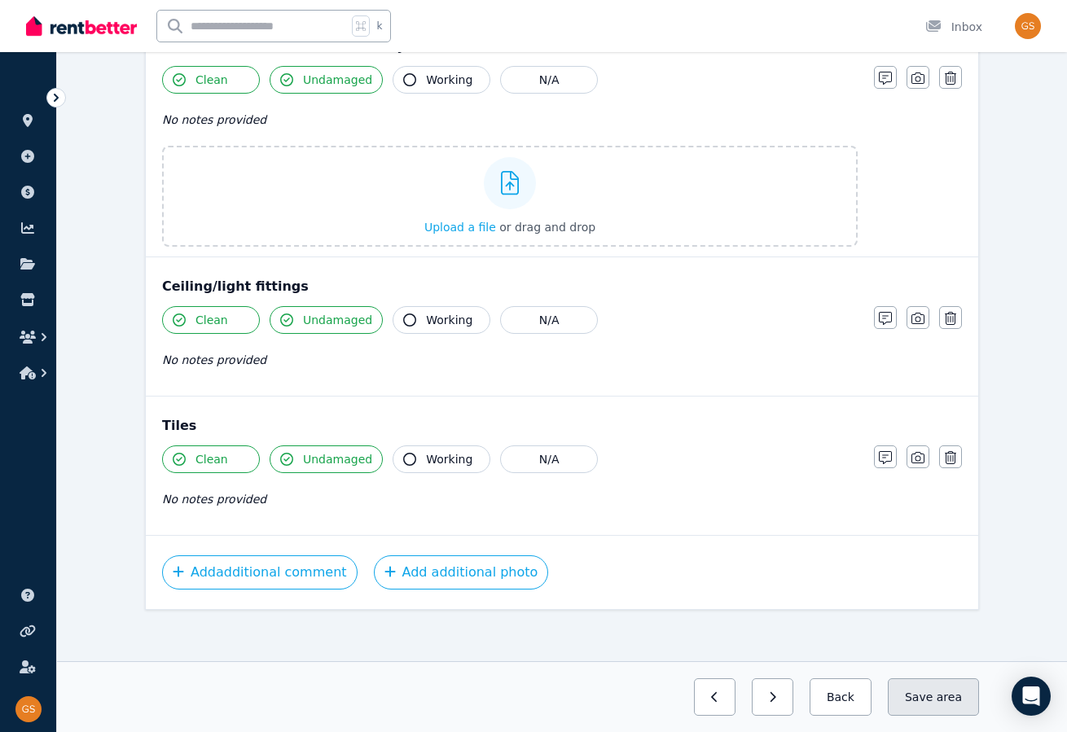
click at [934, 702] on button "Save area" at bounding box center [933, 697] width 91 height 37
click at [853, 694] on button "Back" at bounding box center [834, 697] width 76 height 37
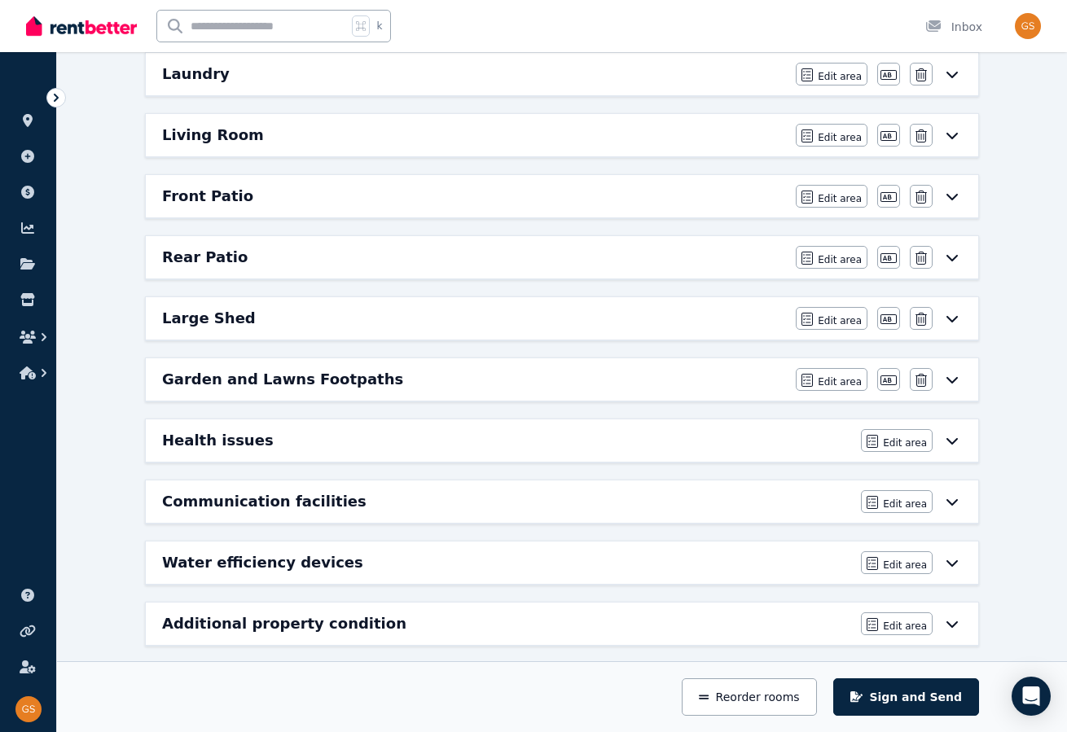
click at [956, 312] on icon at bounding box center [952, 318] width 20 height 13
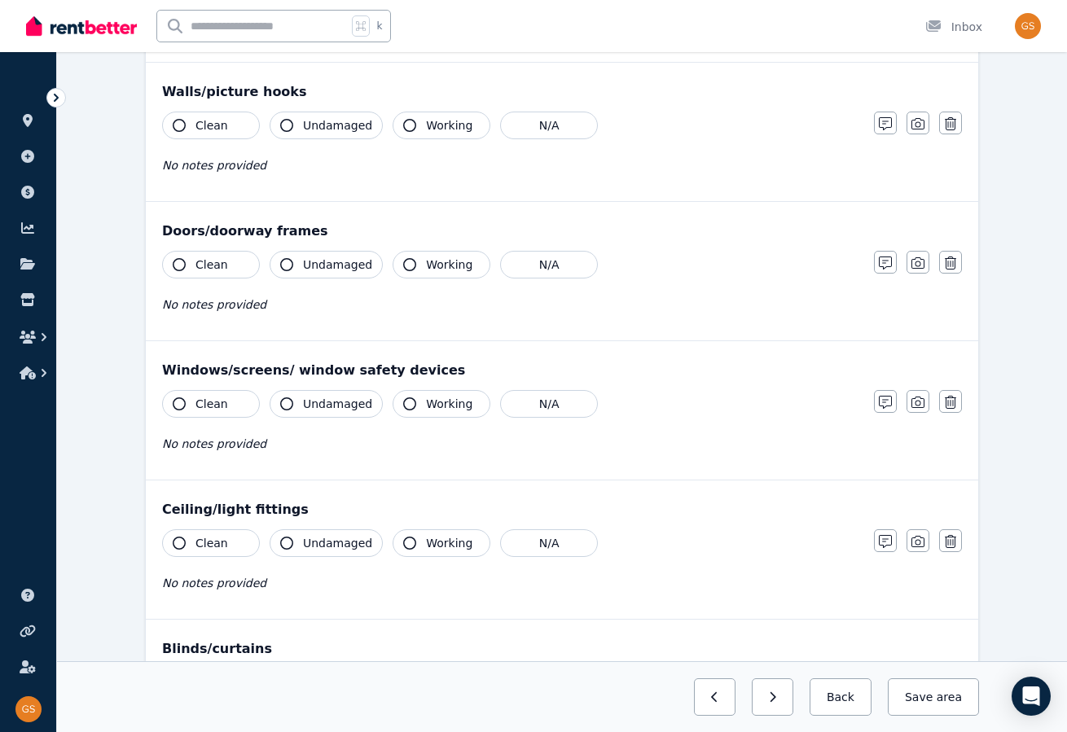
scroll to position [194, 0]
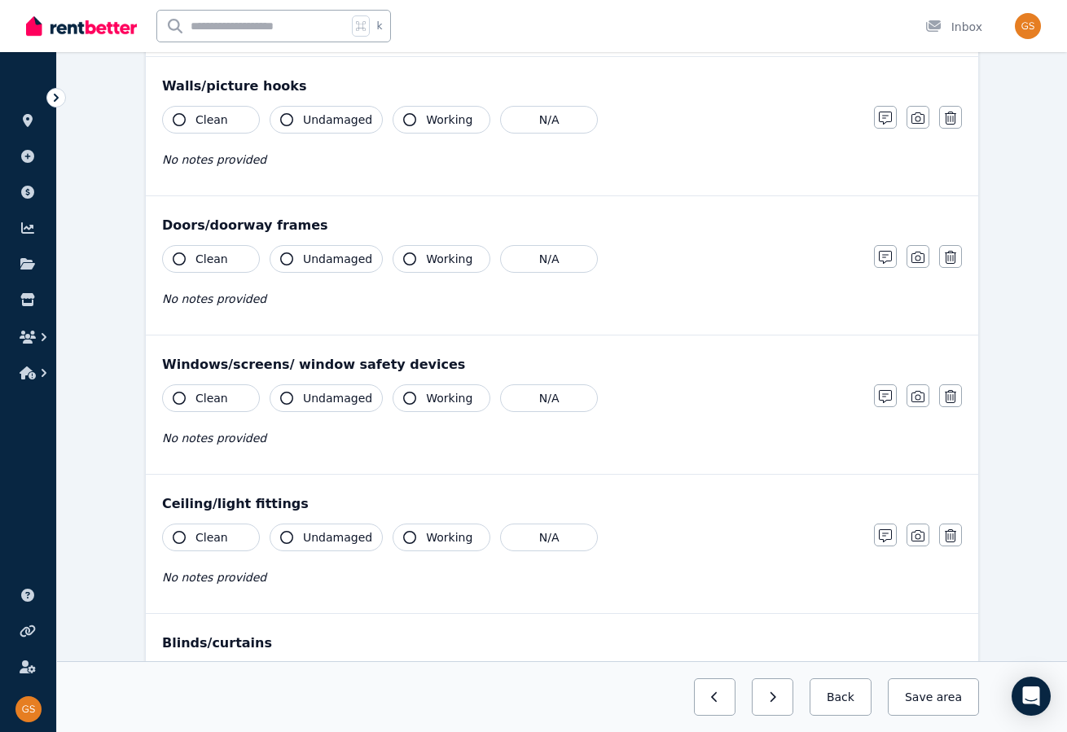
click at [179, 255] on icon "button" at bounding box center [179, 259] width 13 height 13
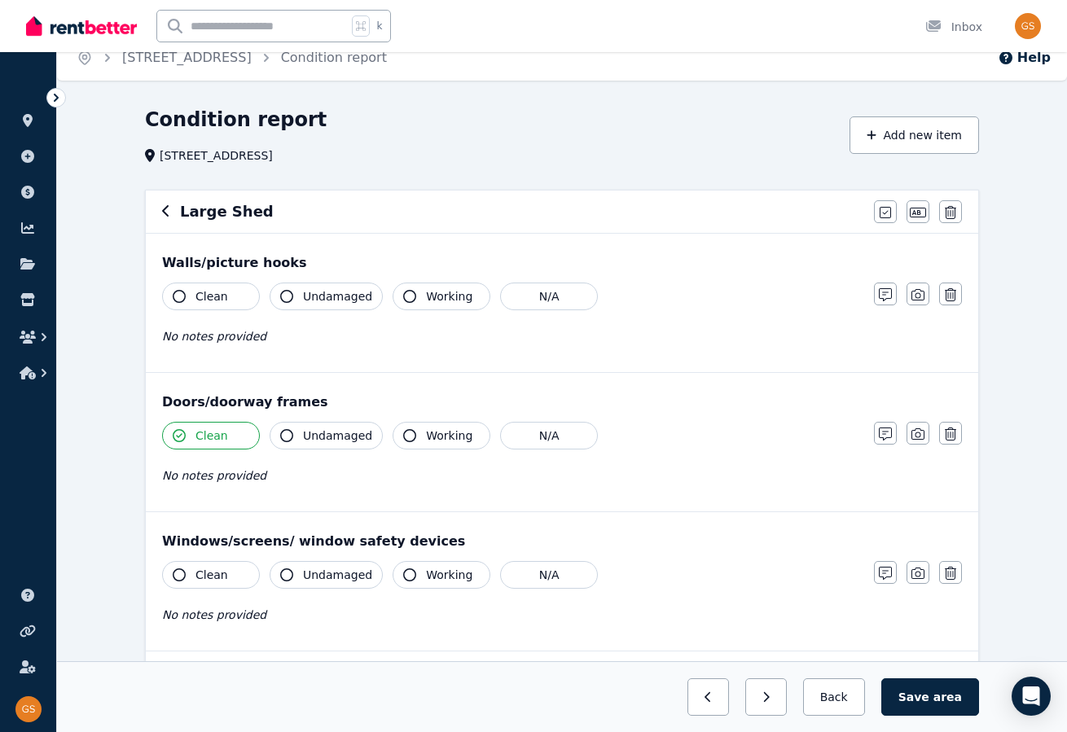
scroll to position [0, 0]
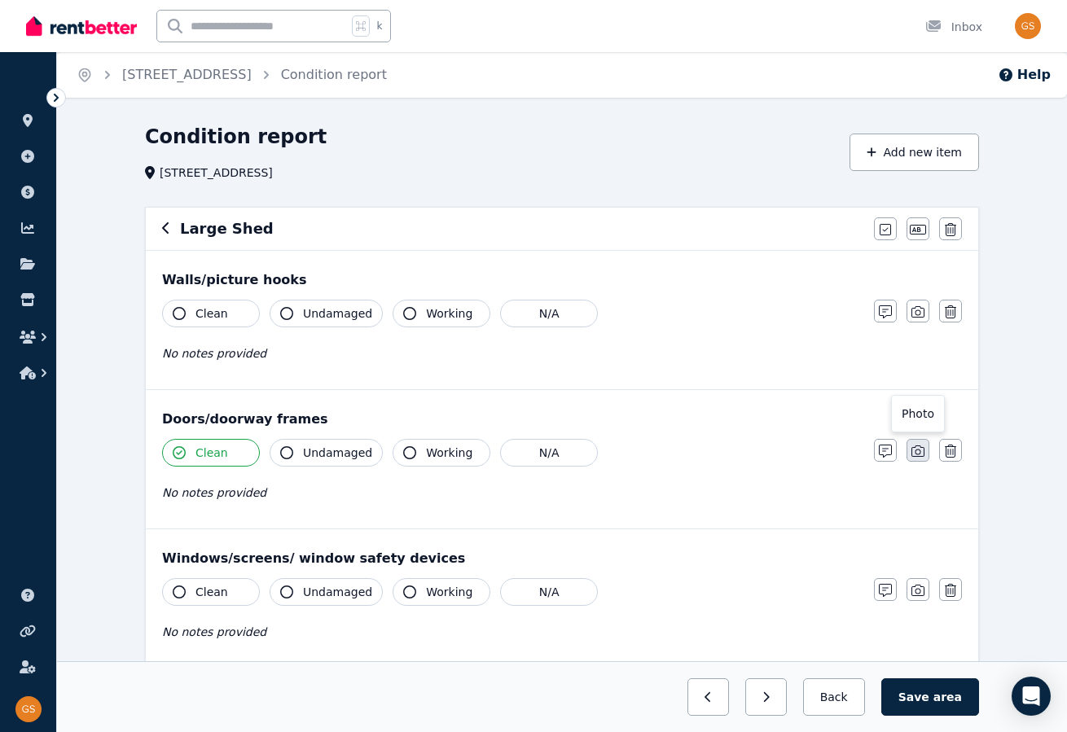
click at [919, 452] on icon "button" at bounding box center [918, 451] width 13 height 13
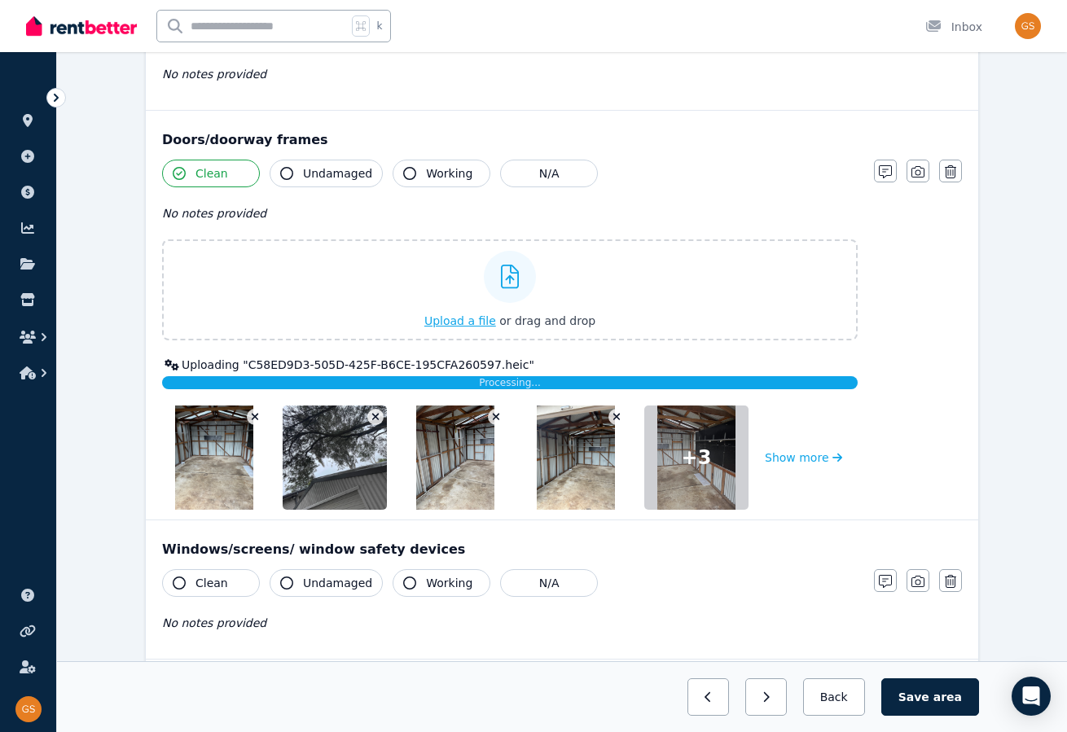
scroll to position [275, 0]
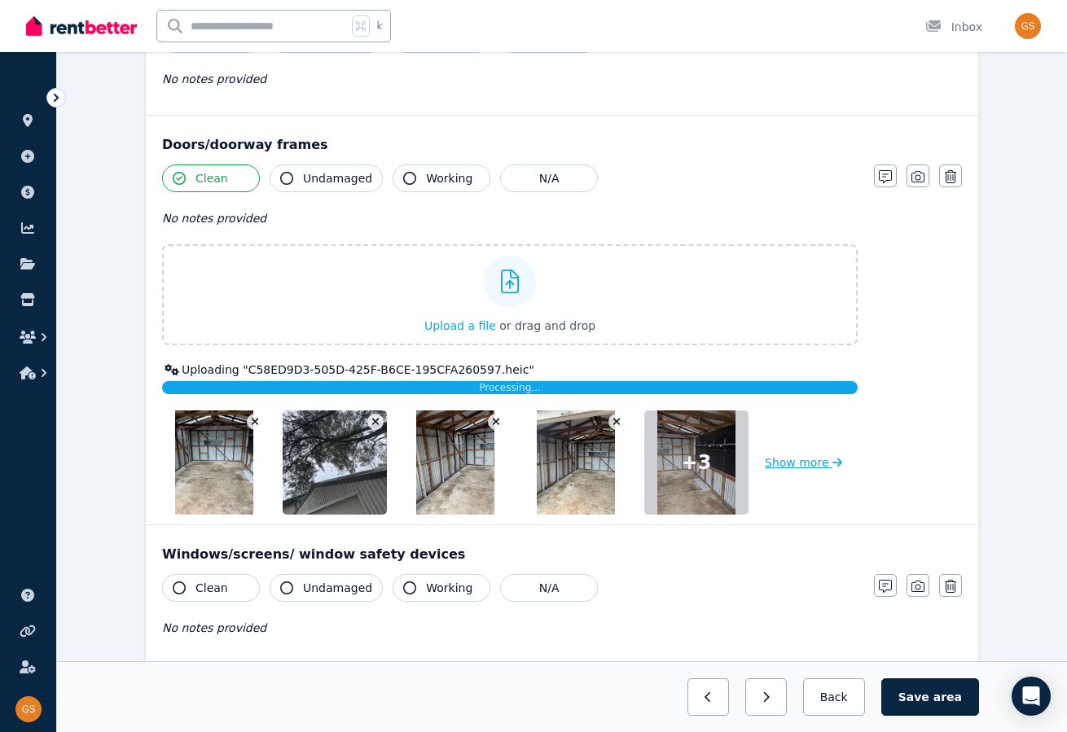
click at [795, 459] on button "Show more" at bounding box center [803, 463] width 77 height 104
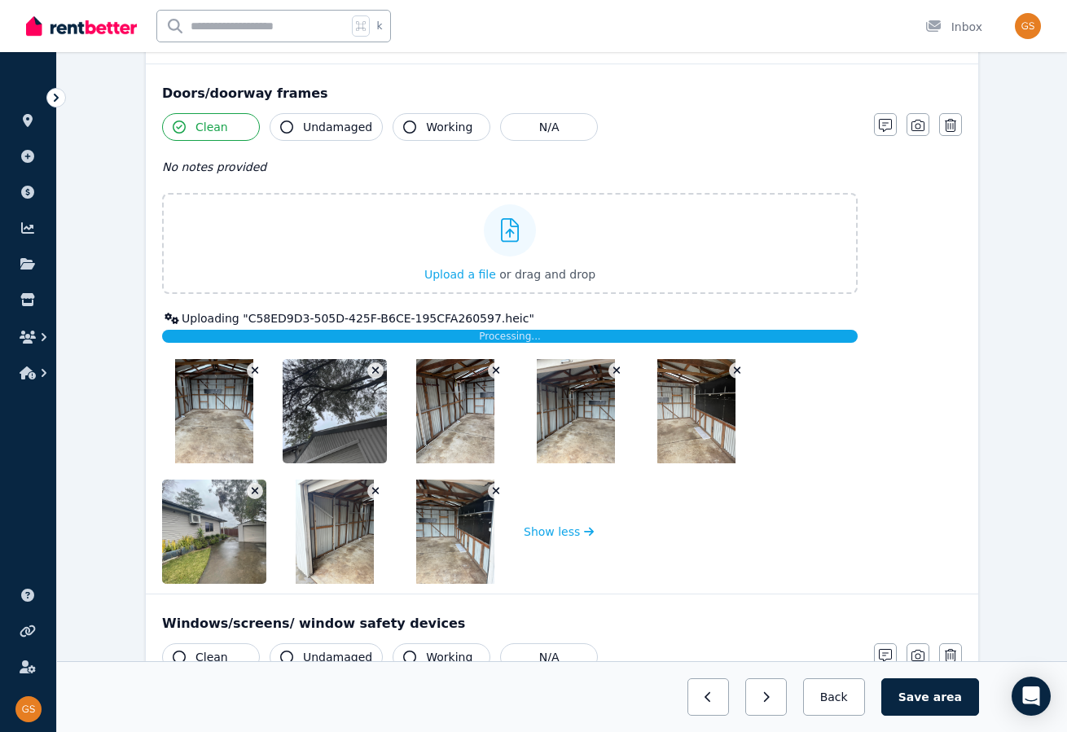
scroll to position [319, 0]
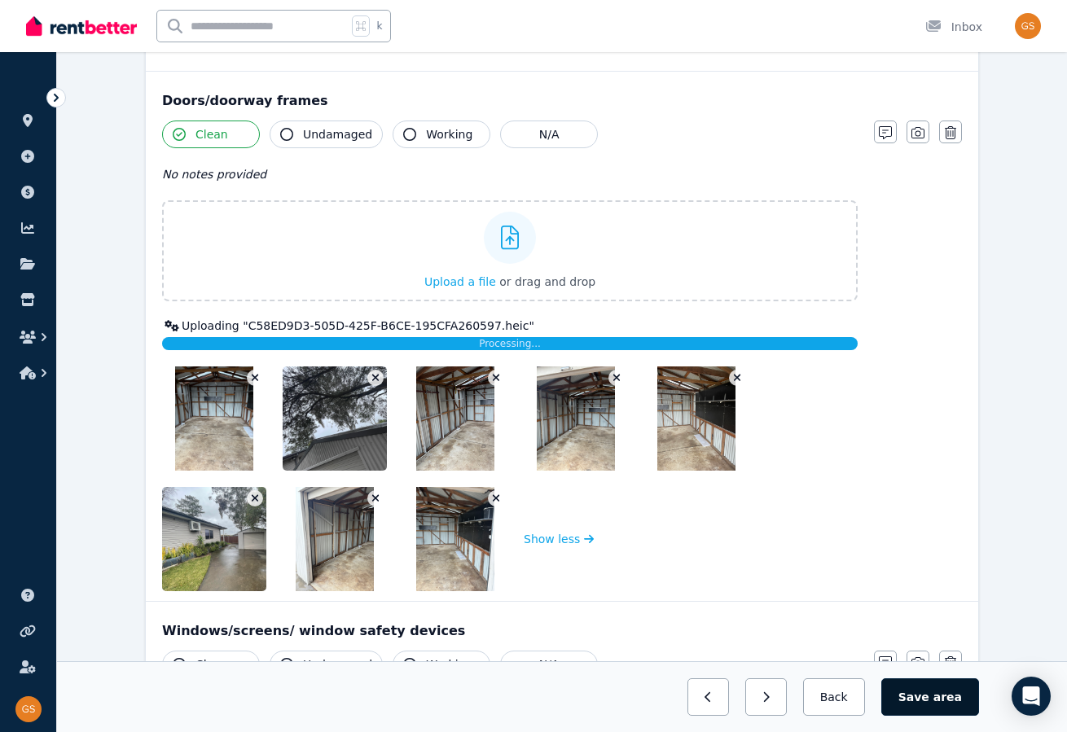
click at [947, 701] on span "area" at bounding box center [948, 697] width 29 height 16
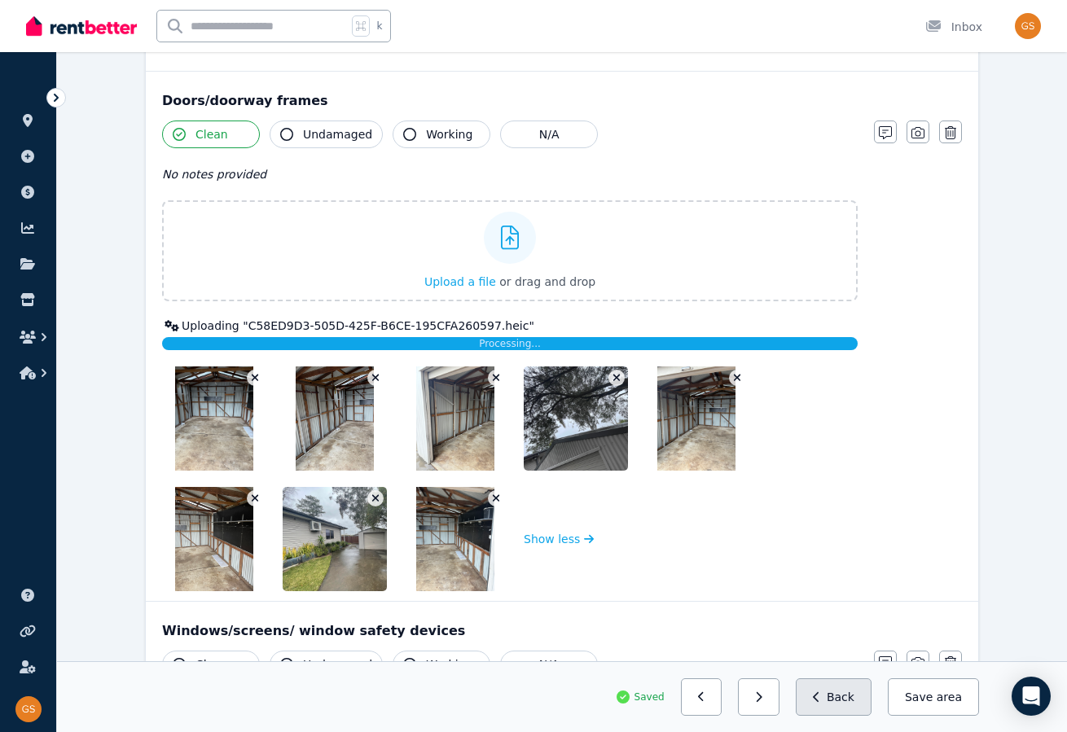
click at [848, 702] on button "Back" at bounding box center [834, 697] width 76 height 37
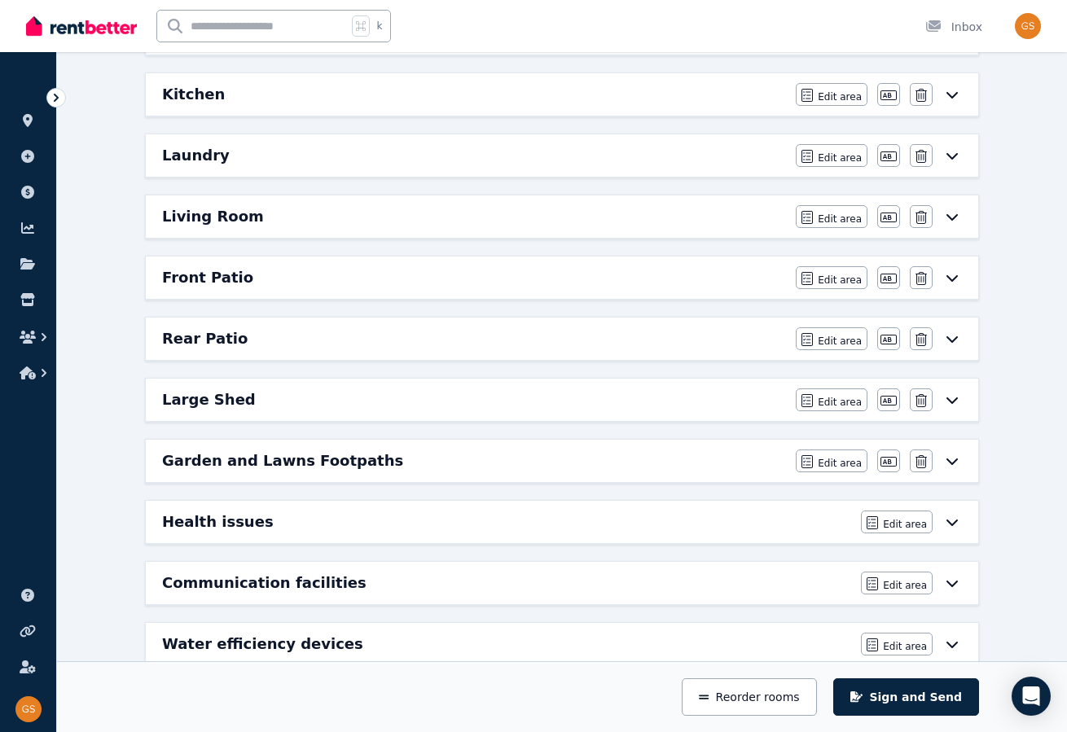
click at [959, 516] on icon at bounding box center [952, 522] width 20 height 13
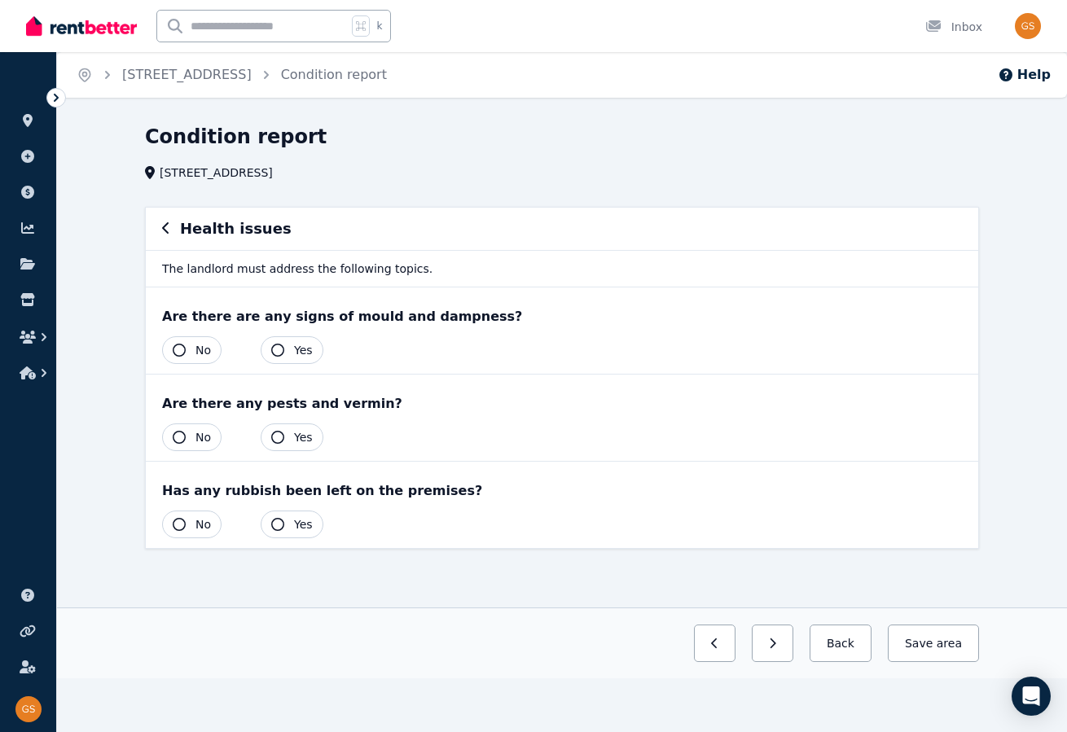
click at [185, 350] on button "No" at bounding box center [191, 350] width 59 height 28
click at [184, 438] on button "No" at bounding box center [191, 438] width 59 height 28
click at [186, 522] on button "No" at bounding box center [191, 525] width 59 height 28
click at [924, 643] on button "Save area" at bounding box center [930, 643] width 98 height 37
click at [855, 647] on button "Back" at bounding box center [834, 643] width 76 height 37
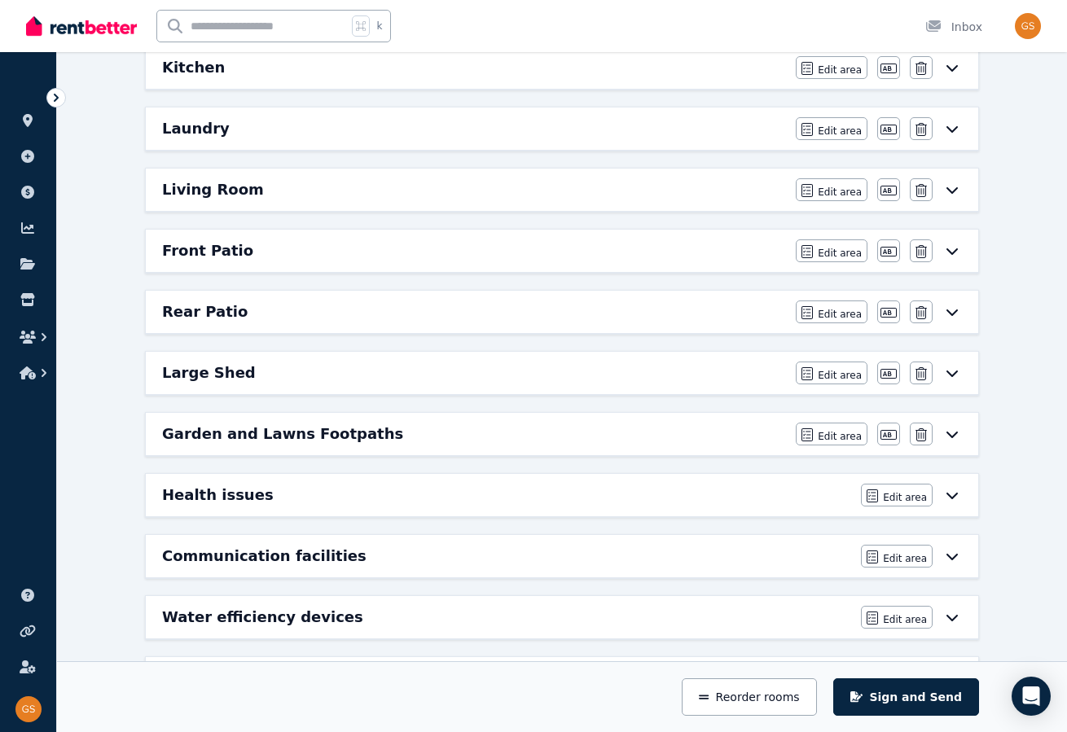
scroll to position [429, 0]
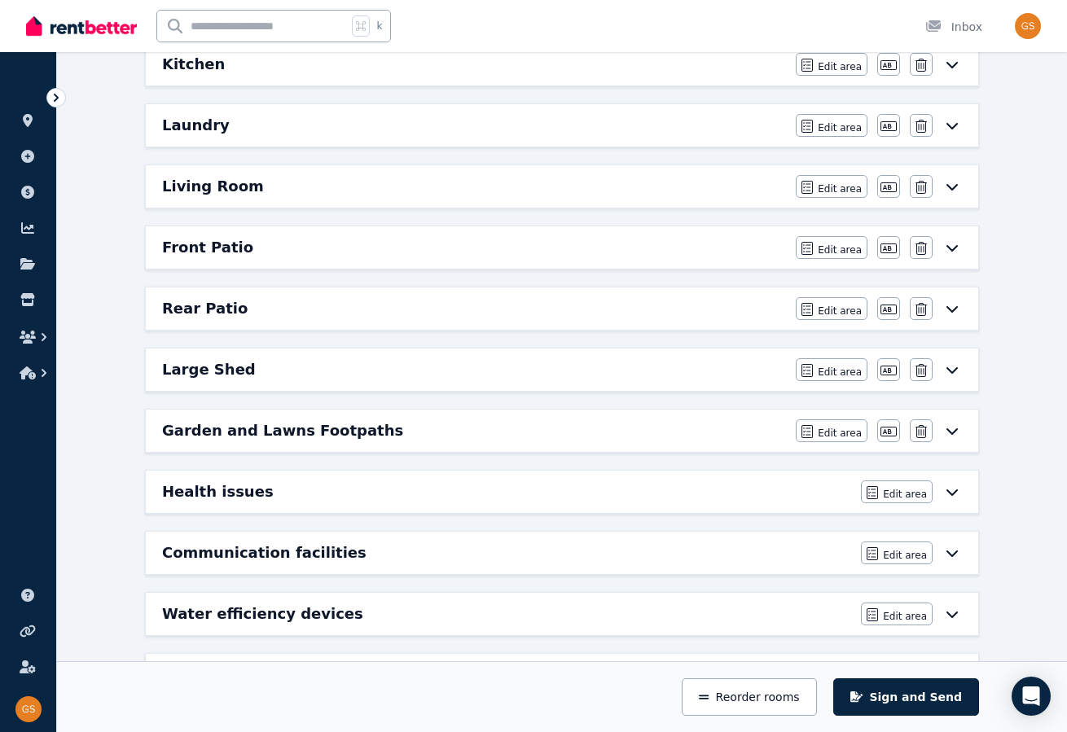
click at [948, 428] on icon at bounding box center [952, 431] width 11 height 7
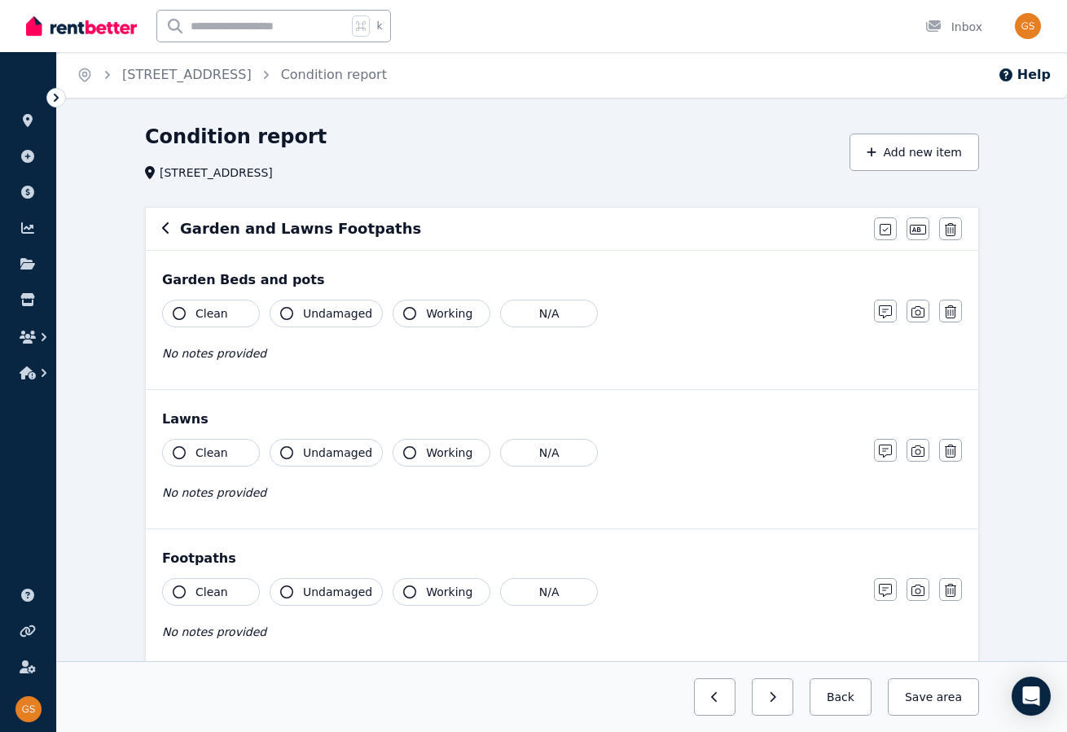
click at [179, 313] on icon "button" at bounding box center [179, 313] width 13 height 13
click at [284, 307] on icon "button" at bounding box center [286, 313] width 13 height 13
click at [172, 456] on button "Clean" at bounding box center [211, 453] width 98 height 28
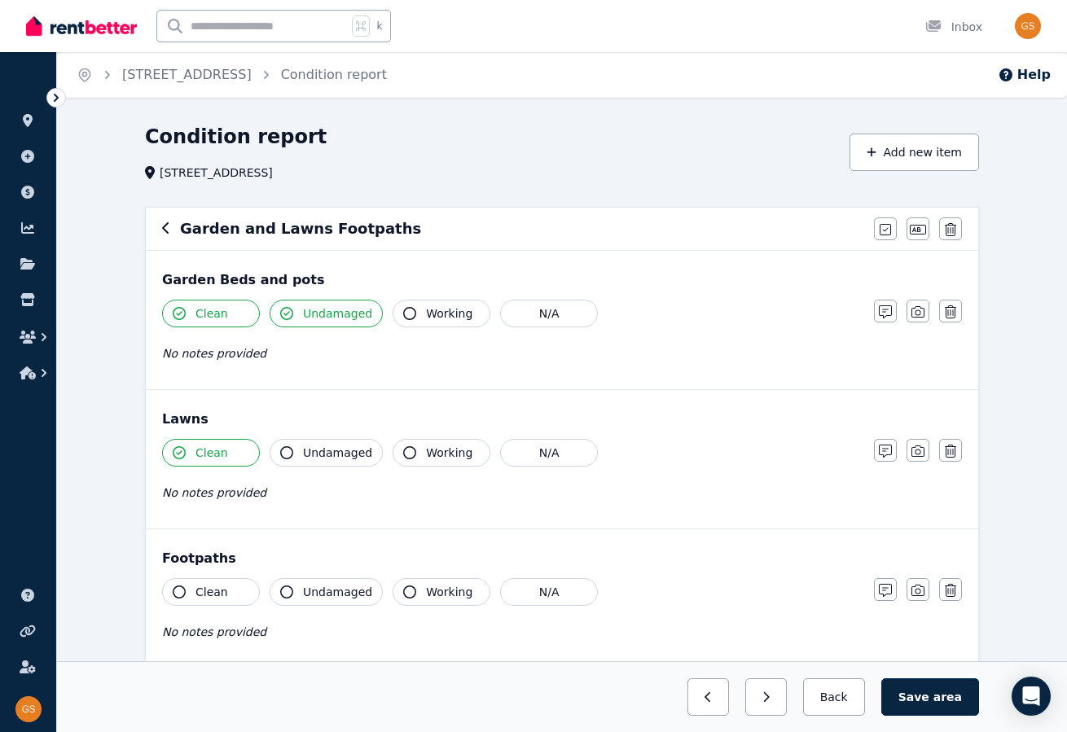
click at [303, 452] on span "Undamaged" at bounding box center [337, 453] width 69 height 16
click at [191, 583] on button "Clean" at bounding box center [211, 592] width 98 height 28
click at [295, 585] on button "Undamaged" at bounding box center [326, 592] width 113 height 28
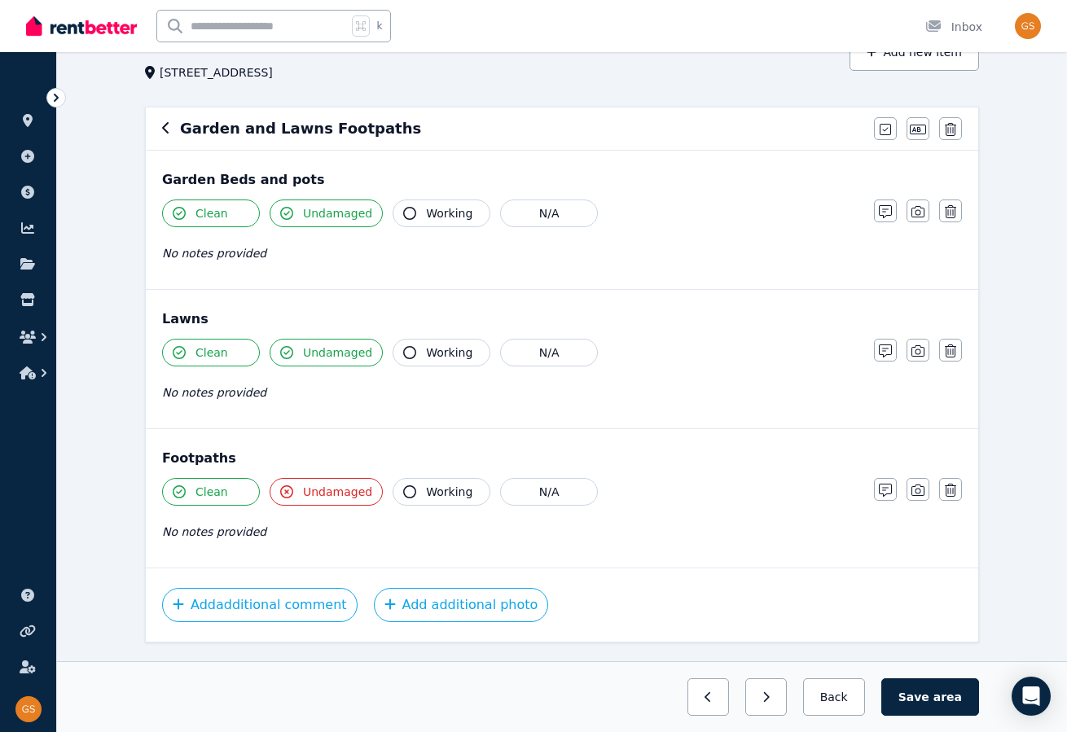
scroll to position [103, 0]
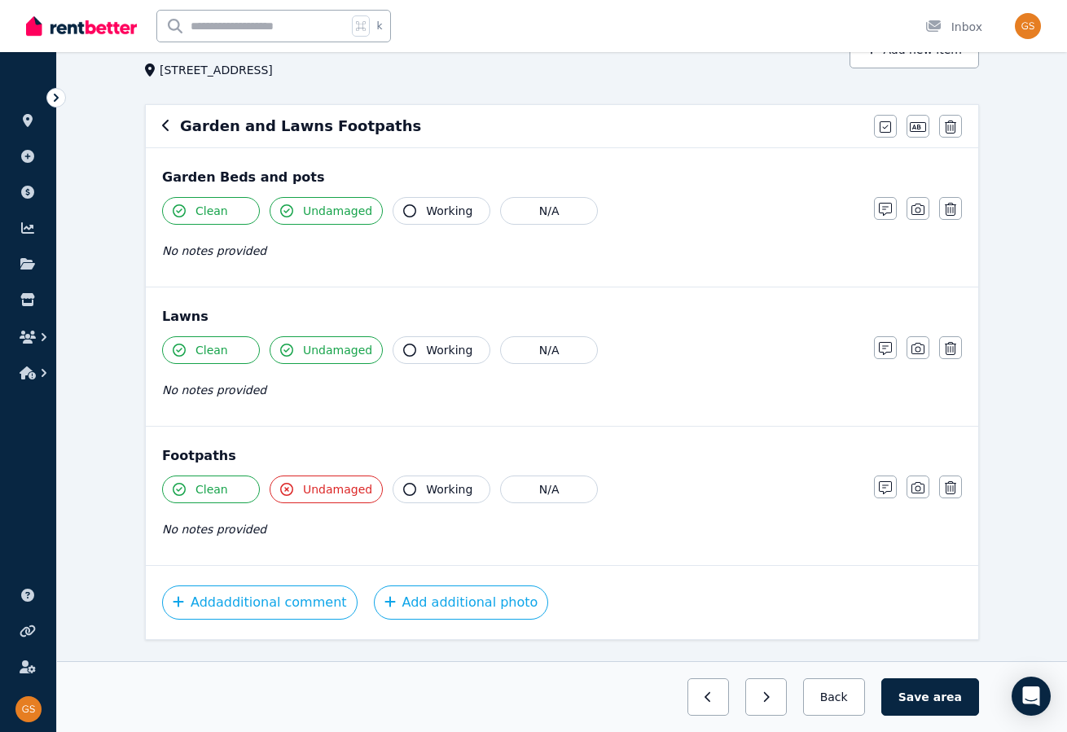
click at [216, 529] on span "No notes provided" at bounding box center [214, 529] width 104 height 13
click at [887, 485] on icon "button" at bounding box center [885, 487] width 13 height 13
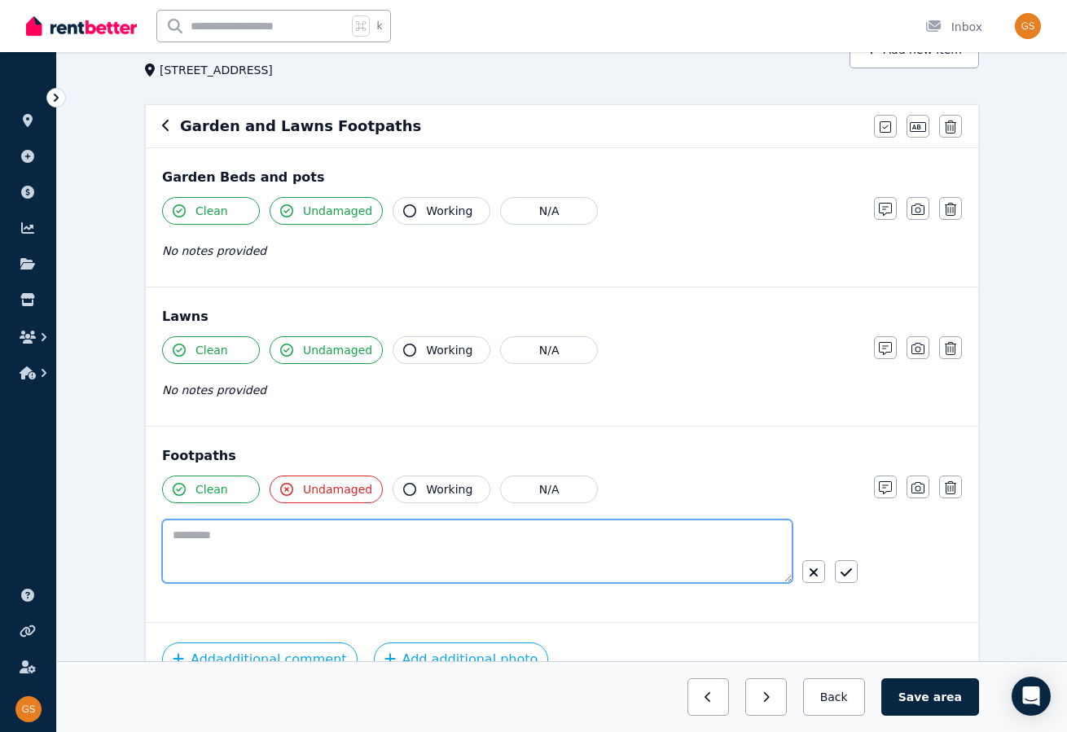
click at [213, 526] on textarea at bounding box center [477, 552] width 630 height 64
type textarea "**********"
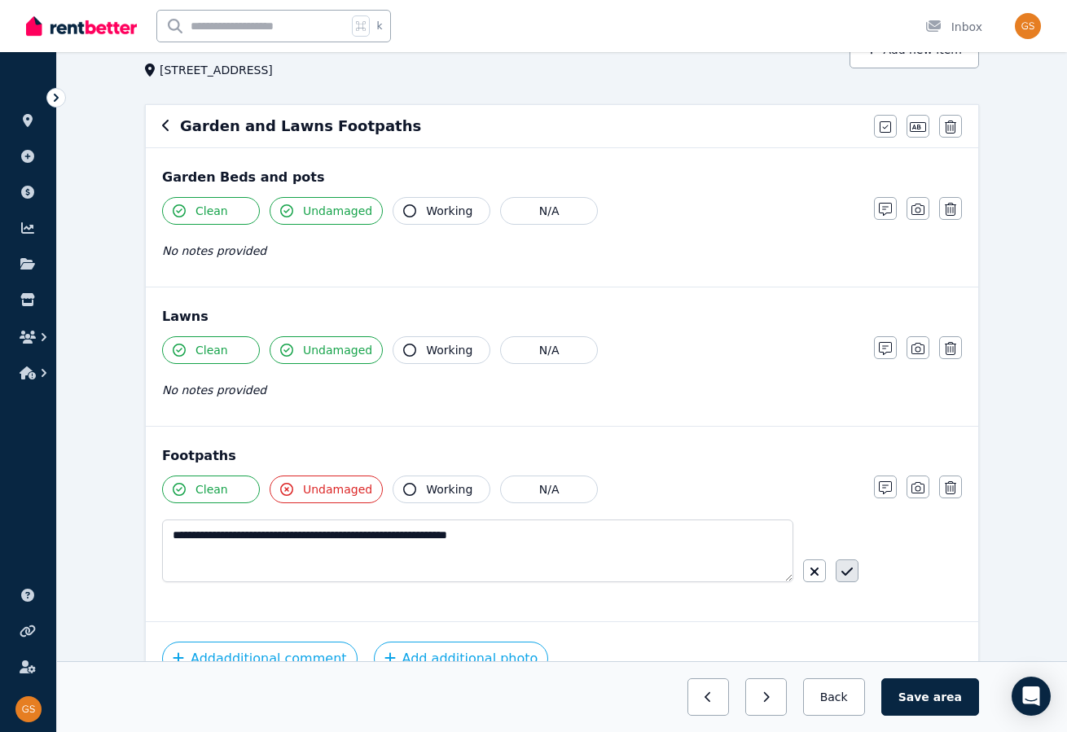
click at [844, 568] on icon "button" at bounding box center [846, 571] width 11 height 13
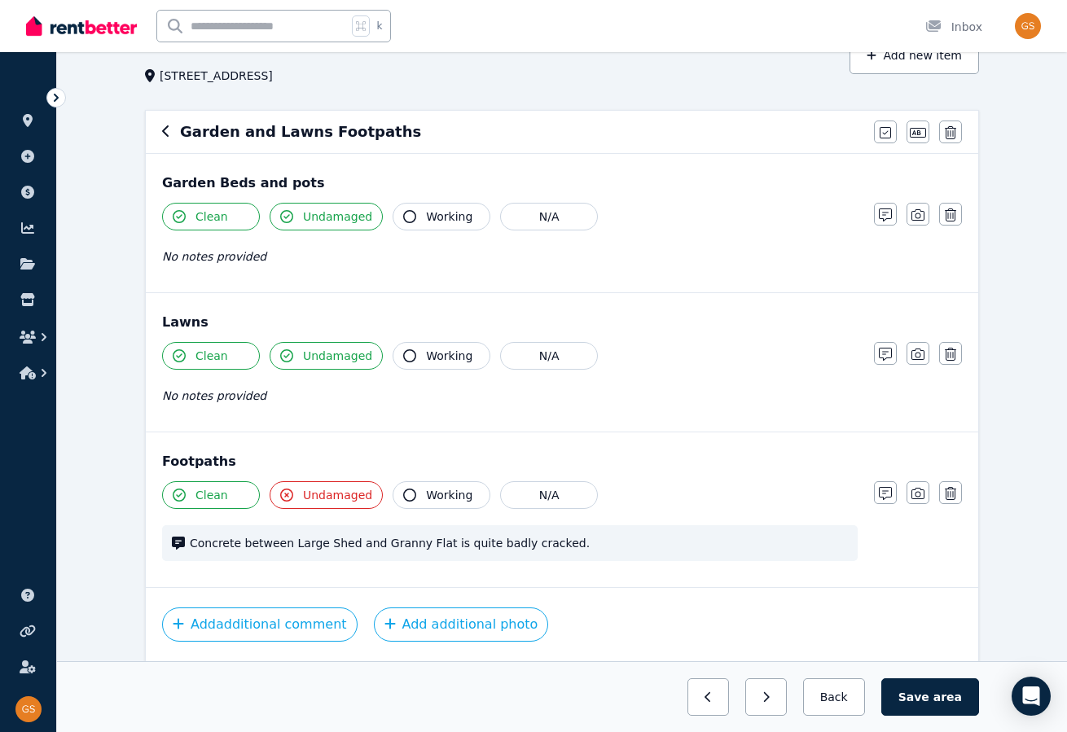
scroll to position [0, 0]
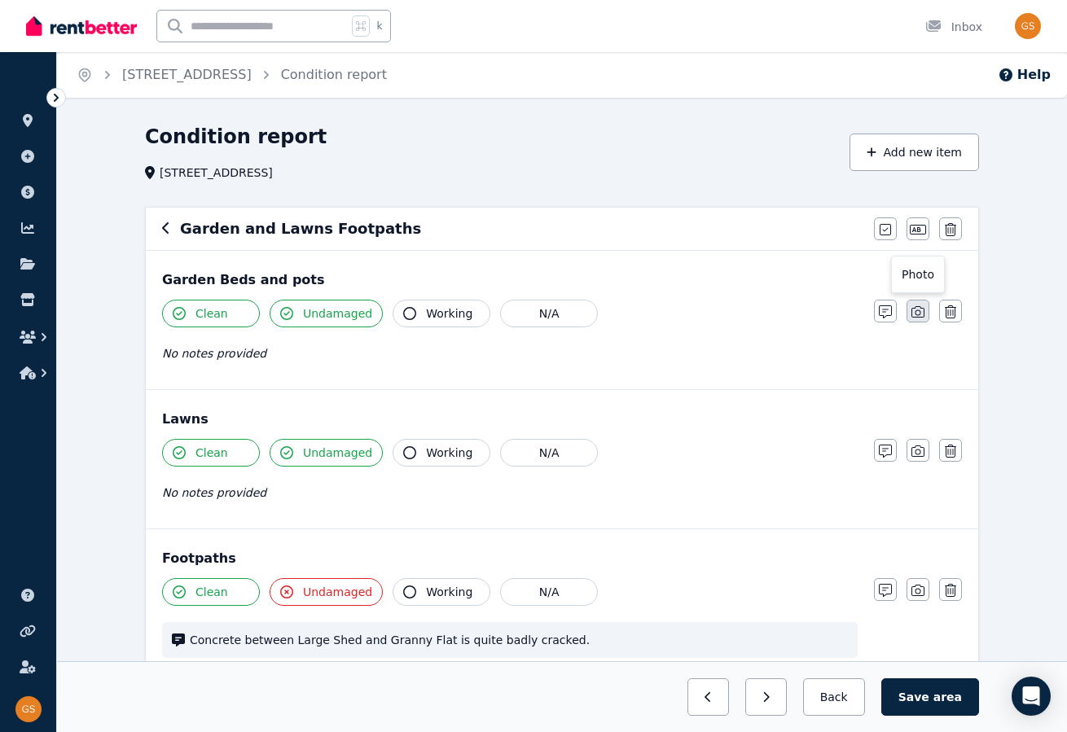
click at [920, 314] on icon "button" at bounding box center [918, 311] width 13 height 13
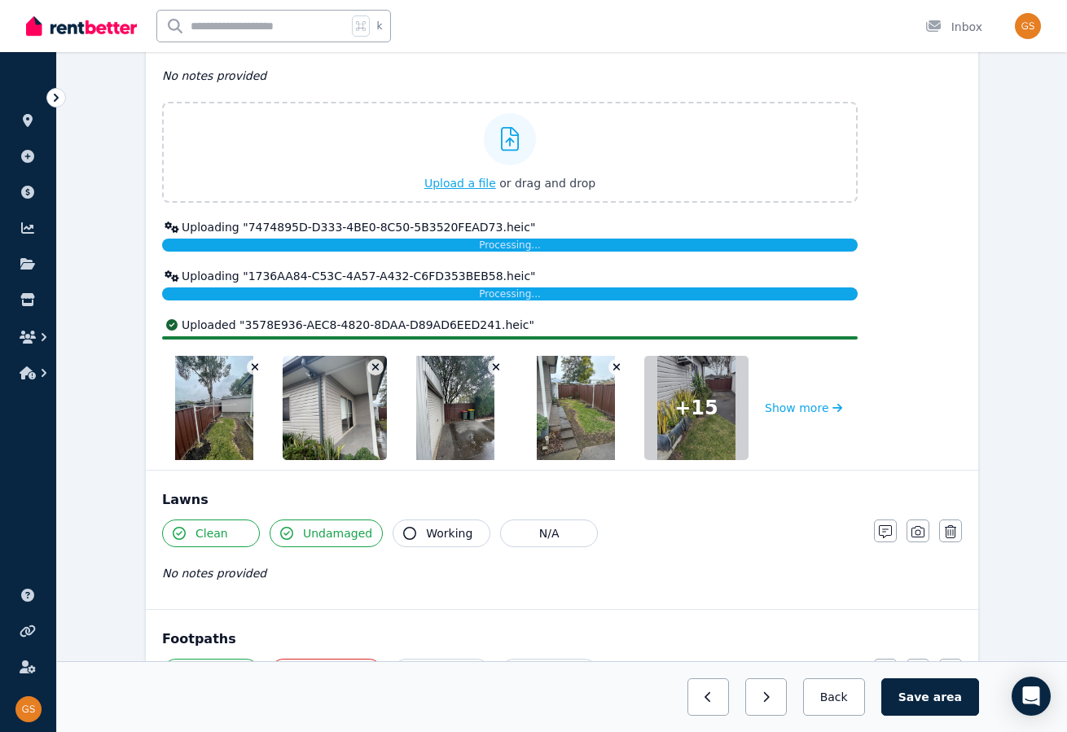
scroll to position [277, 0]
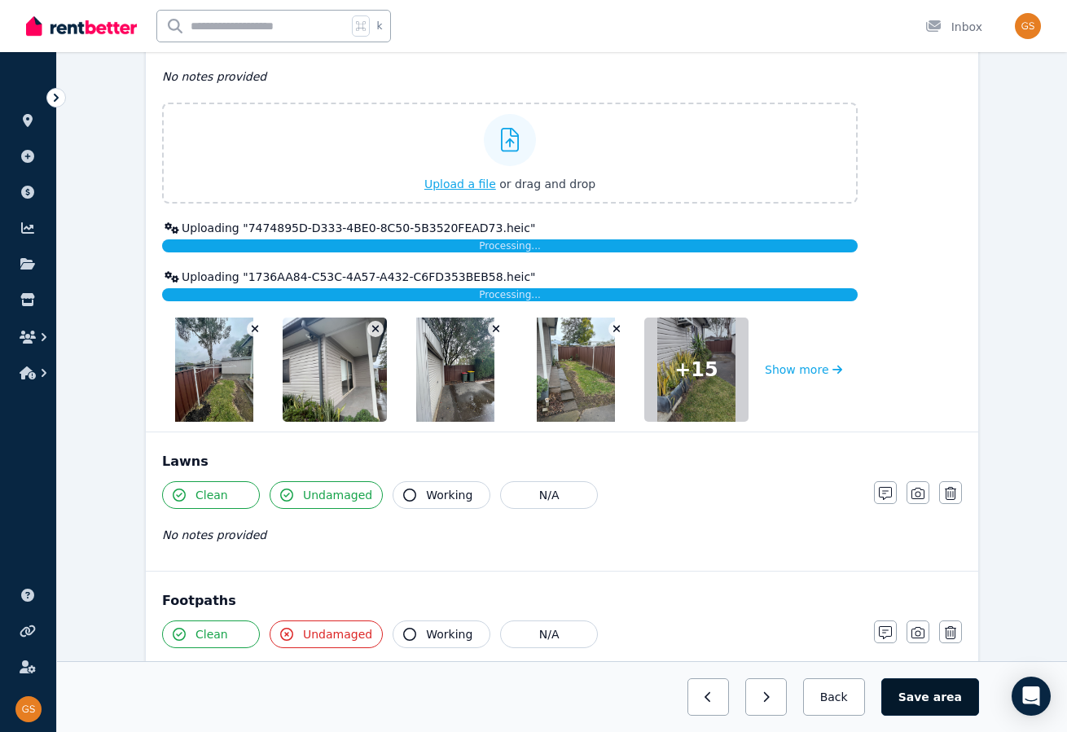
click at [928, 695] on button "Save area" at bounding box center [930, 697] width 98 height 37
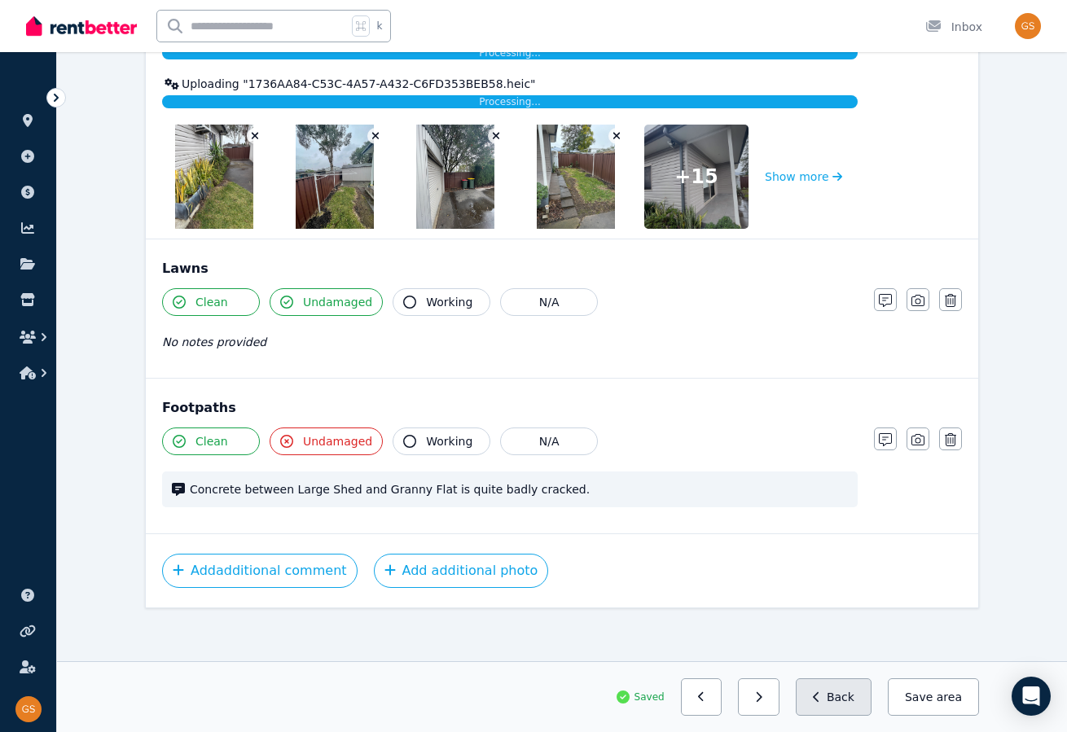
click at [849, 693] on button "Back" at bounding box center [834, 697] width 76 height 37
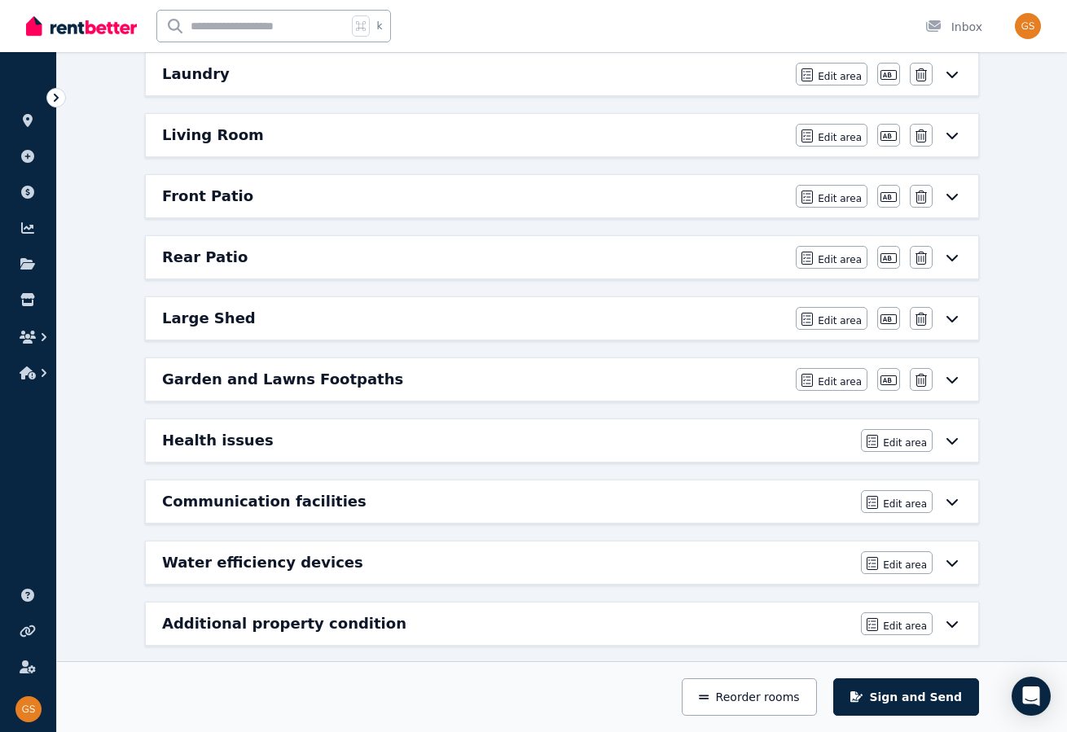
click at [956, 499] on icon at bounding box center [952, 502] width 11 height 7
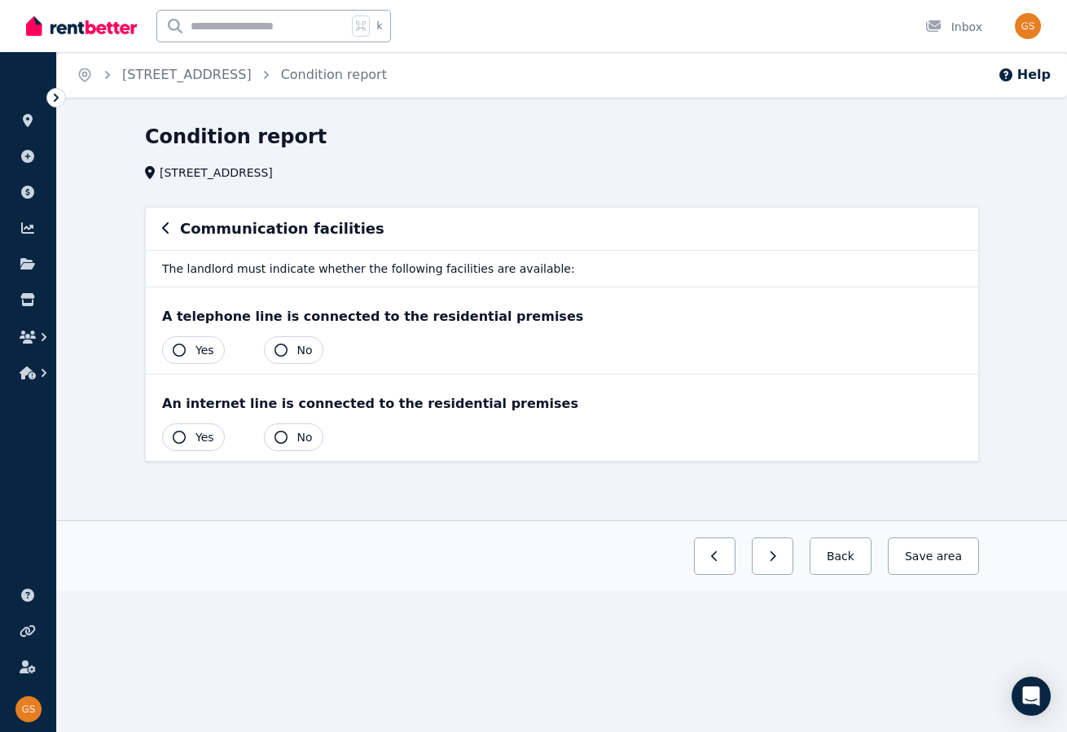
click at [289, 348] on button "No" at bounding box center [293, 350] width 59 height 28
click at [281, 437] on icon "button" at bounding box center [281, 437] width 13 height 13
click at [930, 557] on button "Save area" at bounding box center [930, 556] width 98 height 37
click at [838, 557] on button "Back" at bounding box center [834, 556] width 76 height 37
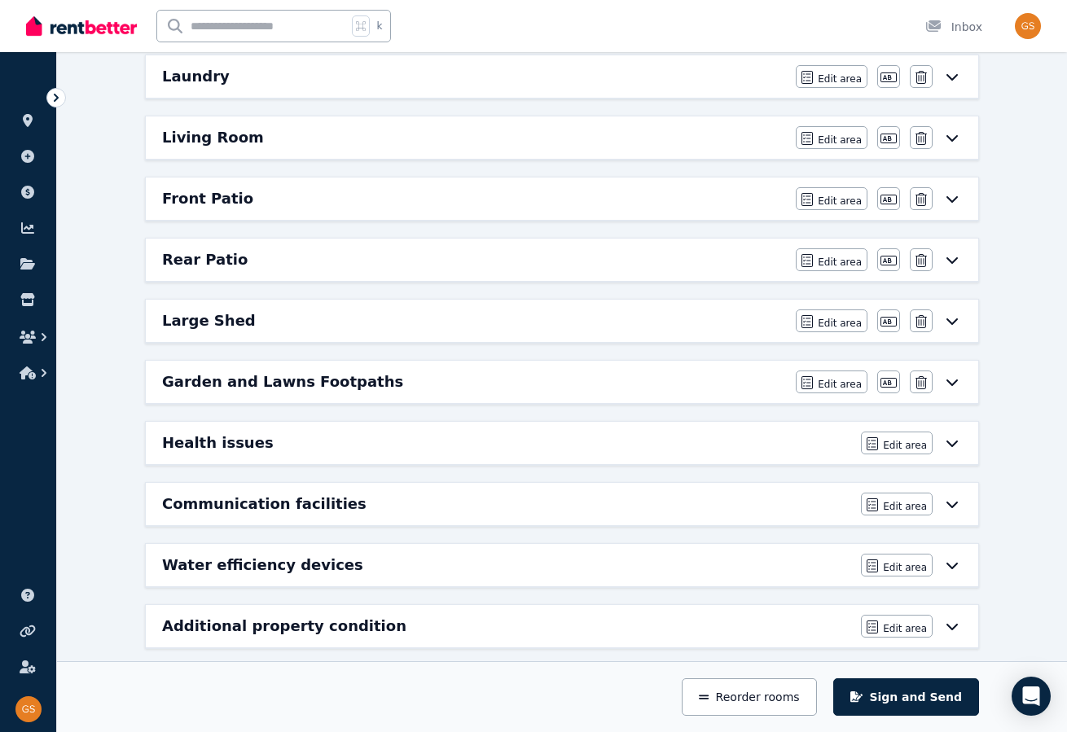
scroll to position [481, 0]
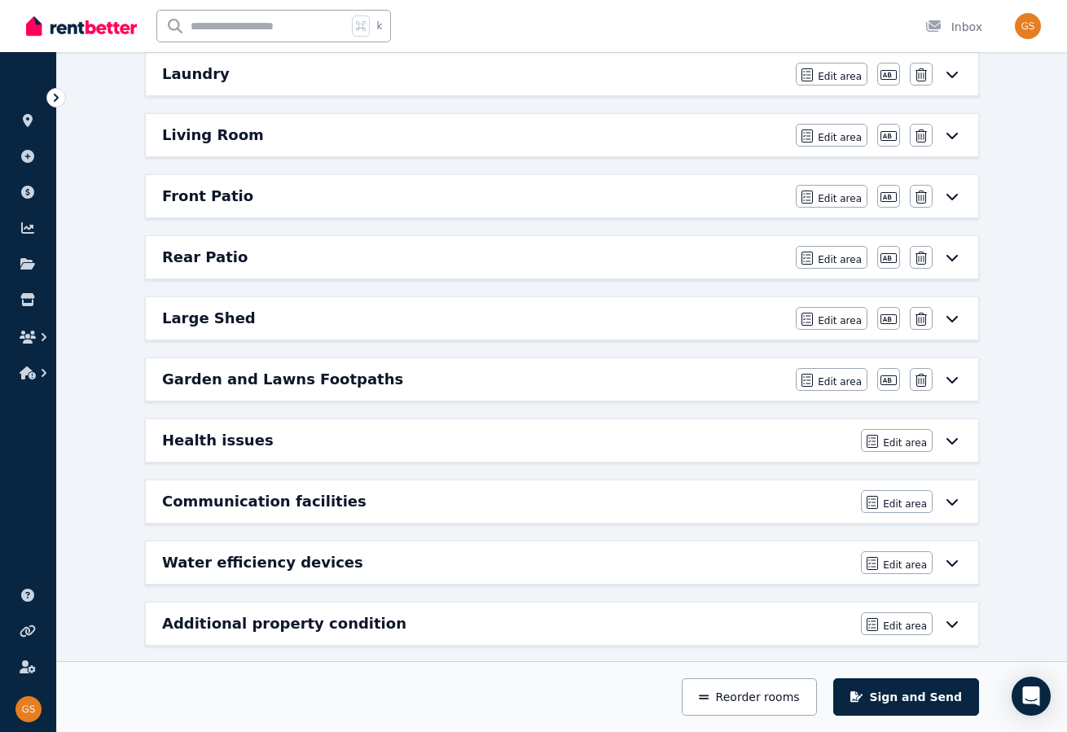
click at [956, 560] on icon at bounding box center [952, 563] width 11 height 7
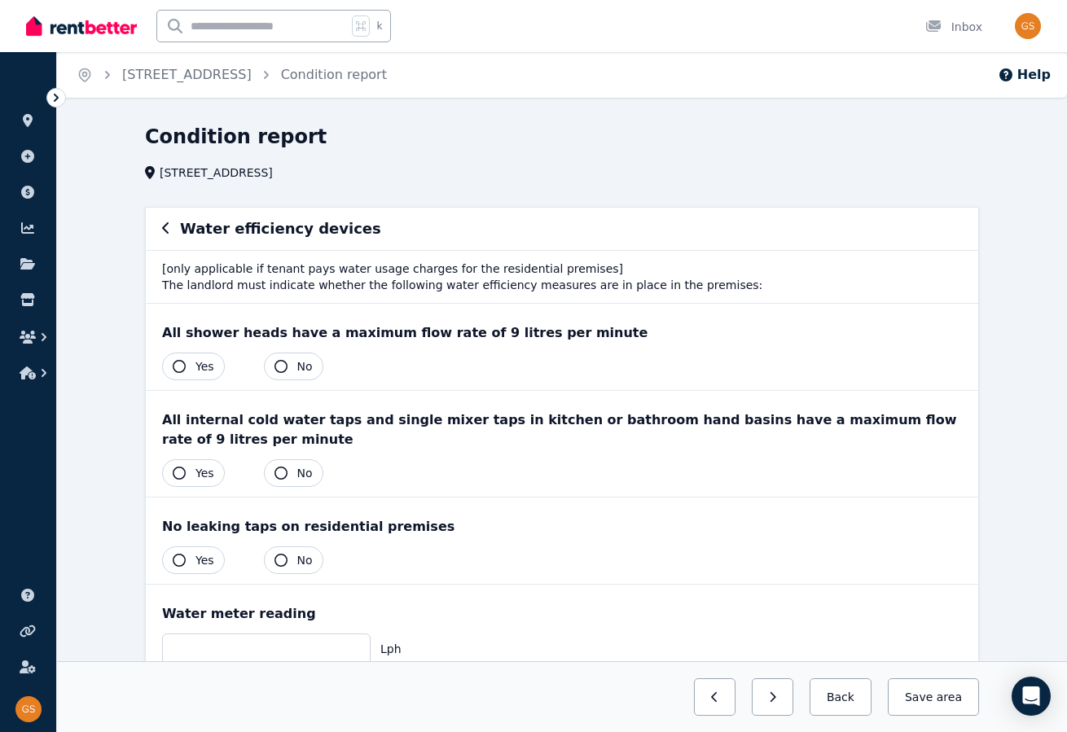
click at [182, 360] on icon "button" at bounding box center [179, 366] width 13 height 13
click at [176, 468] on icon "button" at bounding box center [179, 473] width 13 height 13
click at [178, 555] on icon "button" at bounding box center [179, 560] width 13 height 13
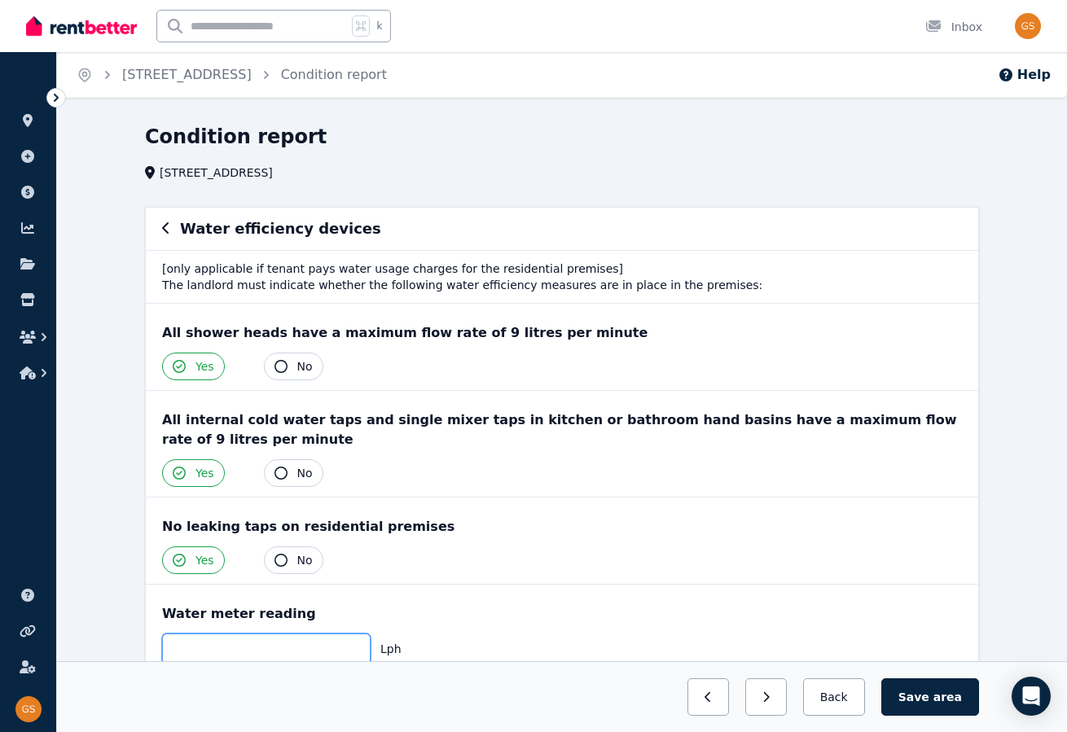
click at [277, 645] on input "number" at bounding box center [266, 649] width 209 height 31
type input "******"
click at [952, 697] on span "area" at bounding box center [948, 697] width 29 height 16
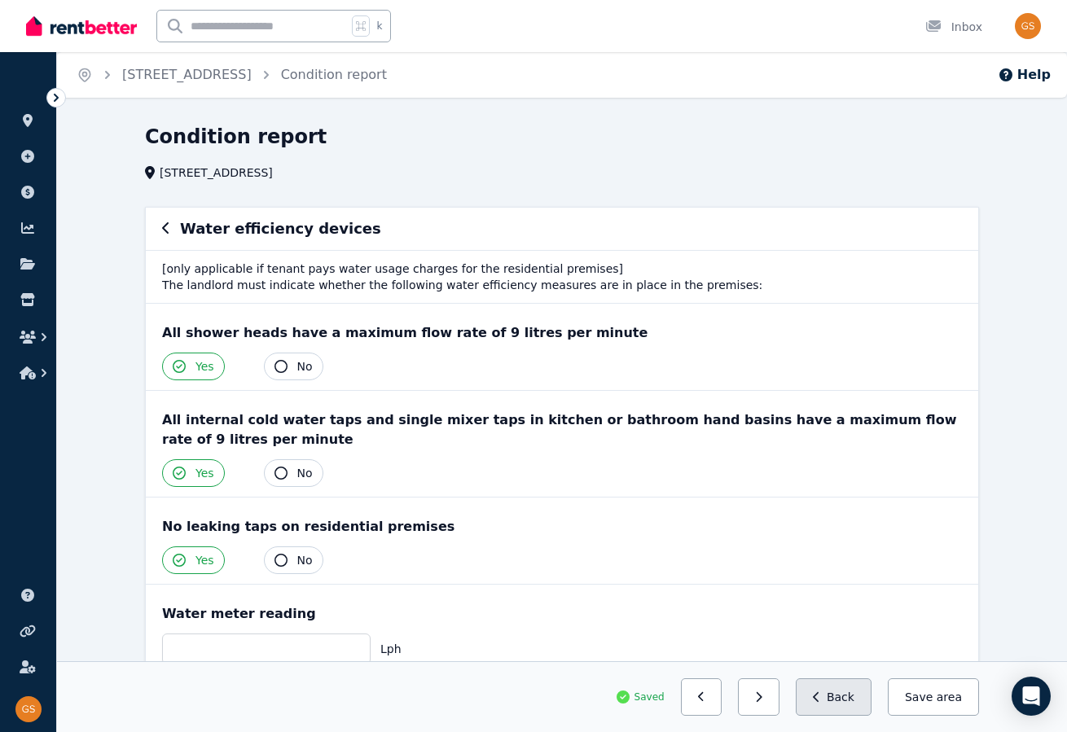
click at [846, 696] on button "Back" at bounding box center [834, 697] width 76 height 37
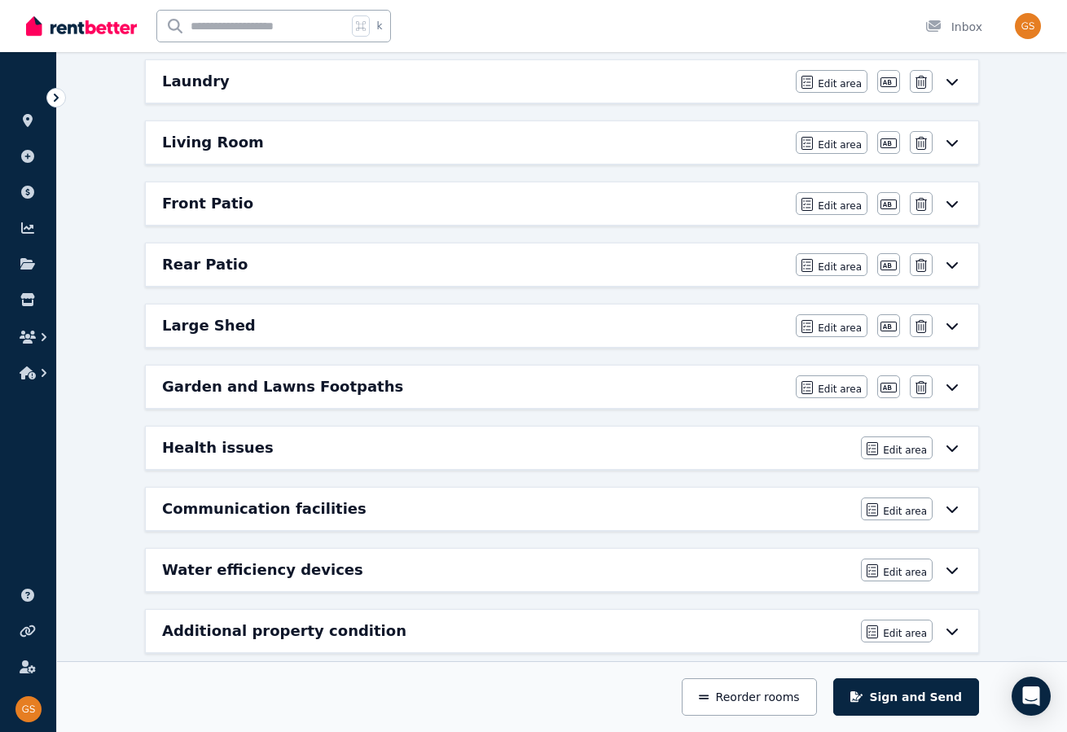
scroll to position [481, 0]
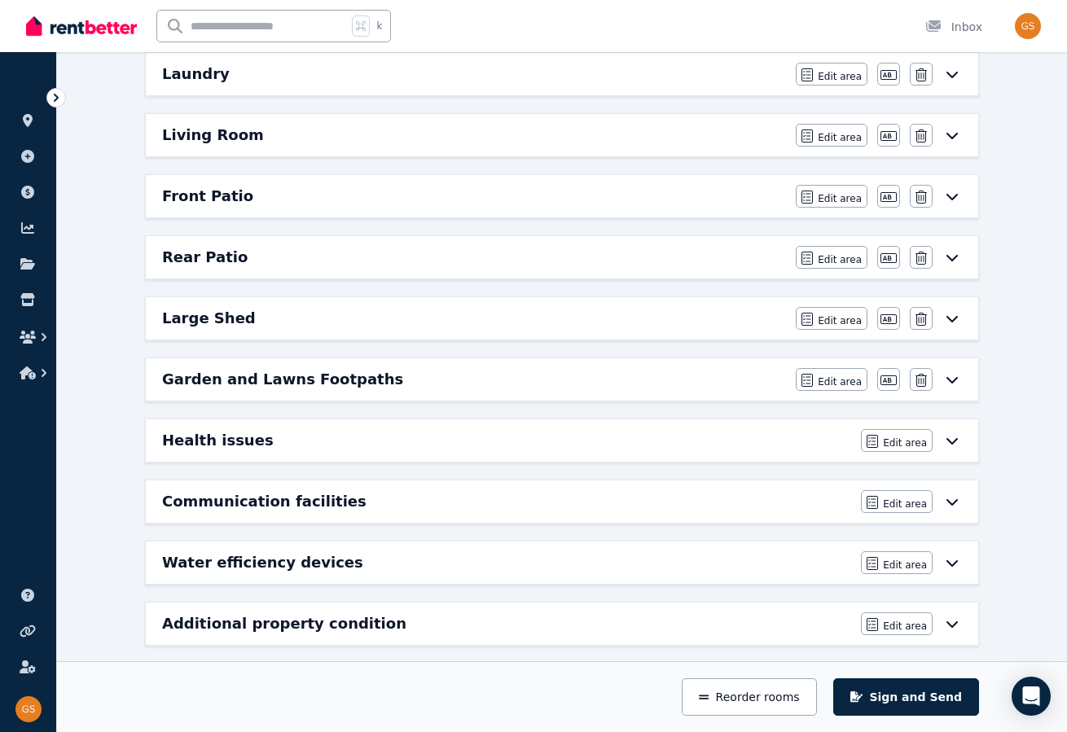
click at [953, 617] on icon at bounding box center [952, 623] width 20 height 13
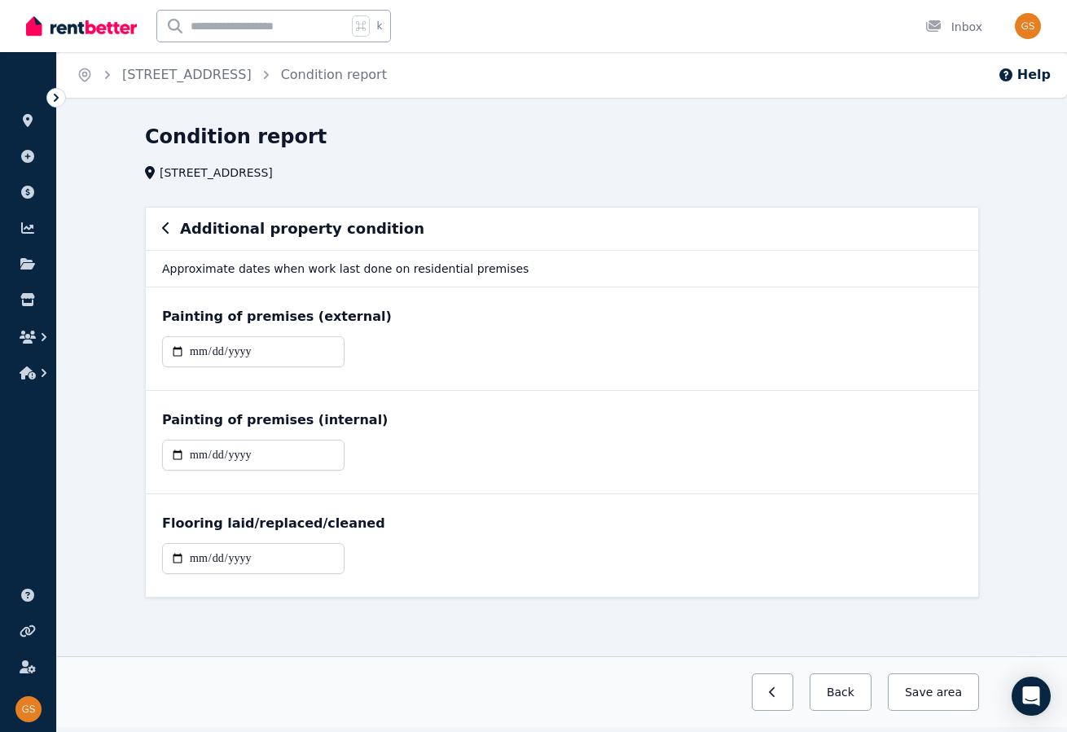
scroll to position [0, 0]
click at [848, 688] on button "Back" at bounding box center [841, 692] width 62 height 37
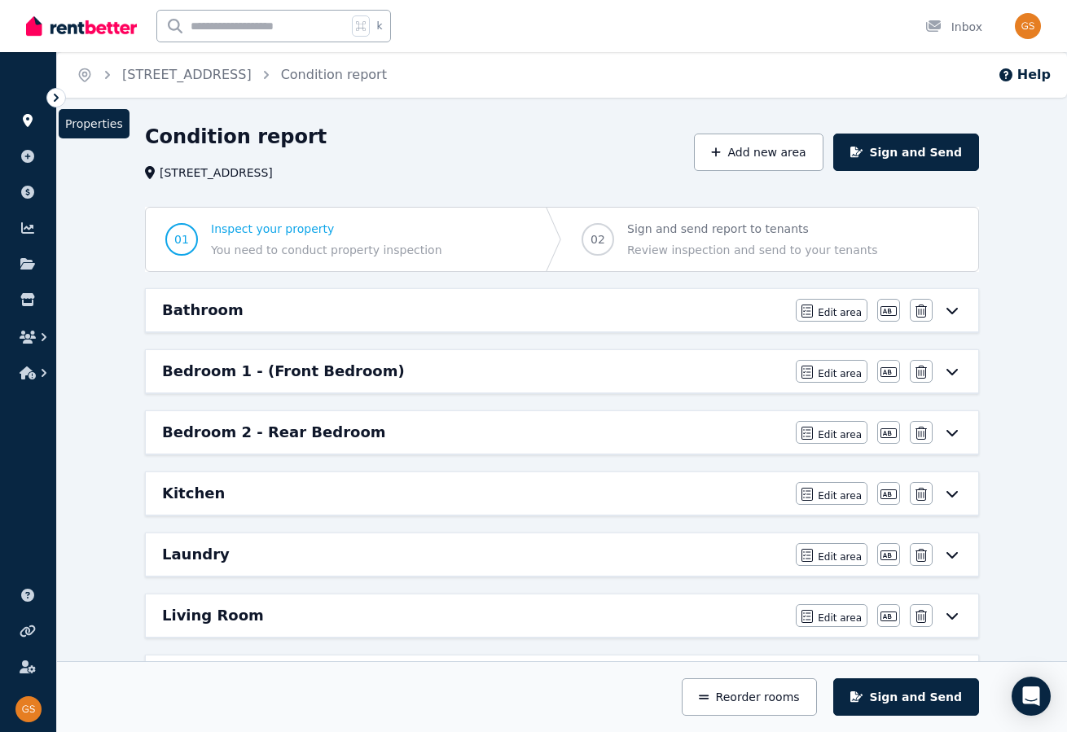
click at [25, 117] on icon at bounding box center [28, 120] width 10 height 13
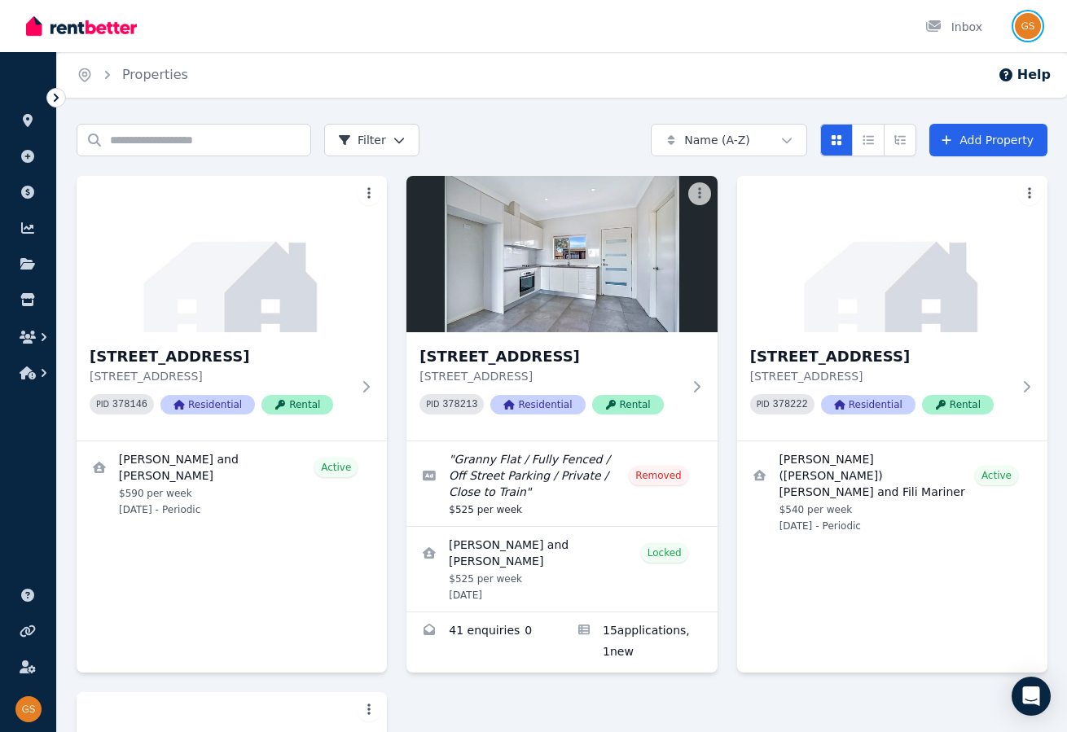
click at [1026, 26] on img "button" at bounding box center [1028, 26] width 26 height 26
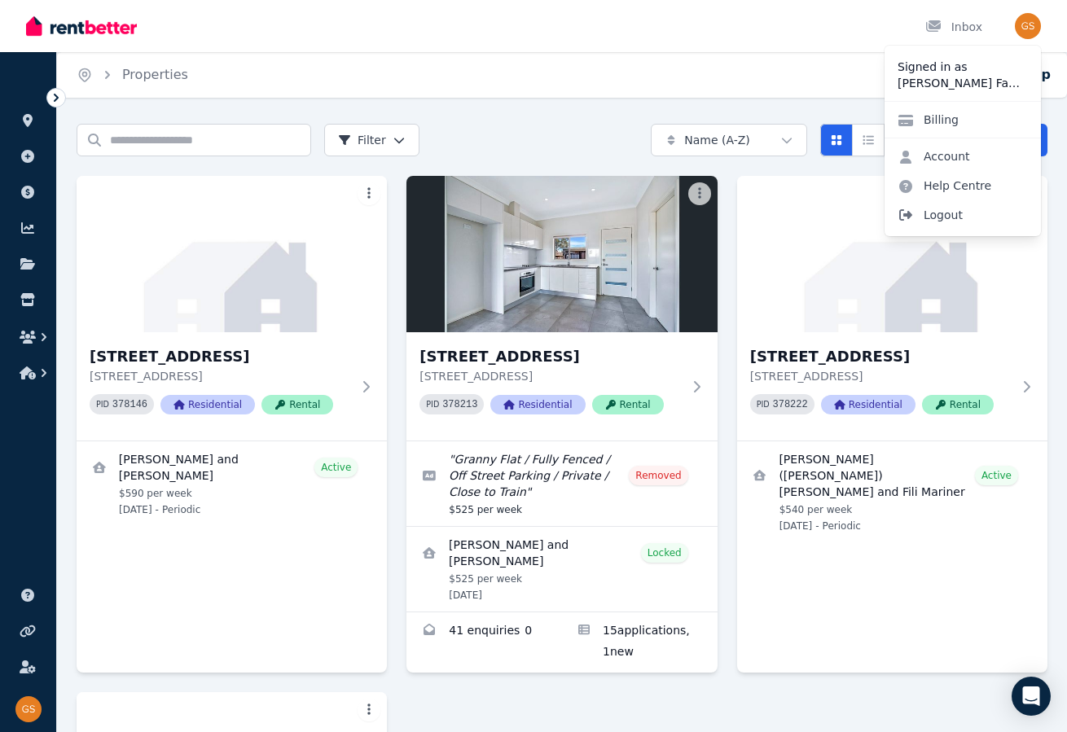
click at [943, 213] on span "Logout" at bounding box center [963, 214] width 156 height 29
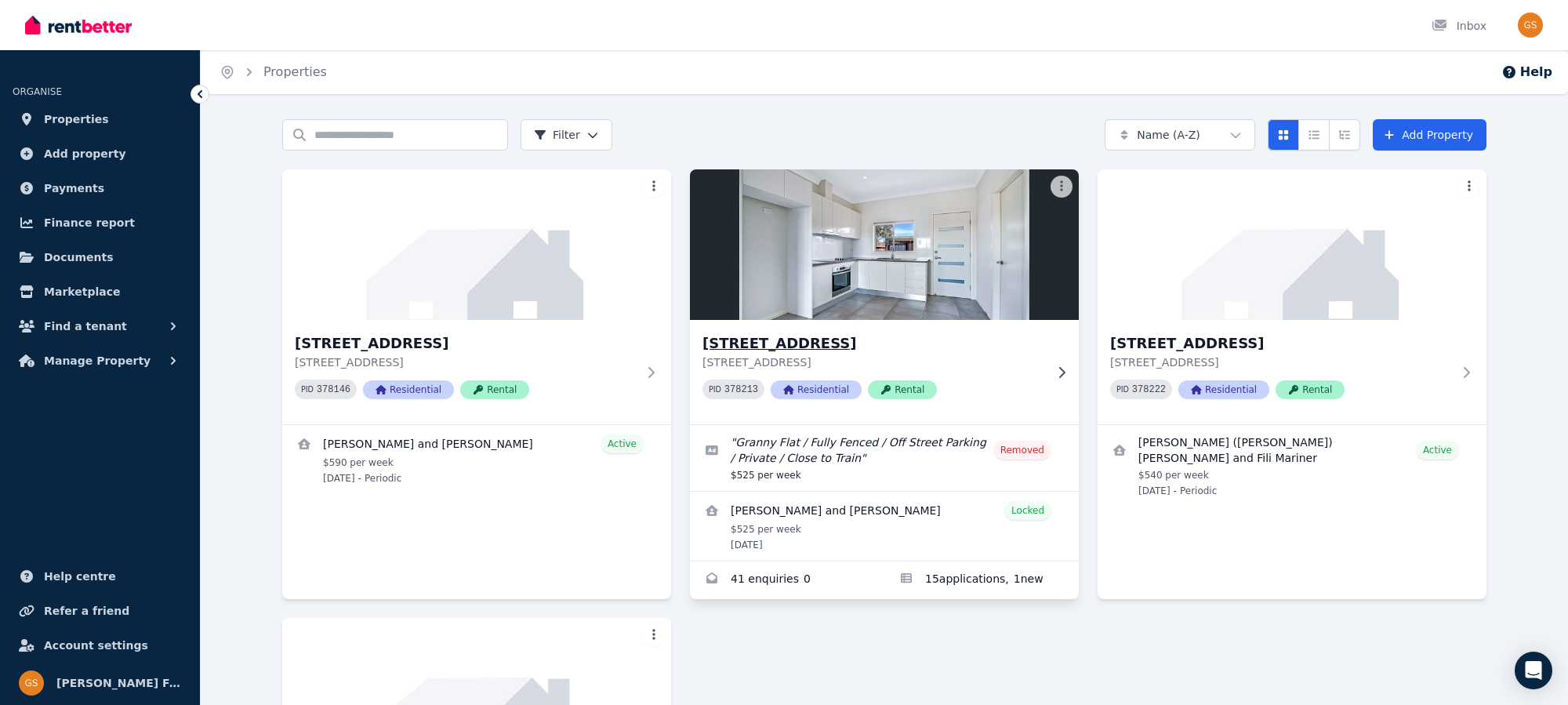
click at [827, 341] on h3 "[STREET_ADDRESS]" at bounding box center [873, 343] width 342 height 22
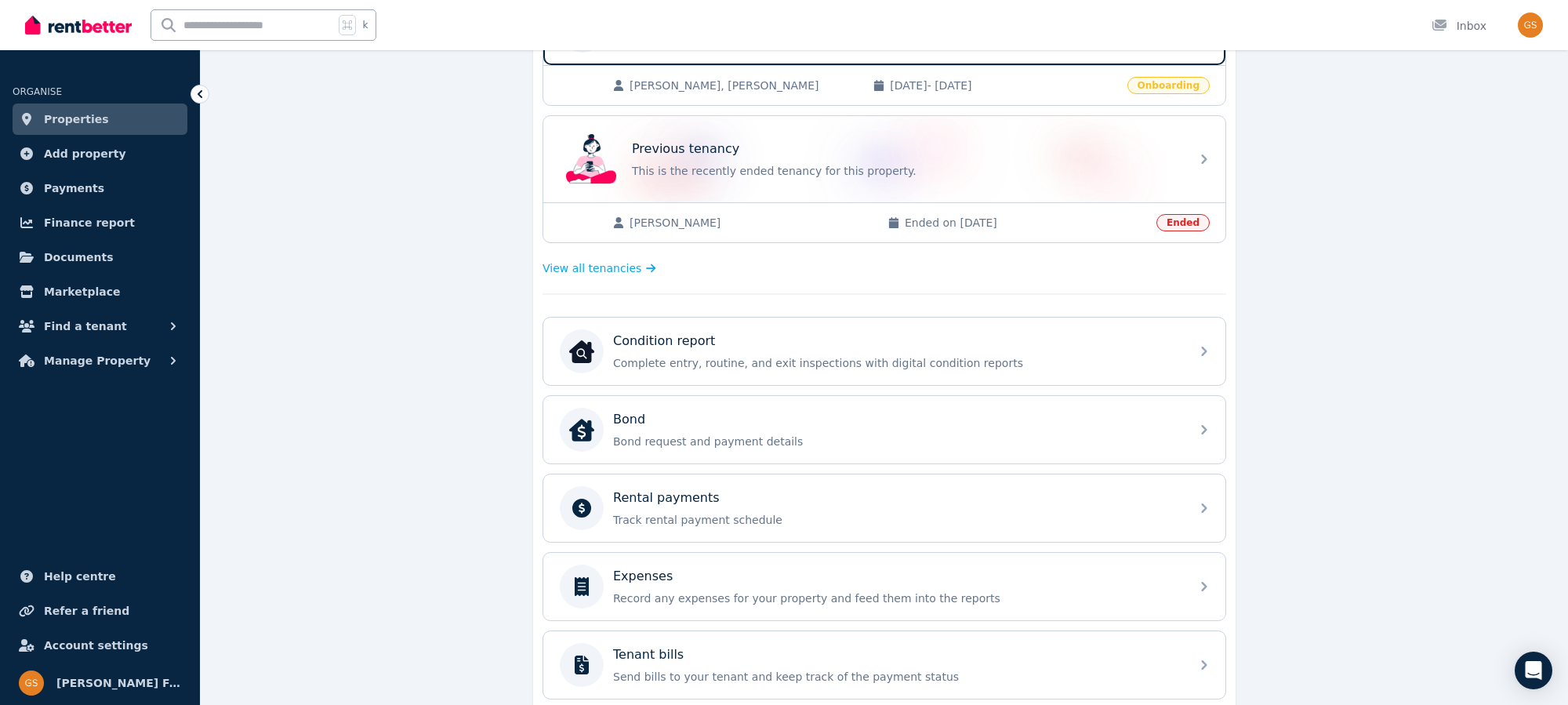
scroll to position [394, 0]
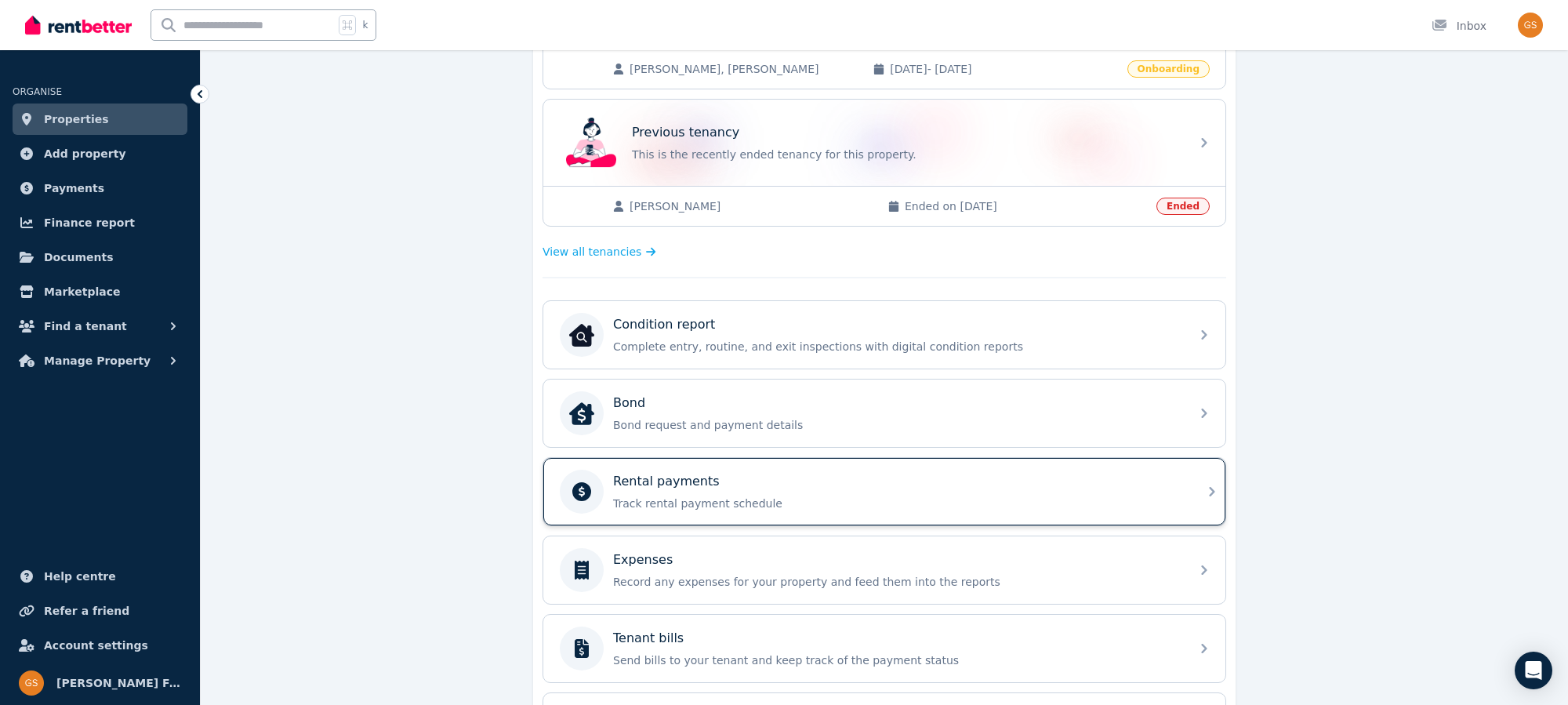
click at [1026, 483] on icon at bounding box center [1213, 492] width 19 height 19
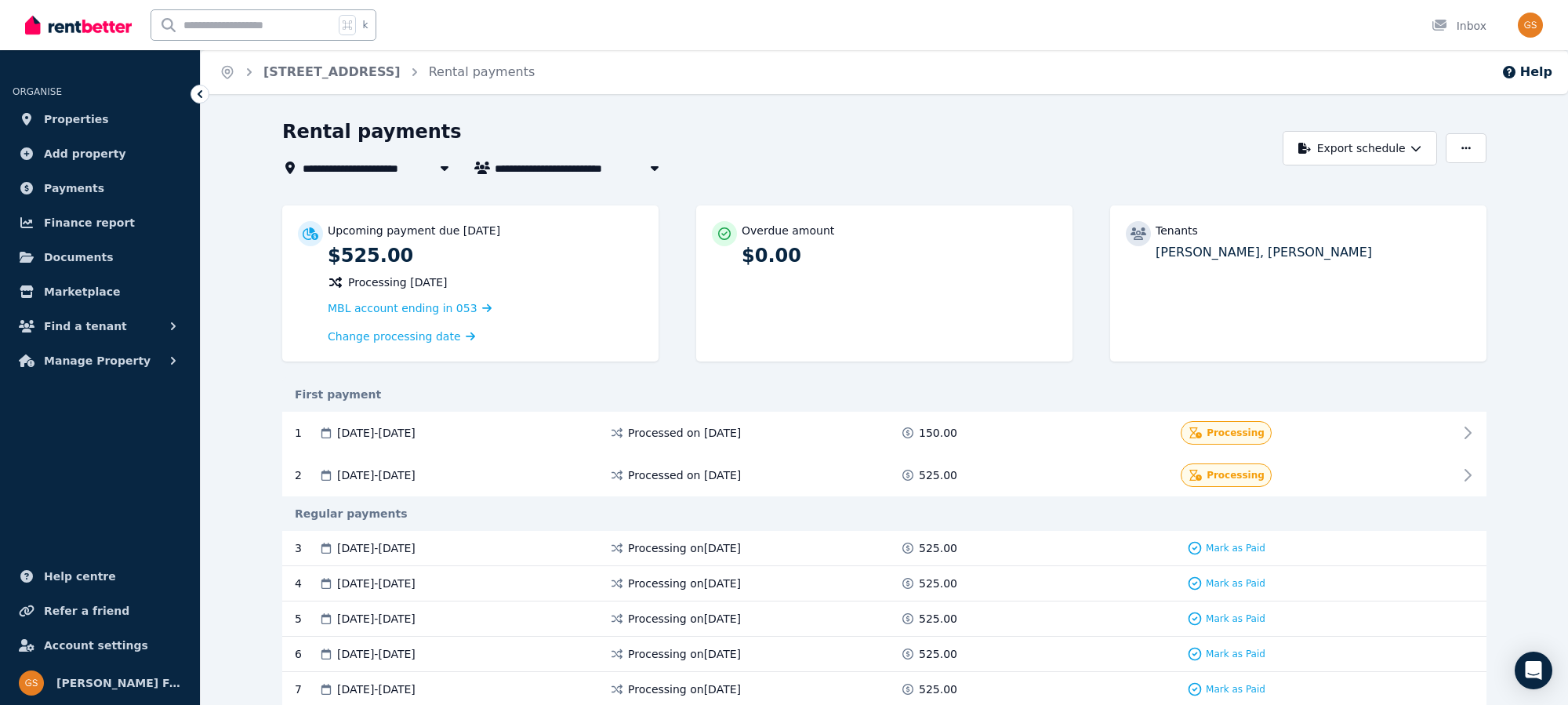
click at [401, 170] on span "[STREET_ADDRESS]" at bounding box center [371, 169] width 138 height 19
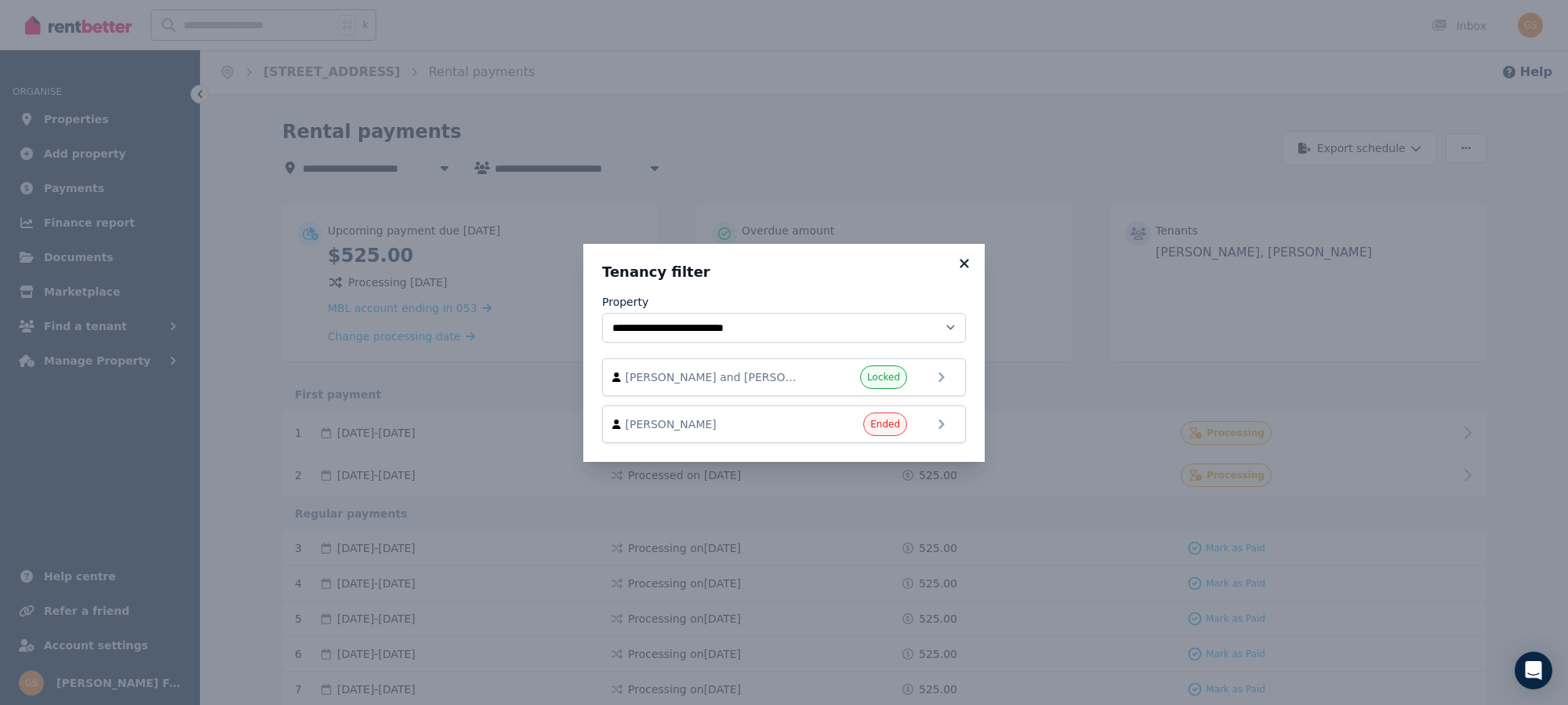
click at [966, 264] on icon at bounding box center [964, 263] width 15 height 14
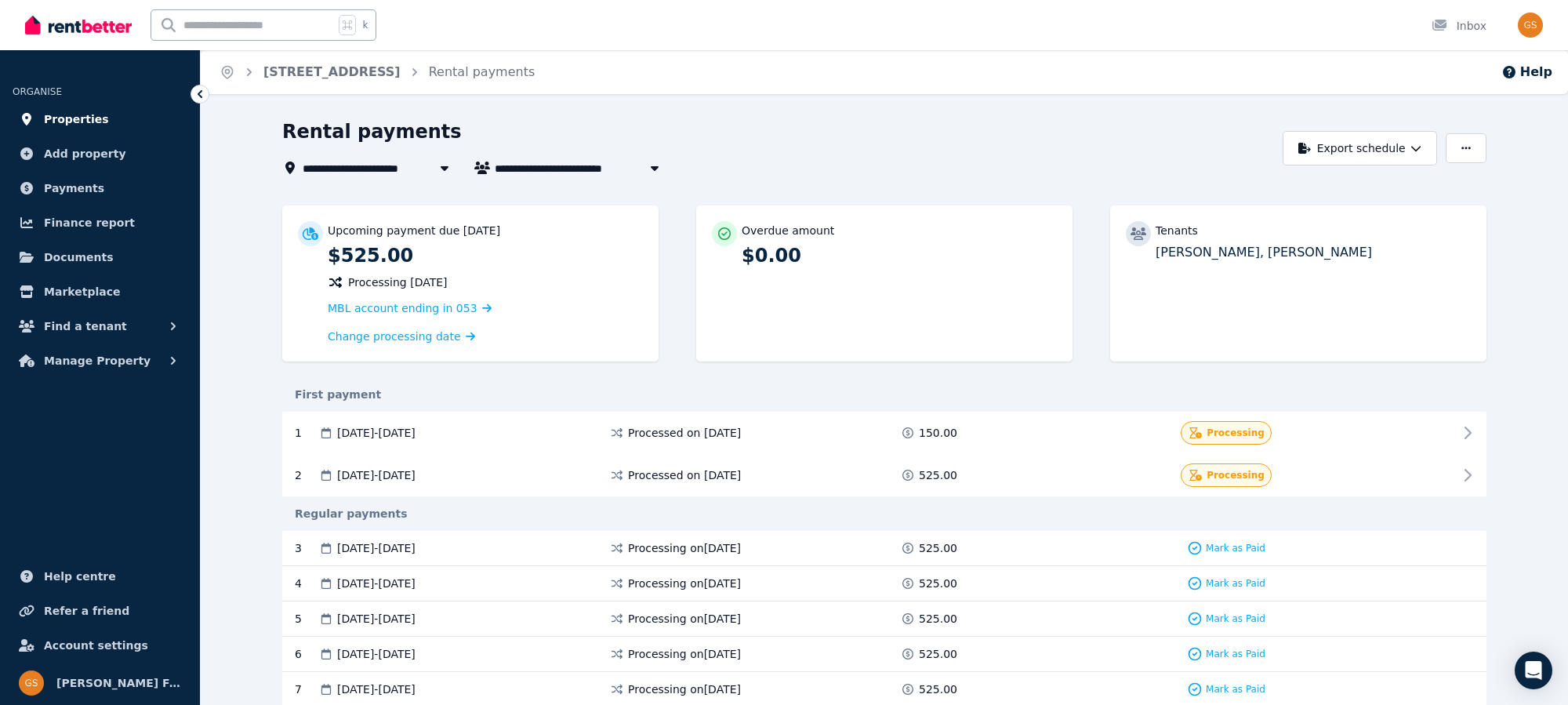
click at [102, 117] on link "Properties" at bounding box center [100, 119] width 175 height 32
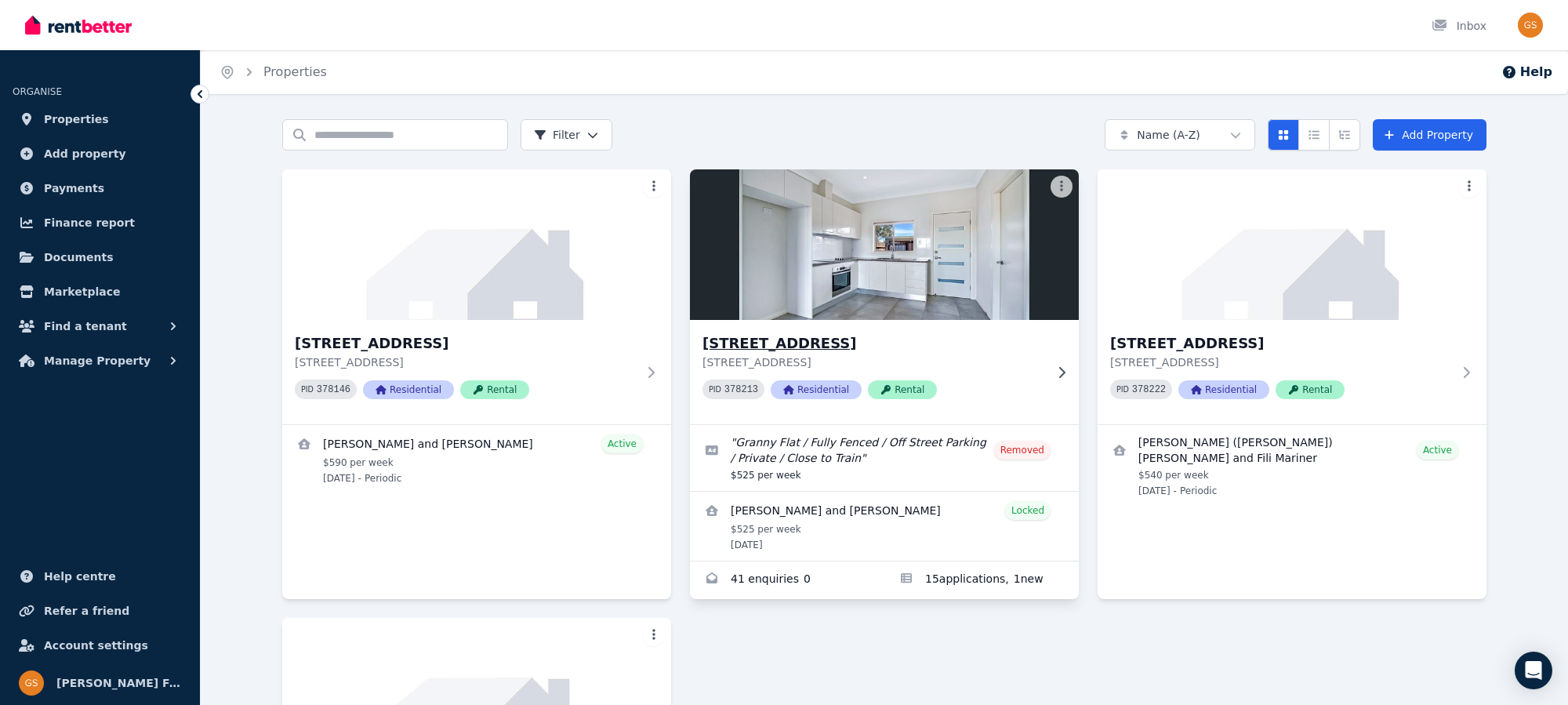
click at [758, 351] on h3 "[STREET_ADDRESS]" at bounding box center [873, 343] width 342 height 22
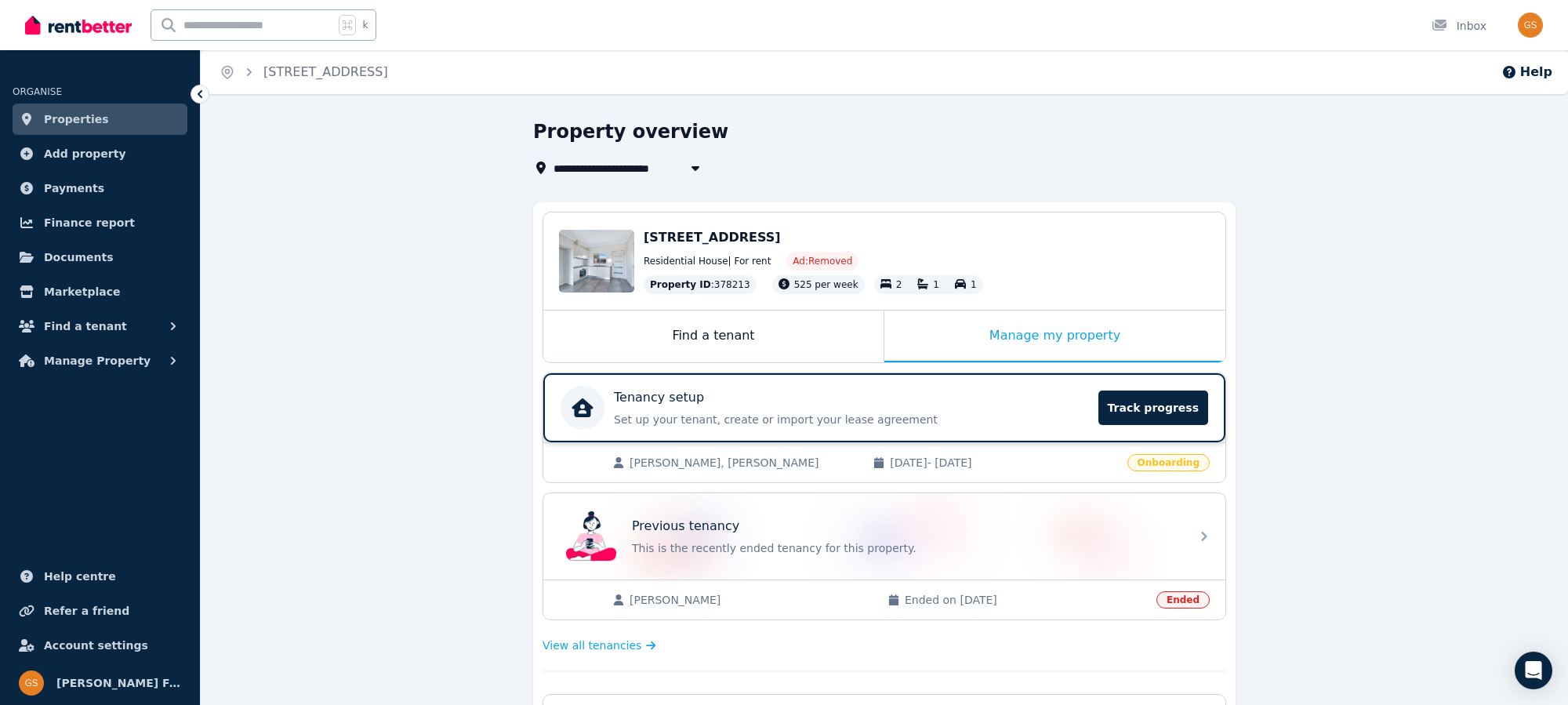
click at [941, 408] on div "Tenancy setup Set up your tenant, create or import your lease agreement Track p…" at bounding box center [852, 407] width 476 height 39
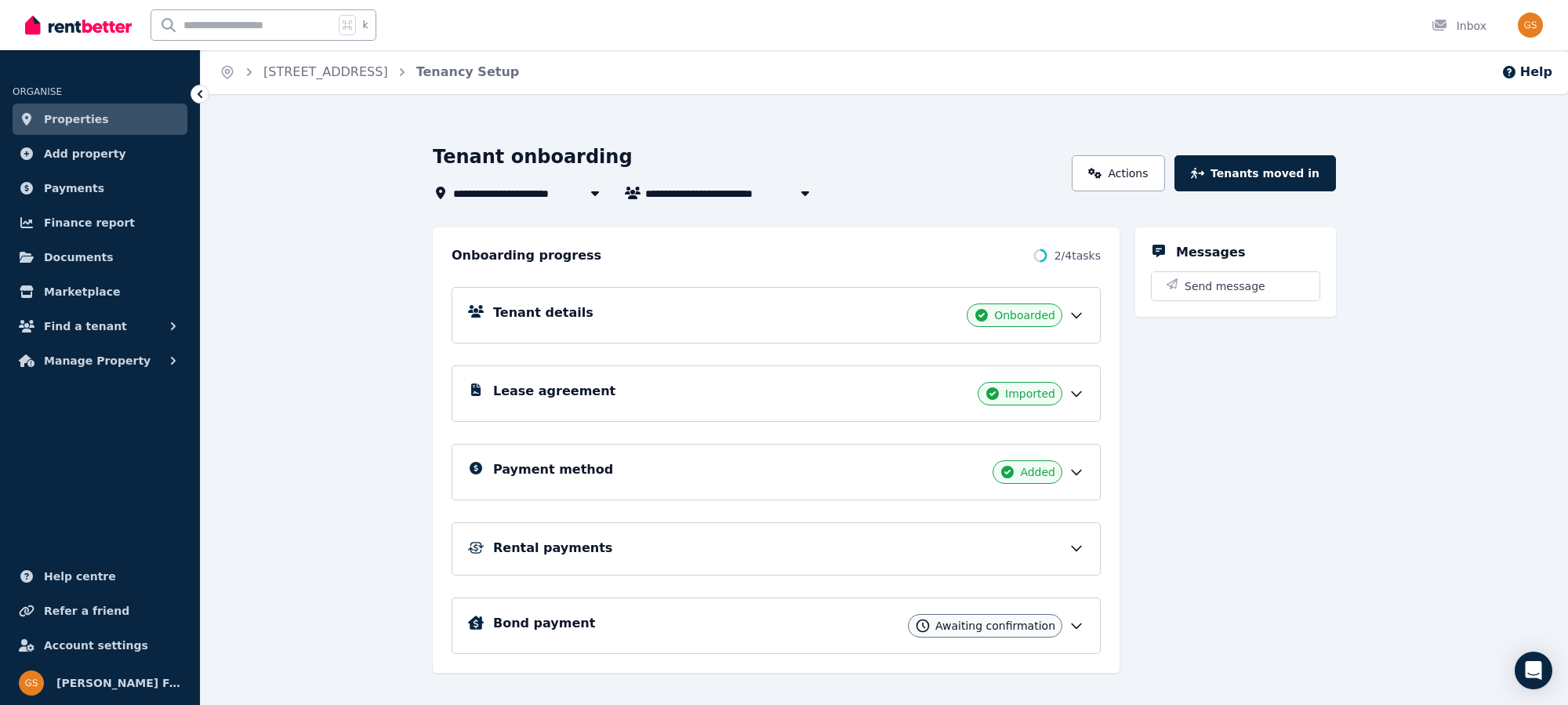
click at [1026, 311] on icon at bounding box center [1076, 315] width 15 height 15
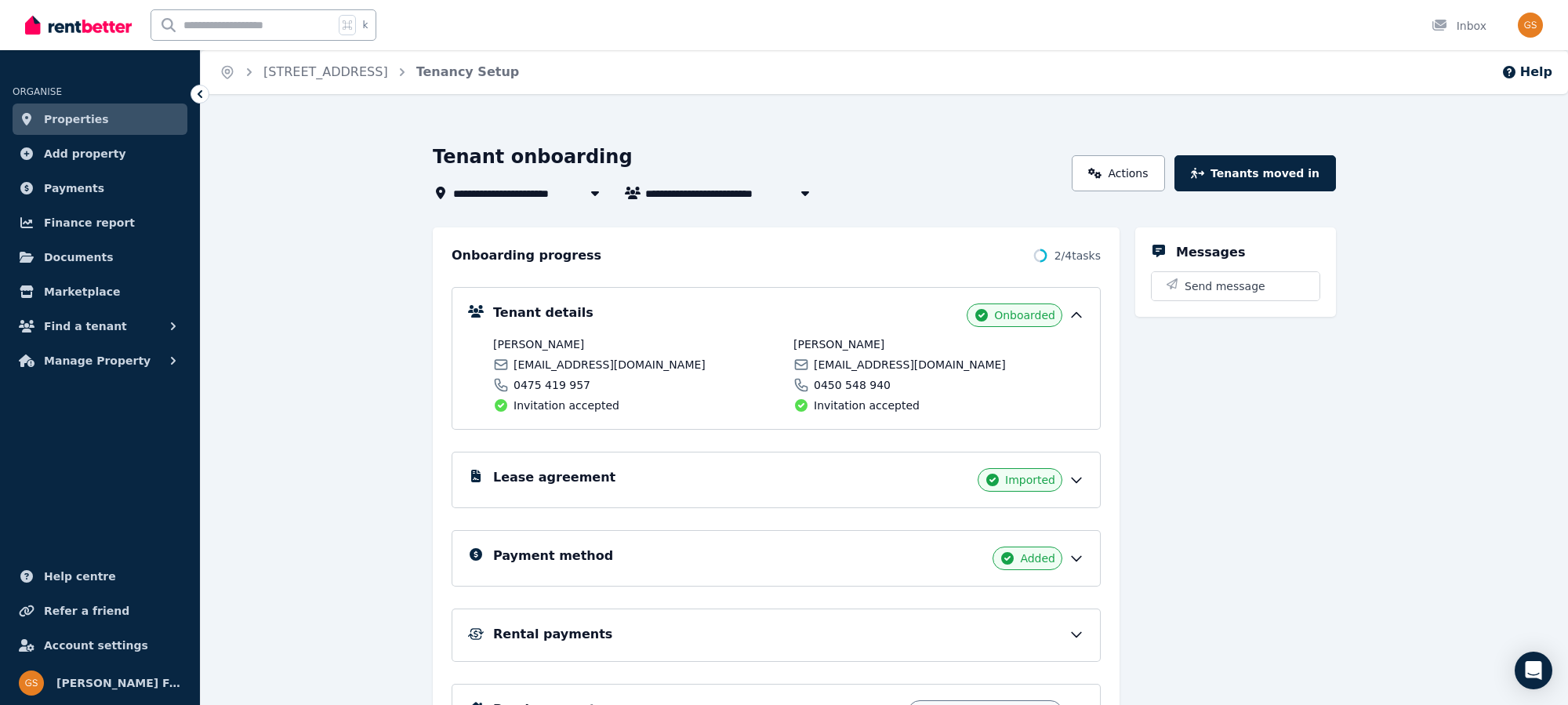
click at [1026, 311] on icon at bounding box center [1076, 315] width 15 height 15
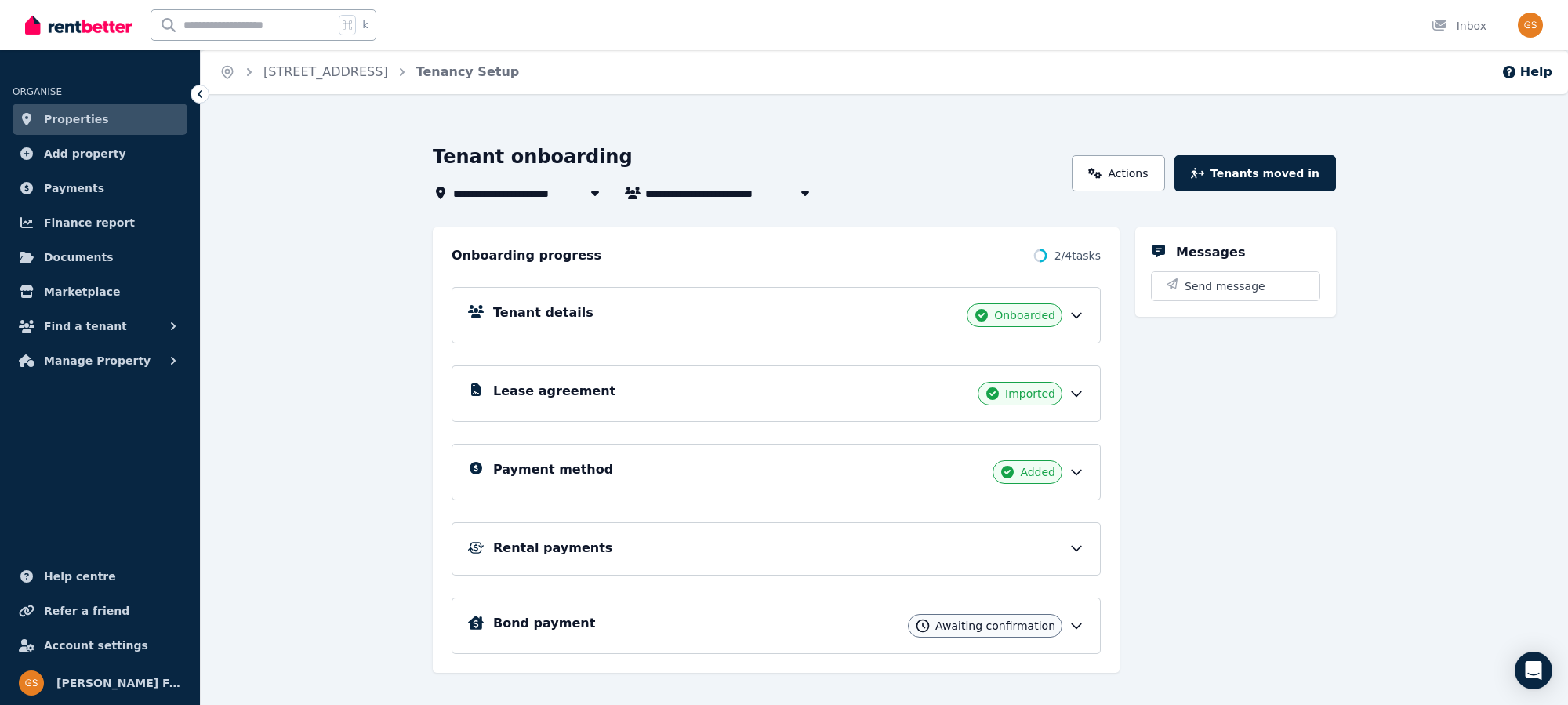
click at [548, 189] on span "[STREET_ADDRESS]" at bounding box center [522, 194] width 138 height 19
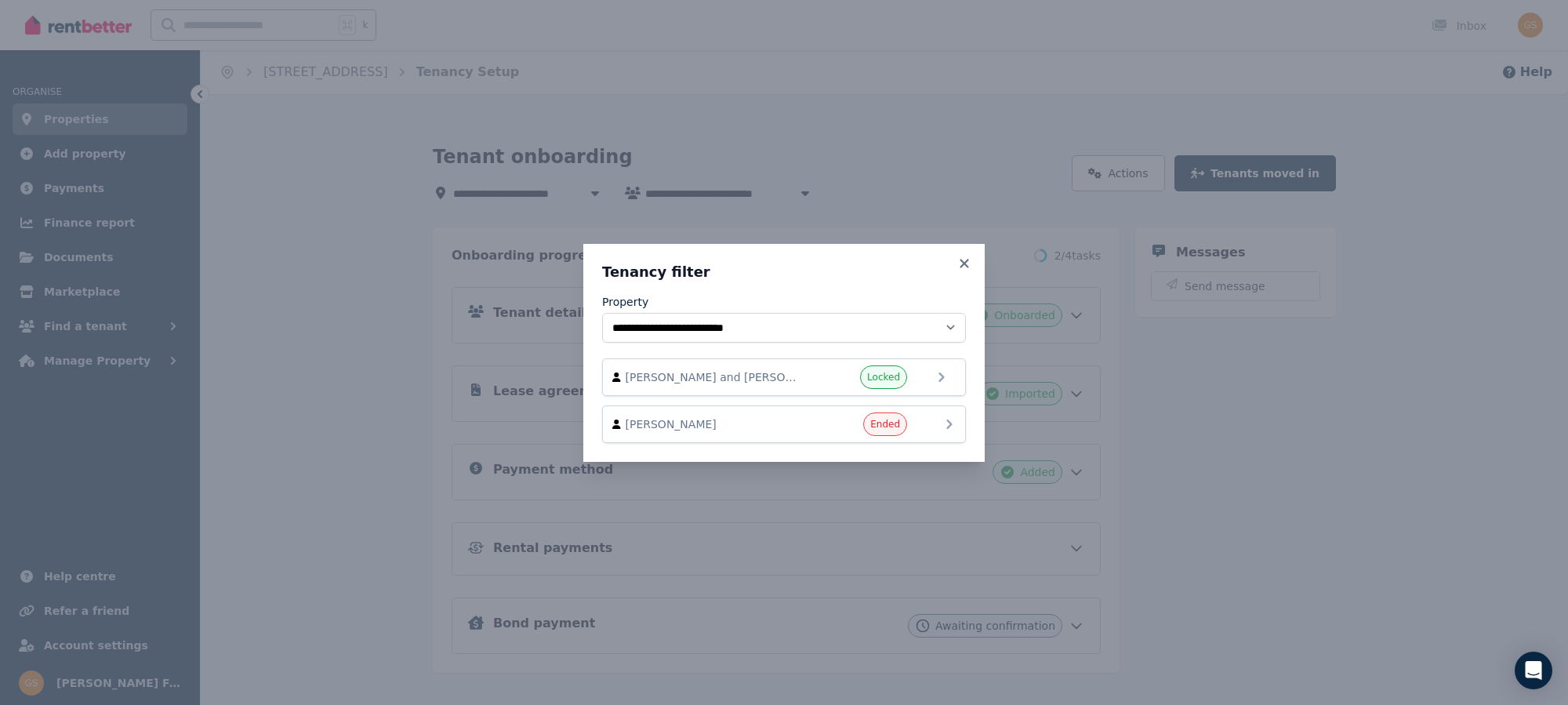
click at [946, 423] on icon at bounding box center [950, 425] width 19 height 19
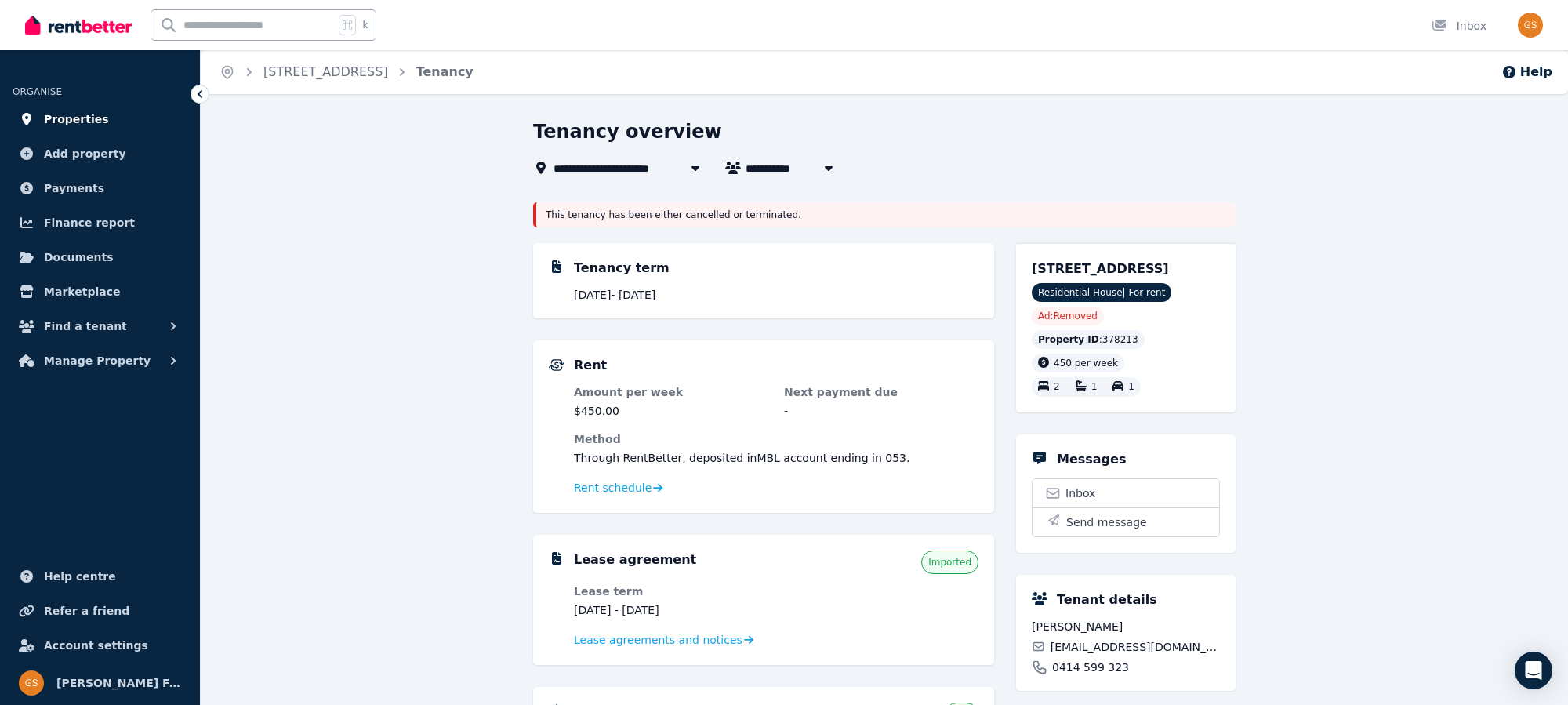
click at [94, 120] on span "Properties" at bounding box center [77, 119] width 65 height 19
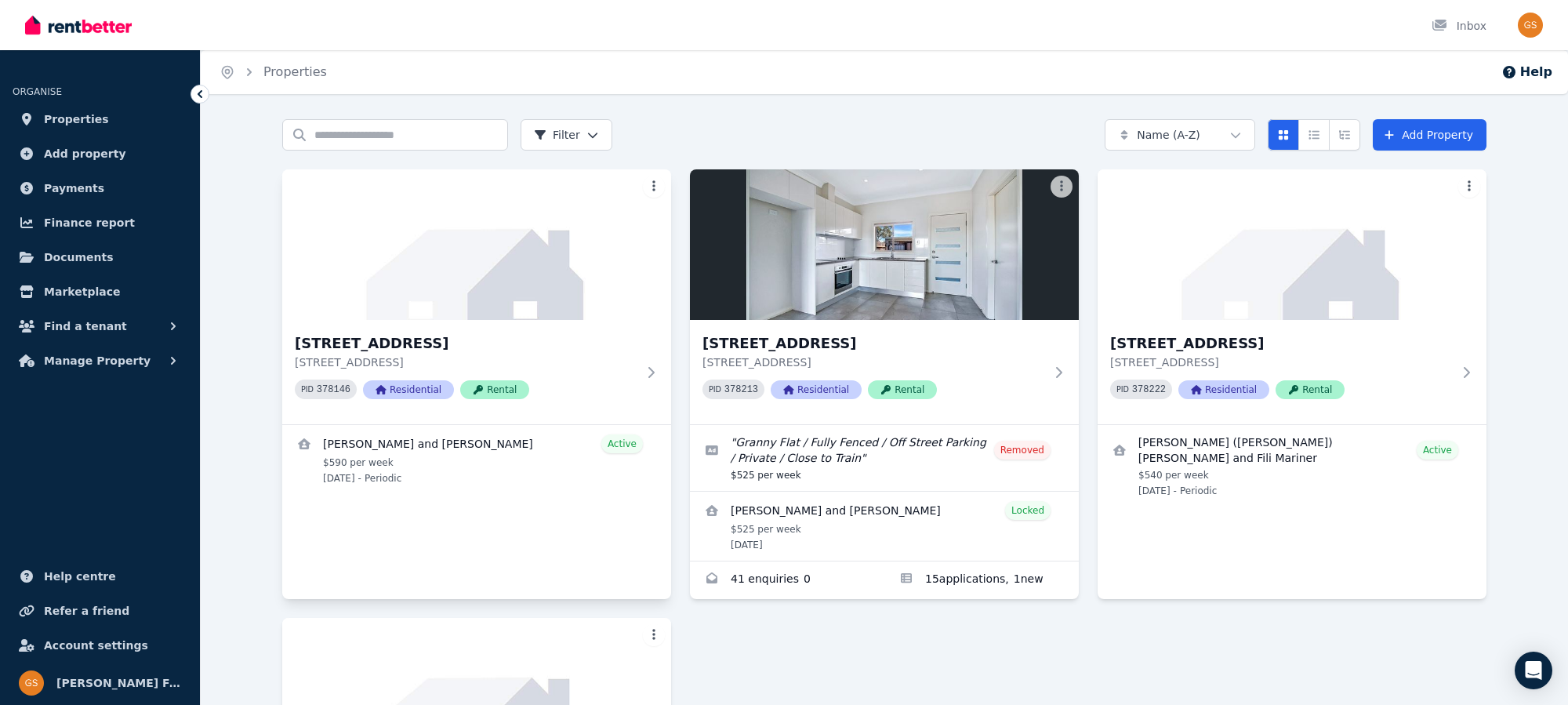
click at [650, 186] on html "Open main menu Inbox Open user menu ORGANISE Properties Add property Payments F…" at bounding box center [784, 352] width 1568 height 705
click at [590, 362] on span "Update photo" at bounding box center [578, 364] width 64 height 13
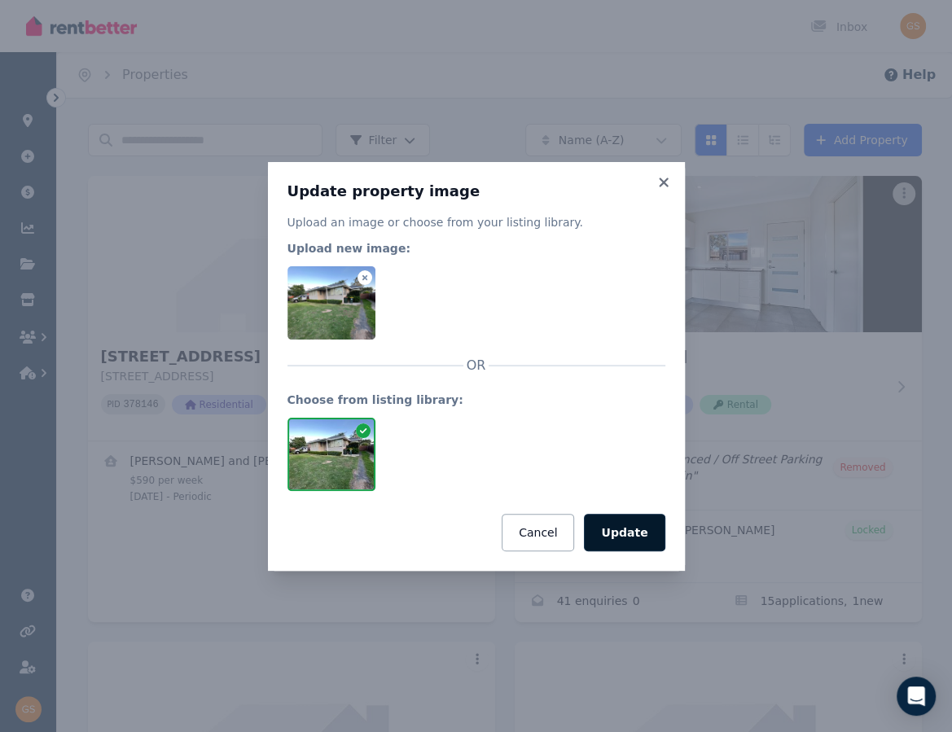
click at [625, 532] on button "Update" at bounding box center [624, 532] width 81 height 37
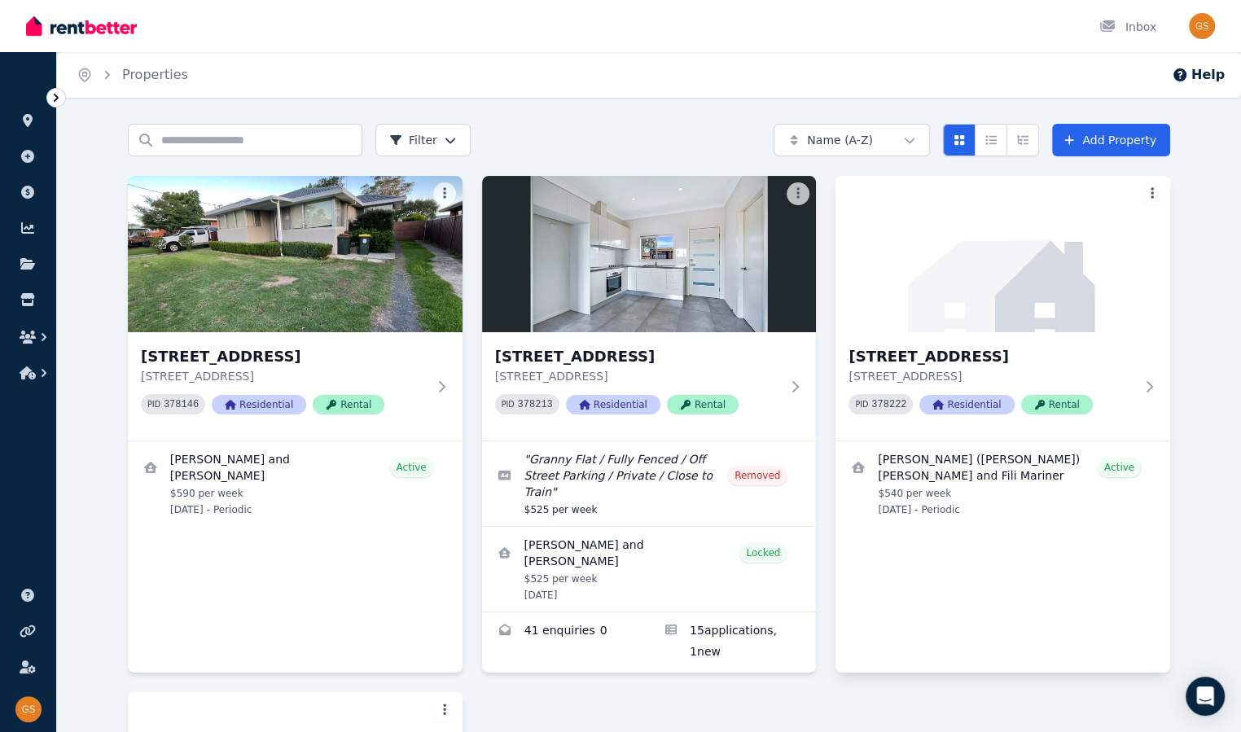
click at [1066, 187] on html "Open main menu Inbox Open user menu ORGANISE Properties Add property Payments F…" at bounding box center [620, 366] width 1241 height 732
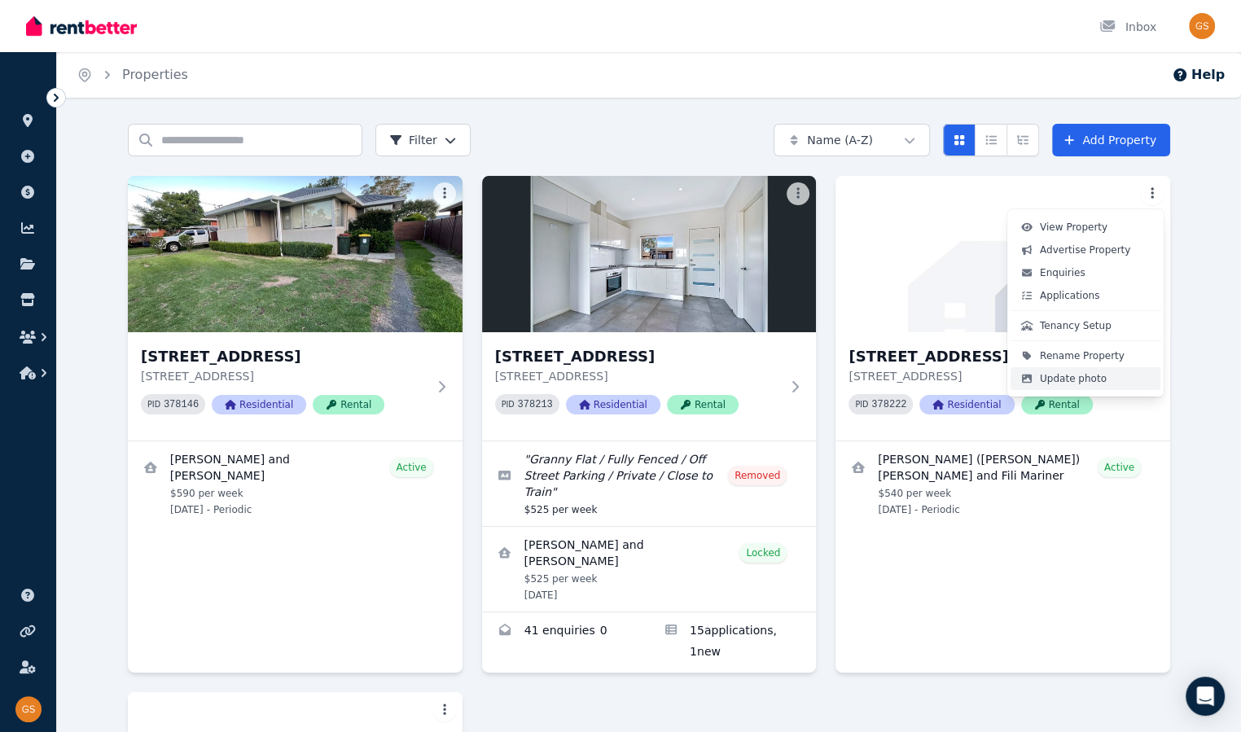
click at [1065, 379] on span "Update photo" at bounding box center [1073, 378] width 67 height 13
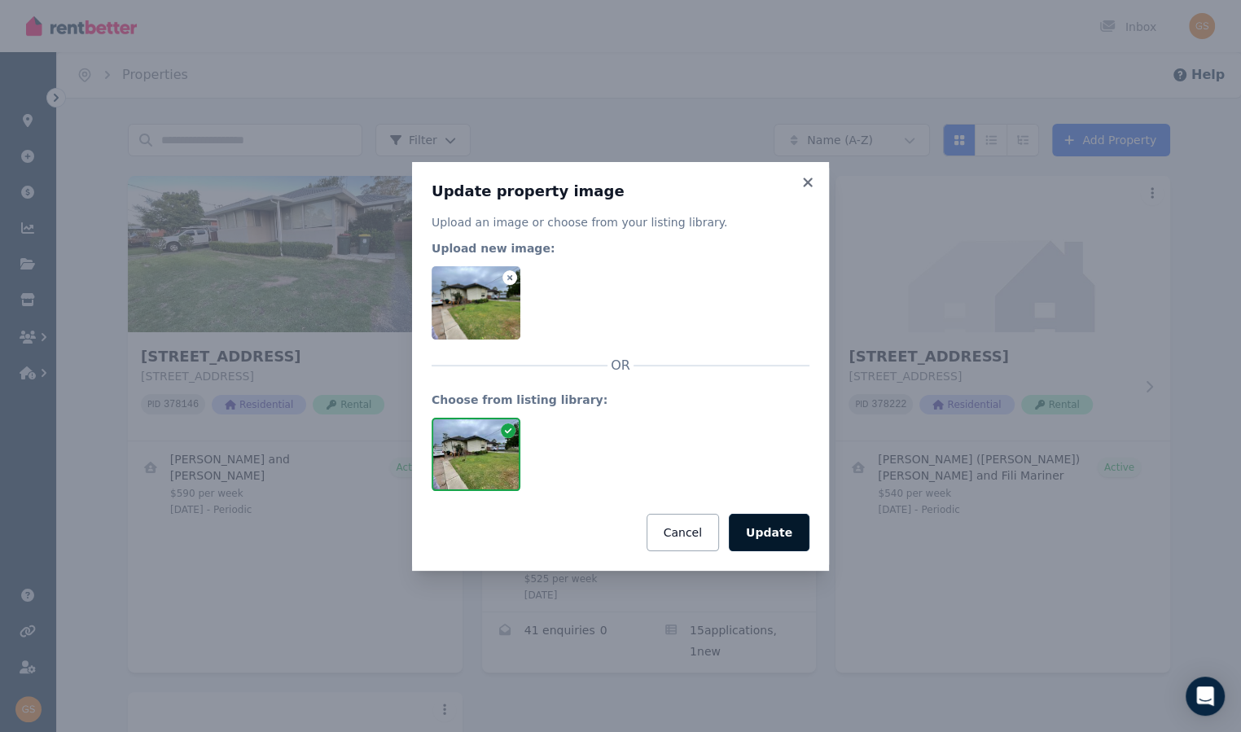
click at [769, 442] on div at bounding box center [621, 454] width 378 height 73
click at [782, 539] on button "Update" at bounding box center [769, 532] width 81 height 37
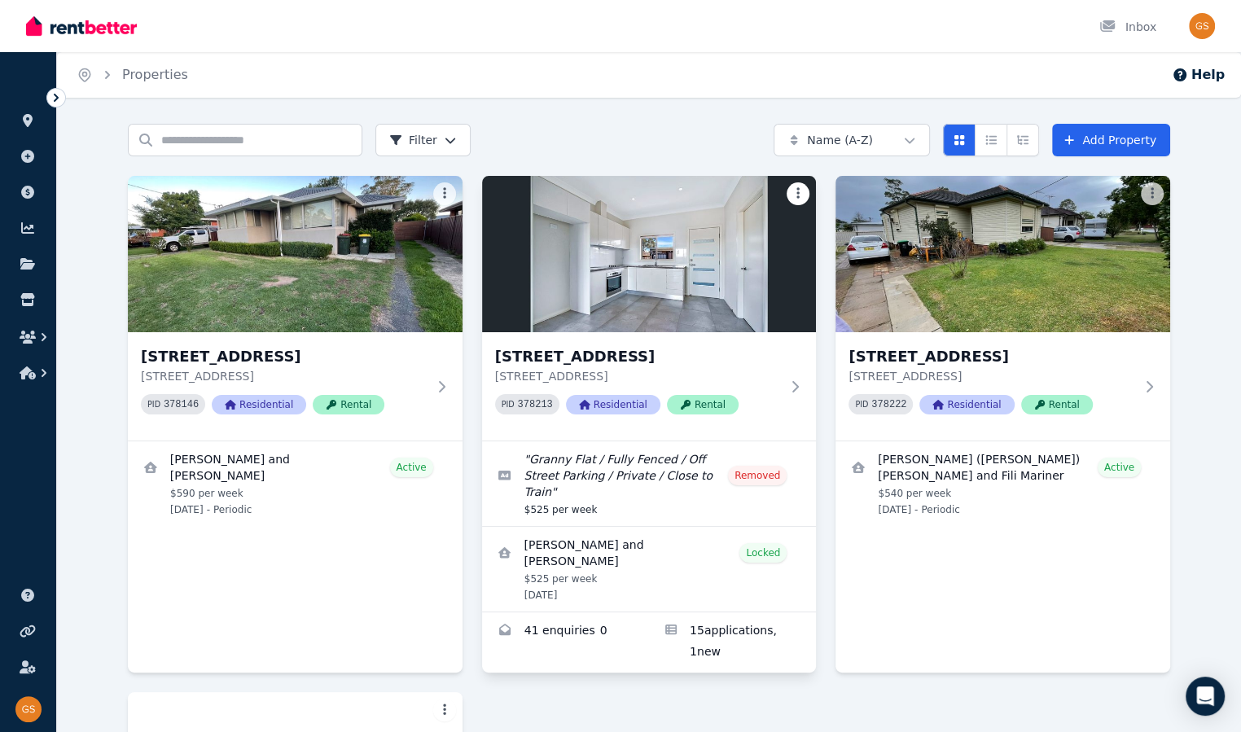
click at [797, 194] on html "Open main menu Inbox Open user menu ORGANISE Properties Add property Payments F…" at bounding box center [620, 366] width 1241 height 732
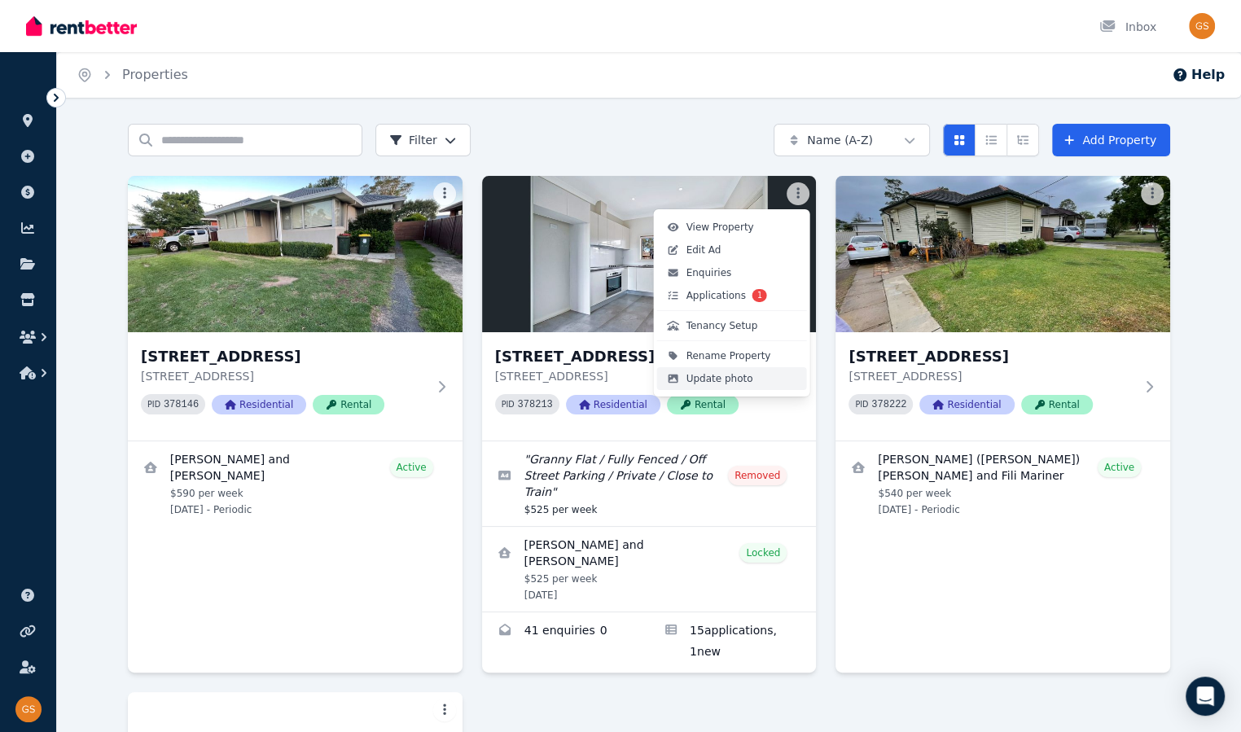
click at [719, 375] on span "Update photo" at bounding box center [720, 378] width 67 height 13
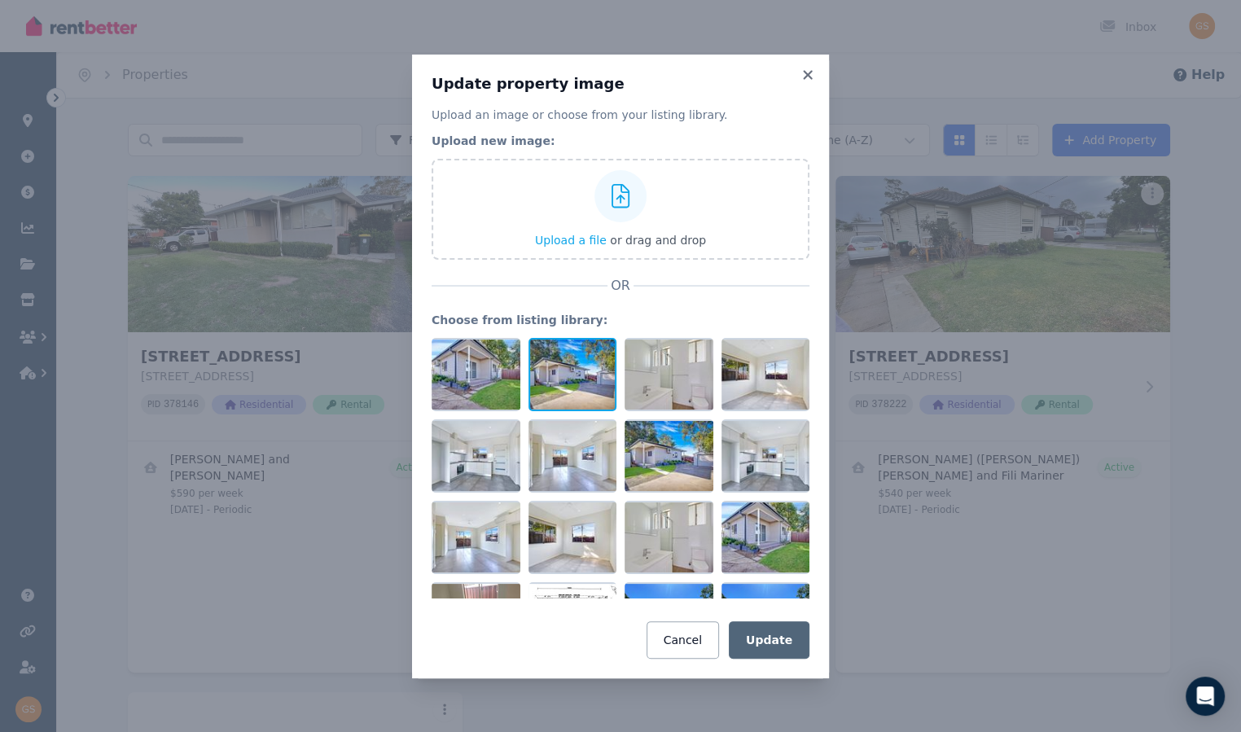
click at [556, 380] on div at bounding box center [573, 374] width 89 height 73
click at [764, 637] on button "Update" at bounding box center [769, 640] width 81 height 37
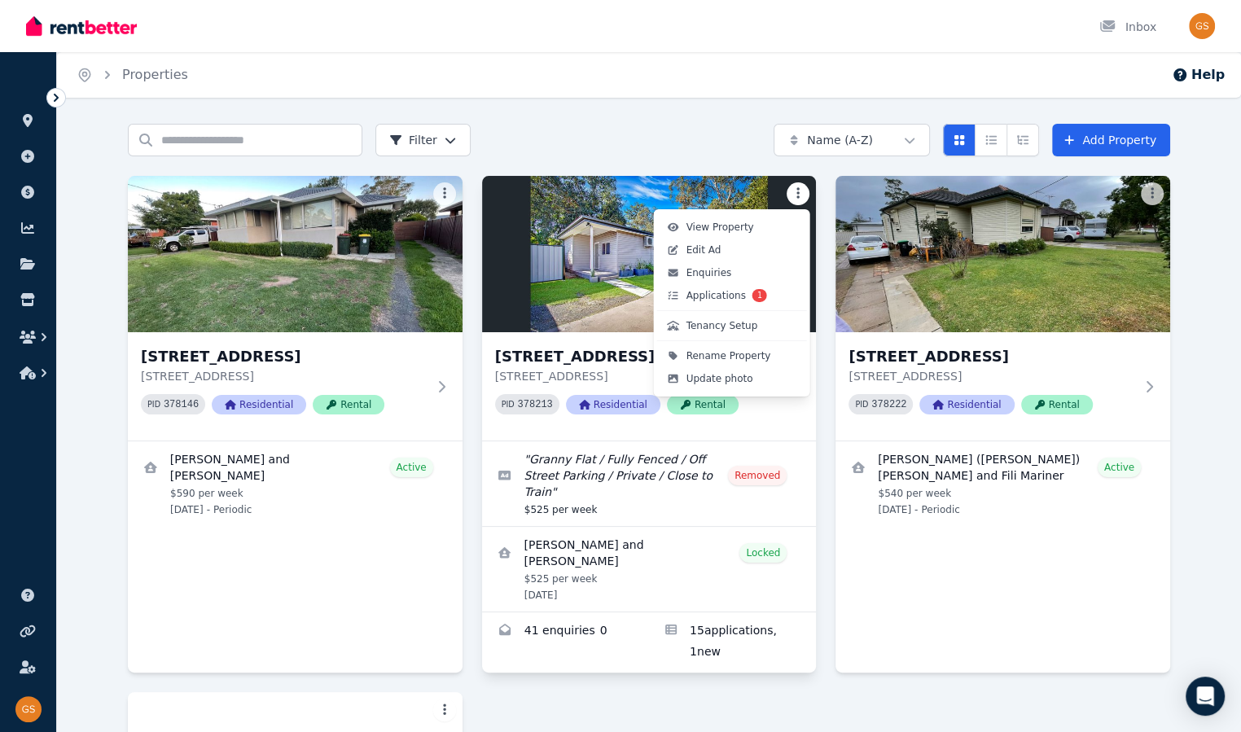
click at [802, 192] on html "Open main menu Inbox Open user menu ORGANISE Properties Add property Payments F…" at bounding box center [620, 366] width 1241 height 732
click at [735, 377] on span "Update photo" at bounding box center [720, 378] width 67 height 13
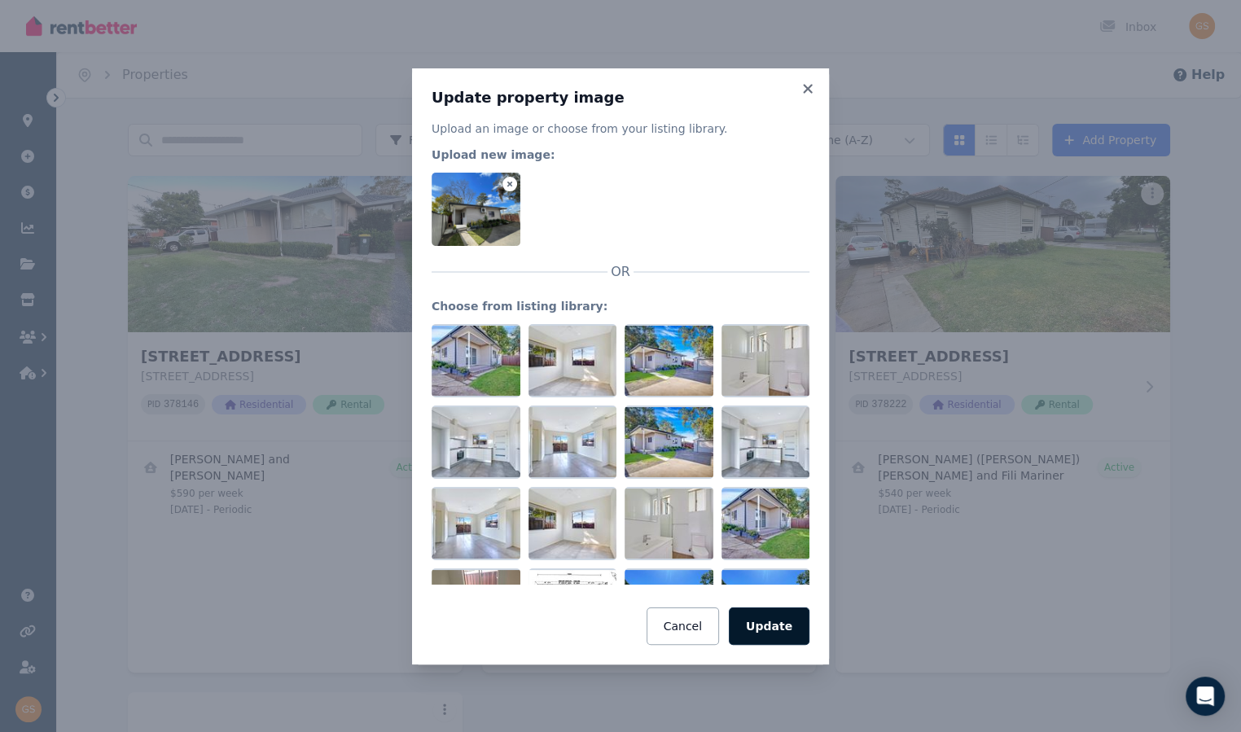
click at [767, 633] on button "Update" at bounding box center [769, 626] width 81 height 37
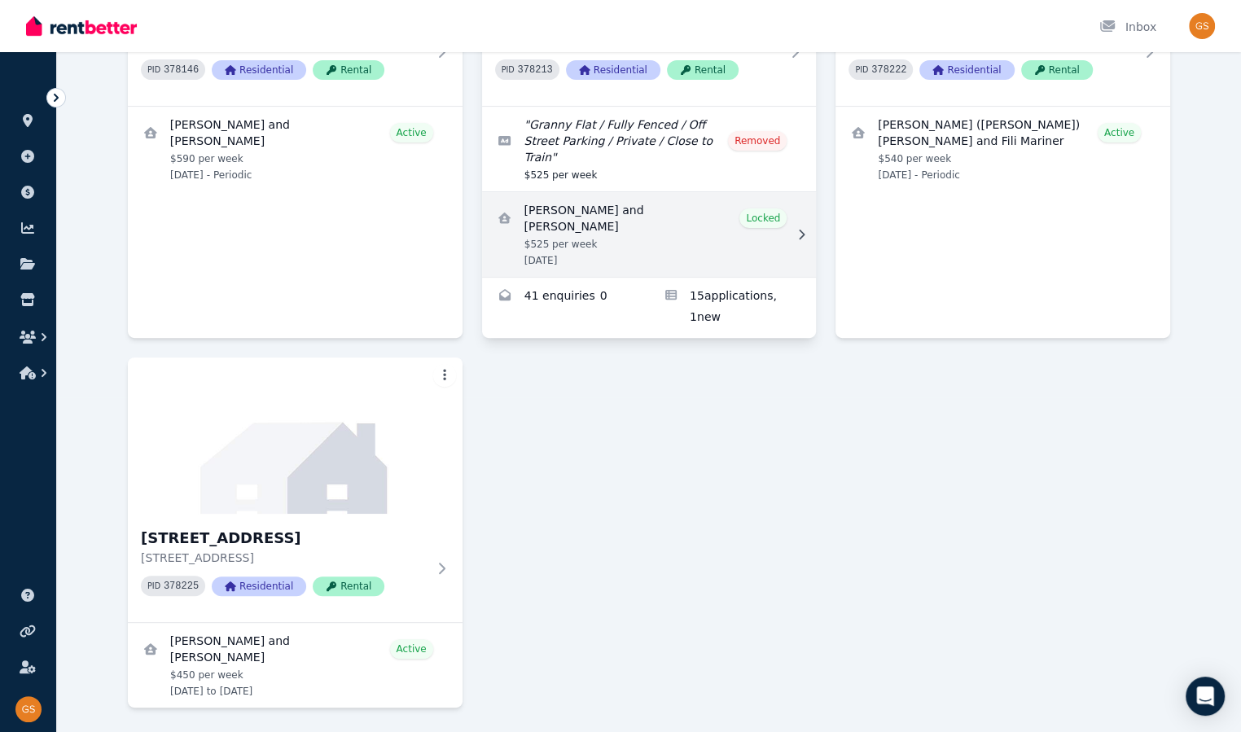
scroll to position [340, 0]
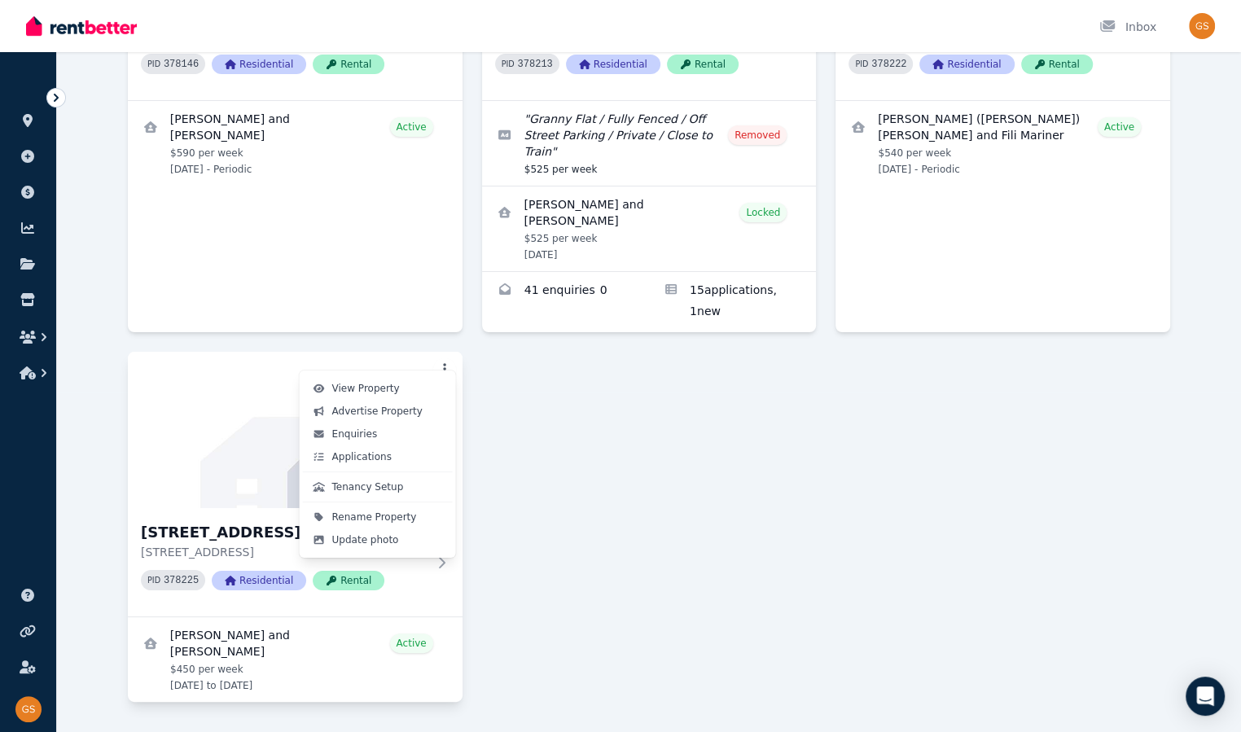
click at [442, 354] on html "Open main menu Inbox Open user menu ORGANISE Properties Add property Payments F…" at bounding box center [620, 26] width 1241 height 732
click at [359, 536] on span "Update photo" at bounding box center [365, 540] width 67 height 13
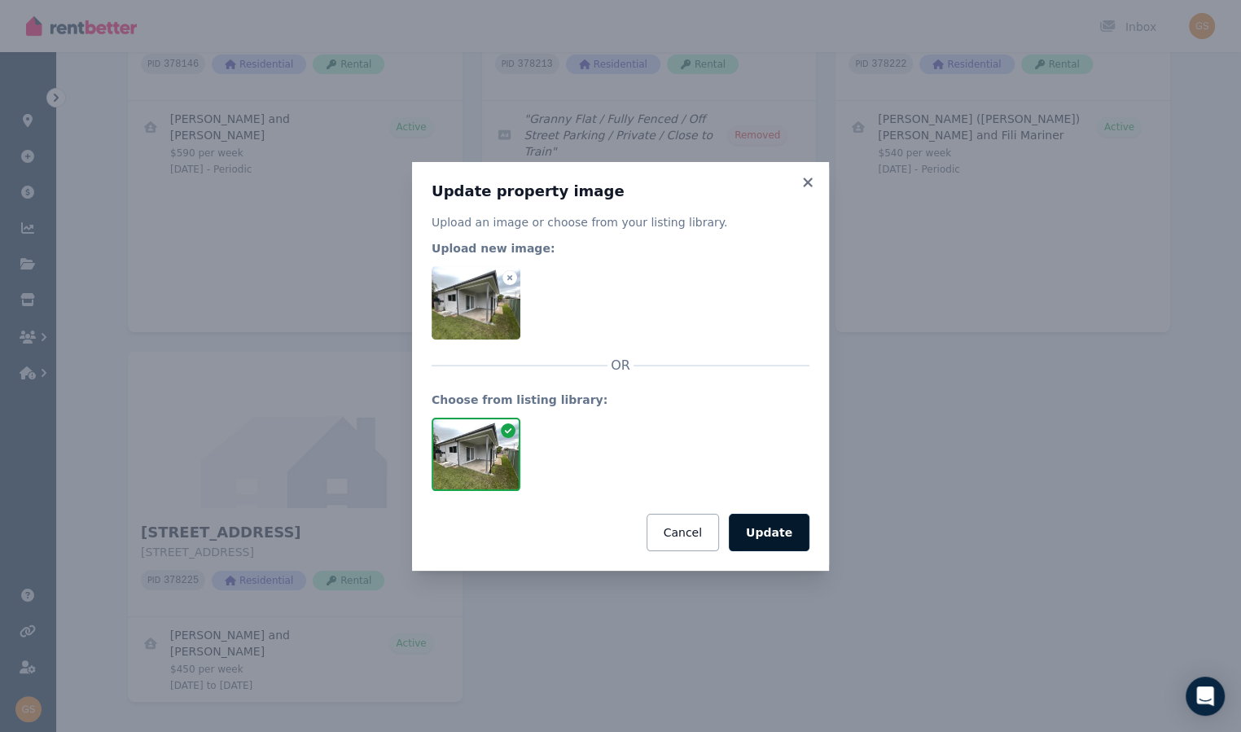
click at [780, 534] on button "Update" at bounding box center [769, 532] width 81 height 37
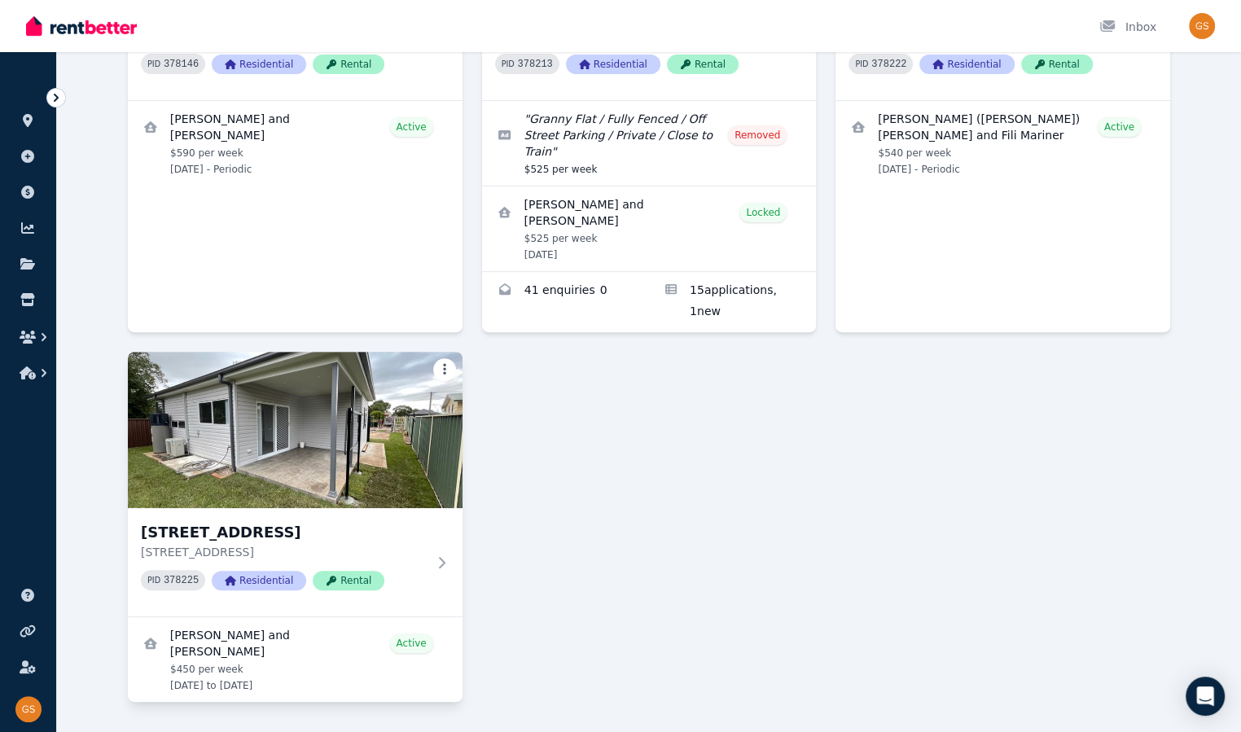
click at [442, 349] on html "Open main menu Inbox Open user menu ORGANISE Properties Add property Payments F…" at bounding box center [620, 26] width 1241 height 732
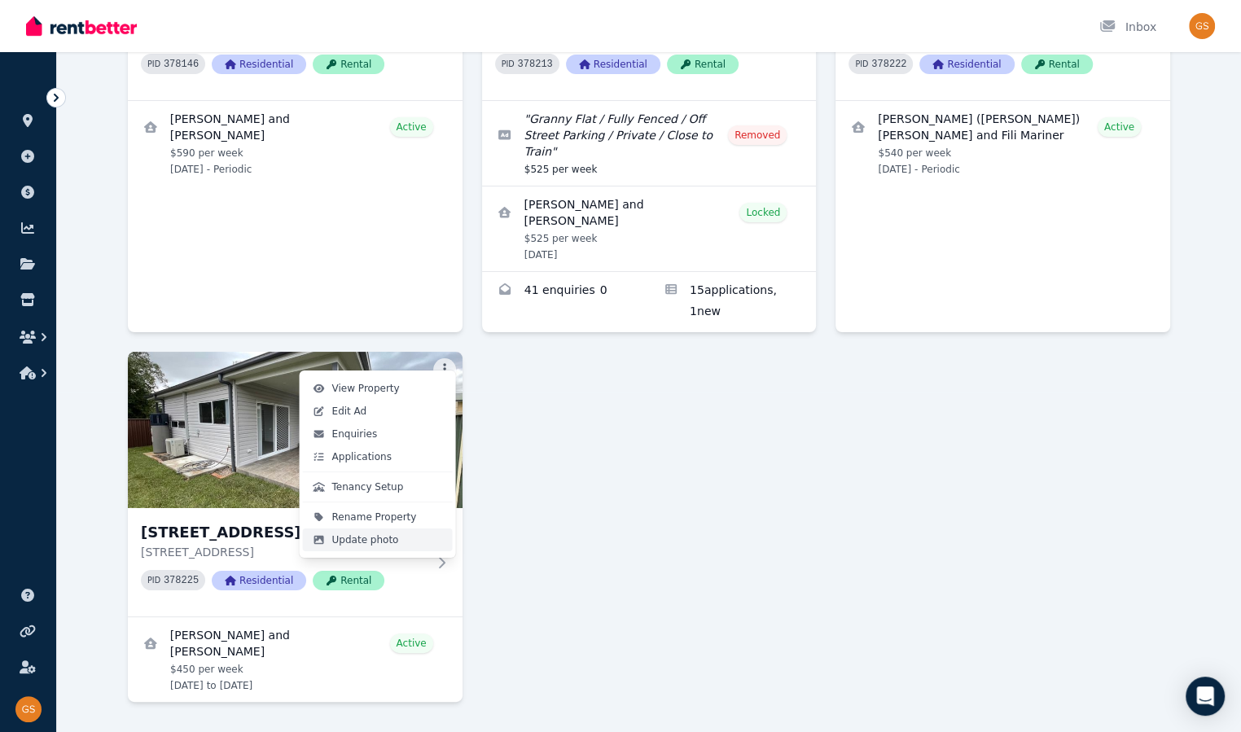
click at [350, 536] on span "Update photo" at bounding box center [365, 540] width 67 height 13
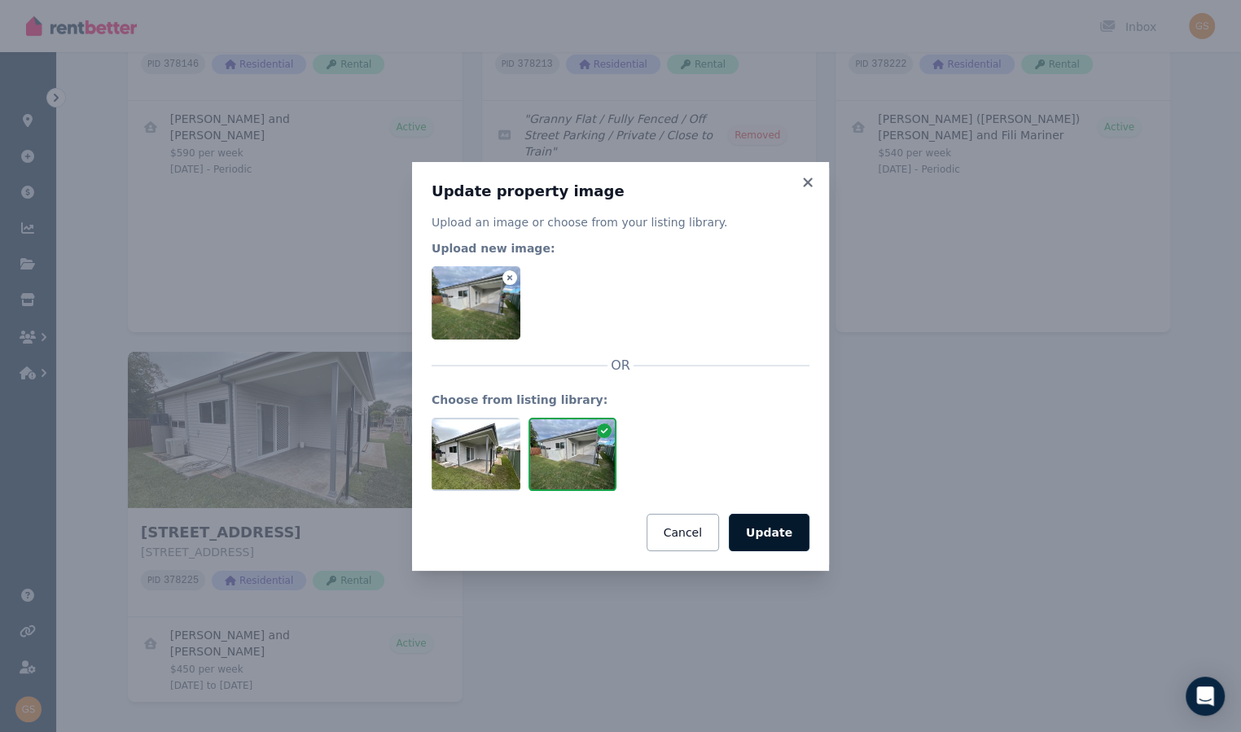
click at [771, 533] on button "Update" at bounding box center [769, 532] width 81 height 37
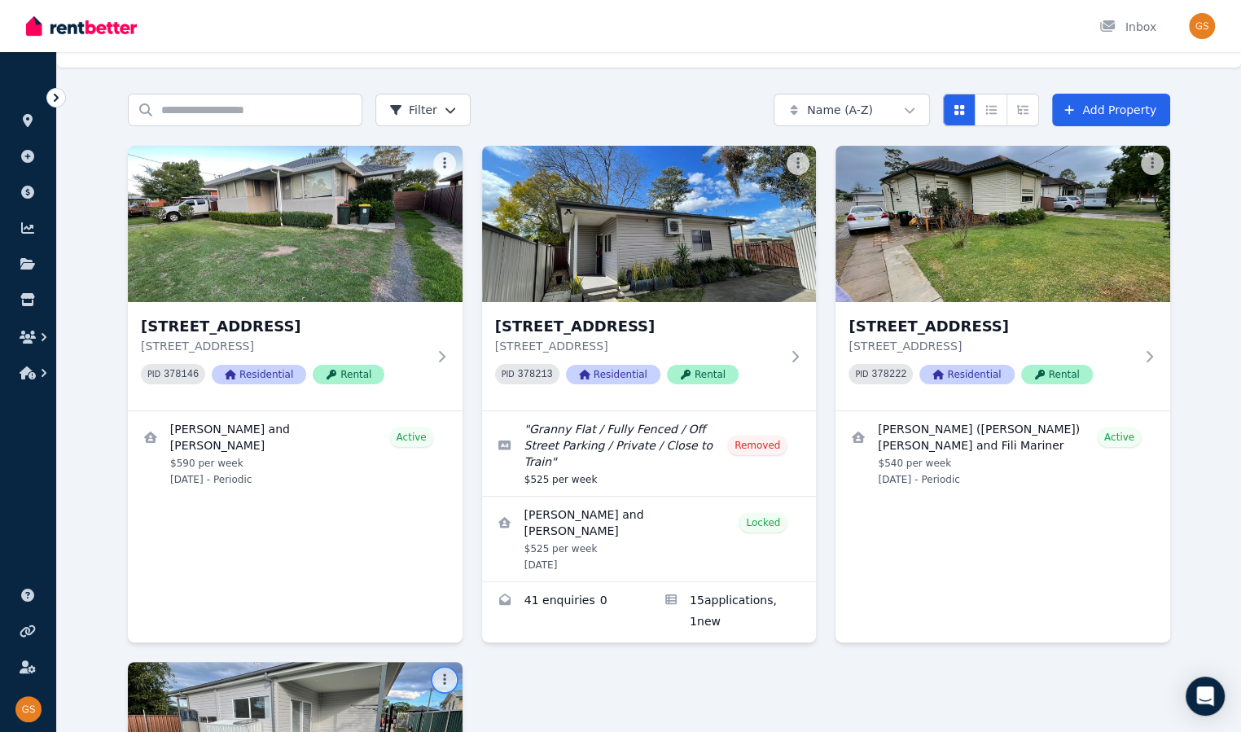
scroll to position [0, 0]
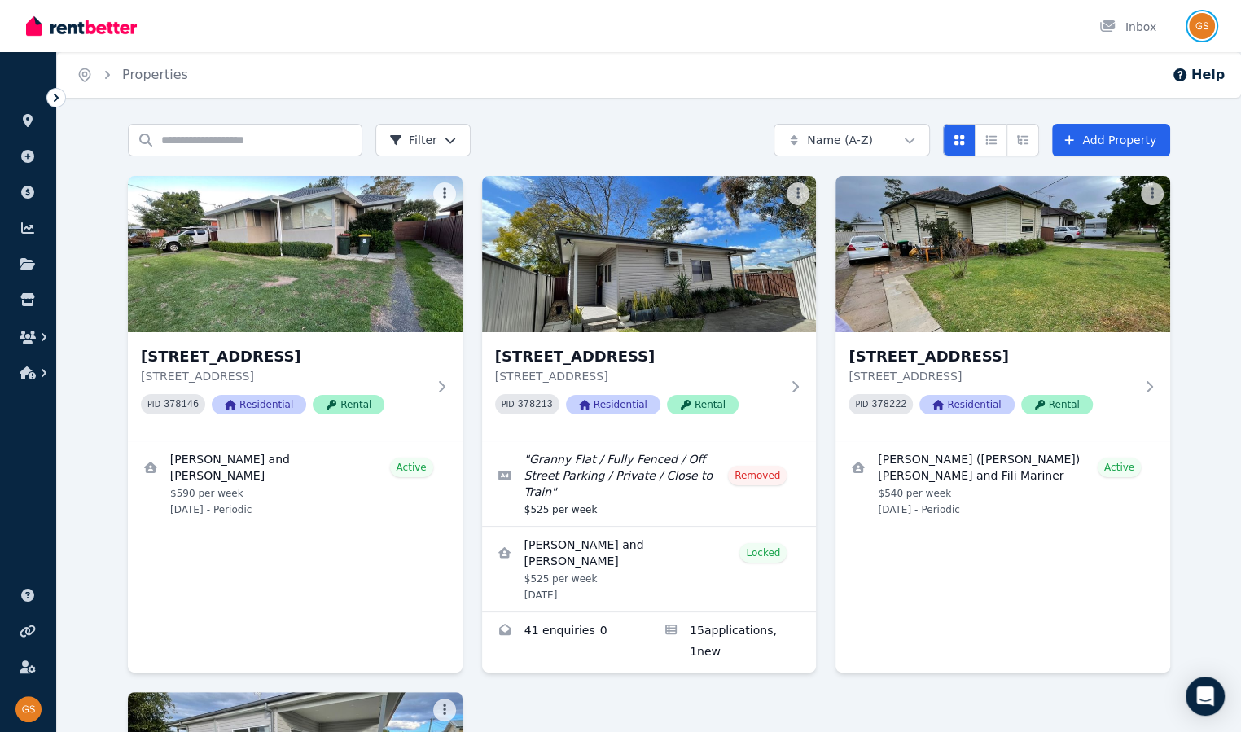
click at [1066, 29] on img "button" at bounding box center [1202, 26] width 26 height 26
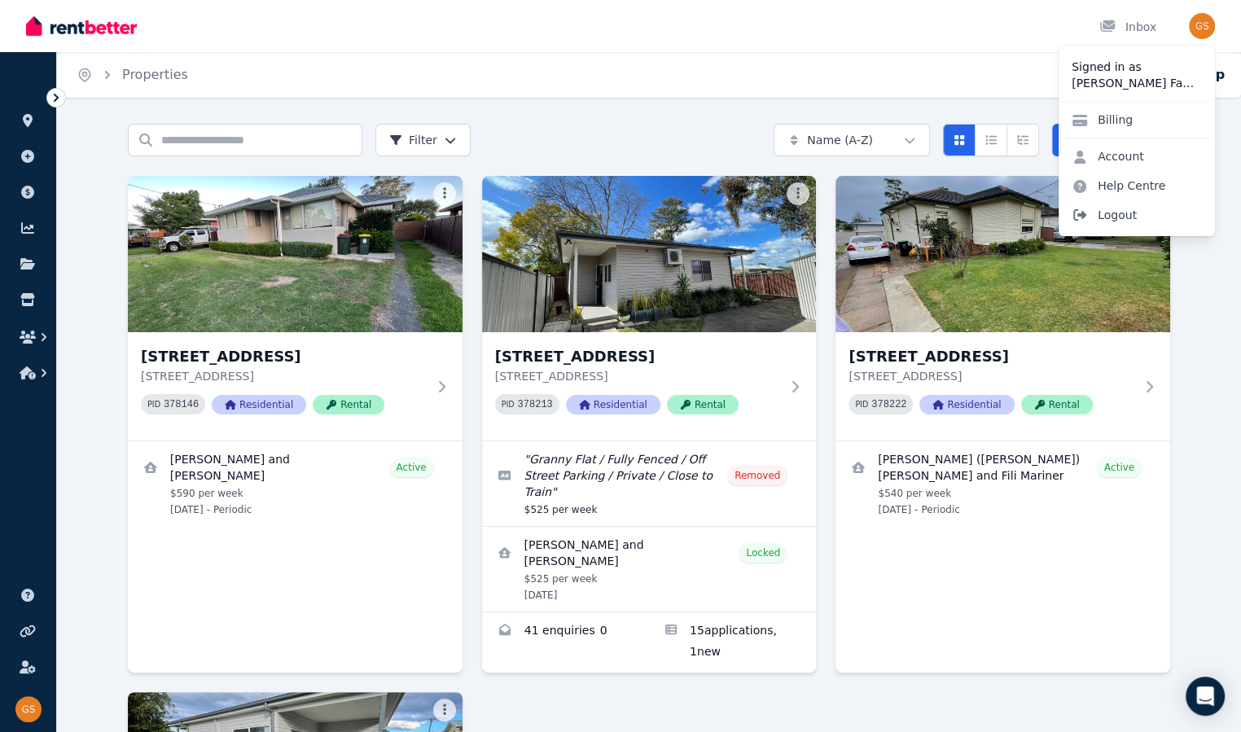
click at [1066, 213] on span "Logout" at bounding box center [1137, 214] width 156 height 29
